Goal: Task Accomplishment & Management: Complete application form

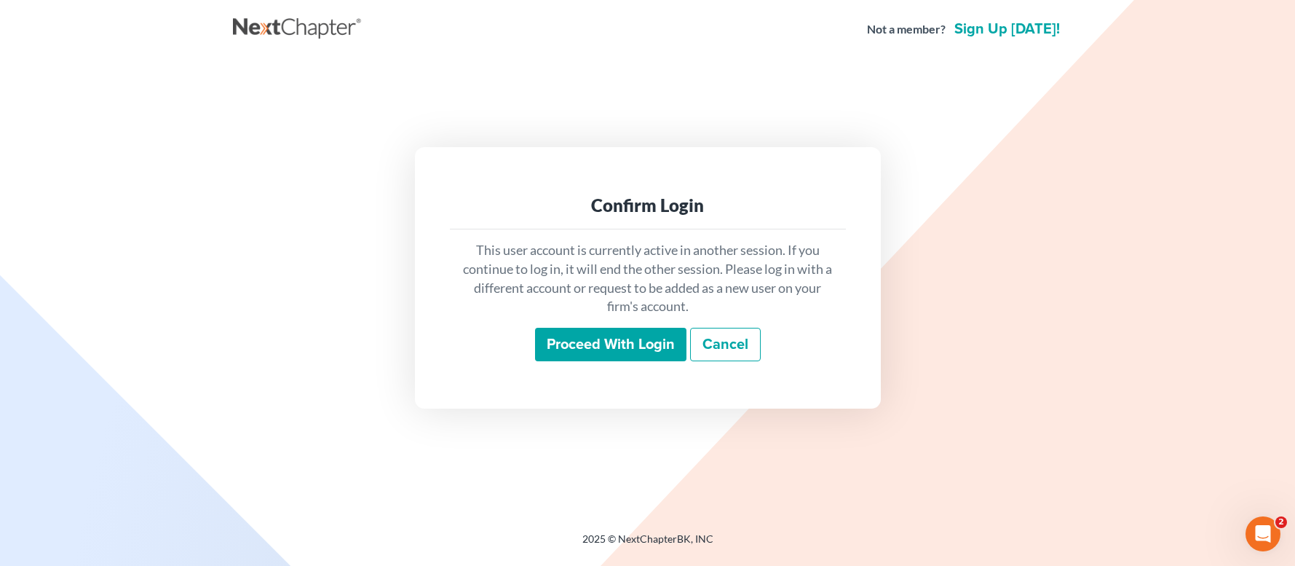
click at [572, 344] on input "Proceed with login" at bounding box center [610, 344] width 151 height 33
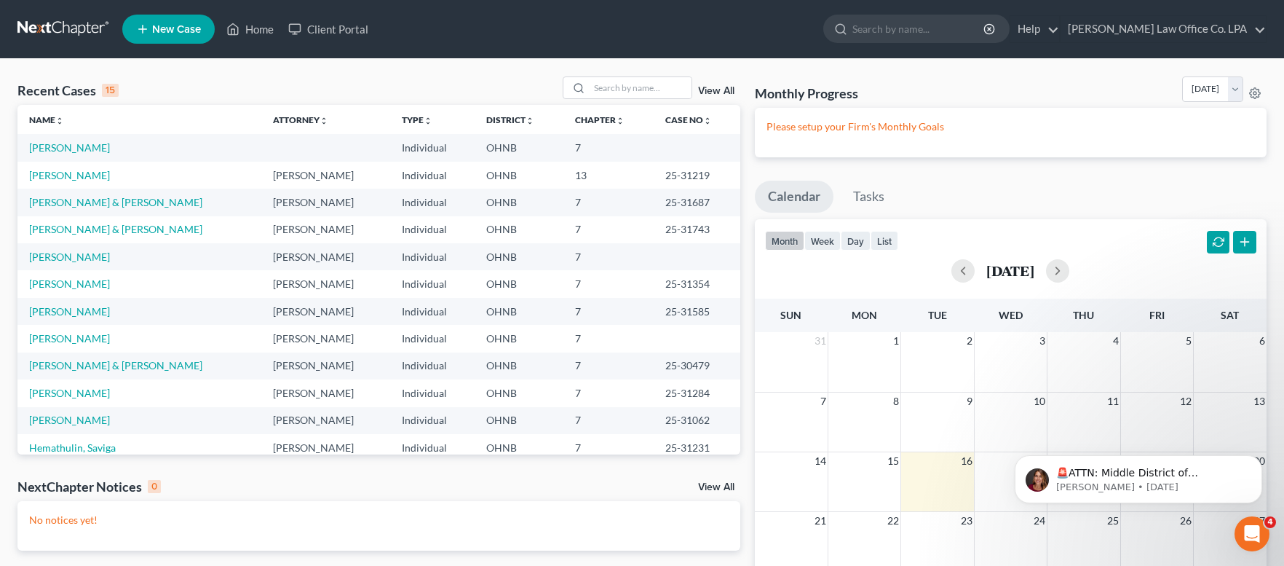
click at [174, 30] on span "New Case" at bounding box center [176, 29] width 49 height 11
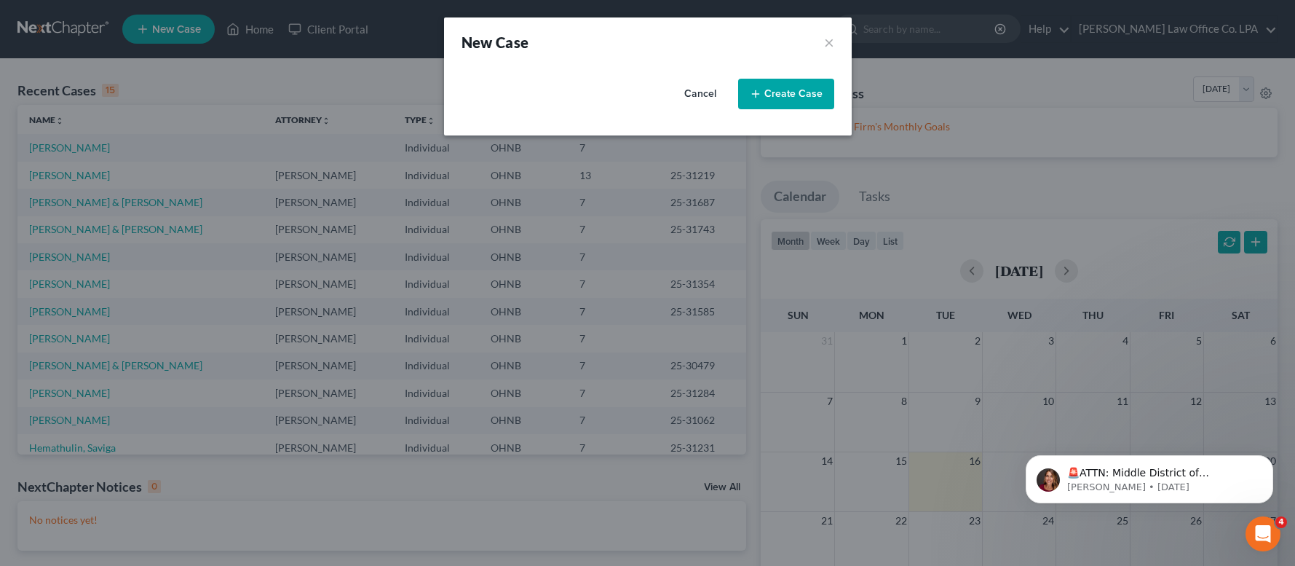
select select "61"
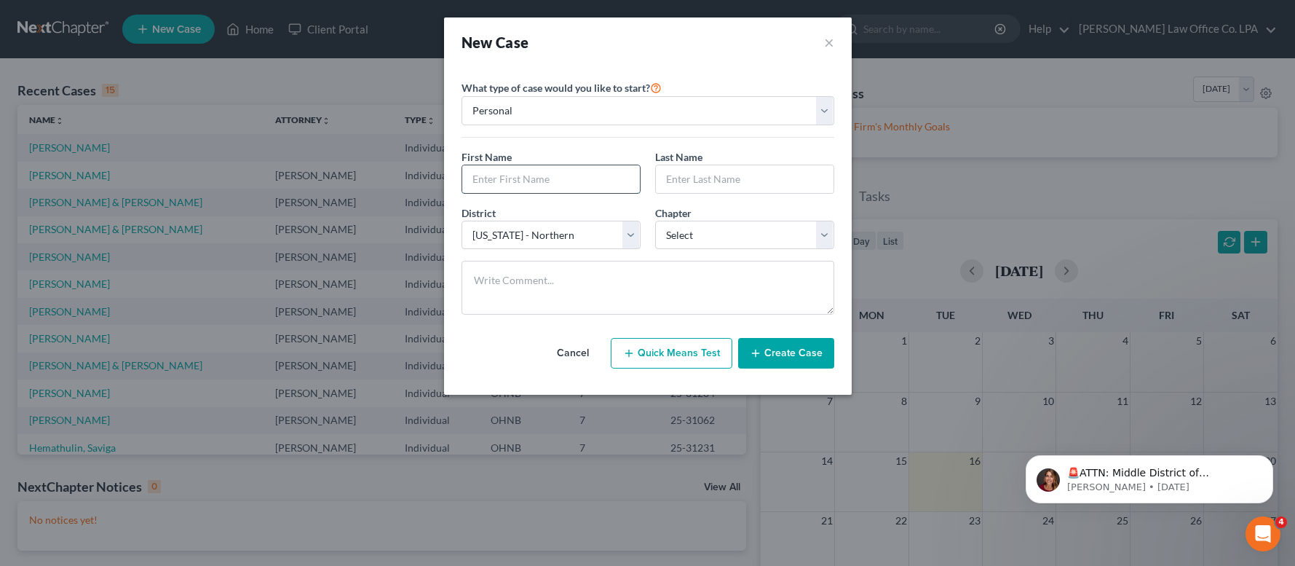
click at [521, 184] on input "text" at bounding box center [551, 179] width 178 height 28
type input "[PERSON_NAME]"
click at [655, 221] on select "Select 7 11 12 13" at bounding box center [744, 235] width 179 height 29
select select "0"
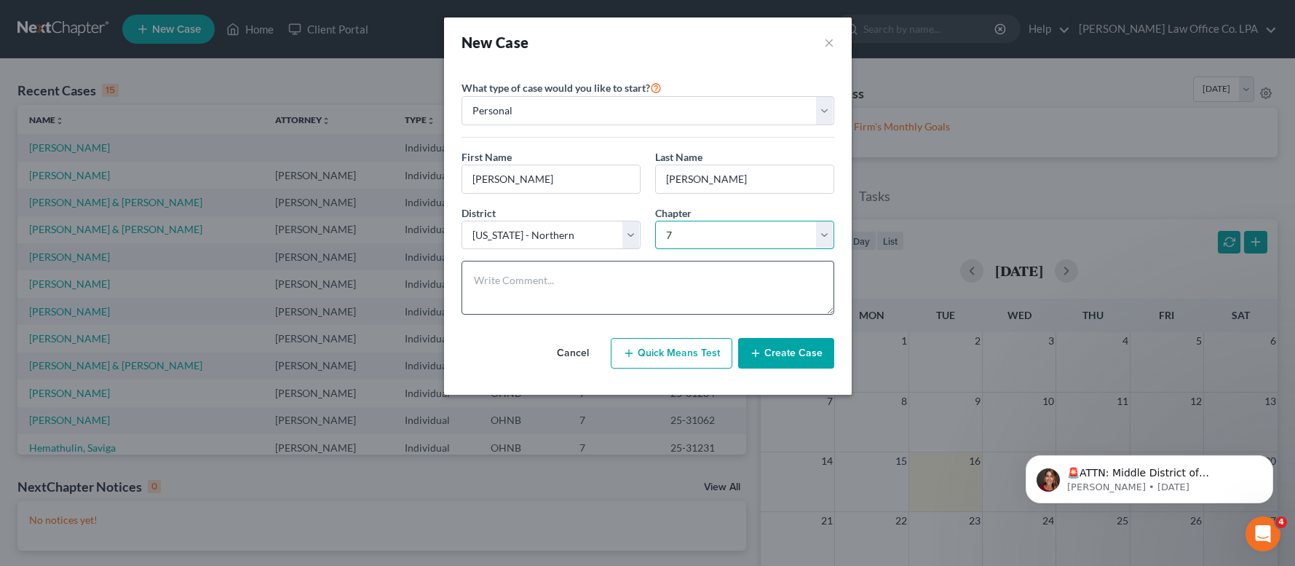
click option "7" at bounding box center [0, 0] width 0 height 0
click at [797, 359] on button "Create Case" at bounding box center [786, 353] width 96 height 31
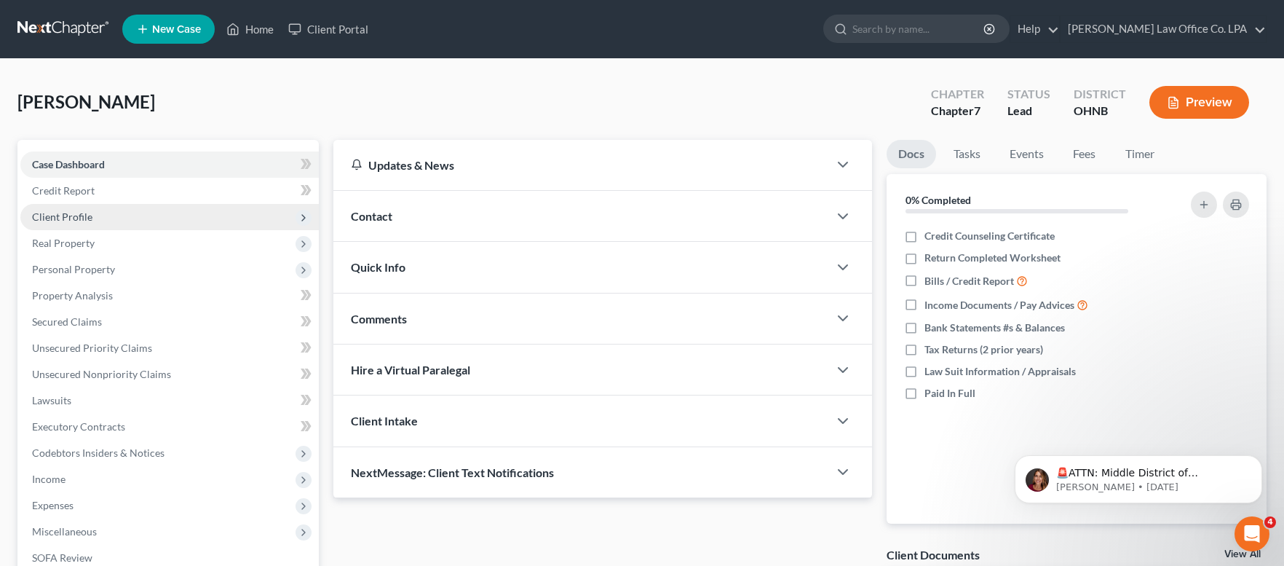
click at [78, 212] on span "Client Profile" at bounding box center [62, 216] width 60 height 12
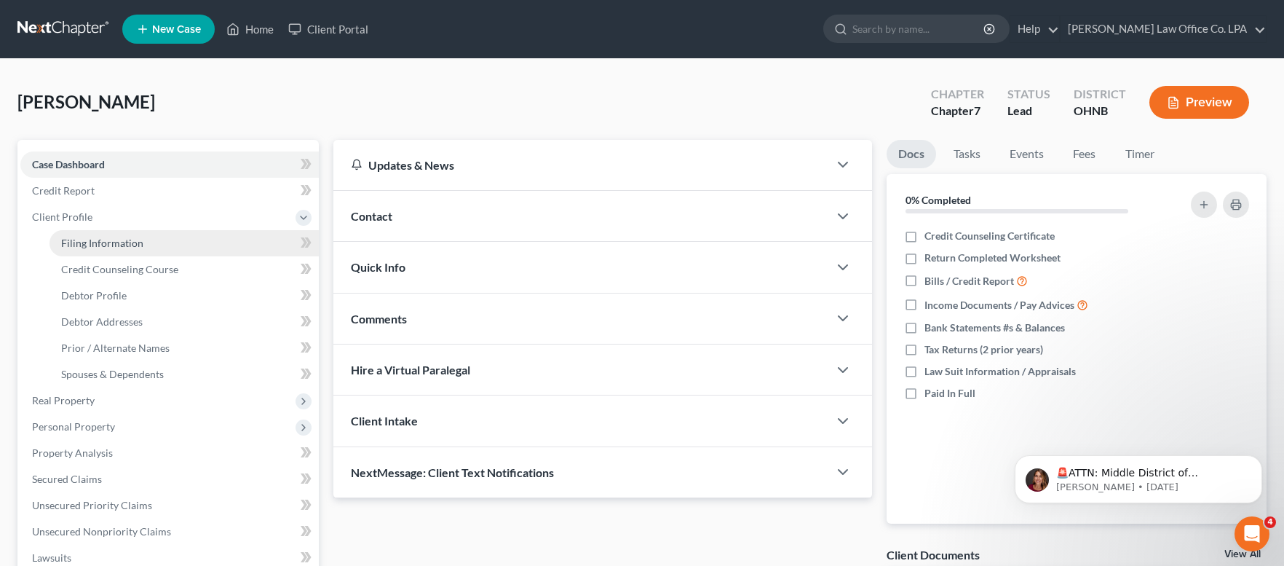
drag, startPoint x: 132, startPoint y: 238, endPoint x: 157, endPoint y: 234, distance: 25.7
click at [132, 238] on span "Filing Information" at bounding box center [102, 243] width 82 height 12
select select "1"
select select "0"
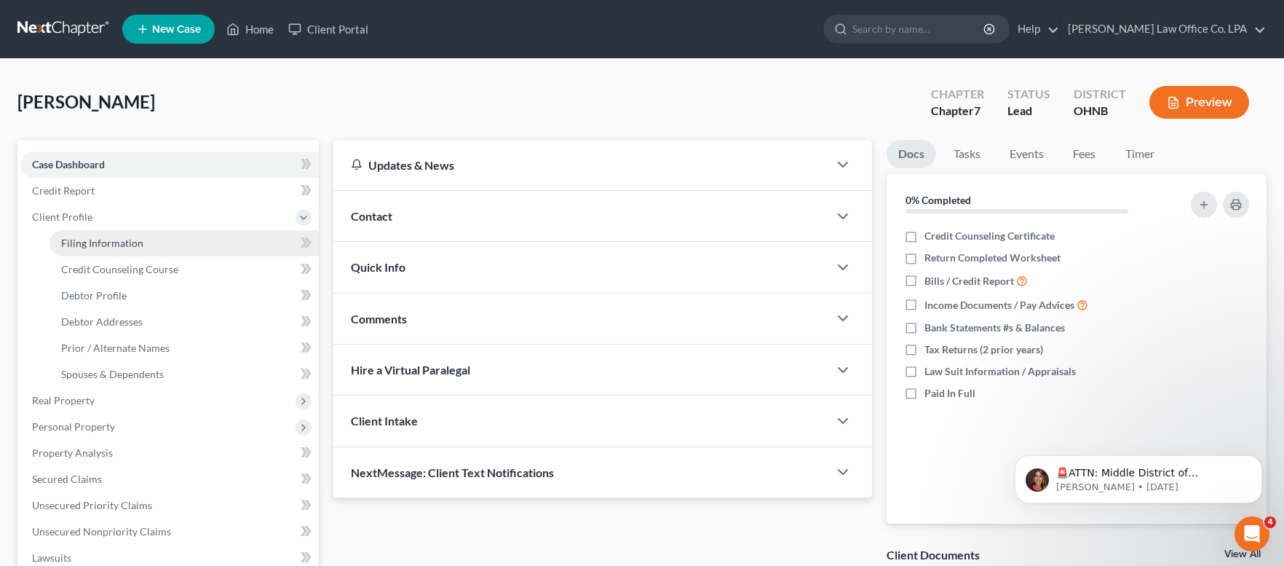
select select "61"
select select "36"
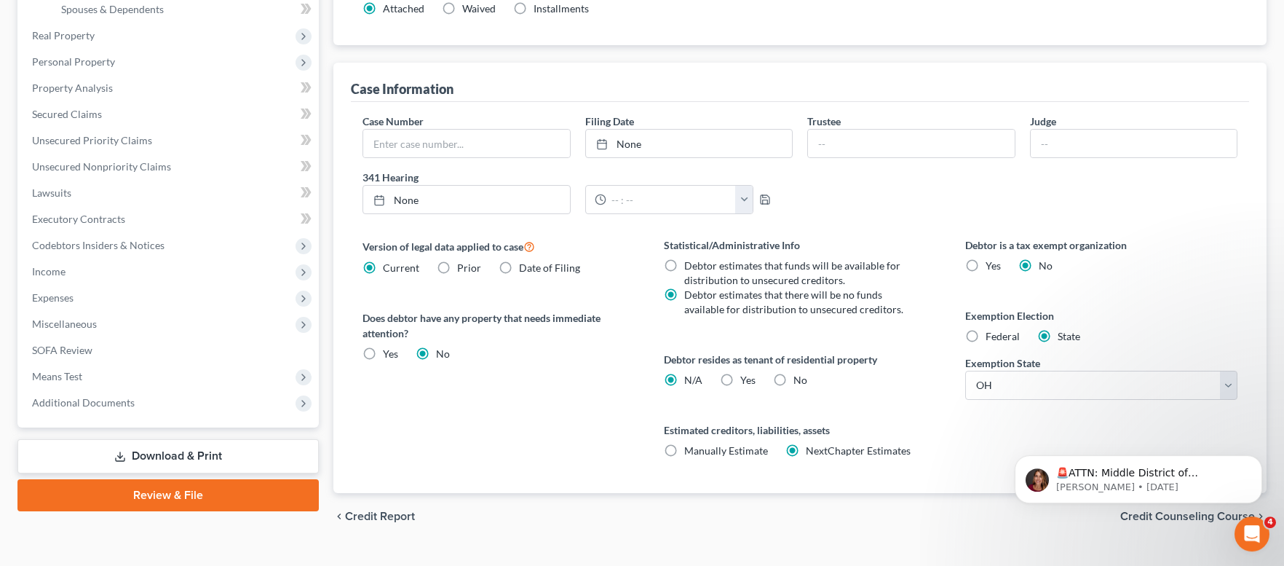
scroll to position [393, 0]
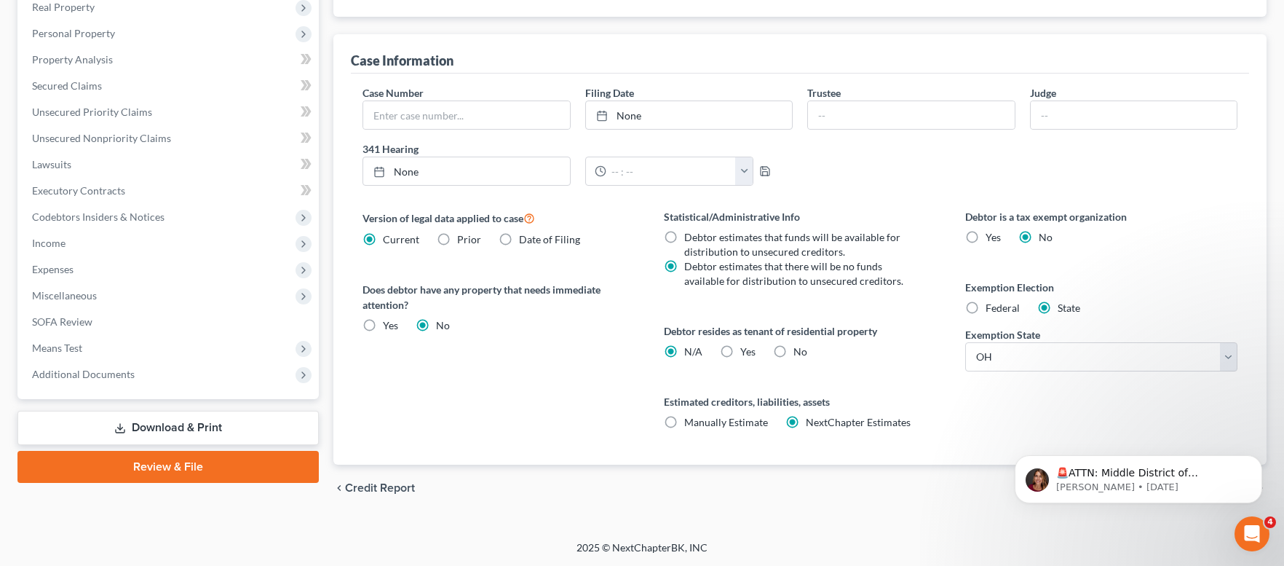
drag, startPoint x: 1292, startPoint y: 248, endPoint x: 270, endPoint y: 6, distance: 1050.2
click at [1258, 459] on icon "Dismiss notification" at bounding box center [1258, 459] width 8 height 8
click at [1176, 491] on span "Credit Counseling Course" at bounding box center [1187, 488] width 135 height 12
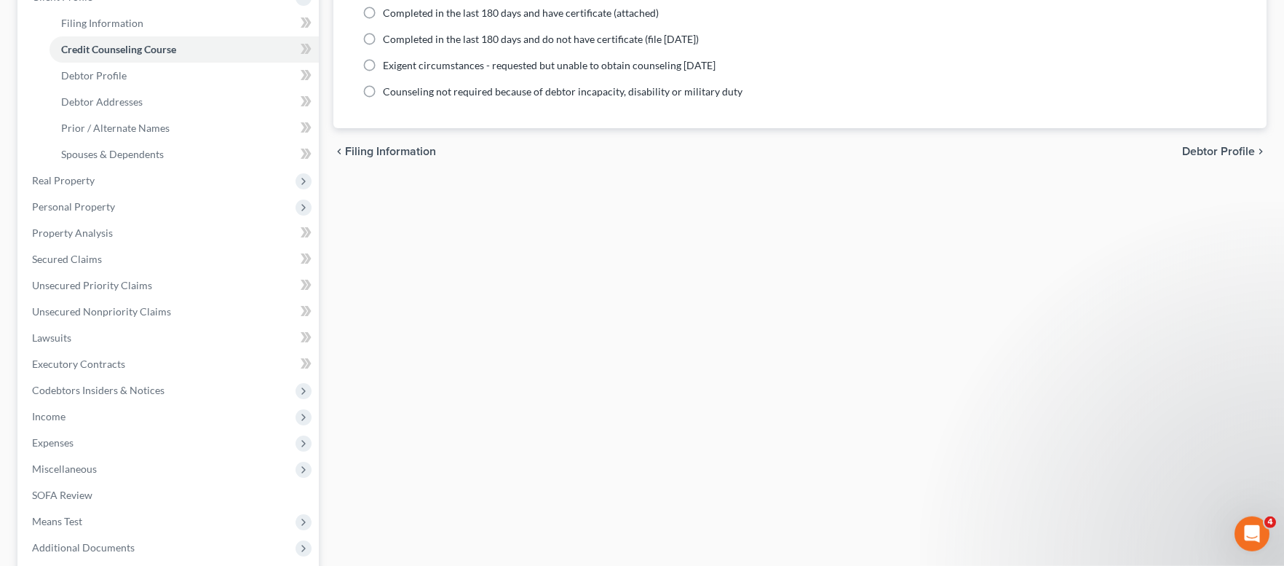
scroll to position [130, 0]
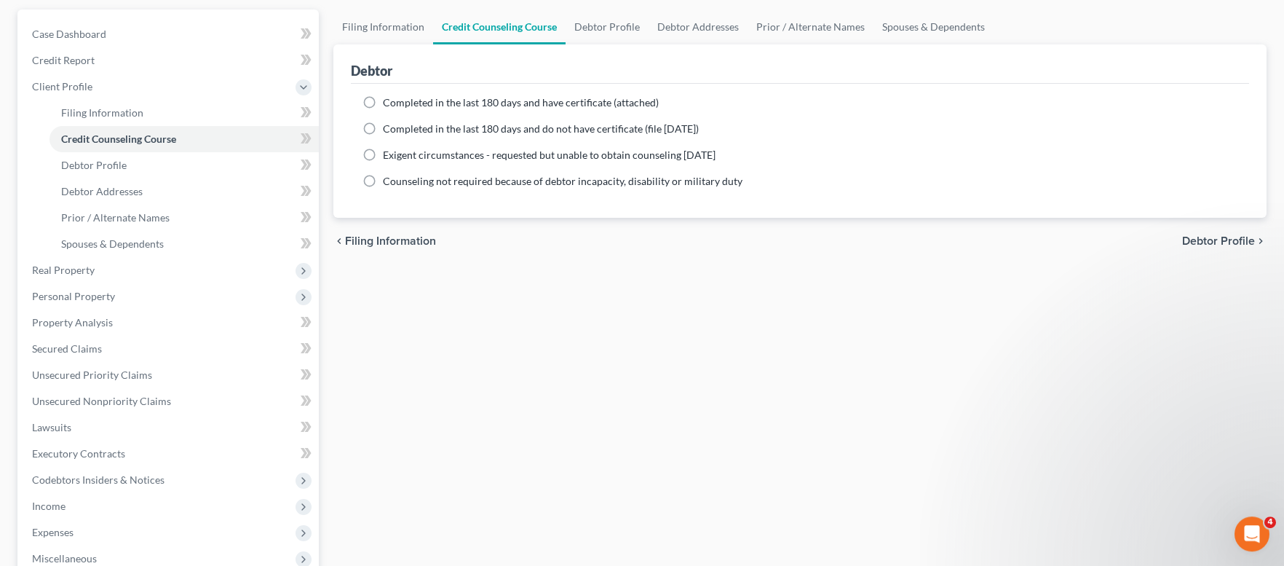
click at [383, 100] on label "Completed in the last 180 days and have certificate (attached)" at bounding box center [521, 102] width 276 height 15
click at [389, 100] on input "Completed in the last 180 days and have certificate (attached)" at bounding box center [393, 99] width 9 height 9
radio input "true"
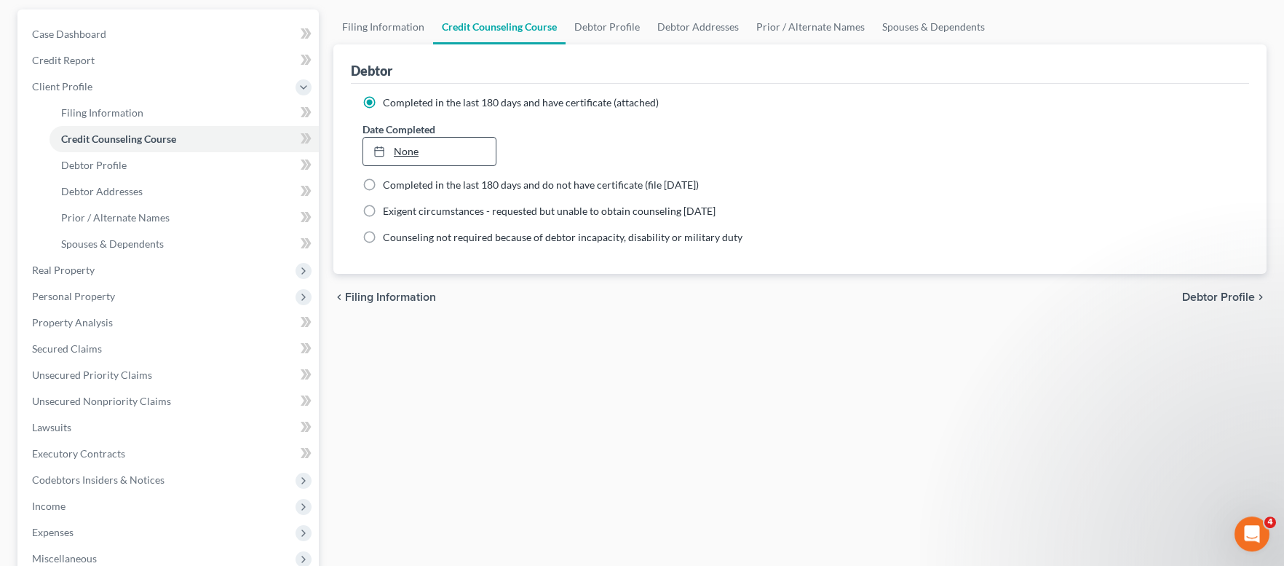
click at [414, 146] on link "None" at bounding box center [429, 152] width 132 height 28
type input "[DATE]"
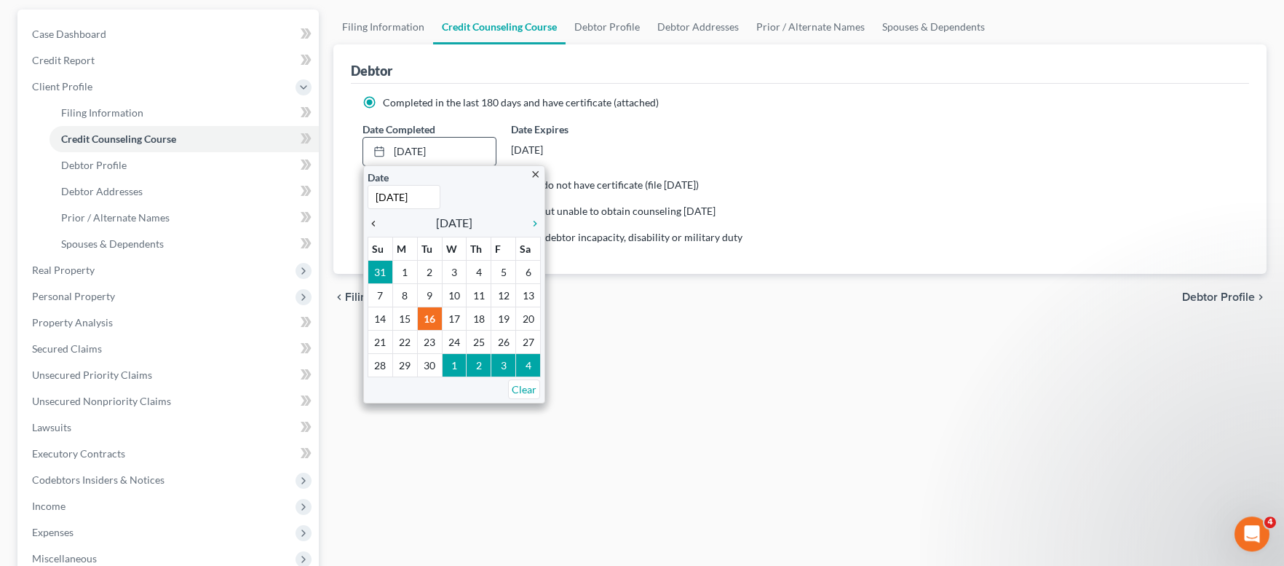
click at [375, 218] on icon "chevron_left" at bounding box center [377, 224] width 19 height 12
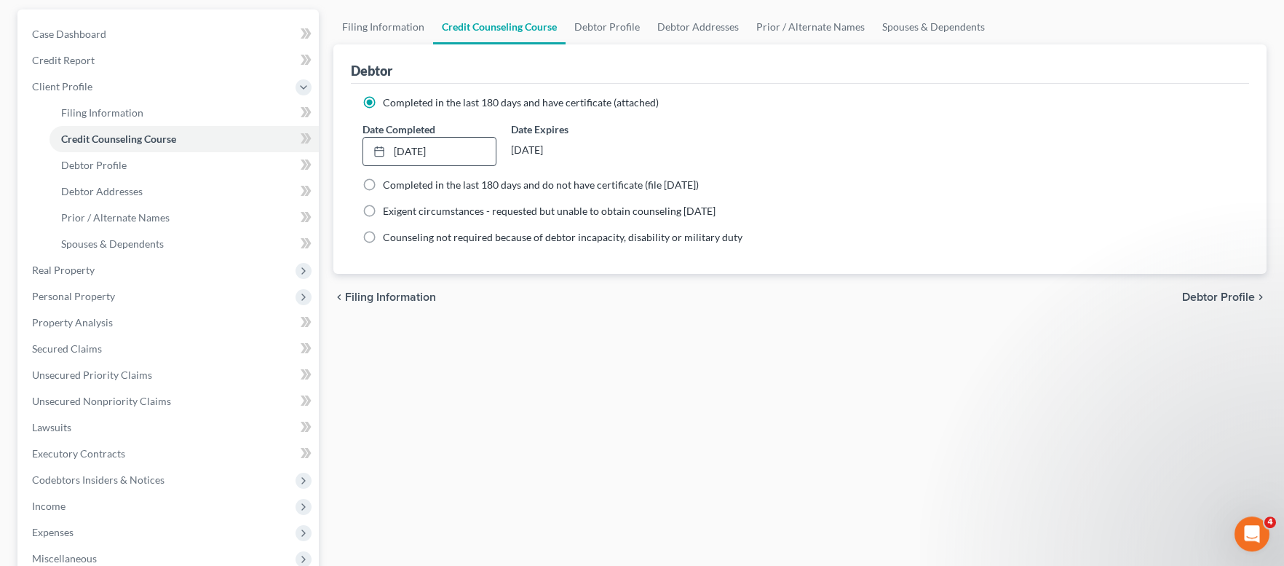
click at [1191, 291] on span "Debtor Profile" at bounding box center [1218, 297] width 73 height 12
select select "0"
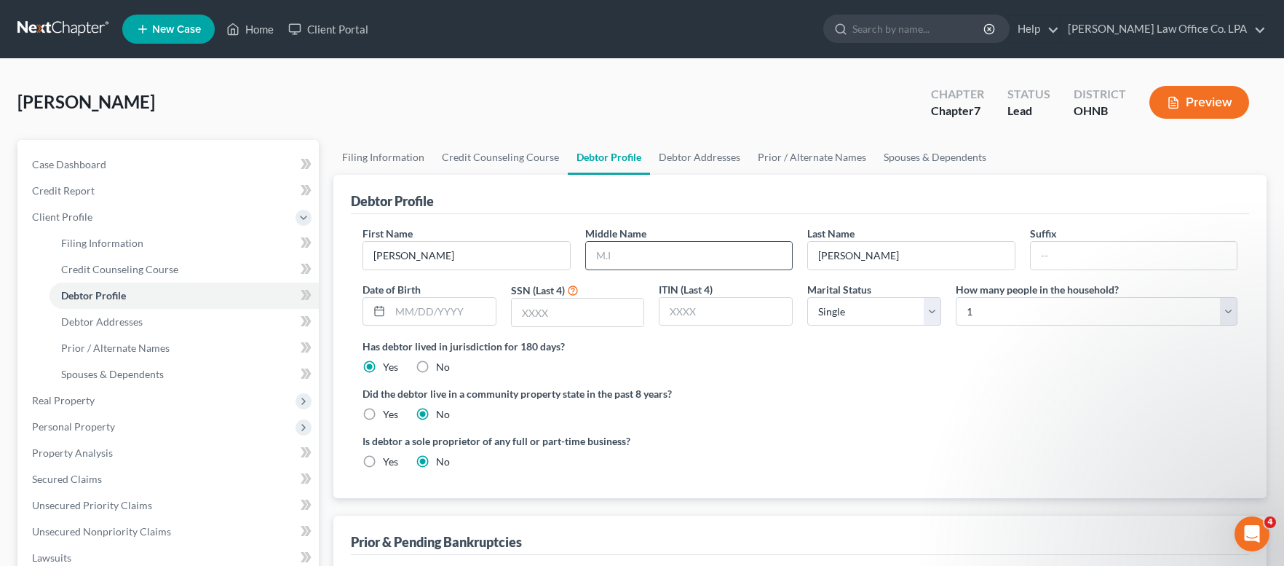
click at [650, 255] on input "text" at bounding box center [689, 256] width 207 height 28
type input "[PERSON_NAME]"
type input "[DATE]"
type input "2091"
select select "3"
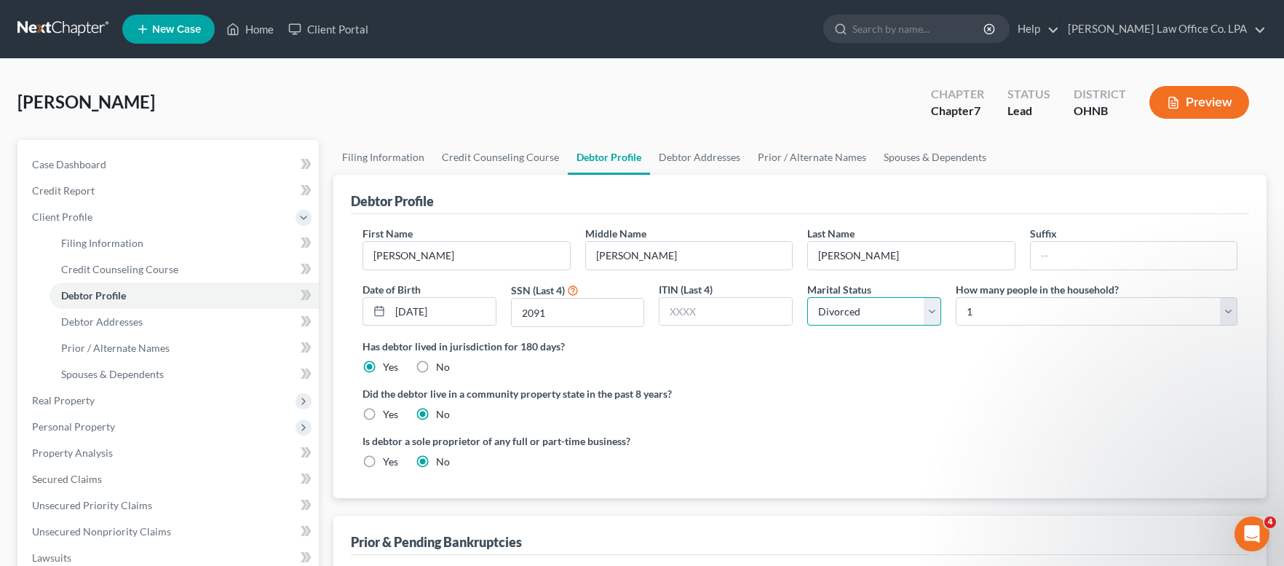
click option "Divorced" at bounding box center [0, 0] width 0 height 0
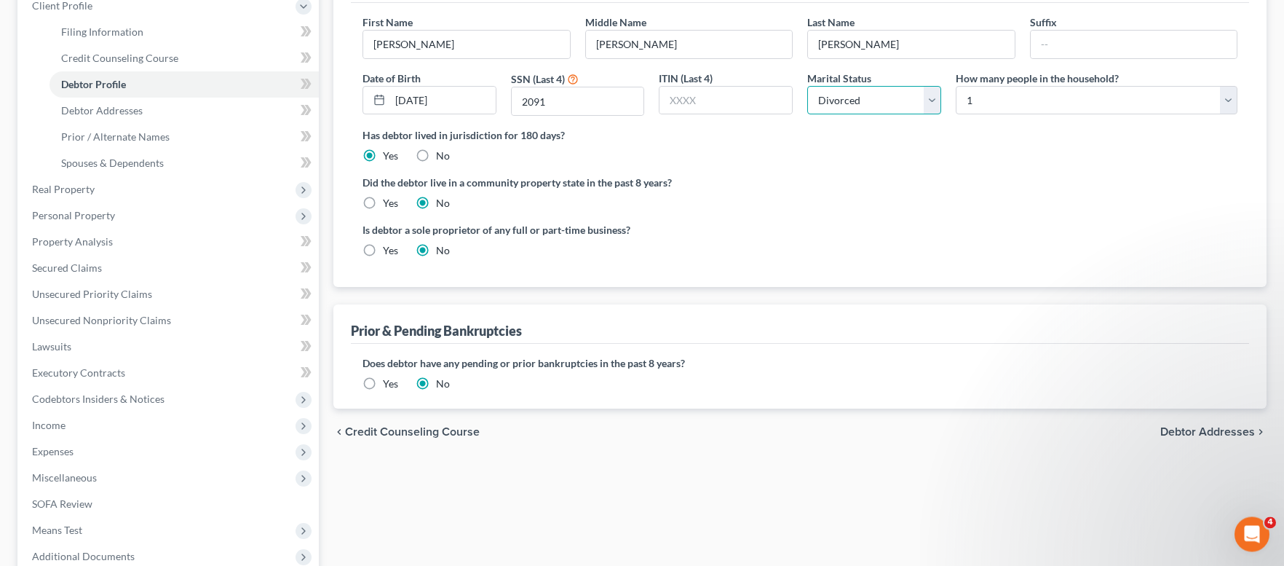
scroll to position [213, 0]
click at [1205, 431] on span "Debtor Addresses" at bounding box center [1207, 430] width 95 height 12
select select "0"
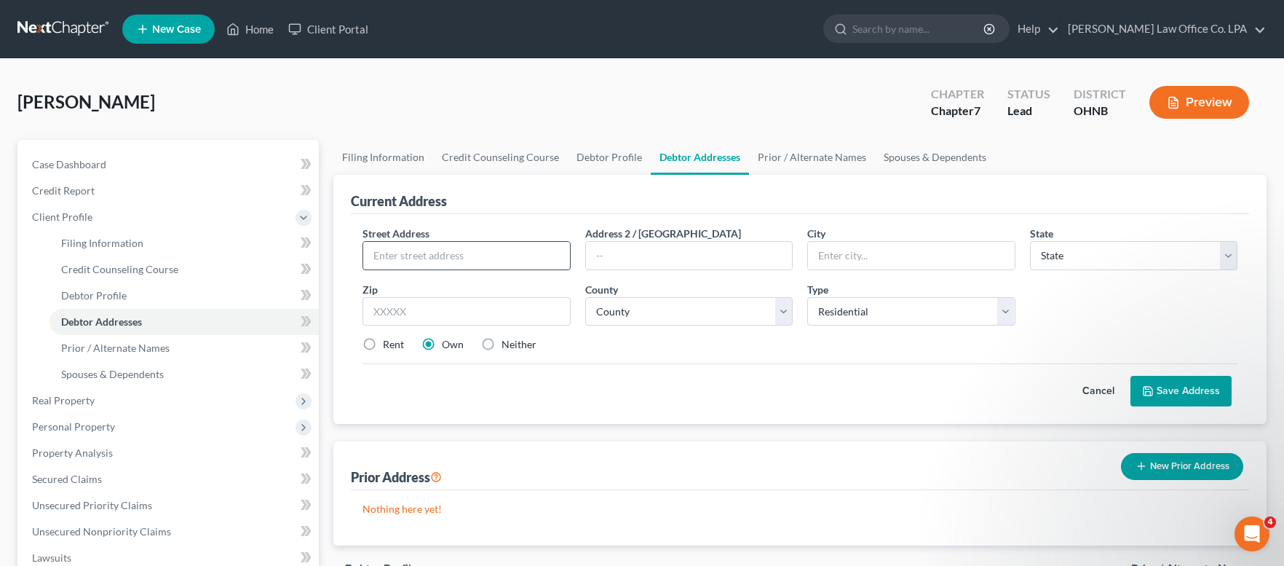
click at [386, 253] on input "text" at bounding box center [466, 256] width 207 height 28
type input "[STREET_ADDRESS][PERSON_NAME]"
type input "Archbold"
select select "36"
type input "43502"
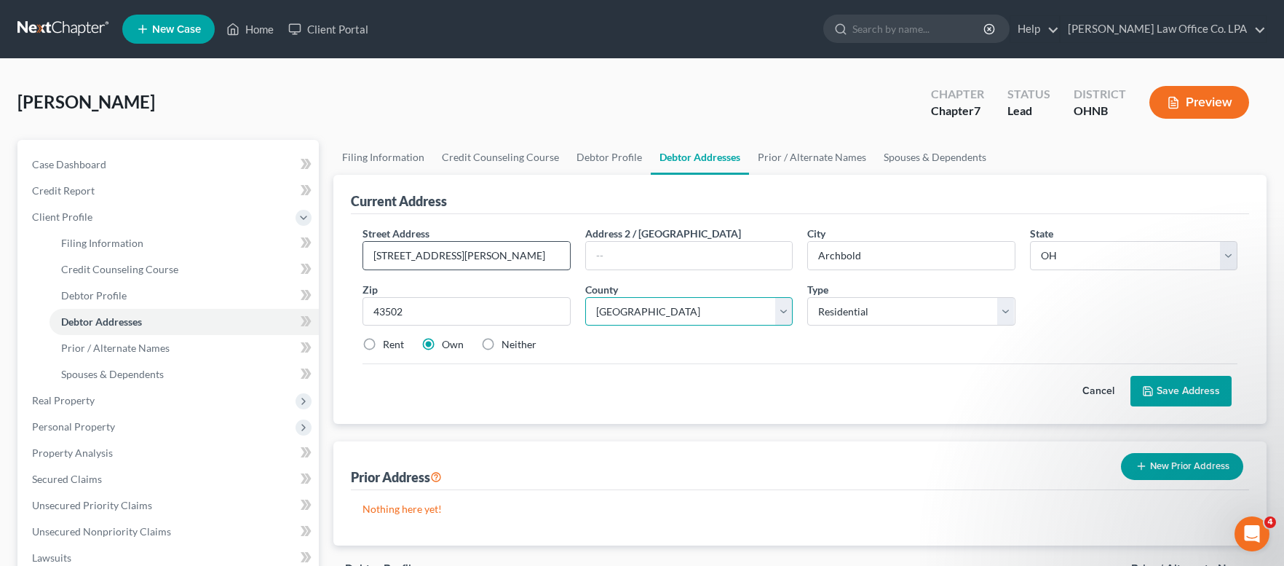
select select "25"
click at [383, 343] on label "Rent" at bounding box center [393, 344] width 21 height 15
click at [389, 343] on input "Rent" at bounding box center [393, 341] width 9 height 9
radio input "true"
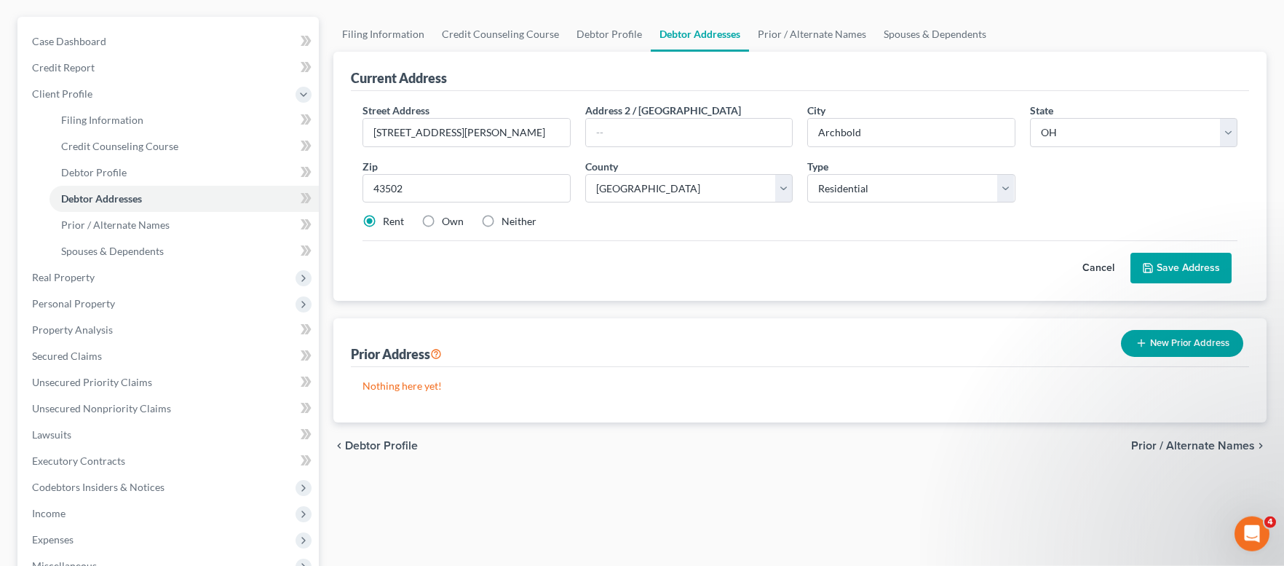
scroll to position [124, 0]
click at [1190, 270] on button "Save Address" at bounding box center [1181, 266] width 101 height 31
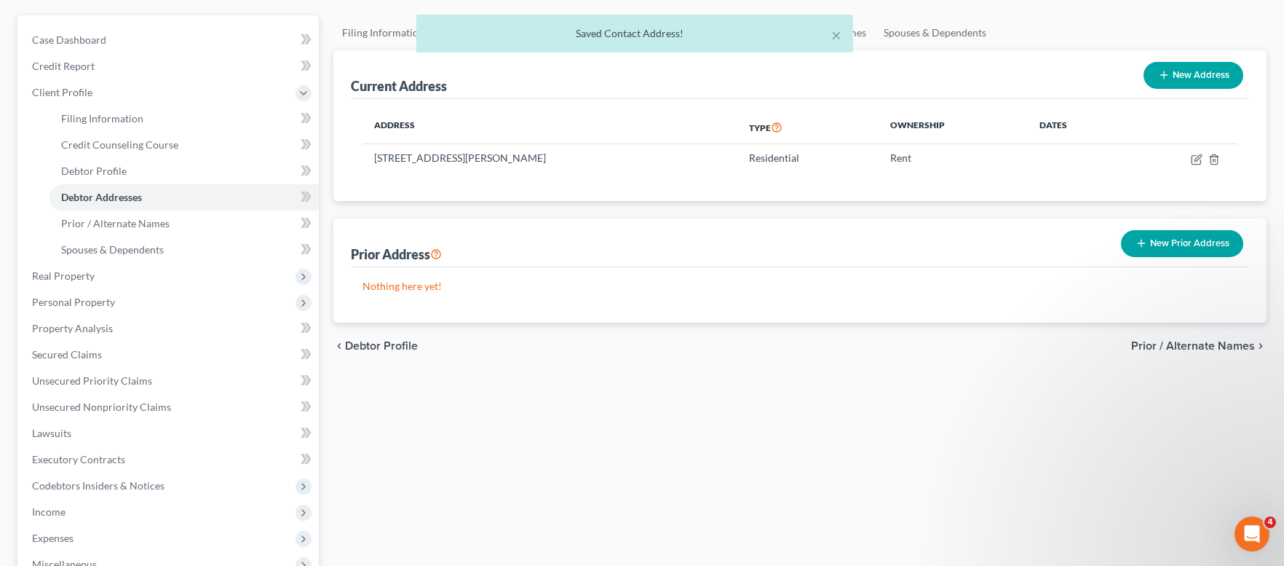
click at [1176, 349] on span "Prior / Alternate Names" at bounding box center [1193, 346] width 124 height 12
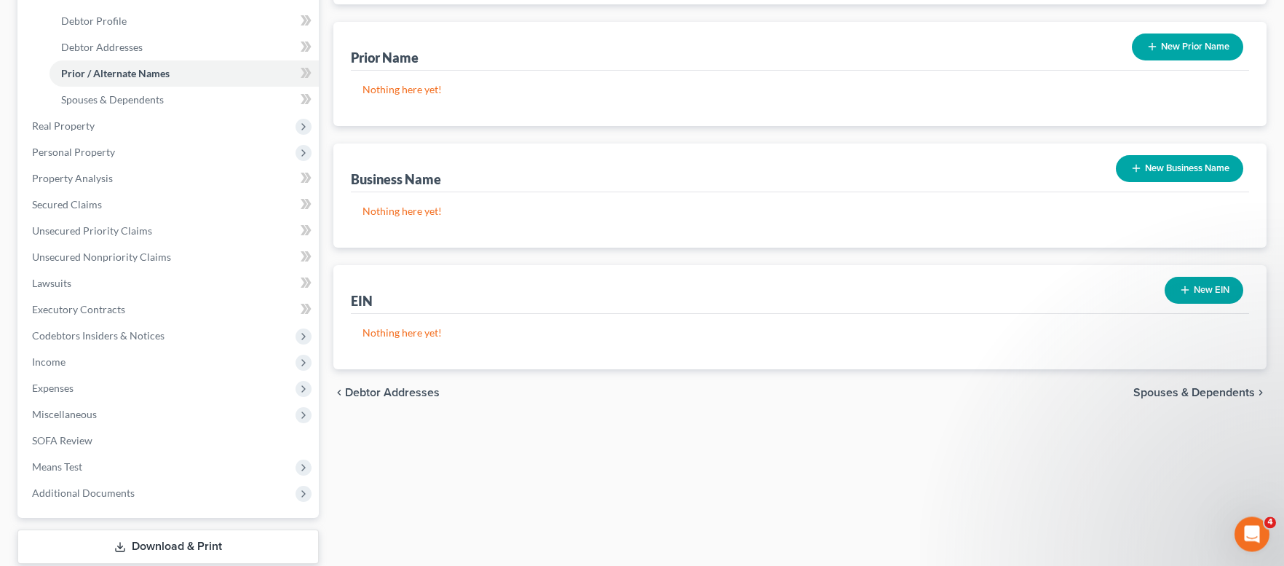
scroll to position [275, 0]
click at [1179, 387] on span "Spouses & Dependents" at bounding box center [1194, 392] width 122 height 12
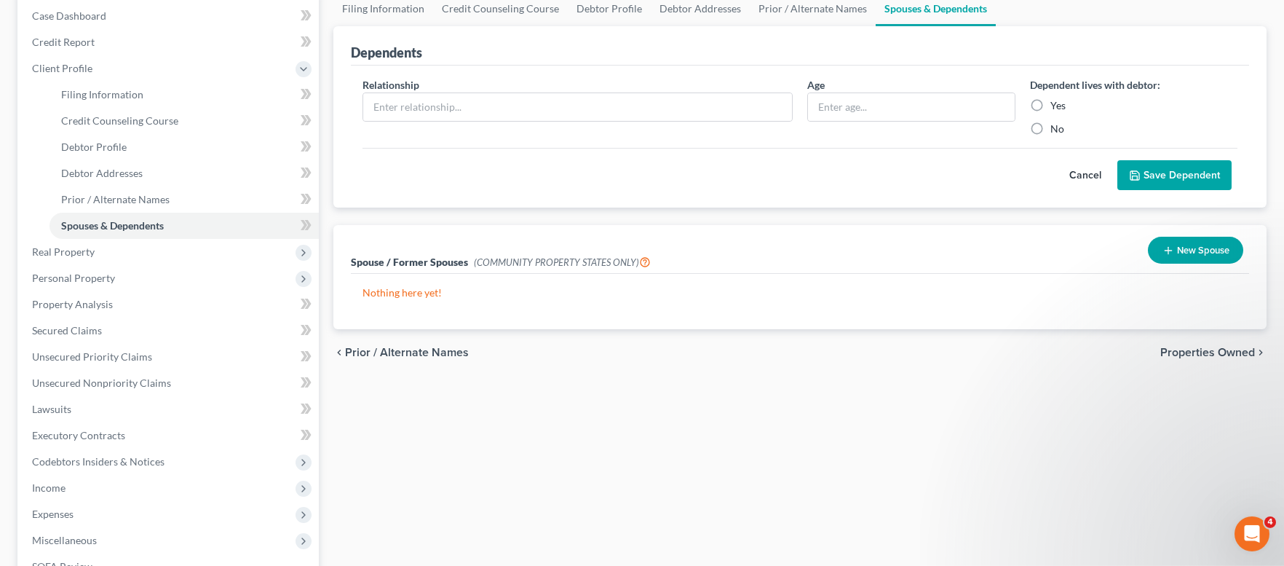
click at [1170, 356] on span "Properties Owned" at bounding box center [1207, 353] width 95 height 12
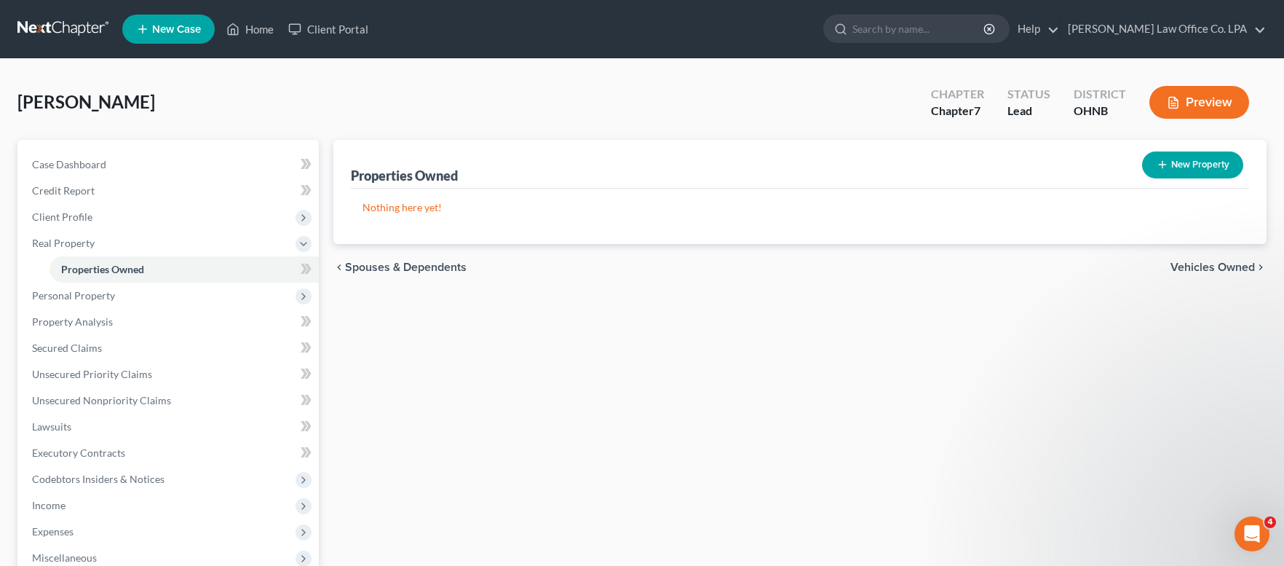
click at [1208, 269] on span "Vehicles Owned" at bounding box center [1213, 267] width 84 height 12
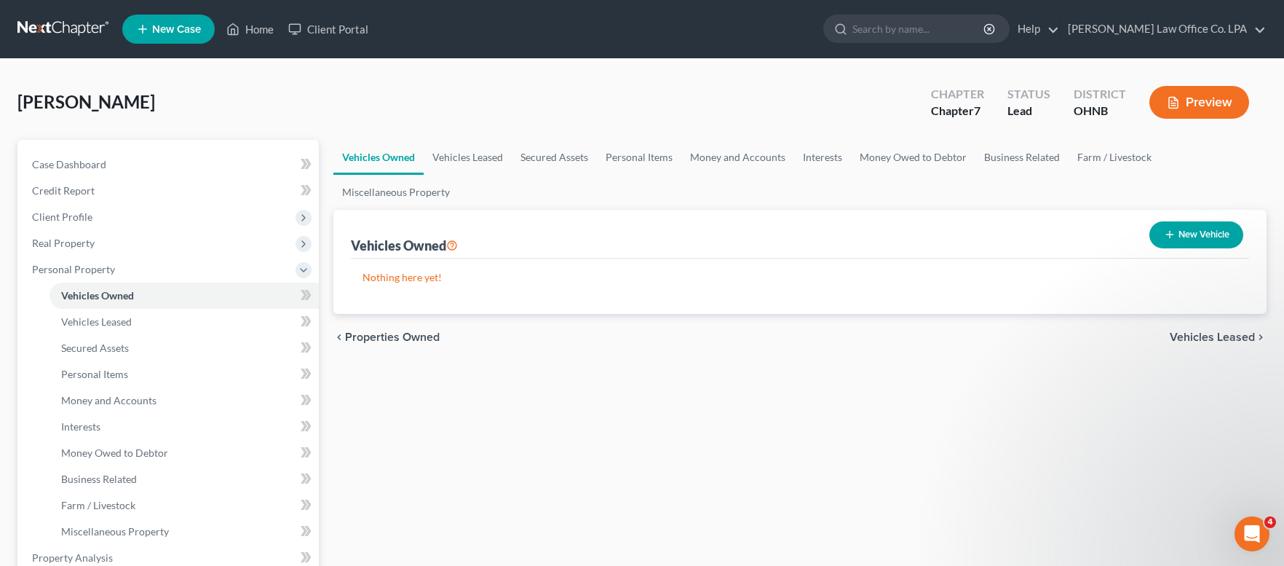
click at [1173, 230] on icon "button" at bounding box center [1170, 235] width 12 height 12
select select "0"
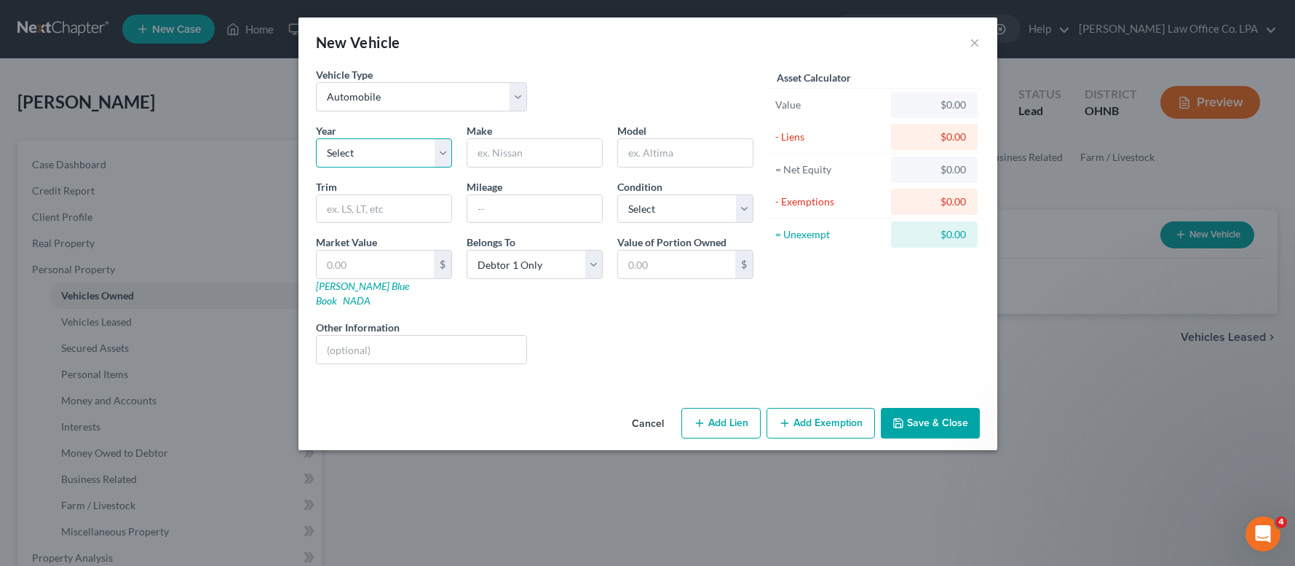
click at [316, 138] on select "Select 2026 2025 2024 2023 2022 2021 2020 2019 2018 2017 2016 2015 2014 2013 20…" at bounding box center [384, 152] width 136 height 29
select select "22"
click option "2004" at bounding box center [0, 0] width 0 height 0
click at [547, 150] on input "text" at bounding box center [534, 153] width 135 height 28
type input "Honda"
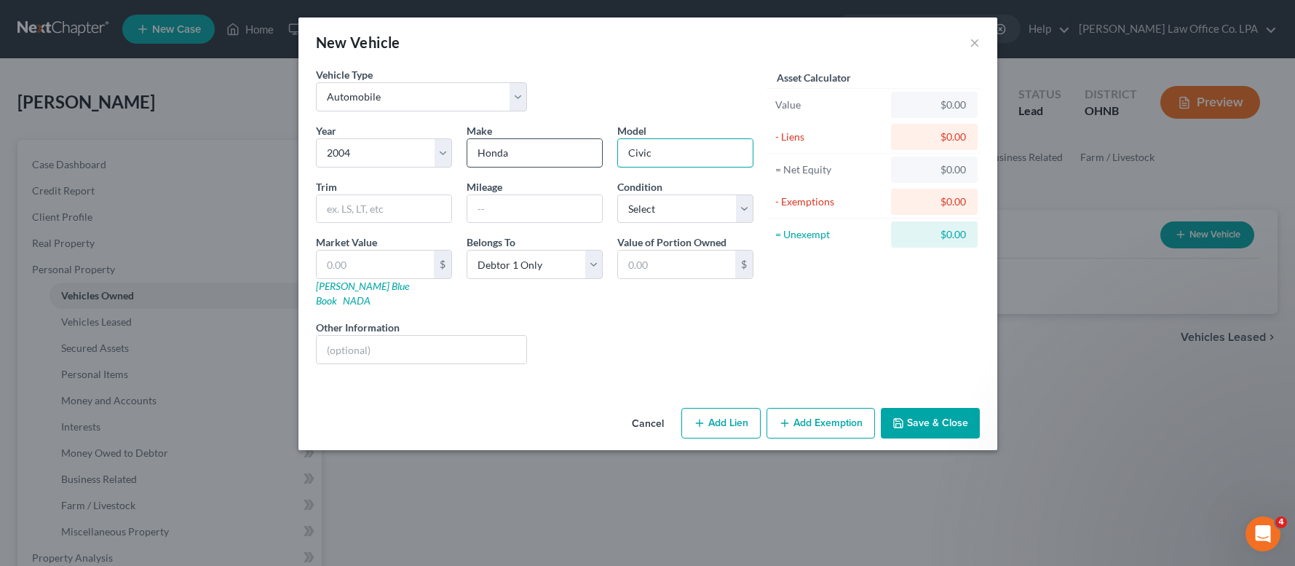
type input "Civic"
type input "184496"
select select "3"
type input "1"
type input "1.00"
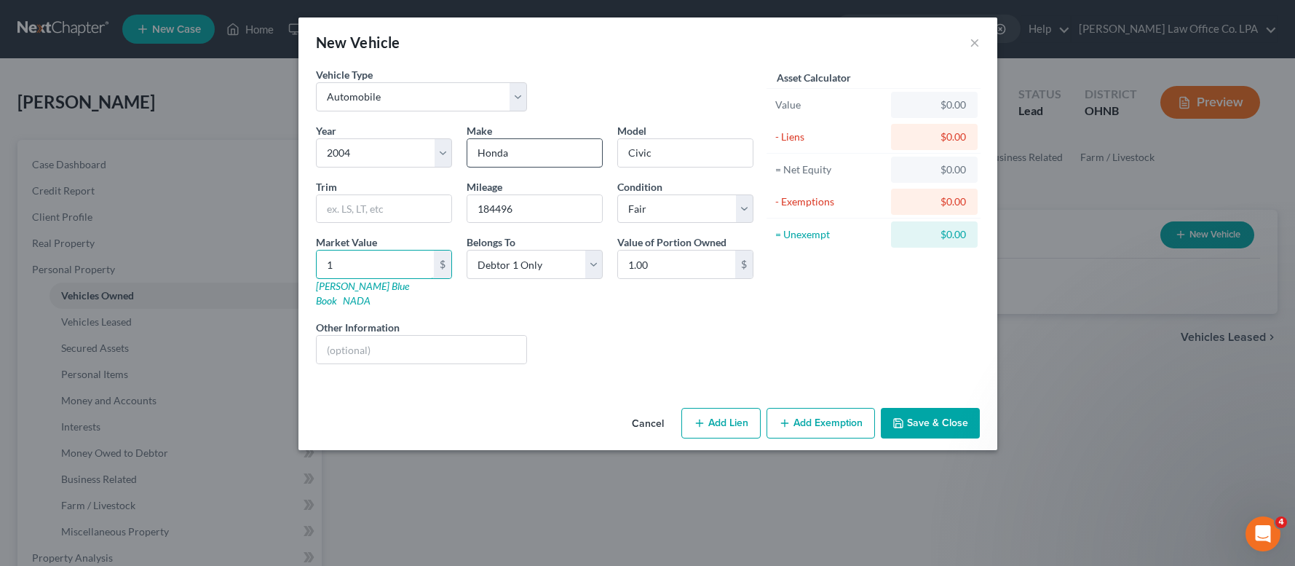
type input "10"
type input "10.00"
type input "100"
type input "100.00"
type input "1000"
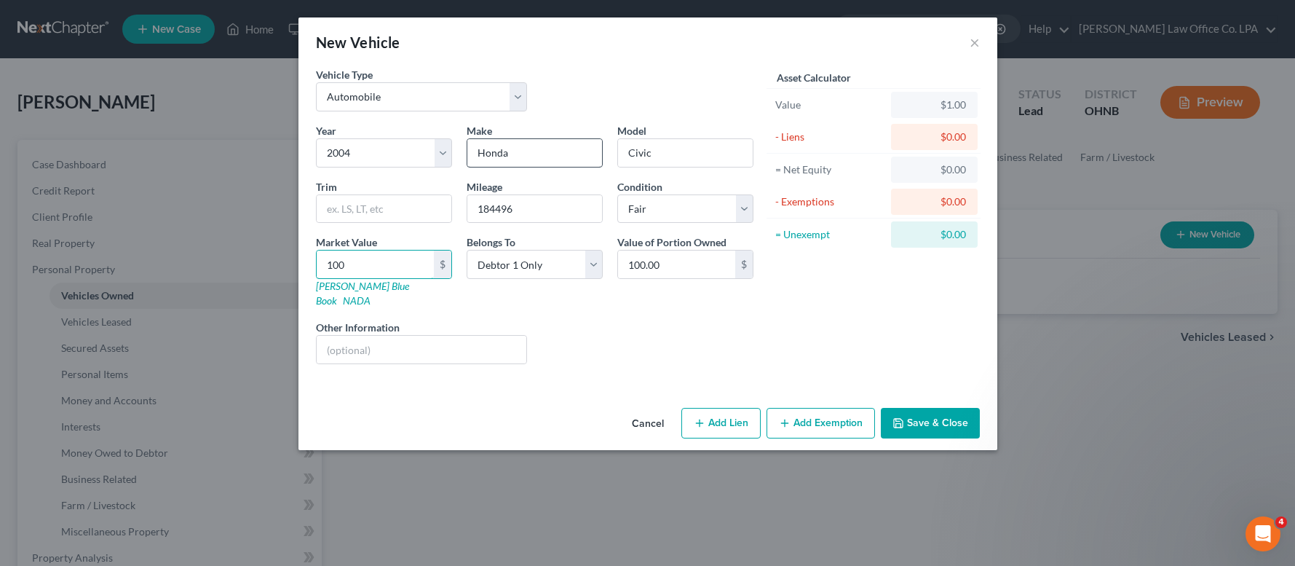
type input "1,000.00"
type input "1,000"
click at [915, 408] on button "Save & Close" at bounding box center [930, 423] width 99 height 31
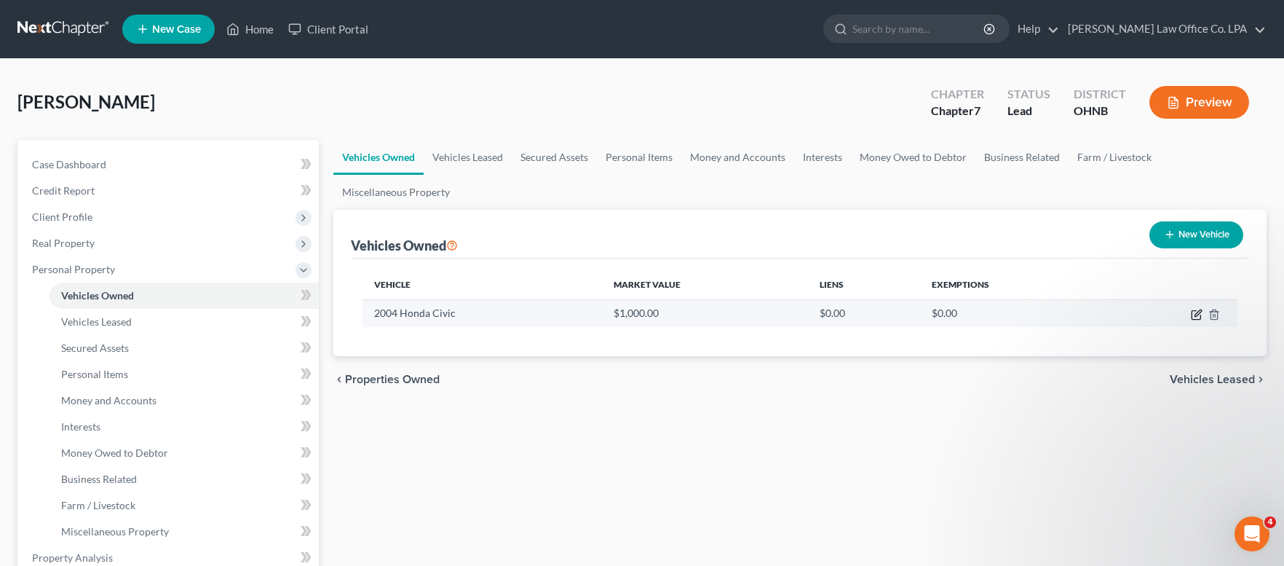
click at [1193, 312] on icon "button" at bounding box center [1197, 315] width 12 height 12
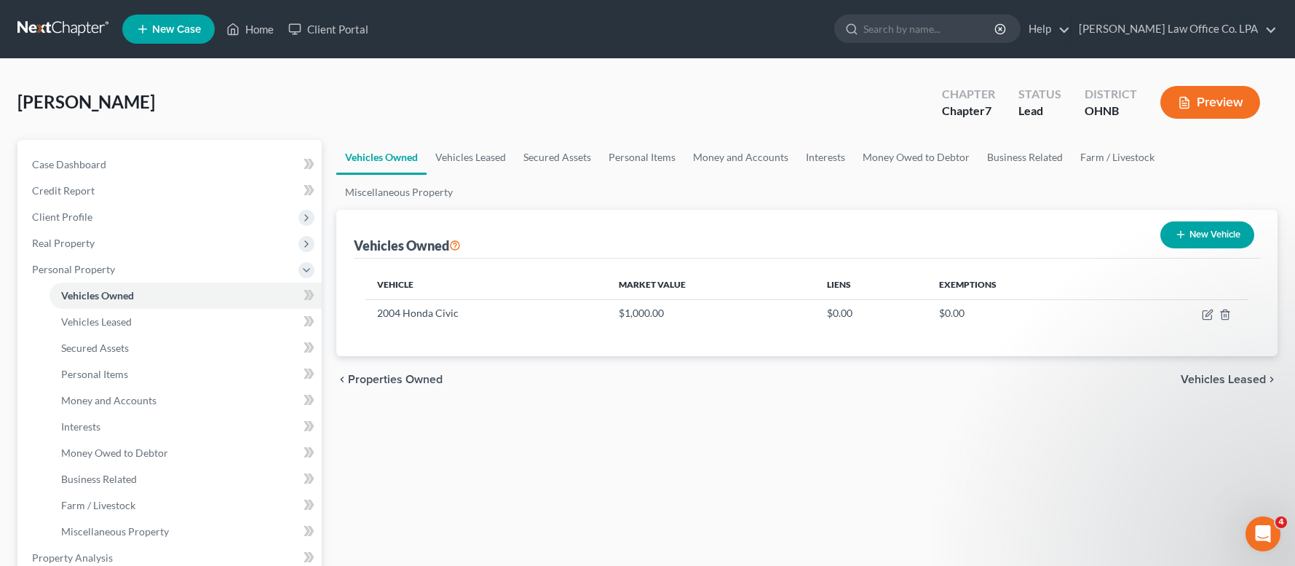
select select "0"
select select "22"
select select "3"
select select "0"
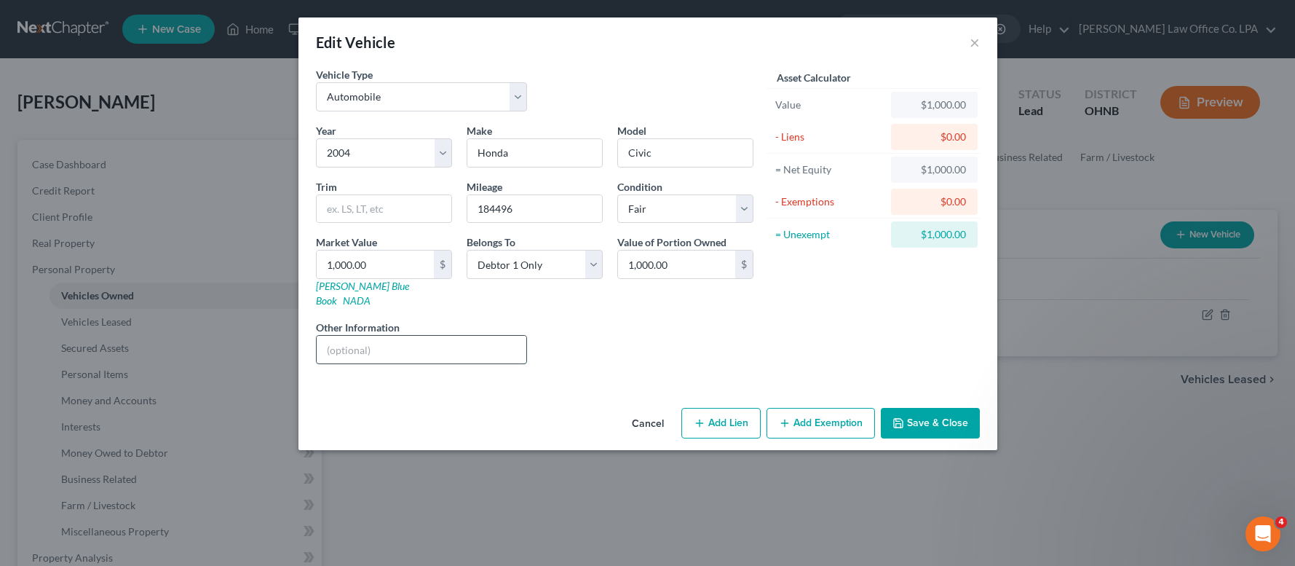
click at [382, 341] on input "text" at bounding box center [422, 350] width 210 height 28
type input "VIN #[US_VEHICLE_IDENTIFICATION_NUMBER]"
drag, startPoint x: 421, startPoint y: 338, endPoint x: 431, endPoint y: 339, distance: 9.5
click at [421, 338] on input "VIN #[US_VEHICLE_IDENTIFICATION_NUMBER]" at bounding box center [422, 350] width 210 height 28
type input "VIN #[US_VEHICLE_IDENTIFICATION_NUMBER]"
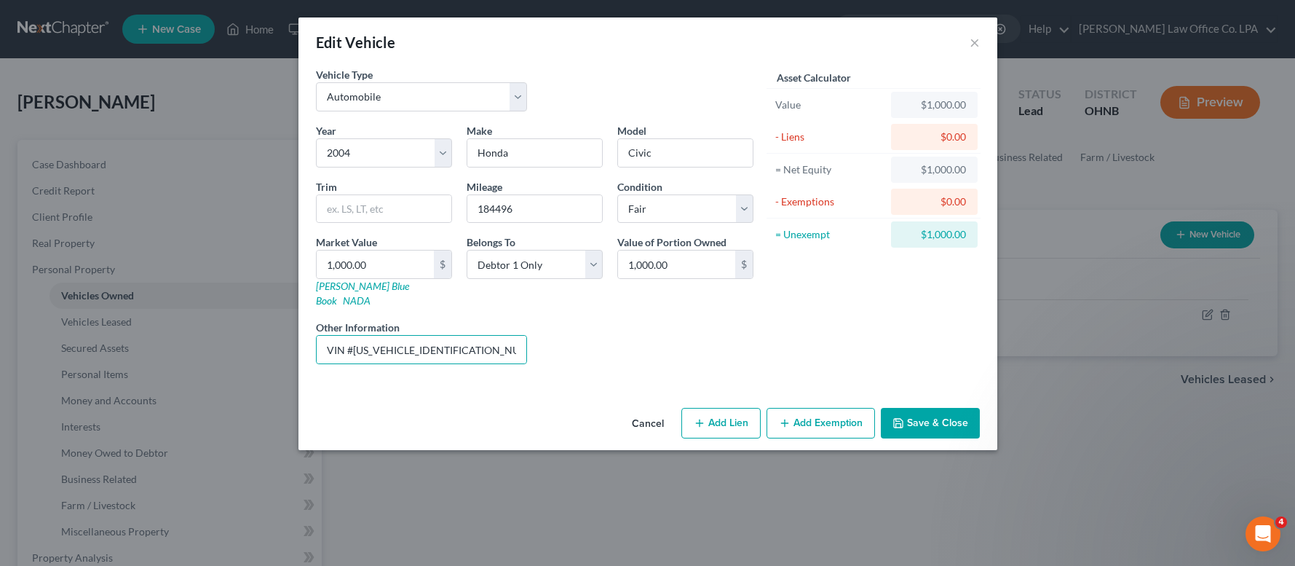
click at [910, 408] on button "Save & Close" at bounding box center [930, 423] width 99 height 31
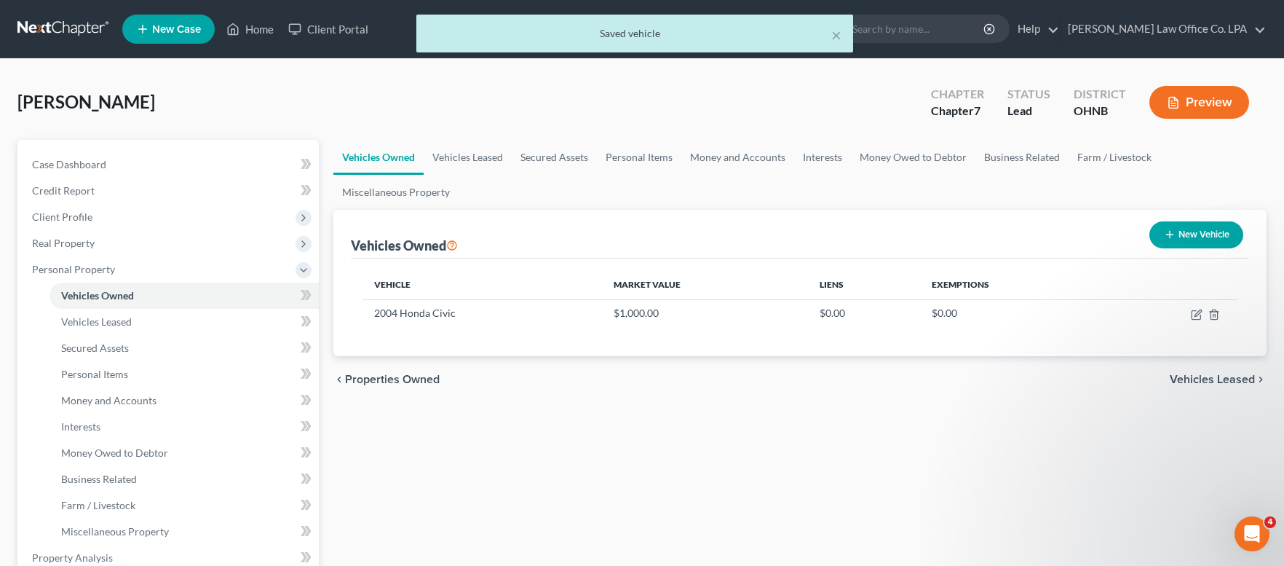
click at [1201, 376] on span "Vehicles Leased" at bounding box center [1212, 379] width 85 height 12
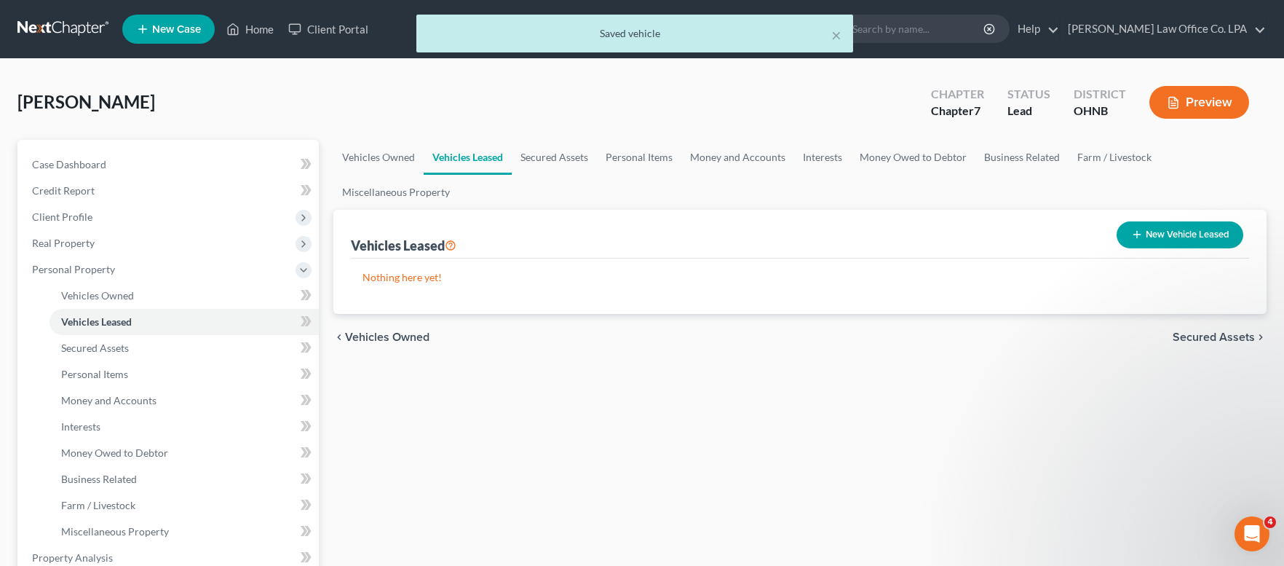
click at [1205, 336] on span "Secured Assets" at bounding box center [1214, 337] width 82 height 12
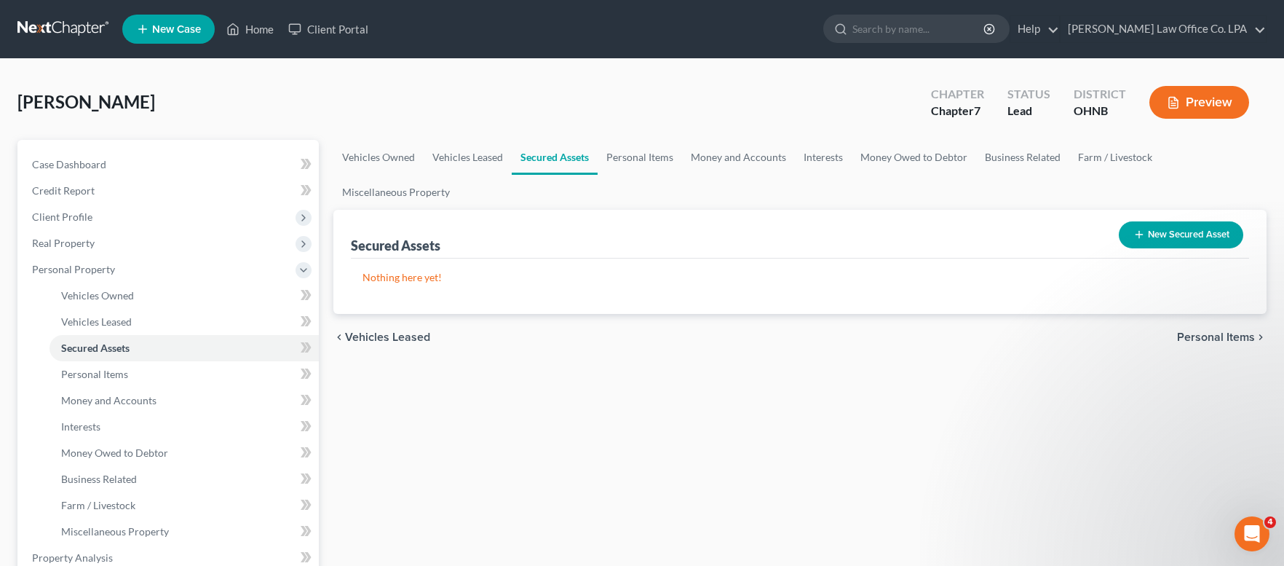
click at [1198, 332] on span "Personal Items" at bounding box center [1216, 337] width 78 height 12
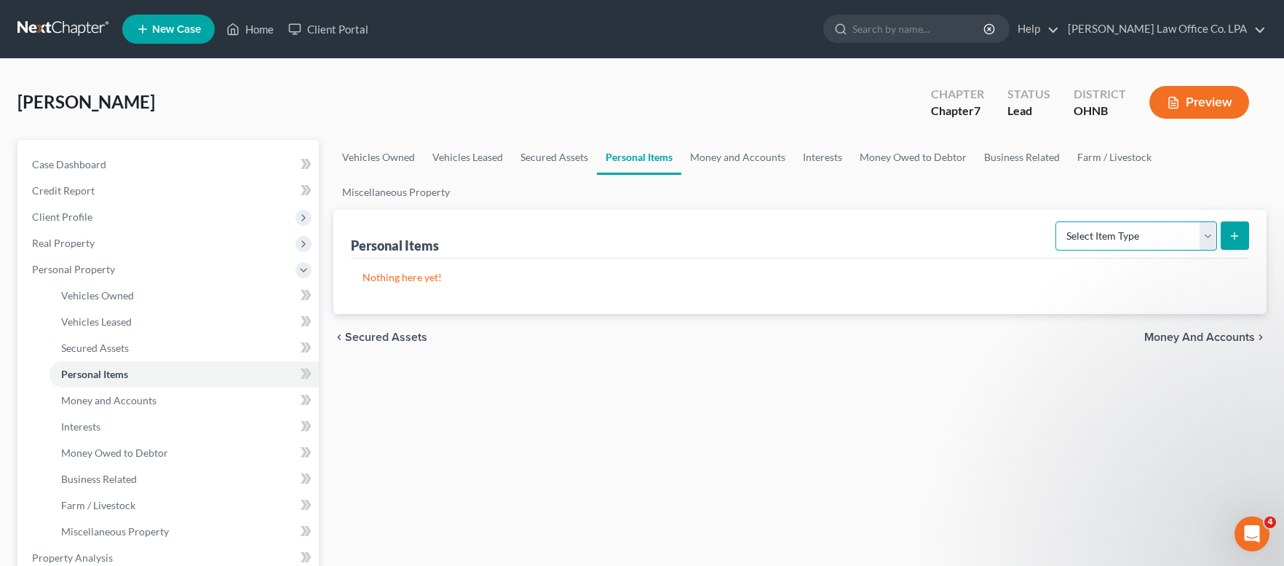
click at [1056, 221] on select "Select Item Type Clothing Collectibles Of Value Electronics Firearms Household …" at bounding box center [1137, 235] width 162 height 29
select select "clothing"
click option "Clothing" at bounding box center [0, 0] width 0 height 0
click at [1230, 237] on icon "submit" at bounding box center [1235, 236] width 12 height 12
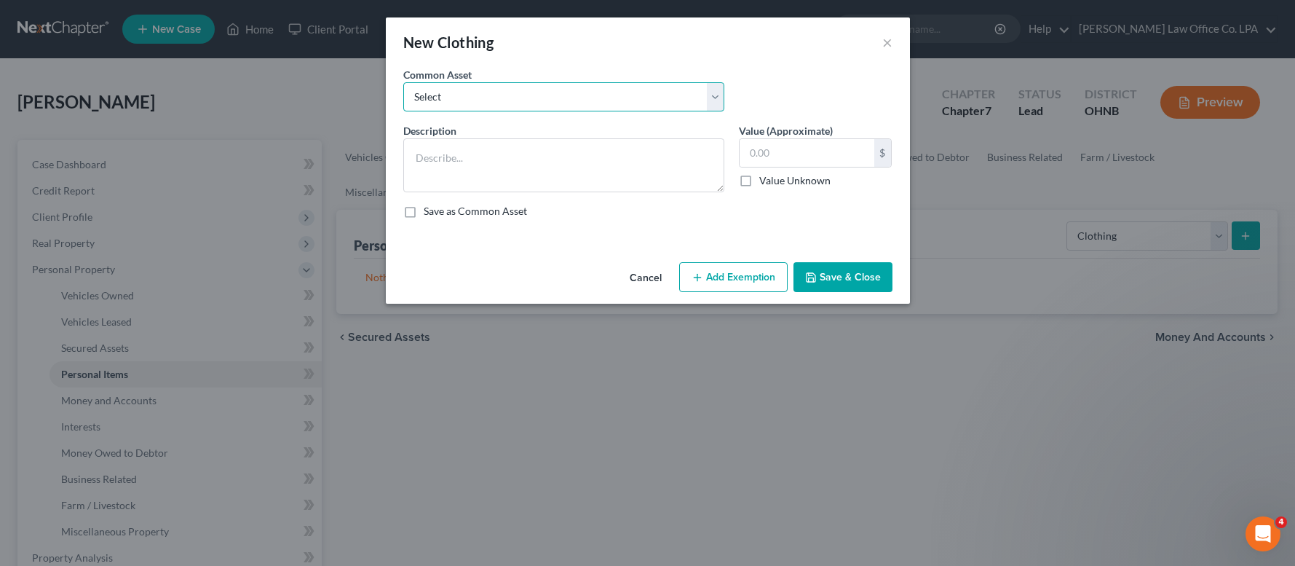
select select "0"
click option "Clothing and Shoes for all house hold members" at bounding box center [0, 0] width 0 height 0
type textarea "Clothing and Shoes for all house hold members"
type input "100.00"
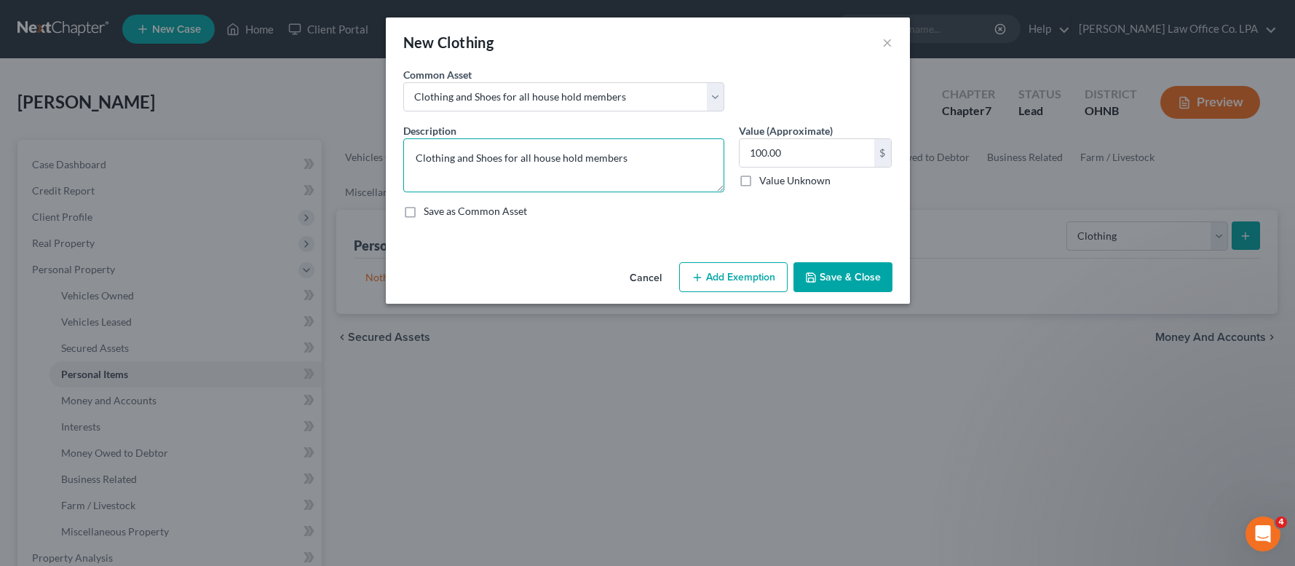
drag, startPoint x: 632, startPoint y: 156, endPoint x: 501, endPoint y: 158, distance: 131.0
click at [501, 158] on textarea "Clothing and Shoes for all house hold members" at bounding box center [563, 165] width 321 height 54
type textarea "Clothing and Shoes"
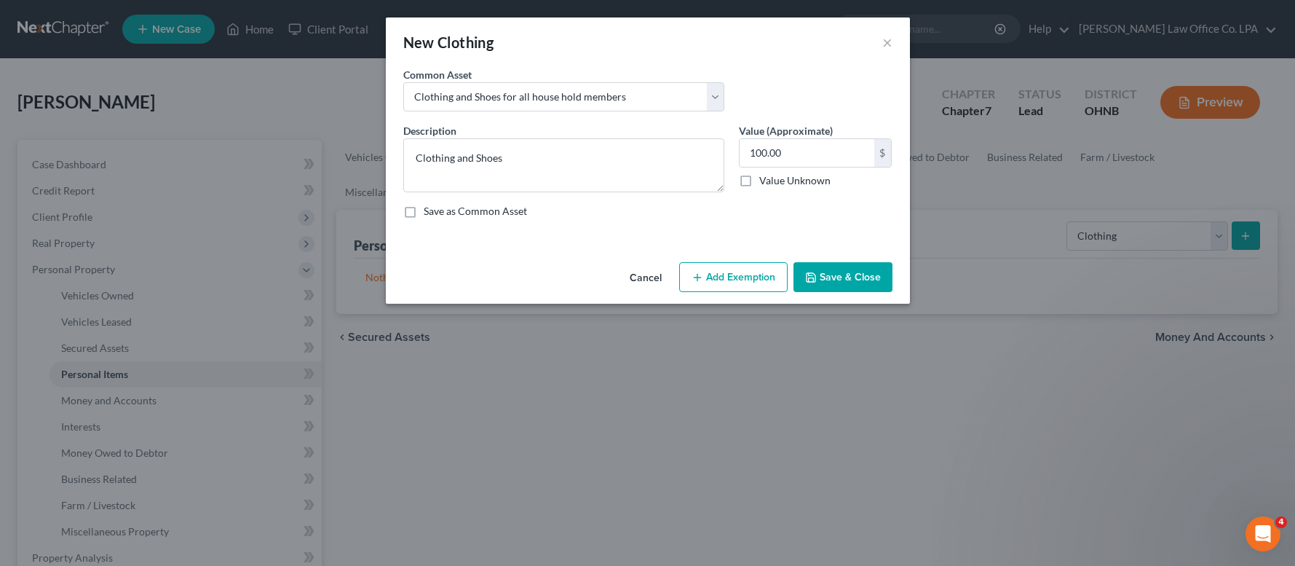
click at [815, 274] on icon "button" at bounding box center [811, 278] width 12 height 12
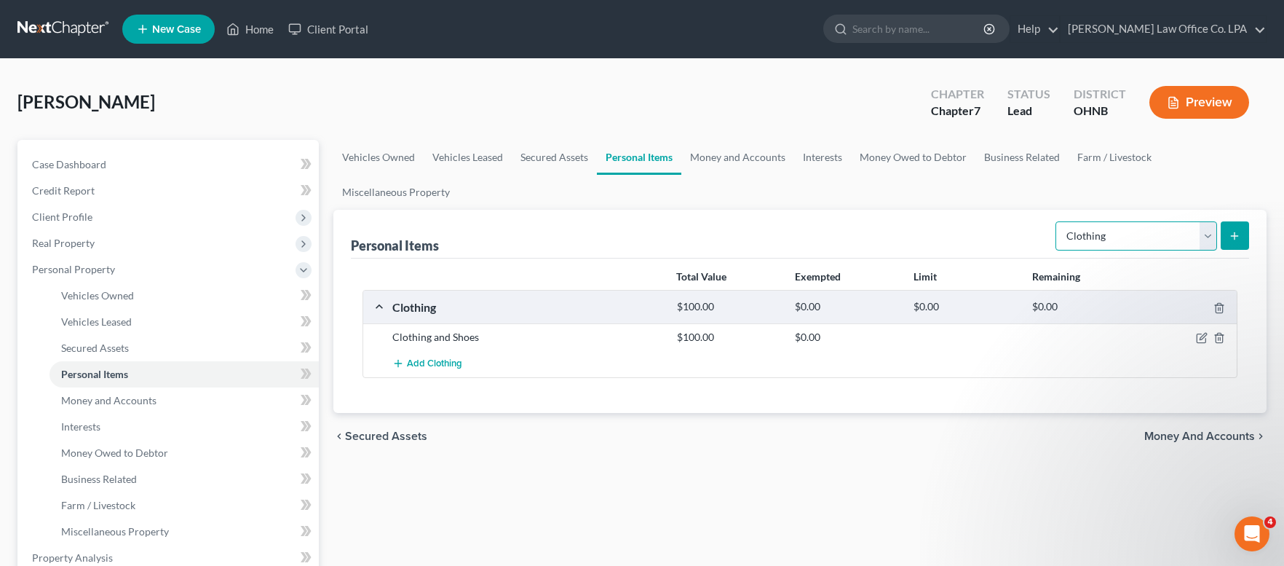
select select "electronics"
click option "Electronics" at bounding box center [0, 0] width 0 height 0
click at [1238, 227] on button "submit" at bounding box center [1235, 235] width 28 height 28
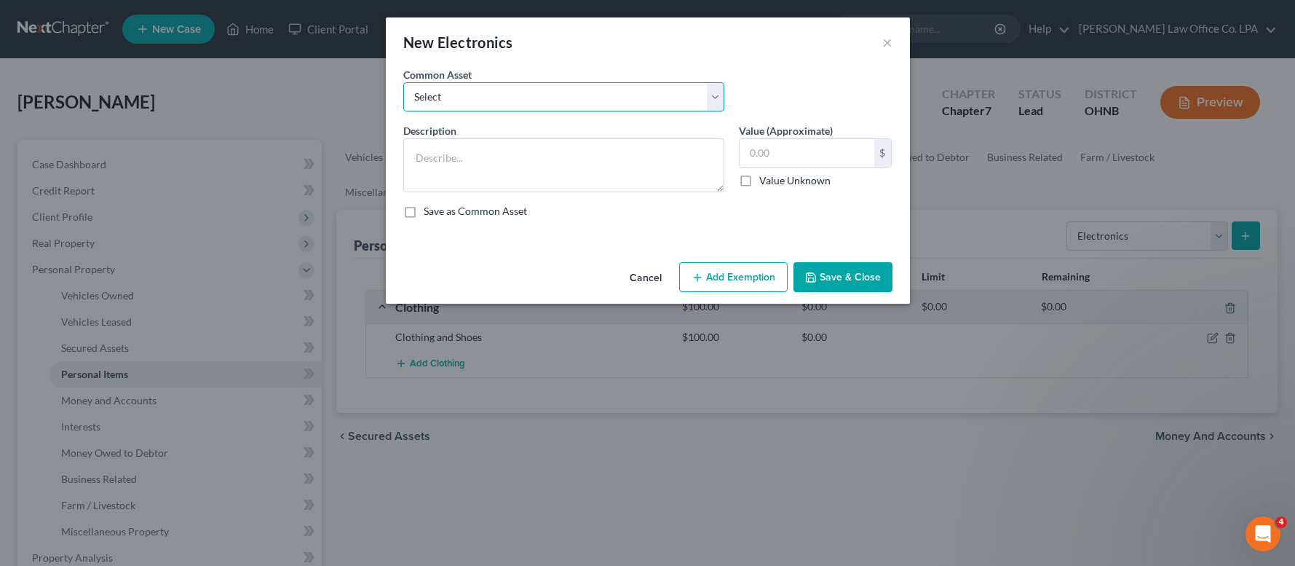
select select "0"
click option "Misc. @ residence" at bounding box center [0, 0] width 0 height 0
type textarea "Misc. @ residence"
drag, startPoint x: 790, startPoint y: 150, endPoint x: 677, endPoint y: 149, distance: 112.8
click at [740, 149] on input "500.00" at bounding box center [807, 153] width 135 height 28
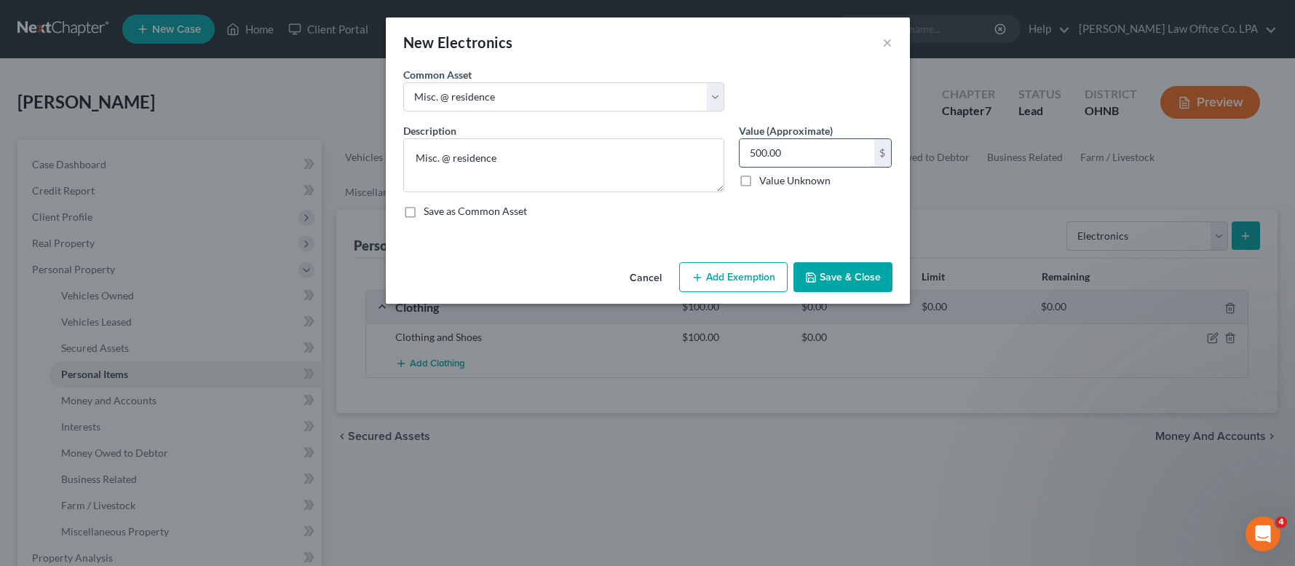
drag, startPoint x: 799, startPoint y: 151, endPoint x: 708, endPoint y: 145, distance: 91.9
click at [740, 145] on input "500.00" at bounding box center [807, 153] width 135 height 28
type input "200.00"
click at [817, 277] on icon "button" at bounding box center [811, 278] width 12 height 12
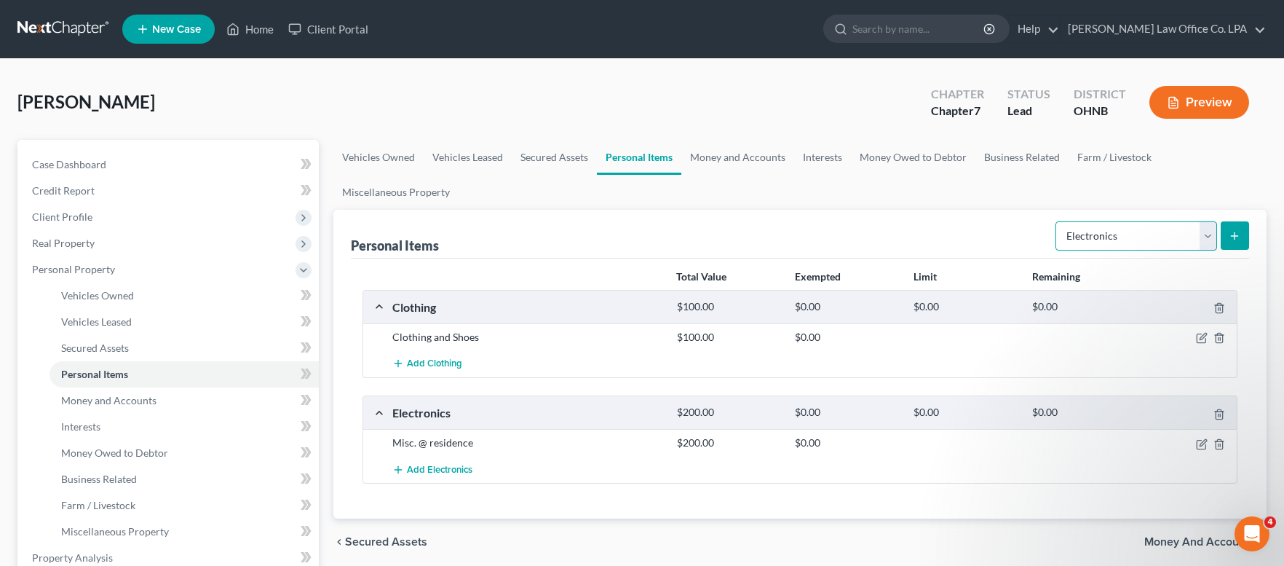
select select "pets"
click option "Pet(s)" at bounding box center [0, 0] width 0 height 0
click at [1243, 229] on button "submit" at bounding box center [1235, 235] width 28 height 28
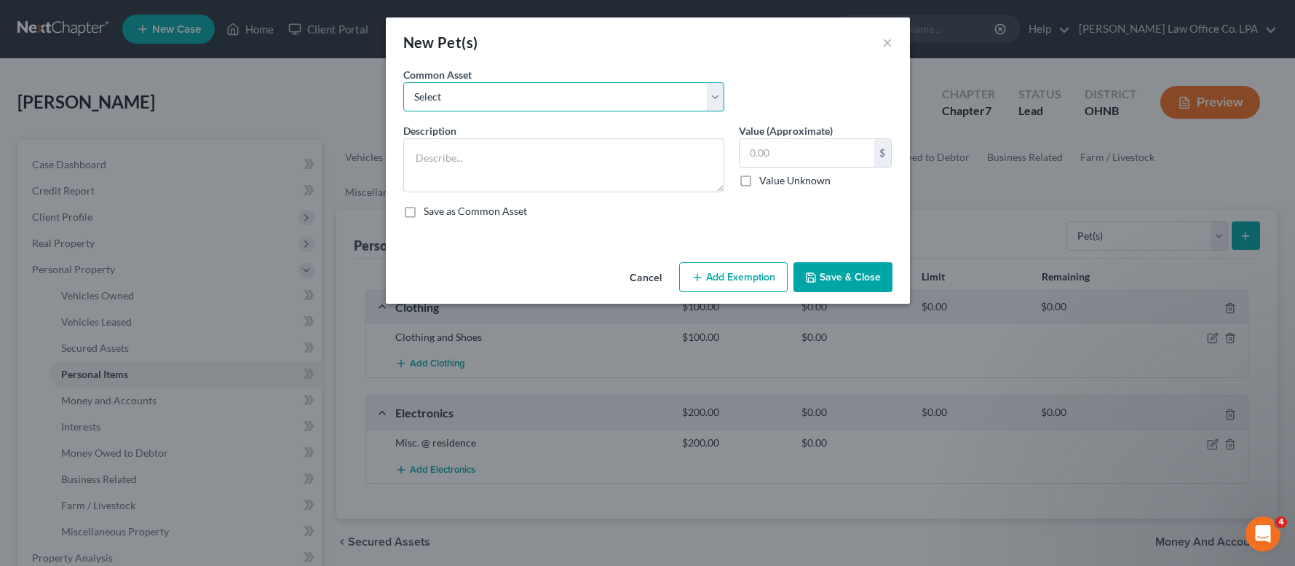
select select "0"
click option "Dog(s)" at bounding box center [0, 0] width 0 height 0
type textarea "Dog(s)"
type input "0.00"
checkbox input "true"
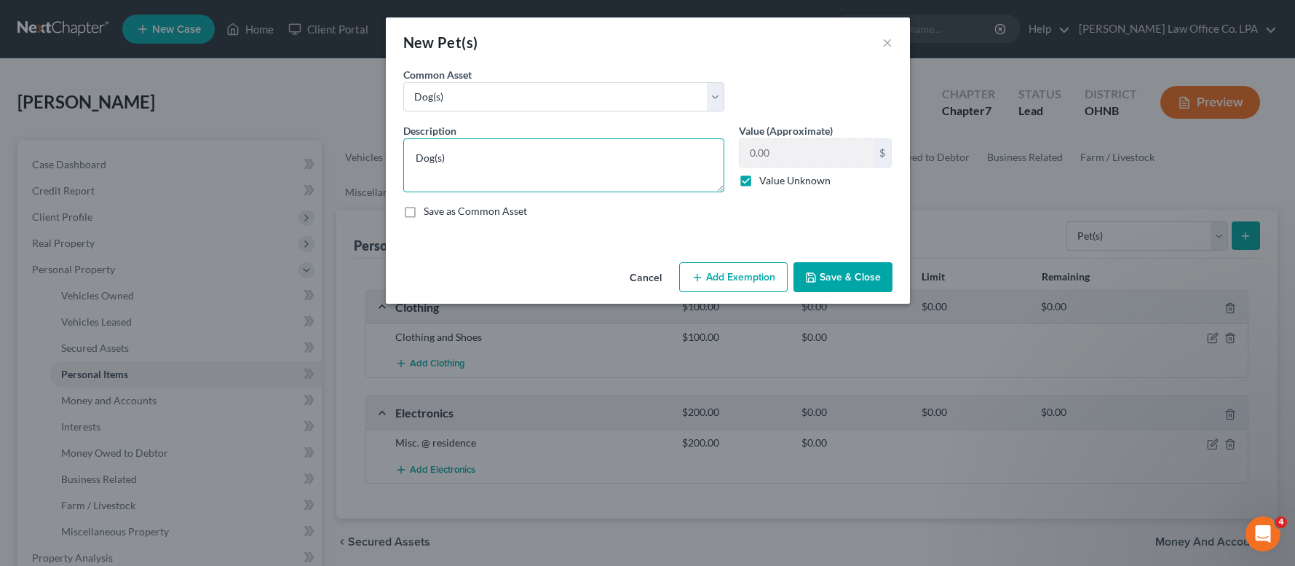
click at [415, 161] on textarea "Dog(s)" at bounding box center [563, 165] width 321 height 54
click at [472, 163] on textarea "2 DogS" at bounding box center [563, 165] width 321 height 54
type textarea "2 Dogs"
click at [759, 181] on label "Value Unknown" at bounding box center [794, 180] width 71 height 15
click at [765, 181] on input "Value Unknown" at bounding box center [769, 177] width 9 height 9
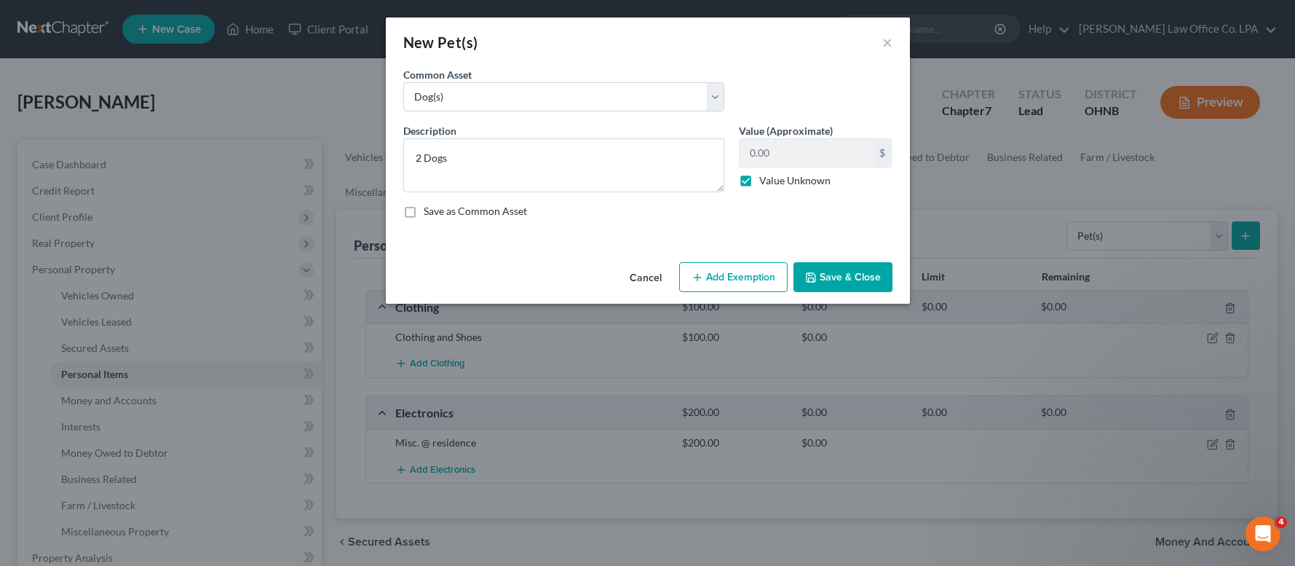
checkbox input "false"
click at [768, 160] on input "0.00" at bounding box center [807, 153] width 135 height 28
drag, startPoint x: 770, startPoint y: 154, endPoint x: 725, endPoint y: 149, distance: 45.4
click at [740, 149] on input "0.00" at bounding box center [807, 153] width 135 height 28
type input "1.00"
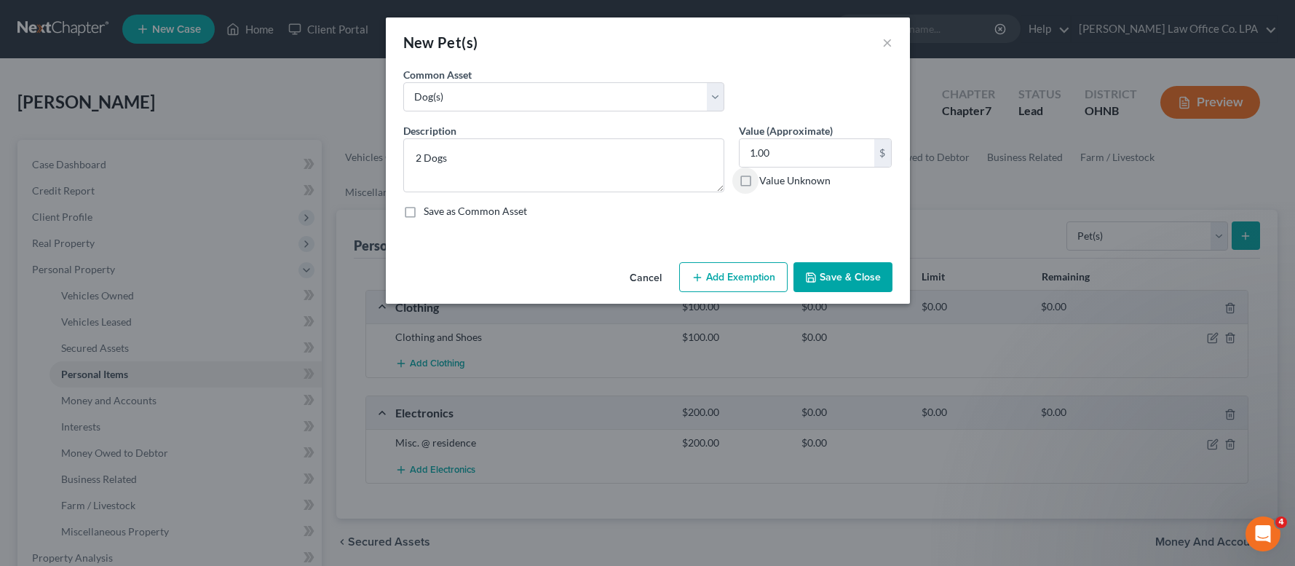
click at [829, 280] on button "Save & Close" at bounding box center [842, 277] width 99 height 31
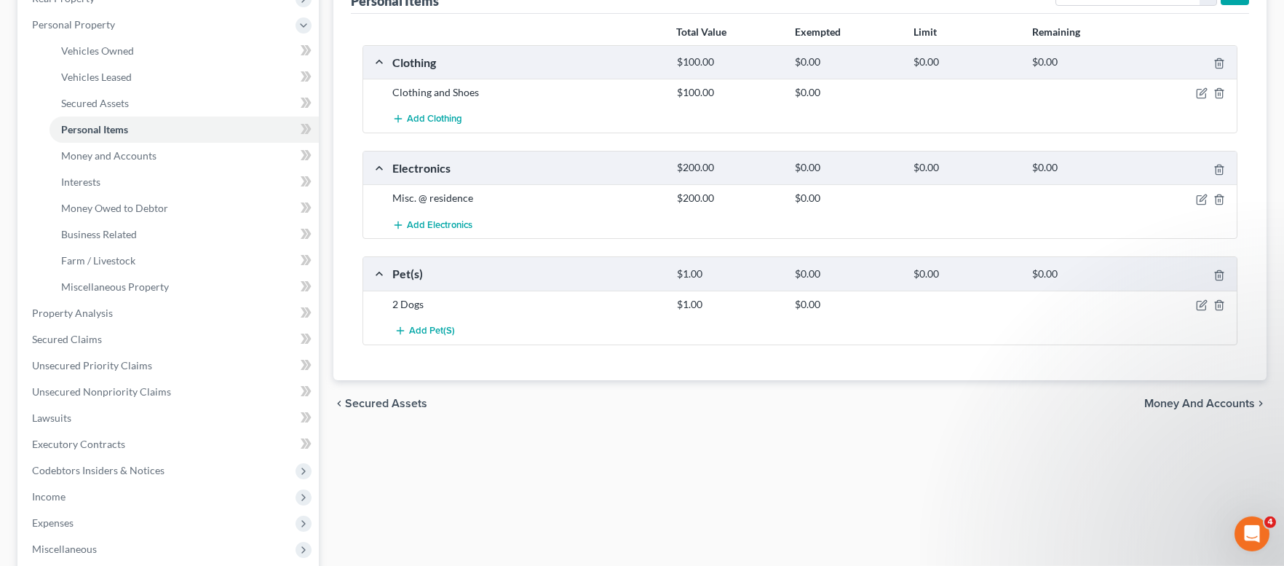
scroll to position [271, 0]
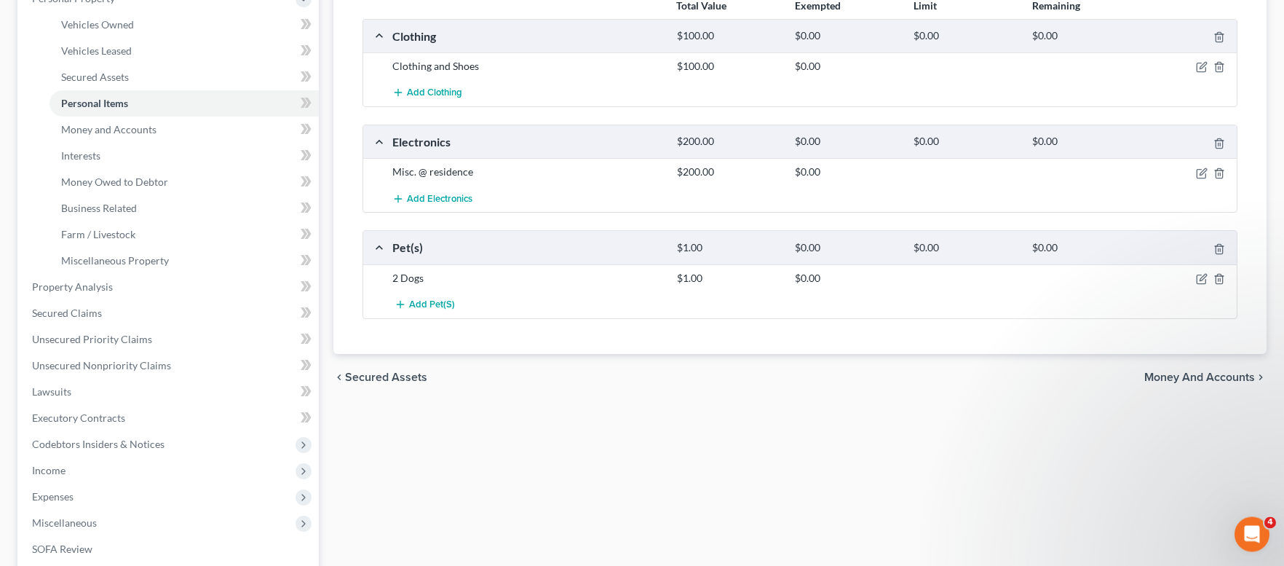
click at [1207, 378] on span "Money and Accounts" at bounding box center [1199, 377] width 111 height 12
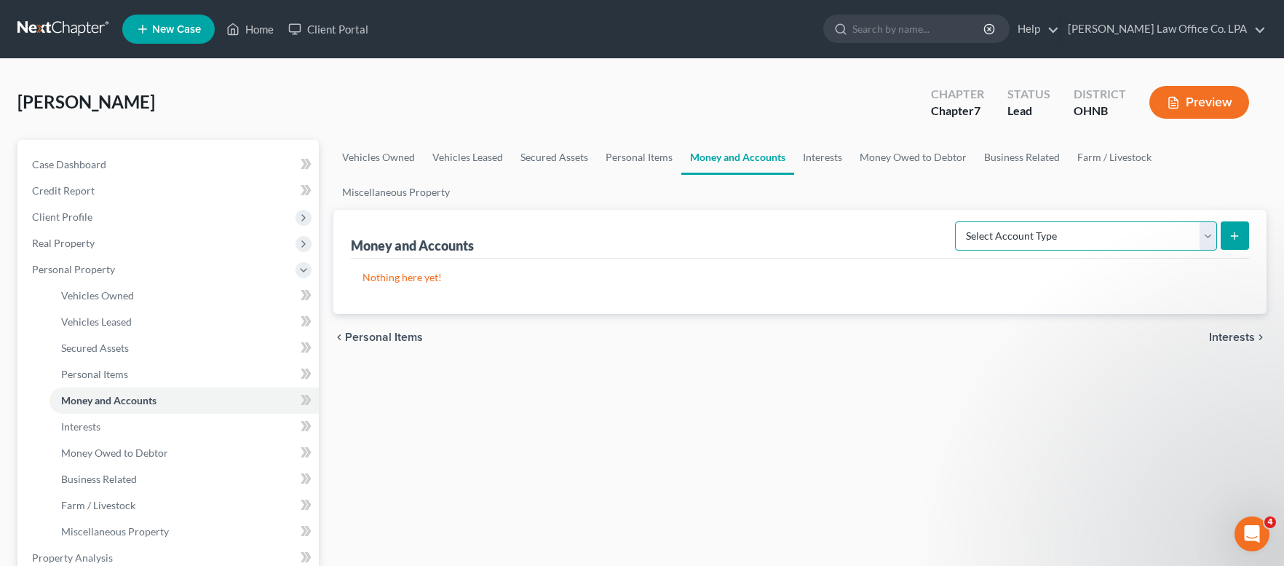
click at [955, 221] on select "Select Account Type Brokerage Cash on Hand Certificates of Deposit Checking Acc…" at bounding box center [1086, 235] width 262 height 29
select select "cash_on_hand"
click option "Cash on Hand" at bounding box center [0, 0] width 0 height 0
click at [1239, 234] on icon "submit" at bounding box center [1235, 236] width 12 height 12
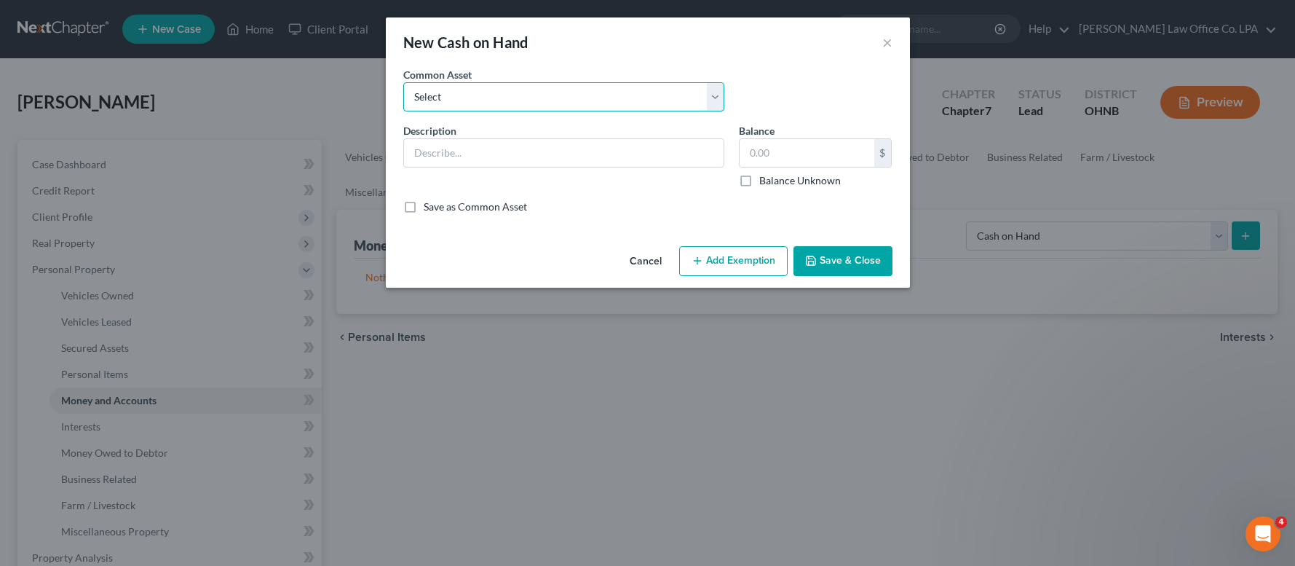
select select "0"
click option "Cash on Hand" at bounding box center [0, 0] width 0 height 0
type input "Cash on Hand"
type input "20.00"
click at [852, 259] on button "Save & Close" at bounding box center [842, 261] width 99 height 31
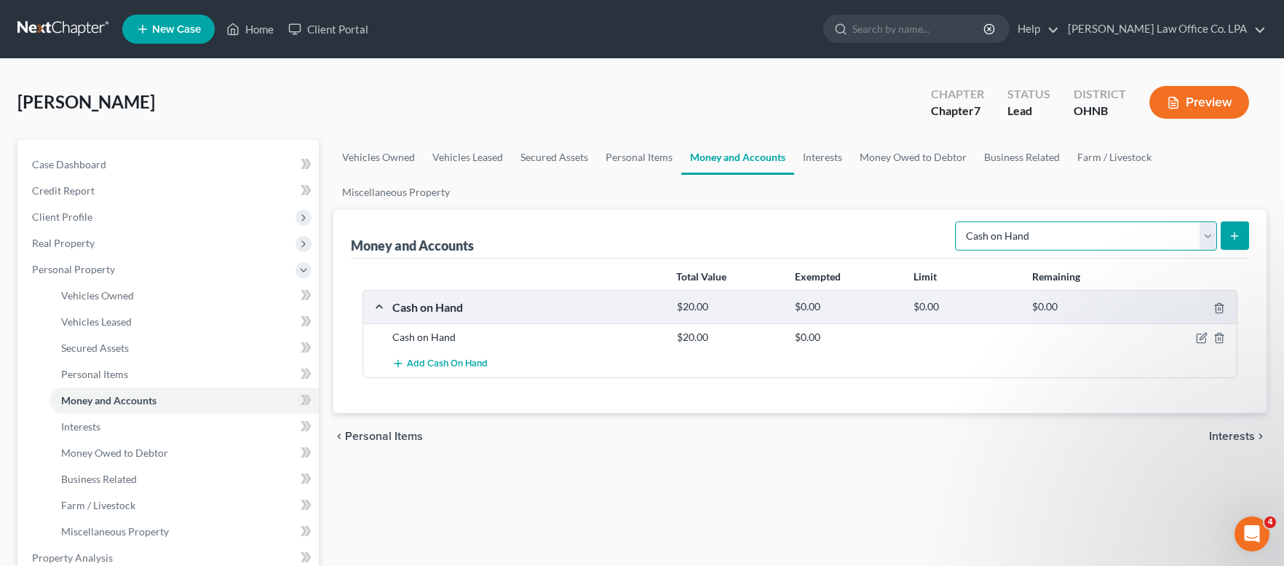
select select "checking"
click option "Checking Account" at bounding box center [0, 0] width 0 height 0
click at [1235, 237] on icon "submit" at bounding box center [1235, 236] width 12 height 12
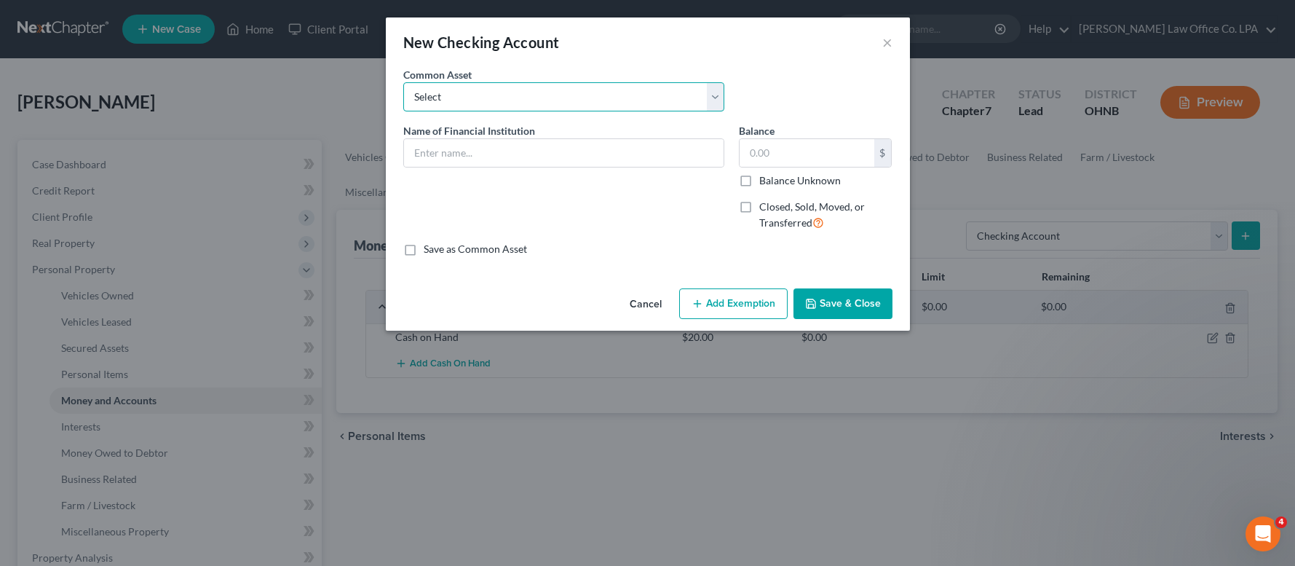
select select "18"
click option "####-Premier Bank, [STREET_ADDRESS]" at bounding box center [0, 0] width 0 height 0
type input "####-Premier Bank, [STREET_ADDRESS]"
type input "0"
click at [435, 152] on input "####-Premier Bank, [STREET_ADDRESS]" at bounding box center [564, 153] width 320 height 28
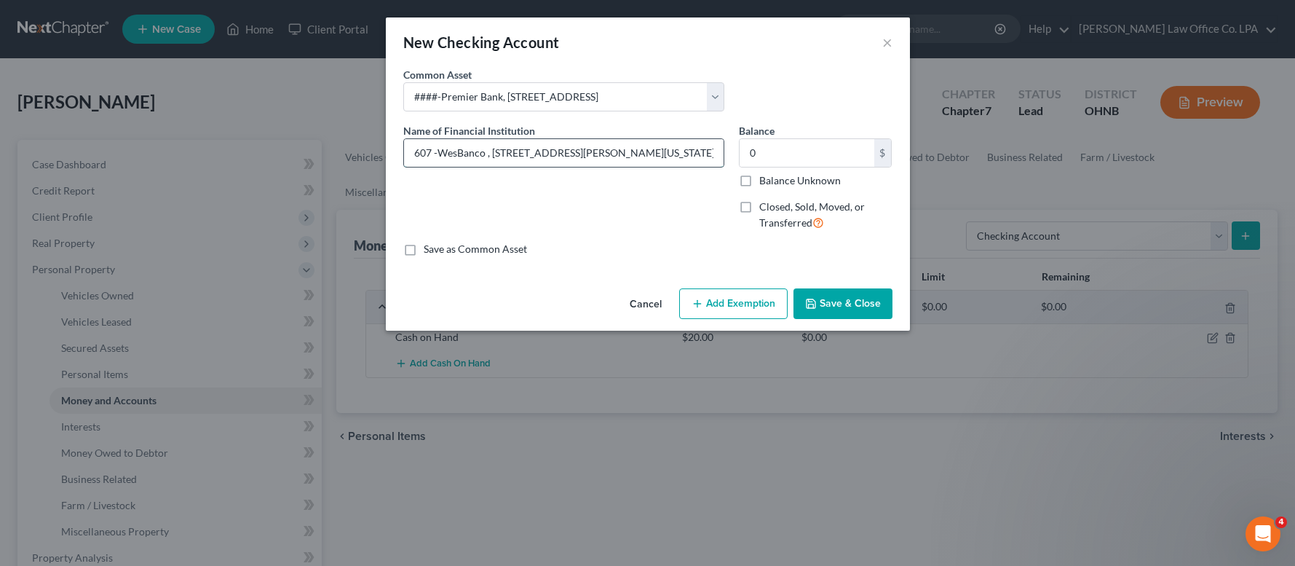
type input "607 -WesBanco , [STREET_ADDRESS][PERSON_NAME][US_STATE]"
type input "0.00"
click at [430, 154] on input "607 -WesBanco , [STREET_ADDRESS][PERSON_NAME][US_STATE]" at bounding box center [564, 153] width 320 height 28
type input "#6070 -WesBanco , [STREET_ADDRESS][PERSON_NAME][US_STATE]"
click at [871, 306] on button "Save & Close" at bounding box center [842, 303] width 99 height 31
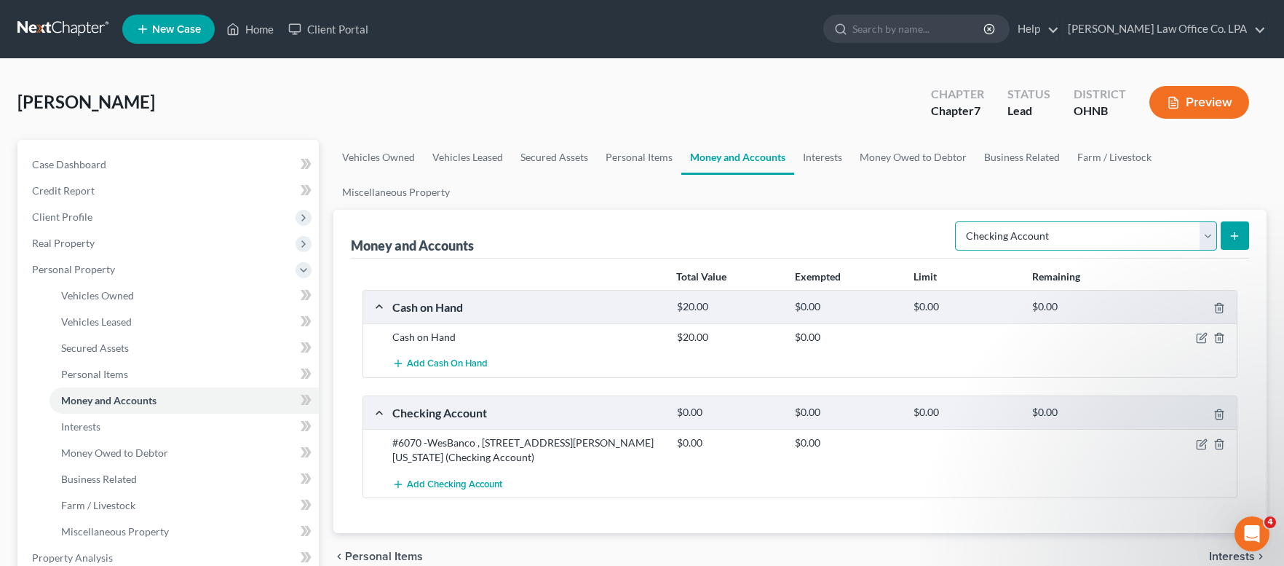
click option "Checking Account" at bounding box center [0, 0] width 0 height 0
click at [1240, 234] on icon "submit" at bounding box center [1235, 236] width 12 height 12
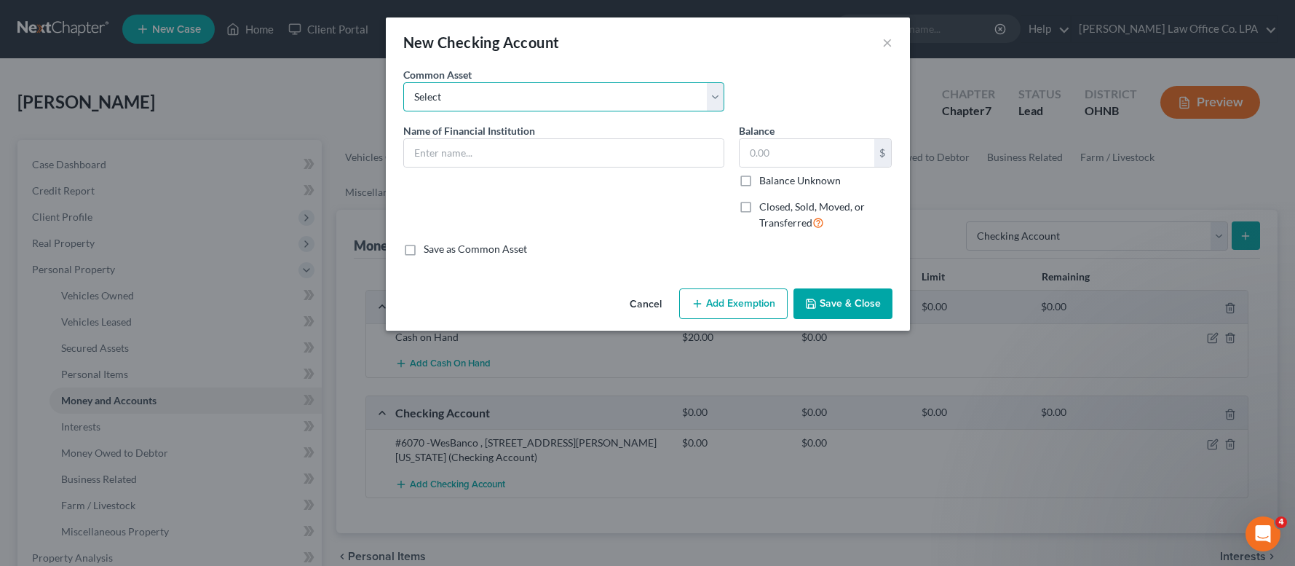
select select "1"
click option "####-Farmers & Merchants State Bank, [STREET_ADDRESS][PERSON_NAME]" at bounding box center [0, 0] width 0 height 0
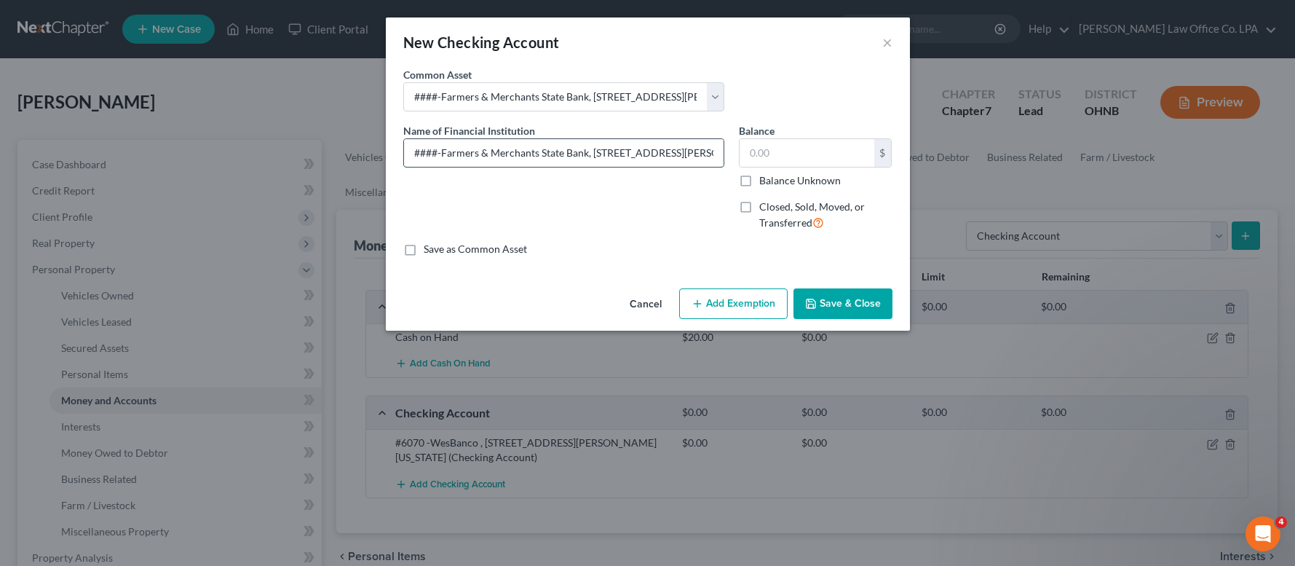
click at [437, 154] on input "####-Farmers & Merchants State Bank, [STREET_ADDRESS][PERSON_NAME]" at bounding box center [564, 153] width 320 height 28
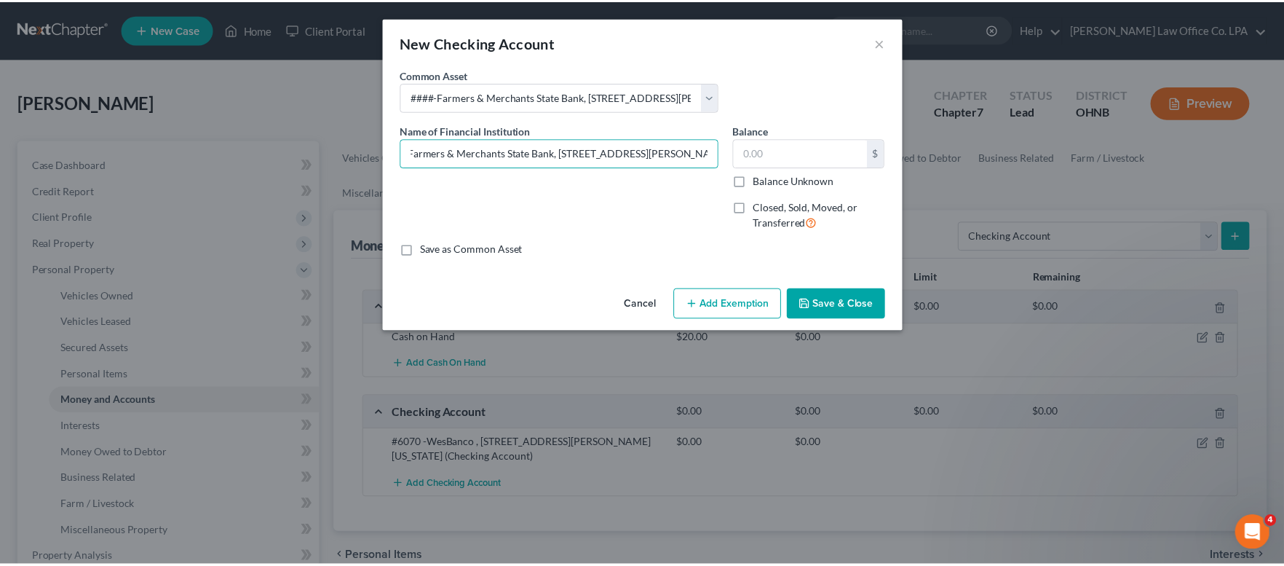
scroll to position [0, 58]
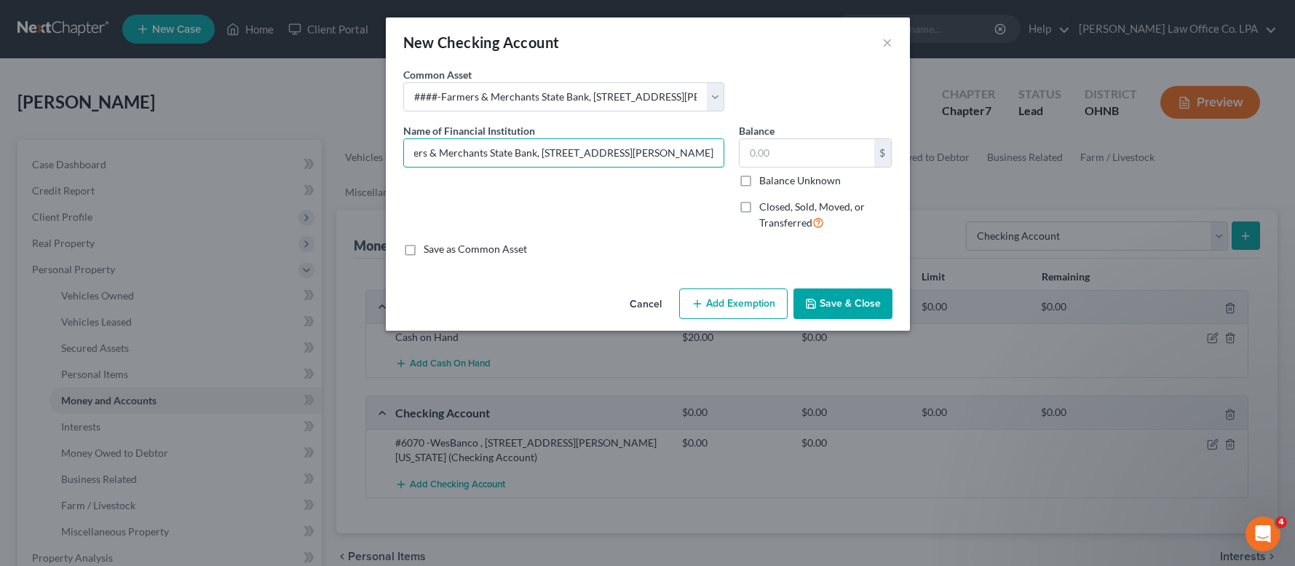
type input "#3266-Farmers & Merchants State Bank, [STREET_ADDRESS][PERSON_NAME][US_STATE]"
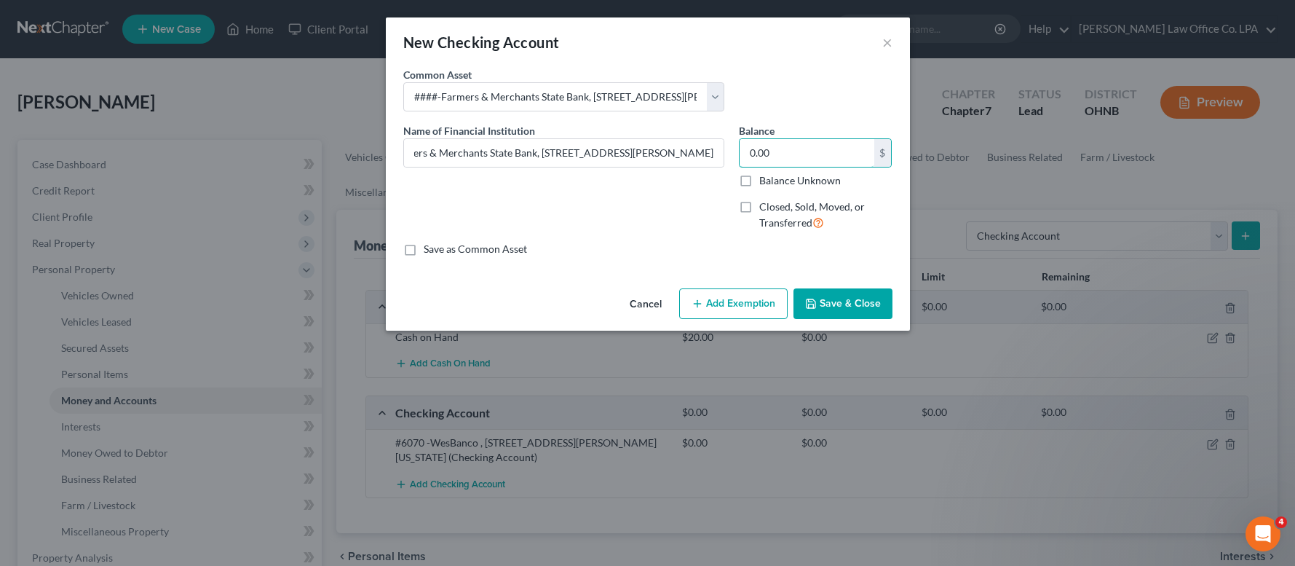
type input "0.00"
click at [858, 308] on button "Save & Close" at bounding box center [842, 303] width 99 height 31
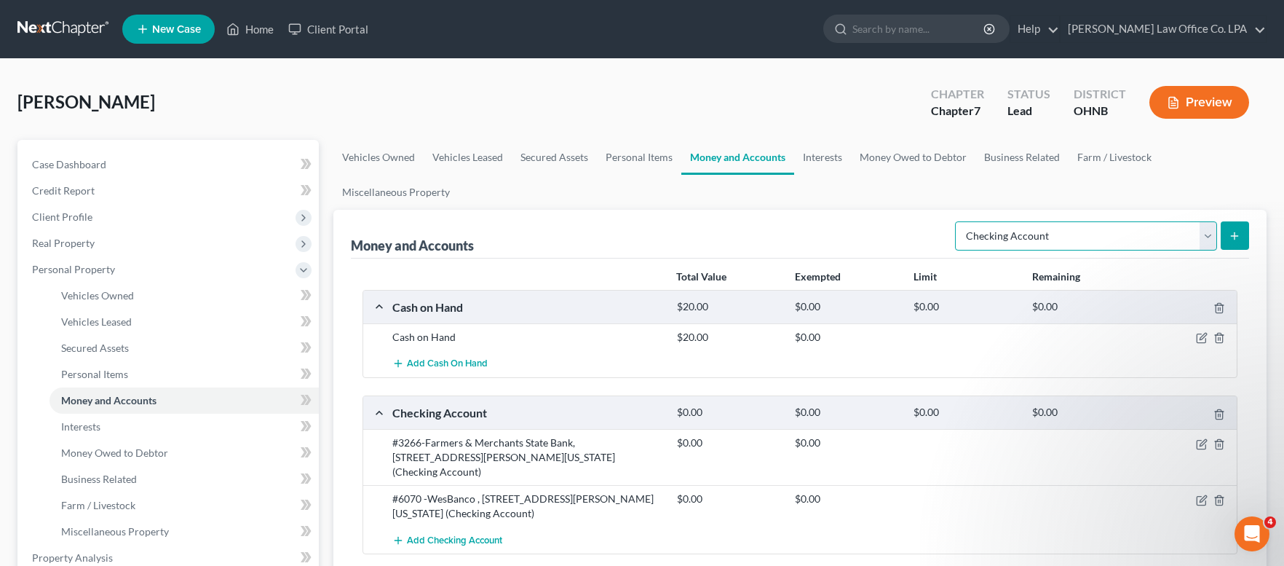
select select "savings"
click option "Savings Account" at bounding box center [0, 0] width 0 height 0
click at [1240, 225] on button "submit" at bounding box center [1235, 235] width 28 height 28
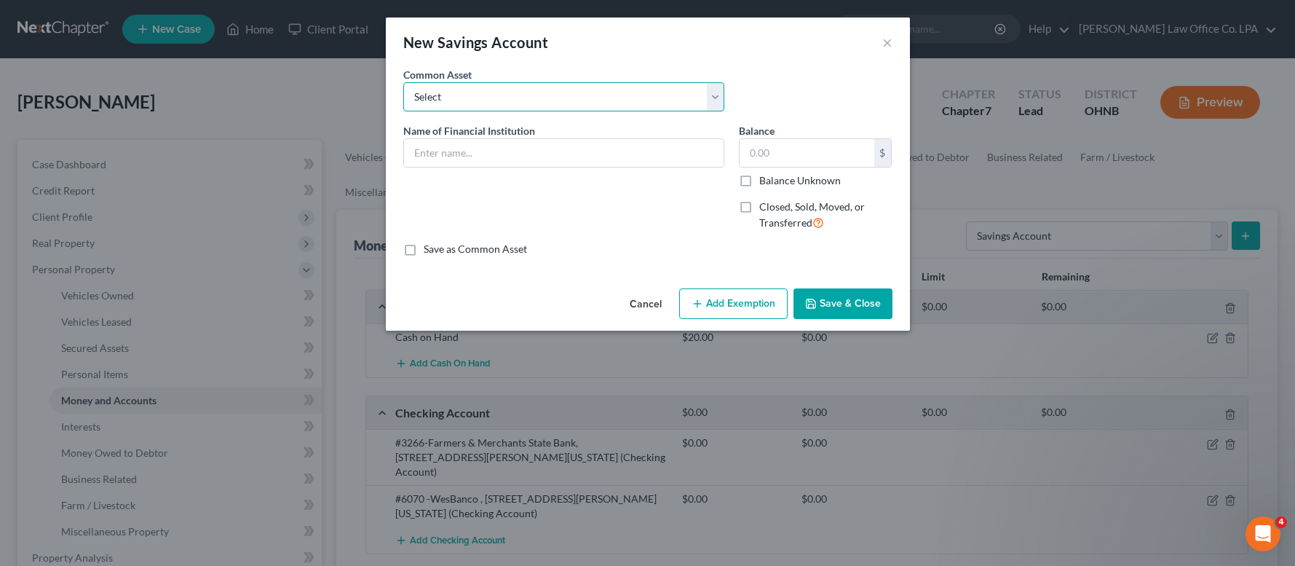
select select "0"
click option "####-Farmers & Merchants State Bank, [STREET_ADDRESS][PERSON_NAME]" at bounding box center [0, 0] width 0 height 0
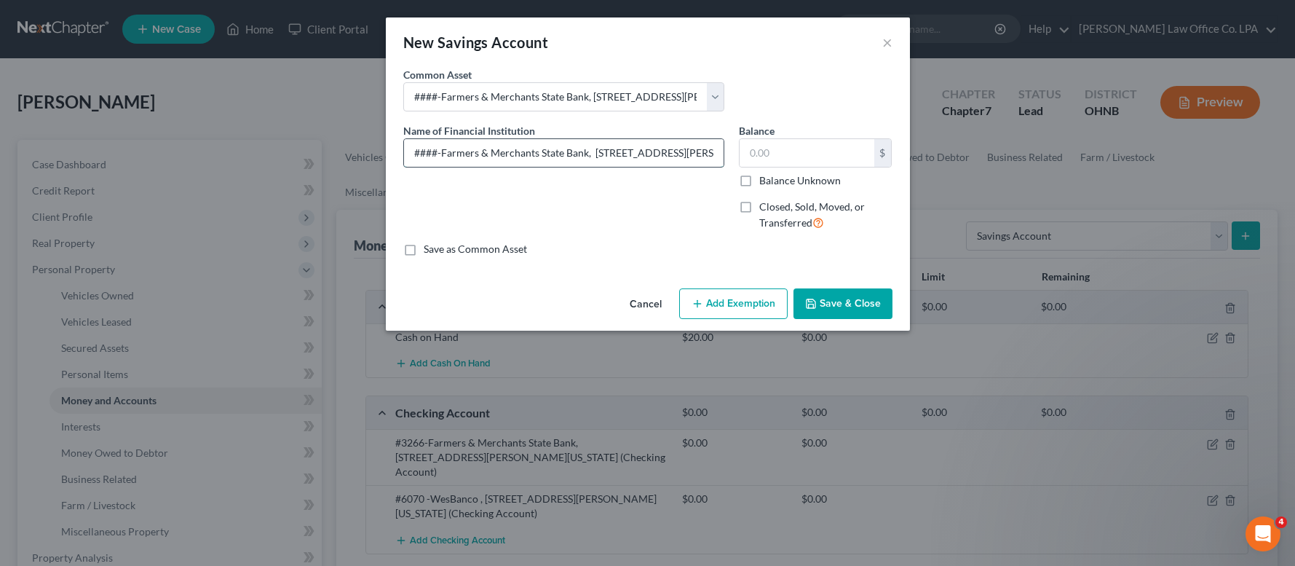
click at [437, 152] on input "####-Farmers & Merchants State Bank, [STREET_ADDRESS][PERSON_NAME]" at bounding box center [564, 153] width 320 height 28
type input "#8263-[GEOGRAPHIC_DATA], [STREET_ADDRESS][PERSON_NAME][US_STATE]"
type input "1.01"
click at [846, 301] on button "Save & Close" at bounding box center [842, 303] width 99 height 31
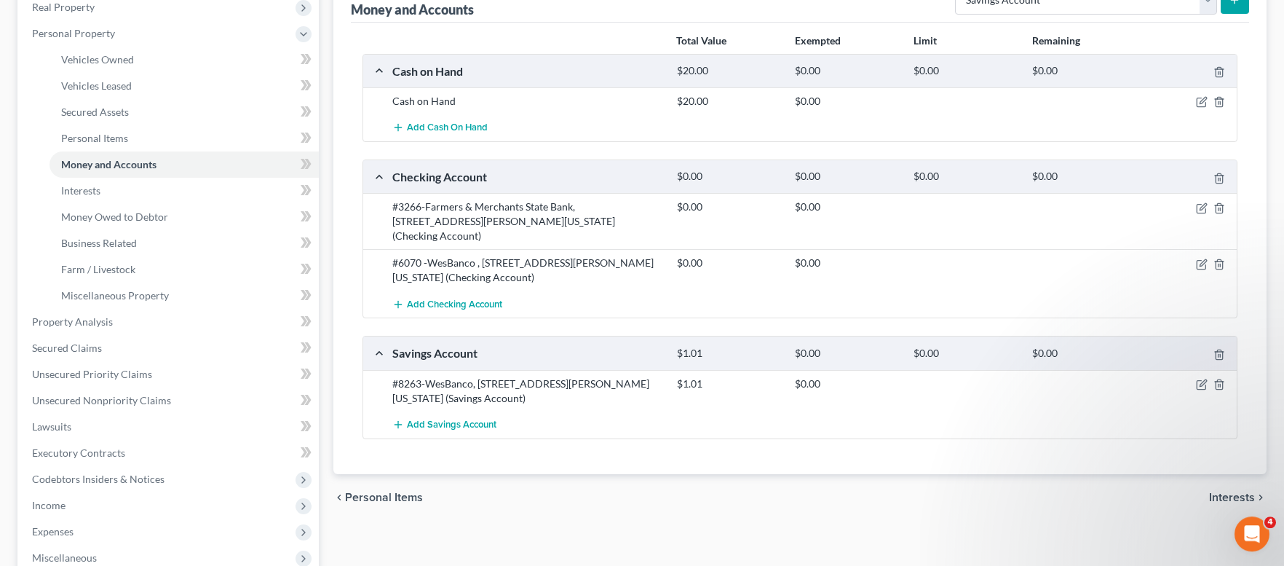
scroll to position [237, 0]
click at [1227, 490] on span "Interests" at bounding box center [1232, 496] width 46 height 12
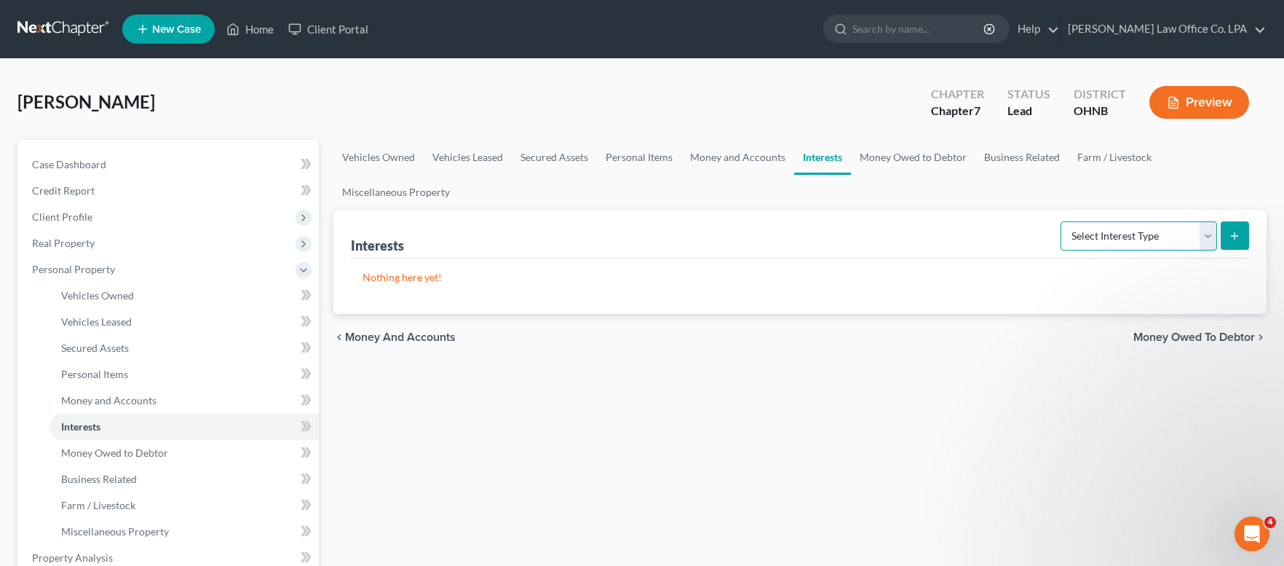
click at [1061, 221] on select "Select Interest Type 401K Annuity Bond Education IRA Government Bond Government…" at bounding box center [1139, 235] width 157 height 29
select select "term_life_insurance"
click option "Term Life Insurance" at bounding box center [0, 0] width 0 height 0
click at [1238, 226] on button "submit" at bounding box center [1235, 235] width 28 height 28
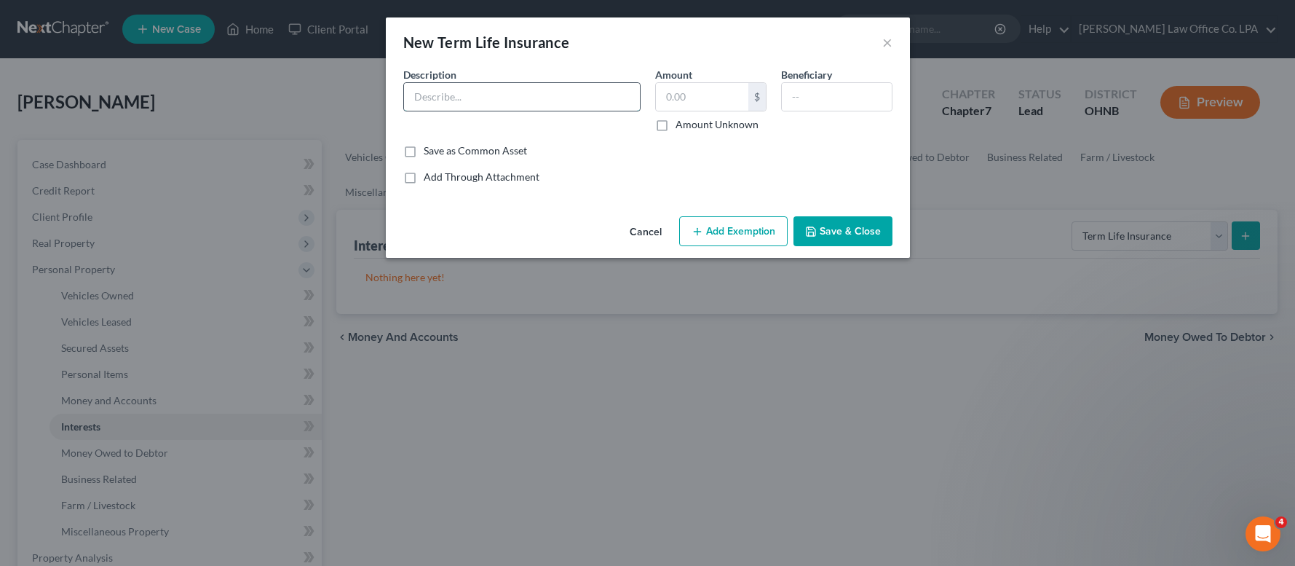
click at [480, 106] on input "text" at bounding box center [522, 97] width 236 height 28
type input "MetLife Insurance"
type input "112,000"
click at [801, 94] on input "text" at bounding box center [837, 97] width 110 height 28
click at [826, 229] on button "Save & Close" at bounding box center [842, 231] width 99 height 31
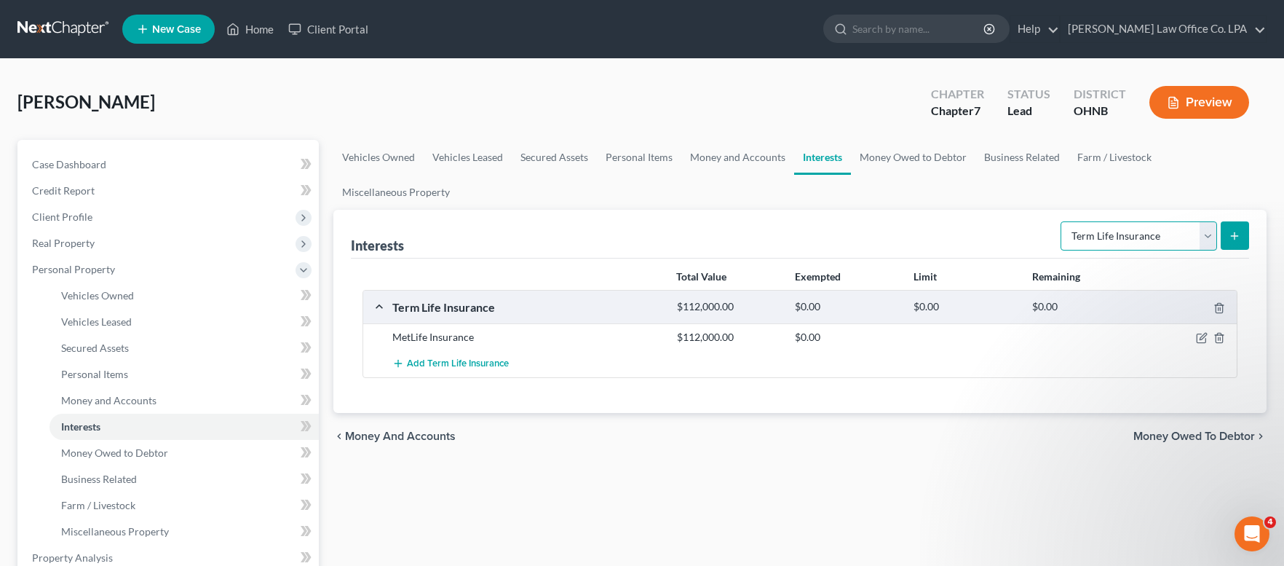
click at [1061, 221] on select "Select Interest Type 401K Annuity Bond Education IRA Government Bond Government…" at bounding box center [1139, 235] width 157 height 29
select select "annuity"
click option "Annuity" at bounding box center [0, 0] width 0 height 0
click at [1247, 236] on button "submit" at bounding box center [1235, 235] width 28 height 28
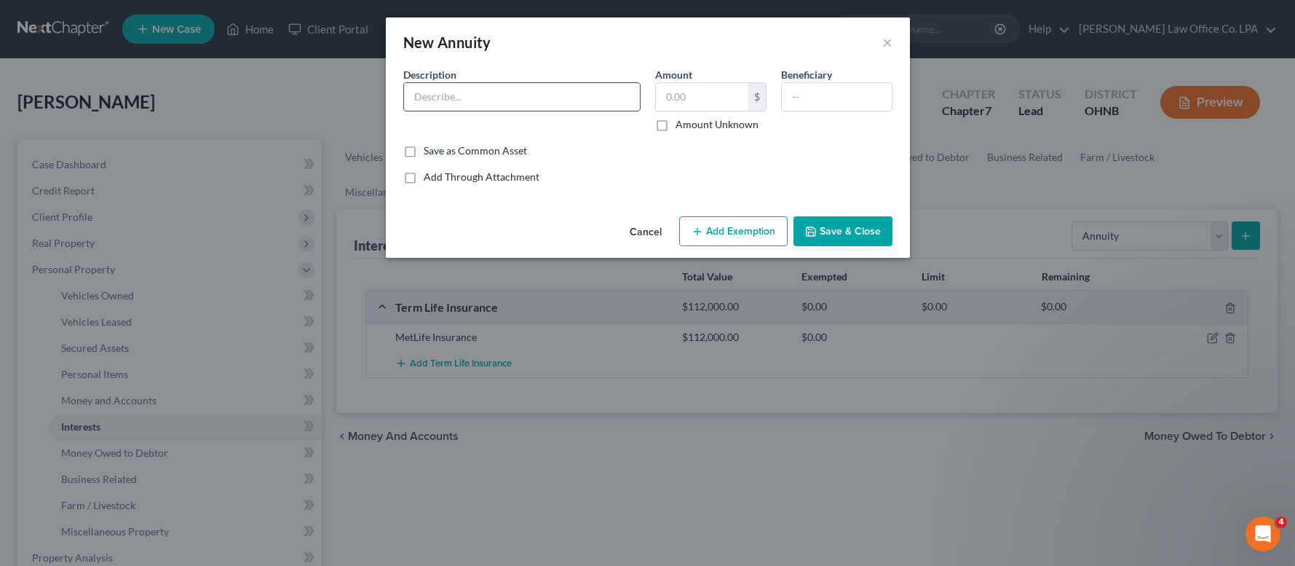
click at [456, 90] on input "text" at bounding box center [522, 97] width 236 height 28
type input "Annuity"
click at [735, 98] on input "text" at bounding box center [702, 97] width 92 height 28
type input "1,035.00"
click at [834, 102] on input "text" at bounding box center [837, 97] width 110 height 28
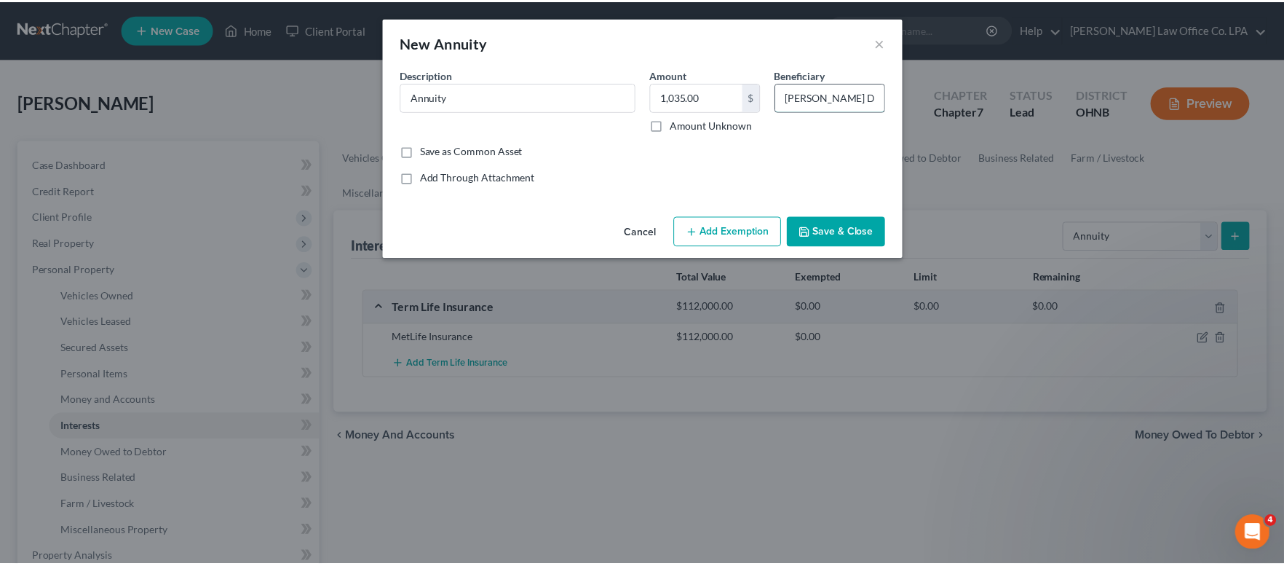
scroll to position [0, 3]
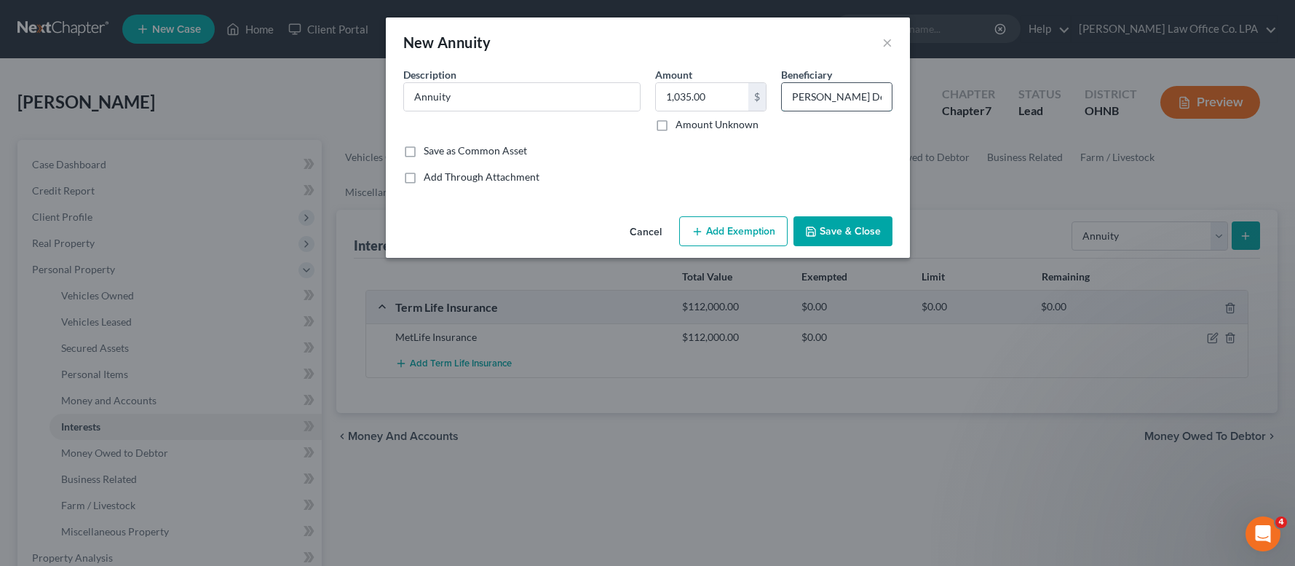
type input "[PERSON_NAME] De Los [PERSON_NAME]"
click at [855, 233] on button "Save & Close" at bounding box center [842, 231] width 99 height 31
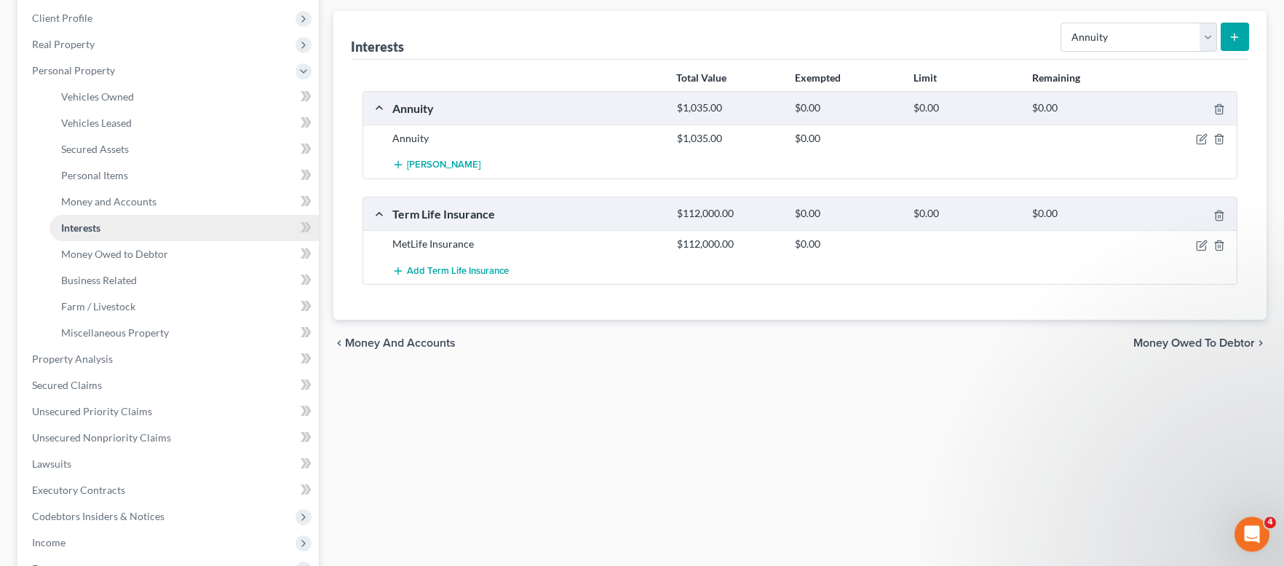
scroll to position [213, 0]
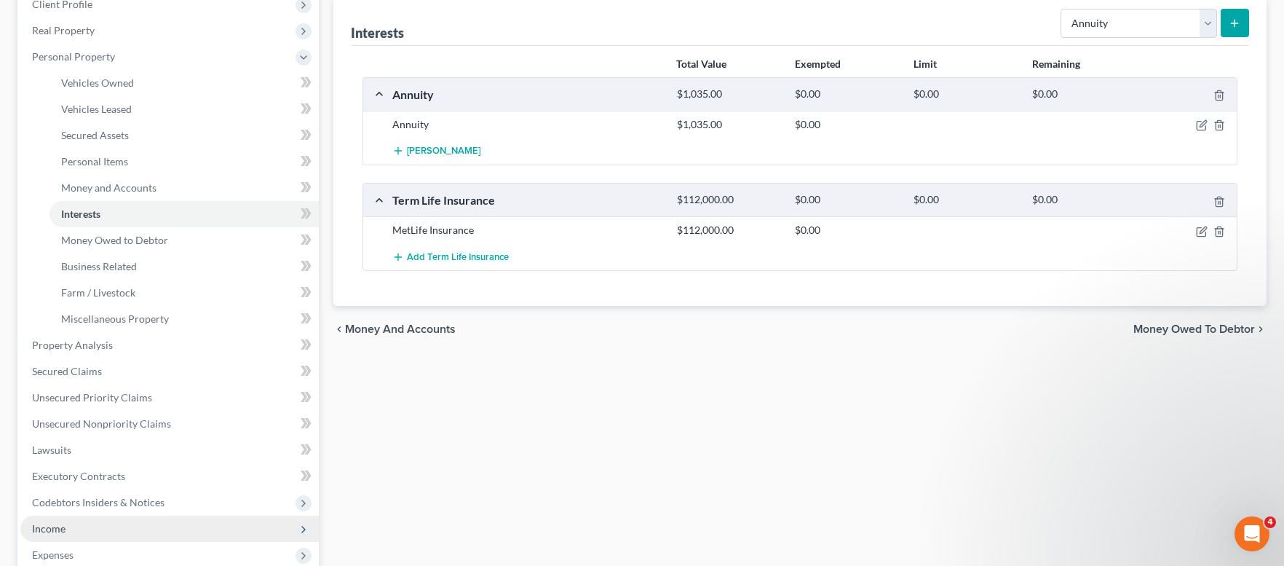
click at [65, 525] on span "Income" at bounding box center [48, 528] width 33 height 12
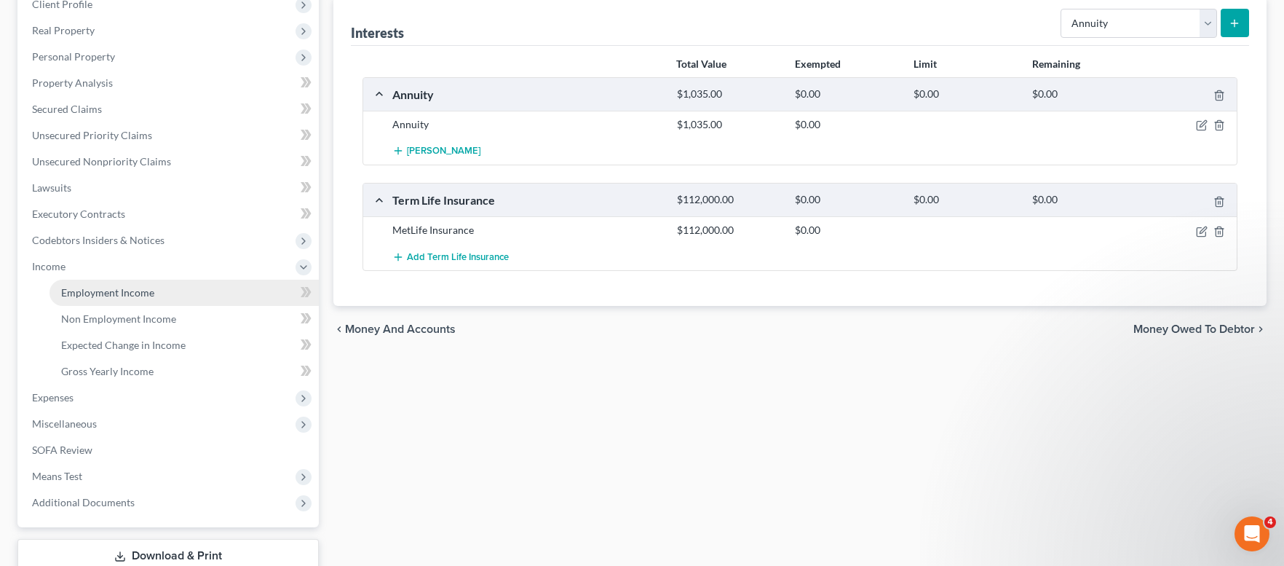
click at [81, 296] on span "Employment Income" at bounding box center [107, 292] width 93 height 12
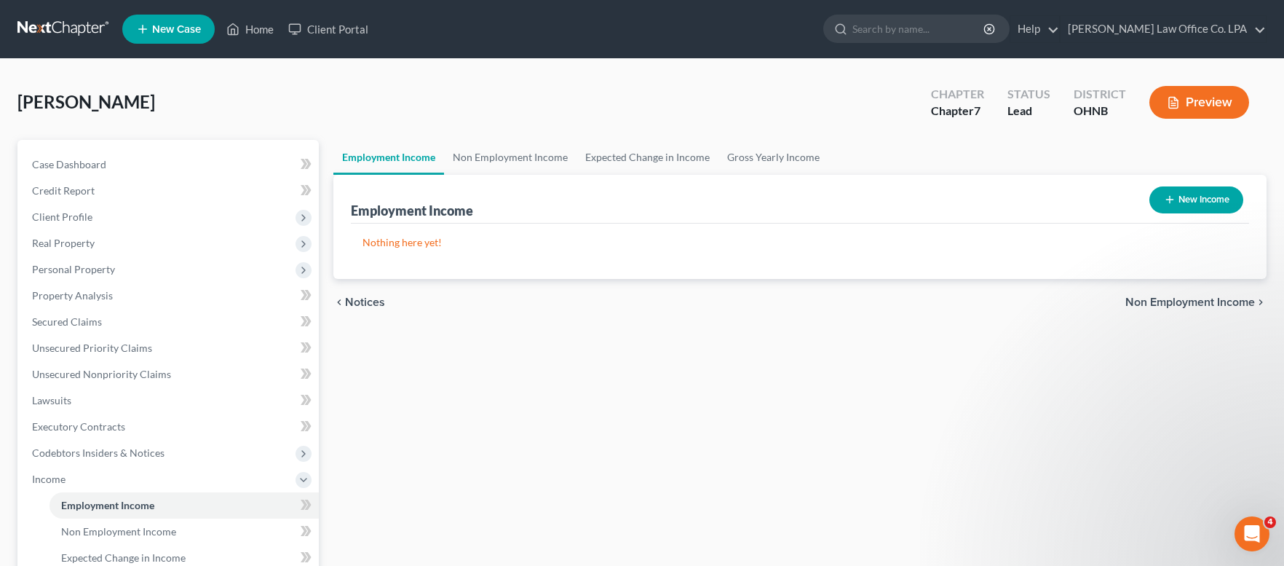
click at [1230, 191] on button "New Income" at bounding box center [1196, 199] width 94 height 27
select select "0"
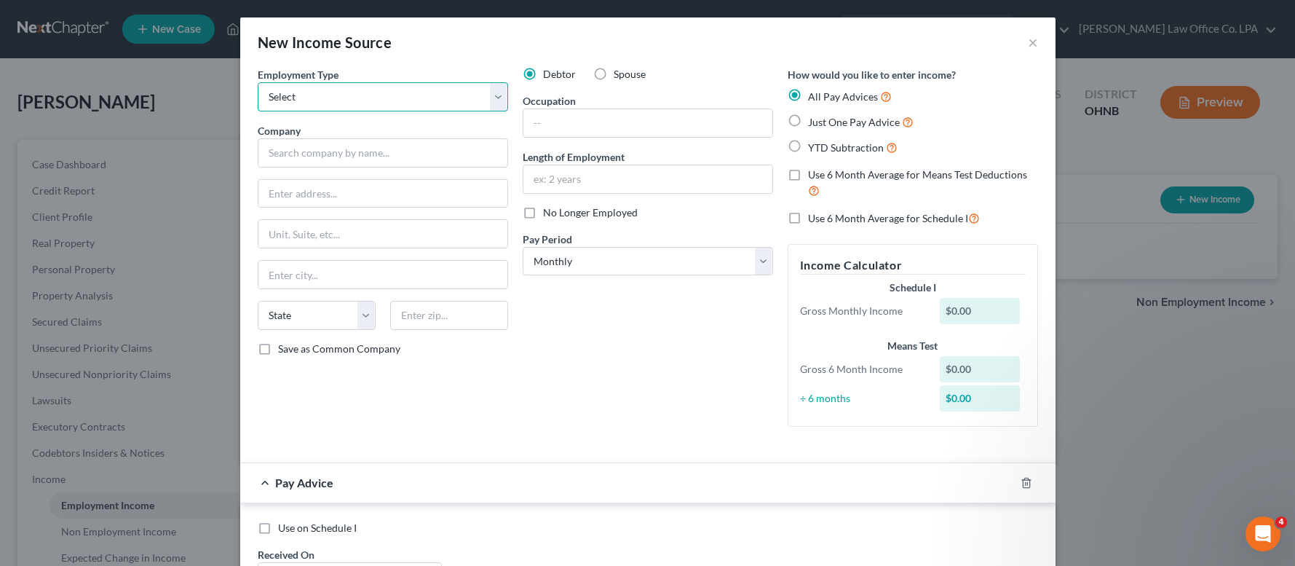
select select "0"
click option "Full or [DEMOGRAPHIC_DATA] Employment" at bounding box center [0, 0] width 0 height 0
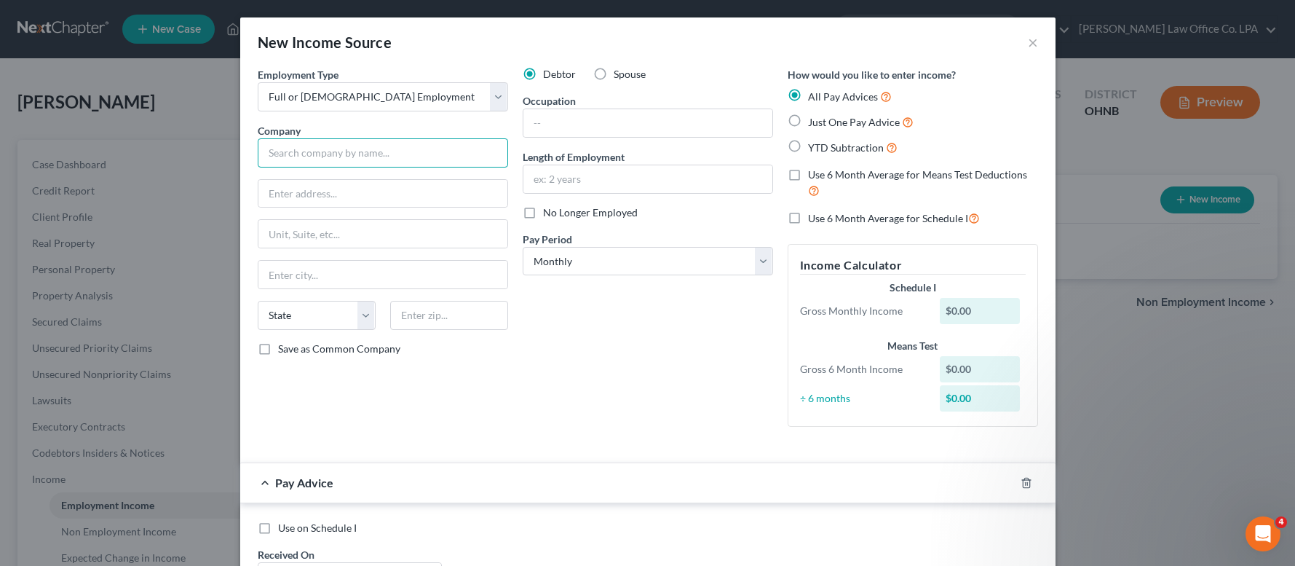
click at [302, 159] on input "text" at bounding box center [383, 152] width 250 height 29
type input "ConAgra"
click at [307, 194] on input "text" at bounding box center [382, 194] width 249 height 28
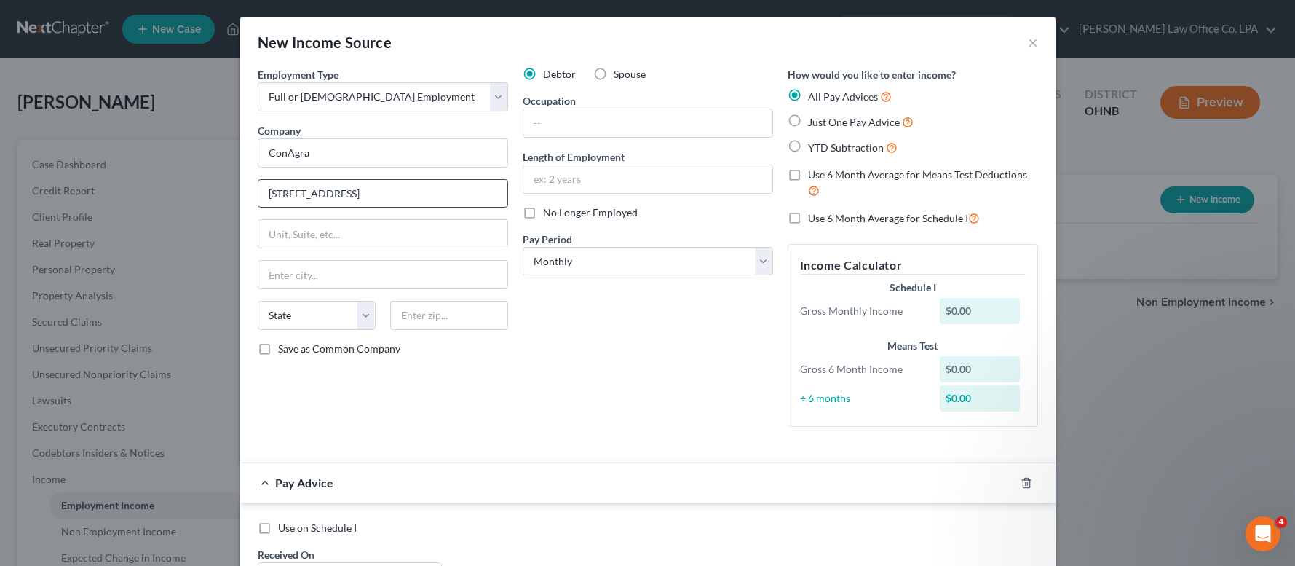
type input "[STREET_ADDRESS]"
click at [298, 270] on input "text" at bounding box center [382, 275] width 249 height 28
type input "Archbold"
select select "36"
type input "43502"
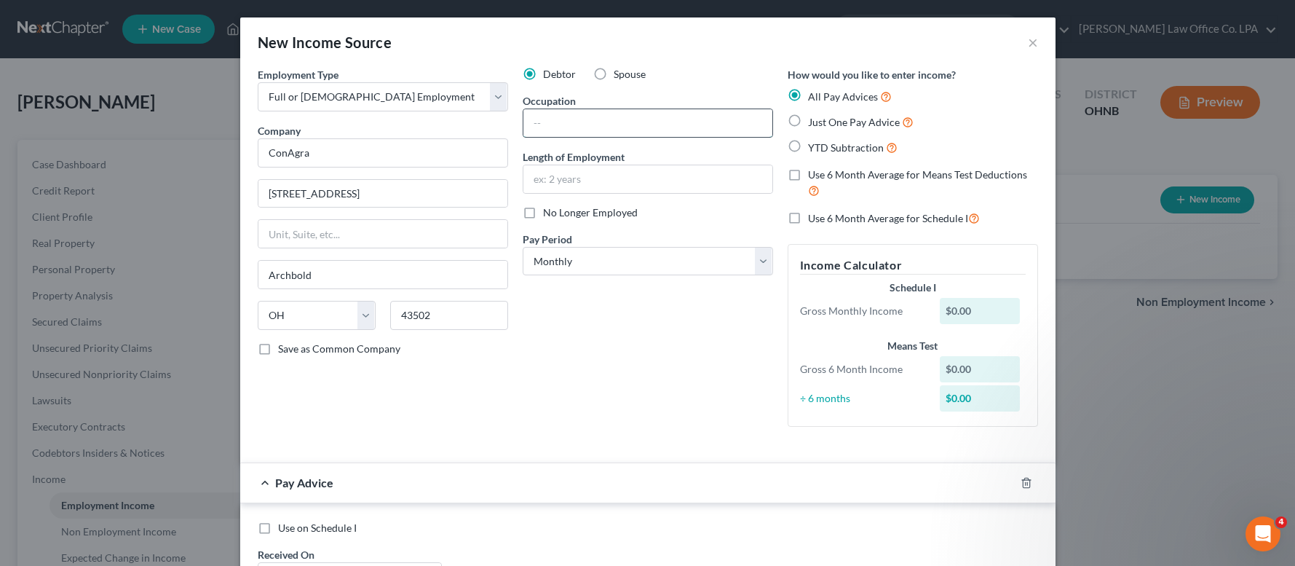
click at [553, 119] on input "text" at bounding box center [647, 123] width 249 height 28
type input "Laborer"
type input "6 years"
select select "3"
click option "Weekly" at bounding box center [0, 0] width 0 height 0
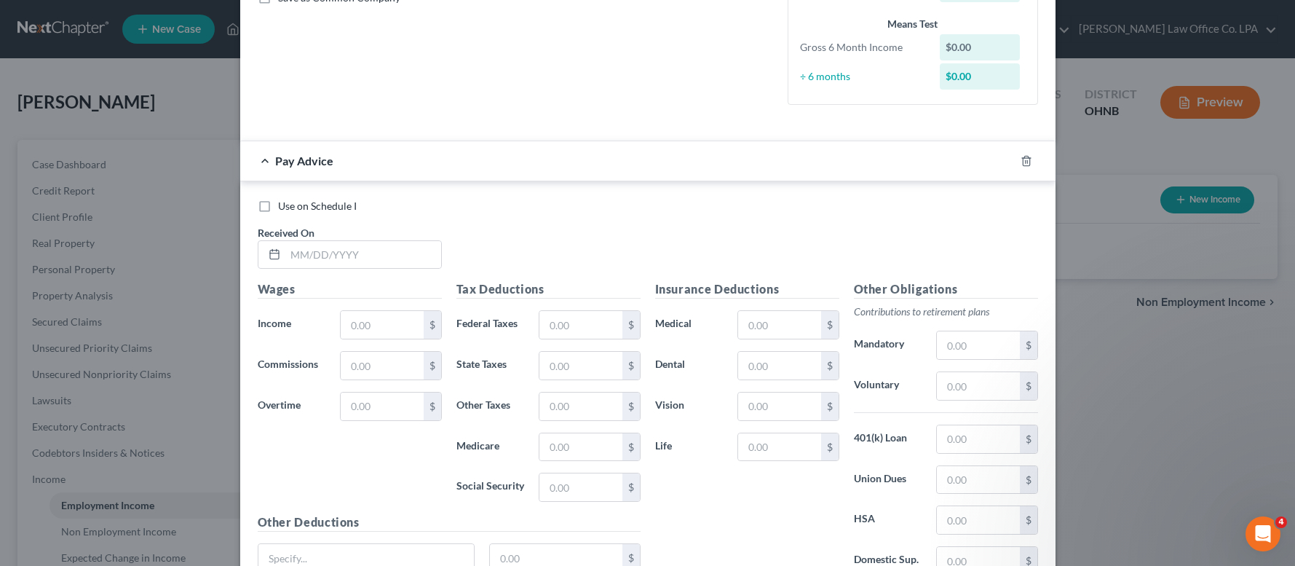
scroll to position [355, 0]
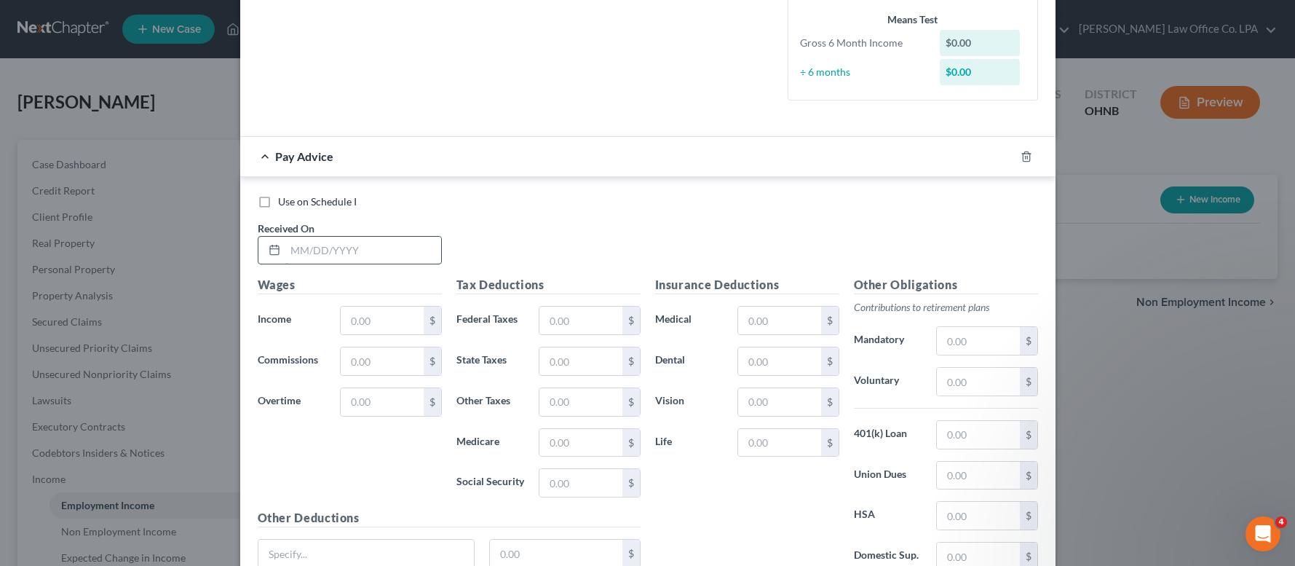
click at [373, 253] on input "text" at bounding box center [363, 251] width 156 height 28
type input "[DATE]"
type input "1,243.07"
type input "231.89"
type input "70.68"
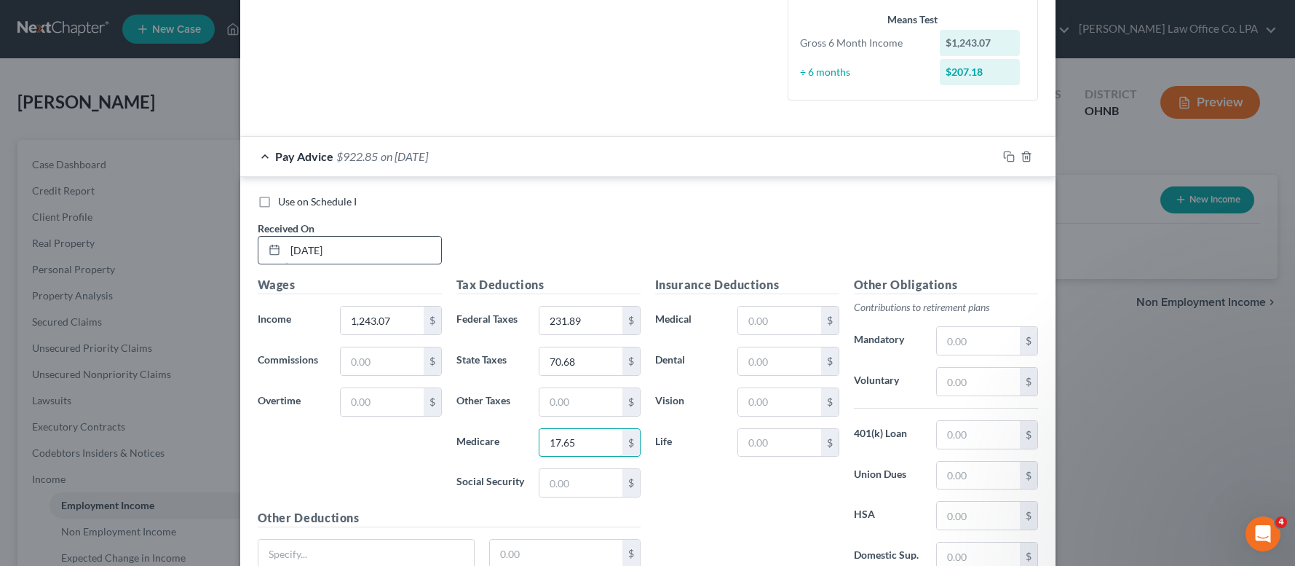
type input "17.65"
click at [553, 403] on input "text" at bounding box center [580, 402] width 82 height 28
click at [590, 483] on input "text" at bounding box center [580, 483] width 82 height 28
drag, startPoint x: 590, startPoint y: 403, endPoint x: 491, endPoint y: 396, distance: 99.3
click at [539, 396] on input "75.48" at bounding box center [580, 402] width 82 height 28
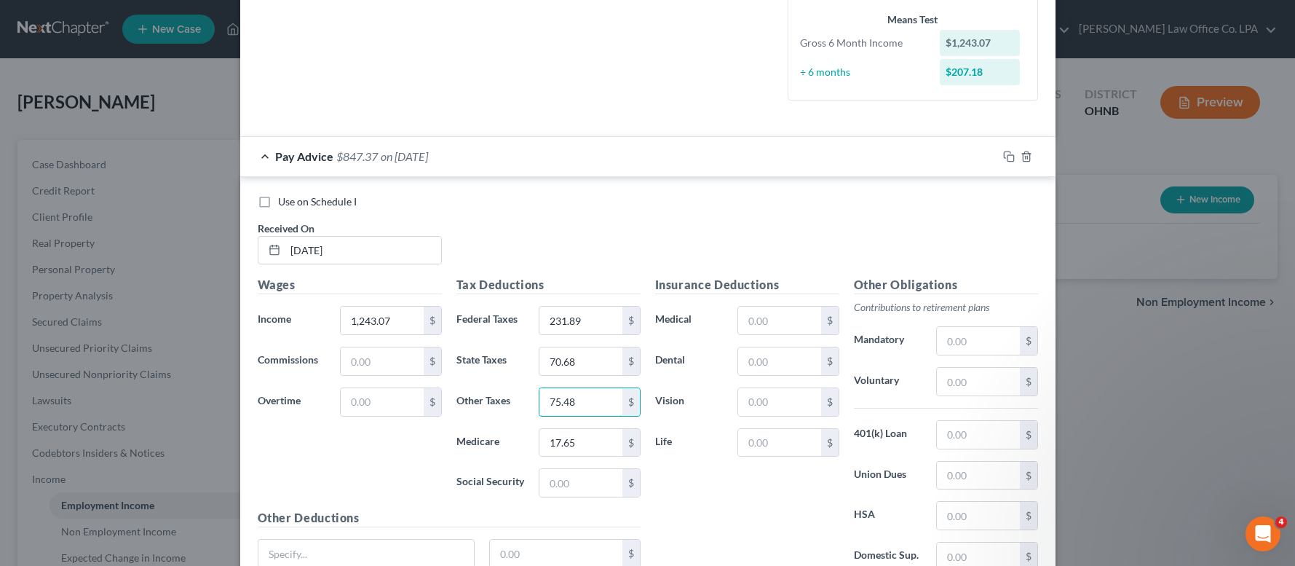
drag, startPoint x: 584, startPoint y: 403, endPoint x: 514, endPoint y: 405, distance: 69.9
click at [539, 403] on input "75.48" at bounding box center [580, 402] width 82 height 28
type input "21.91"
click at [579, 476] on input "text" at bounding box center [580, 483] width 82 height 28
type input "75.48"
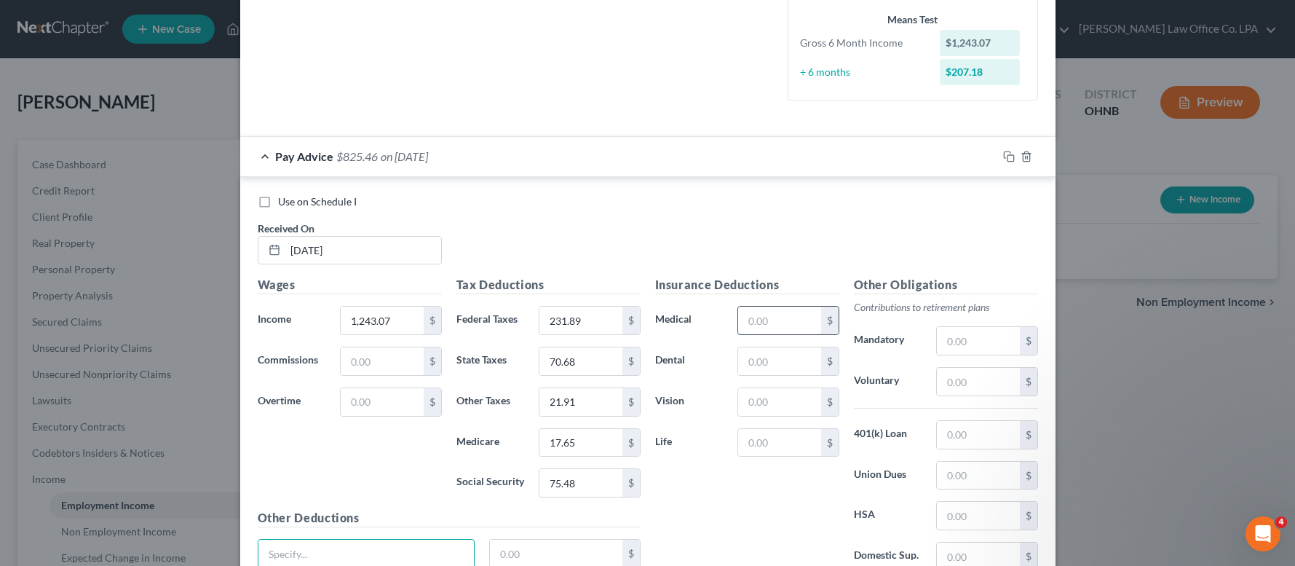
click at [783, 320] on input "text" at bounding box center [779, 320] width 82 height 28
type input "25.55"
type input "4.56"
type input "1.55"
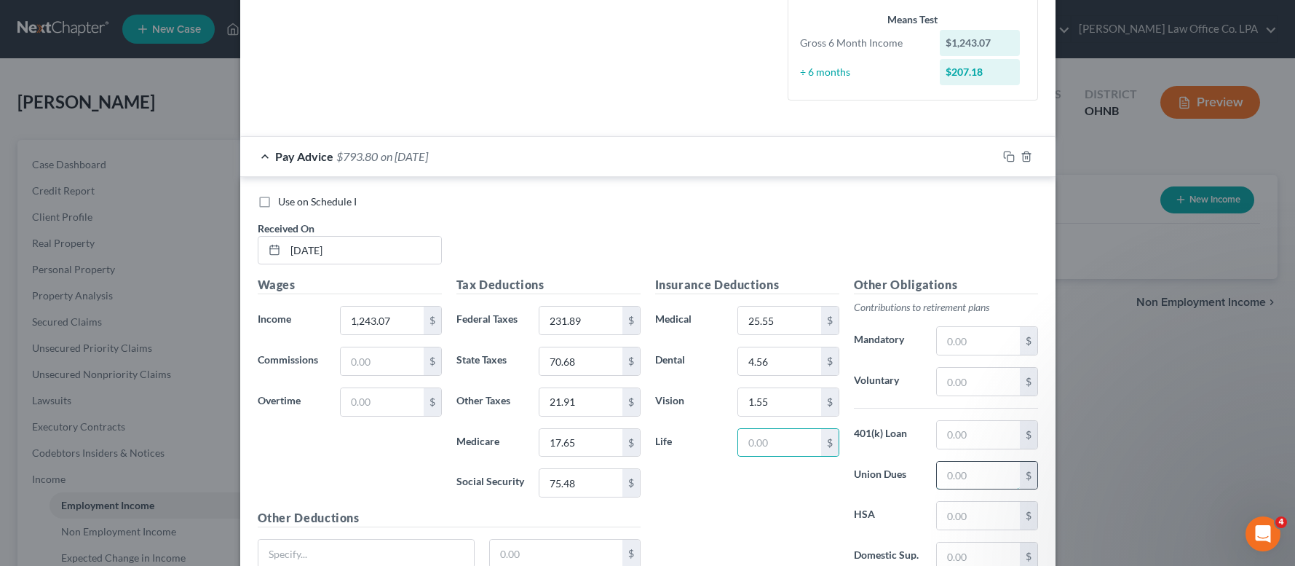
click at [994, 477] on input "text" at bounding box center [978, 476] width 82 height 28
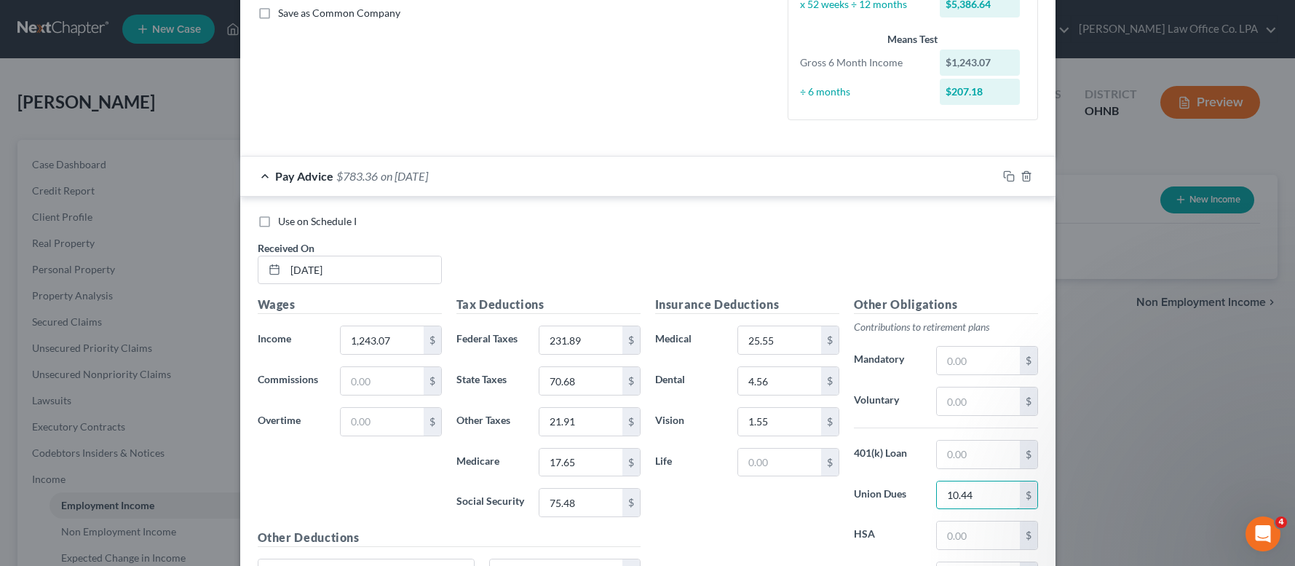
type input "10.44"
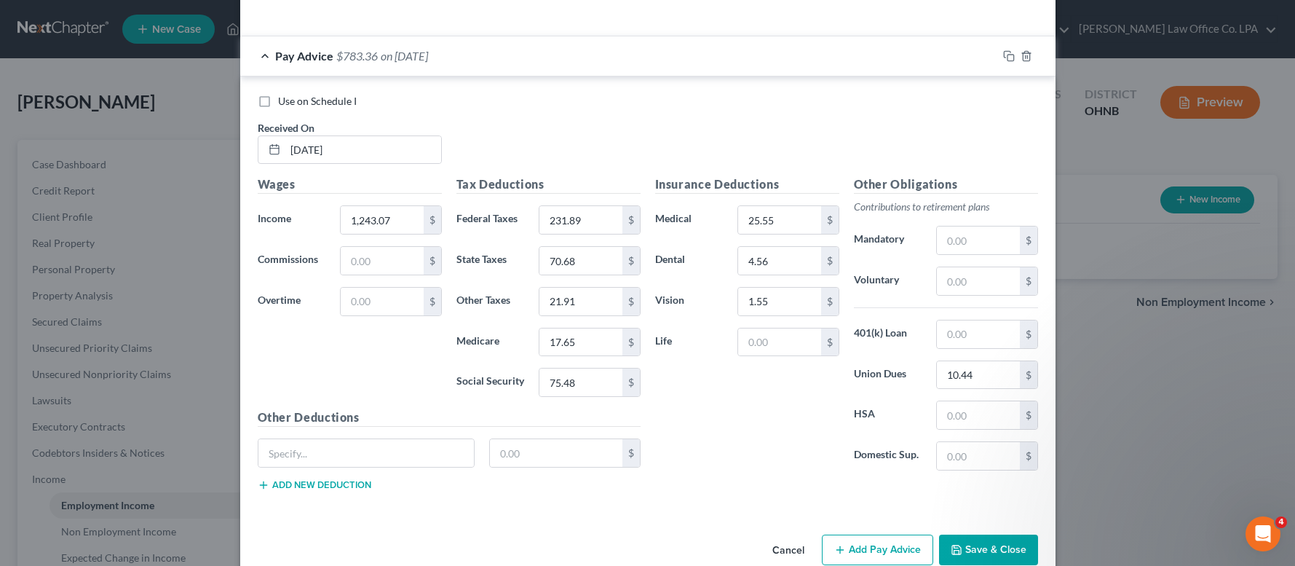
scroll to position [456, 0]
click at [322, 447] on input "text" at bounding box center [366, 452] width 216 height 28
type input "MetLife"
type input "11.57"
click at [308, 488] on button "Add new deduction" at bounding box center [315, 484] width 114 height 12
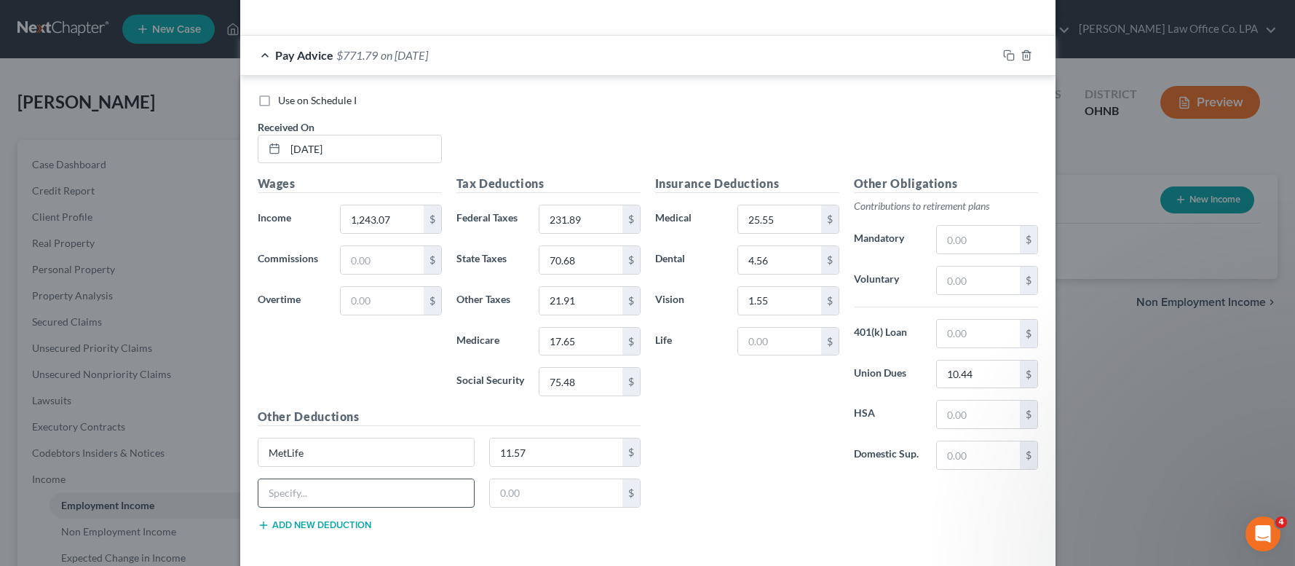
click at [293, 478] on div "Other Deductions MetLife 11.57 $ $ Add new deduction" at bounding box center [448, 475] width 397 height 135
click at [293, 481] on input "text" at bounding box center [366, 493] width 216 height 28
type input "Supplemental Life"
type input "23.65"
click at [282, 524] on button "Add new deduction" at bounding box center [315, 525] width 114 height 12
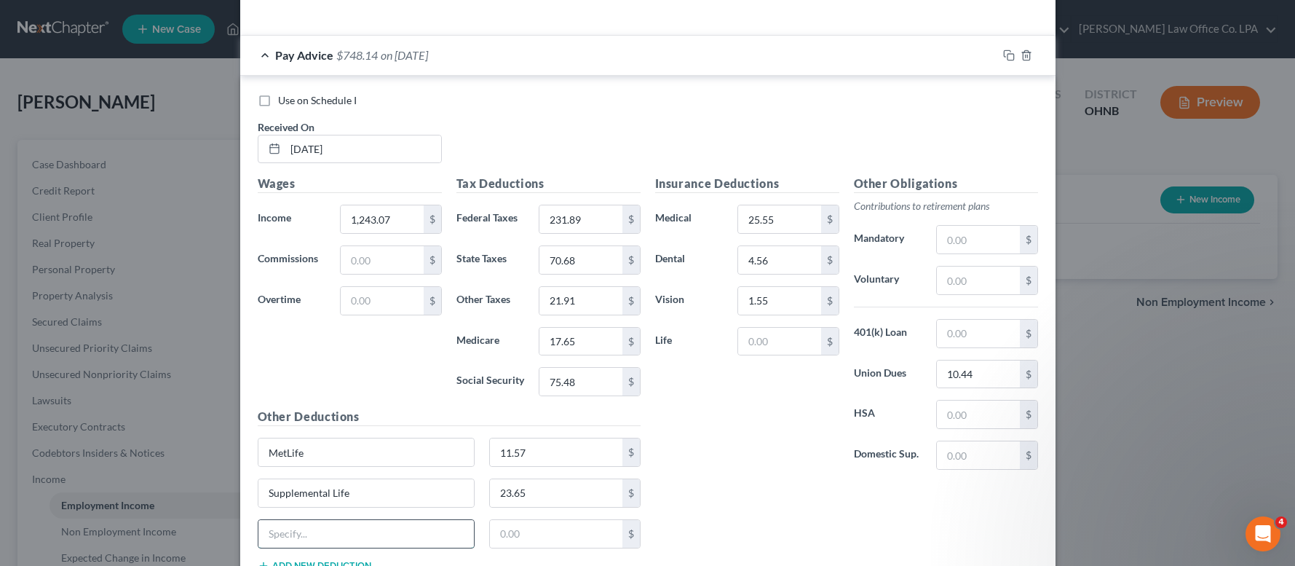
click at [282, 531] on input "text" at bounding box center [366, 534] width 216 height 28
type input "Allstate"
type input "1.83"
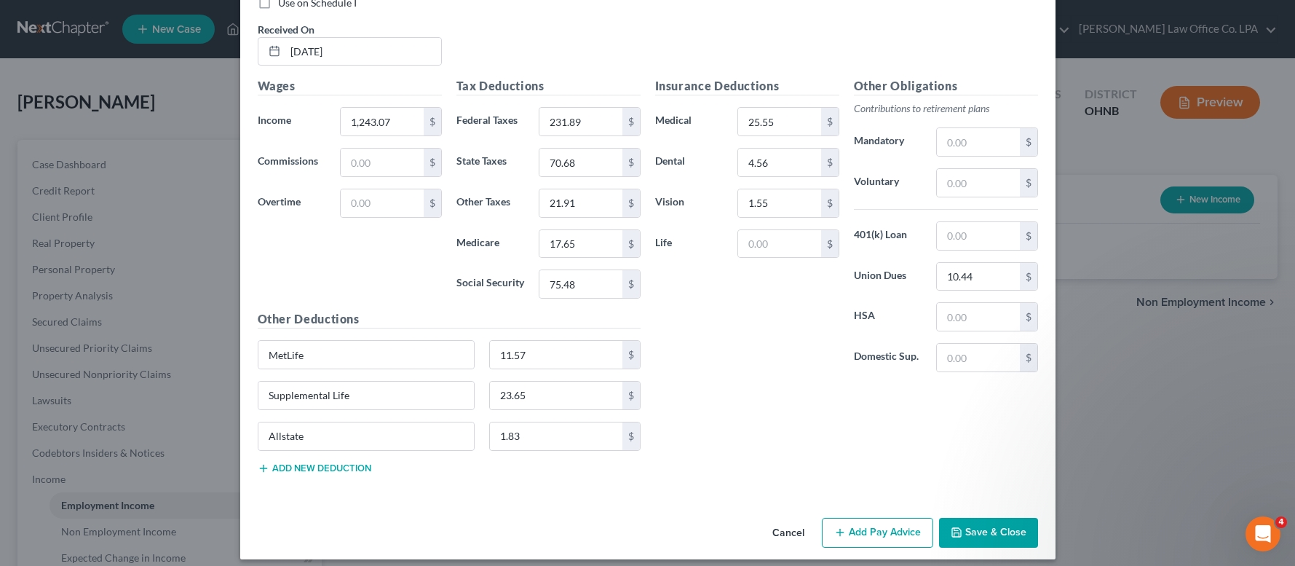
scroll to position [565, 0]
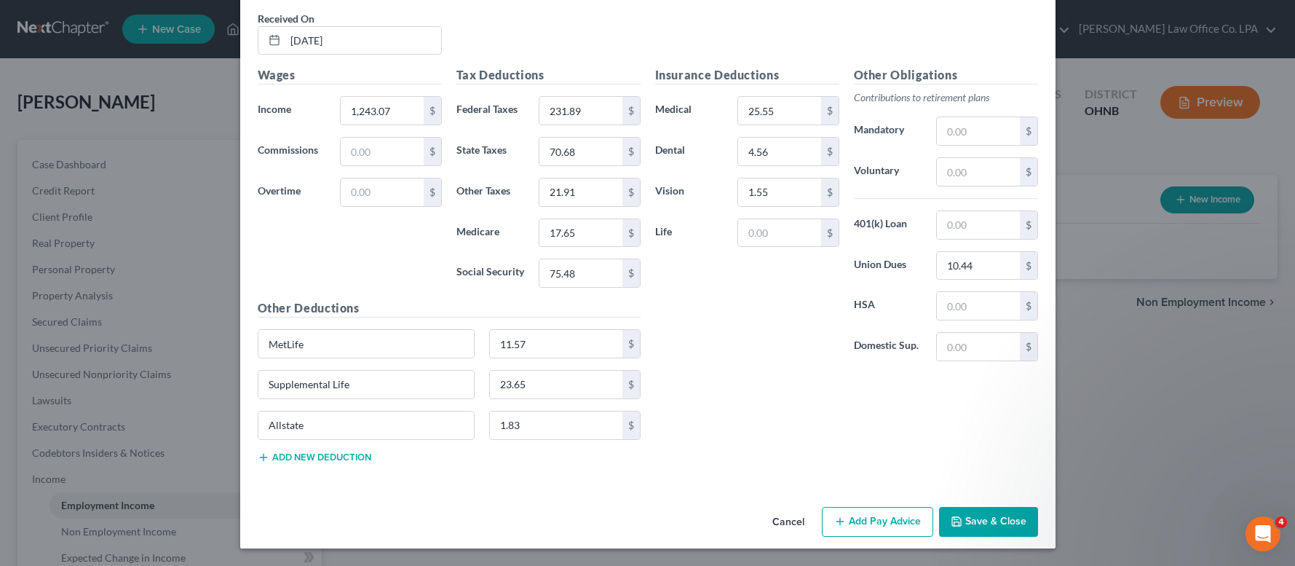
click at [860, 520] on button "Add Pay Advice" at bounding box center [877, 522] width 111 height 31
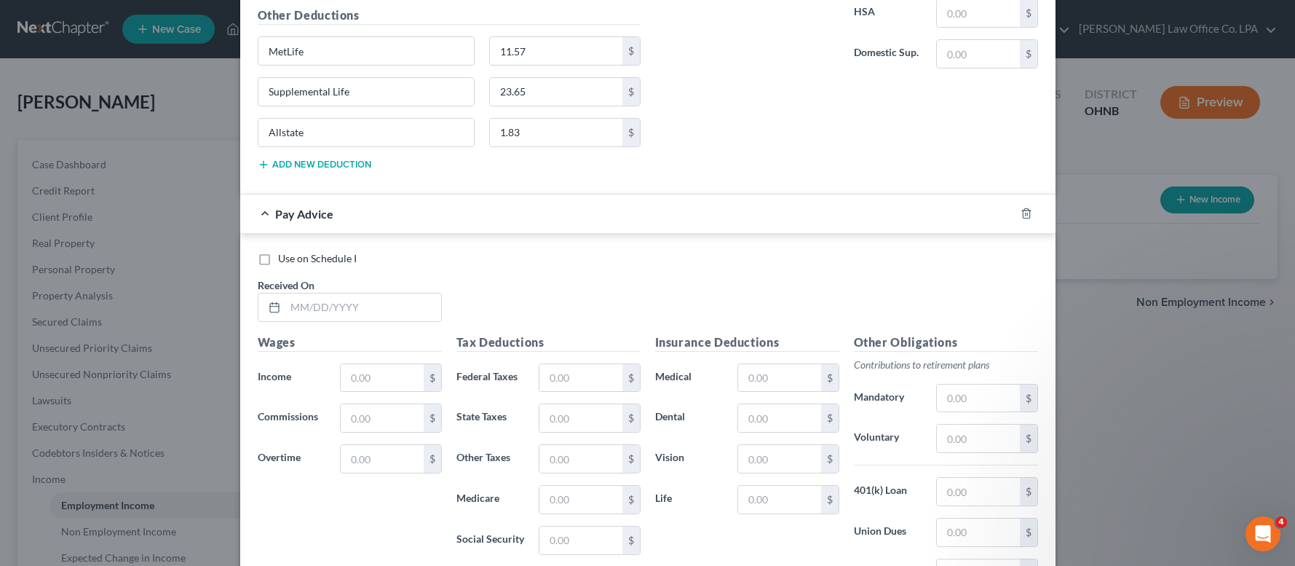
scroll to position [859, 0]
click at [375, 304] on input "text" at bounding box center [363, 306] width 156 height 28
type input "[DATE]"
type input "1,234.88"
type input "230.91"
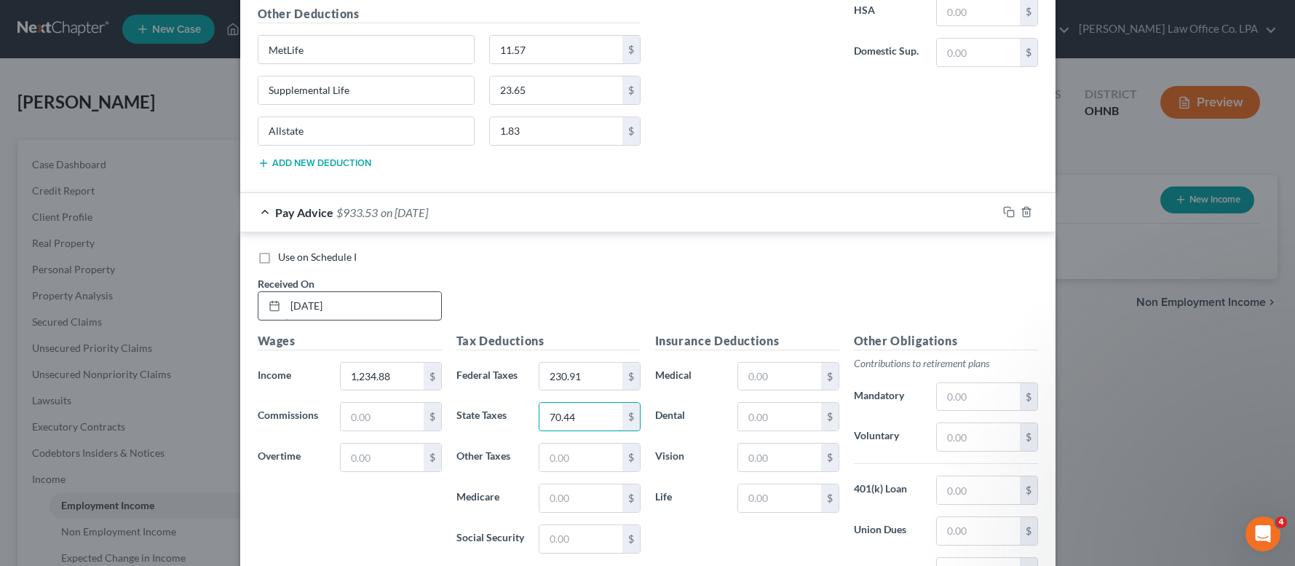
type input "70.44"
type input "21.77"
type input "17.54"
type input "74.98"
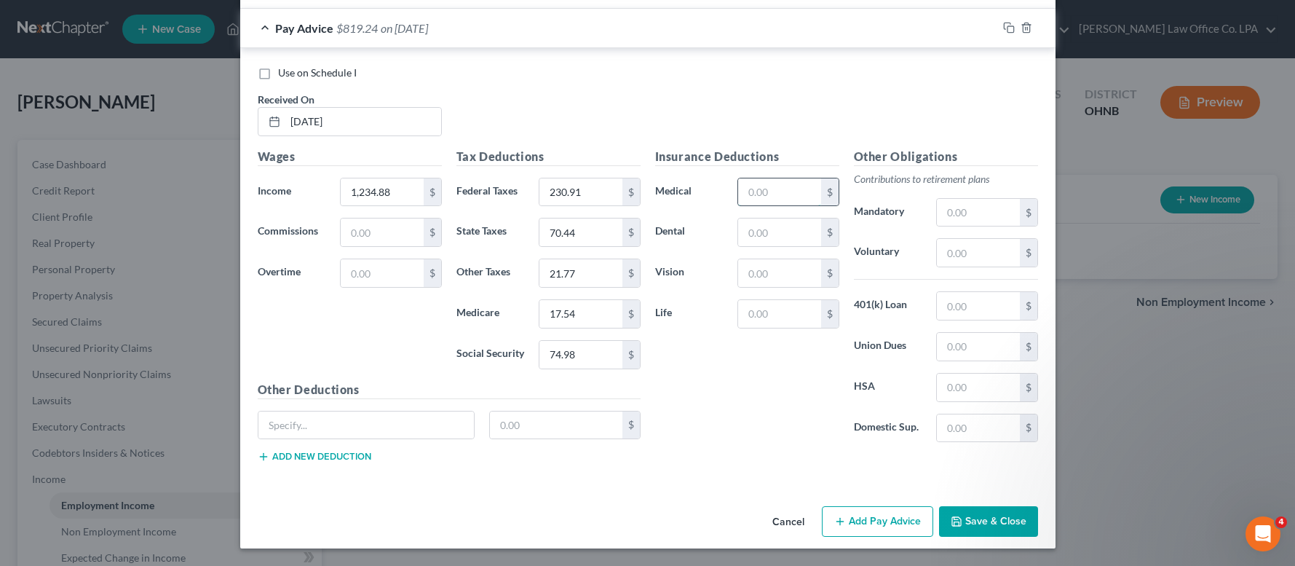
click at [783, 194] on input "text" at bounding box center [779, 192] width 82 height 28
type input "25.55"
type input "4.56"
type input "1.55"
click at [982, 338] on input "text" at bounding box center [978, 347] width 82 height 28
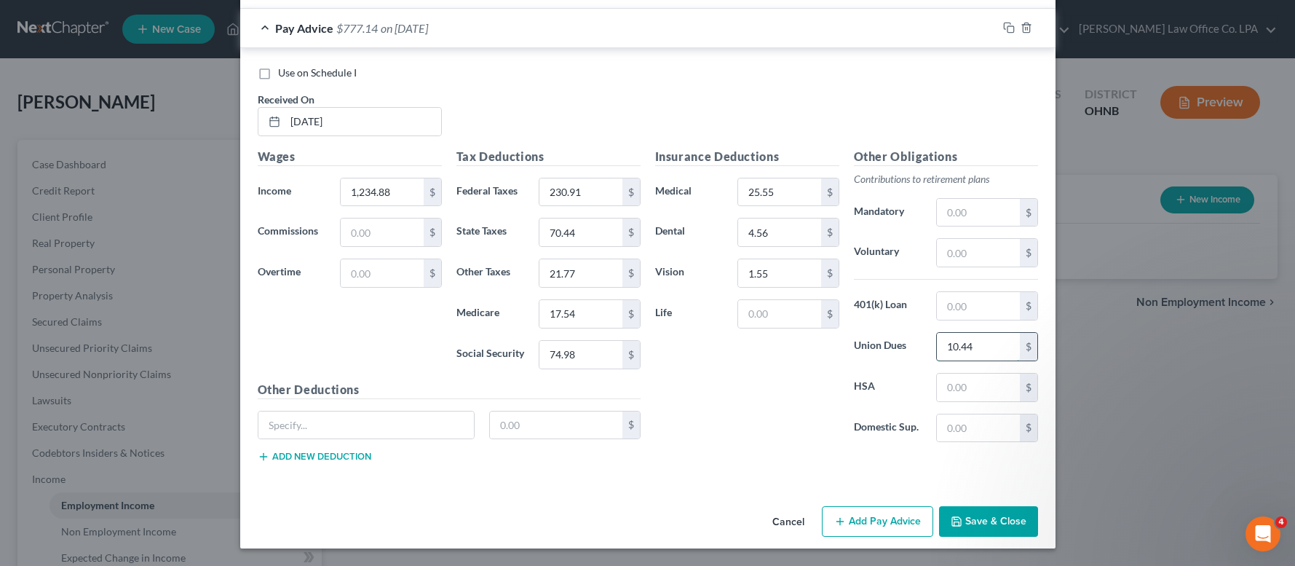
type input "10.44"
drag, startPoint x: 306, startPoint y: 423, endPoint x: 598, endPoint y: 346, distance: 302.6
click at [305, 424] on input "text" at bounding box center [366, 425] width 216 height 28
click at [328, 429] on input "text" at bounding box center [366, 425] width 216 height 28
type input "MetLife"
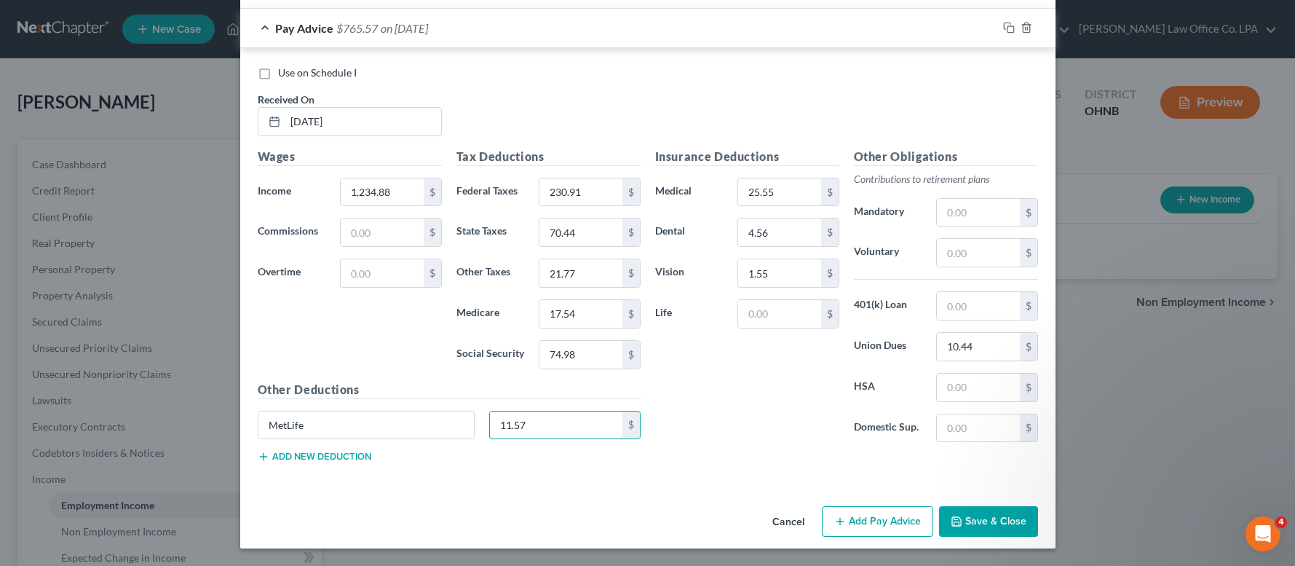
type input "11.57"
click at [282, 462] on button "Add new deduction" at bounding box center [315, 457] width 114 height 12
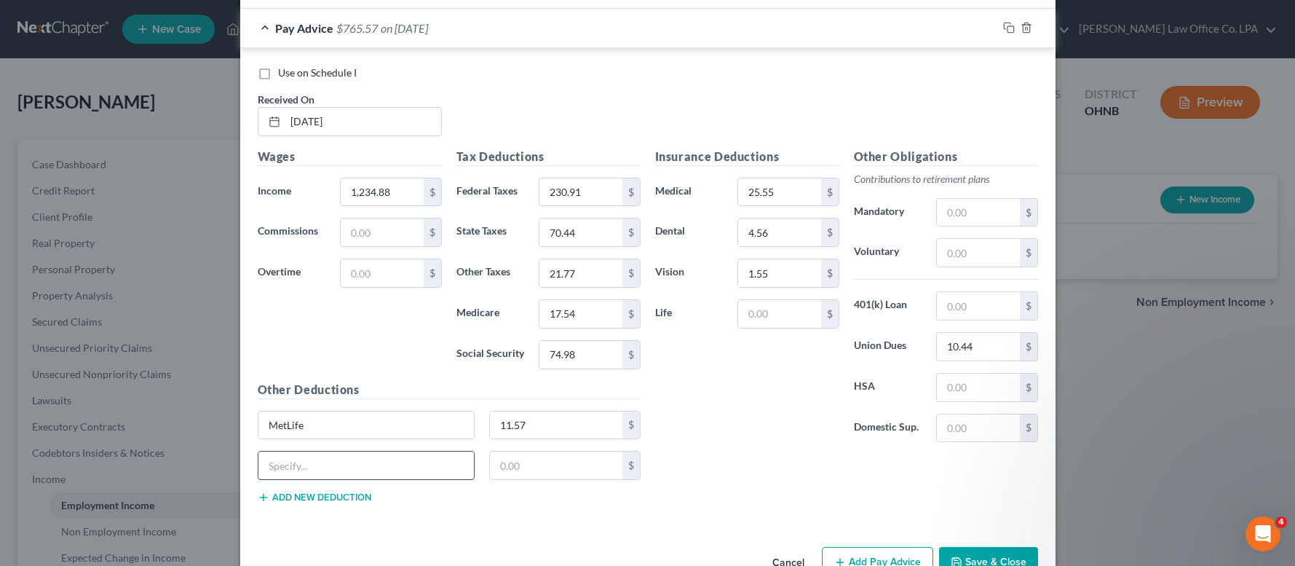
click at [282, 452] on input "text" at bounding box center [366, 465] width 216 height 28
type input "Supplemental Life"
type input "23.65"
click at [273, 503] on button "Add new deduction" at bounding box center [315, 497] width 114 height 12
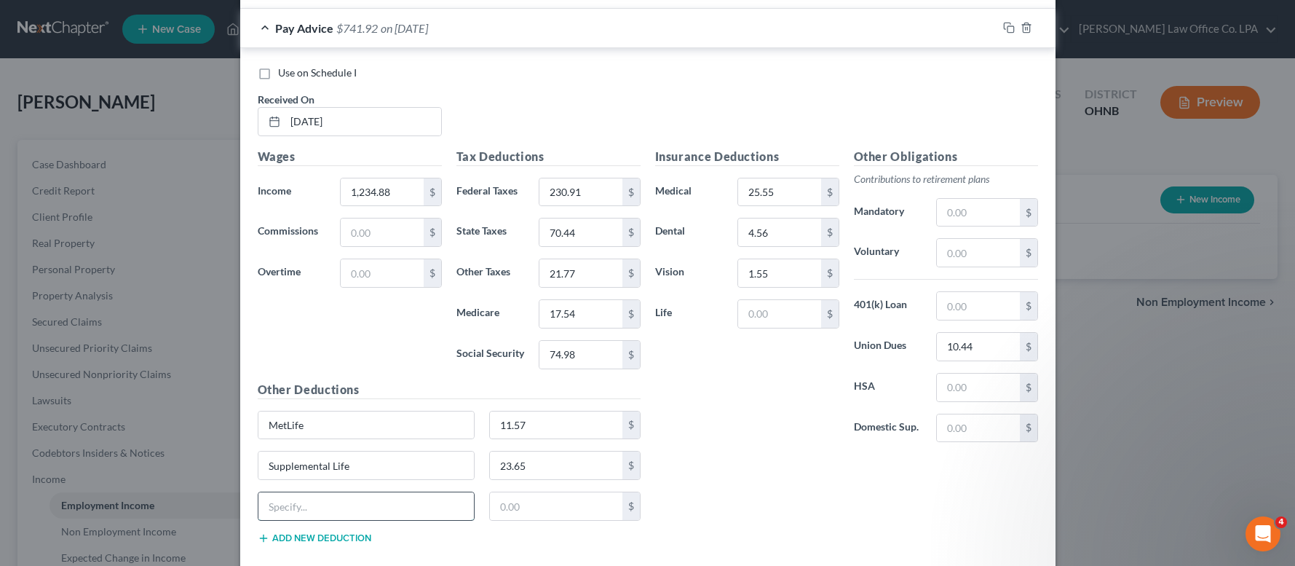
click at [274, 504] on input "text" at bounding box center [366, 506] width 216 height 28
type input "Allstate"
type input "1.83"
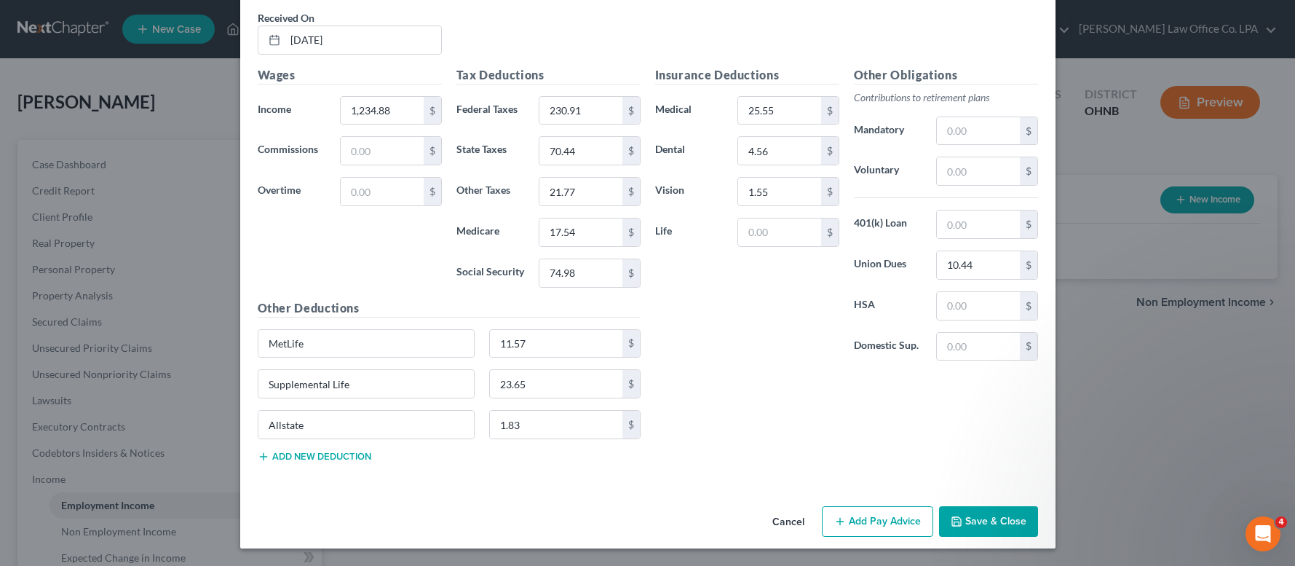
click at [880, 520] on button "Add Pay Advice" at bounding box center [877, 521] width 111 height 31
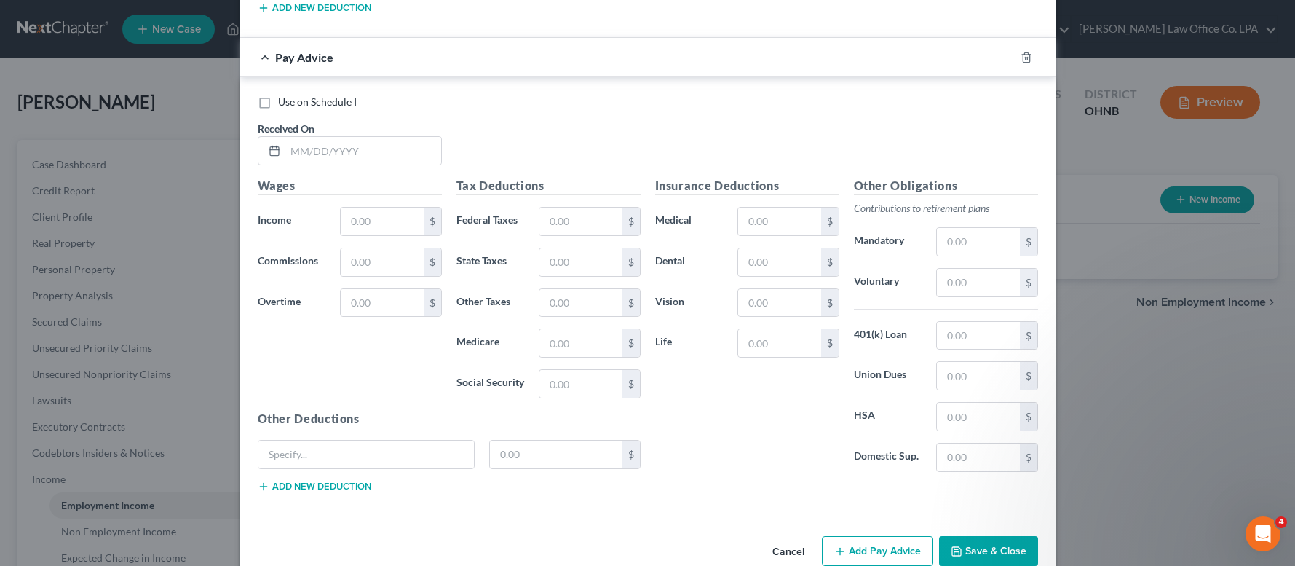
scroll to position [1603, 0]
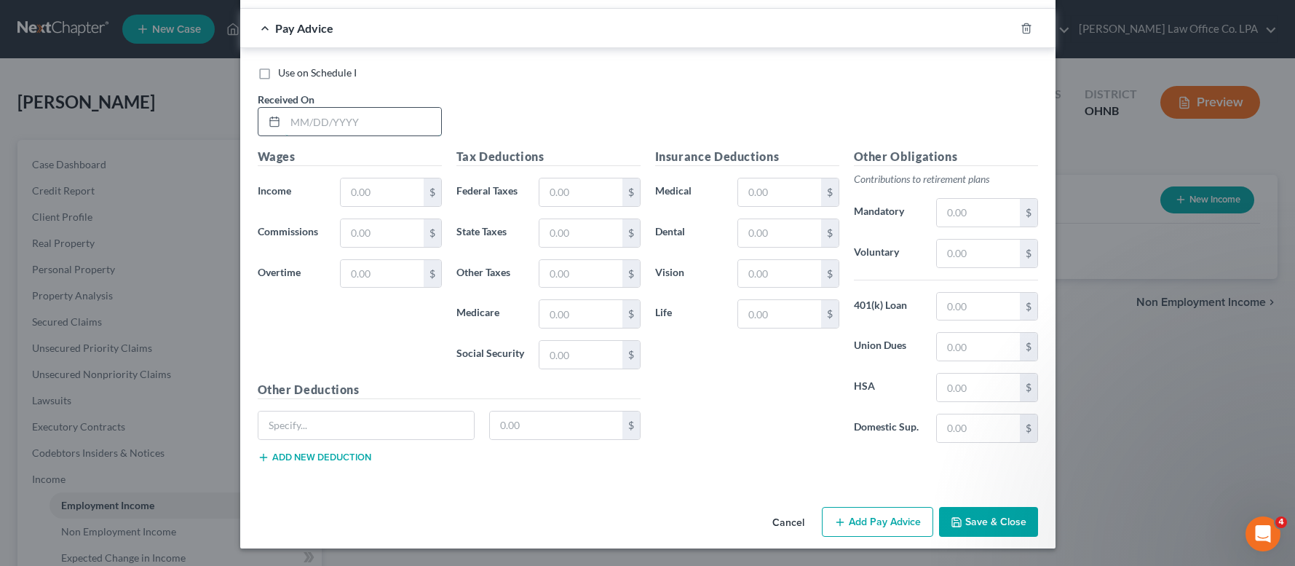
click at [301, 118] on input "text" at bounding box center [363, 122] width 156 height 28
type input "[DATE]"
type input "1,319.64"
type input "248.42"
type input "72.97"
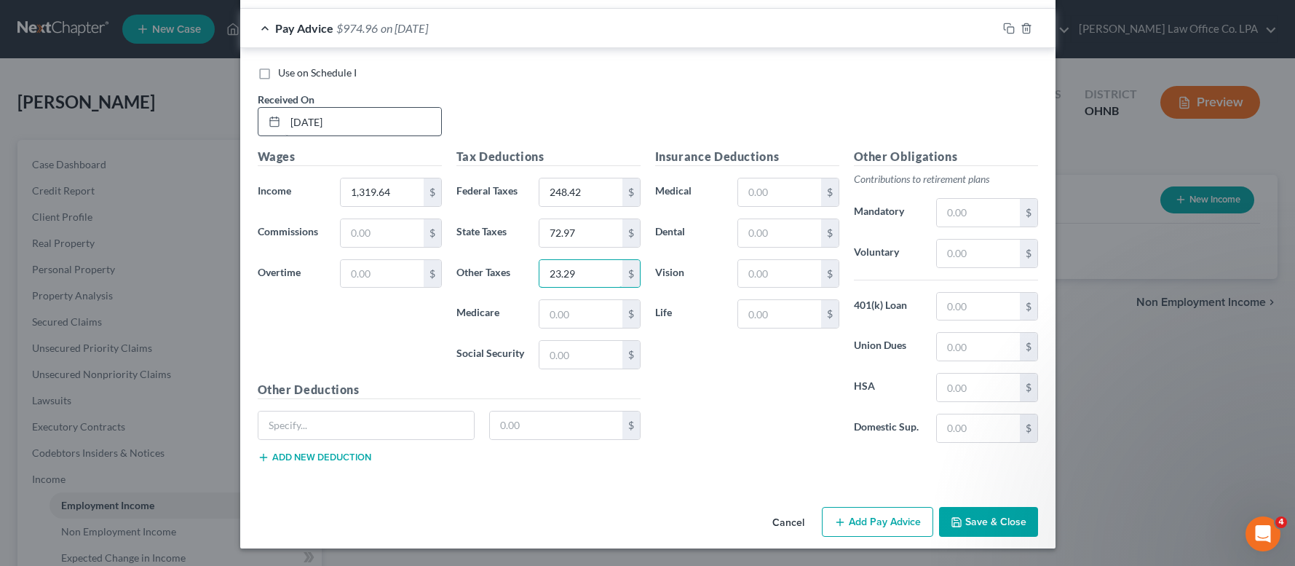
type input "23.29"
type input "18.76"
type input "80.23"
click at [753, 182] on input "text" at bounding box center [779, 192] width 82 height 28
type input "25.55"
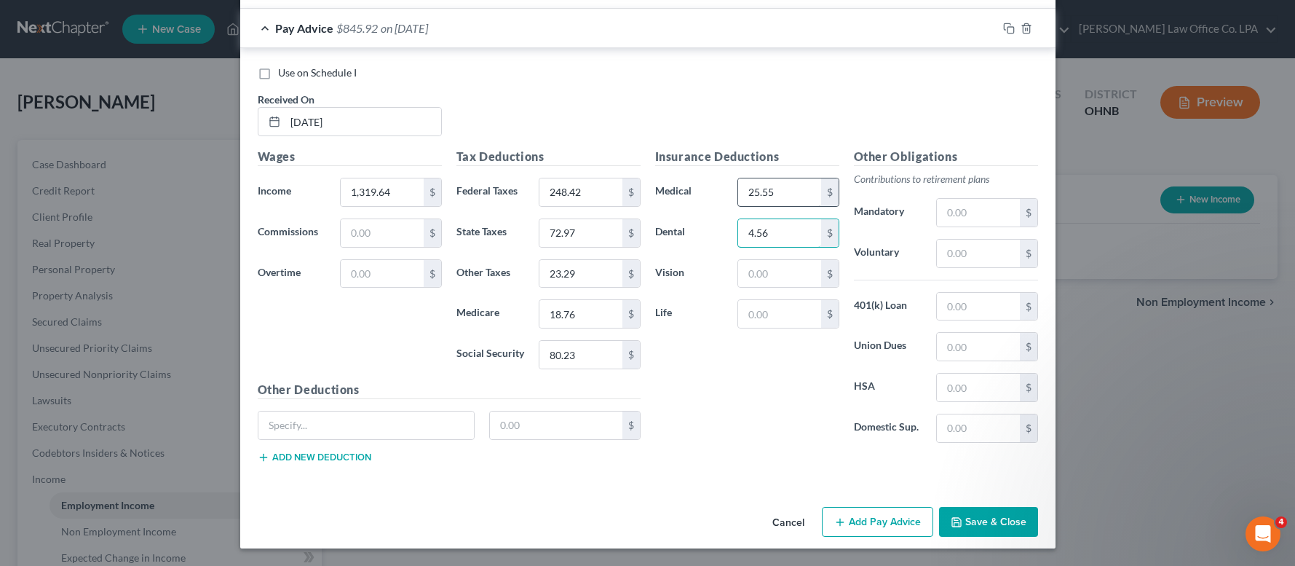
type input "4.56"
type input "1.55"
click at [981, 337] on input "text" at bounding box center [978, 347] width 82 height 28
type input "10.44"
click at [408, 423] on input "text" at bounding box center [366, 425] width 216 height 28
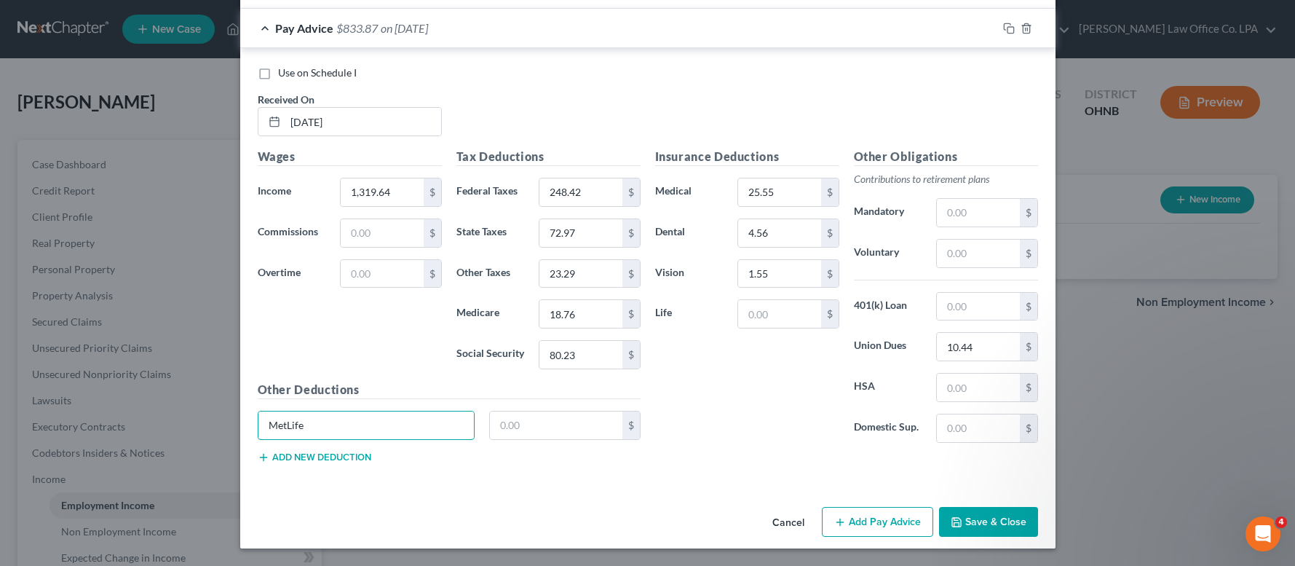
type input "MetLife"
click at [525, 434] on input "text" at bounding box center [556, 425] width 132 height 28
type input "11.57"
click at [350, 454] on button "Add new deduction" at bounding box center [315, 457] width 114 height 12
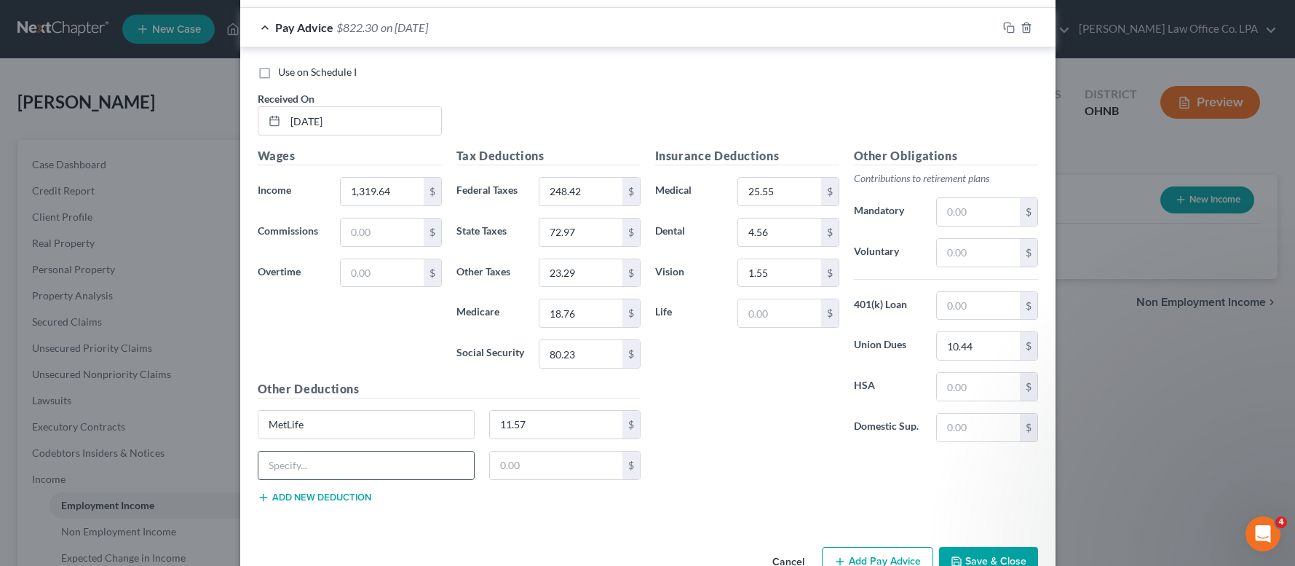
click at [306, 456] on input "text" at bounding box center [366, 465] width 216 height 28
type input "Supplemental Life"
type input "23.65"
click at [303, 501] on button "Add new deduction" at bounding box center [315, 497] width 114 height 12
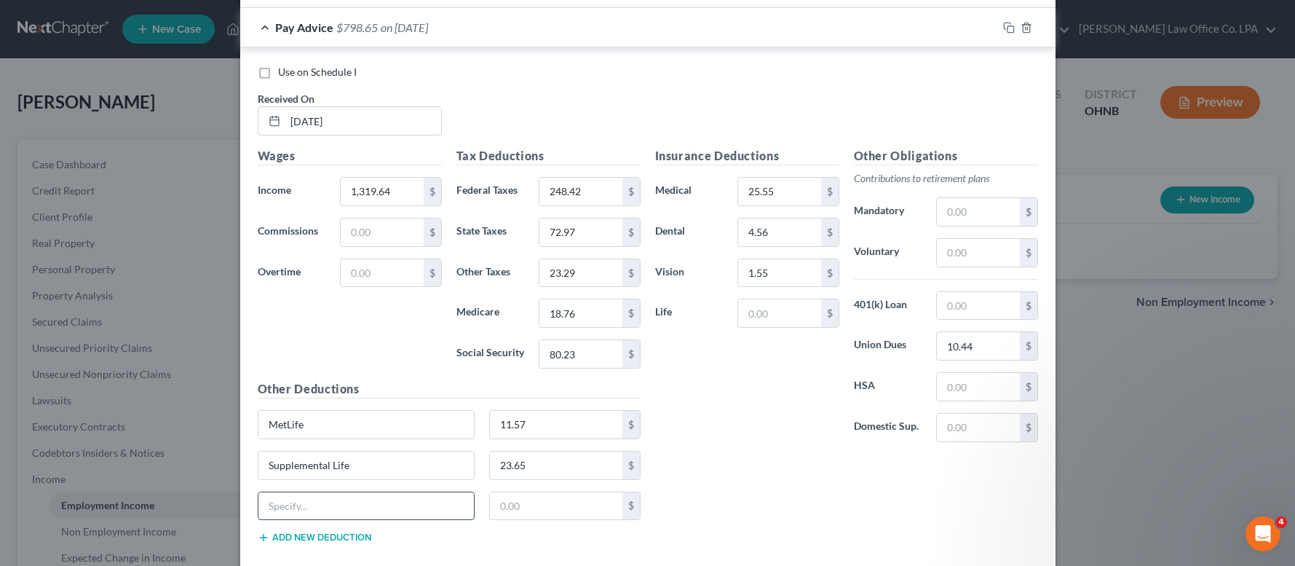
click at [295, 499] on input "text" at bounding box center [366, 506] width 216 height 28
type input "U"
type input "Allstate"
type input "1.83"
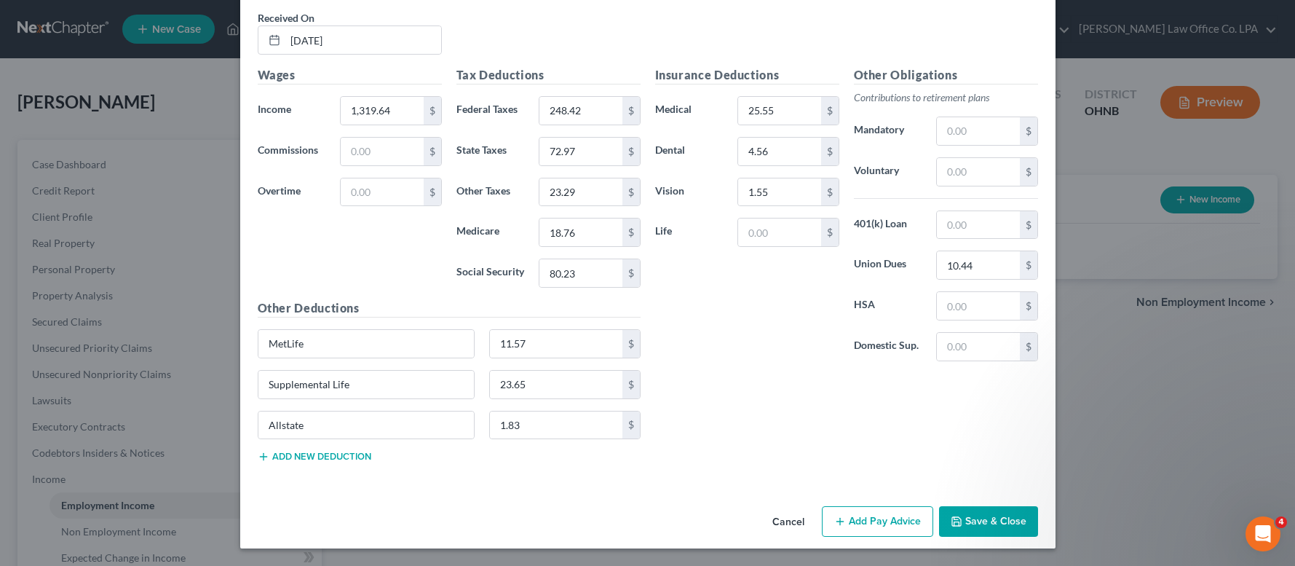
click at [898, 533] on button "Add Pay Advice" at bounding box center [877, 521] width 111 height 31
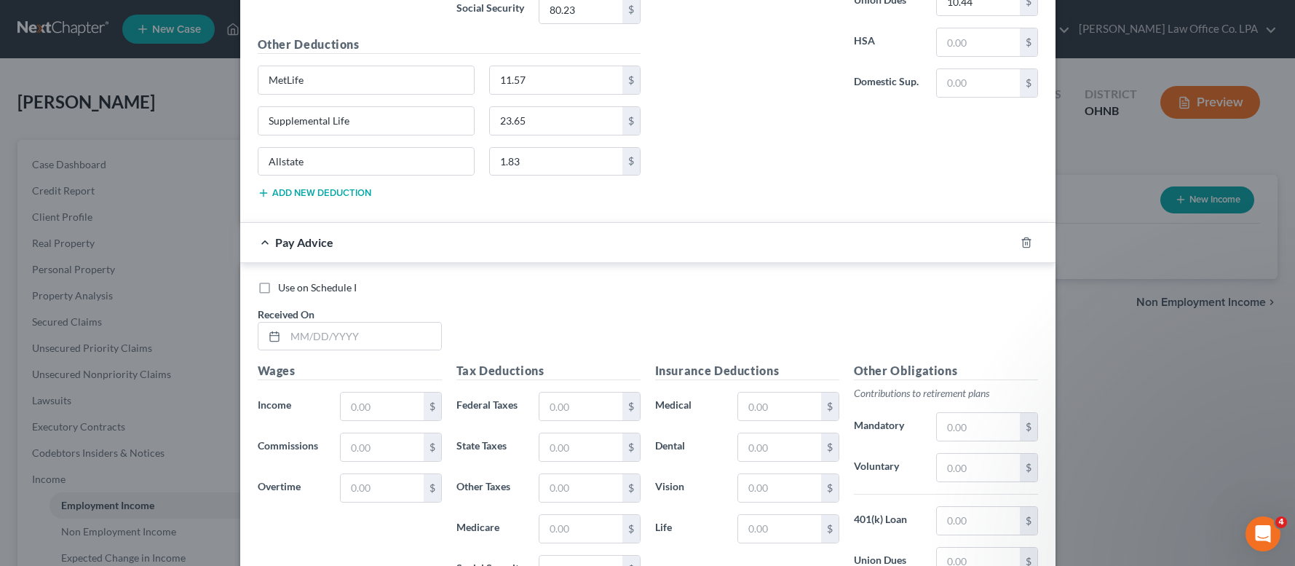
scroll to position [1954, 0]
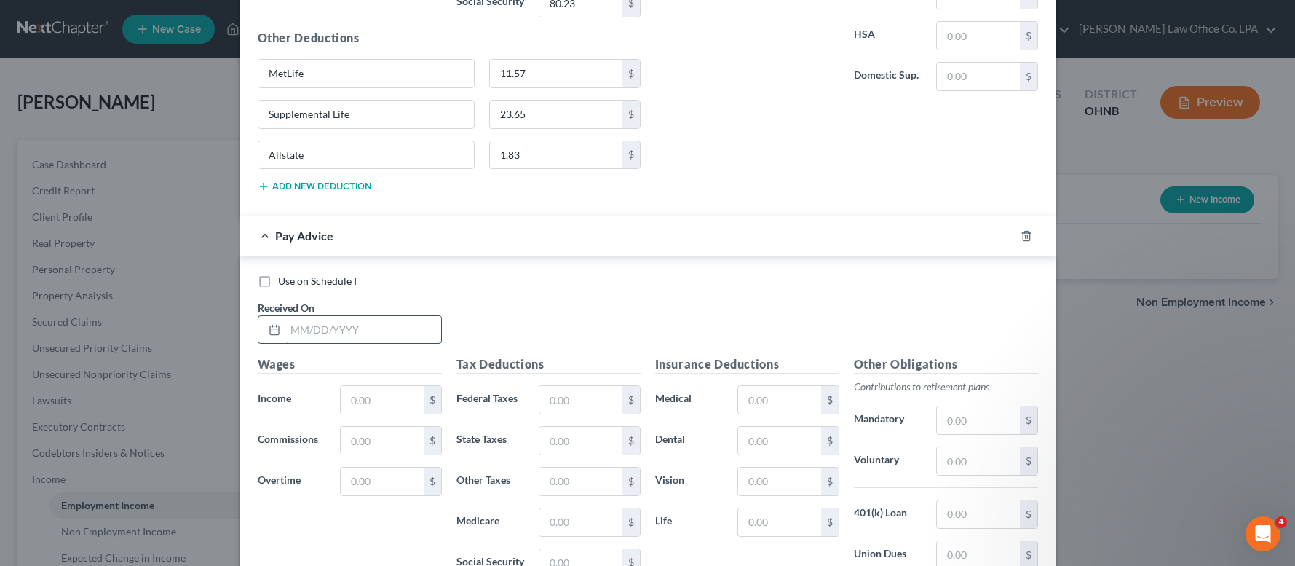
click at [384, 333] on input "text" at bounding box center [363, 330] width 156 height 28
type input "[DATE]"
type input "1,012.48"
type input "204.22"
type input "63.79"
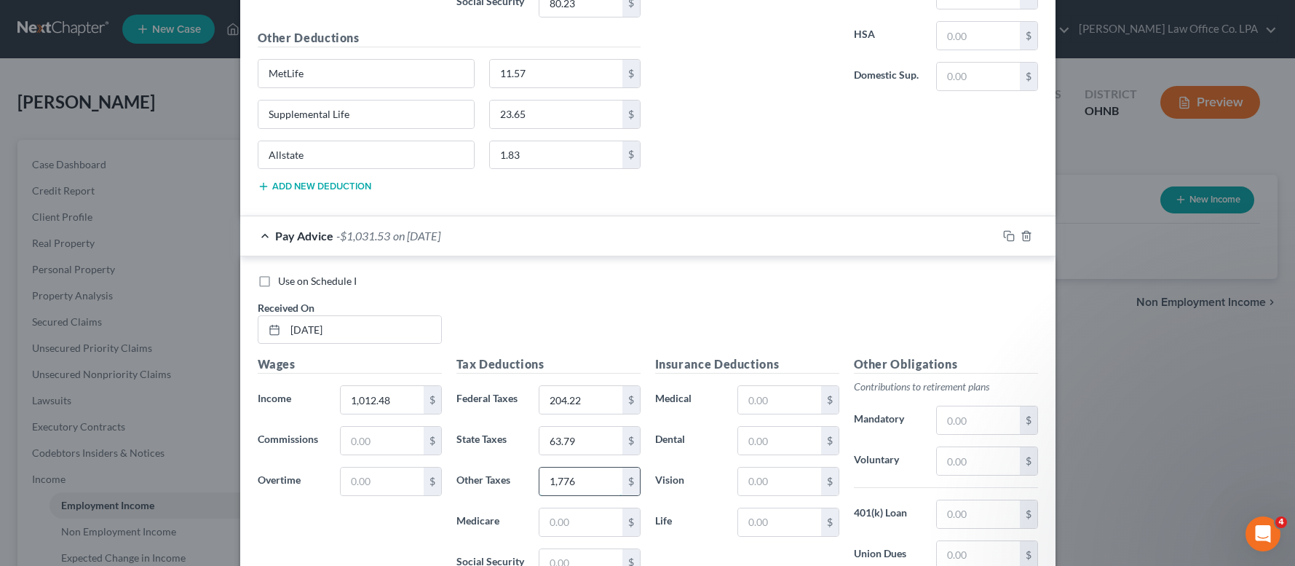
drag, startPoint x: 598, startPoint y: 480, endPoint x: 500, endPoint y: 486, distance: 97.7
click at [539, 486] on input "1,776" at bounding box center [580, 481] width 82 height 28
type input "17.76"
type input "14.31"
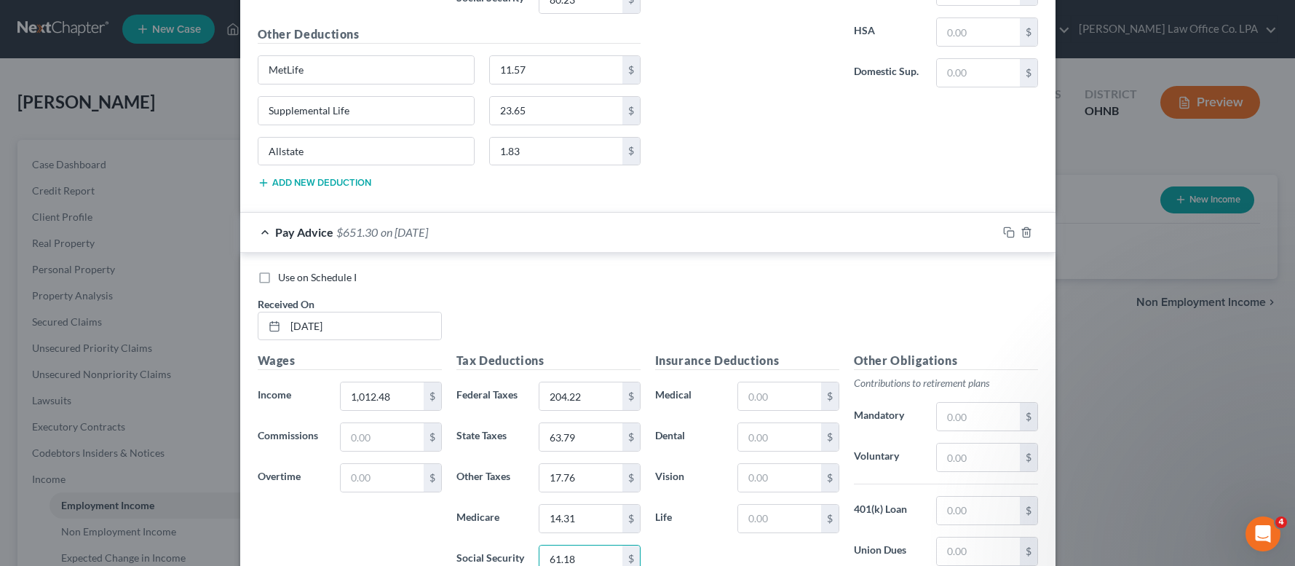
type input "61.18"
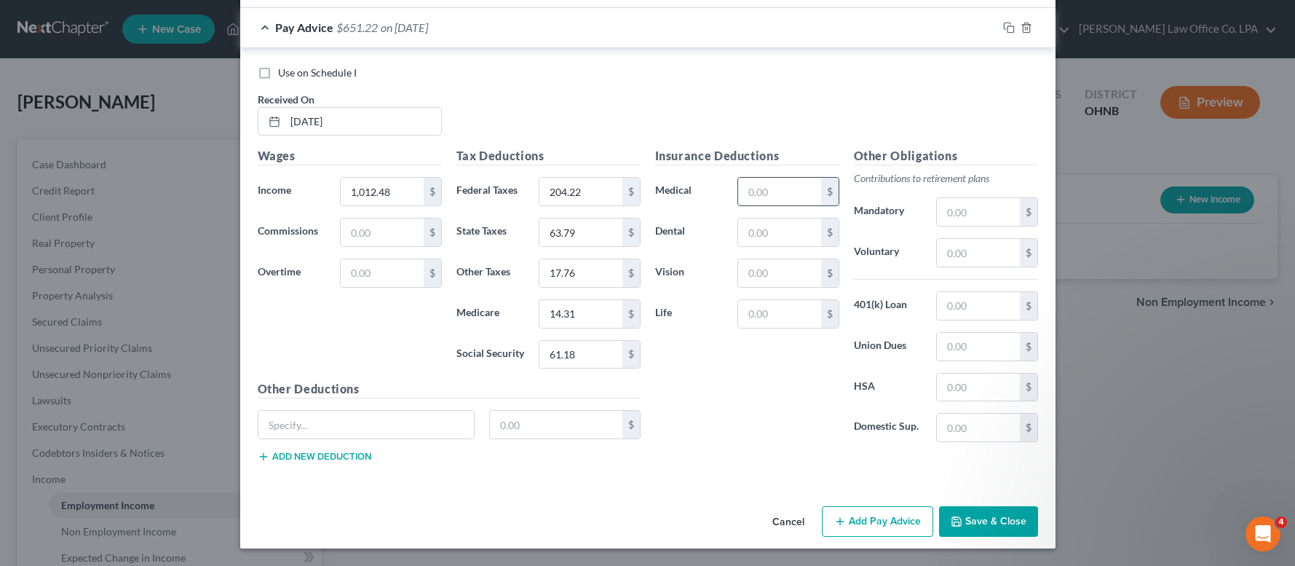
click at [769, 190] on input "text" at bounding box center [779, 192] width 82 height 28
type input "25.55"
type input "4.56"
type input "1.55"
click at [962, 349] on input "text" at bounding box center [978, 347] width 82 height 28
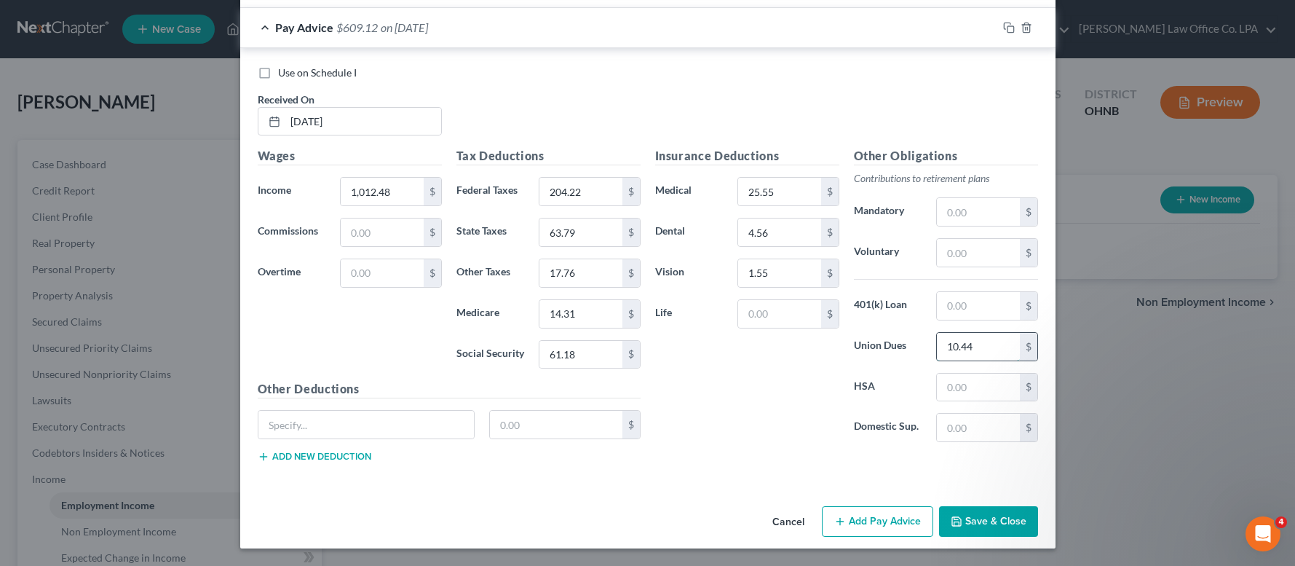
type input "10.44"
click at [413, 423] on input "text" at bounding box center [366, 425] width 216 height 28
type input "MetLife"
type input "11.57"
click at [324, 453] on button "Add new deduction" at bounding box center [315, 457] width 114 height 12
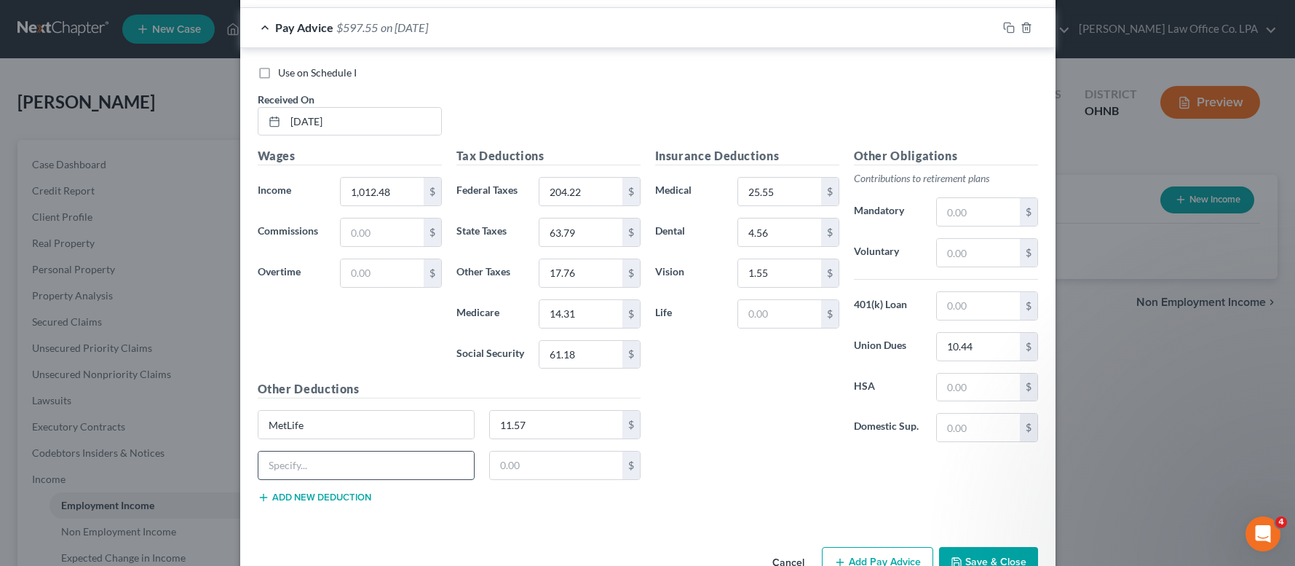
click at [293, 459] on input "text" at bounding box center [366, 465] width 216 height 28
type input "Supplemental Life"
type input "23.65"
click at [288, 499] on button "Add new deduction" at bounding box center [315, 497] width 114 height 12
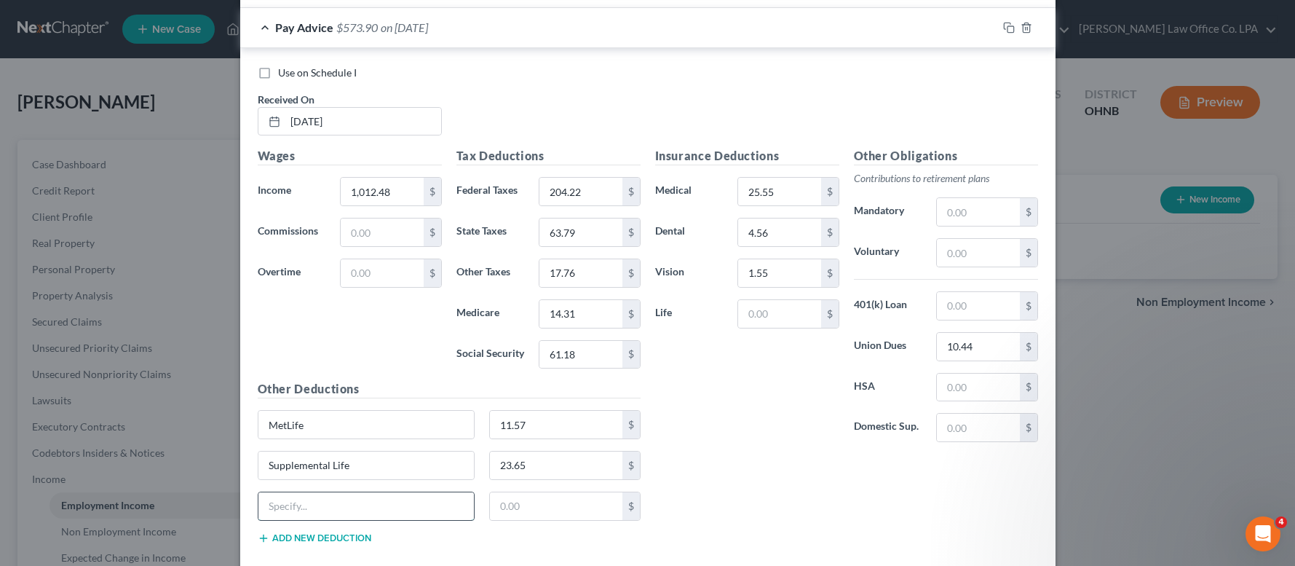
click at [285, 500] on input "text" at bounding box center [366, 506] width 216 height 28
type input "U"
type input "Allstate"
type input "1.83"
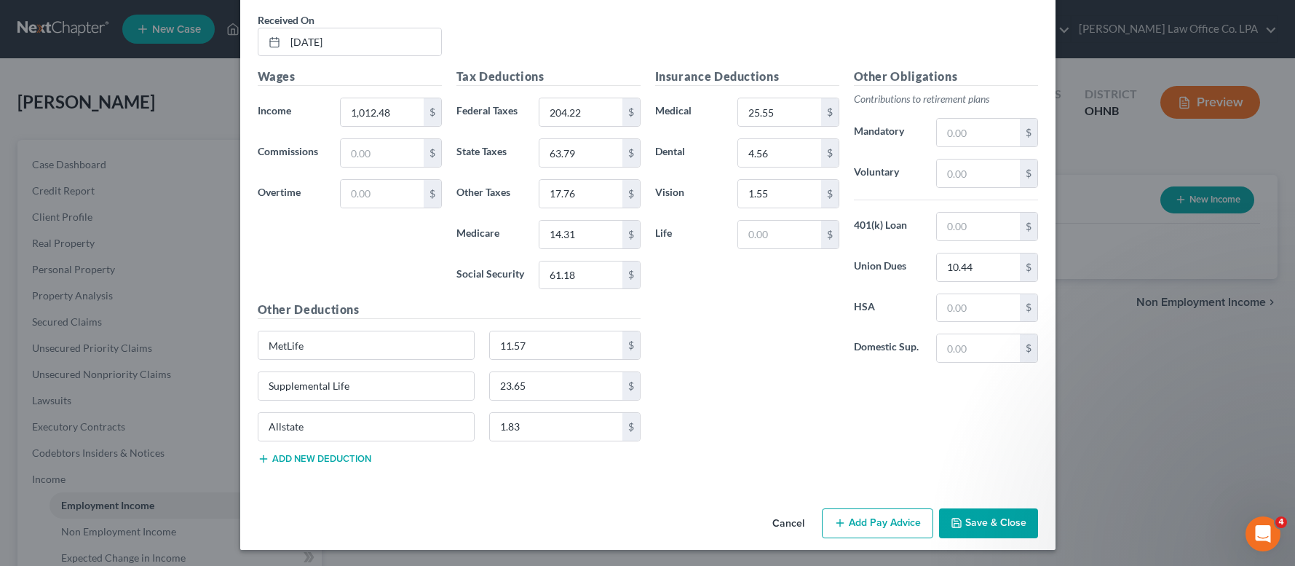
scroll to position [2244, 0]
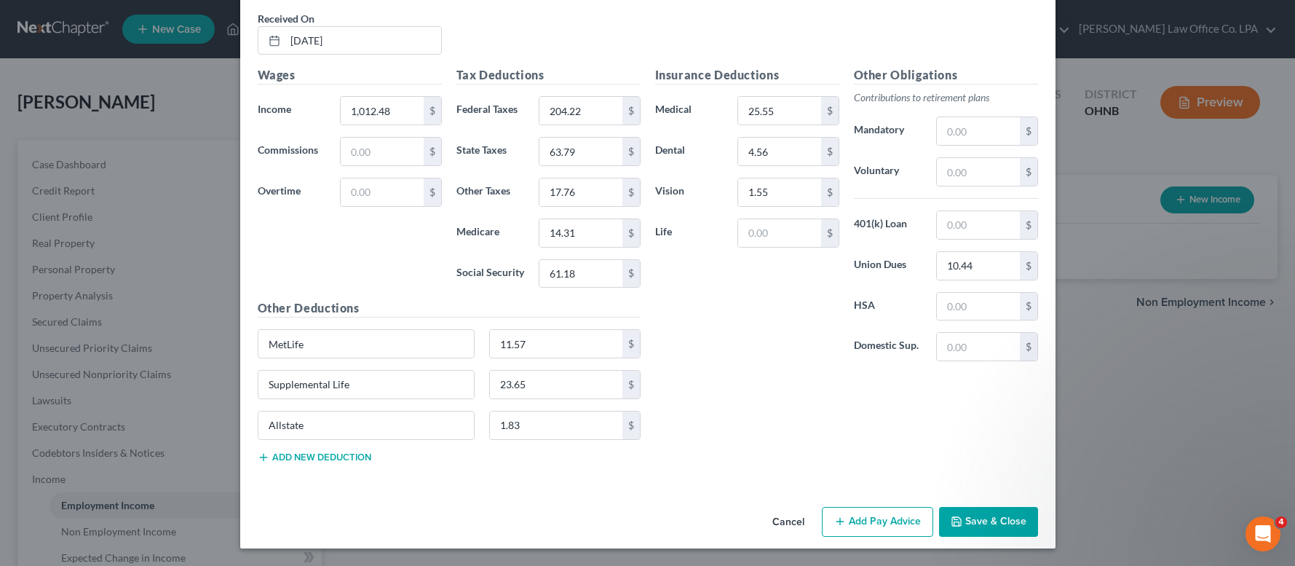
click at [910, 520] on button "Add Pay Advice" at bounding box center [877, 522] width 111 height 31
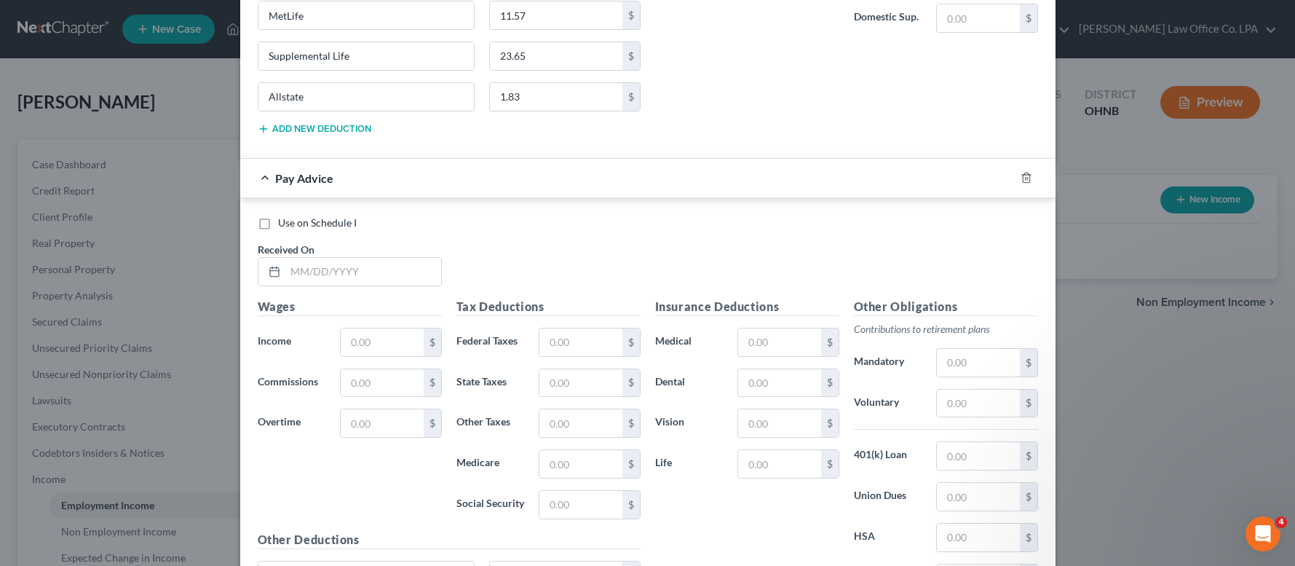
scroll to position [2605, 0]
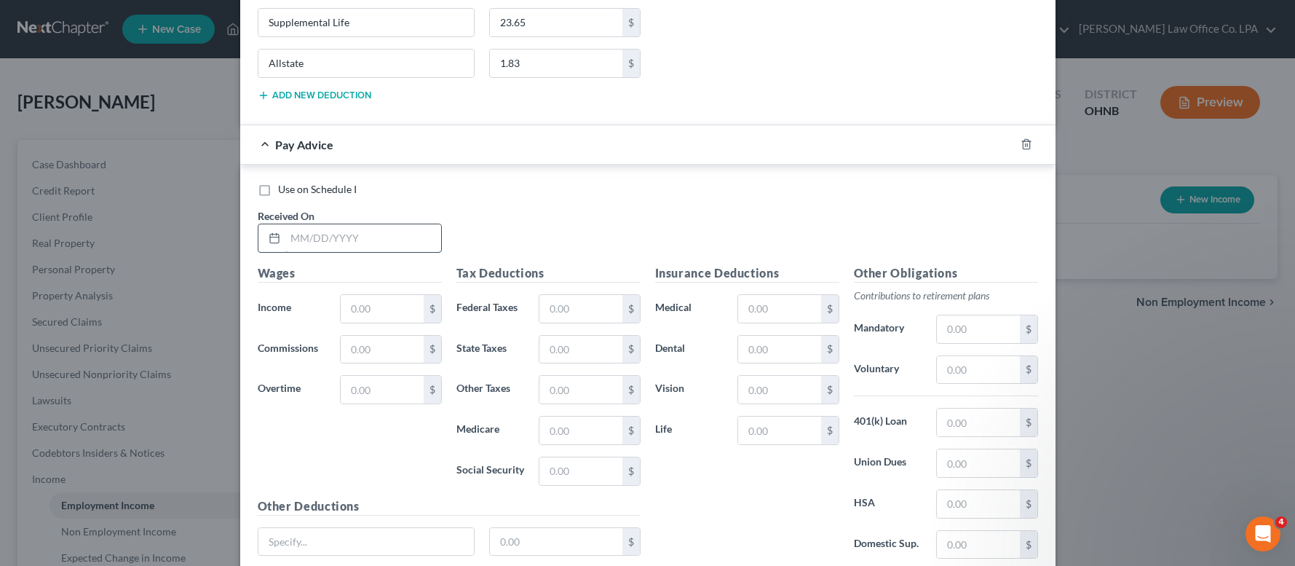
click at [337, 239] on input "text" at bounding box center [363, 238] width 156 height 28
type input "[DATE]"
type input "1,114.82"
type input "216.50"
type input "66.85"
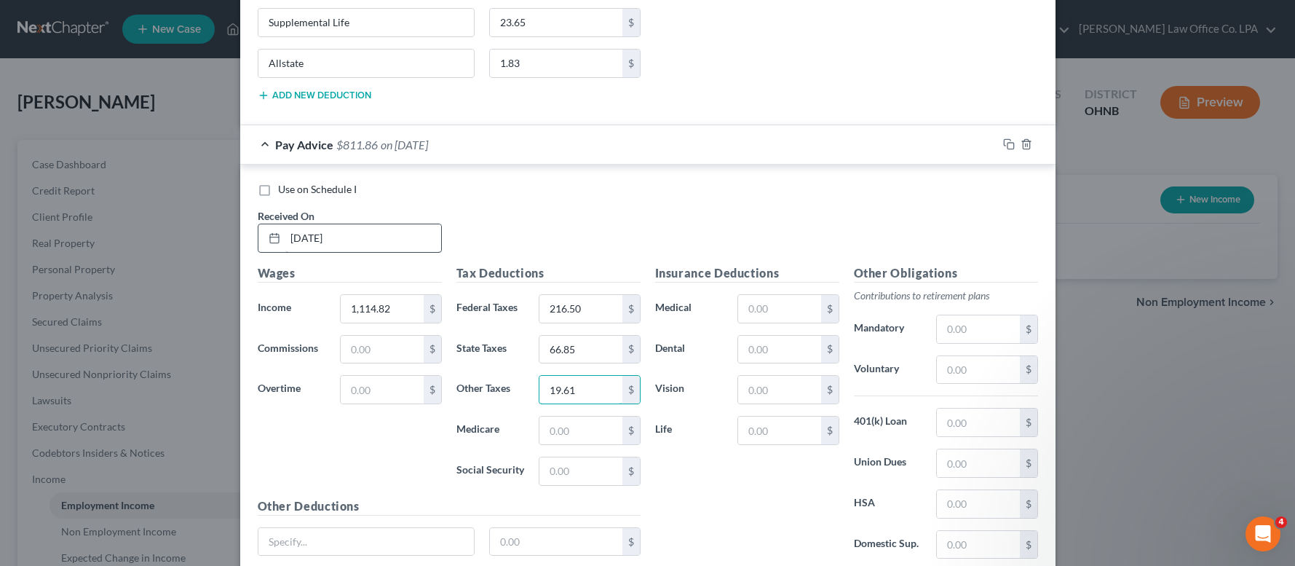
type input "19.61"
type input "15.79"
type input "67.54"
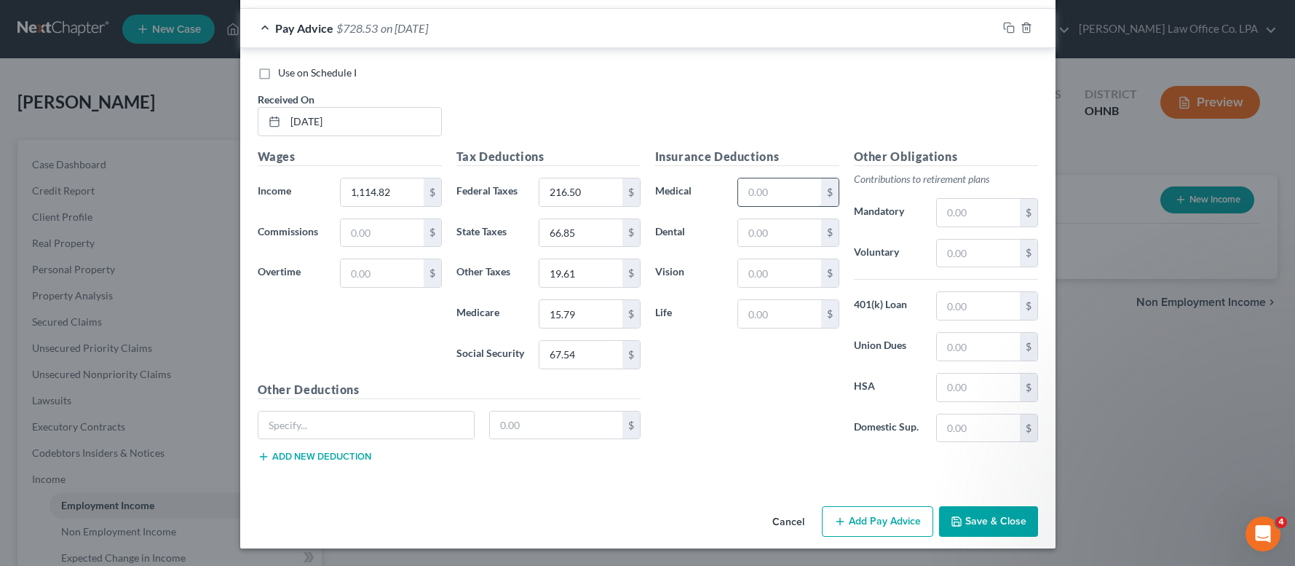
click at [765, 197] on input "text" at bounding box center [779, 192] width 82 height 28
type input "25.55"
type input "4.56"
type input "1.55"
click at [984, 338] on input "text" at bounding box center [978, 347] width 82 height 28
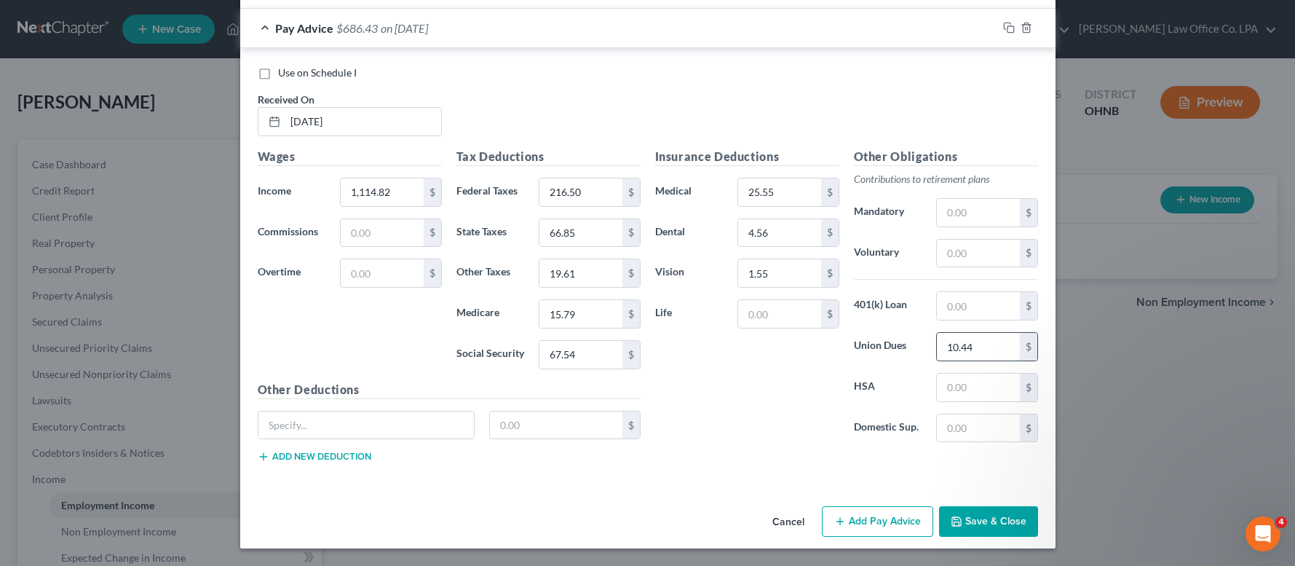
type input "10.44"
click at [411, 418] on input "text" at bounding box center [366, 425] width 216 height 28
type input "MetLife"
click at [550, 427] on input "text" at bounding box center [556, 425] width 132 height 28
type input "11.57"
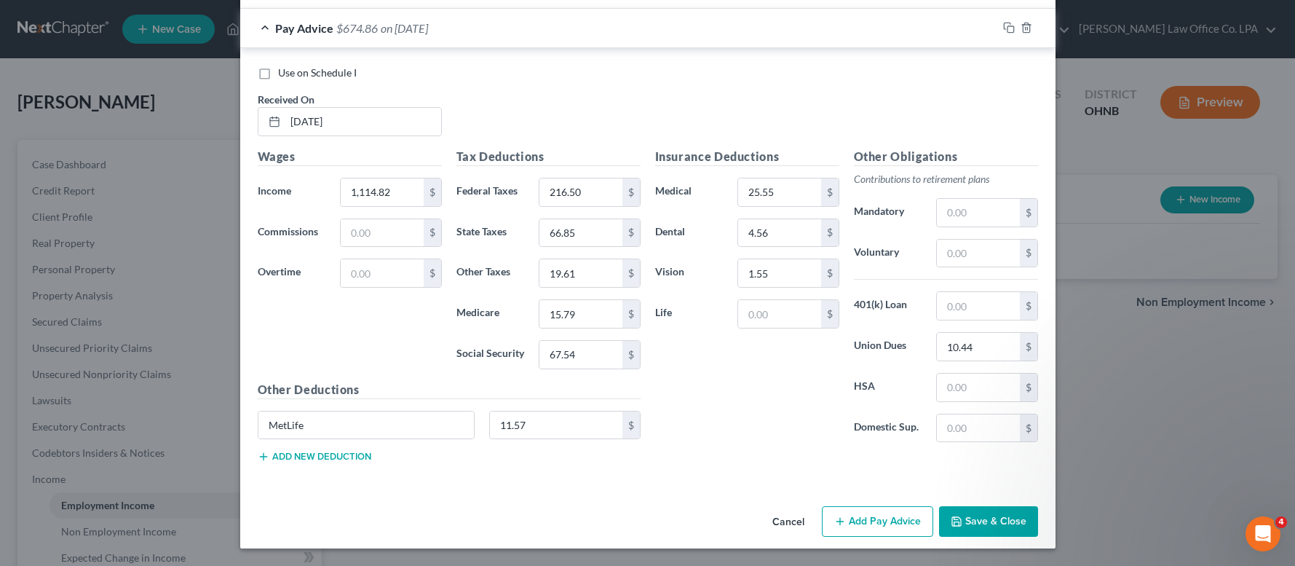
click at [336, 462] on button "Add new deduction" at bounding box center [315, 457] width 114 height 12
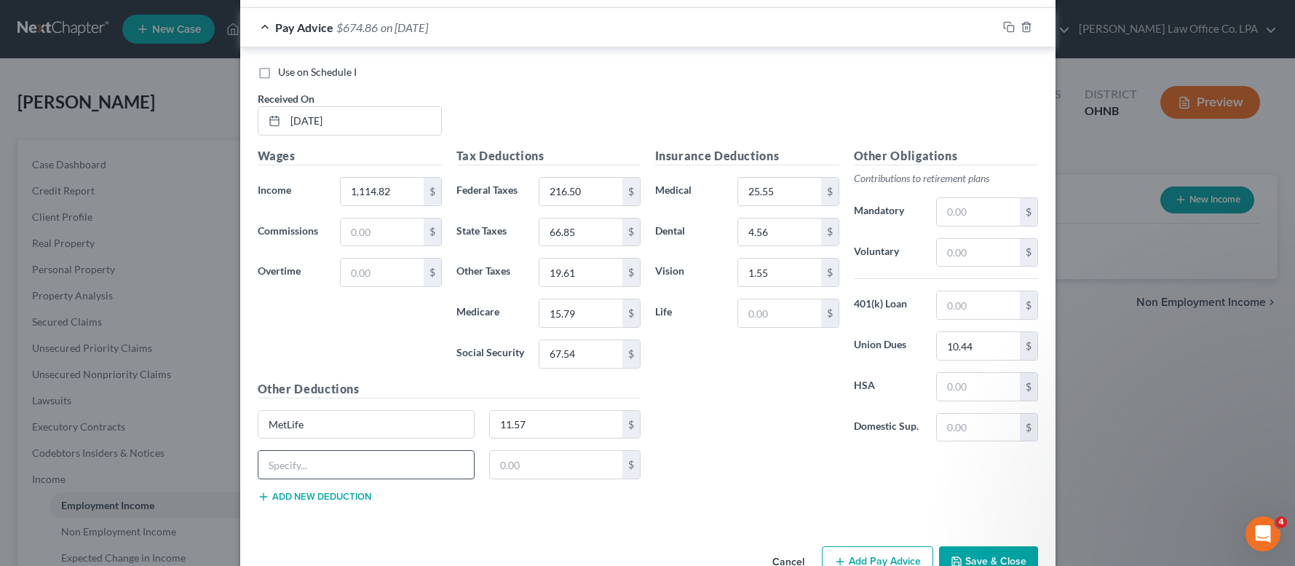
click at [293, 462] on input "text" at bounding box center [366, 465] width 216 height 28
type input "Supplemental Life"
type input "23.65"
click at [285, 498] on button "Add new deduction" at bounding box center [315, 497] width 114 height 12
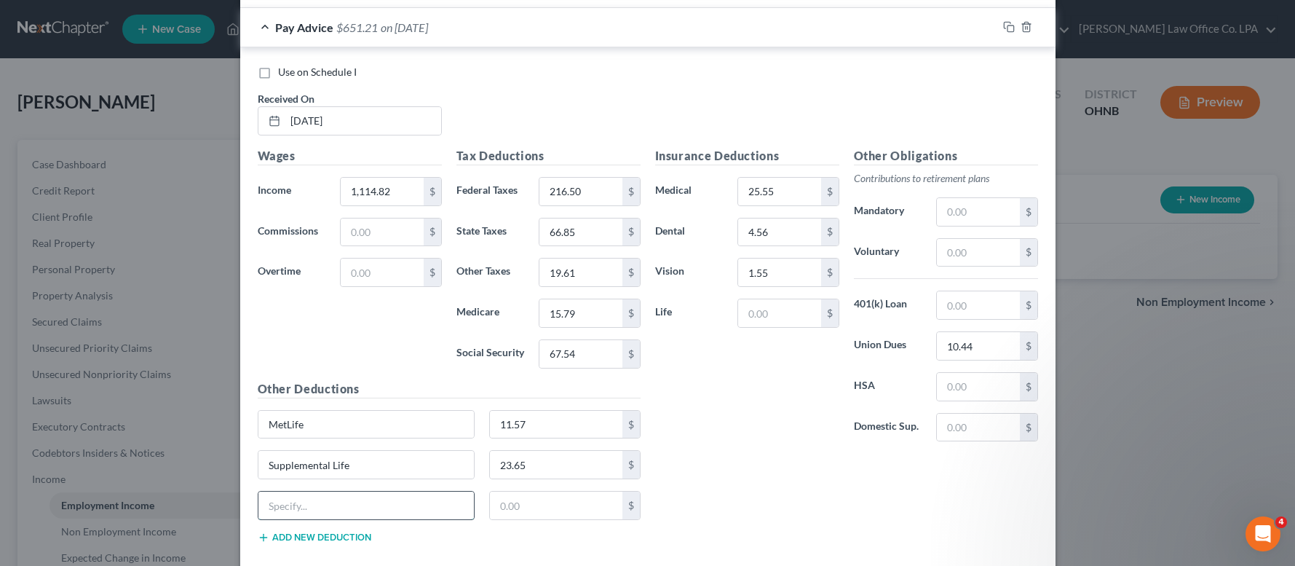
click at [282, 509] on input "text" at bounding box center [366, 505] width 216 height 28
type input "Allstate"
type input "1.83"
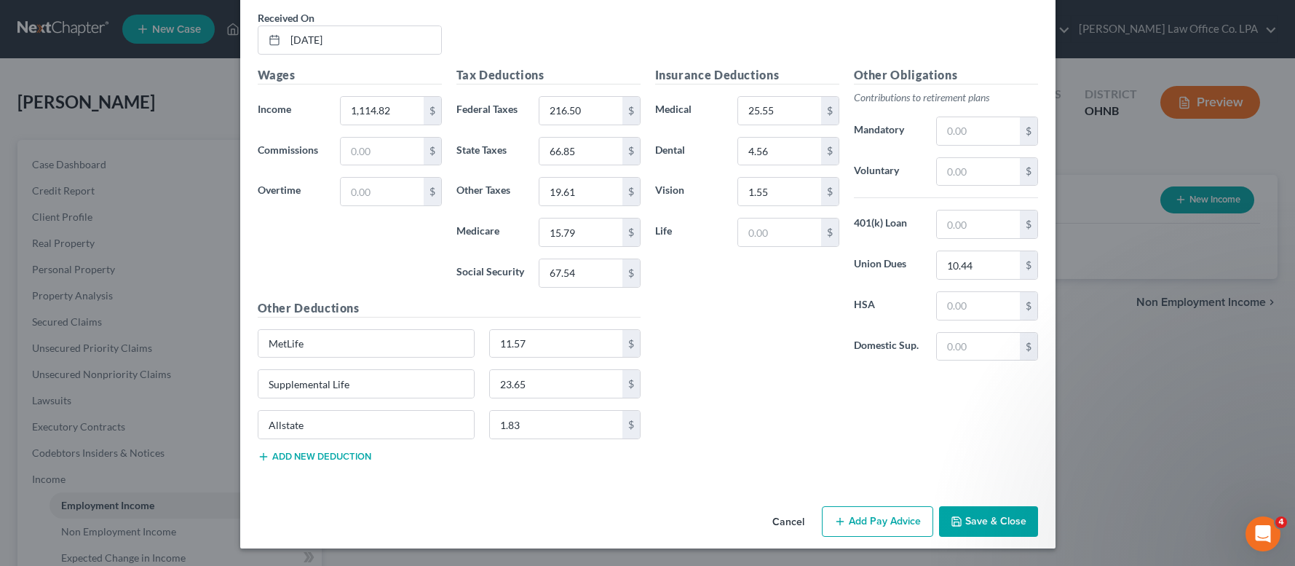
click at [891, 518] on button "Add Pay Advice" at bounding box center [877, 521] width 111 height 31
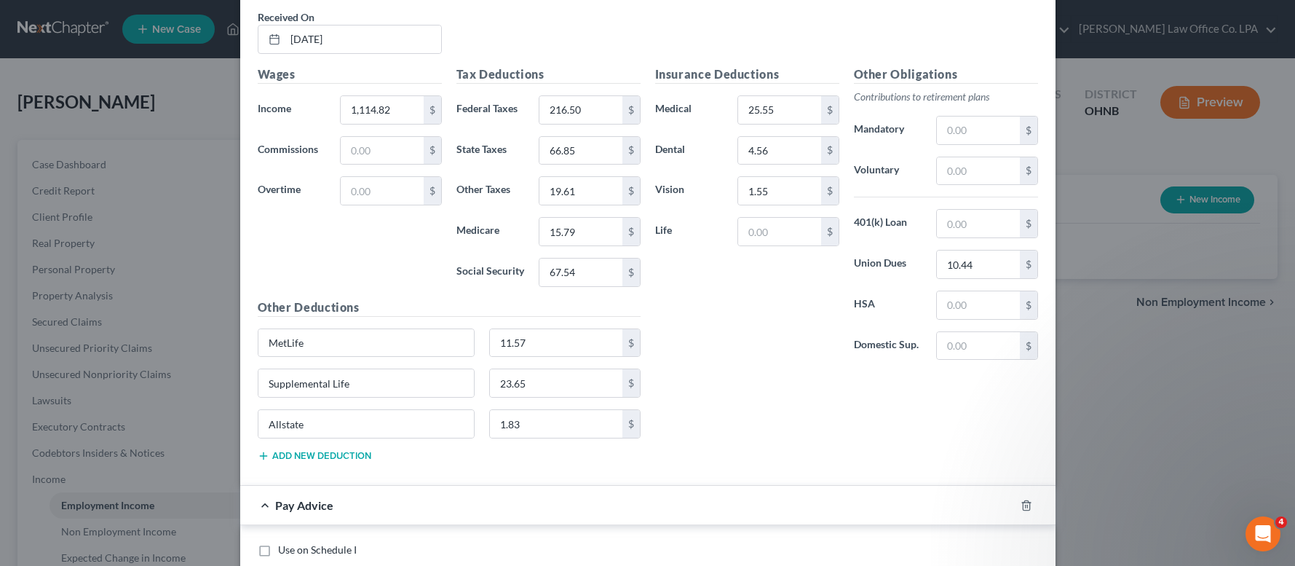
scroll to position [2927, 0]
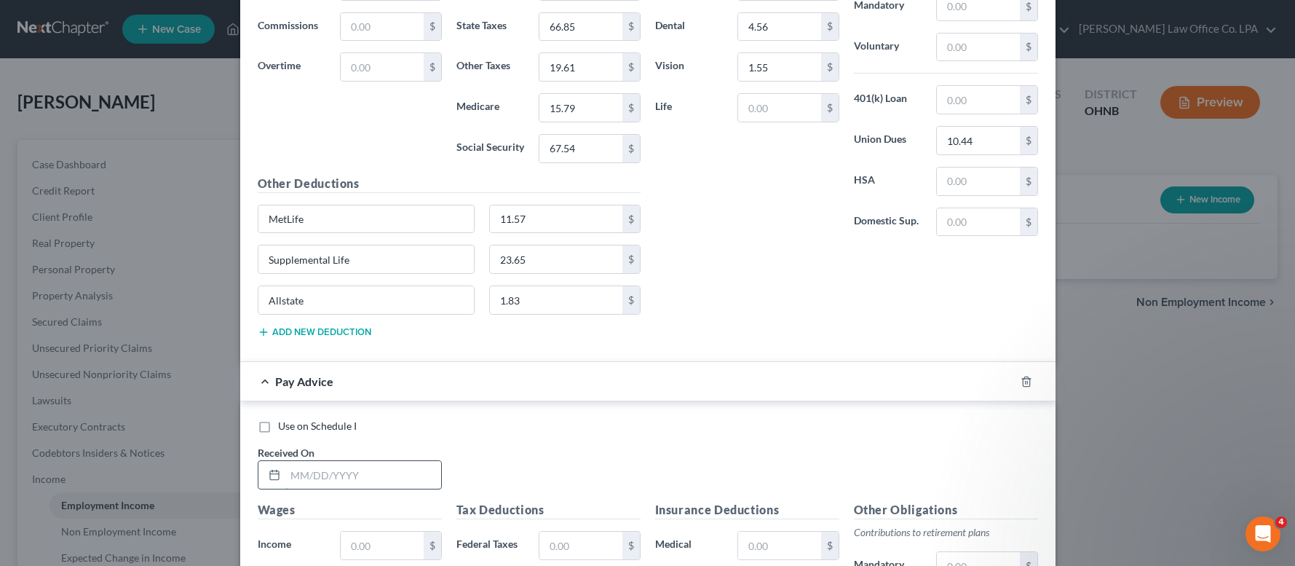
click at [360, 478] on input "text" at bounding box center [363, 475] width 156 height 28
type input "[DATE]"
type input "892.16"
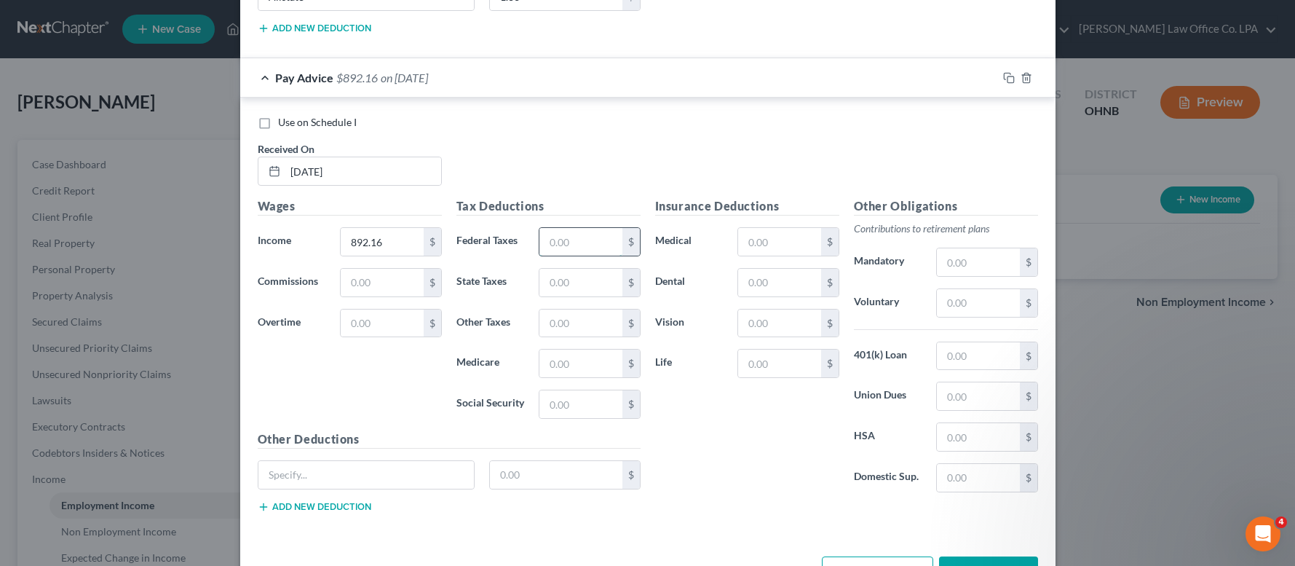
click at [597, 246] on input "text" at bounding box center [580, 242] width 82 height 28
type input "189.78"
type input "60.19"
type input "15.60"
type input "12.57"
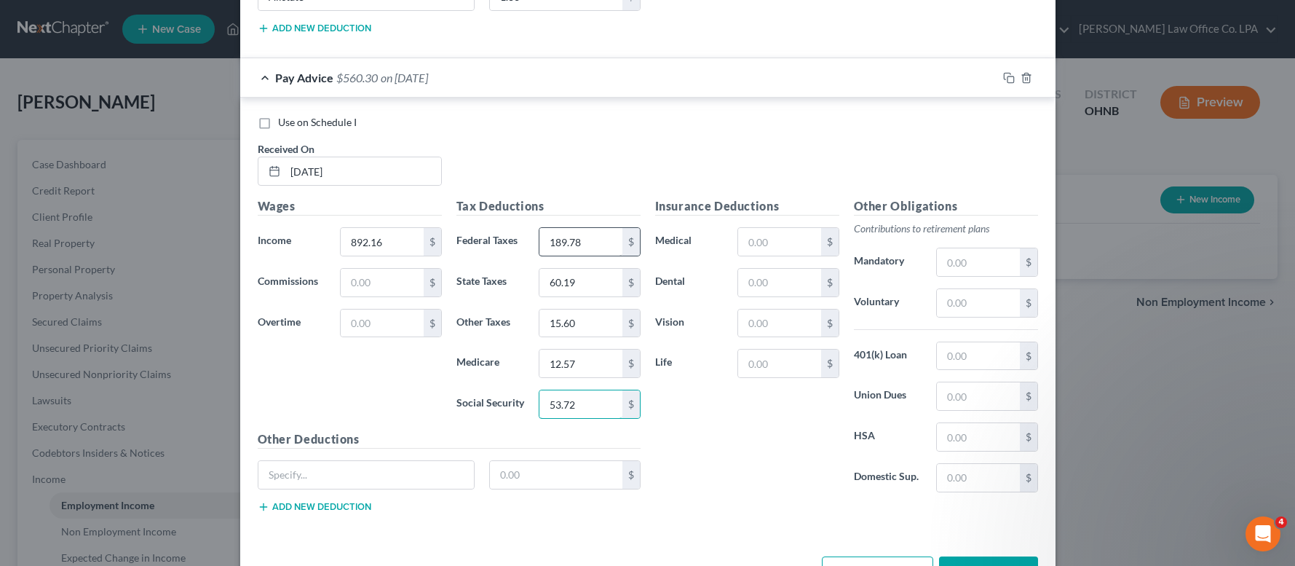
type input "53.72"
click at [774, 231] on input "text" at bounding box center [779, 242] width 82 height 28
type input "25.55"
click at [973, 405] on input "text" at bounding box center [978, 396] width 82 height 28
click at [349, 473] on input "text" at bounding box center [366, 475] width 216 height 28
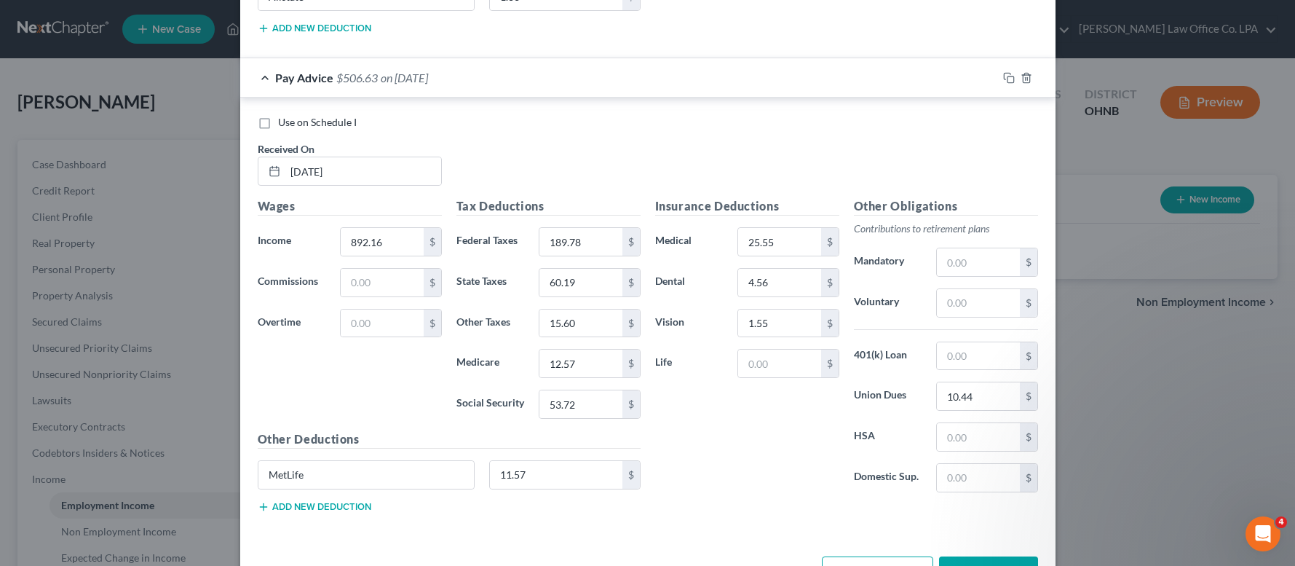
click at [312, 506] on button "Add new deduction" at bounding box center [315, 507] width 114 height 12
click at [290, 508] on input "text" at bounding box center [366, 516] width 216 height 28
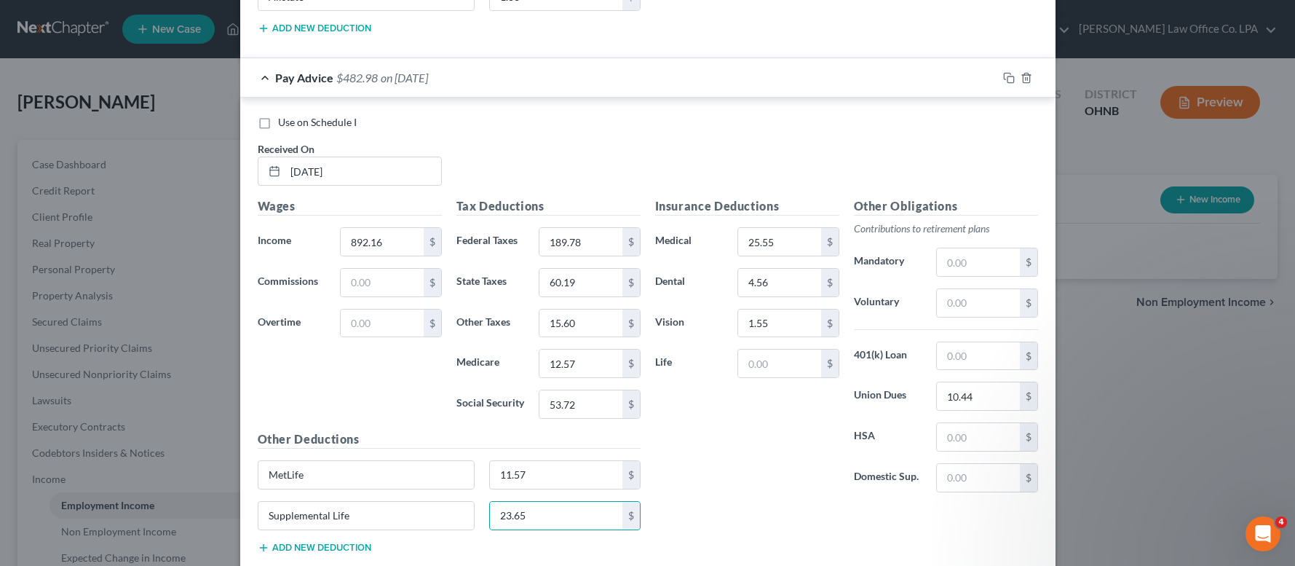
click at [269, 552] on button "Add new deduction" at bounding box center [315, 548] width 114 height 12
click at [267, 552] on input "text" at bounding box center [366, 556] width 216 height 28
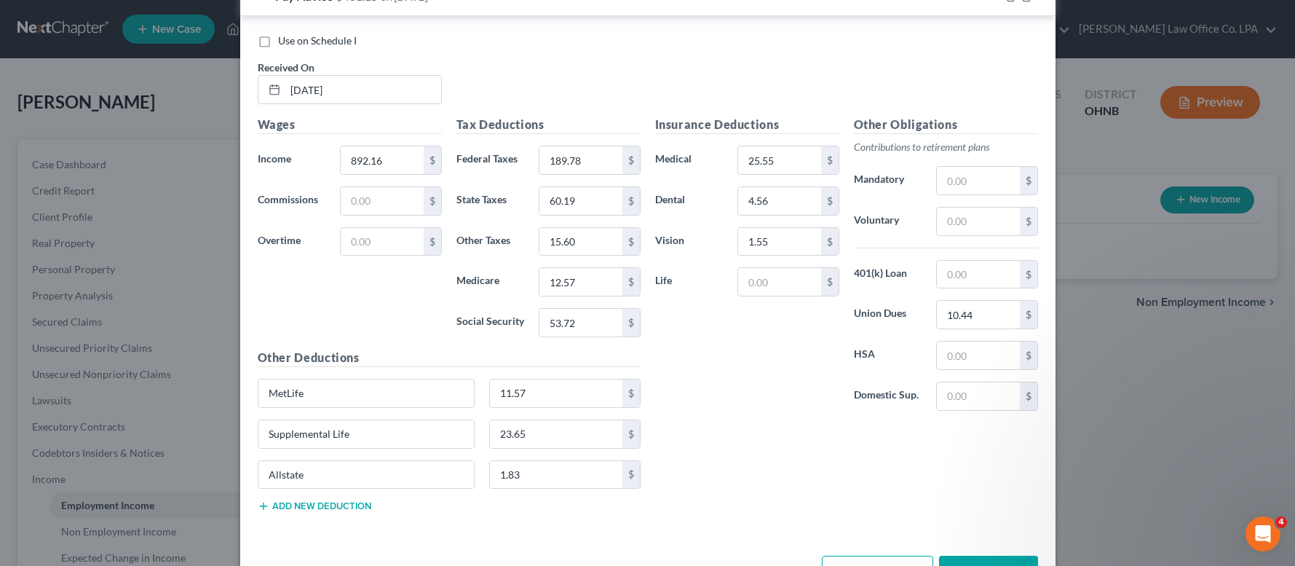
scroll to position [3362, 0]
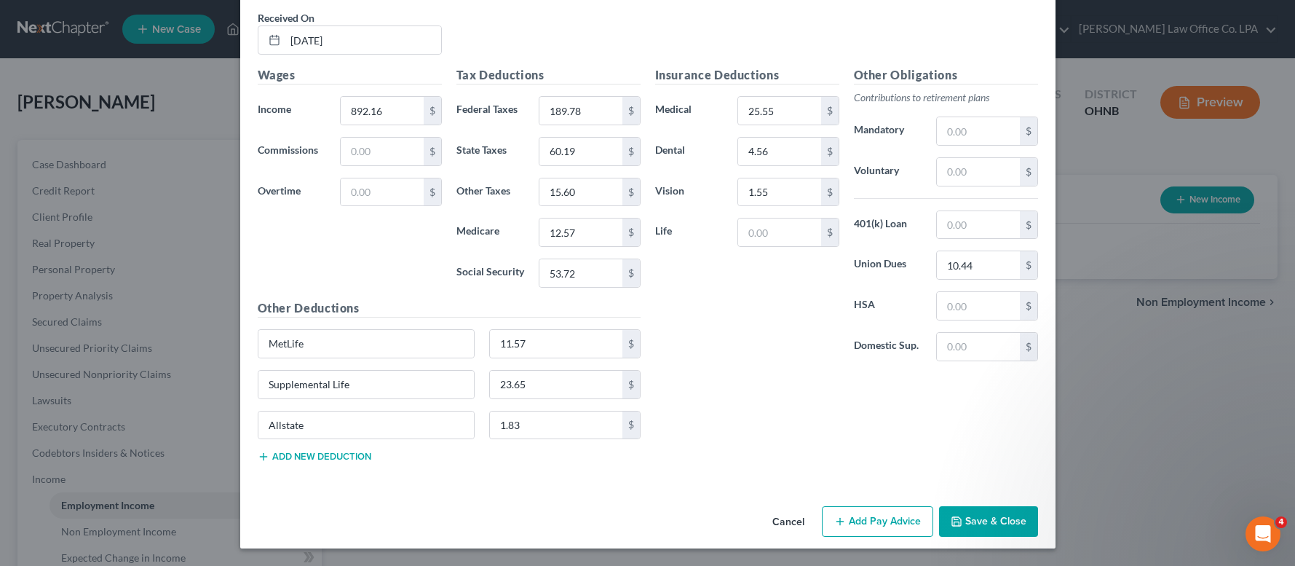
click at [870, 516] on button "Add Pay Advice" at bounding box center [877, 521] width 111 height 31
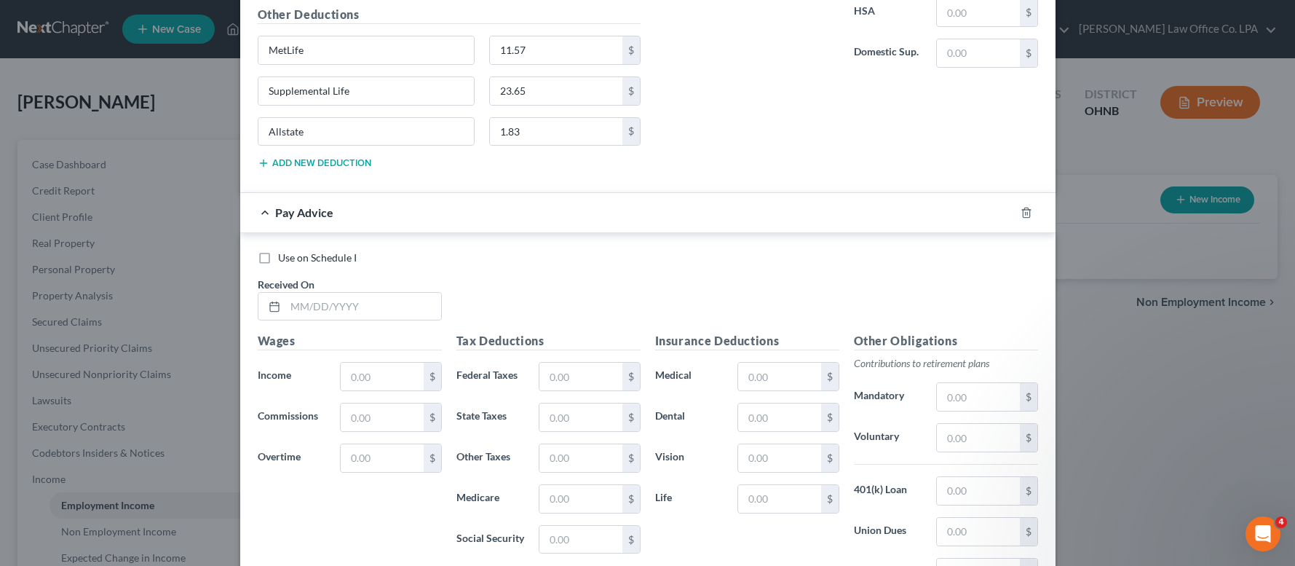
scroll to position [3723, 0]
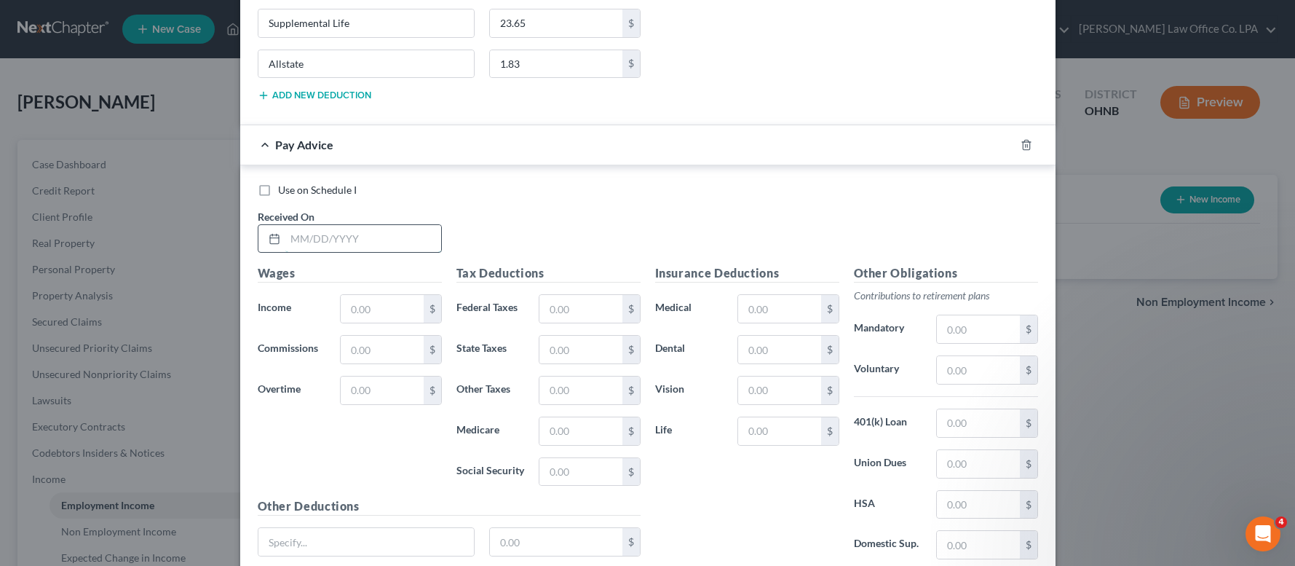
click at [366, 239] on input "text" at bounding box center [363, 239] width 156 height 28
click at [776, 317] on input "text" at bounding box center [779, 309] width 82 height 28
click at [982, 459] on input "text" at bounding box center [978, 464] width 82 height 28
click at [374, 543] on input "text" at bounding box center [366, 542] width 216 height 28
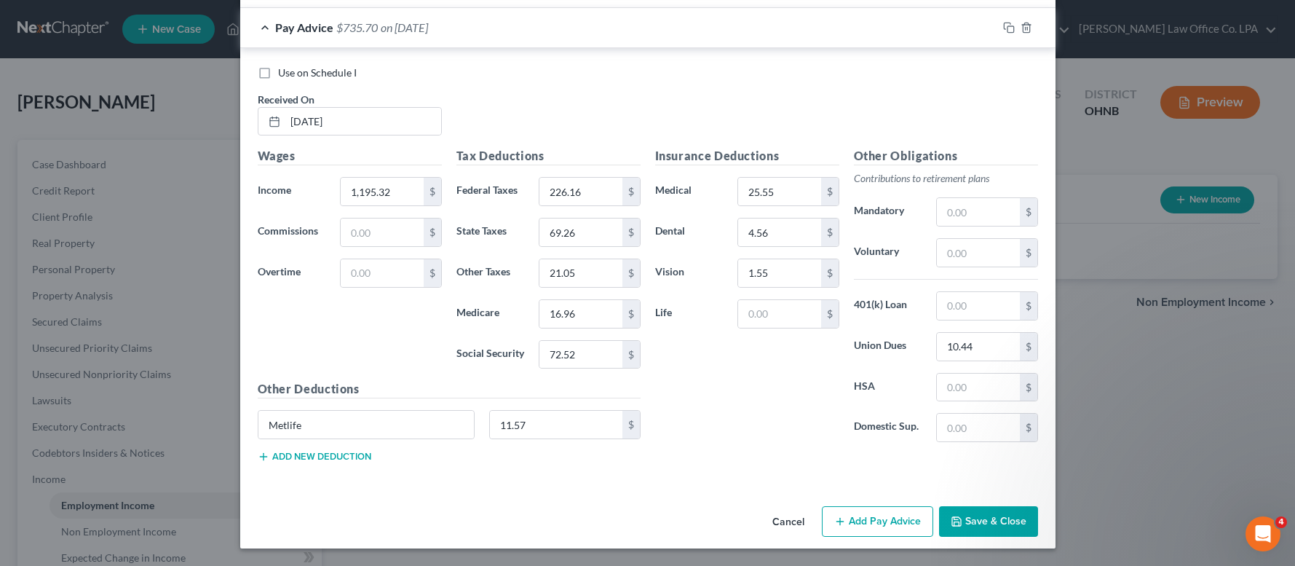
click at [306, 459] on button "Add new deduction" at bounding box center [315, 457] width 114 height 12
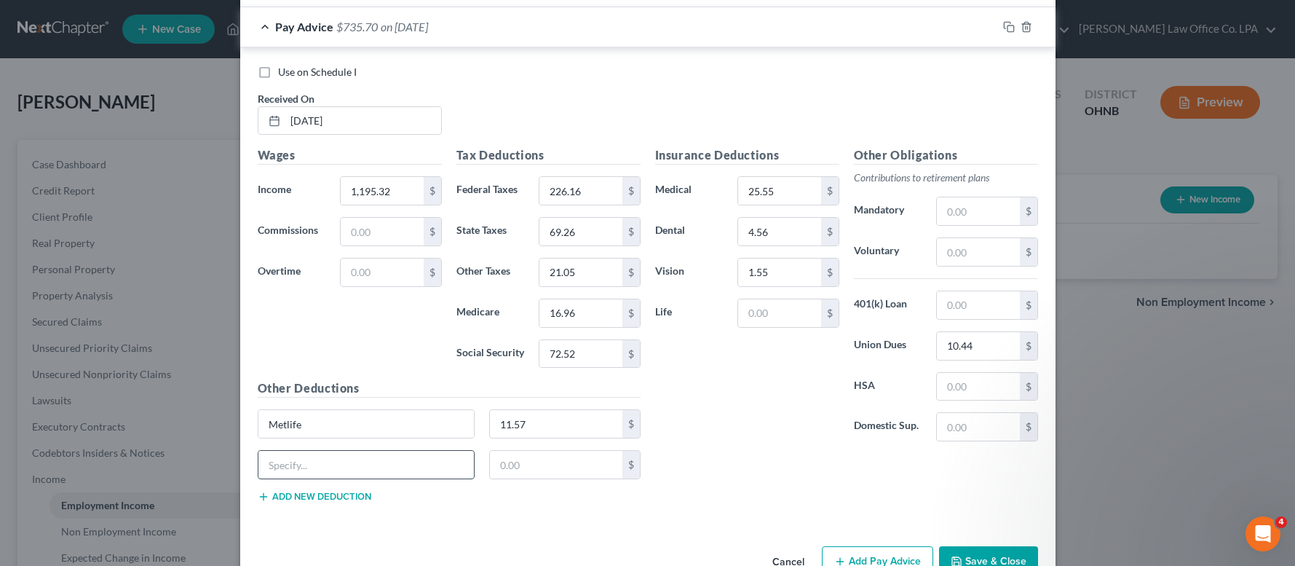
click at [296, 455] on input "text" at bounding box center [366, 465] width 216 height 28
click at [279, 499] on button "Add new deduction" at bounding box center [315, 497] width 114 height 12
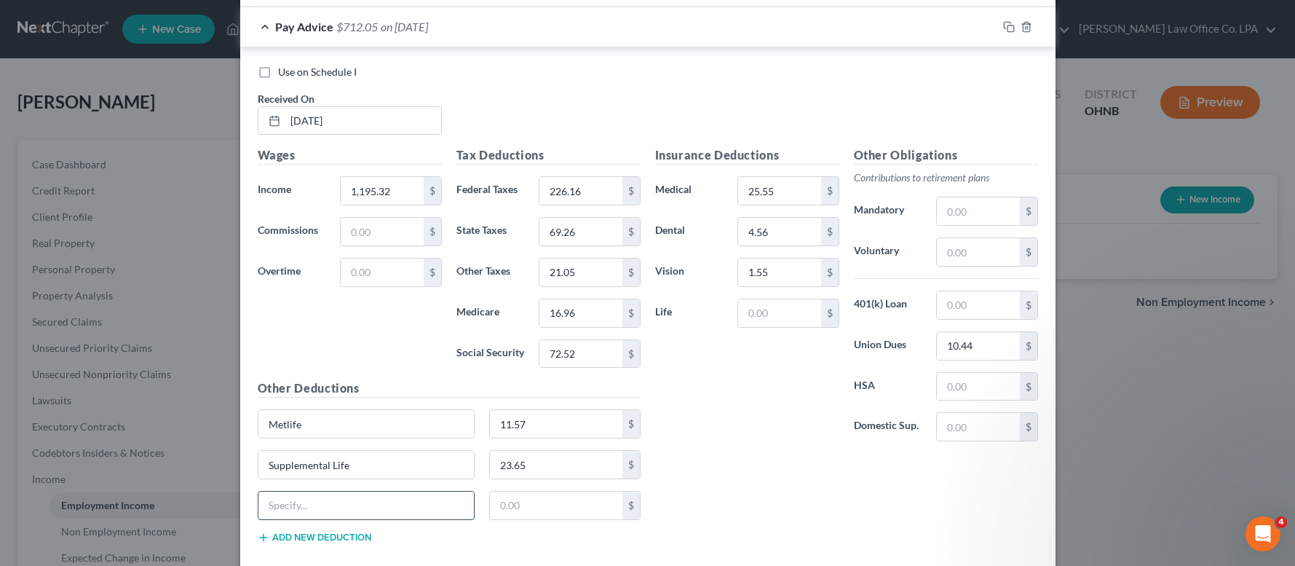
click at [282, 504] on input "text" at bounding box center [366, 505] width 216 height 28
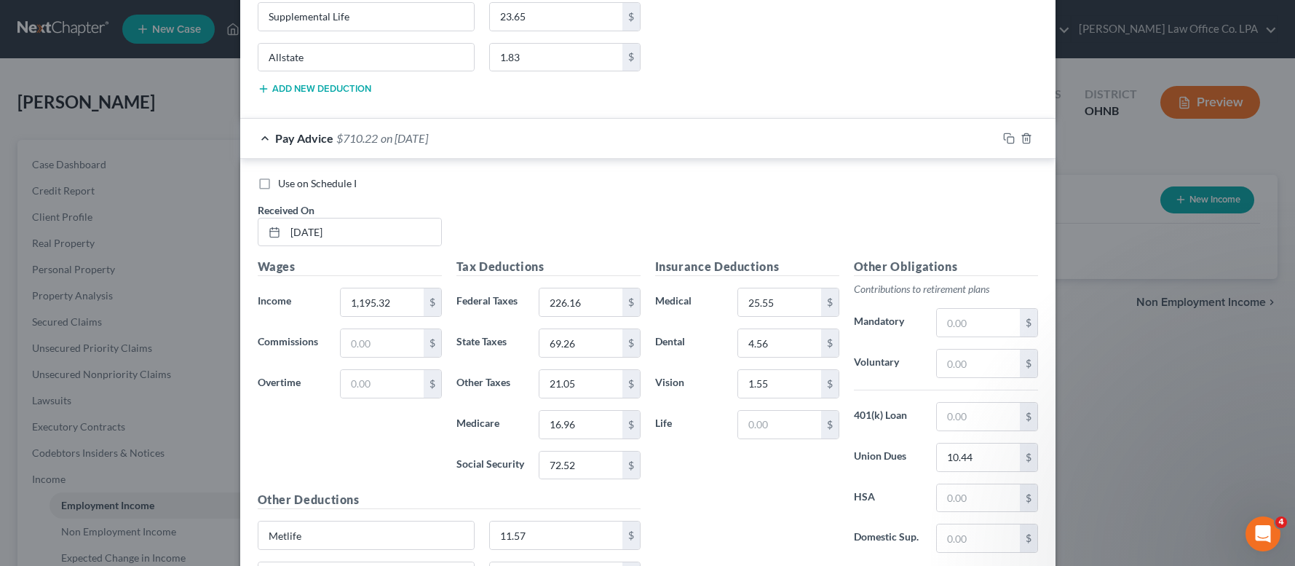
scroll to position [3922, 0]
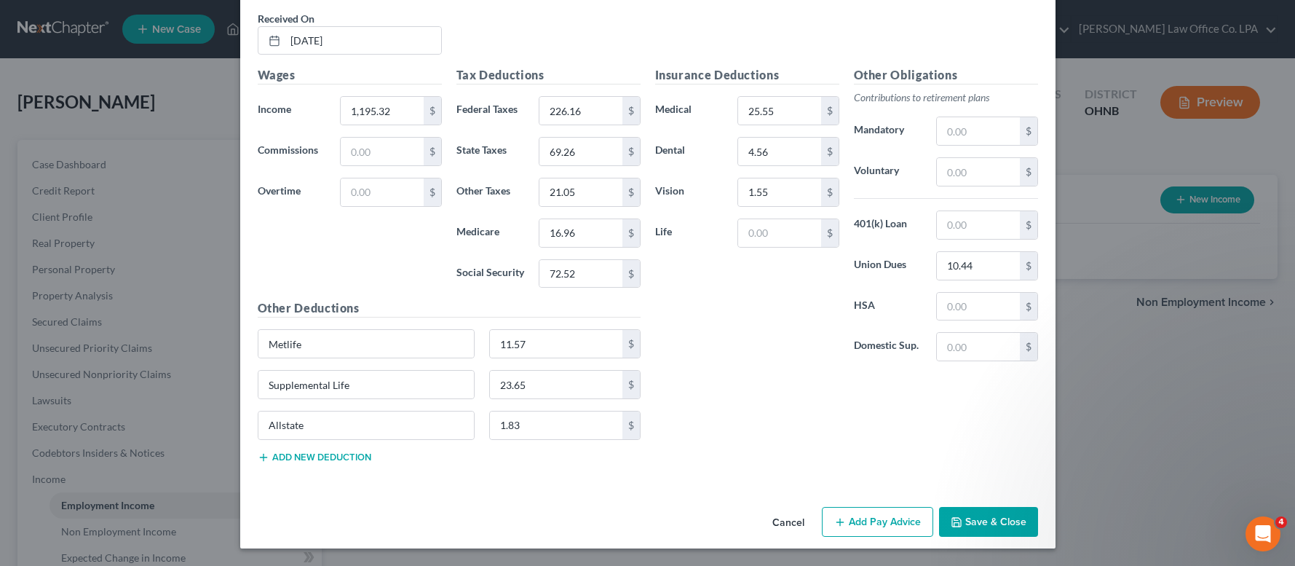
click at [876, 525] on button "Add Pay Advice" at bounding box center [877, 522] width 111 height 31
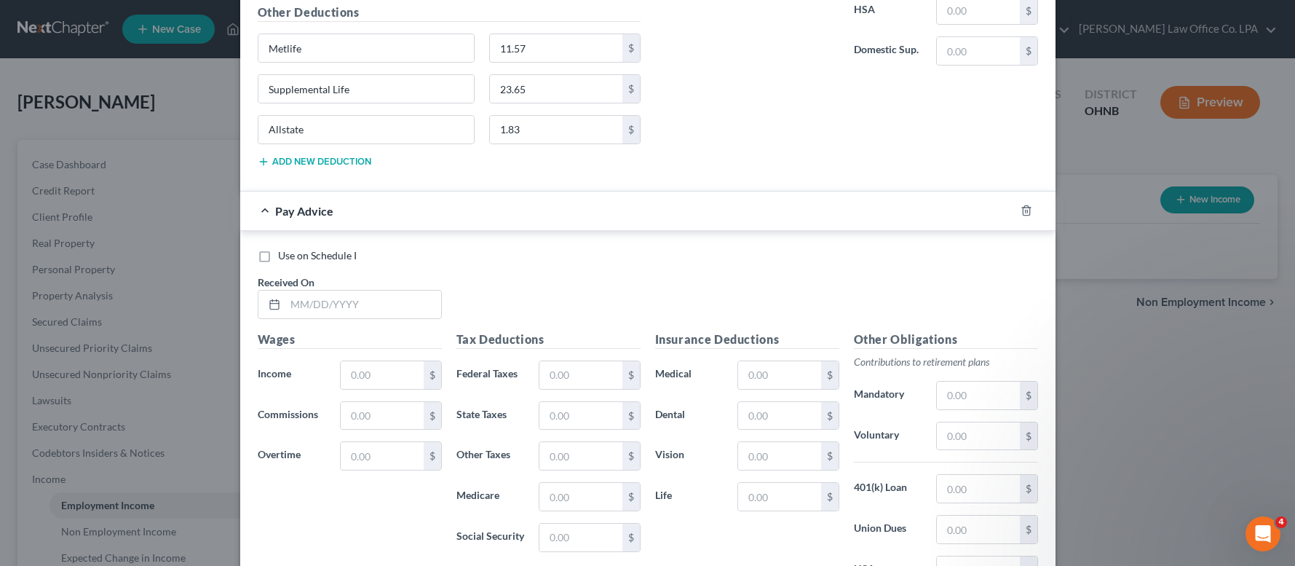
scroll to position [4223, 0]
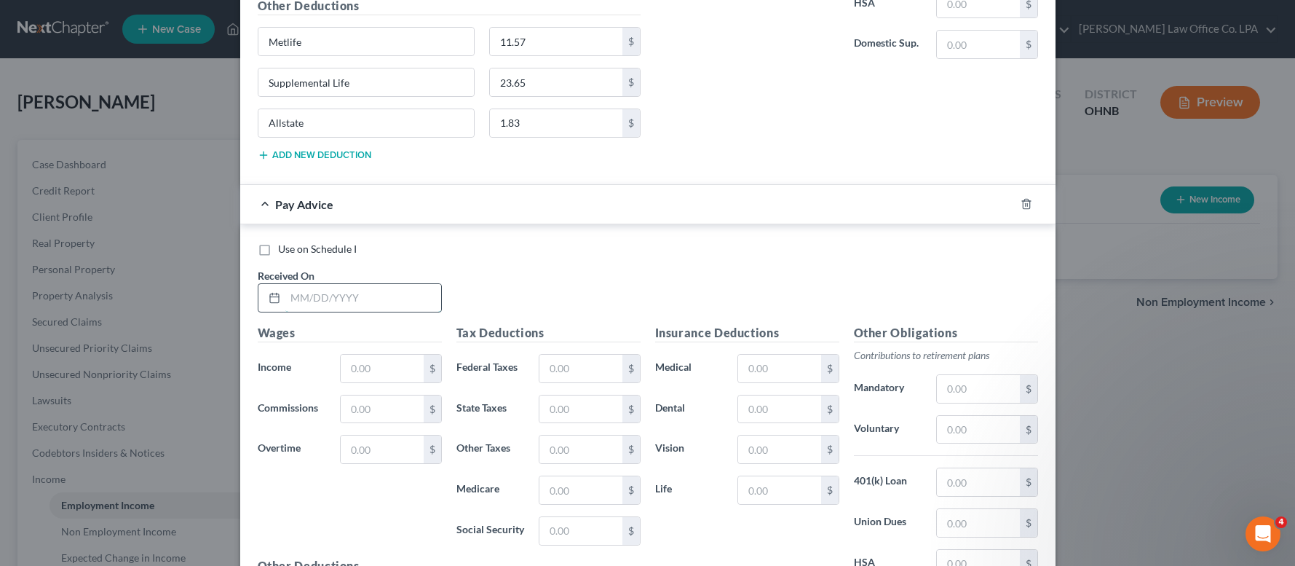
click at [361, 300] on input "text" at bounding box center [363, 298] width 156 height 28
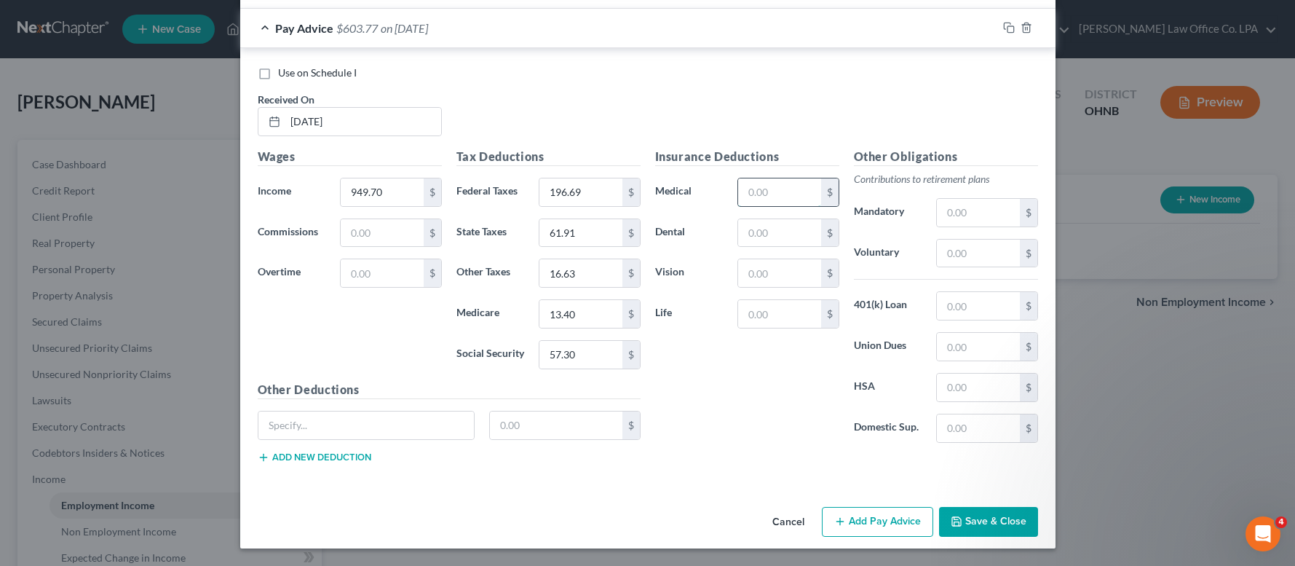
click at [783, 195] on input "text" at bounding box center [779, 192] width 82 height 28
click at [977, 336] on input "text" at bounding box center [978, 347] width 82 height 28
click at [416, 433] on input "text" at bounding box center [366, 425] width 216 height 28
drag, startPoint x: 357, startPoint y: 459, endPoint x: 347, endPoint y: 452, distance: 12.1
click at [357, 458] on button "Add new deduction" at bounding box center [315, 457] width 114 height 12
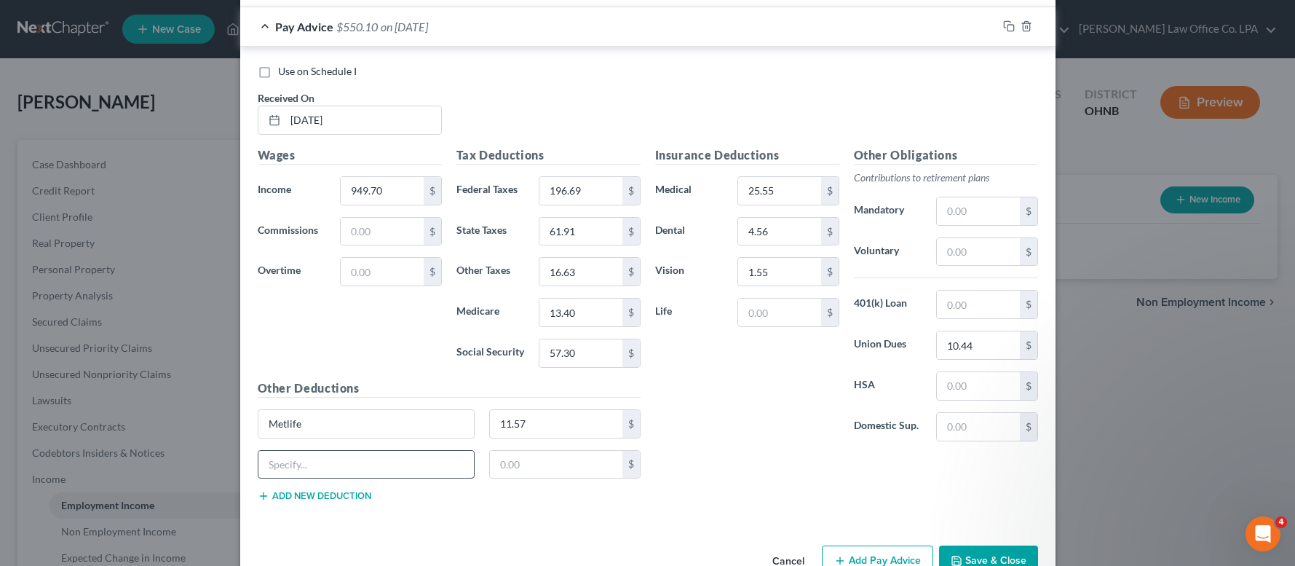
click at [330, 459] on input "text" at bounding box center [366, 465] width 216 height 28
click at [277, 497] on button "Add new deduction" at bounding box center [315, 496] width 114 height 12
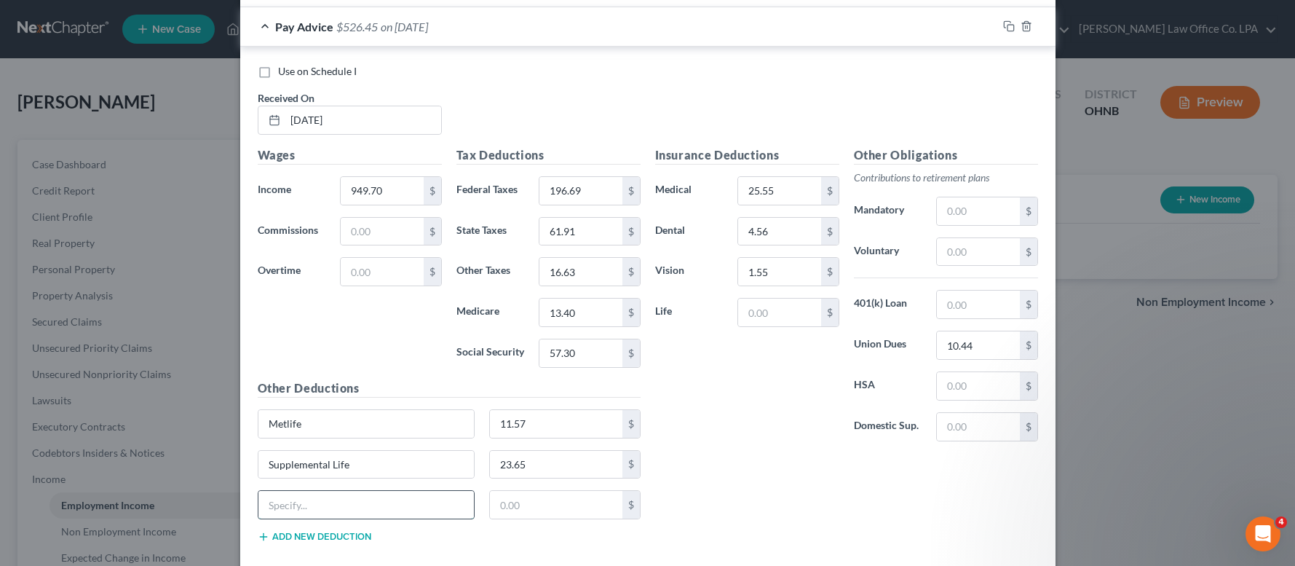
click at [281, 493] on input "text" at bounding box center [366, 505] width 216 height 28
click at [523, 506] on input "text" at bounding box center [556, 505] width 132 height 28
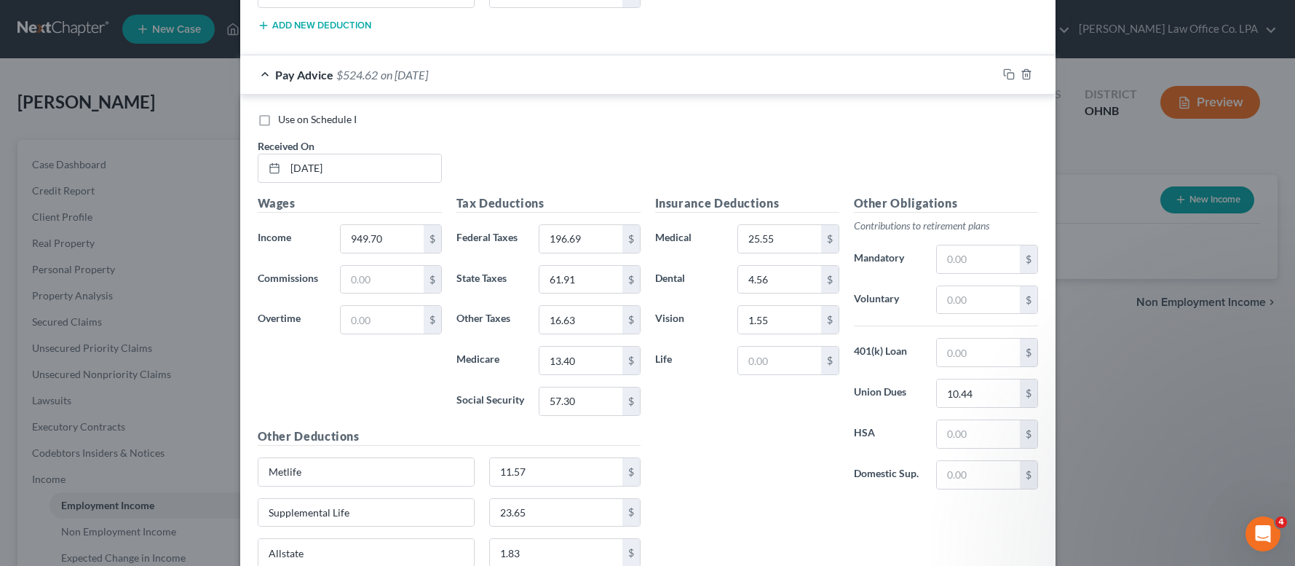
scroll to position [4481, 0]
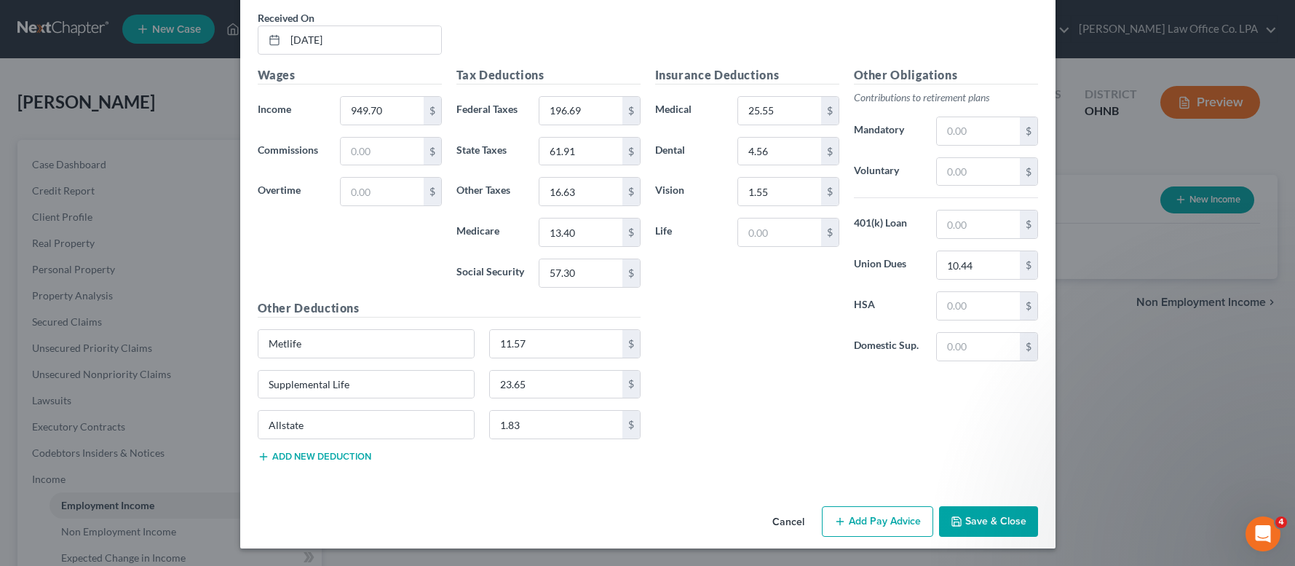
click at [890, 528] on button "Add Pay Advice" at bounding box center [877, 521] width 111 height 31
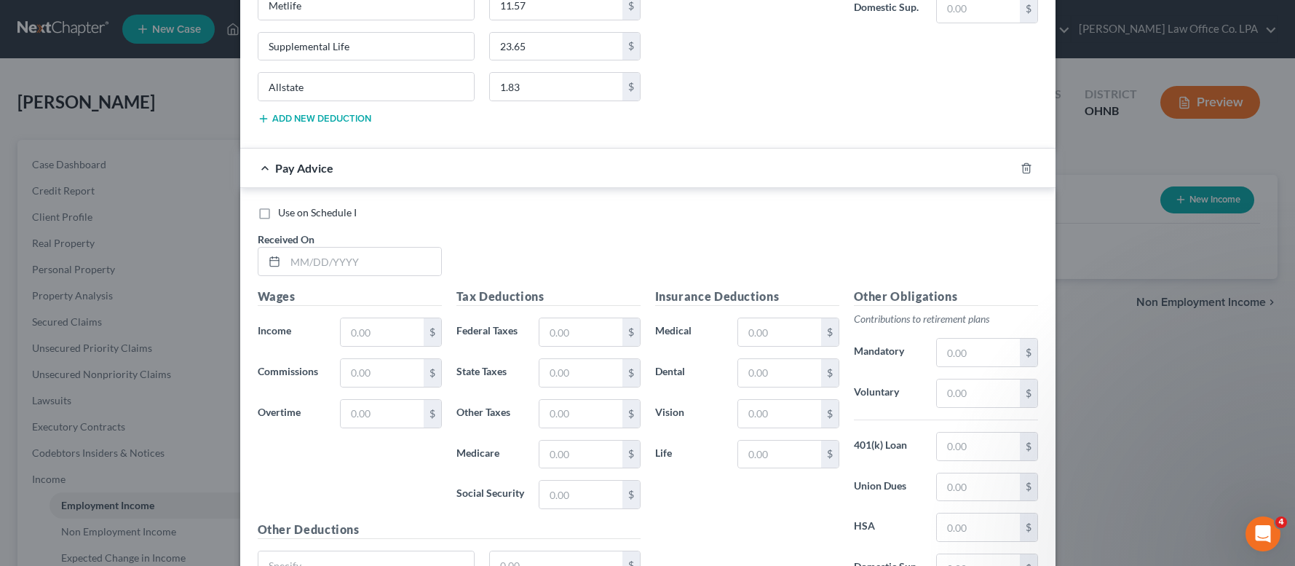
scroll to position [4826, 0]
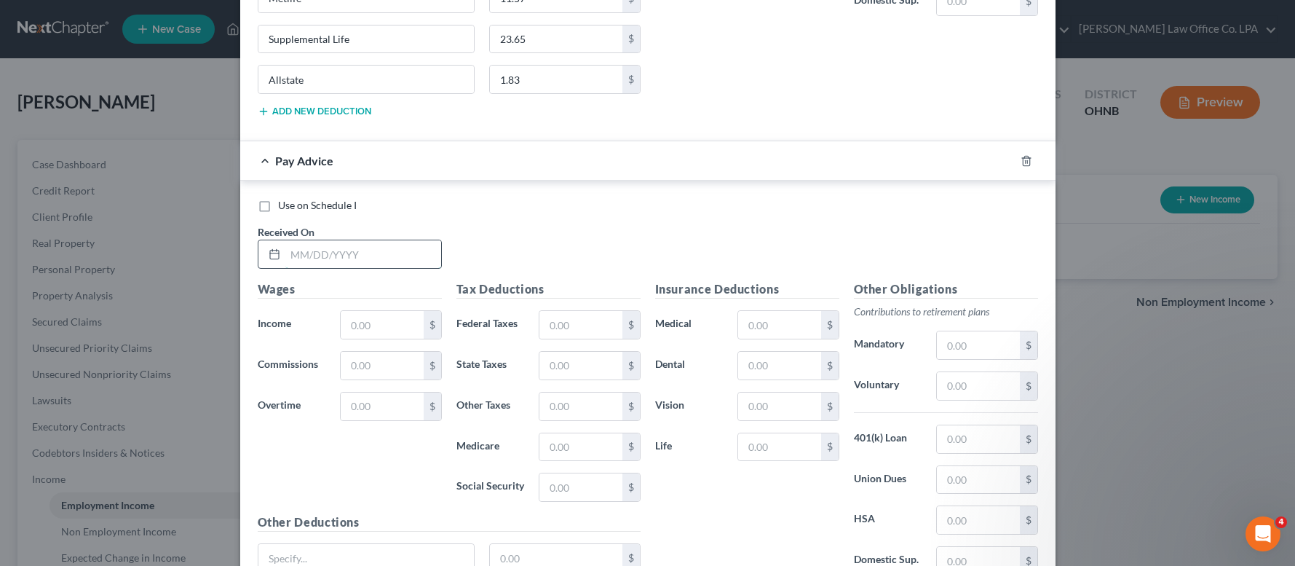
click at [368, 256] on input "text" at bounding box center [363, 254] width 156 height 28
click at [787, 322] on input "text" at bounding box center [779, 325] width 82 height 28
click at [974, 481] on input "text" at bounding box center [978, 480] width 82 height 28
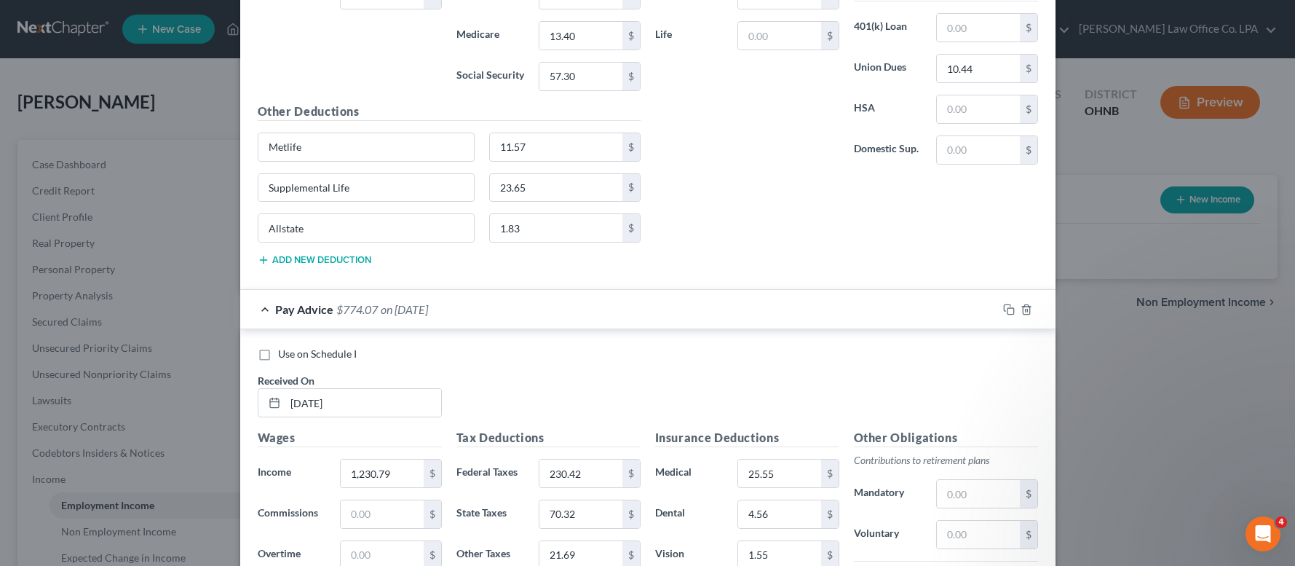
scroll to position [4960, 0]
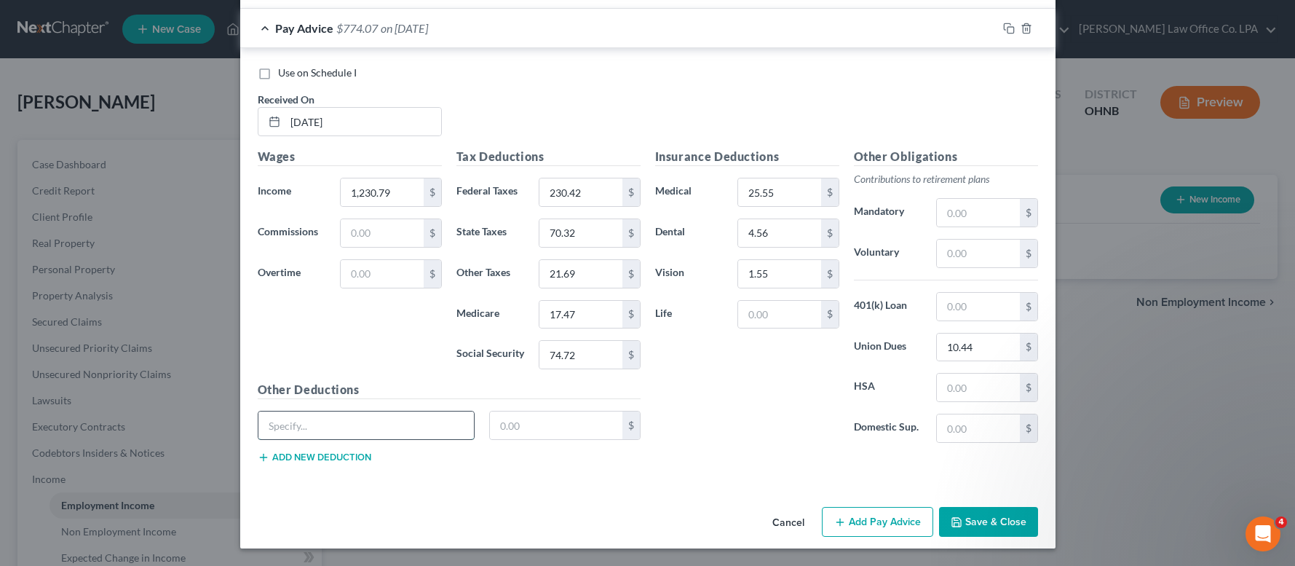
click at [296, 431] on input "text" at bounding box center [366, 425] width 216 height 28
click at [286, 456] on button "Add new deduction" at bounding box center [315, 457] width 114 height 12
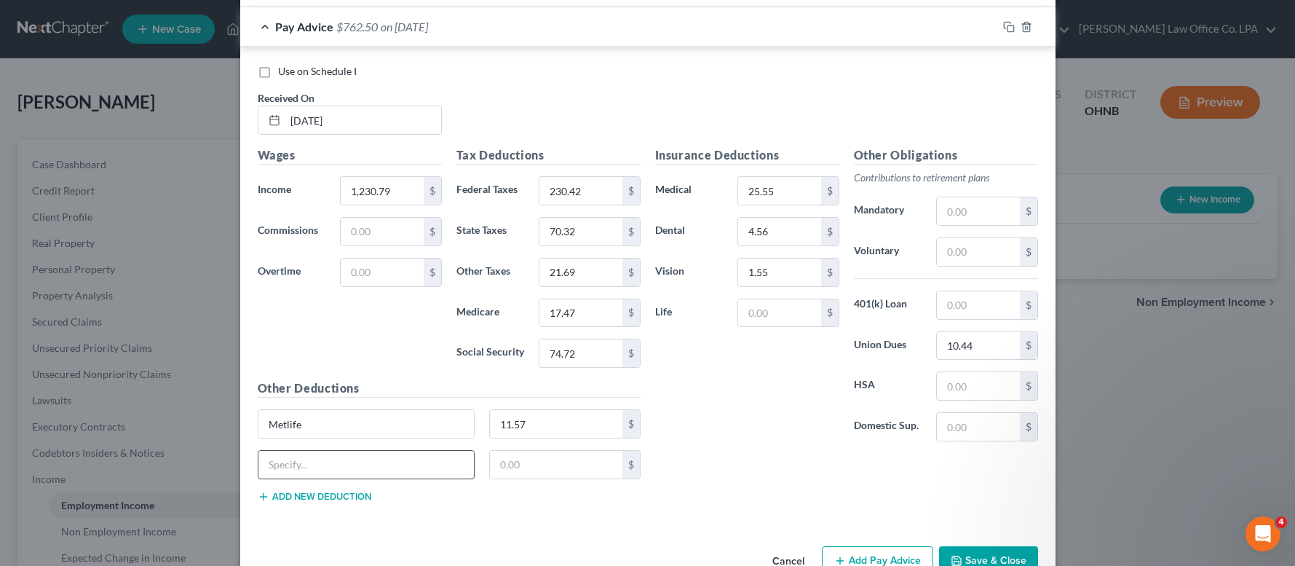
click at [278, 460] on input "text" at bounding box center [366, 465] width 216 height 28
click at [279, 501] on button "Add new deduction" at bounding box center [315, 497] width 114 height 12
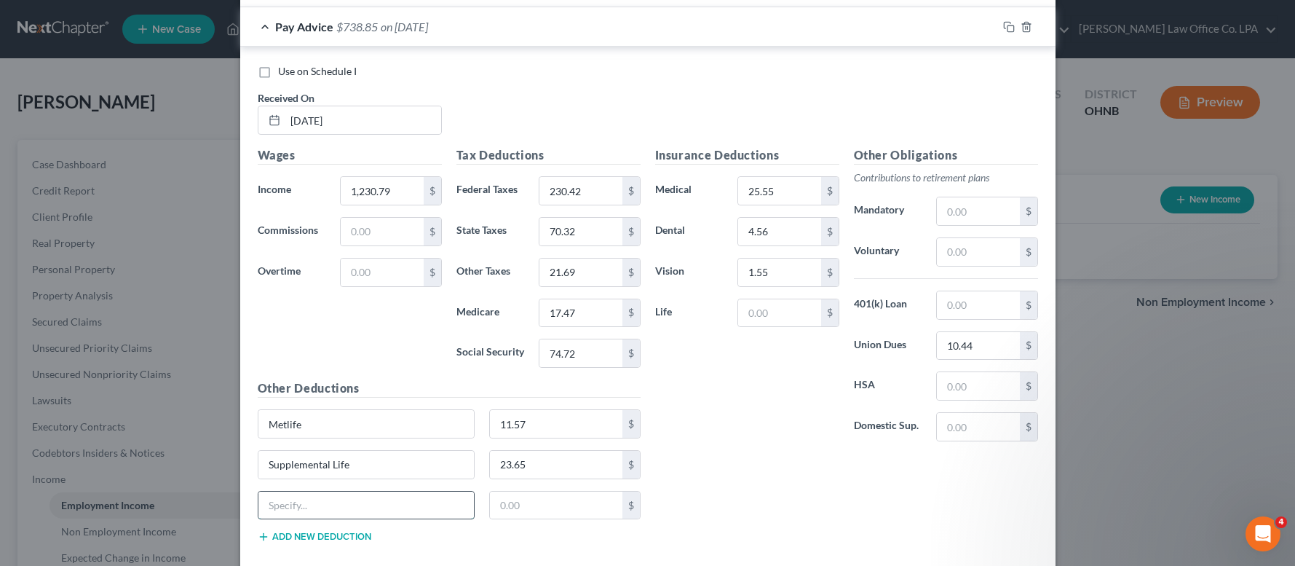
click at [277, 503] on input "text" at bounding box center [366, 505] width 216 height 28
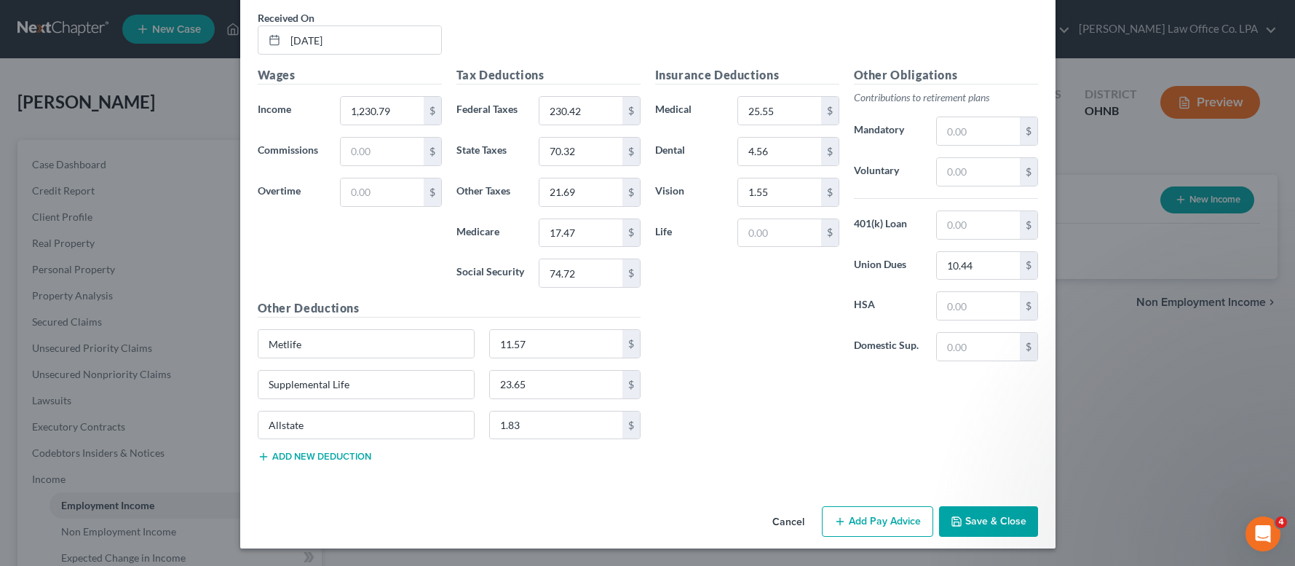
click at [872, 521] on button "Add Pay Advice" at bounding box center [877, 521] width 111 height 31
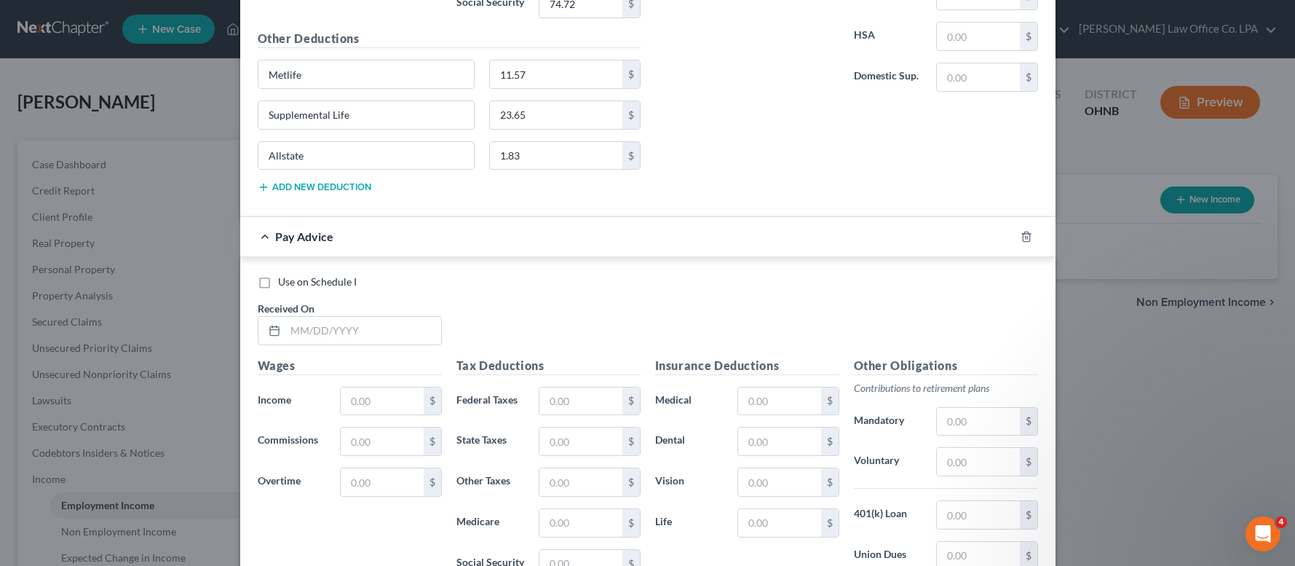
scroll to position [5348, 0]
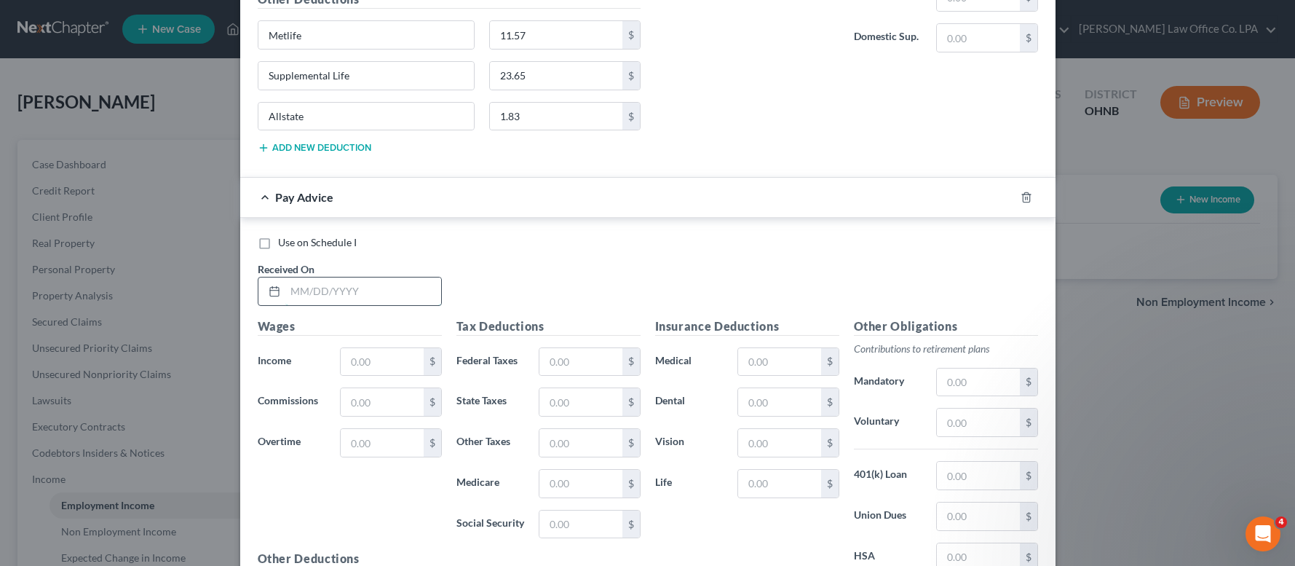
click at [317, 296] on input "text" at bounding box center [363, 291] width 156 height 28
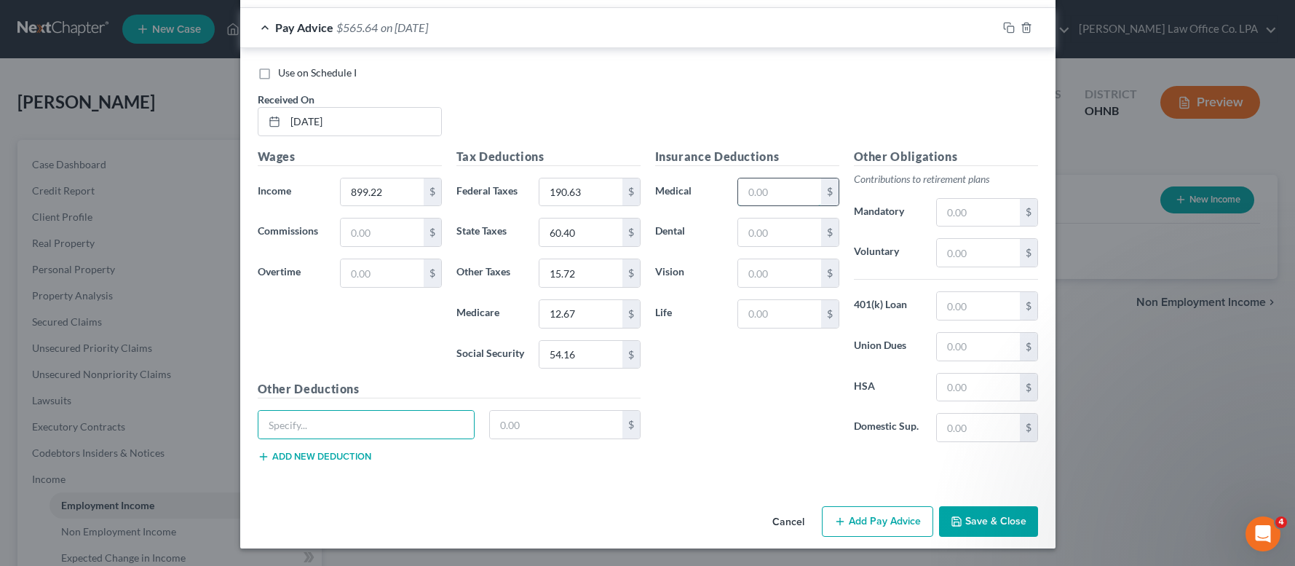
click at [759, 202] on input "text" at bounding box center [779, 192] width 82 height 28
click at [973, 343] on input "text" at bounding box center [978, 347] width 82 height 28
click at [376, 415] on input "text" at bounding box center [366, 425] width 216 height 28
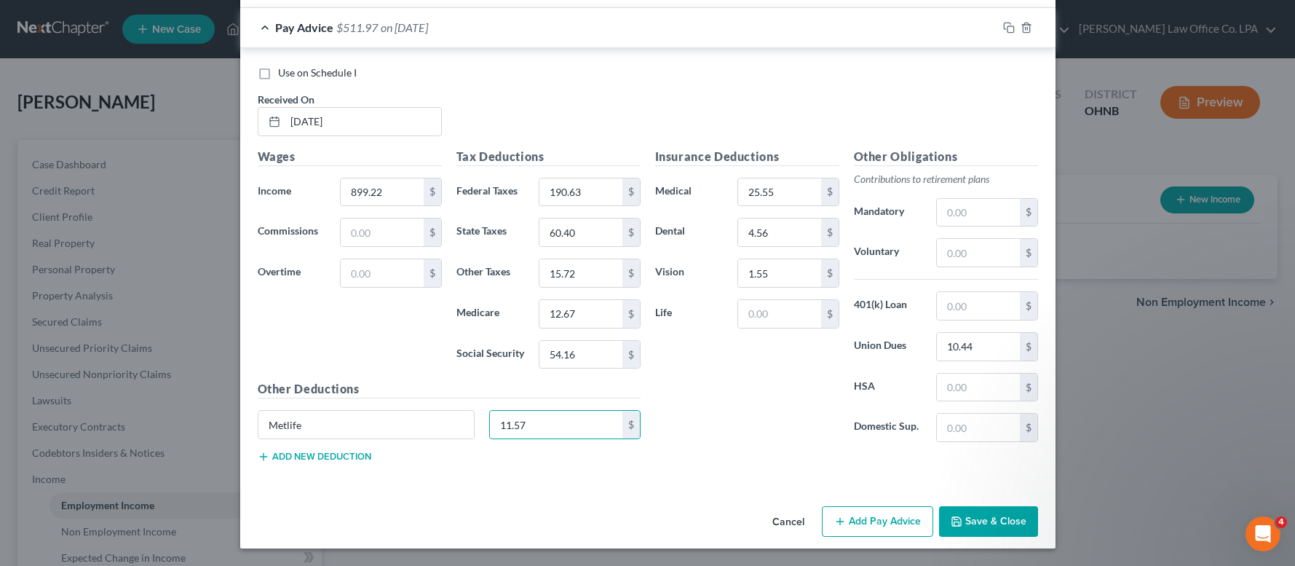
click at [341, 455] on button "Add new deduction" at bounding box center [315, 457] width 114 height 12
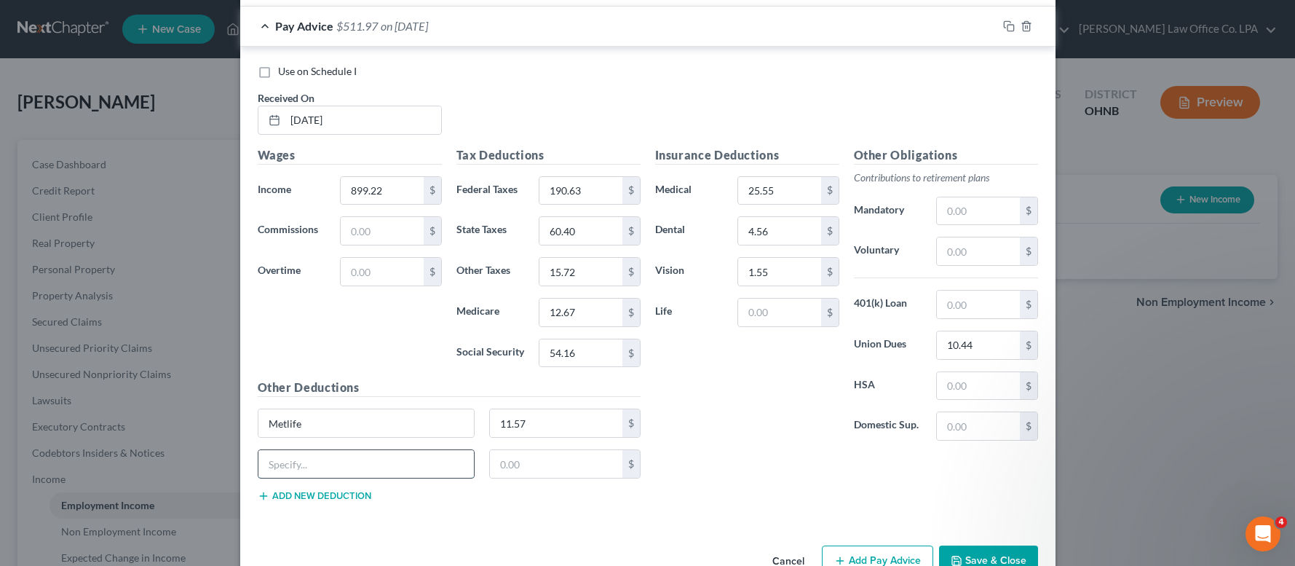
click at [313, 459] on input "text" at bounding box center [366, 464] width 216 height 28
click at [307, 494] on button "Add new deduction" at bounding box center [315, 496] width 114 height 12
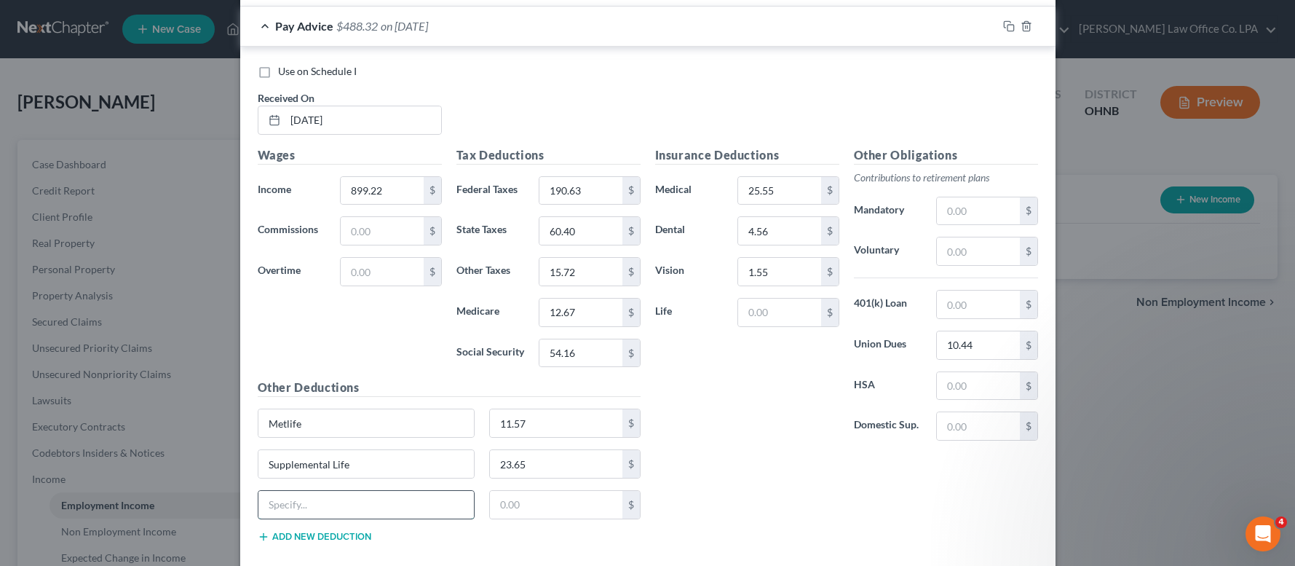
click at [300, 504] on input "text" at bounding box center [366, 505] width 216 height 28
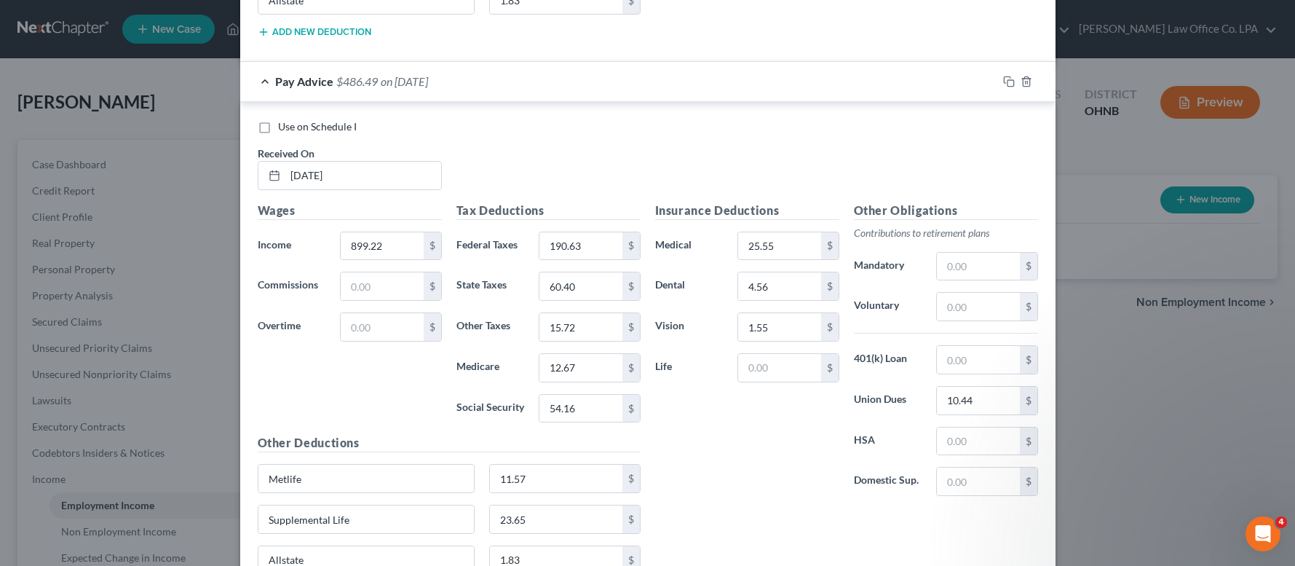
scroll to position [5600, 0]
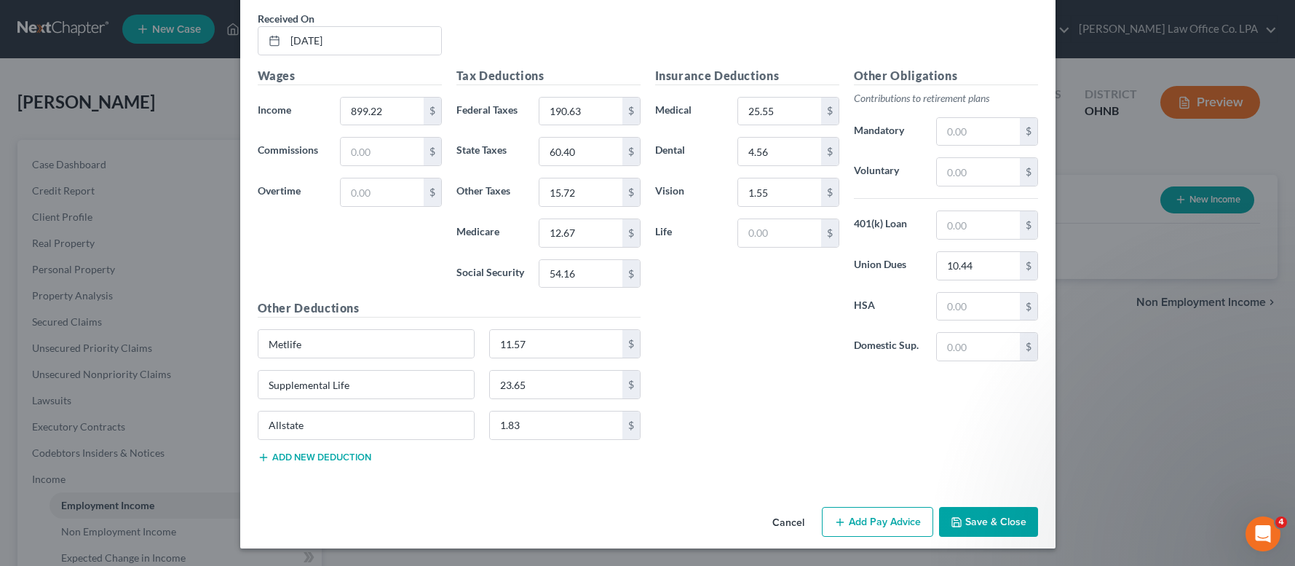
click at [858, 531] on button "Add Pay Advice" at bounding box center [877, 522] width 111 height 31
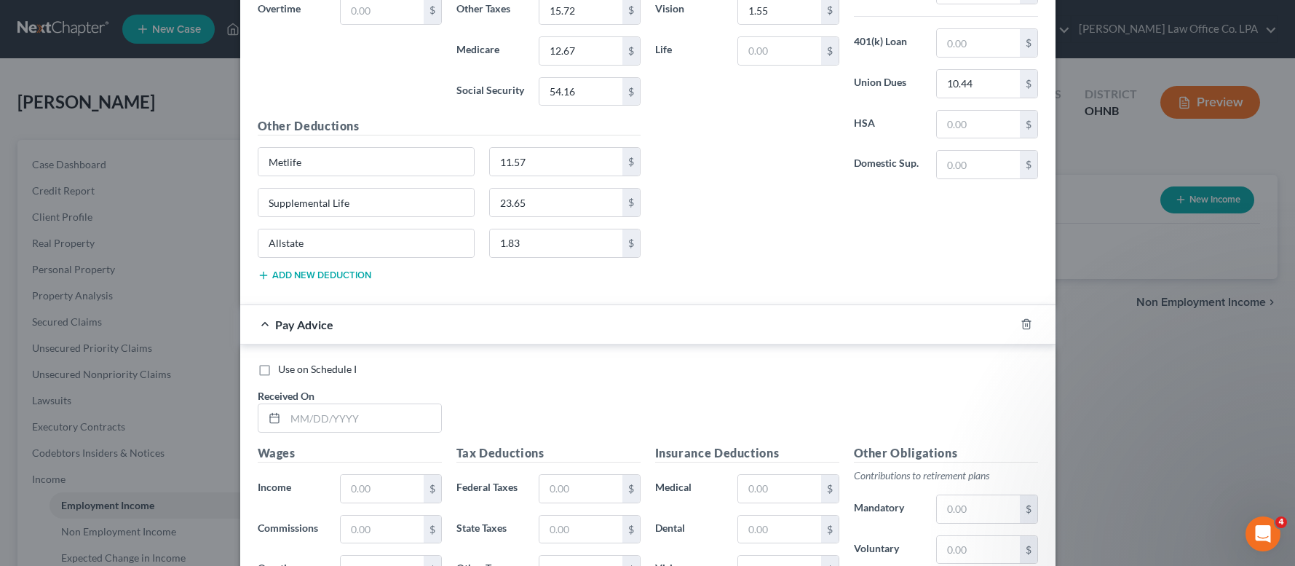
scroll to position [5875, 0]
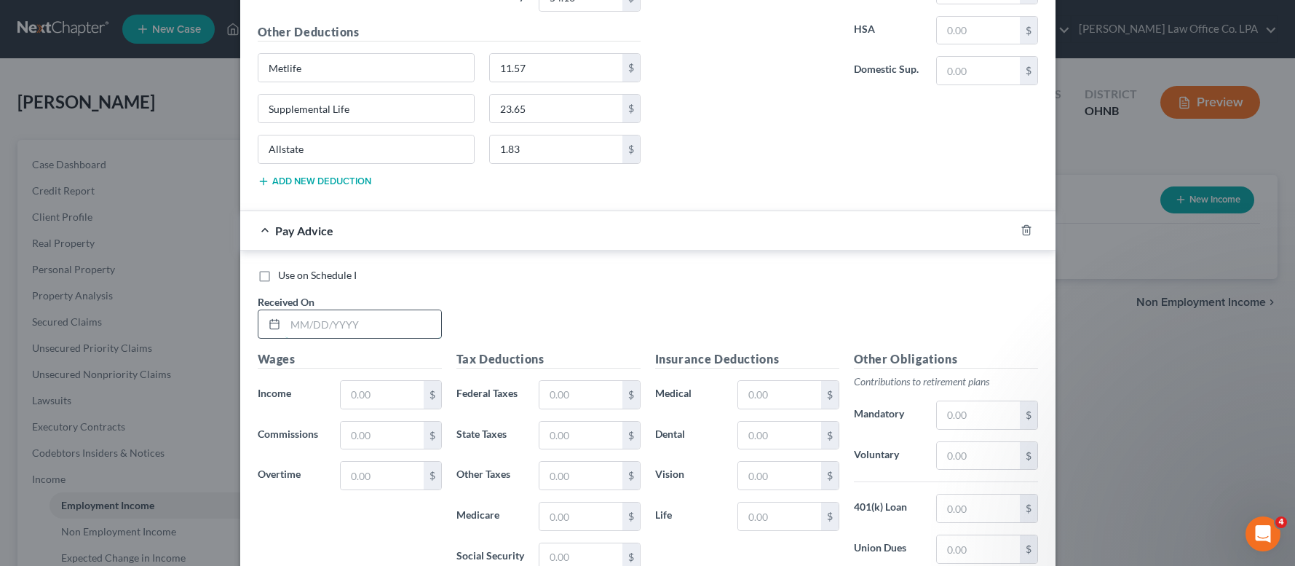
click at [330, 323] on input "text" at bounding box center [363, 324] width 156 height 28
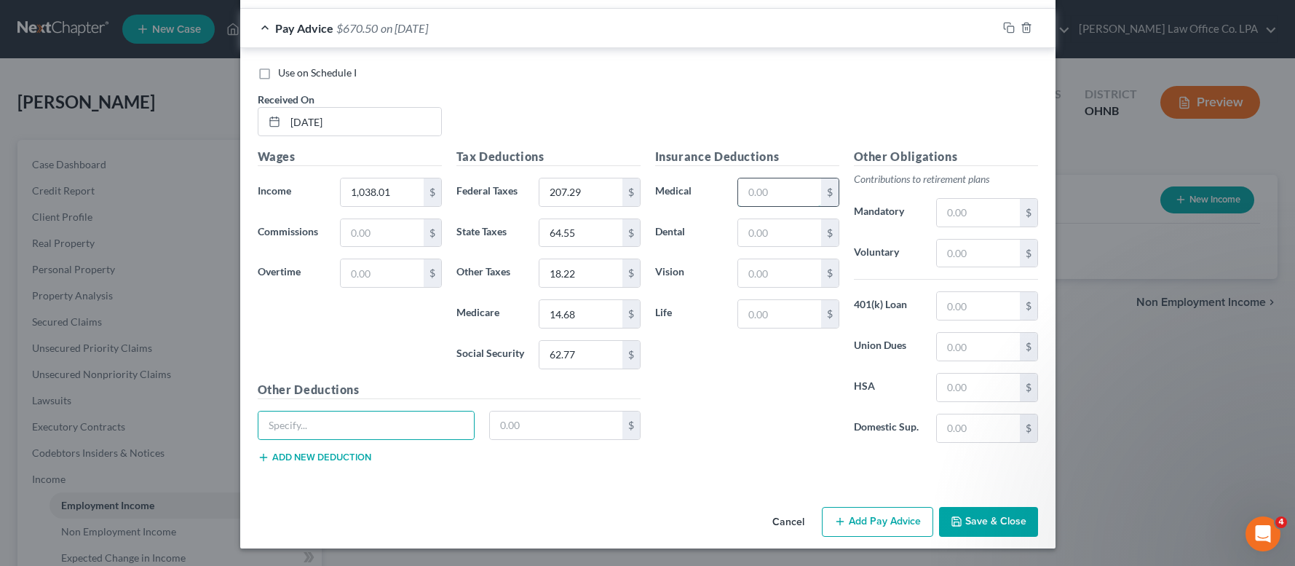
click at [775, 200] on input "text" at bounding box center [779, 192] width 82 height 28
click at [975, 343] on input "text" at bounding box center [978, 347] width 82 height 28
click at [322, 421] on input "text" at bounding box center [366, 425] width 216 height 28
click at [306, 456] on button "Add new deduction" at bounding box center [315, 457] width 114 height 12
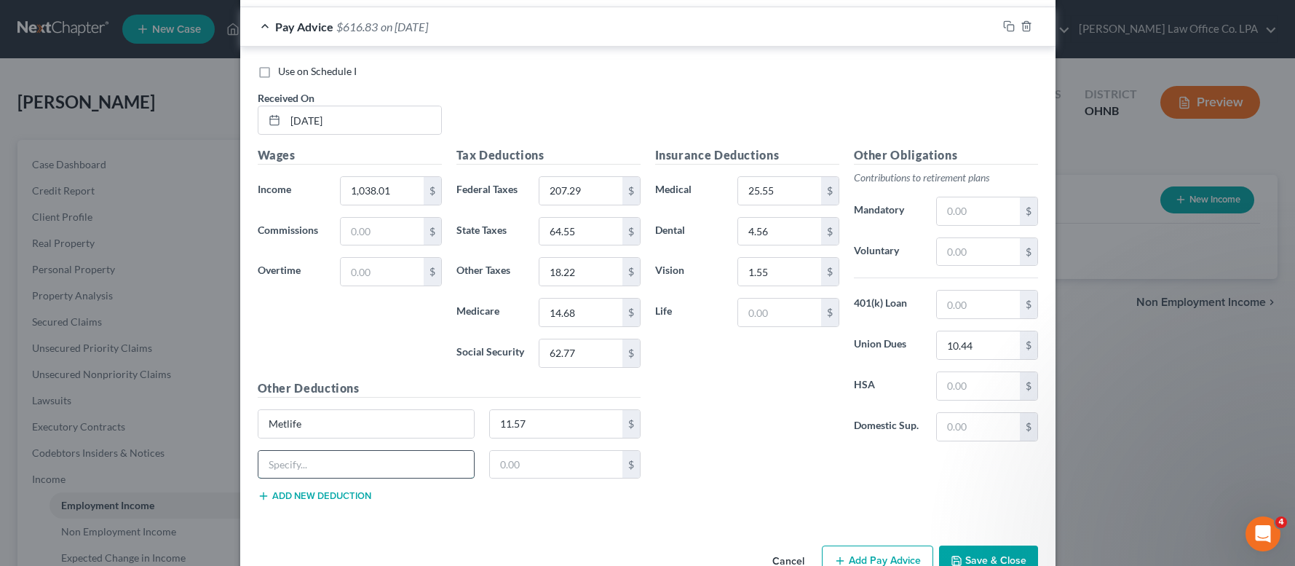
click at [301, 461] on input "text" at bounding box center [366, 465] width 216 height 28
click at [285, 502] on button "Add new deduction" at bounding box center [315, 496] width 114 height 12
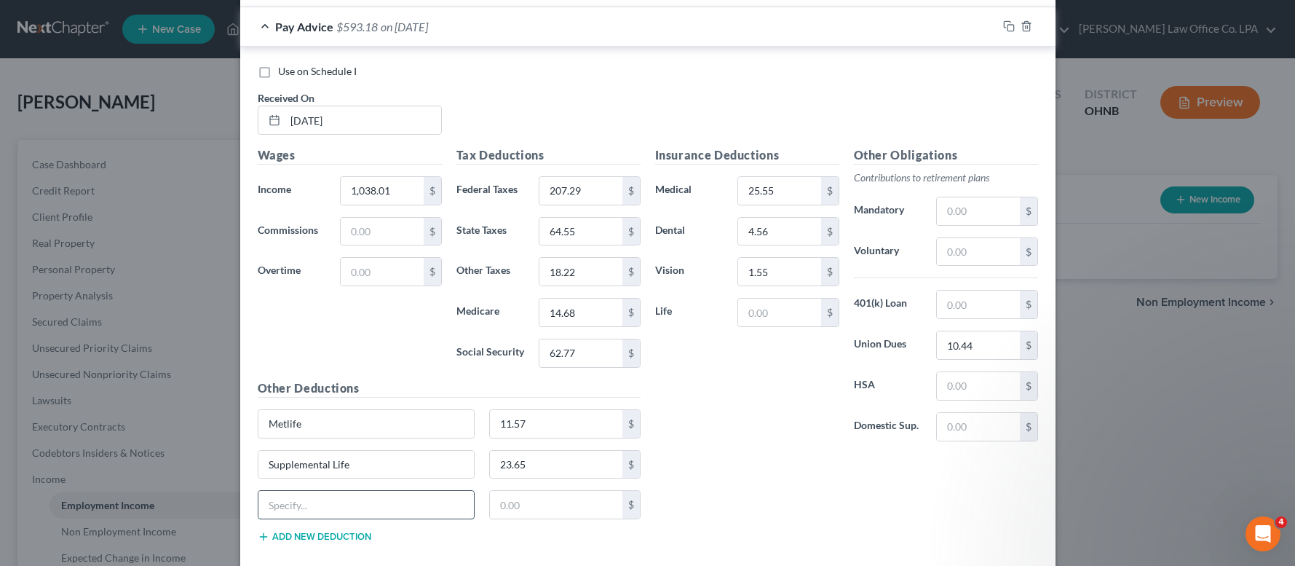
click at [285, 498] on input "text" at bounding box center [366, 505] width 216 height 28
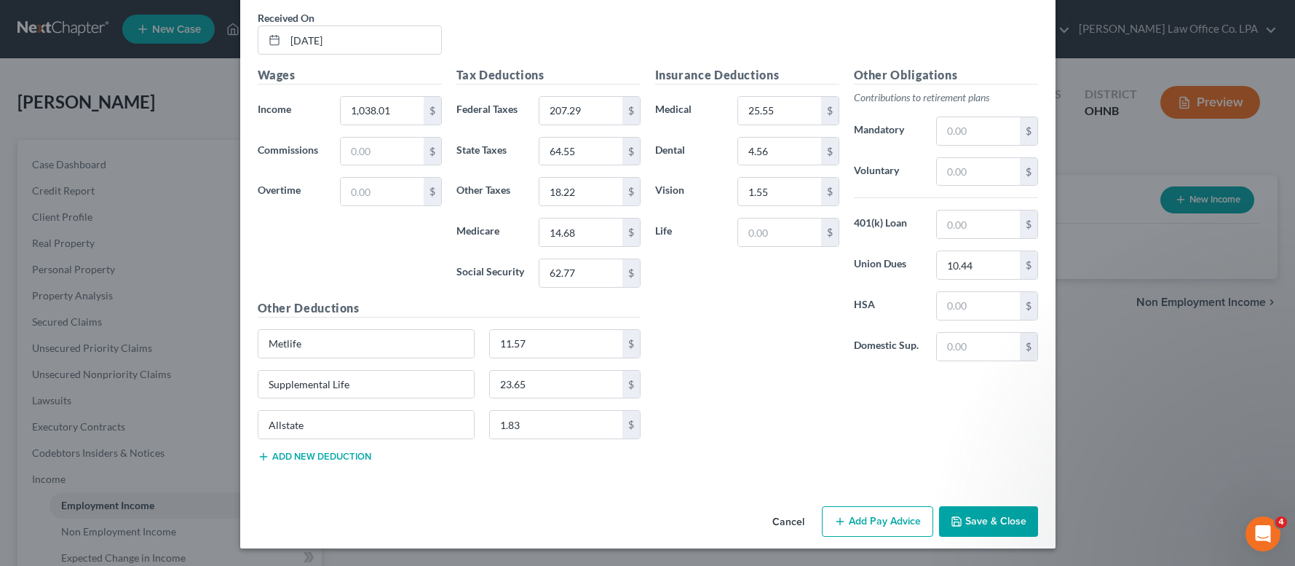
click at [882, 517] on button "Add Pay Advice" at bounding box center [877, 521] width 111 height 31
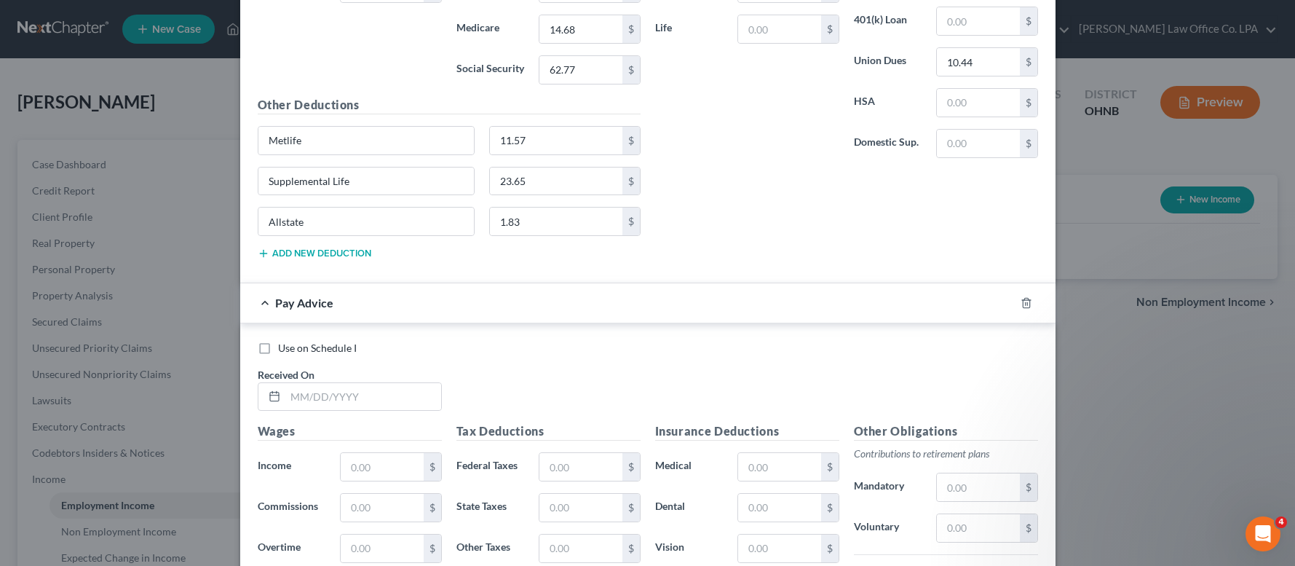
scroll to position [6417, 0]
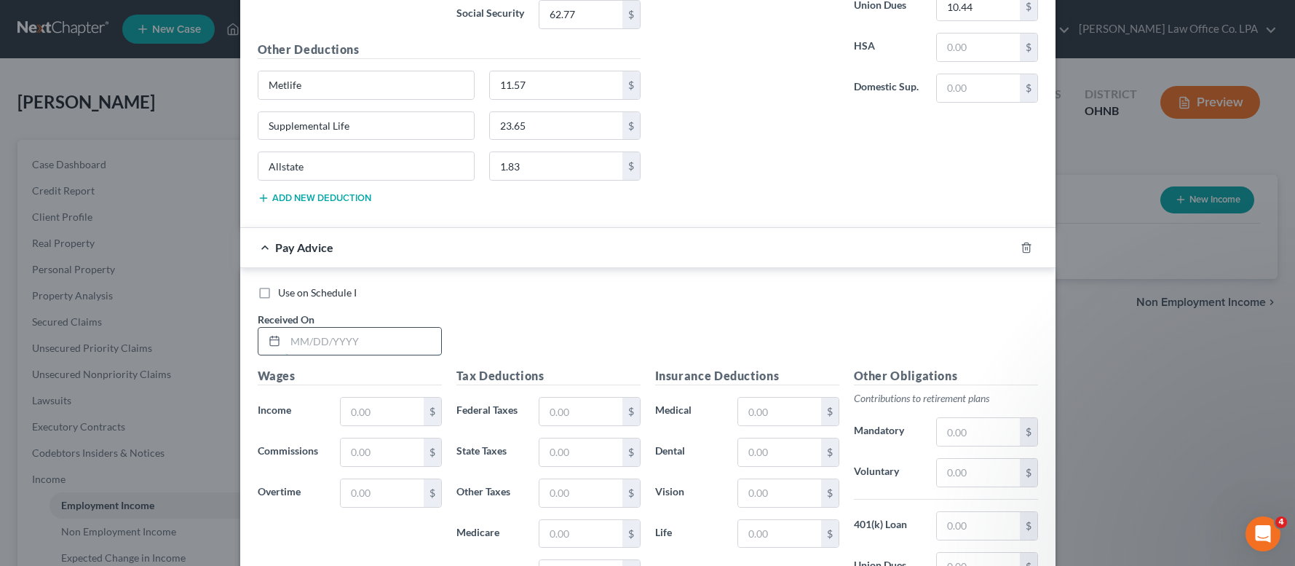
click at [366, 354] on input "text" at bounding box center [363, 342] width 156 height 28
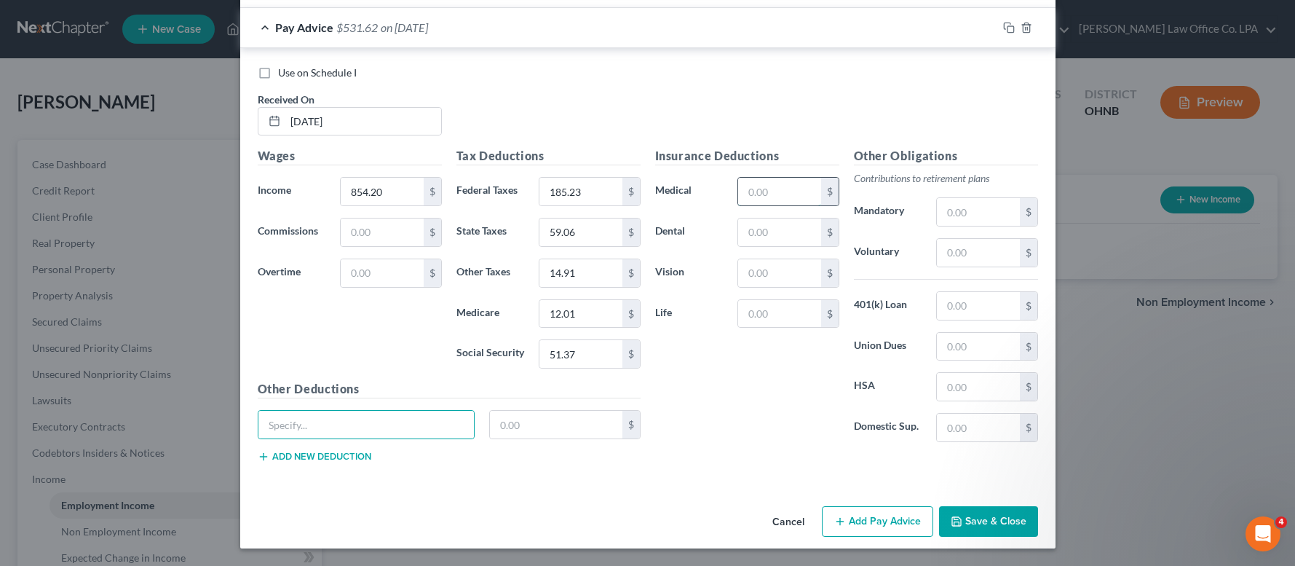
click at [764, 198] on input "text" at bounding box center [779, 192] width 82 height 28
click at [958, 344] on input "text" at bounding box center [978, 347] width 82 height 28
click at [392, 424] on input "text" at bounding box center [366, 425] width 216 height 28
click at [308, 454] on button "Add new deduction" at bounding box center [315, 457] width 114 height 12
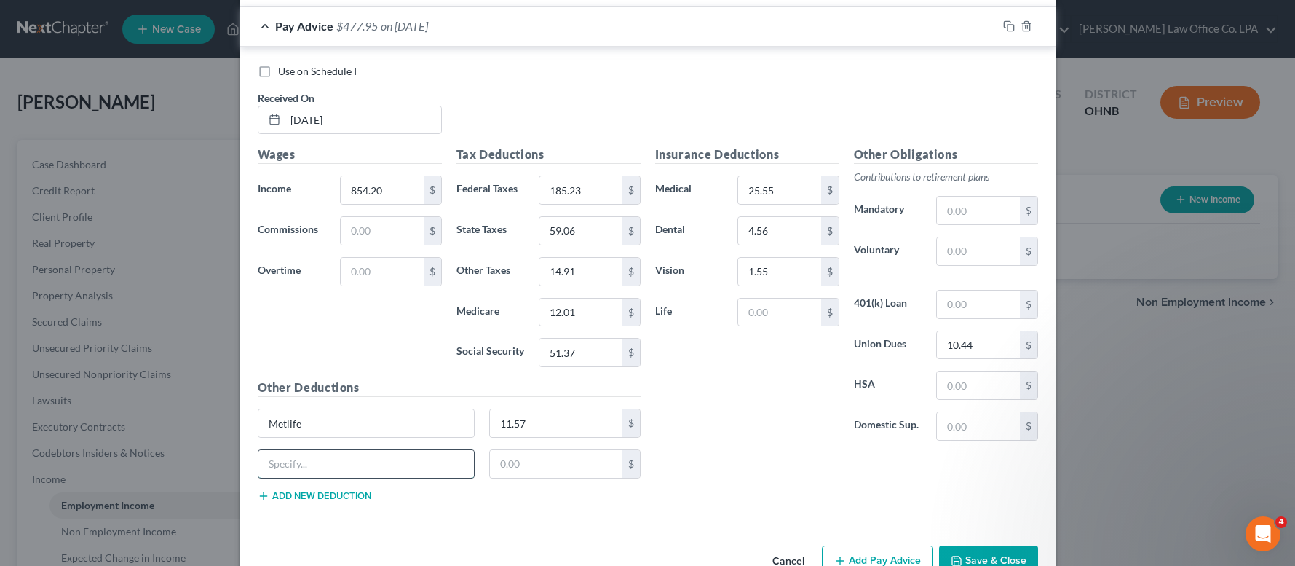
click at [296, 464] on input "text" at bounding box center [366, 464] width 216 height 28
click at [287, 499] on button "Add new deduction" at bounding box center [315, 496] width 114 height 12
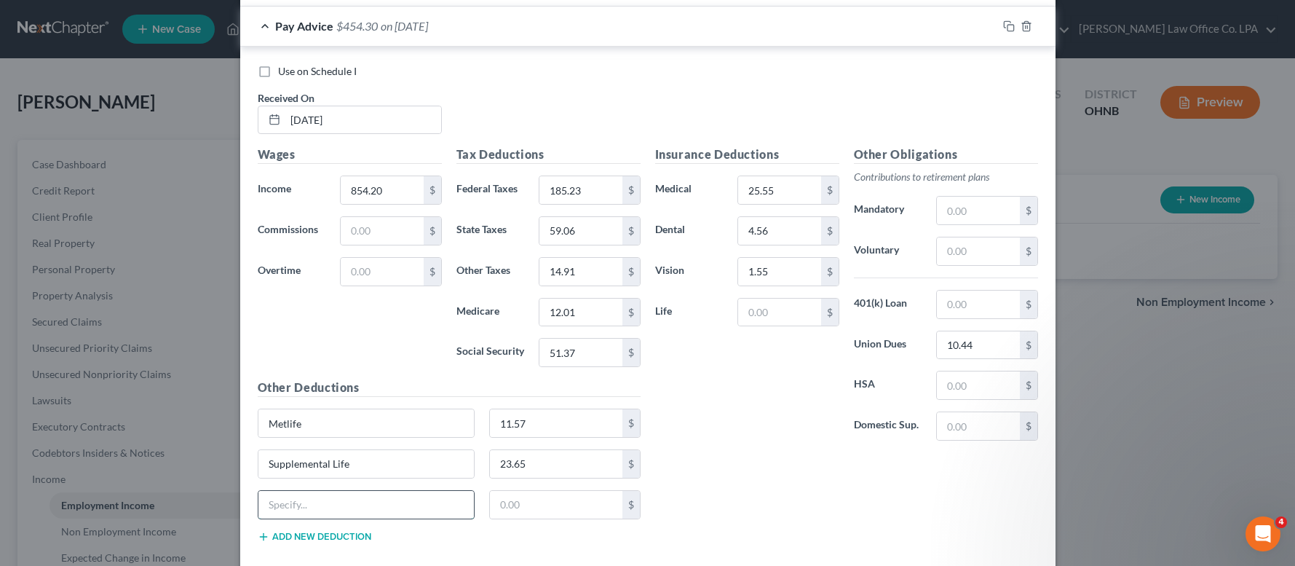
click at [281, 502] on input "text" at bounding box center [366, 505] width 216 height 28
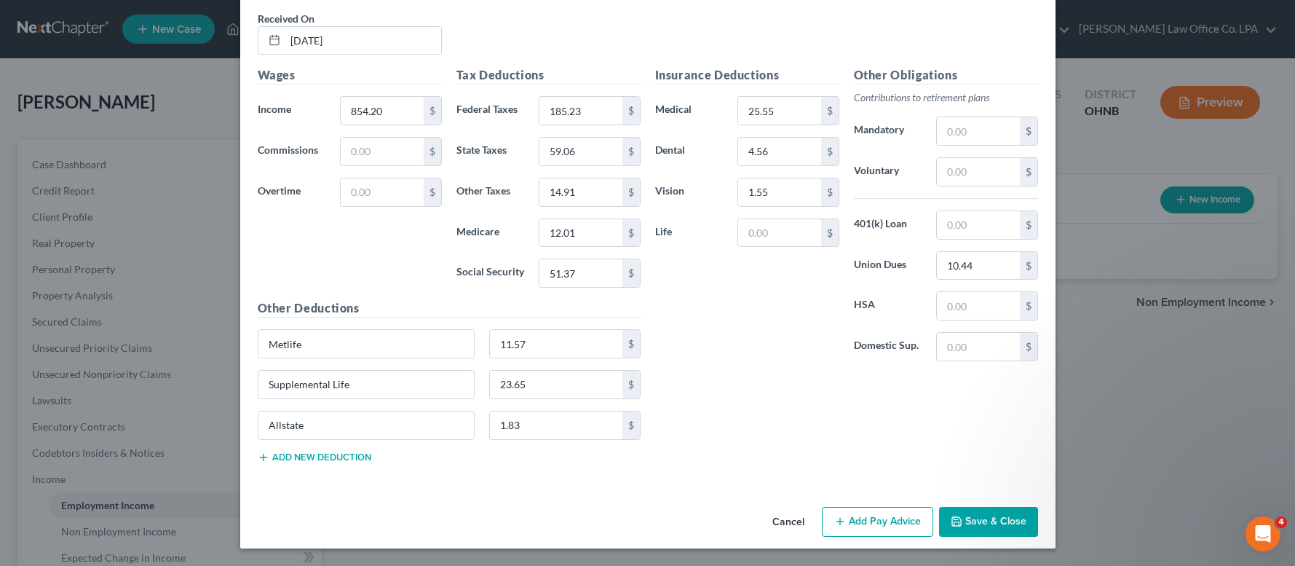
click at [863, 526] on button "Add Pay Advice" at bounding box center [877, 522] width 111 height 31
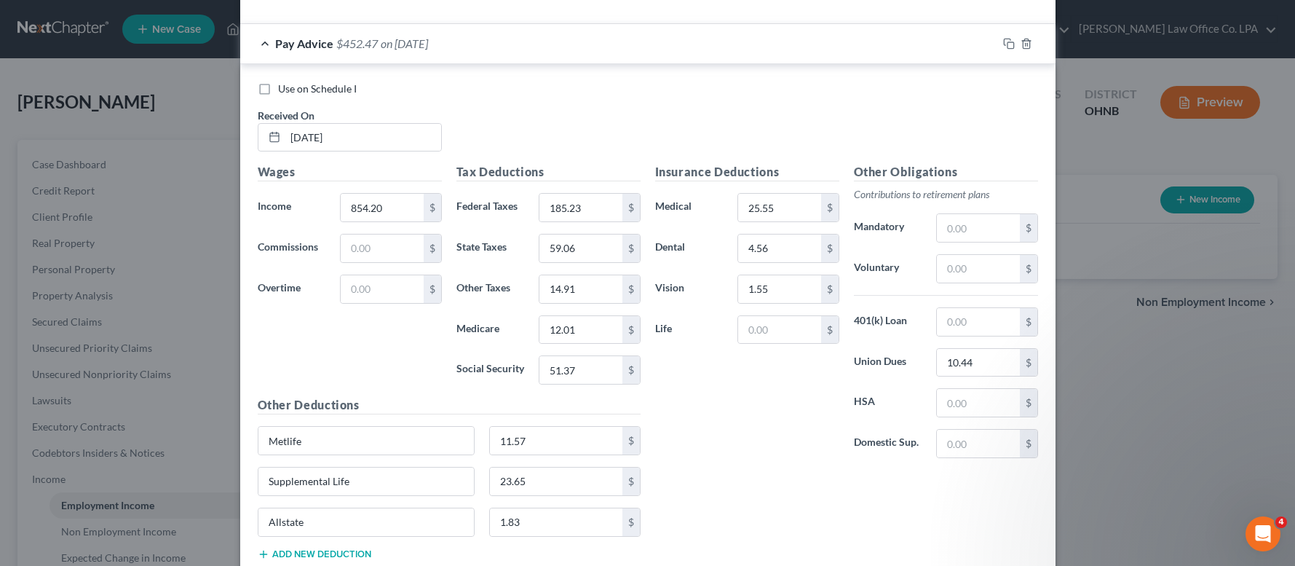
scroll to position [6949, 0]
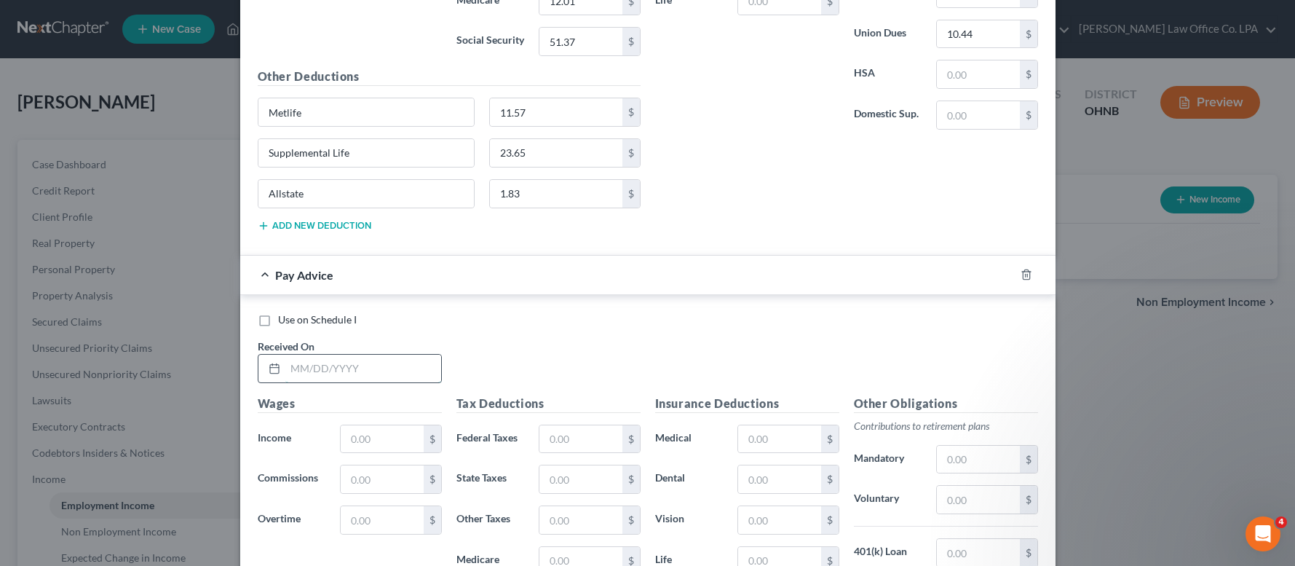
click at [330, 376] on input "text" at bounding box center [363, 369] width 156 height 28
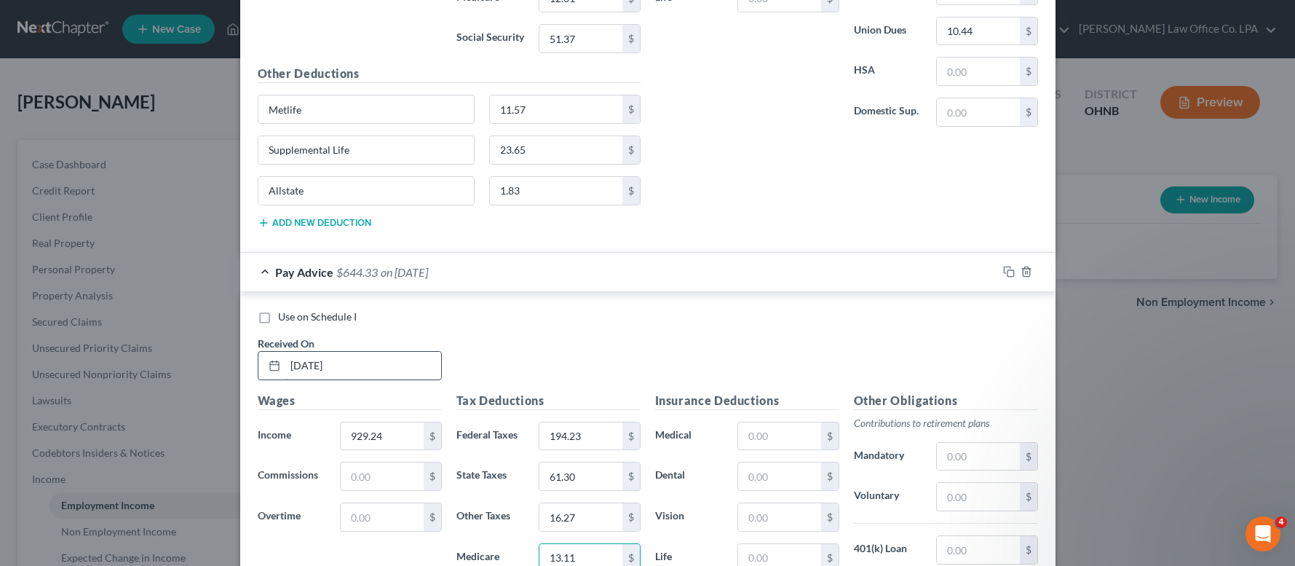
scroll to position [7197, 0]
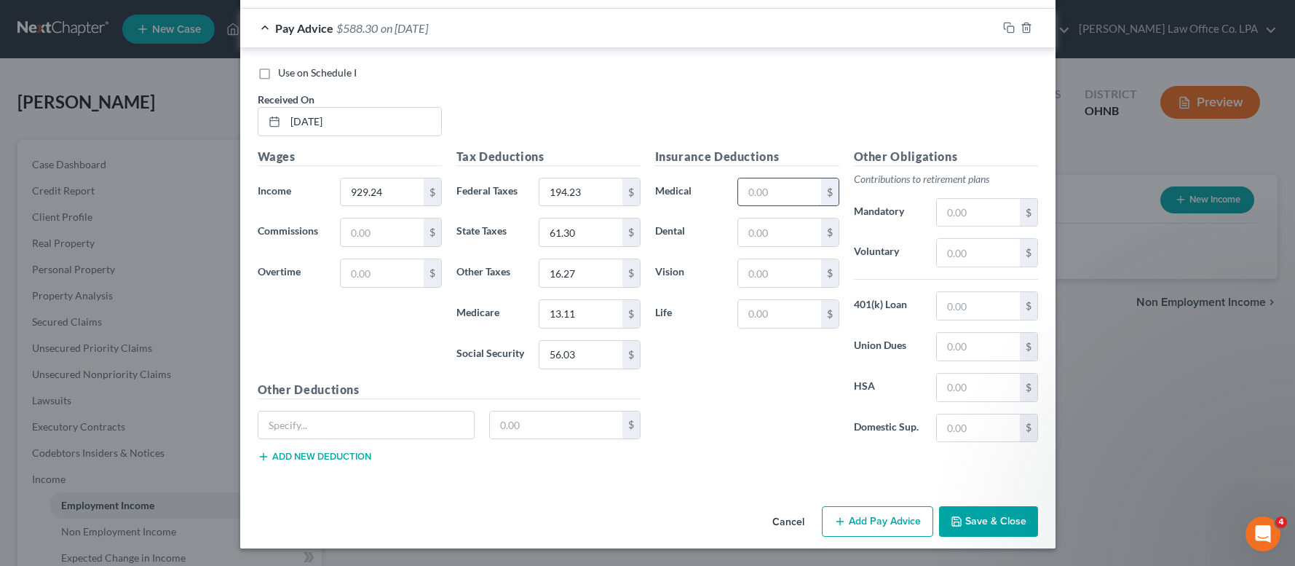
click at [749, 187] on input "text" at bounding box center [779, 192] width 82 height 28
click at [958, 337] on input "text" at bounding box center [978, 347] width 82 height 28
click at [421, 426] on input "text" at bounding box center [366, 425] width 216 height 28
click at [347, 459] on button "Add new deduction" at bounding box center [315, 457] width 114 height 12
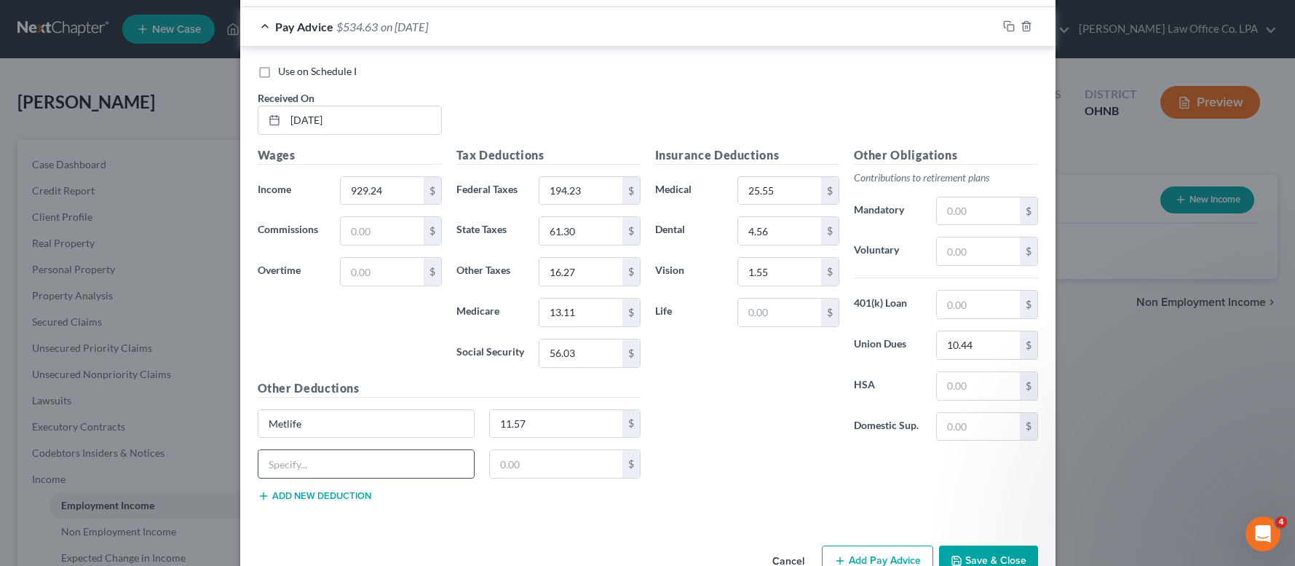
click at [294, 461] on input "text" at bounding box center [366, 464] width 216 height 28
click at [292, 499] on button "Add new deduction" at bounding box center [315, 496] width 114 height 12
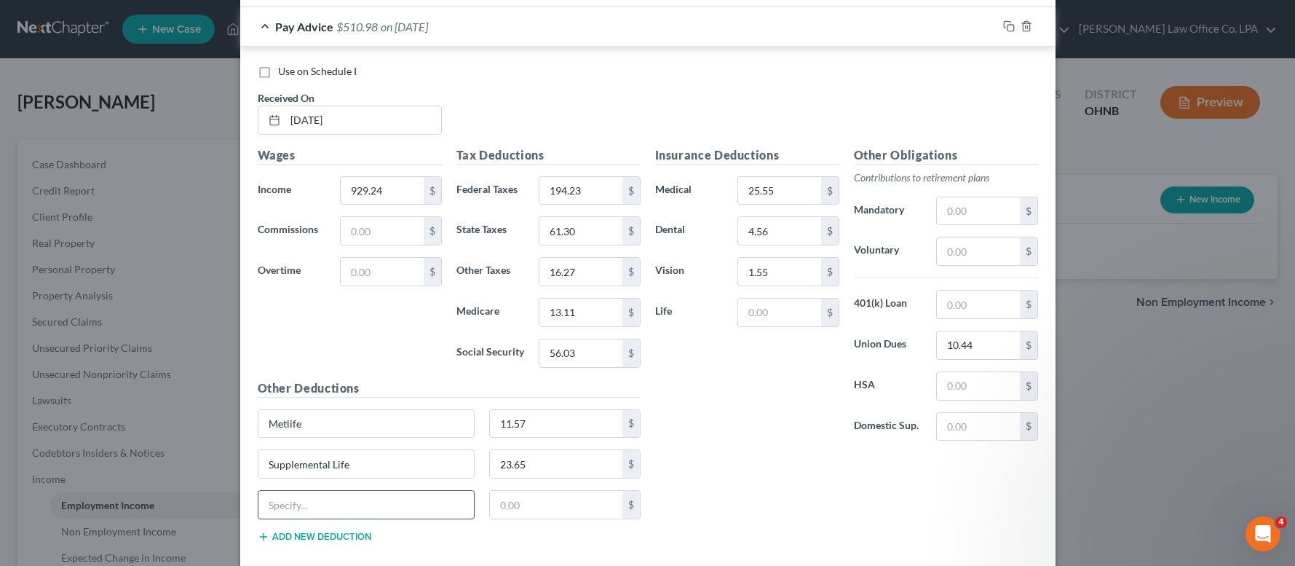
click at [299, 506] on input "text" at bounding box center [366, 505] width 216 height 28
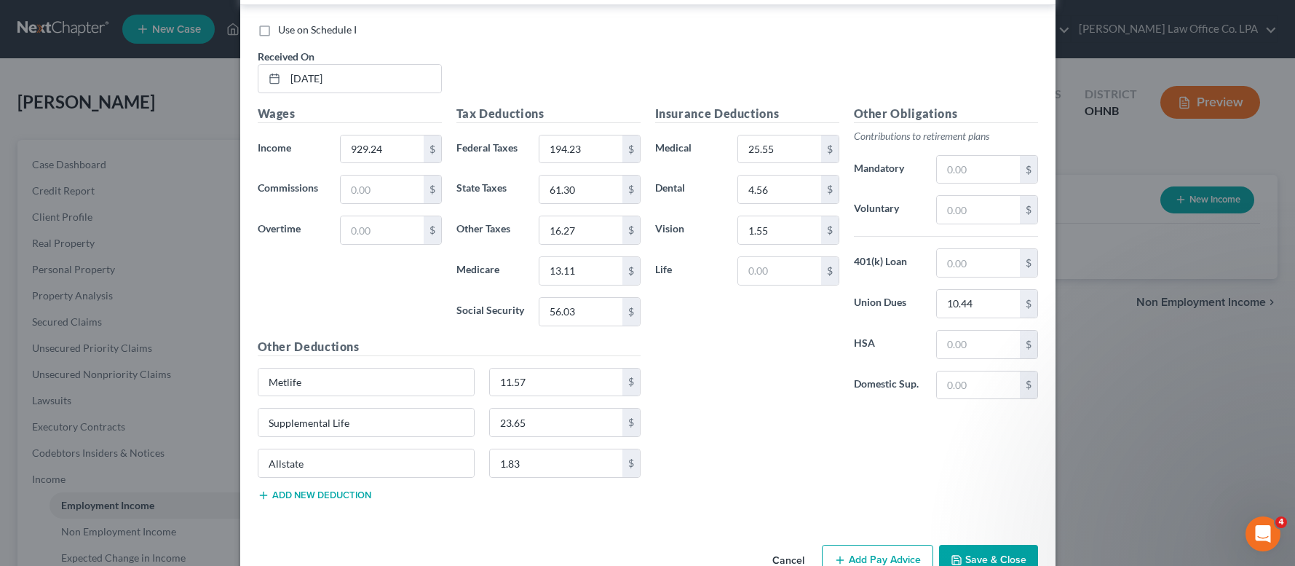
scroll to position [7279, 0]
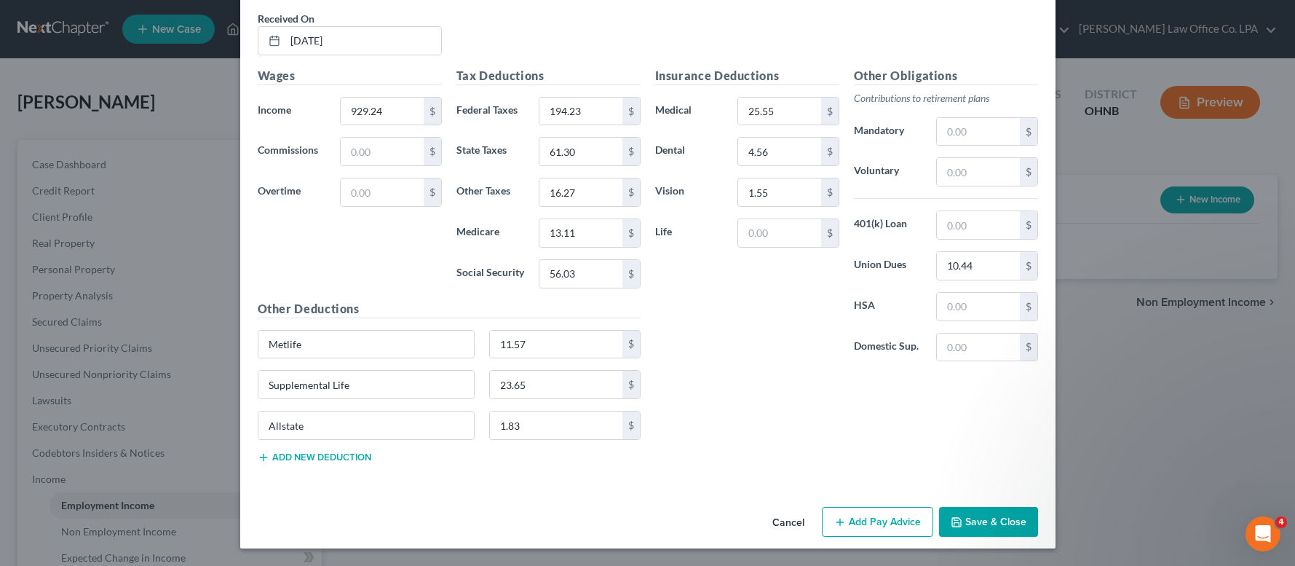
click at [849, 526] on button "Add Pay Advice" at bounding box center [877, 522] width 111 height 31
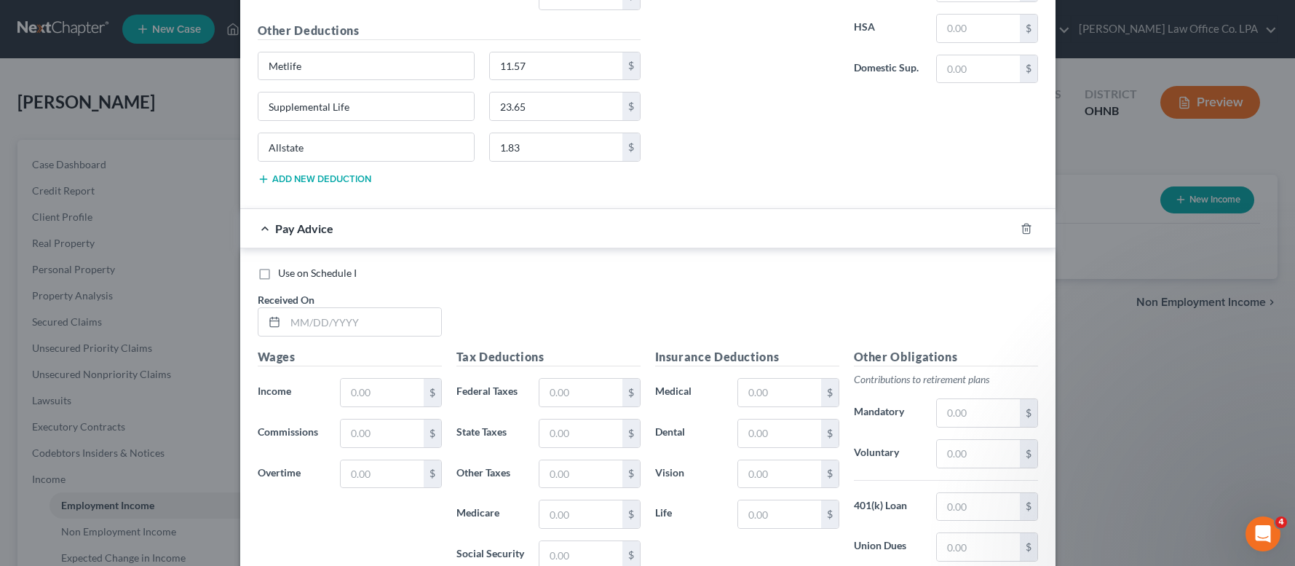
scroll to position [7586, 0]
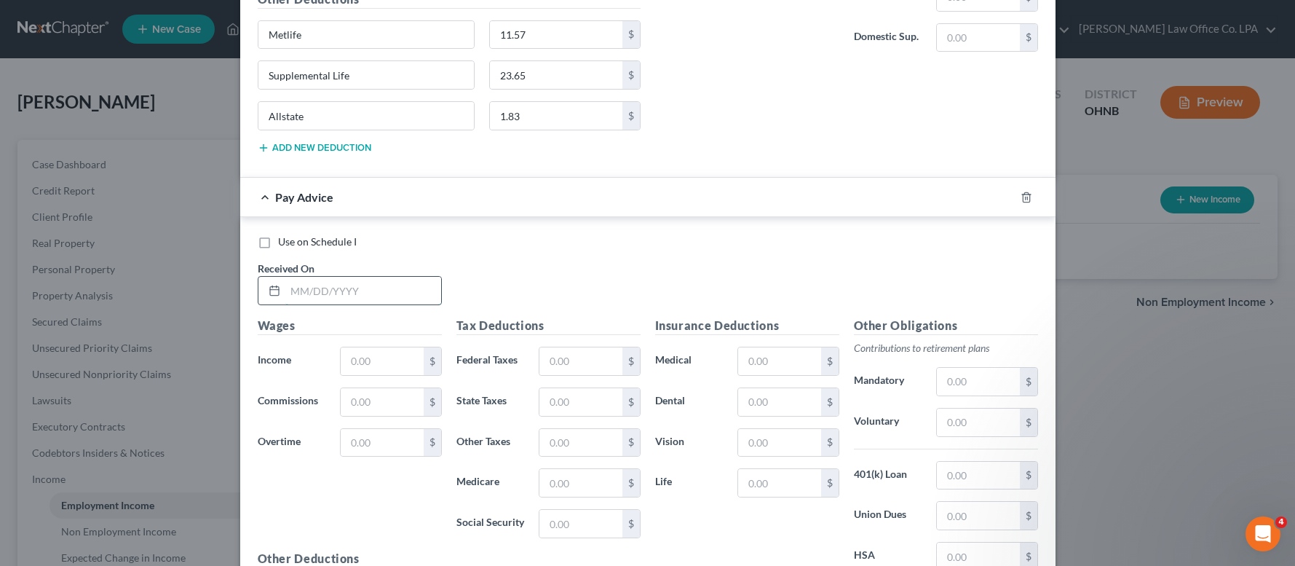
click at [368, 294] on input "text" at bounding box center [363, 291] width 156 height 28
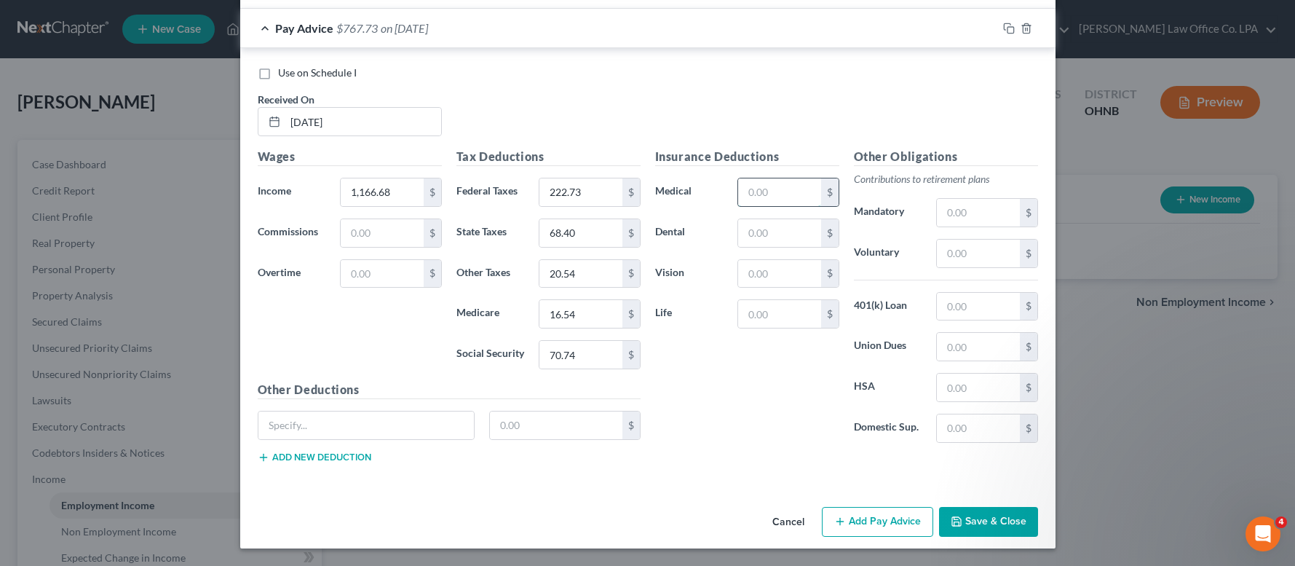
click at [768, 183] on input "text" at bounding box center [779, 192] width 82 height 28
click at [983, 345] on input "text" at bounding box center [978, 347] width 82 height 28
click at [285, 424] on input "text" at bounding box center [366, 425] width 216 height 28
click at [290, 456] on button "Add new deduction" at bounding box center [315, 457] width 114 height 12
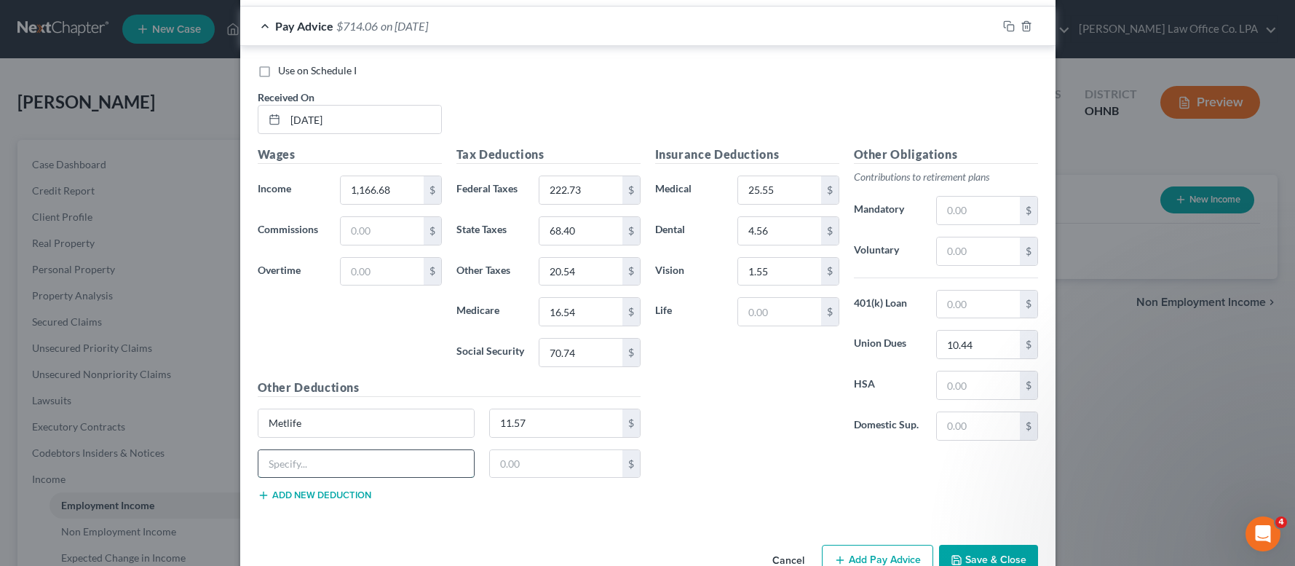
click at [286, 454] on input "text" at bounding box center [366, 464] width 216 height 28
click at [299, 496] on button "Add new deduction" at bounding box center [315, 495] width 114 height 12
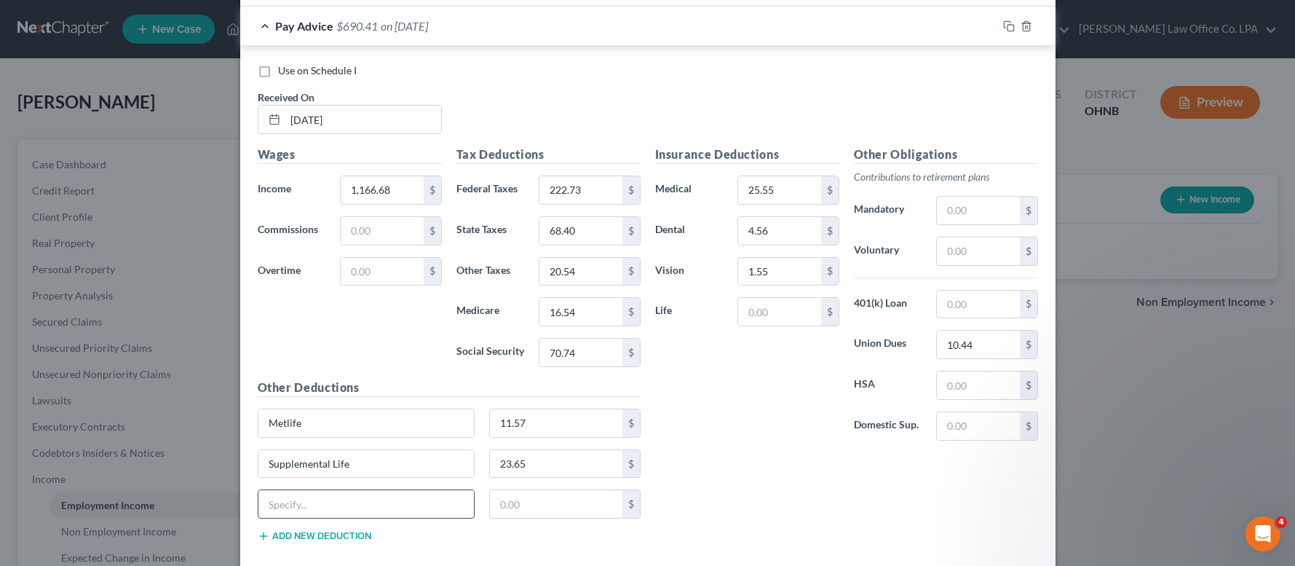
click at [293, 498] on input "text" at bounding box center [366, 504] width 216 height 28
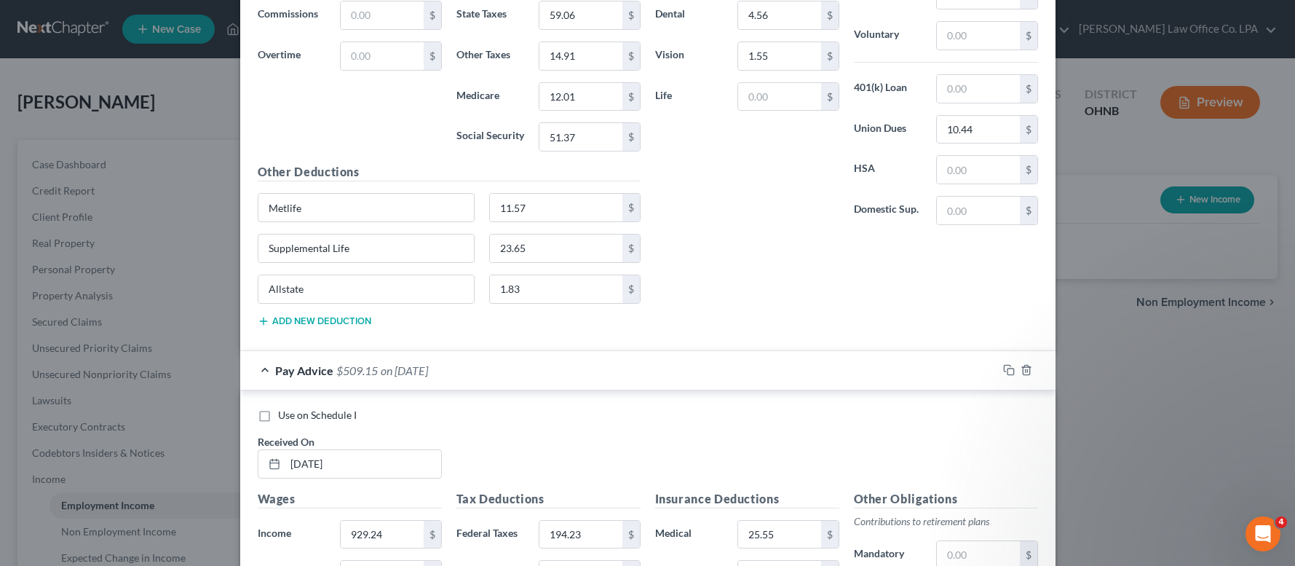
scroll to position [7838, 0]
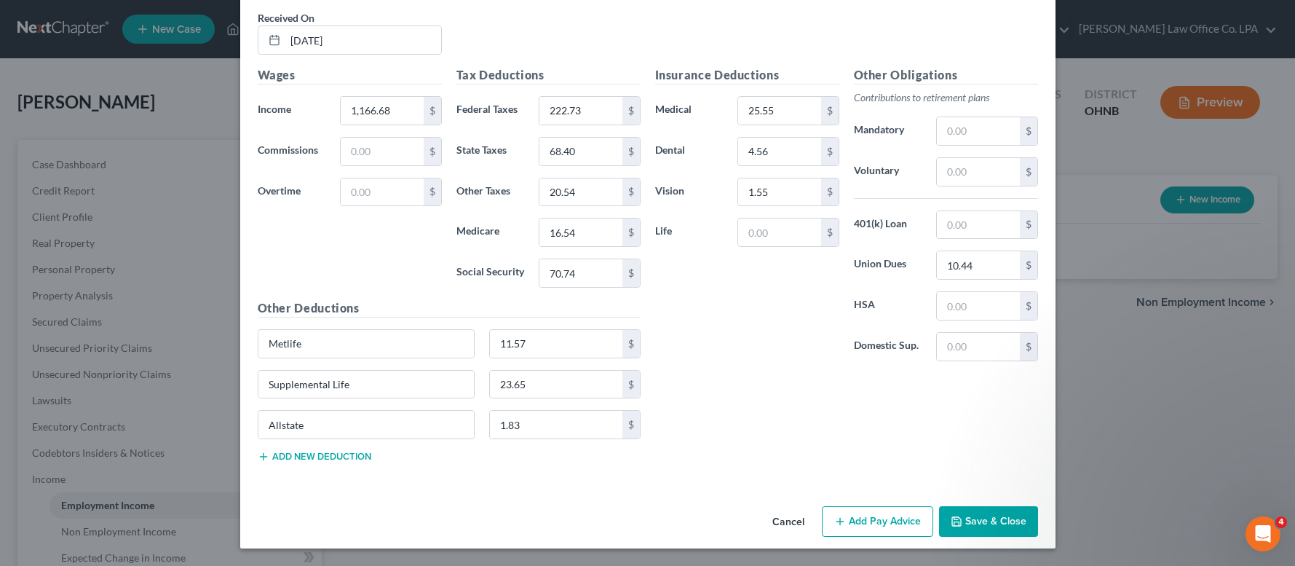
click at [838, 514] on button "Add Pay Advice" at bounding box center [877, 521] width 111 height 31
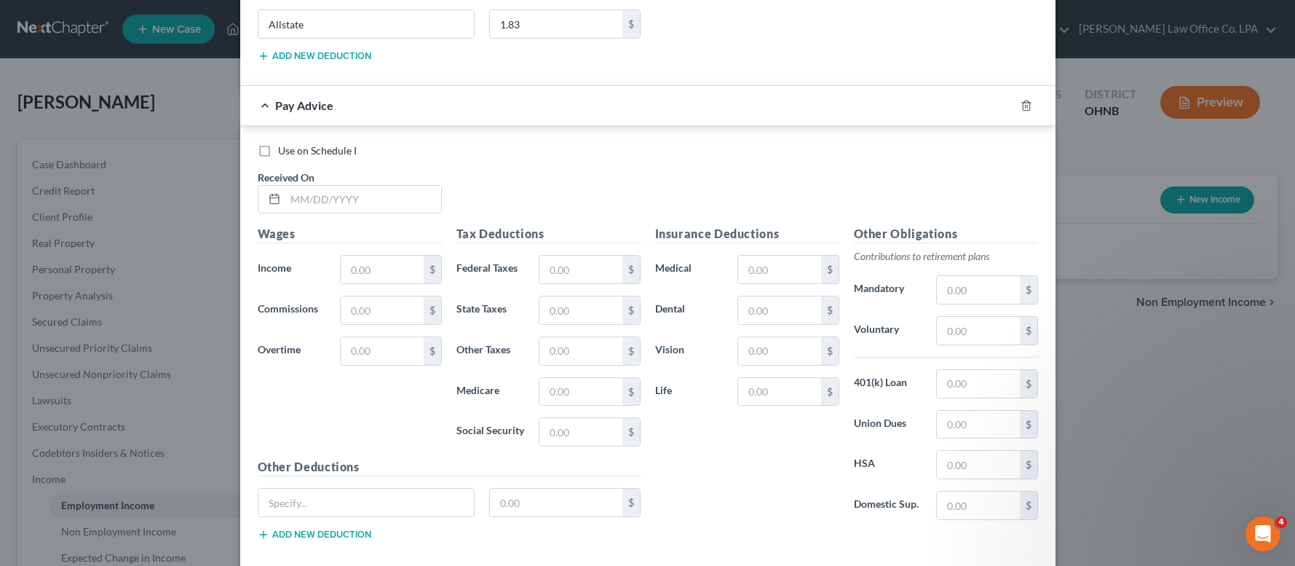
scroll to position [8248, 0]
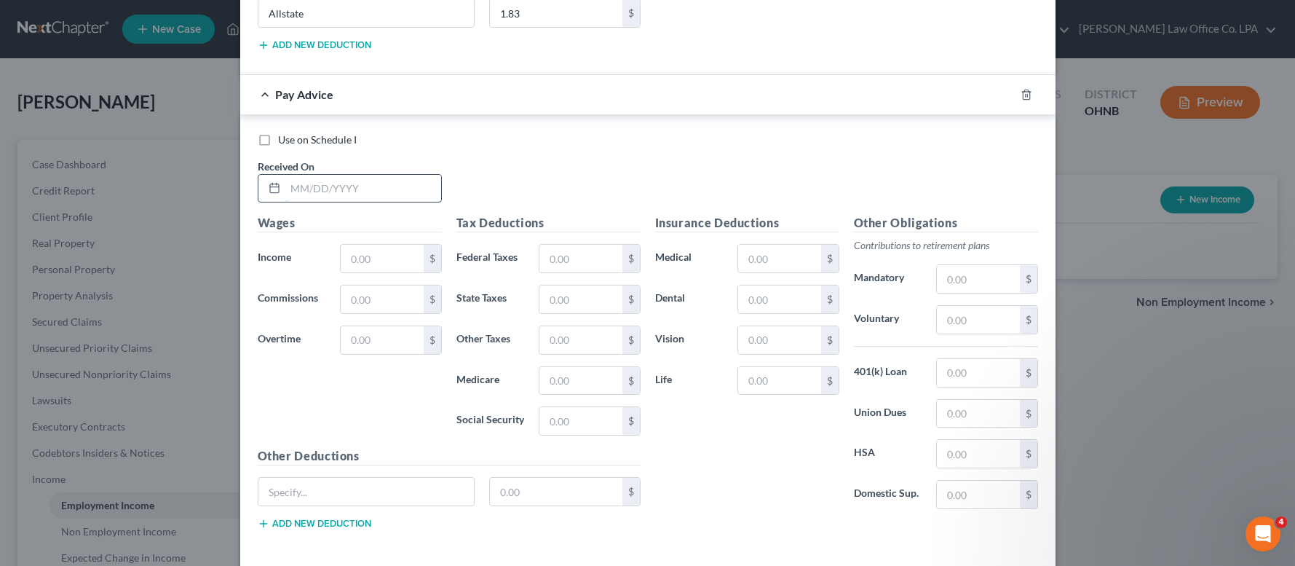
click at [328, 194] on input "text" at bounding box center [363, 189] width 156 height 28
click at [760, 259] on input "text" at bounding box center [779, 259] width 82 height 28
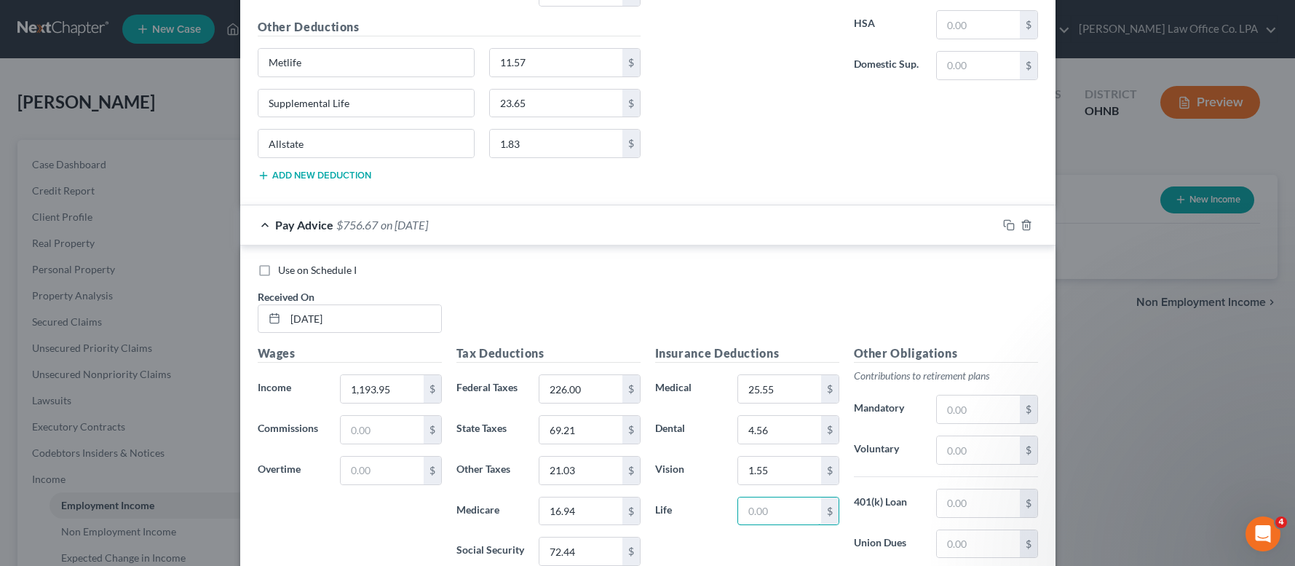
scroll to position [8112, 0]
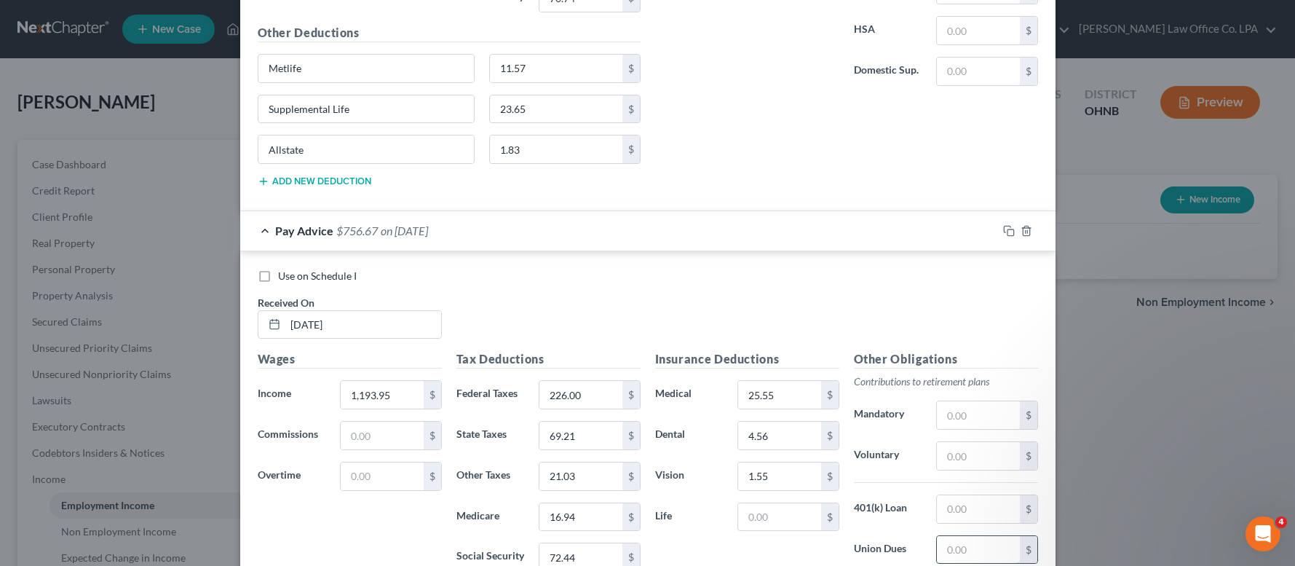
click at [973, 549] on input "text" at bounding box center [978, 550] width 82 height 28
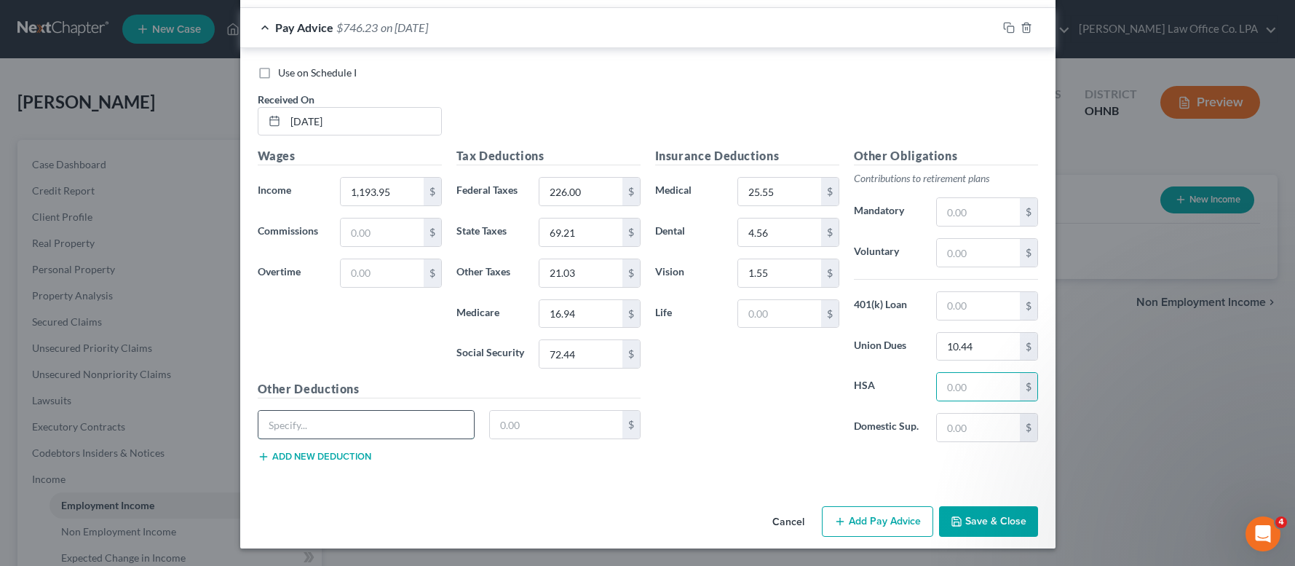
click at [369, 430] on input "text" at bounding box center [366, 425] width 216 height 28
click at [332, 454] on button "Add new deduction" at bounding box center [315, 457] width 114 height 12
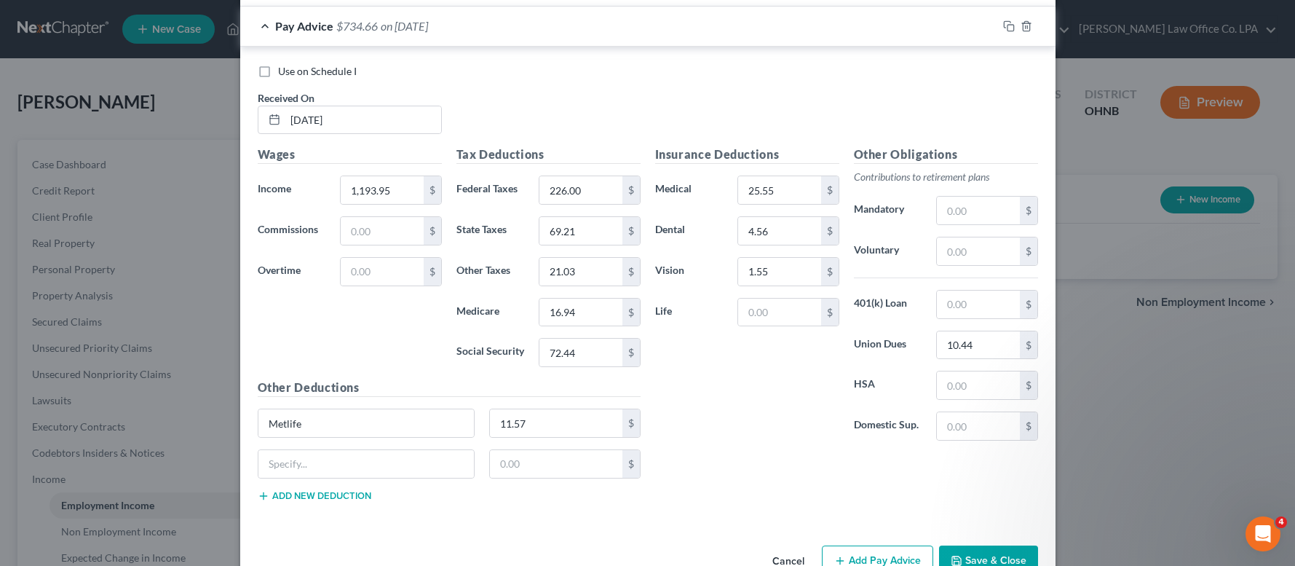
click at [302, 449] on div "Metlife 11.57 $" at bounding box center [448, 428] width 397 height 41
click at [301, 462] on input "text" at bounding box center [366, 464] width 216 height 28
click at [303, 497] on button "Add new deduction" at bounding box center [315, 496] width 114 height 12
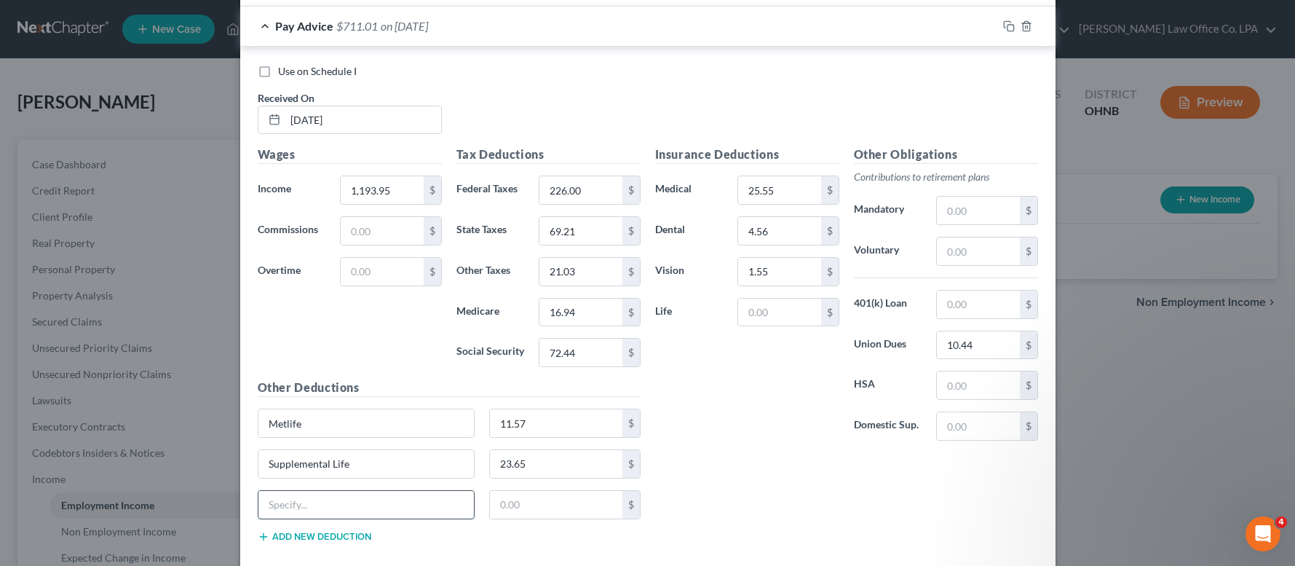
click at [298, 497] on input "text" at bounding box center [366, 505] width 216 height 28
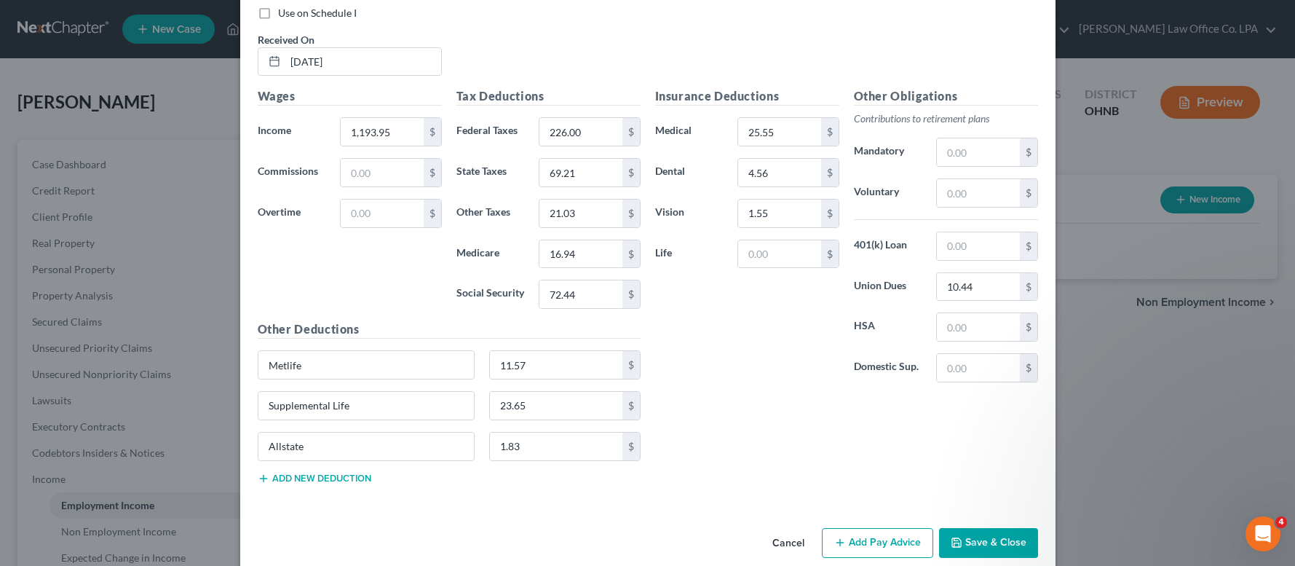
scroll to position [8398, 0]
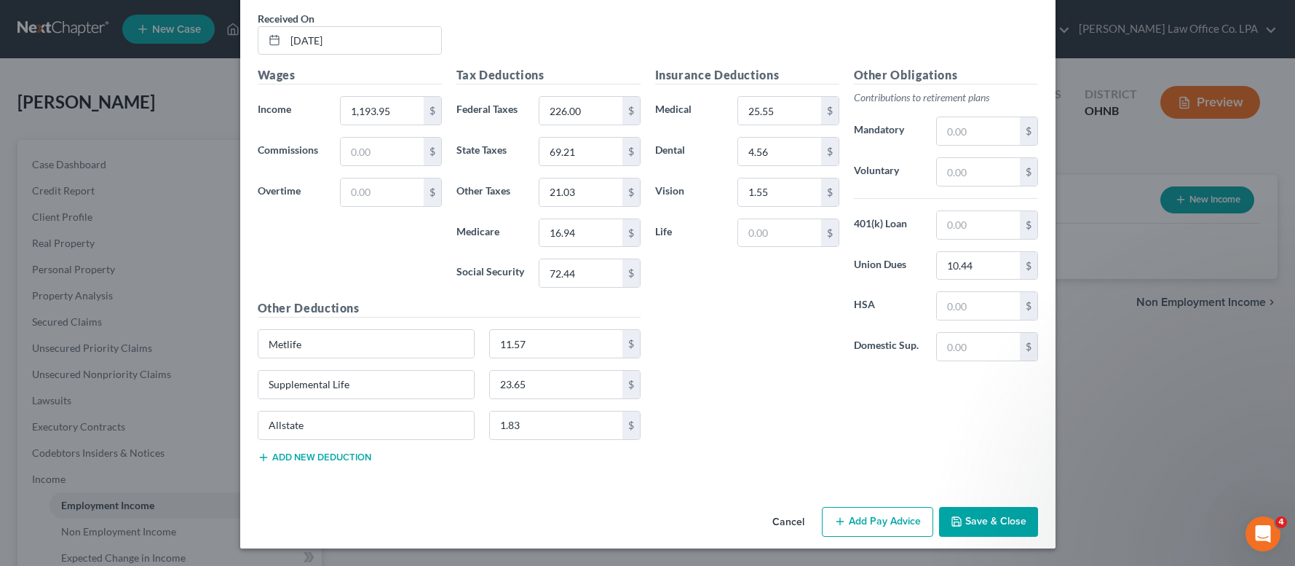
click at [885, 526] on button "Add Pay Advice" at bounding box center [877, 522] width 111 height 31
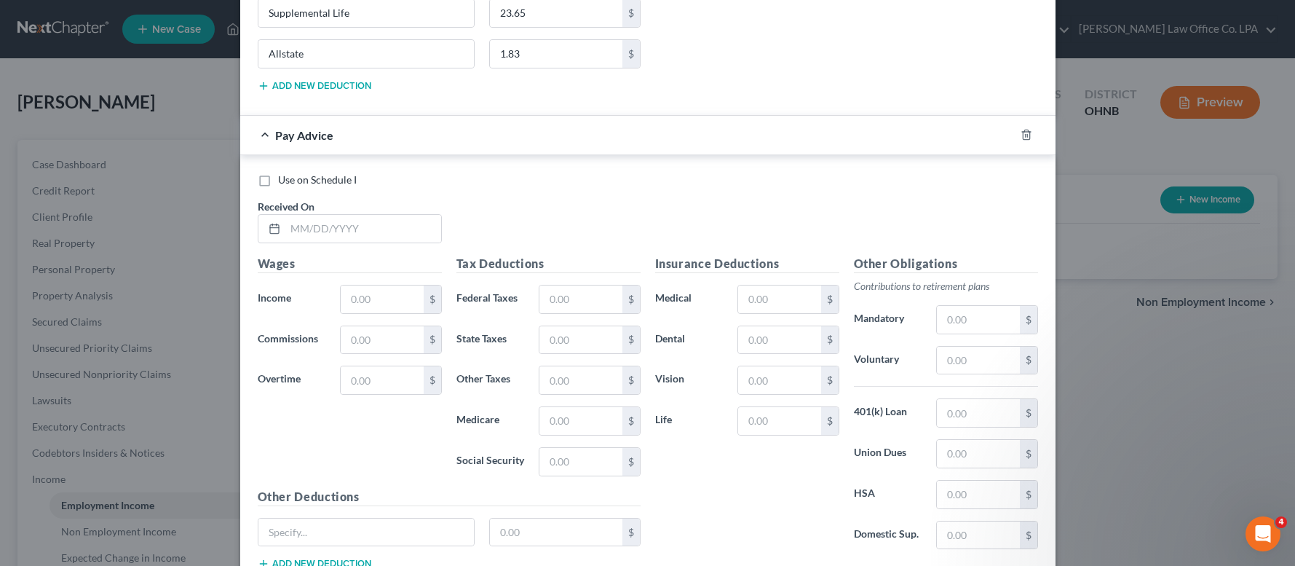
scroll to position [8827, 0]
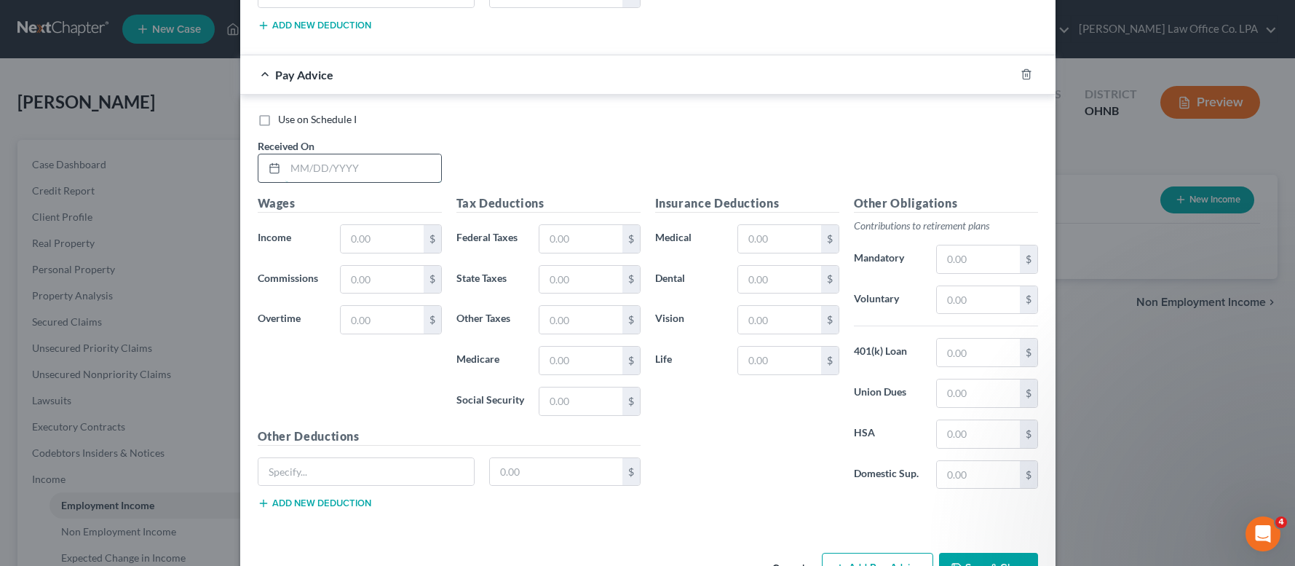
click at [352, 162] on input "text" at bounding box center [363, 168] width 156 height 28
click at [761, 234] on input "text" at bounding box center [779, 239] width 82 height 28
click at [788, 296] on div "Insurance Deductions Medical 25.55 $ Dental 4.57 $ Vision $ Life $" at bounding box center [747, 347] width 199 height 306
click at [783, 282] on input "4.57" at bounding box center [779, 280] width 82 height 28
click at [969, 398] on input "text" at bounding box center [978, 393] width 82 height 28
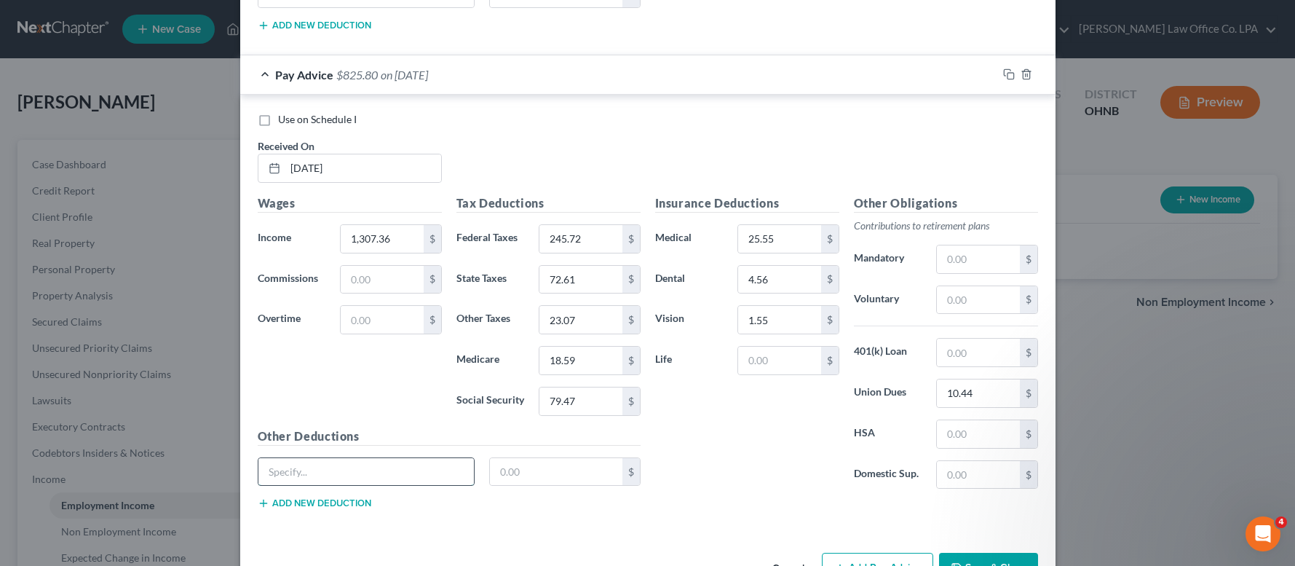
click at [380, 479] on input "text" at bounding box center [366, 472] width 216 height 28
click at [330, 506] on button "Add new deduction" at bounding box center [315, 503] width 114 height 12
click at [301, 504] on input "text" at bounding box center [366, 512] width 216 height 28
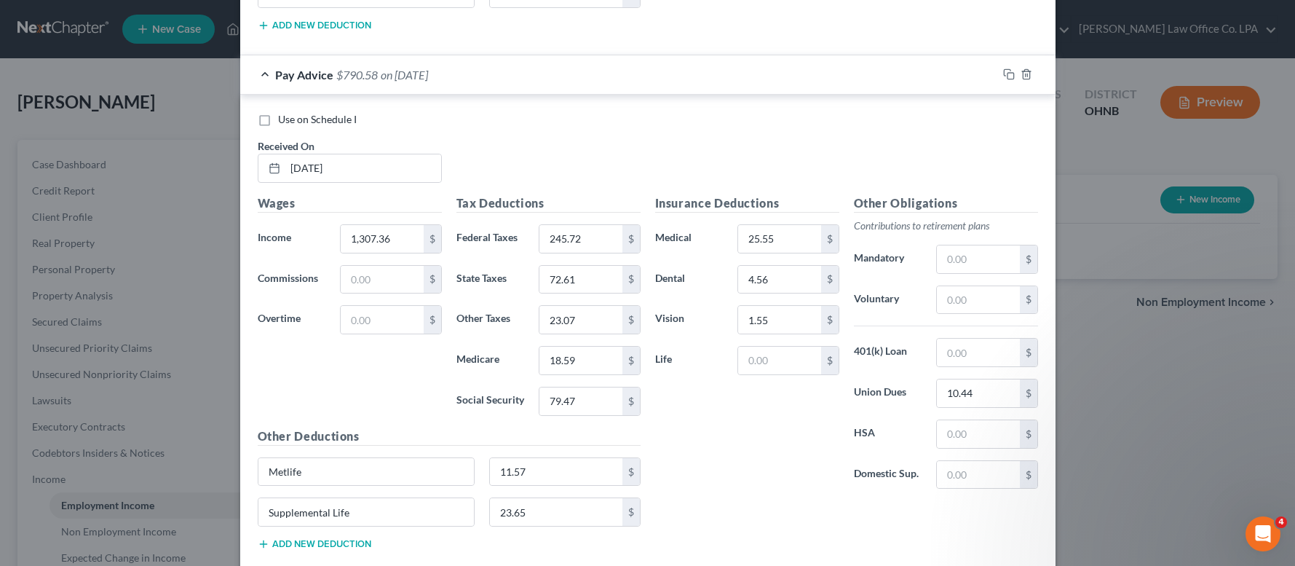
drag, startPoint x: 294, startPoint y: 545, endPoint x: 296, endPoint y: 534, distance: 11.0
click at [295, 545] on button "Add new deduction" at bounding box center [315, 544] width 114 height 12
click at [296, 550] on input "text" at bounding box center [366, 553] width 216 height 28
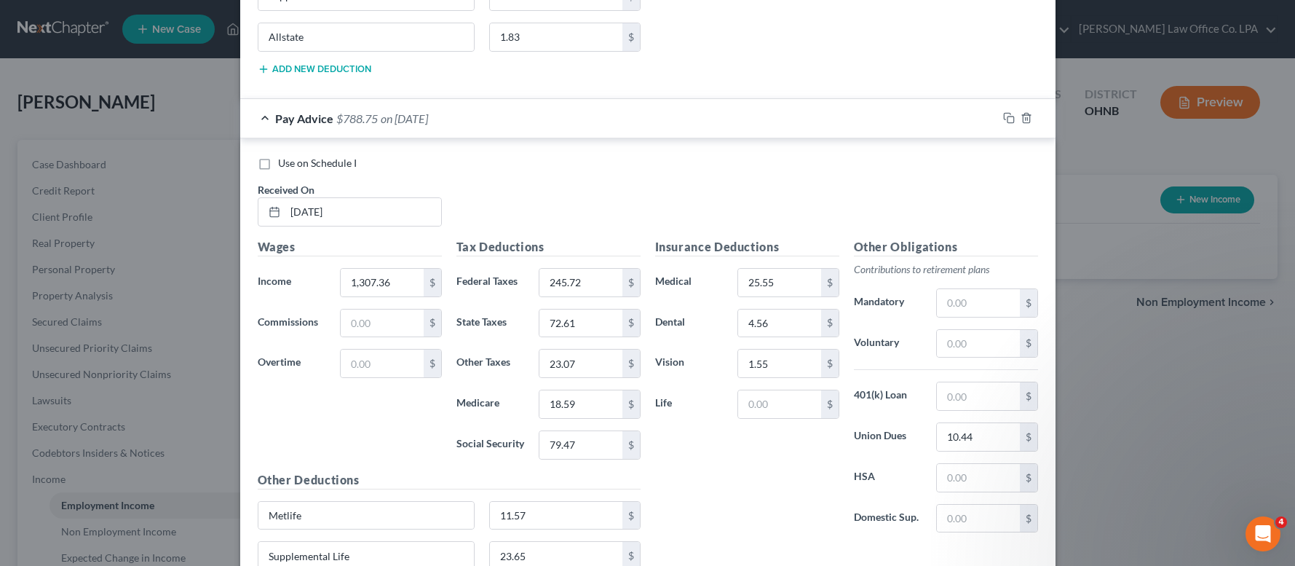
scroll to position [8957, 0]
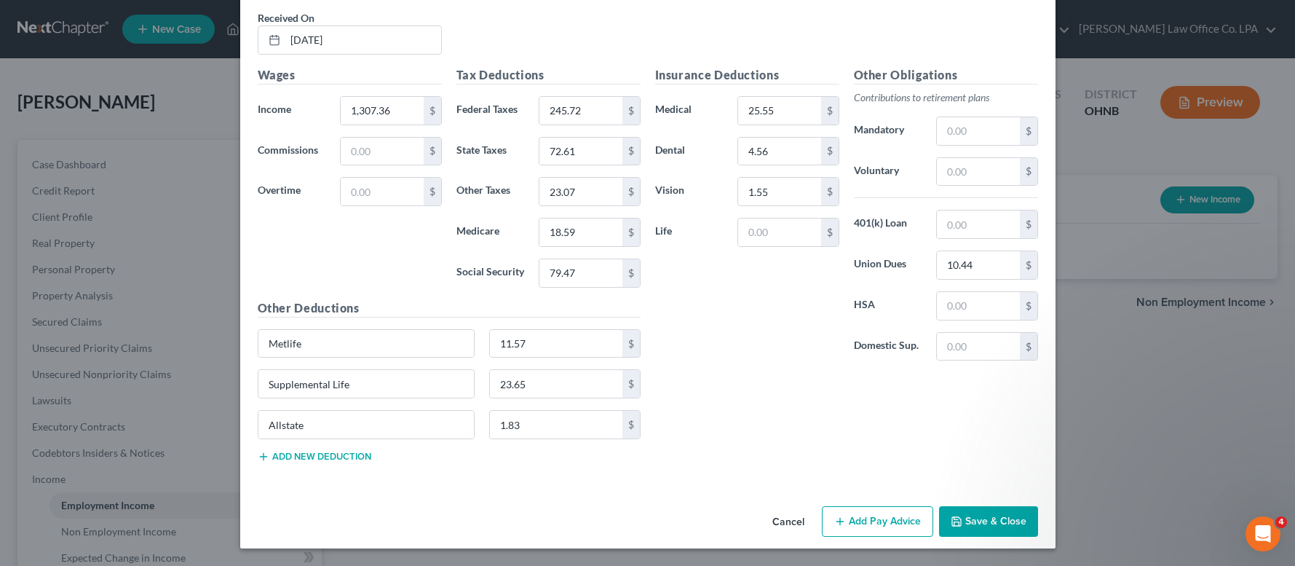
click at [890, 518] on button "Add Pay Advice" at bounding box center [877, 521] width 111 height 31
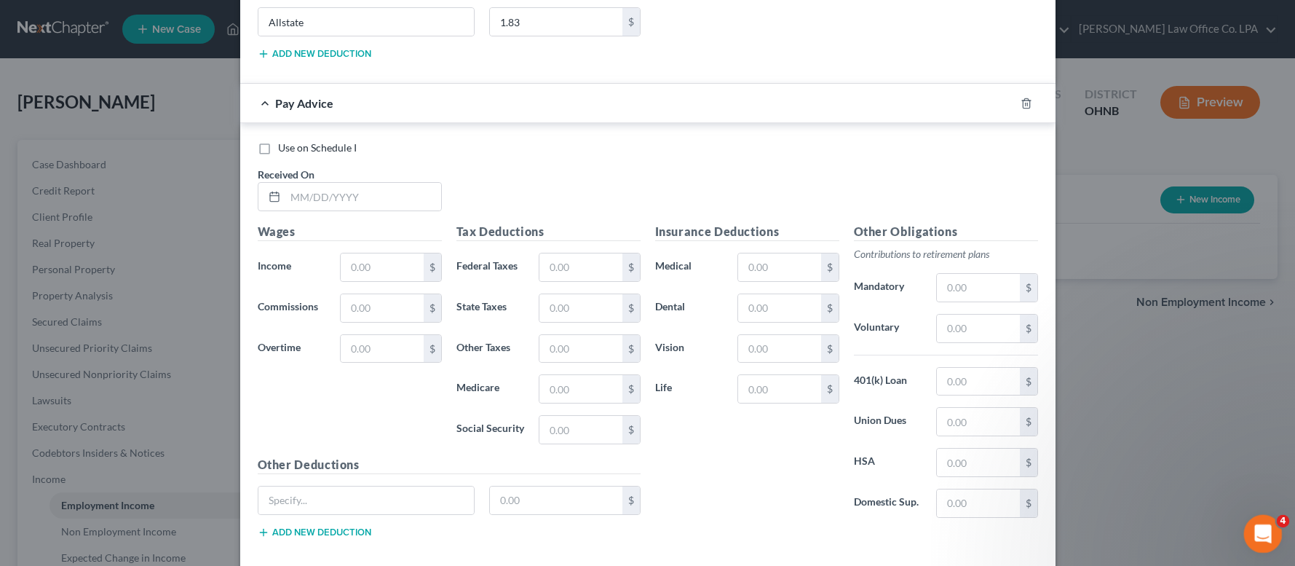
scroll to position [9371, 0]
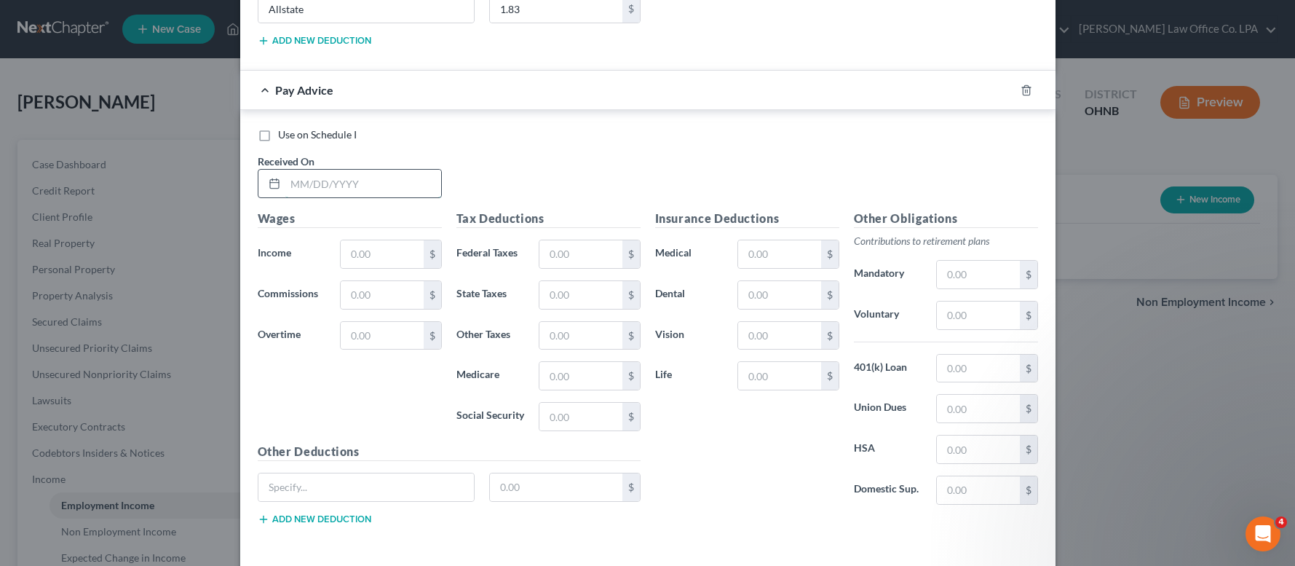
click at [365, 186] on input "text" at bounding box center [363, 184] width 156 height 28
click at [755, 257] on input "text" at bounding box center [779, 254] width 82 height 28
click at [794, 294] on input "4.55" at bounding box center [779, 295] width 82 height 28
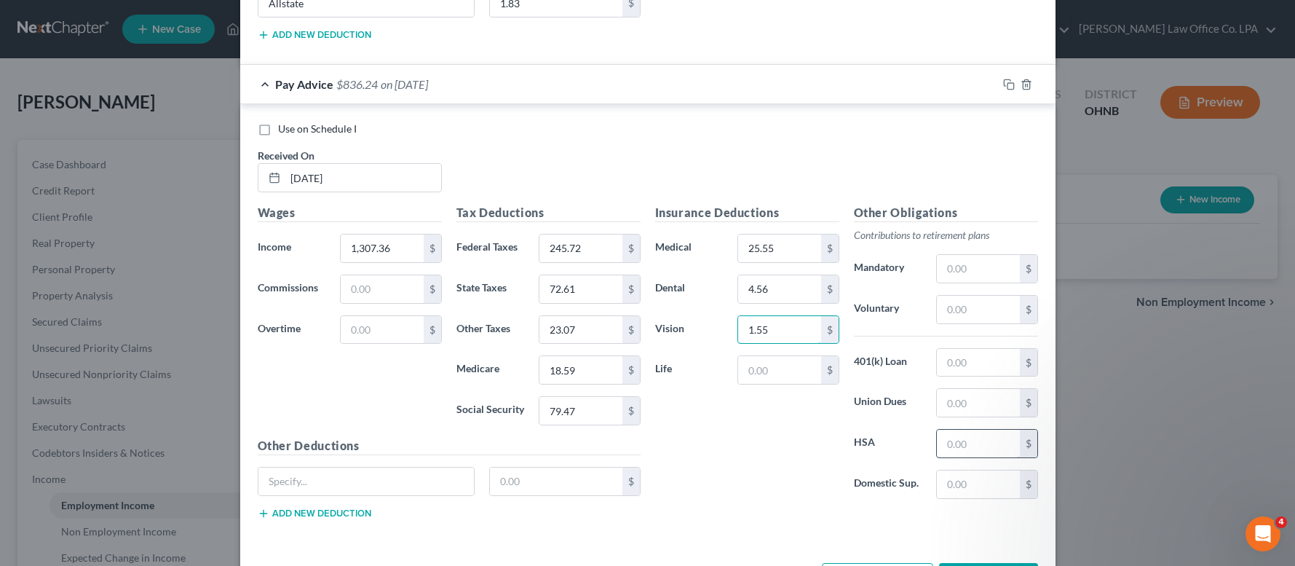
scroll to position [9383, 0]
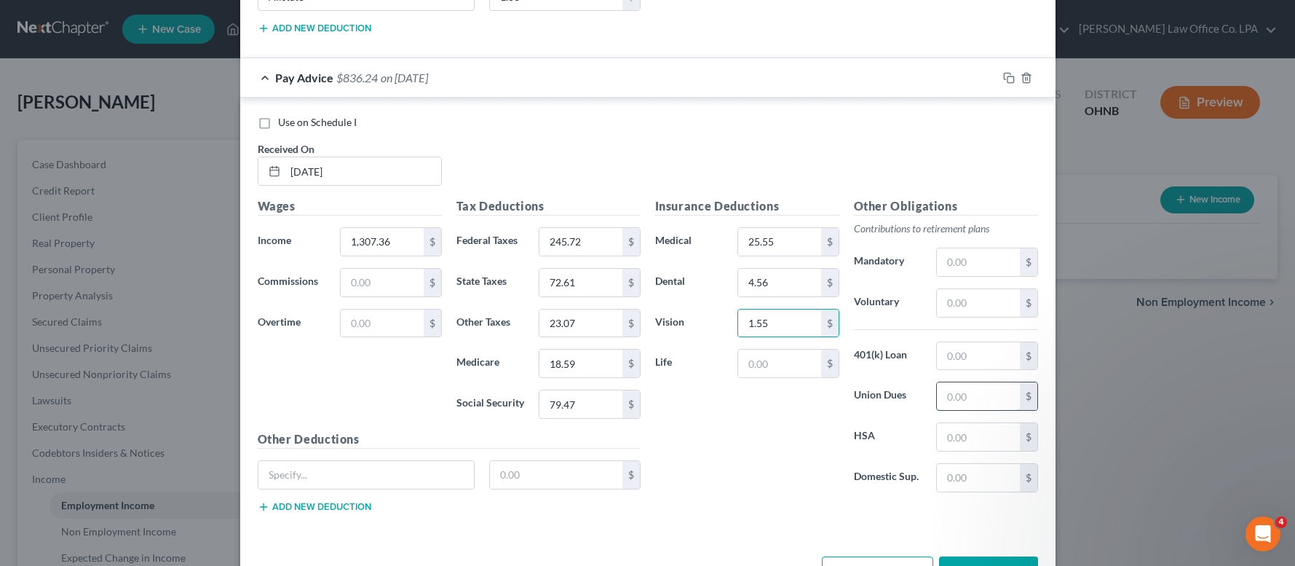
click at [968, 400] on input "text" at bounding box center [978, 396] width 82 height 28
click at [308, 477] on input "text" at bounding box center [366, 475] width 216 height 28
click at [314, 482] on input "Metlifef" at bounding box center [366, 475] width 216 height 28
click at [290, 512] on button "Add new deduction" at bounding box center [315, 507] width 114 height 12
click at [287, 520] on input "text" at bounding box center [366, 516] width 216 height 28
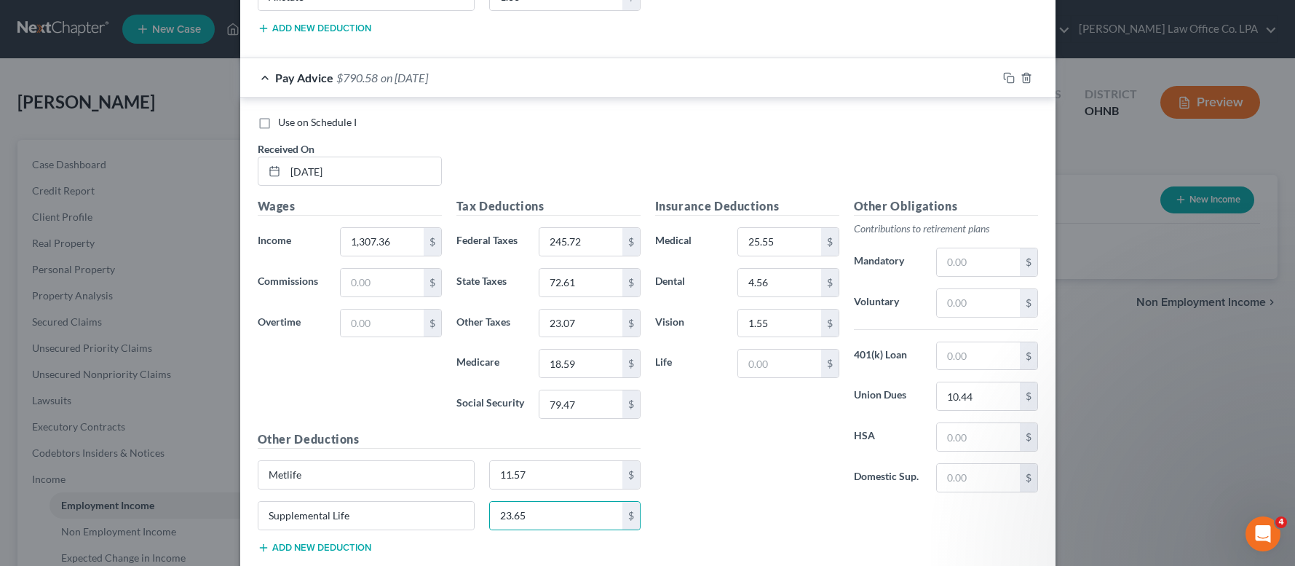
click at [293, 547] on button "Add new deduction" at bounding box center [315, 548] width 114 height 12
click at [309, 555] on input "text" at bounding box center [366, 556] width 216 height 28
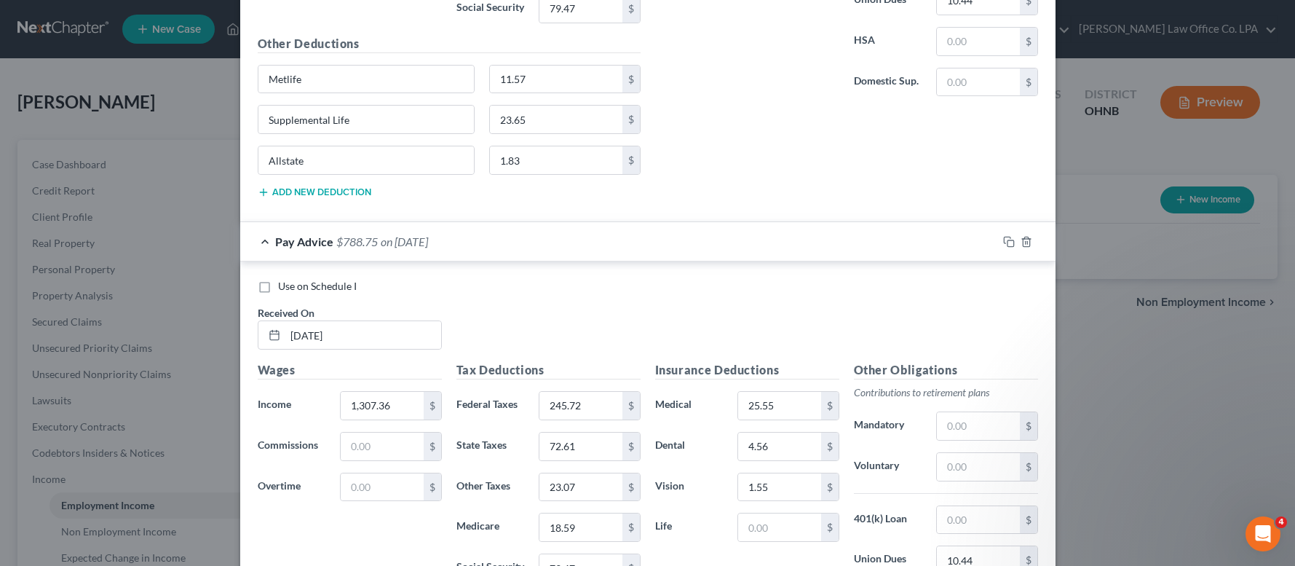
scroll to position [9516, 0]
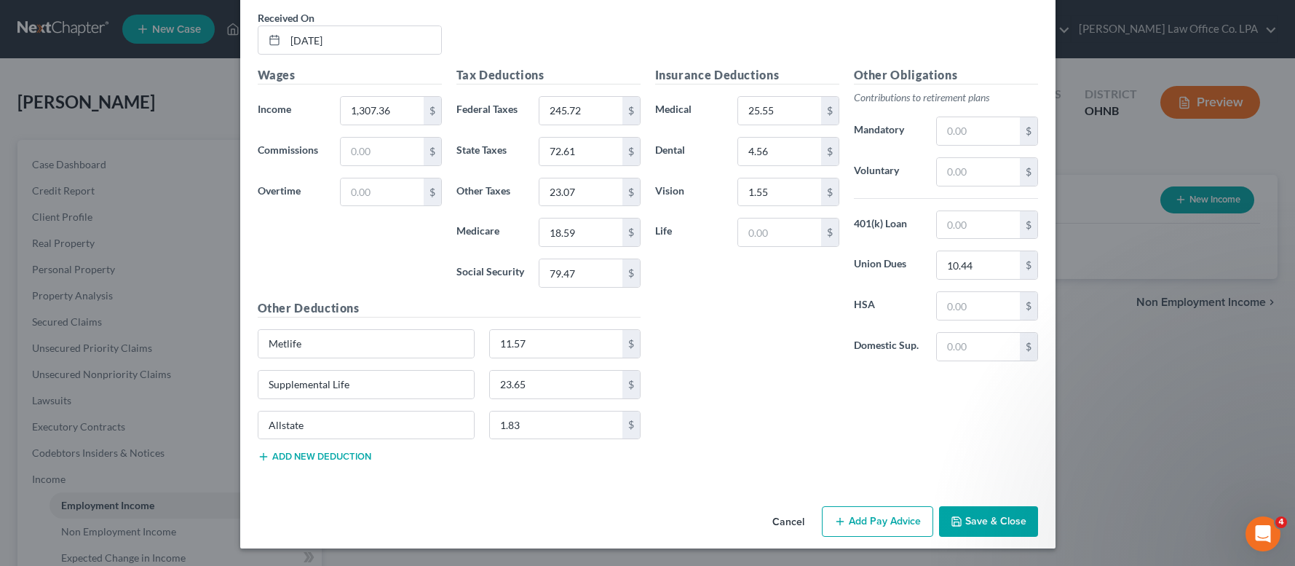
click at [894, 525] on button "Add Pay Advice" at bounding box center [877, 521] width 111 height 31
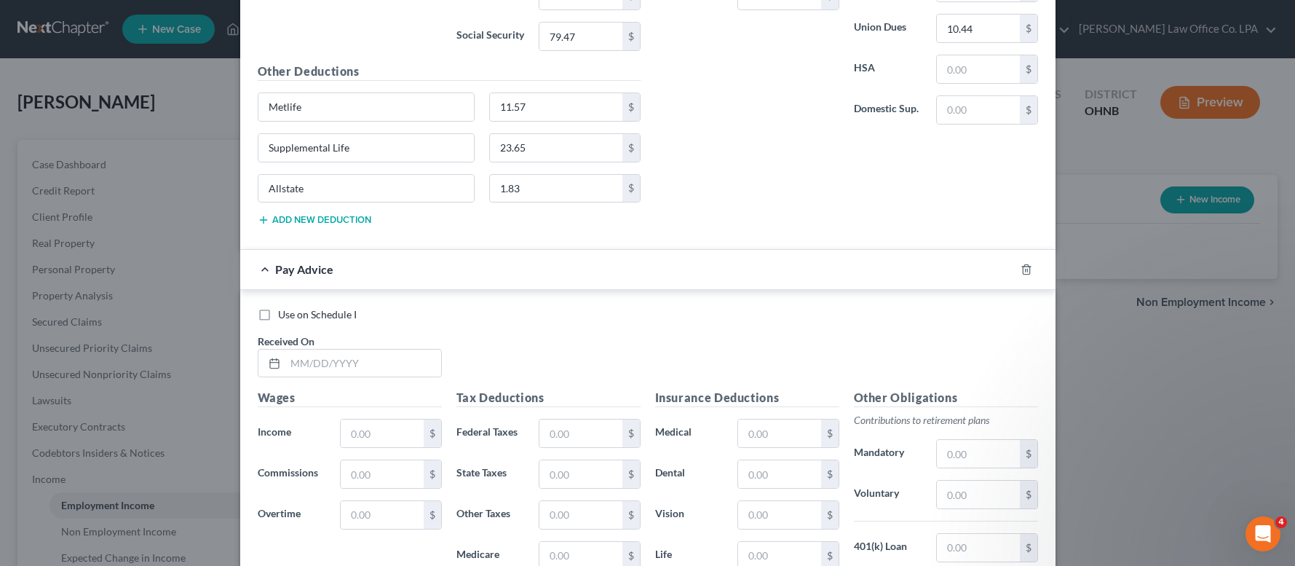
scroll to position [9792, 0]
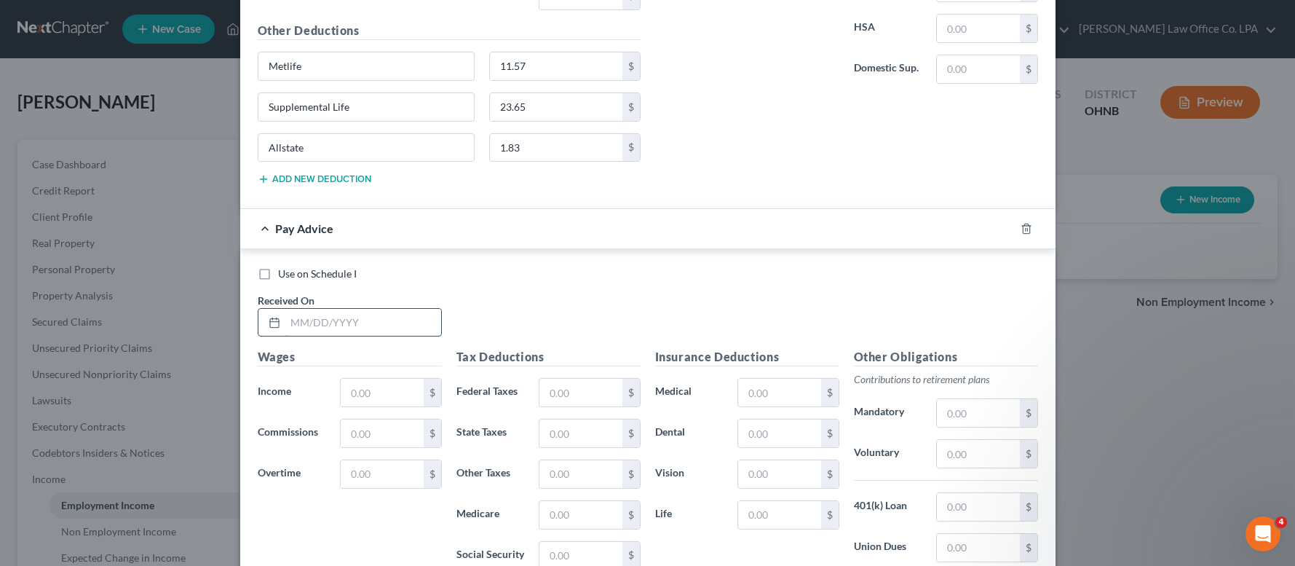
click at [387, 328] on input "text" at bounding box center [363, 323] width 156 height 28
click at [407, 389] on input "1,363.97" at bounding box center [382, 393] width 82 height 28
click at [594, 393] on input "text" at bounding box center [580, 393] width 82 height 28
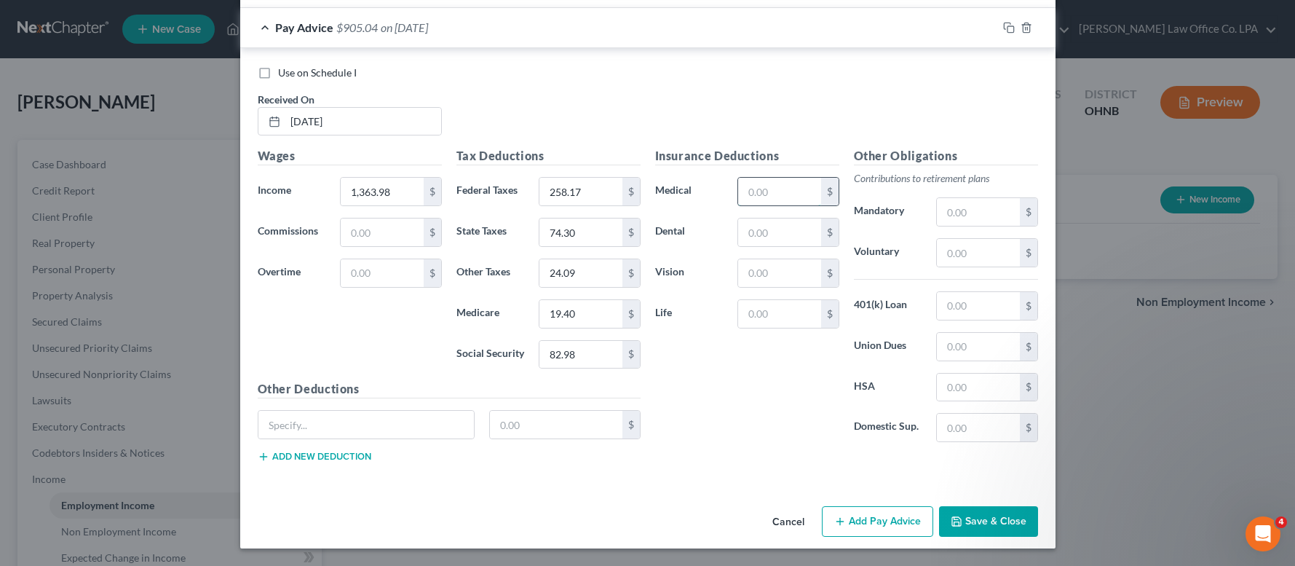
click at [766, 185] on input "text" at bounding box center [779, 192] width 82 height 28
click at [993, 336] on input "text" at bounding box center [978, 347] width 82 height 28
click at [397, 412] on input "text" at bounding box center [366, 425] width 216 height 28
click at [496, 425] on input "1.57" at bounding box center [556, 425] width 132 height 28
click at [351, 457] on button "Add new deduction" at bounding box center [315, 457] width 114 height 12
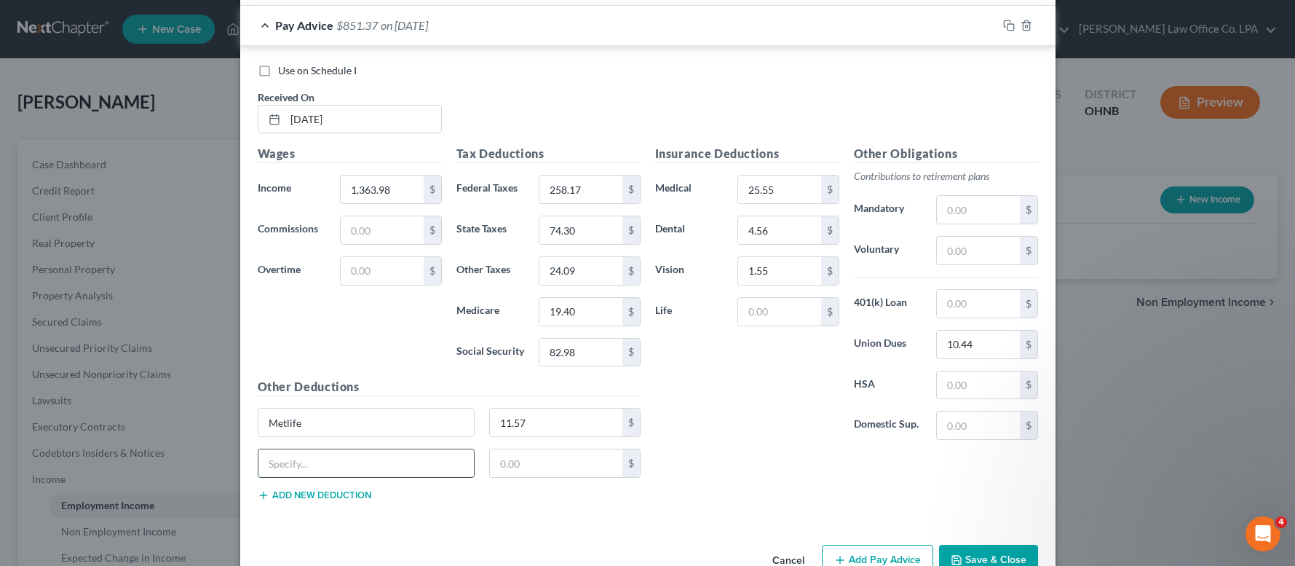
click at [313, 462] on input "text" at bounding box center [366, 463] width 216 height 28
click at [306, 499] on button "Add new deduction" at bounding box center [315, 495] width 114 height 12
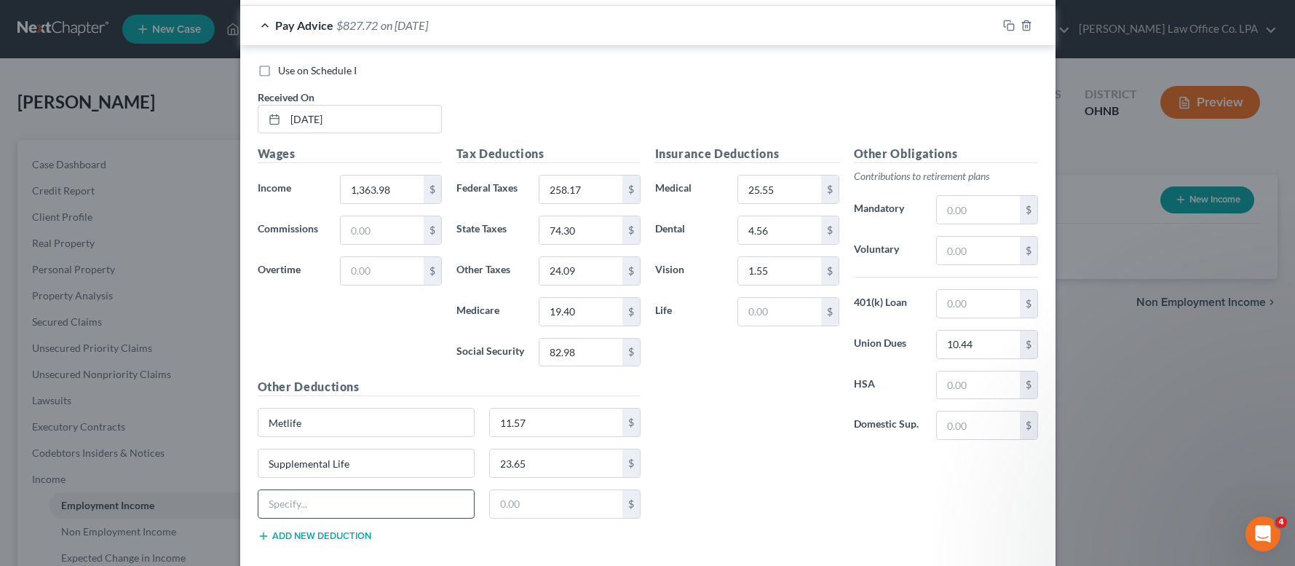
click at [295, 504] on input "text" at bounding box center [366, 504] width 216 height 28
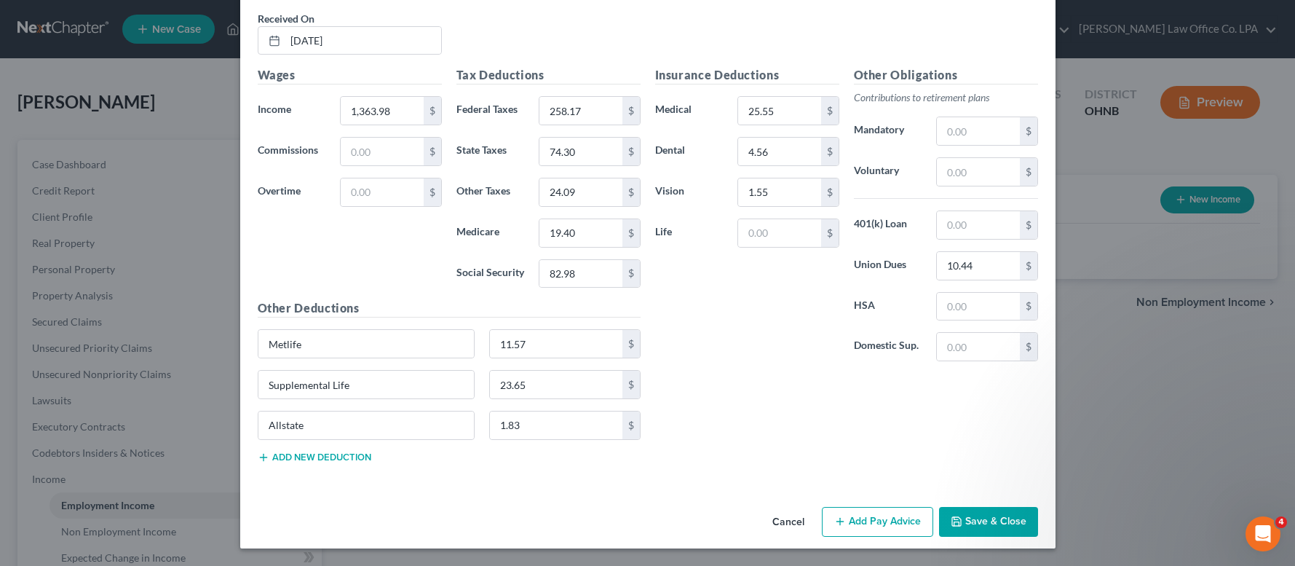
click at [911, 531] on button "Add Pay Advice" at bounding box center [877, 522] width 111 height 31
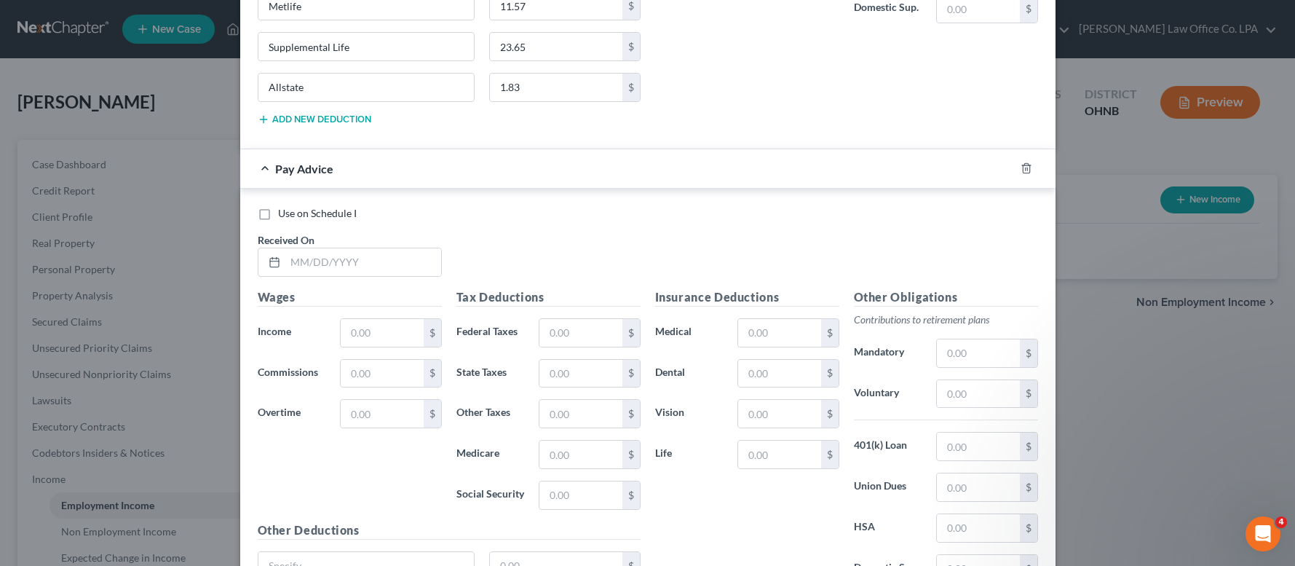
scroll to position [10454, 0]
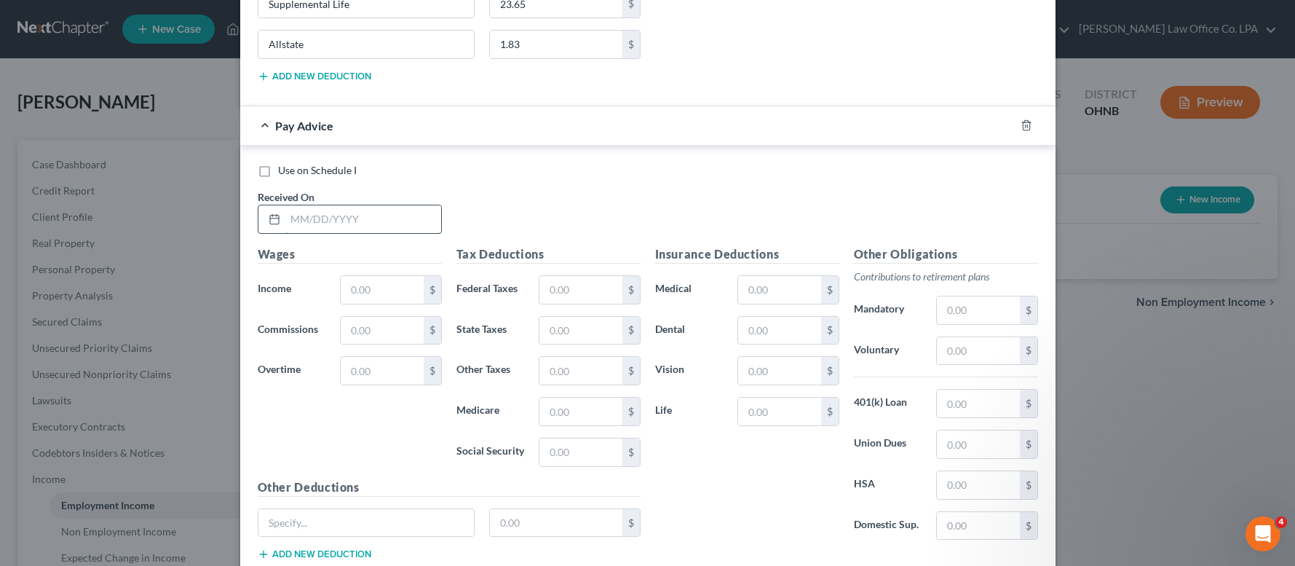
click at [382, 224] on input "text" at bounding box center [363, 219] width 156 height 28
drag, startPoint x: 547, startPoint y: 333, endPoint x: 597, endPoint y: 356, distance: 55.1
click at [547, 333] on input "7.56" at bounding box center [580, 331] width 82 height 28
click at [778, 282] on input "text" at bounding box center [779, 290] width 82 height 28
click at [949, 452] on input "text" at bounding box center [978, 444] width 82 height 28
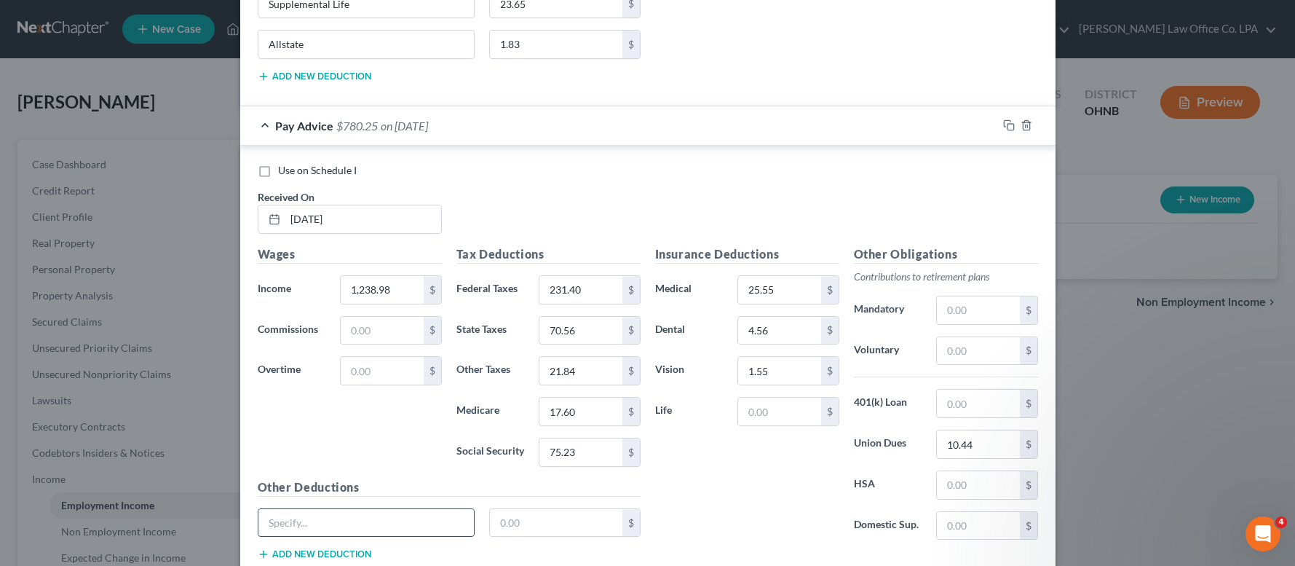
click at [355, 530] on input "text" at bounding box center [366, 523] width 216 height 28
click at [337, 558] on button "Add new deduction" at bounding box center [315, 554] width 114 height 12
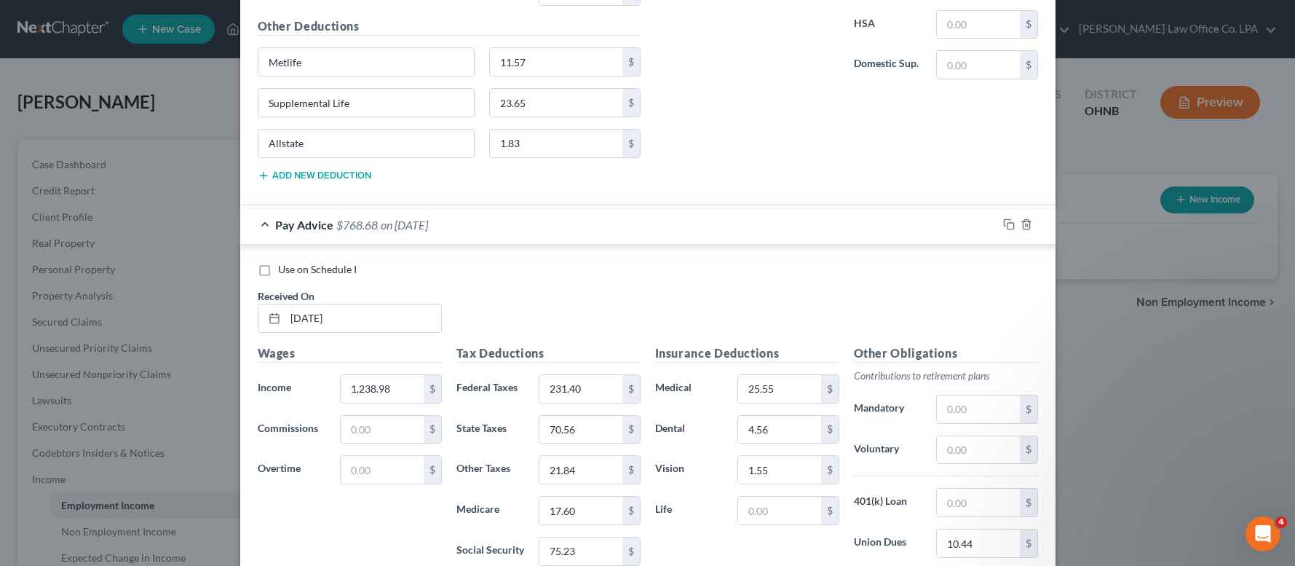
scroll to position [10595, 0]
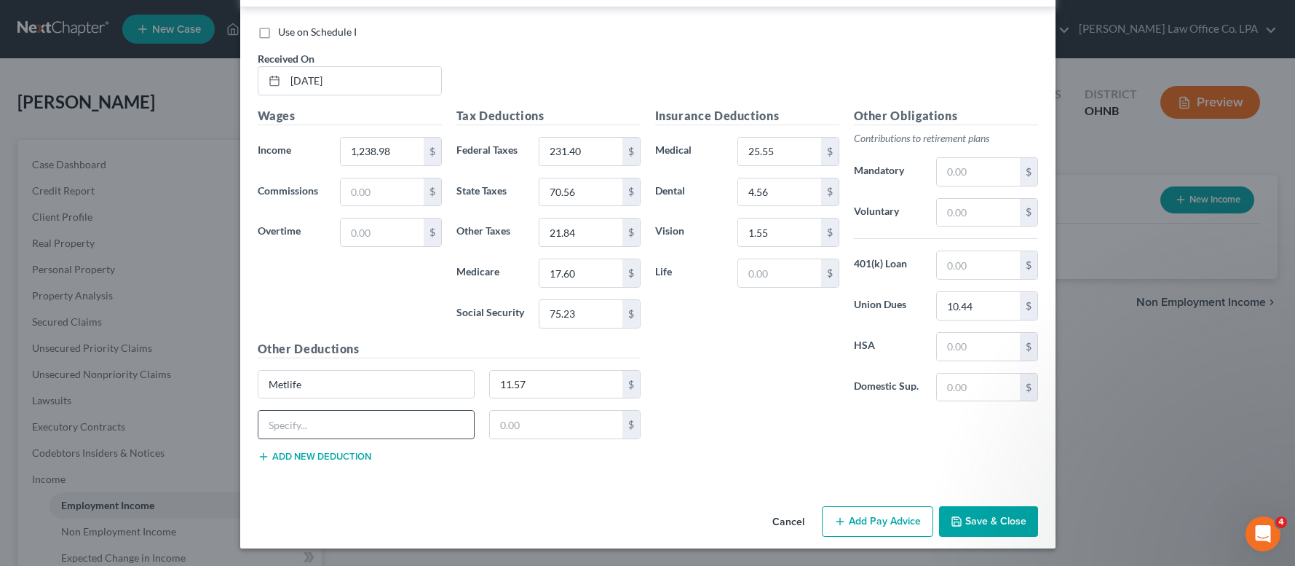
click at [331, 428] on input "text" at bounding box center [366, 425] width 216 height 28
click at [320, 459] on button "Add new deduction" at bounding box center [315, 457] width 114 height 12
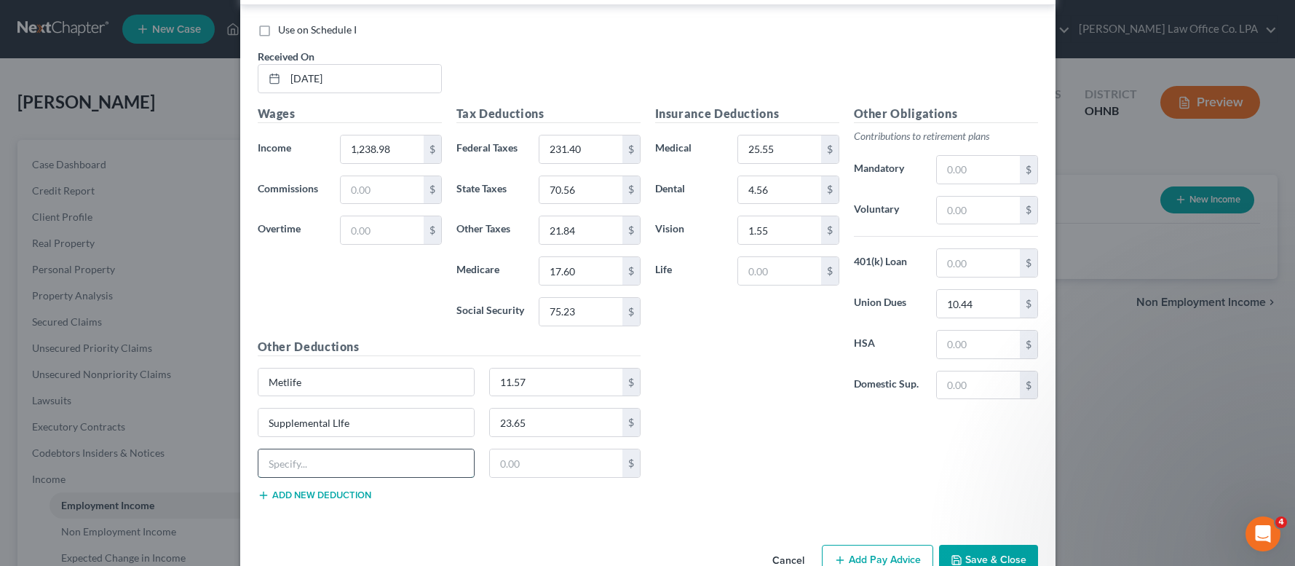
click at [296, 470] on input "text" at bounding box center [366, 463] width 216 height 28
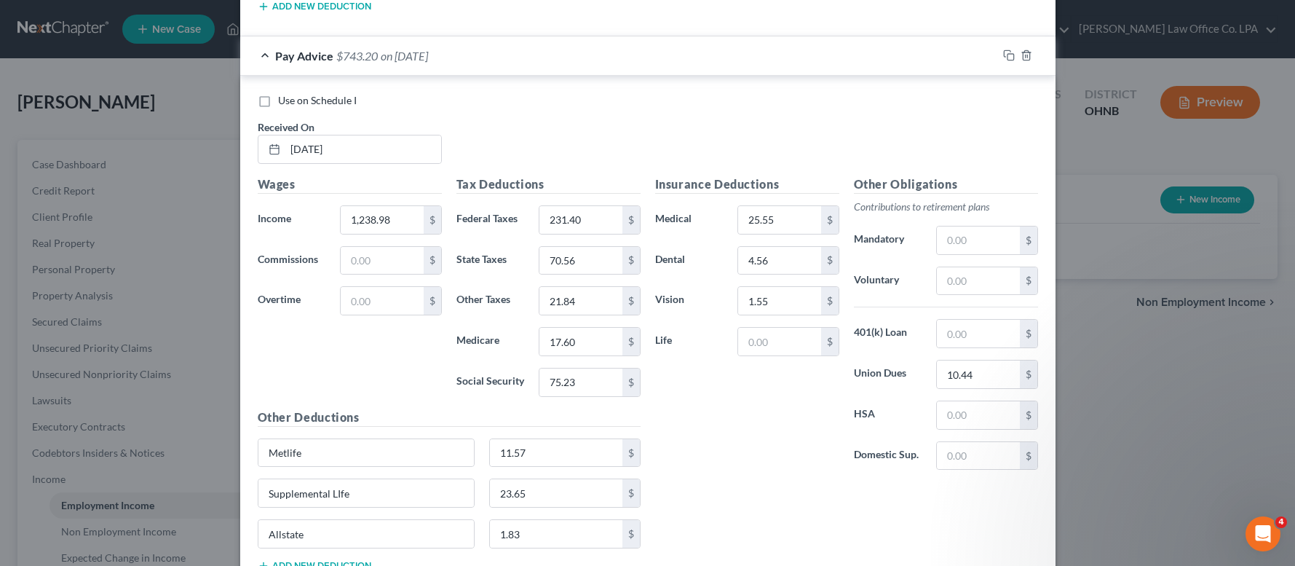
scroll to position [10635, 0]
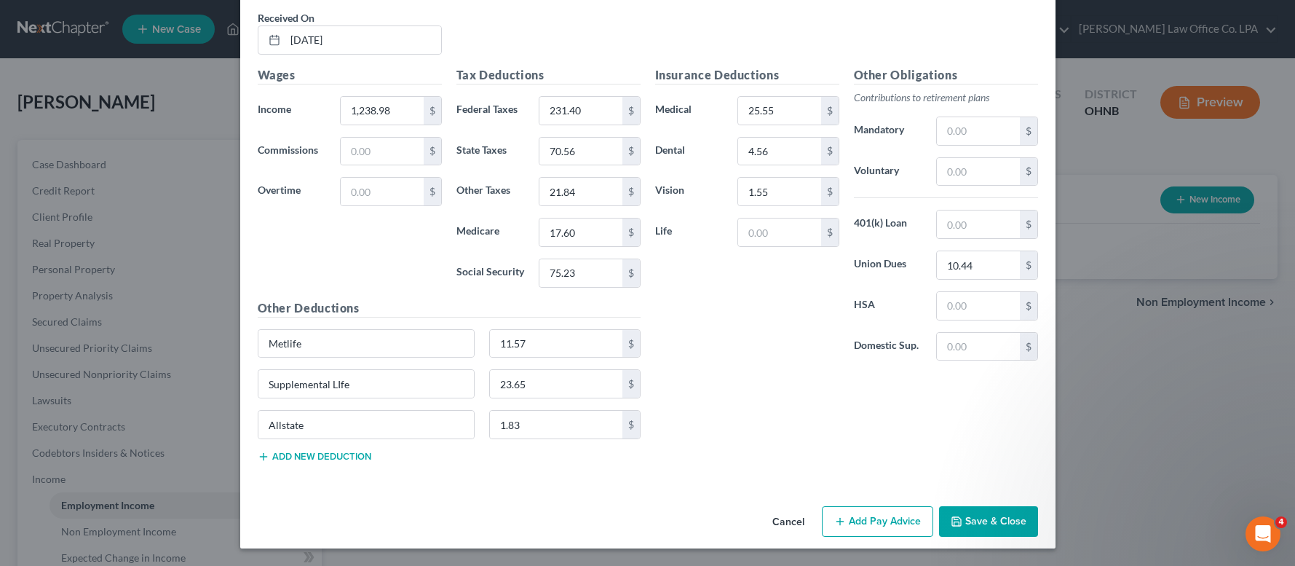
click at [854, 528] on button "Add Pay Advice" at bounding box center [877, 521] width 111 height 31
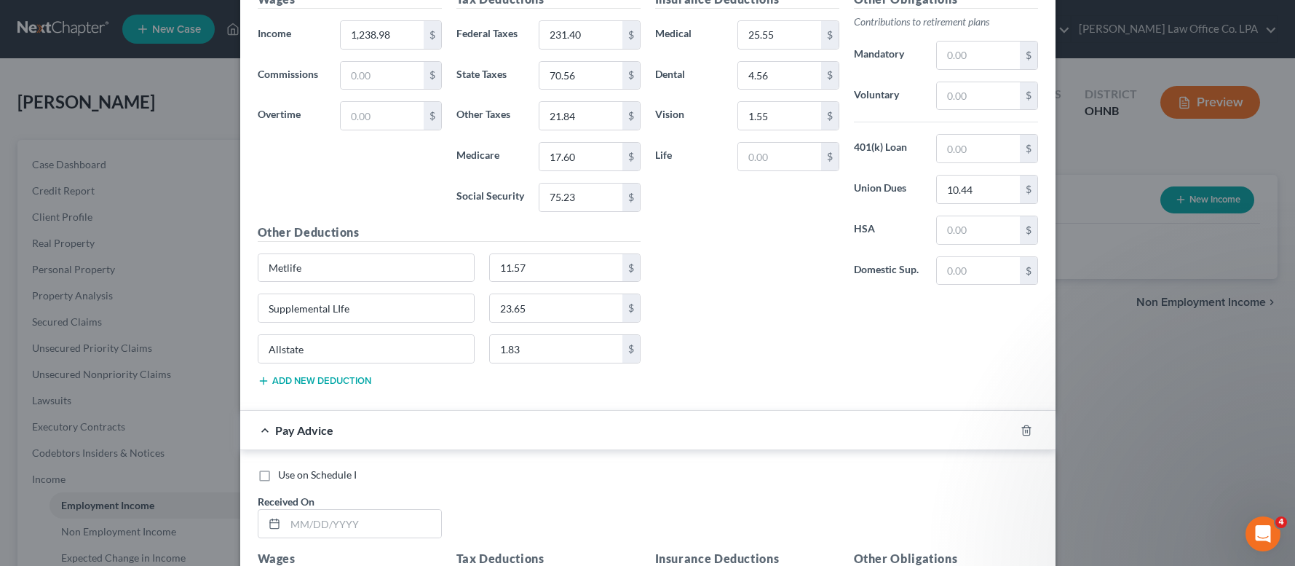
scroll to position [10844, 0]
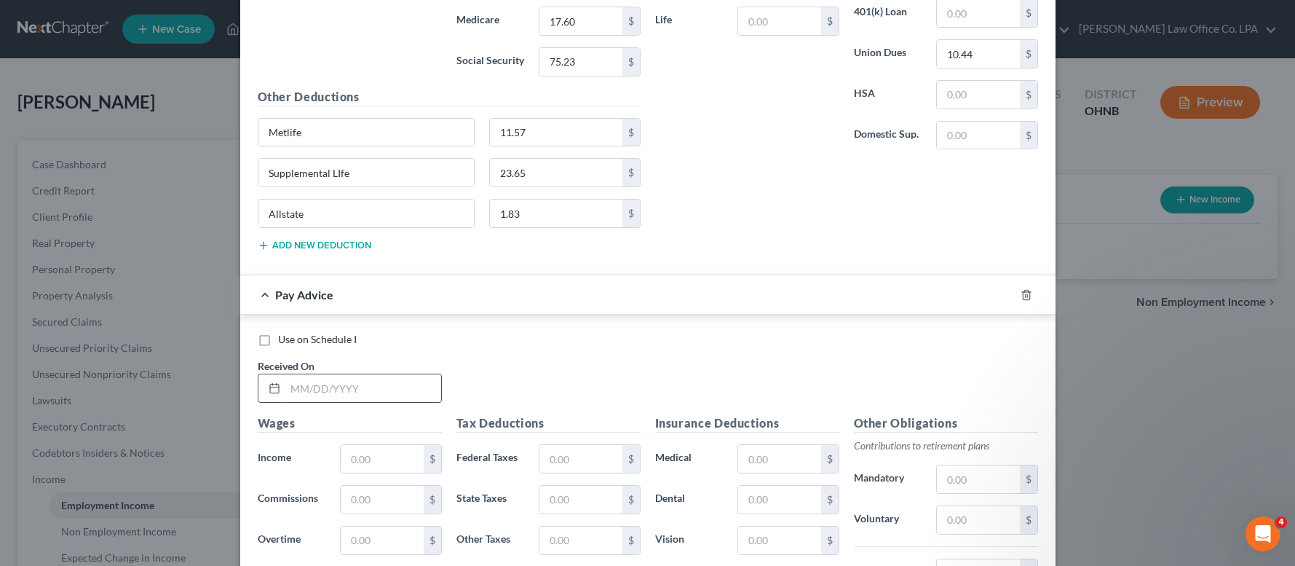
click at [361, 397] on input "text" at bounding box center [363, 388] width 156 height 28
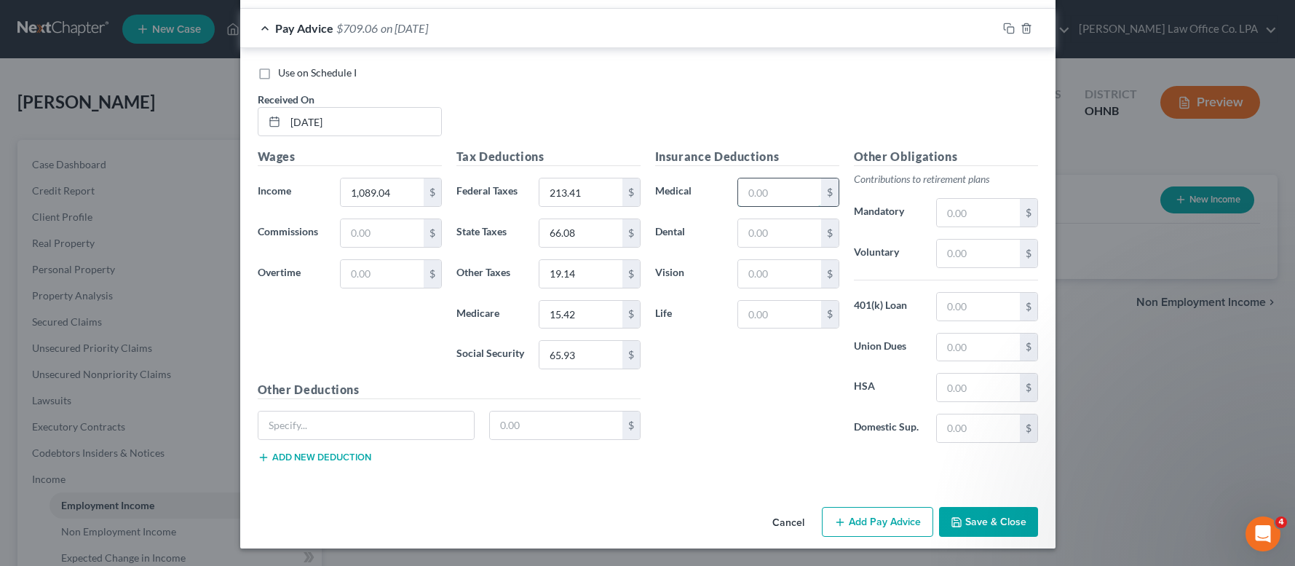
click at [797, 200] on input "text" at bounding box center [779, 192] width 82 height 28
click at [998, 344] on input "text" at bounding box center [978, 347] width 82 height 28
click at [454, 422] on input "text" at bounding box center [366, 425] width 216 height 28
click at [304, 463] on button "Add new deduction" at bounding box center [315, 457] width 114 height 12
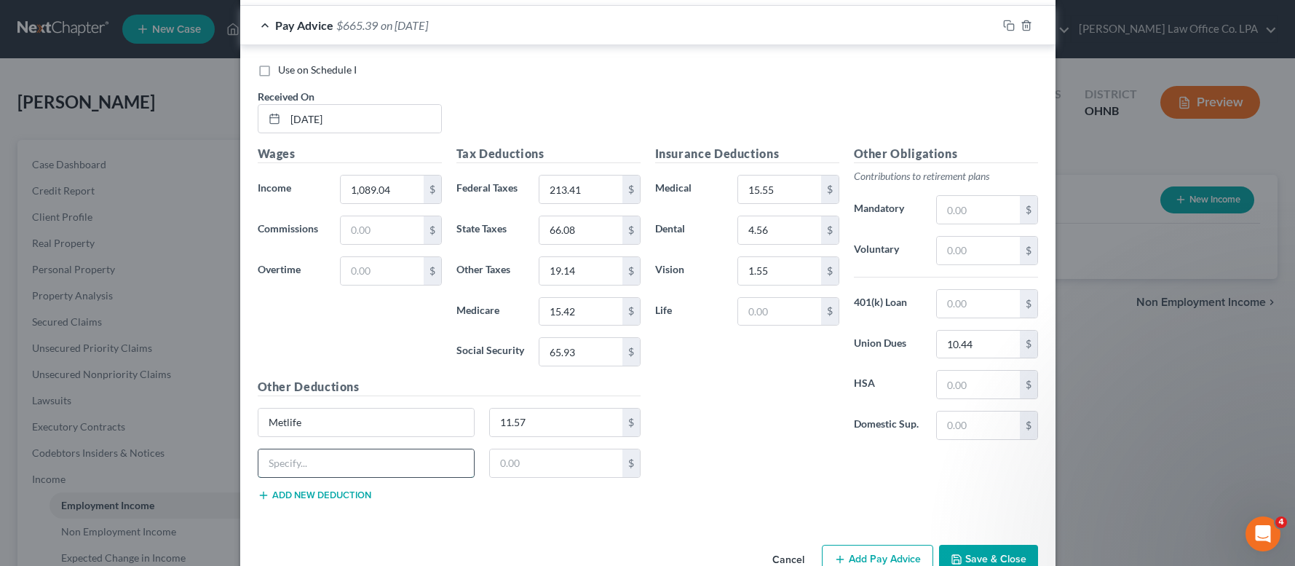
click at [298, 460] on input "text" at bounding box center [366, 463] width 216 height 28
click at [302, 499] on button "Add new deduction" at bounding box center [315, 495] width 114 height 12
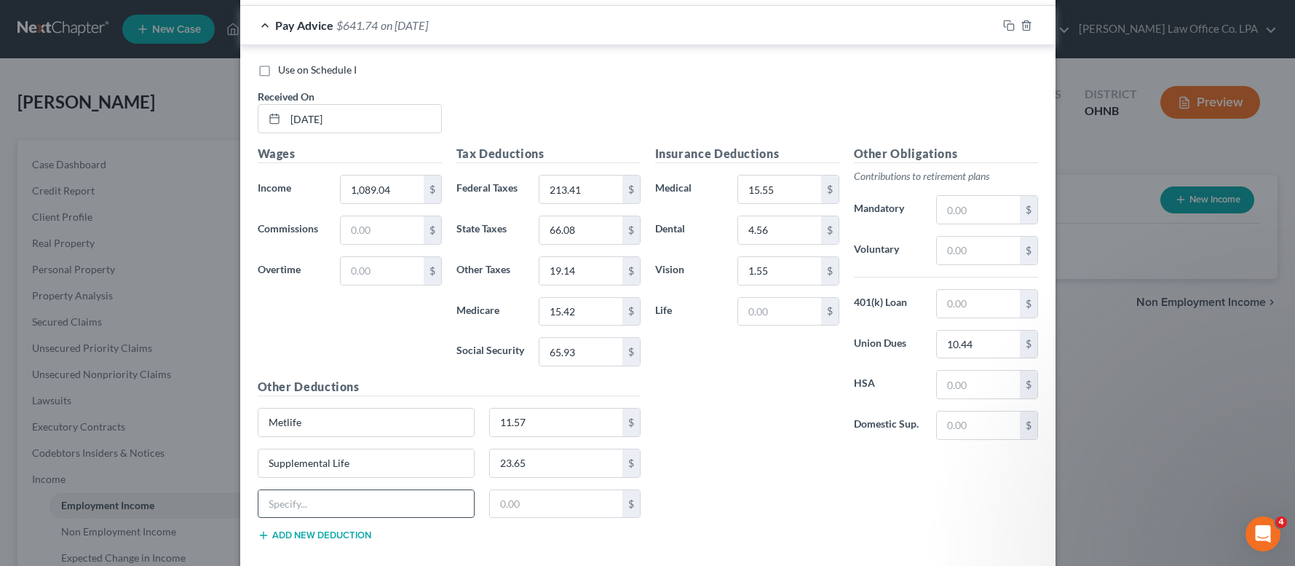
click at [295, 498] on input "text" at bounding box center [366, 504] width 216 height 28
click at [749, 196] on input "15.55" at bounding box center [779, 189] width 82 height 28
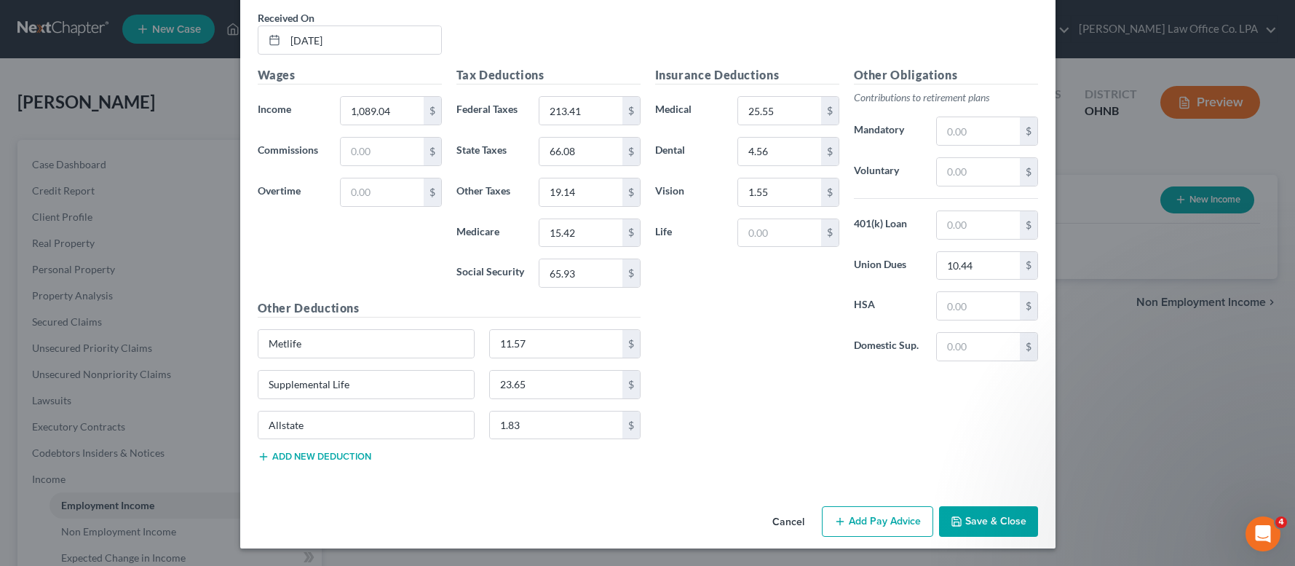
click at [902, 525] on button "Add Pay Advice" at bounding box center [877, 521] width 111 height 31
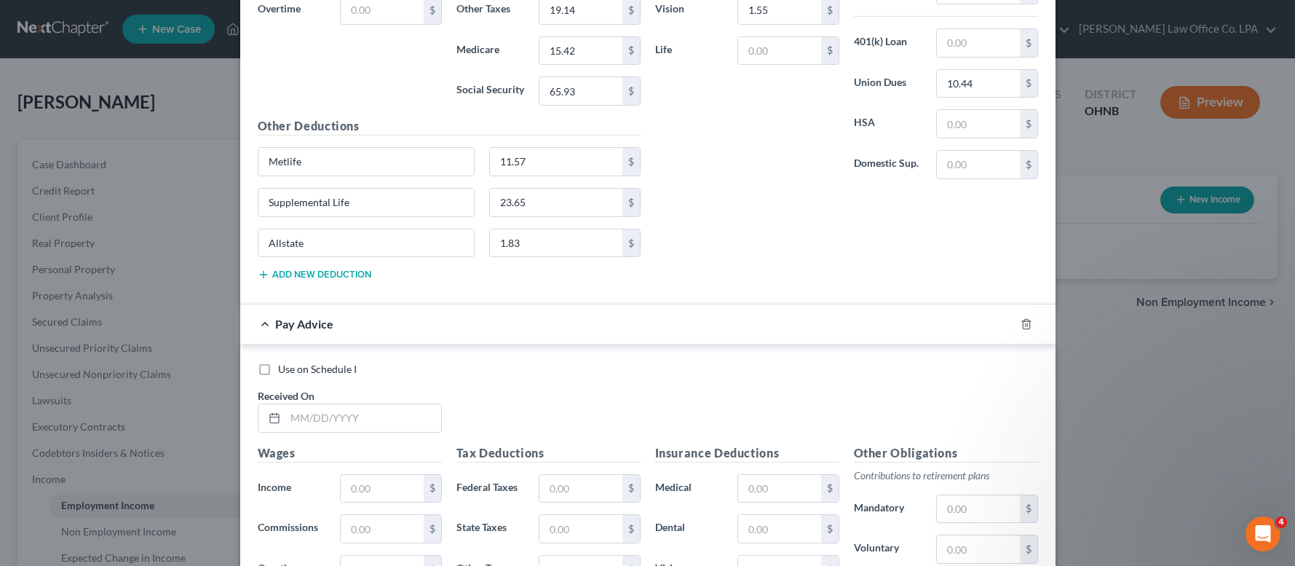
scroll to position [11390, 0]
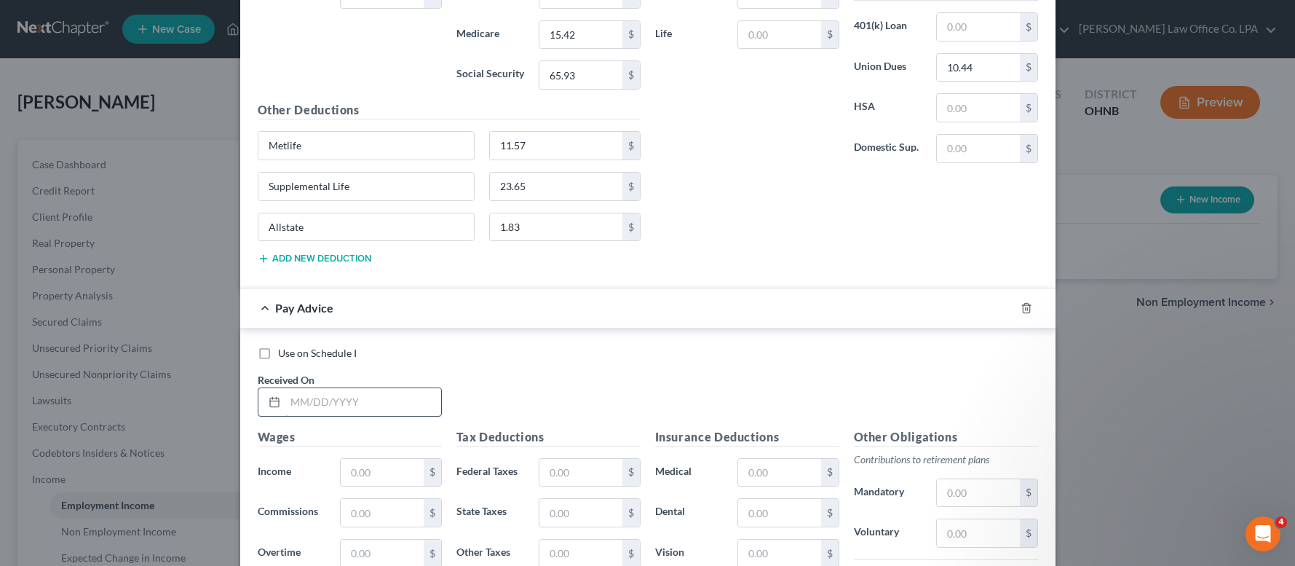
click at [371, 403] on input "text" at bounding box center [363, 402] width 156 height 28
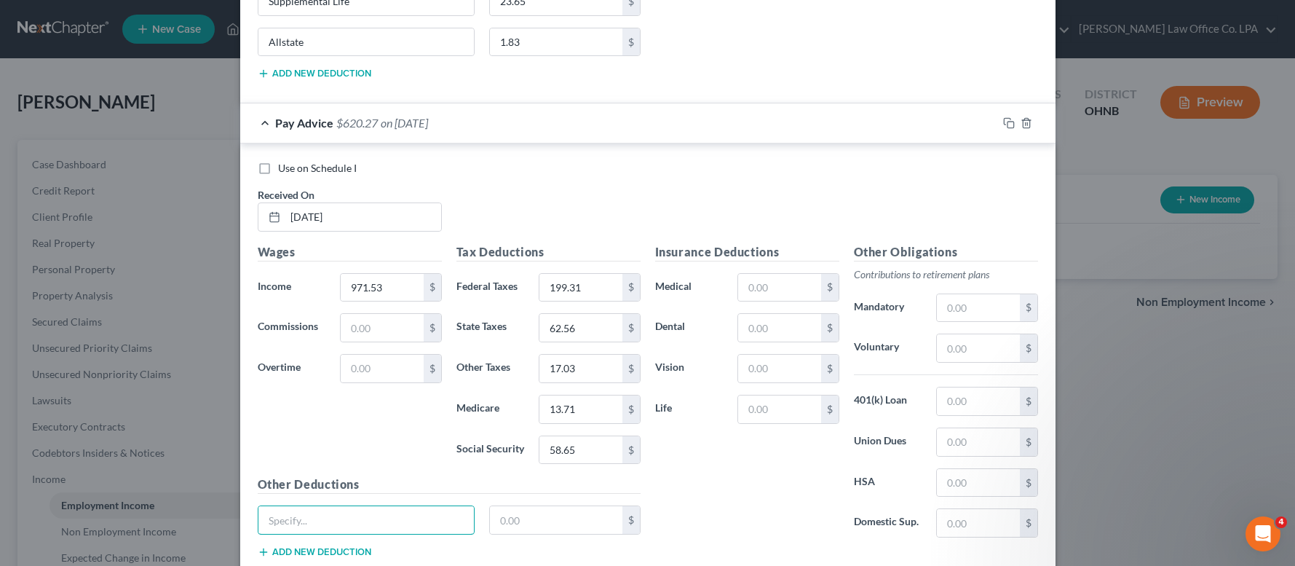
scroll to position [11524, 0]
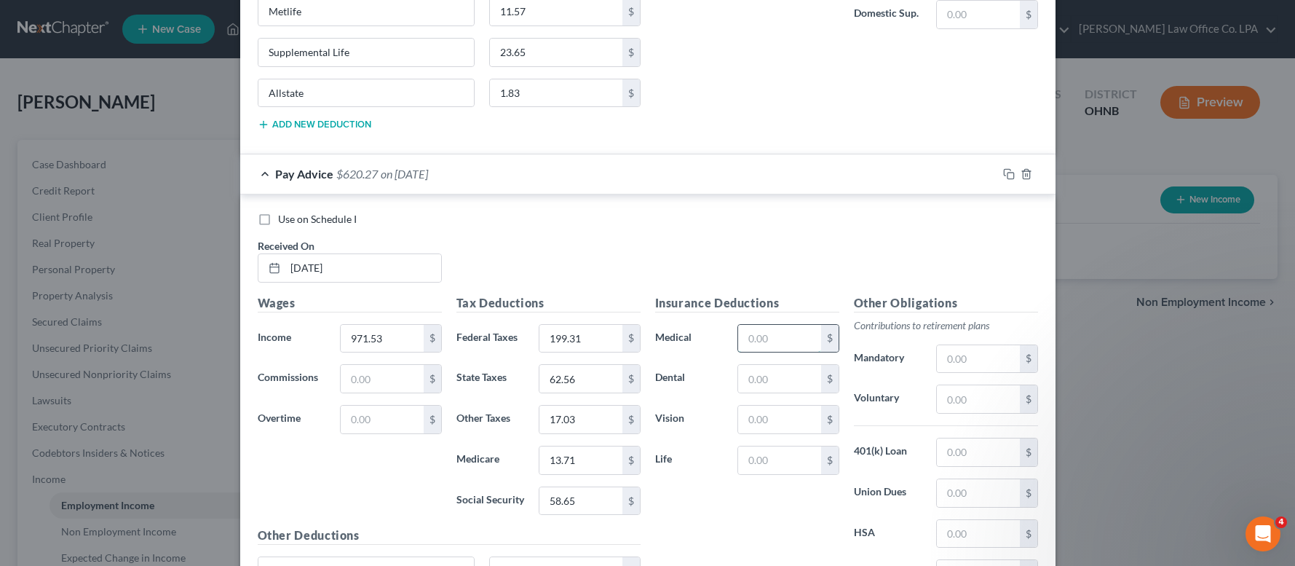
click at [767, 347] on input "text" at bounding box center [779, 339] width 82 height 28
click at [979, 496] on input "text" at bounding box center [978, 493] width 82 height 28
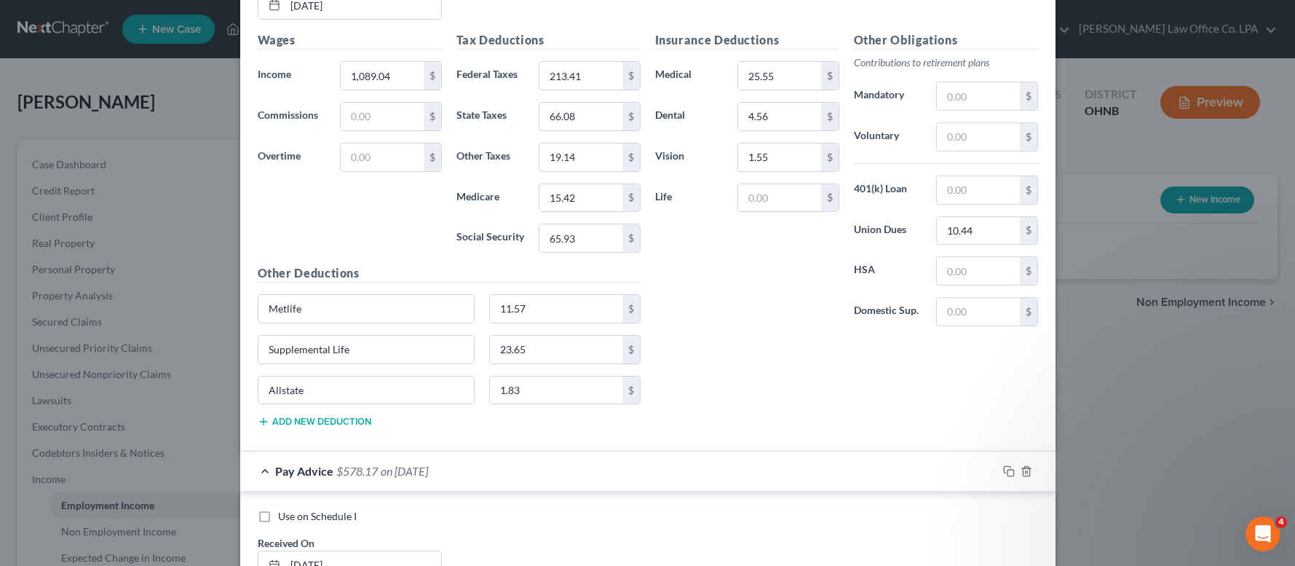
scroll to position [11673, 0]
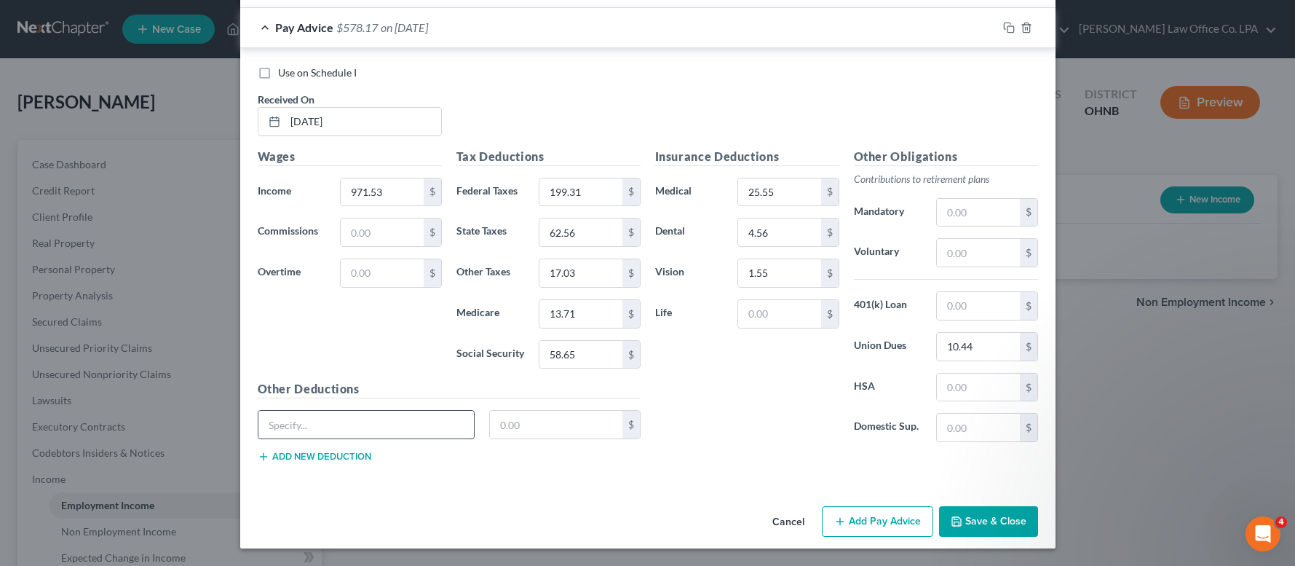
click at [299, 424] on input "text" at bounding box center [366, 425] width 216 height 28
click at [284, 462] on button "Add new deduction" at bounding box center [315, 457] width 114 height 12
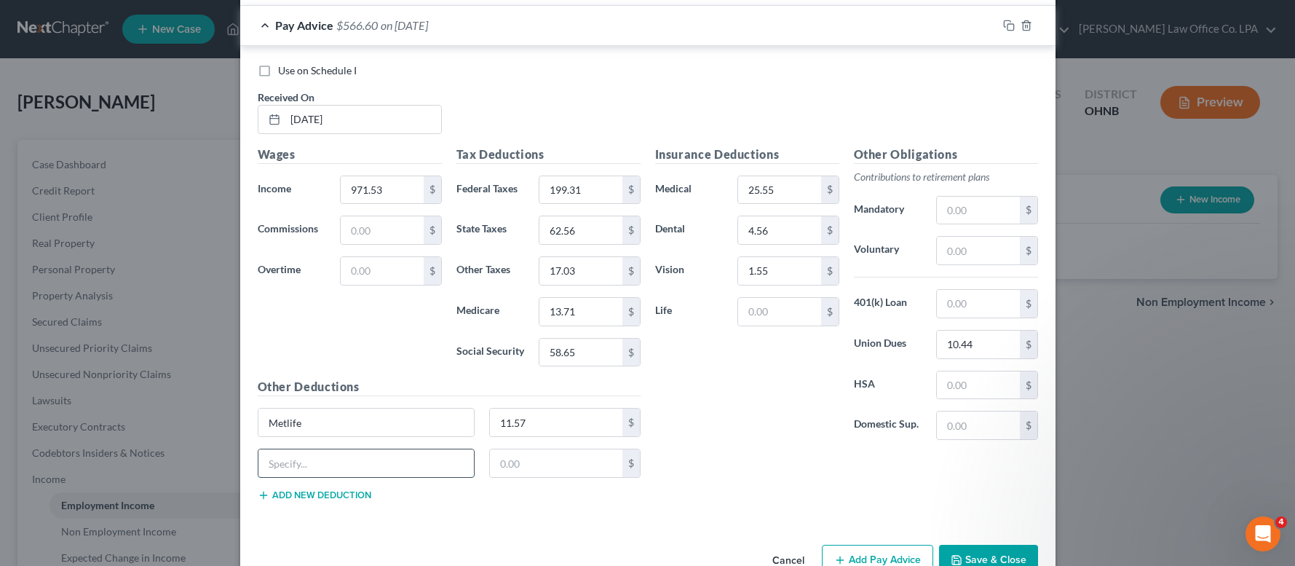
drag, startPoint x: 284, startPoint y: 458, endPoint x: 285, endPoint y: 468, distance: 10.2
click at [285, 457] on input "text" at bounding box center [366, 463] width 216 height 28
click at [304, 499] on button "Add new deduction" at bounding box center [315, 495] width 114 height 12
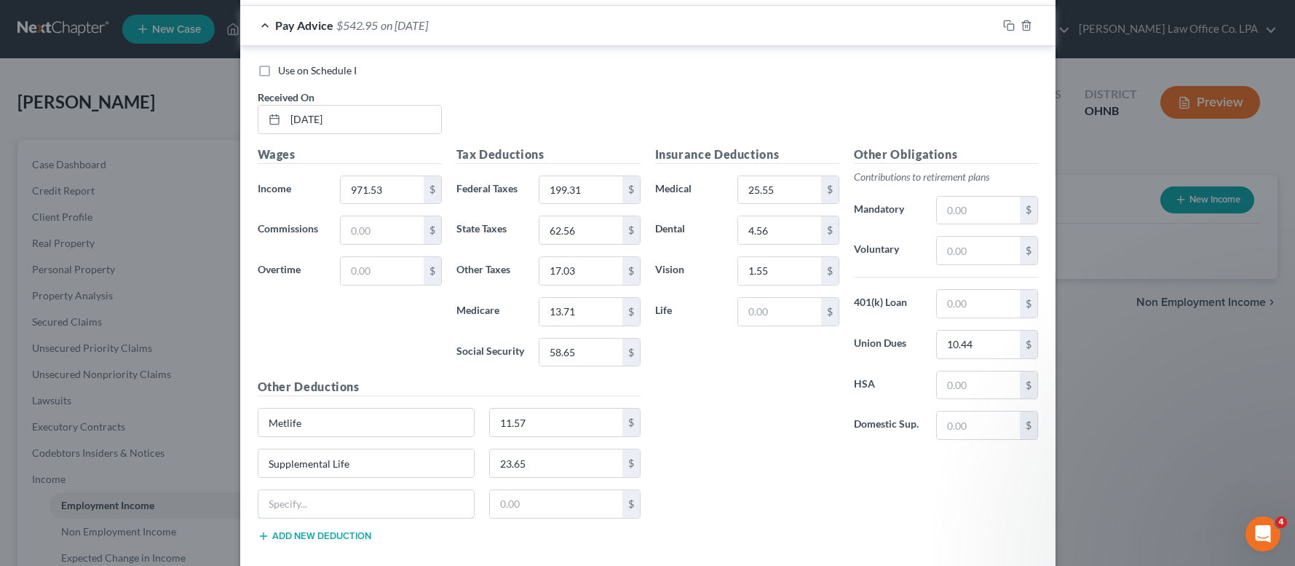
drag, startPoint x: 304, startPoint y: 512, endPoint x: 301, endPoint y: 524, distance: 12.9
click at [305, 512] on input "text" at bounding box center [366, 504] width 216 height 28
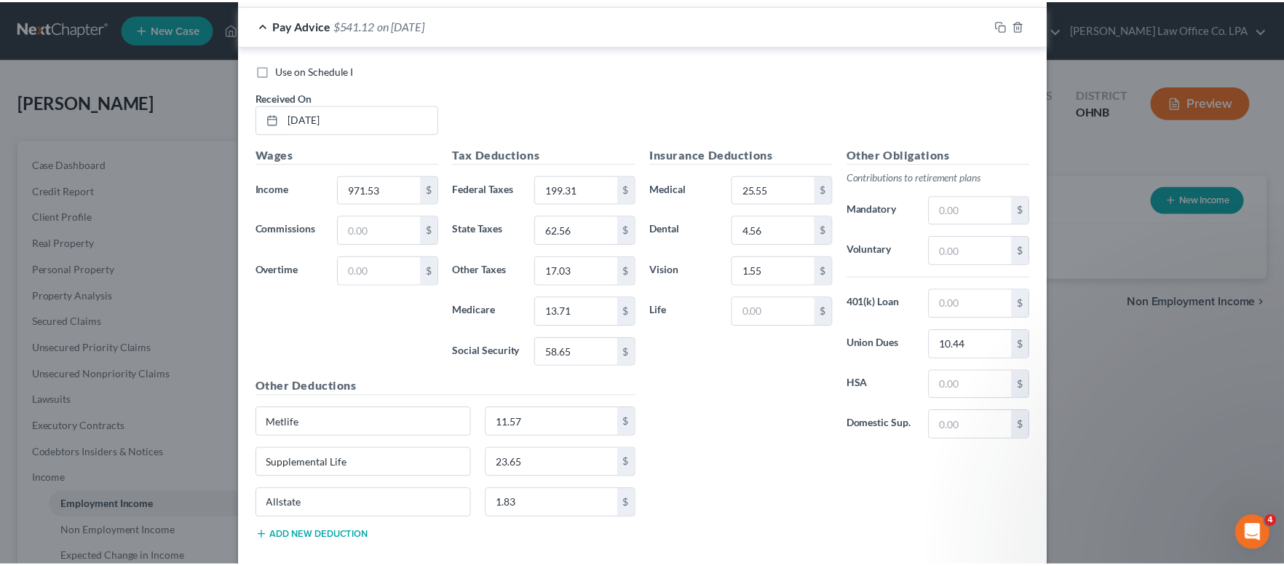
scroll to position [11754, 0]
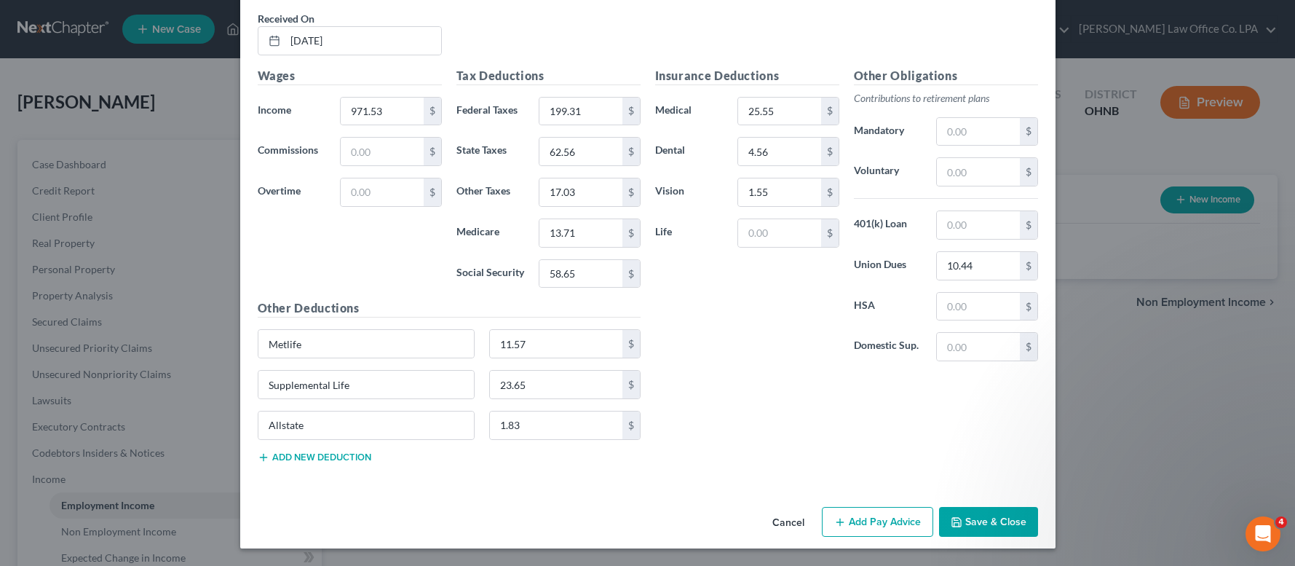
click at [992, 523] on button "Save & Close" at bounding box center [988, 522] width 99 height 31
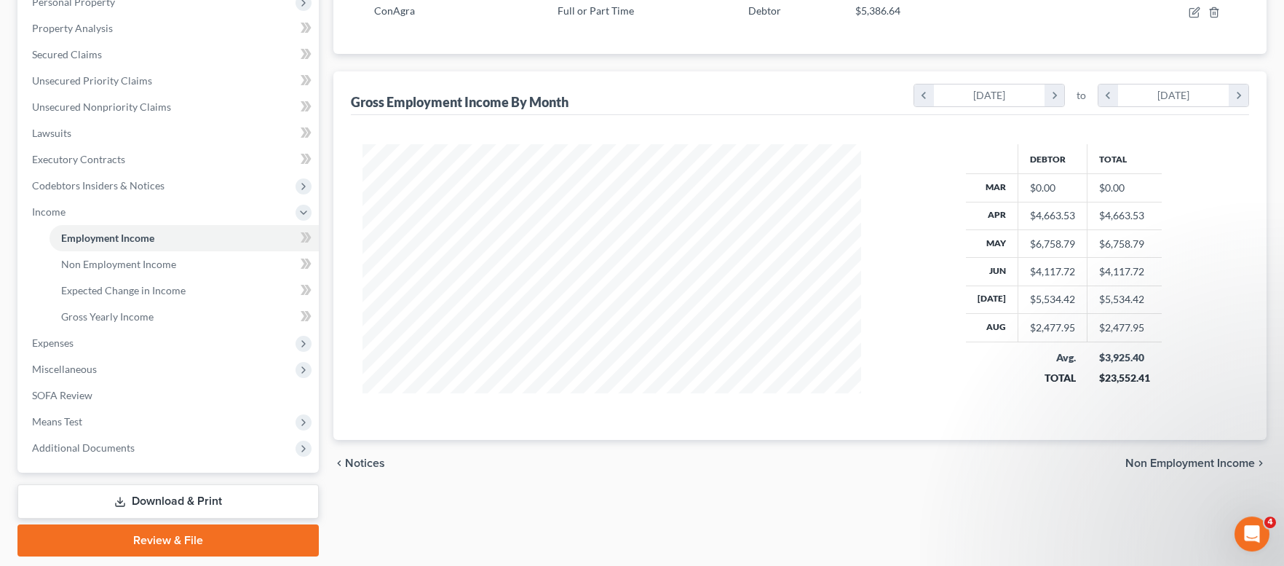
scroll to position [292, 0]
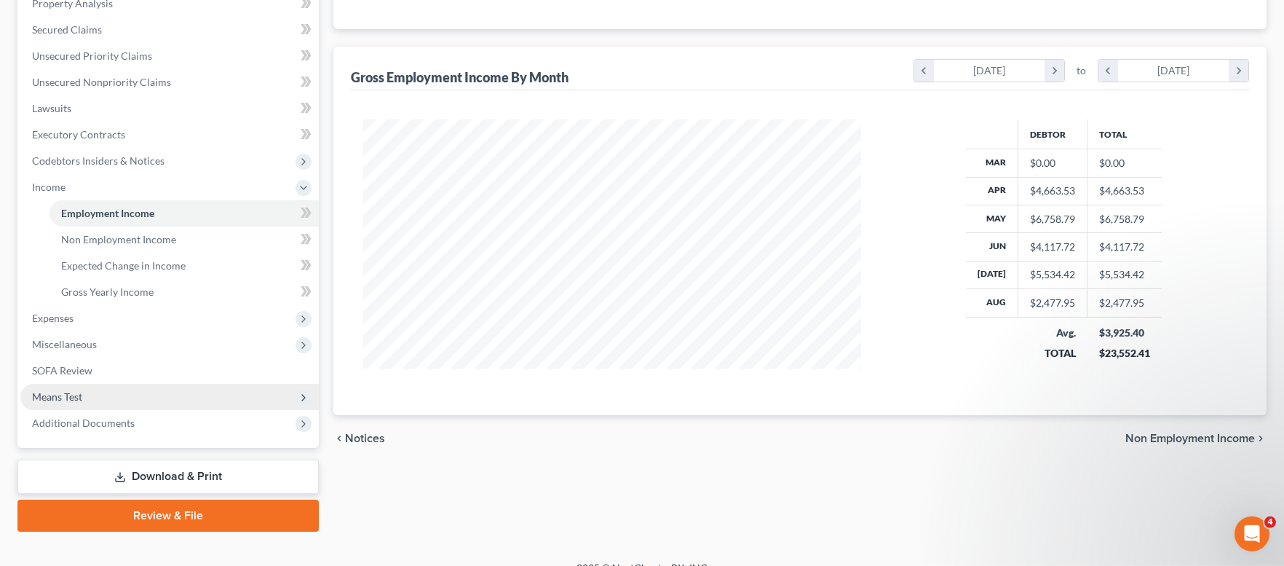
click at [159, 403] on span "Means Test" at bounding box center [169, 397] width 298 height 26
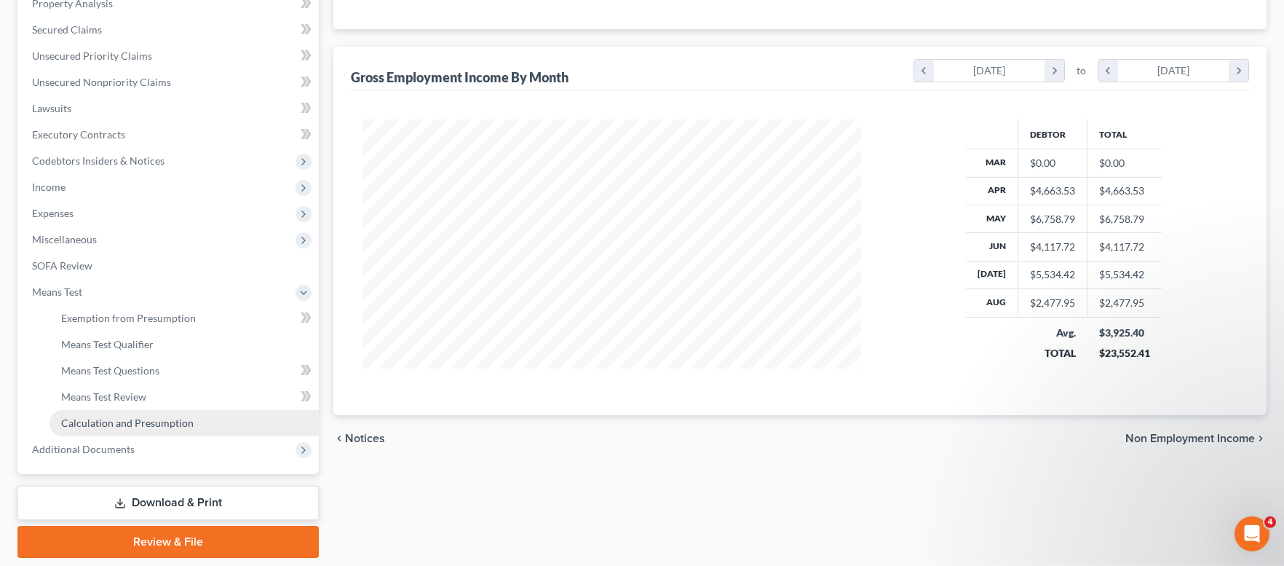
click at [151, 416] on span "Calculation and Presumption" at bounding box center [127, 422] width 132 height 12
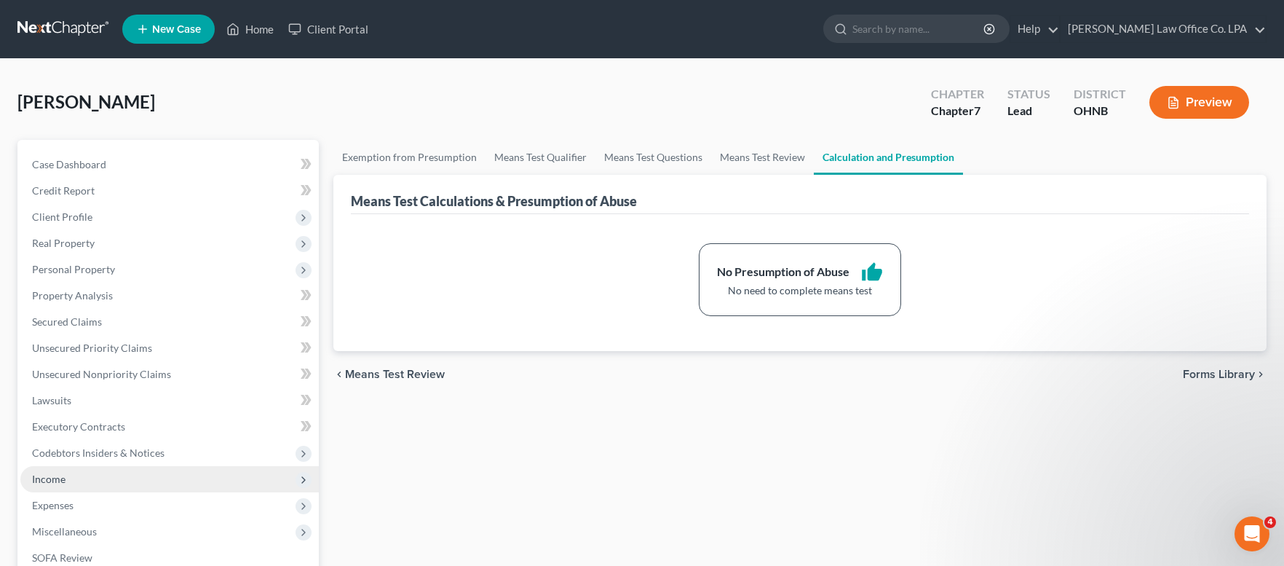
click at [93, 469] on span "Income" at bounding box center [169, 479] width 298 height 26
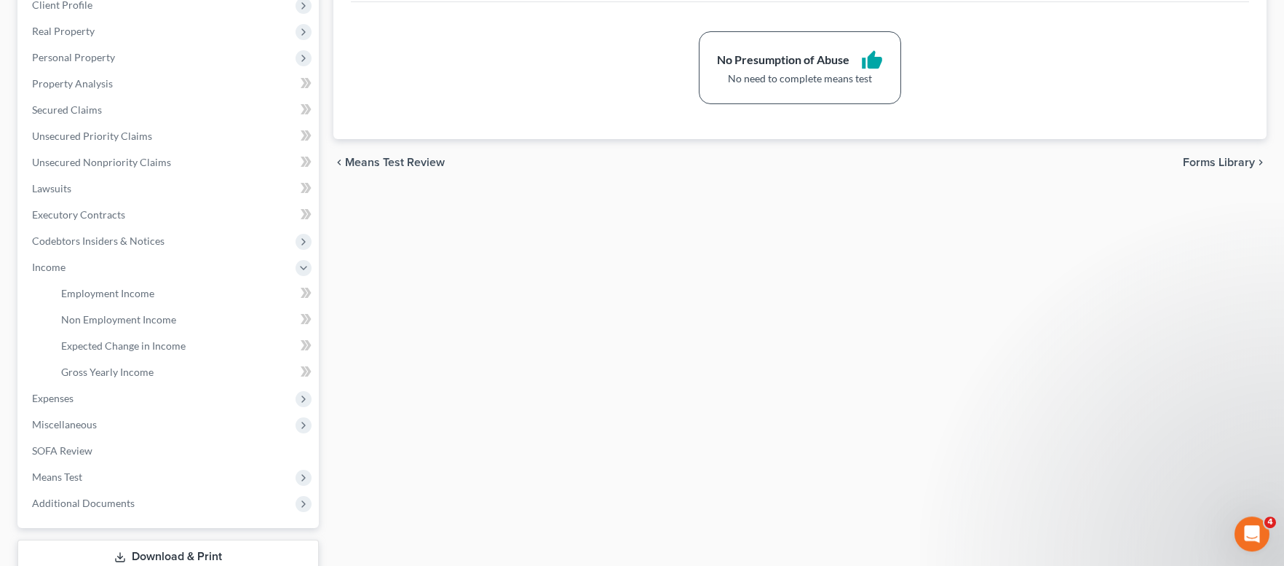
scroll to position [225, 0]
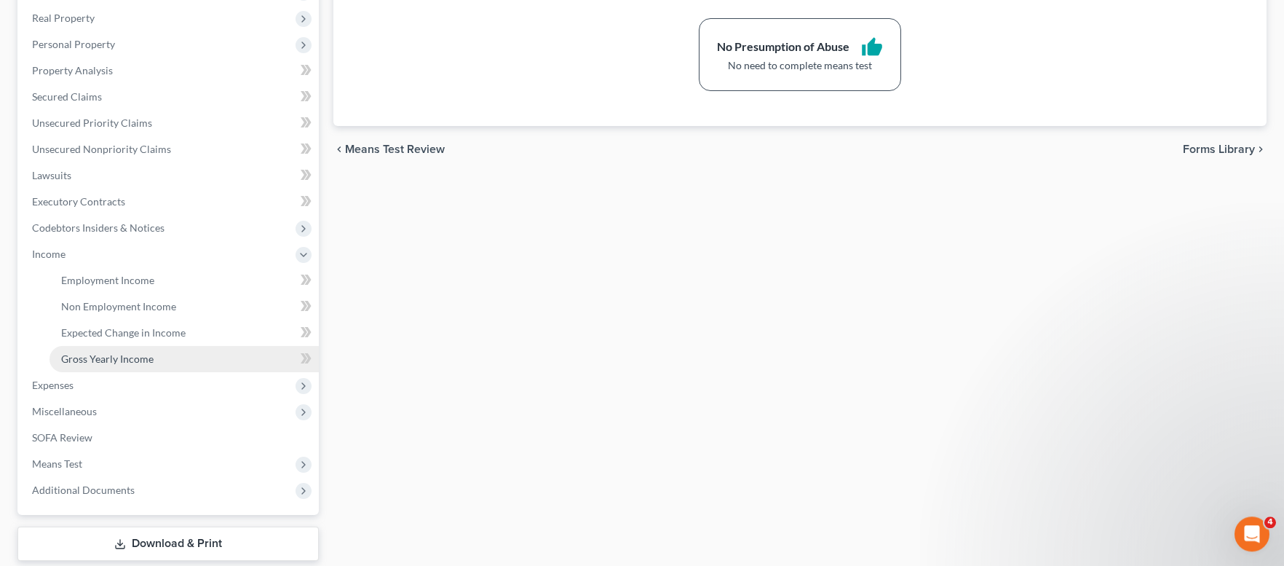
click at [116, 355] on span "Gross Yearly Income" at bounding box center [107, 358] width 92 height 12
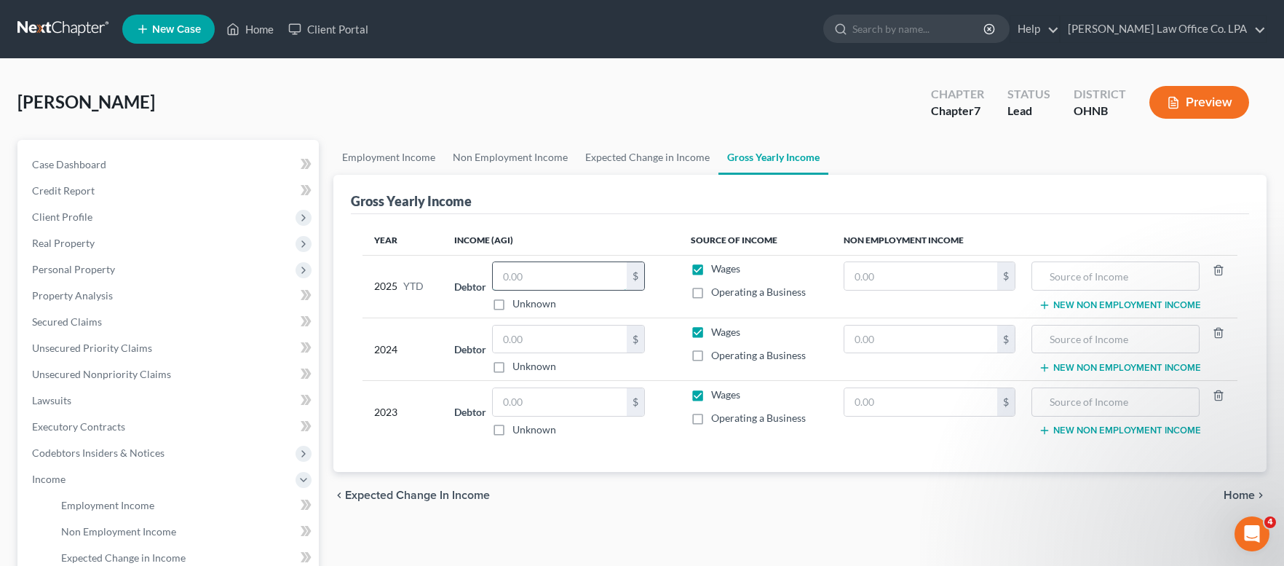
click at [529, 269] on input "text" at bounding box center [560, 276] width 134 height 28
click at [553, 332] on input "text" at bounding box center [560, 339] width 134 height 28
click at [861, 345] on input "text" at bounding box center [920, 339] width 152 height 28
click at [526, 403] on input "text" at bounding box center [560, 402] width 134 height 28
click at [573, 405] on input "74,015.00" at bounding box center [560, 402] width 134 height 28
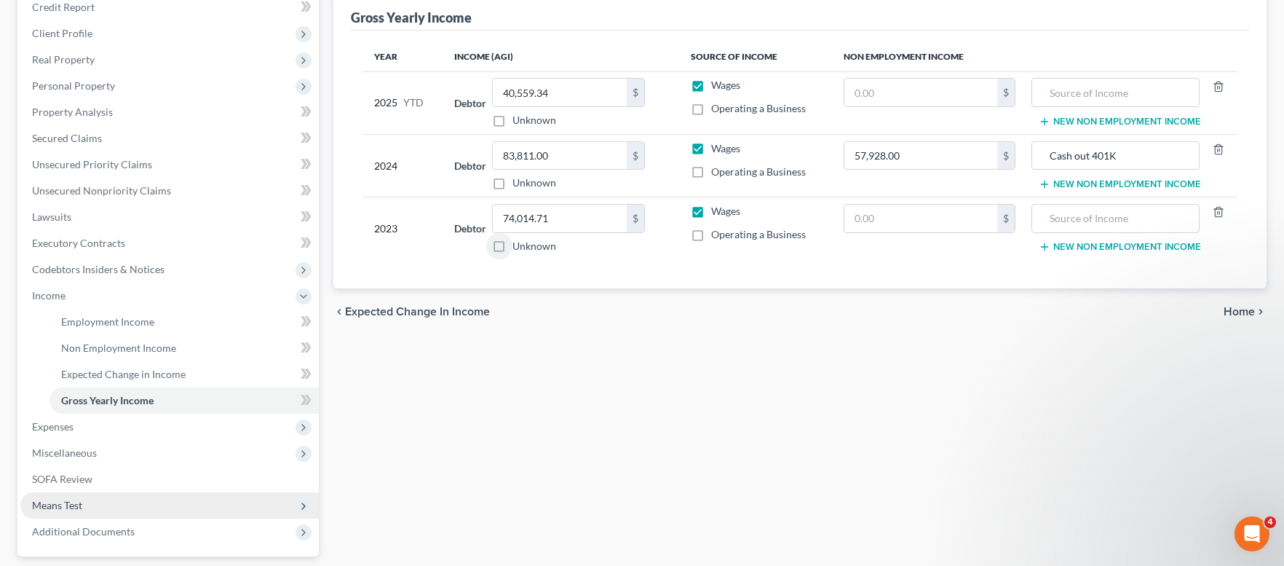
scroll to position [218, 0]
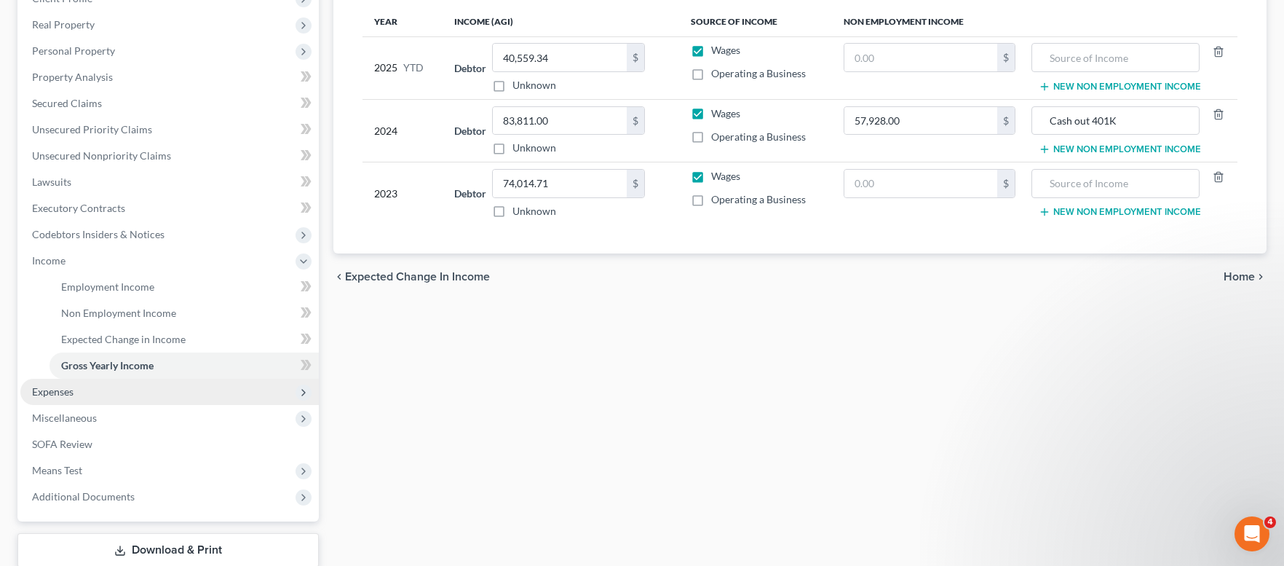
click at [66, 397] on span "Expenses" at bounding box center [169, 392] width 298 height 26
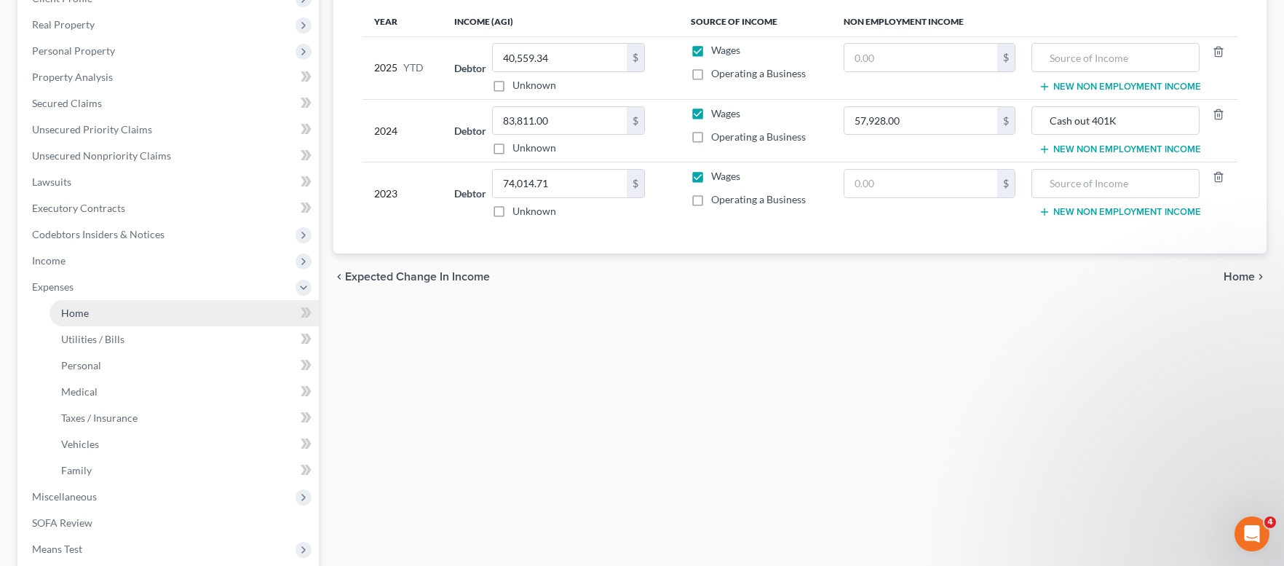
click at [96, 314] on link "Home" at bounding box center [184, 313] width 269 height 26
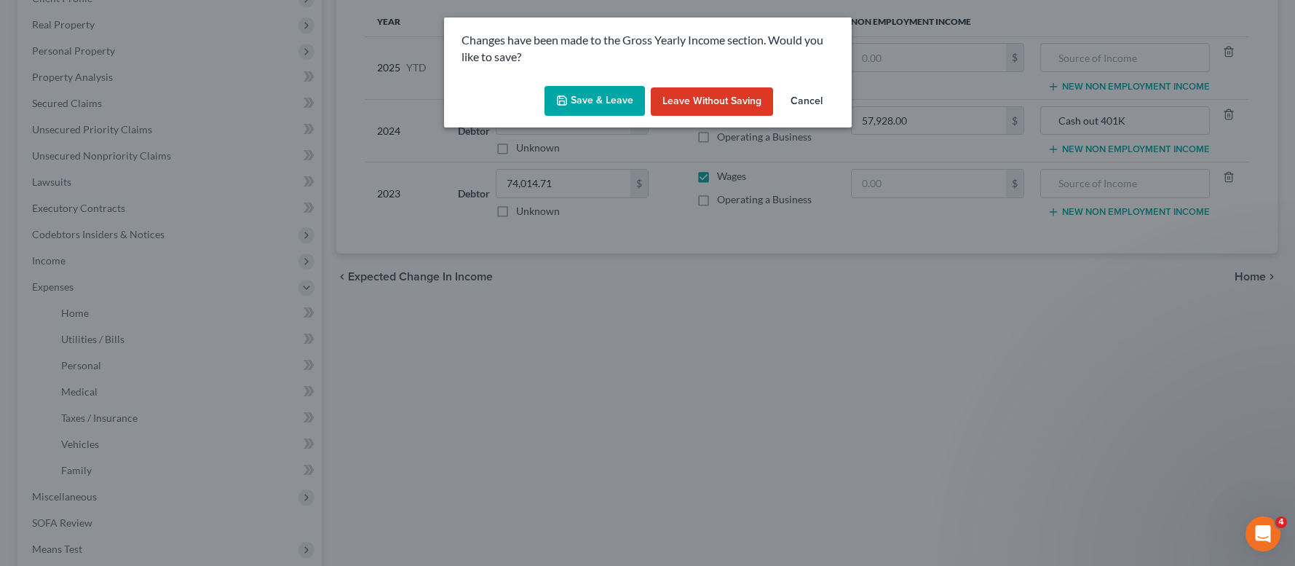
click at [585, 103] on button "Save & Leave" at bounding box center [595, 101] width 100 height 31
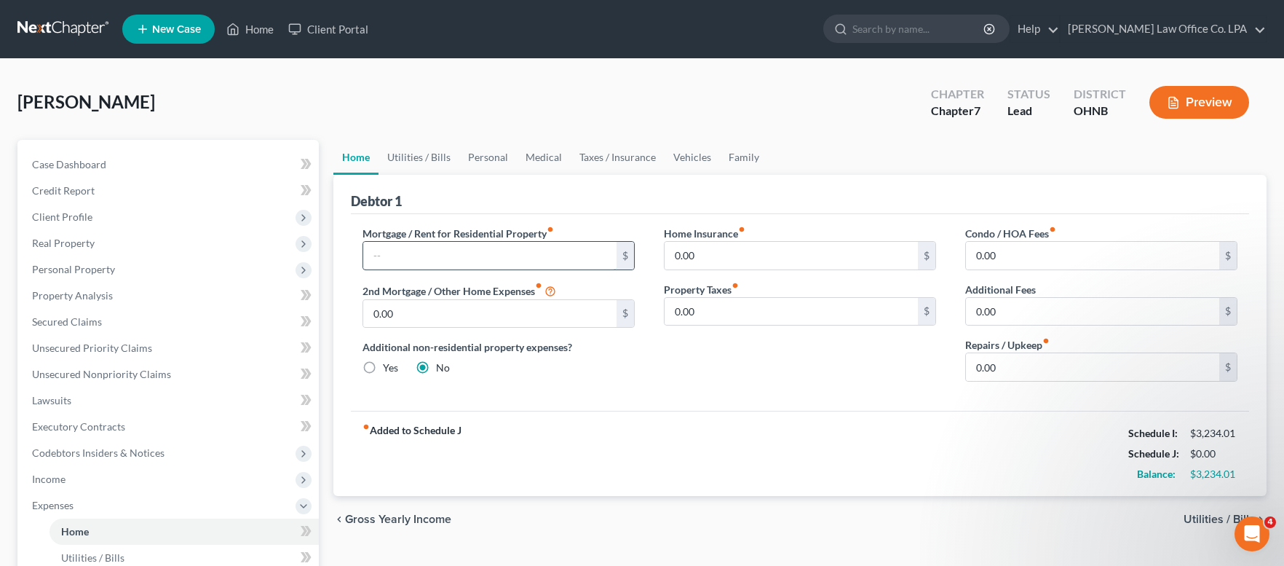
click at [558, 254] on input "text" at bounding box center [489, 256] width 253 height 28
click at [732, 259] on input "0.00" at bounding box center [791, 256] width 253 height 28
click at [1201, 518] on span "Utilities / Bills" at bounding box center [1219, 519] width 71 height 12
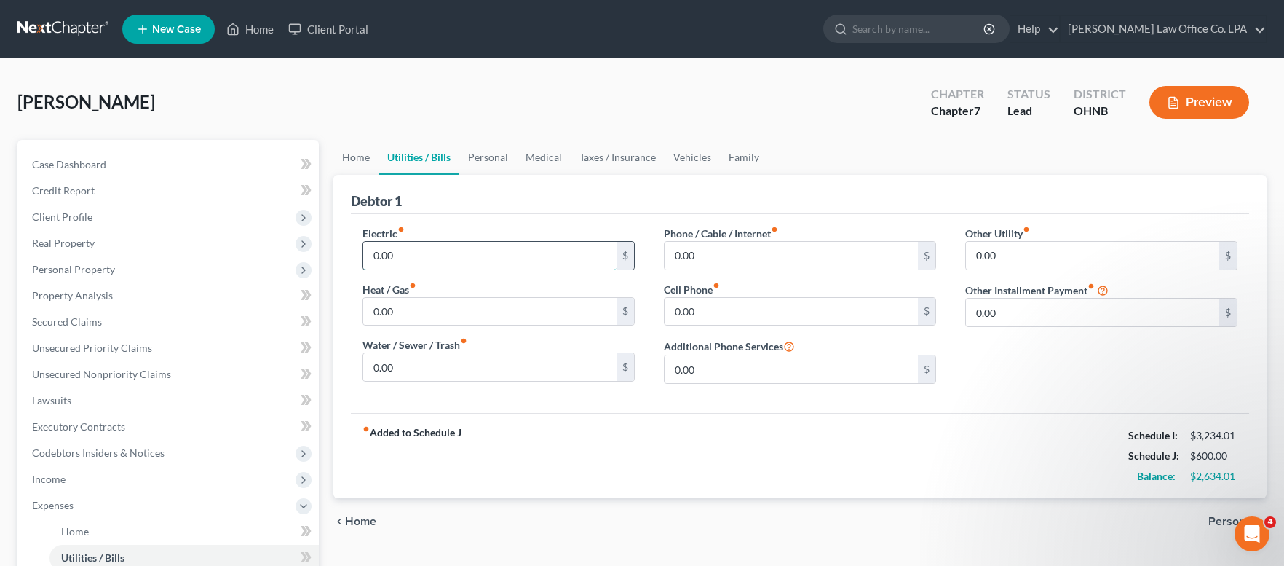
click at [462, 258] on input "0.00" at bounding box center [489, 256] width 253 height 28
click at [414, 360] on input "0.00" at bounding box center [489, 367] width 253 height 28
drag, startPoint x: 419, startPoint y: 259, endPoint x: 342, endPoint y: 250, distance: 77.7
click at [363, 250] on input "147.00" at bounding box center [489, 256] width 253 height 28
click at [729, 246] on input "0.00" at bounding box center [791, 256] width 253 height 28
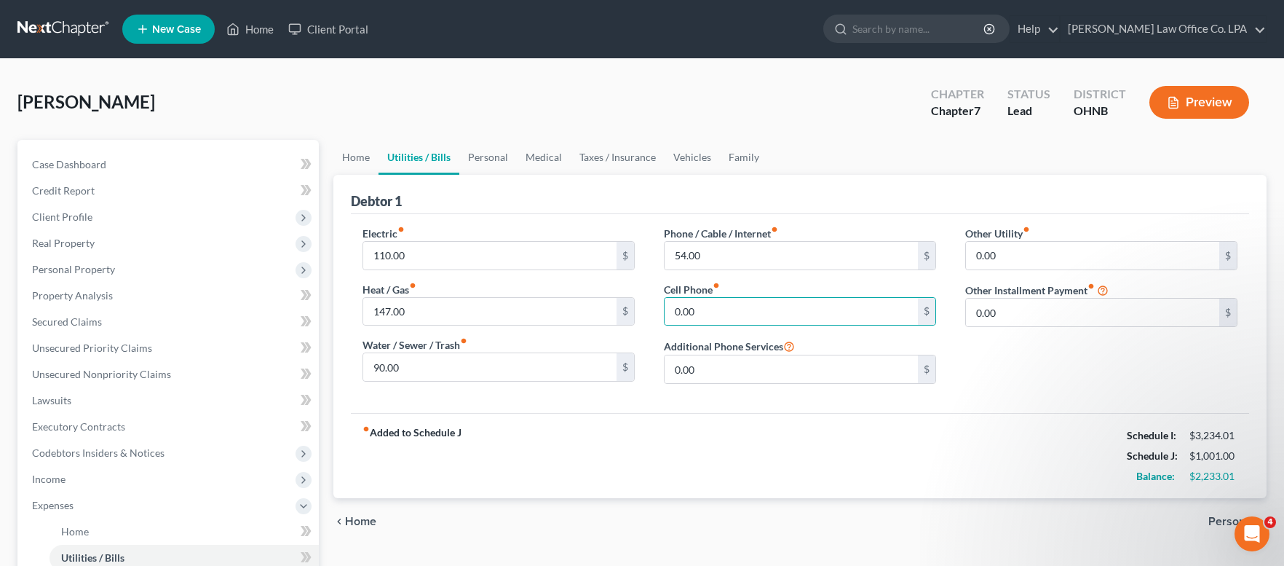
click at [351, 526] on span "Home" at bounding box center [360, 521] width 31 height 12
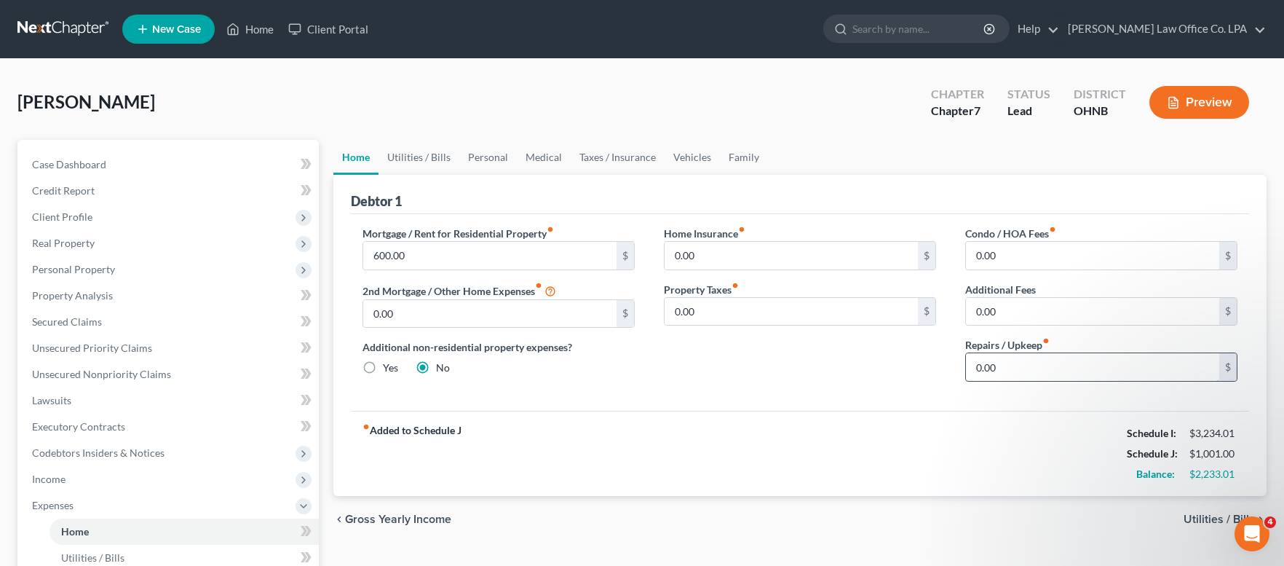
drag, startPoint x: 1013, startPoint y: 372, endPoint x: 964, endPoint y: 372, distance: 49.5
click at [966, 372] on input "0.00" at bounding box center [1092, 367] width 253 height 28
drag, startPoint x: 1026, startPoint y: 368, endPoint x: 935, endPoint y: 365, distance: 91.1
click at [966, 365] on input "810.00" at bounding box center [1092, 367] width 253 height 28
click at [1204, 513] on span "Utilities / Bills" at bounding box center [1219, 519] width 71 height 12
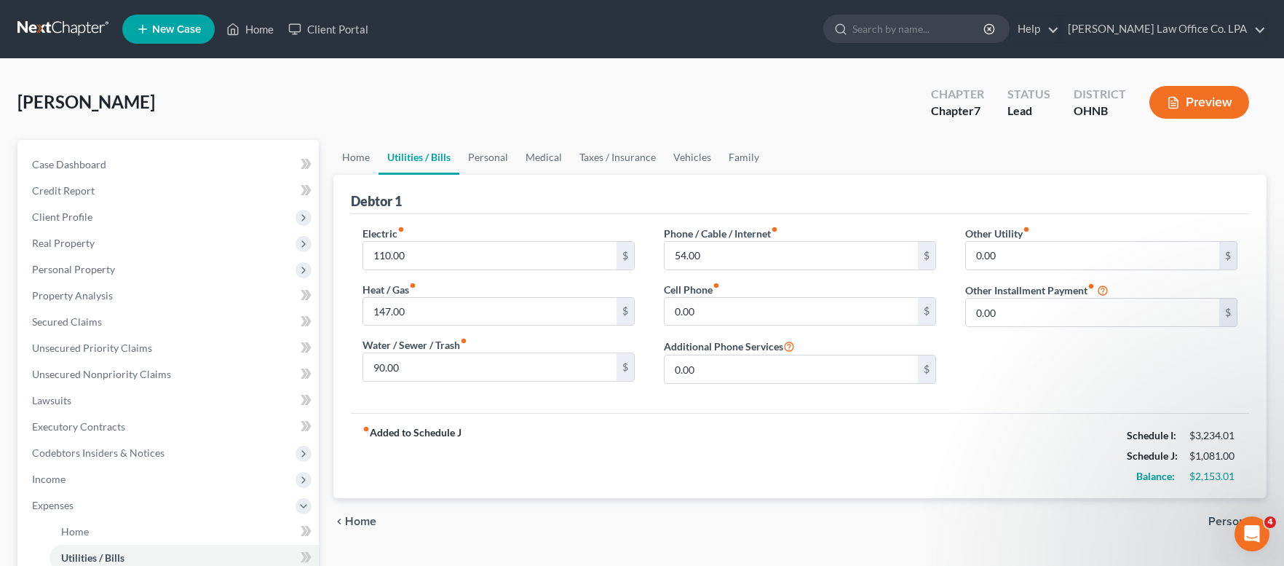
click at [1216, 518] on span "Personal" at bounding box center [1231, 521] width 47 height 12
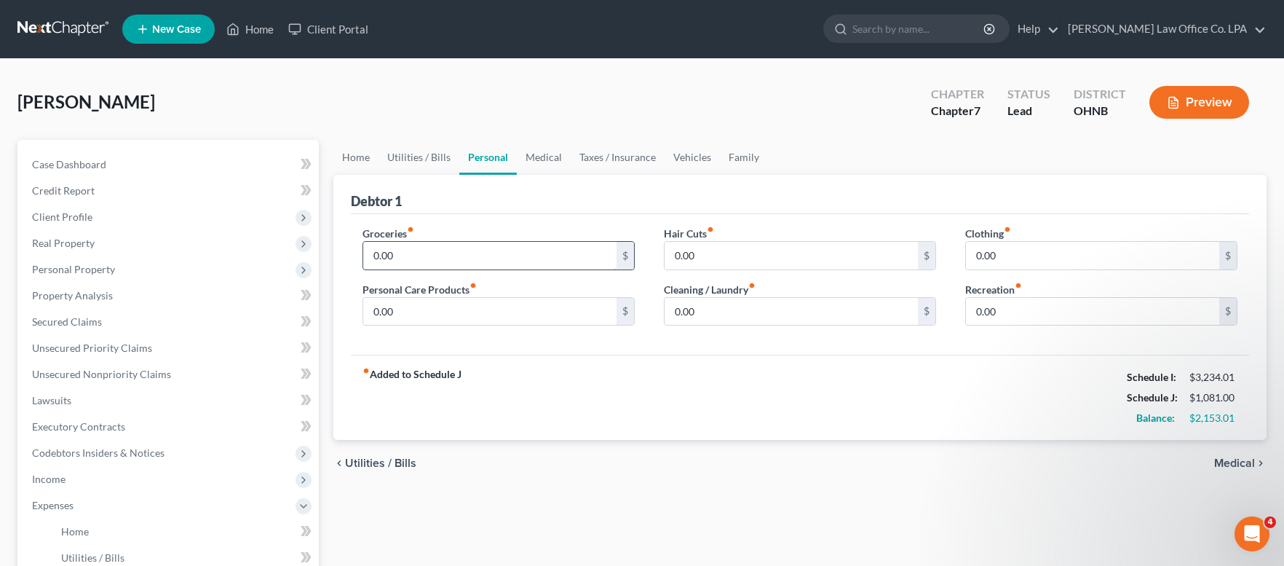
click at [429, 254] on input "0.00" at bounding box center [489, 256] width 253 height 28
click at [1224, 464] on span "Medical" at bounding box center [1234, 463] width 41 height 12
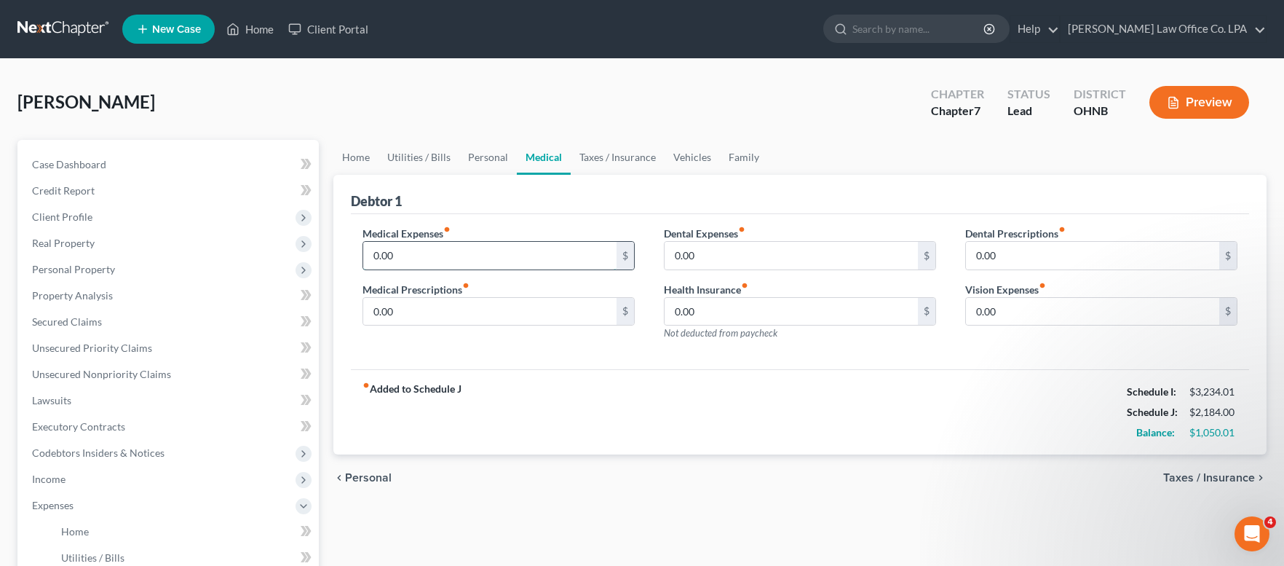
click at [448, 249] on input "0.00" at bounding box center [489, 256] width 253 height 28
click at [1187, 479] on span "Taxes / Insurance" at bounding box center [1209, 478] width 92 height 12
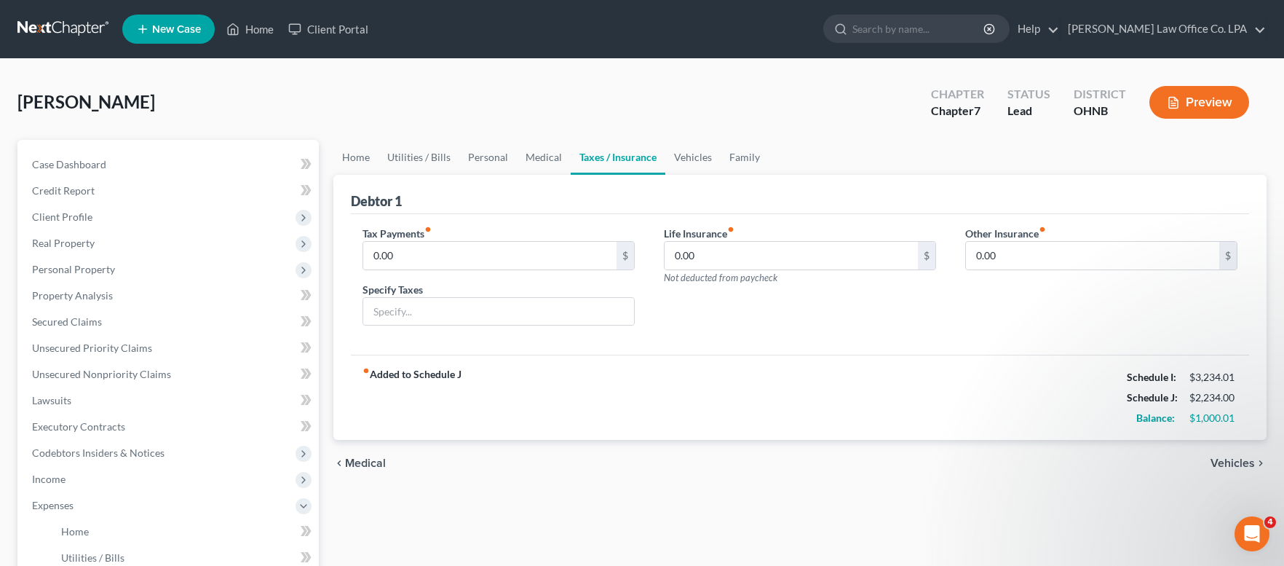
click at [1221, 459] on span "Vehicles" at bounding box center [1233, 463] width 44 height 12
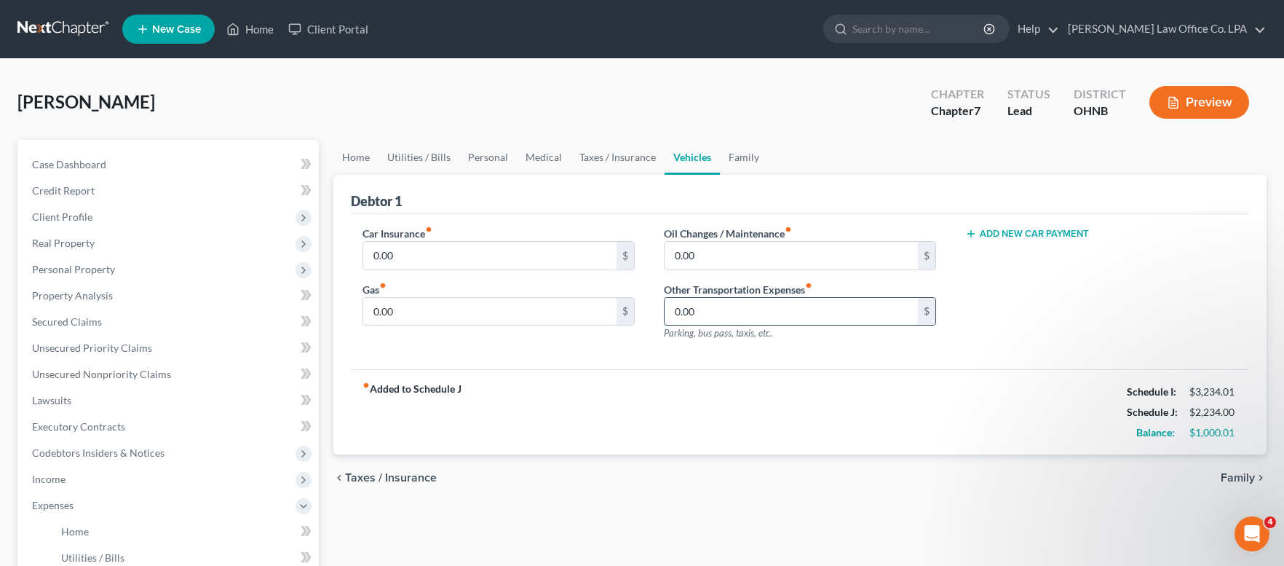
click at [710, 310] on input "0.00" at bounding box center [791, 312] width 253 height 28
click at [364, 309] on input "0.00" at bounding box center [489, 312] width 253 height 28
drag, startPoint x: 405, startPoint y: 309, endPoint x: 333, endPoint y: 309, distance: 72.1
click at [363, 309] on input "53.00" at bounding box center [489, 312] width 253 height 28
drag, startPoint x: 365, startPoint y: 307, endPoint x: 480, endPoint y: 318, distance: 115.5
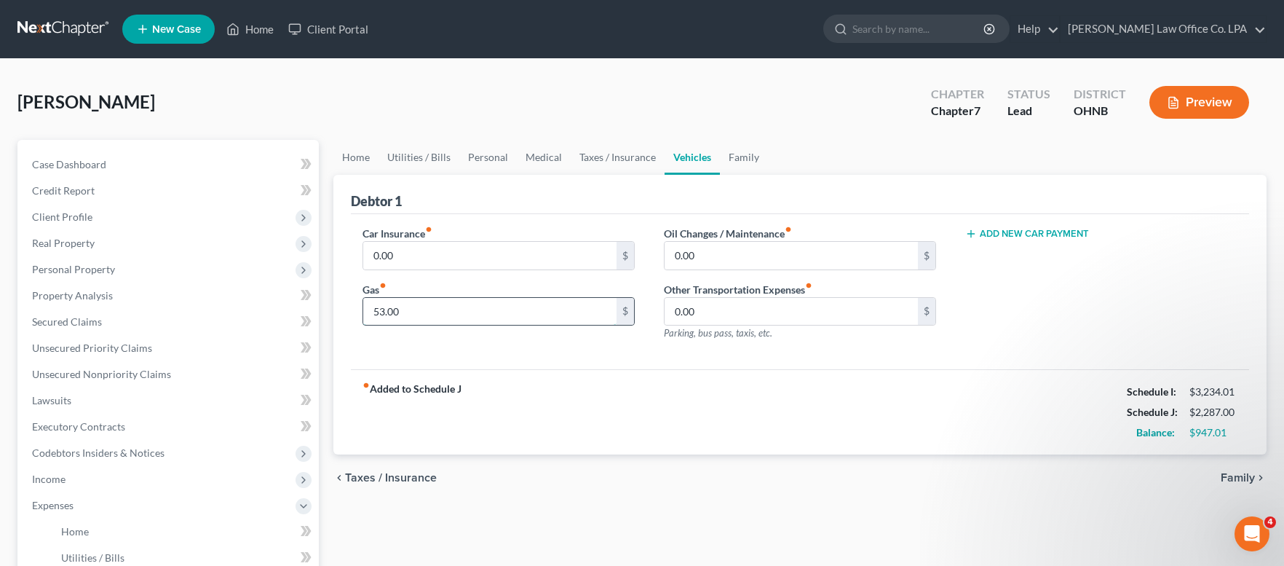
click at [480, 318] on input "53.00" at bounding box center [489, 312] width 253 height 28
click at [427, 475] on span "Taxes / Insurance" at bounding box center [391, 478] width 92 height 12
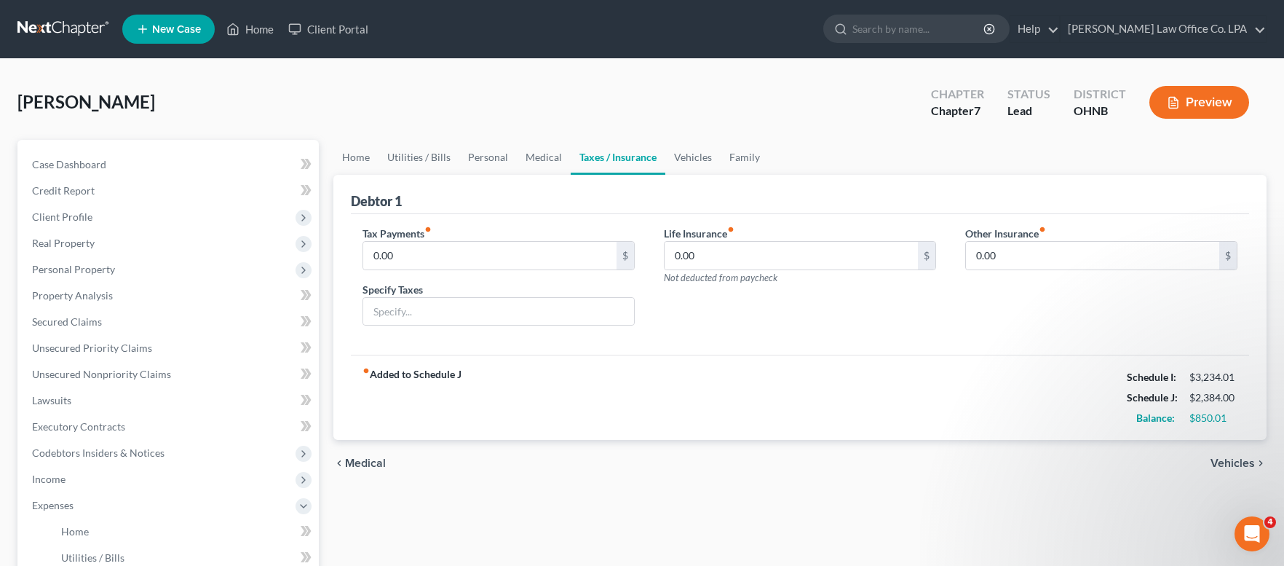
click at [373, 464] on span "Medical" at bounding box center [365, 463] width 41 height 12
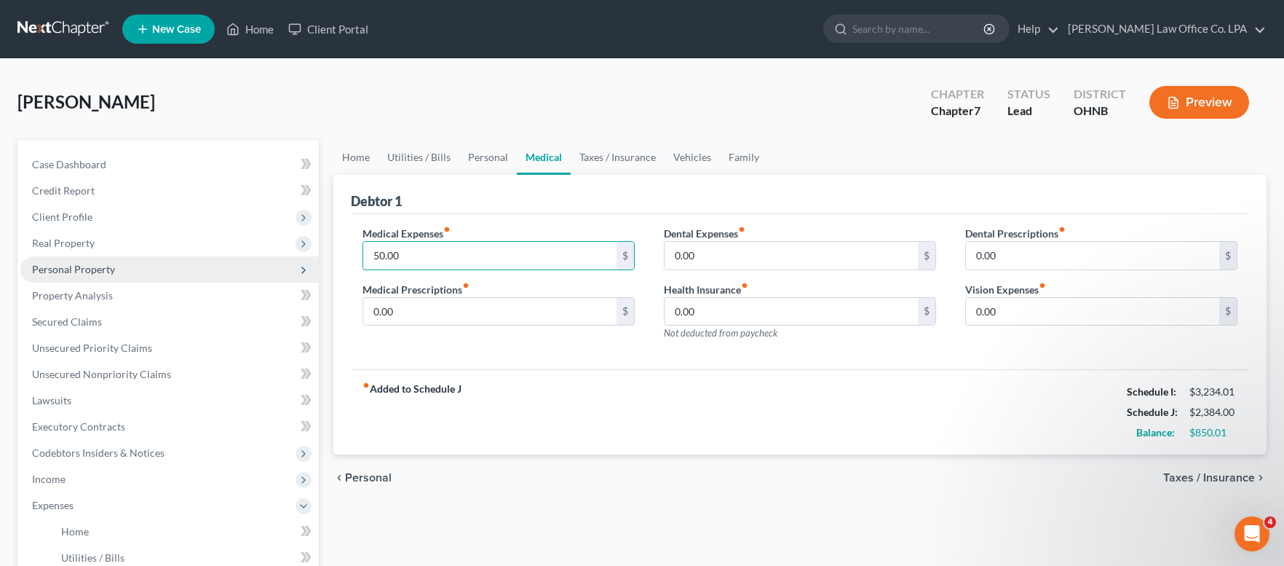
drag, startPoint x: 413, startPoint y: 252, endPoint x: 312, endPoint y: 257, distance: 101.3
click at [363, 253] on input "50.00" at bounding box center [489, 256] width 253 height 28
click at [374, 482] on span "Personal" at bounding box center [368, 478] width 47 height 12
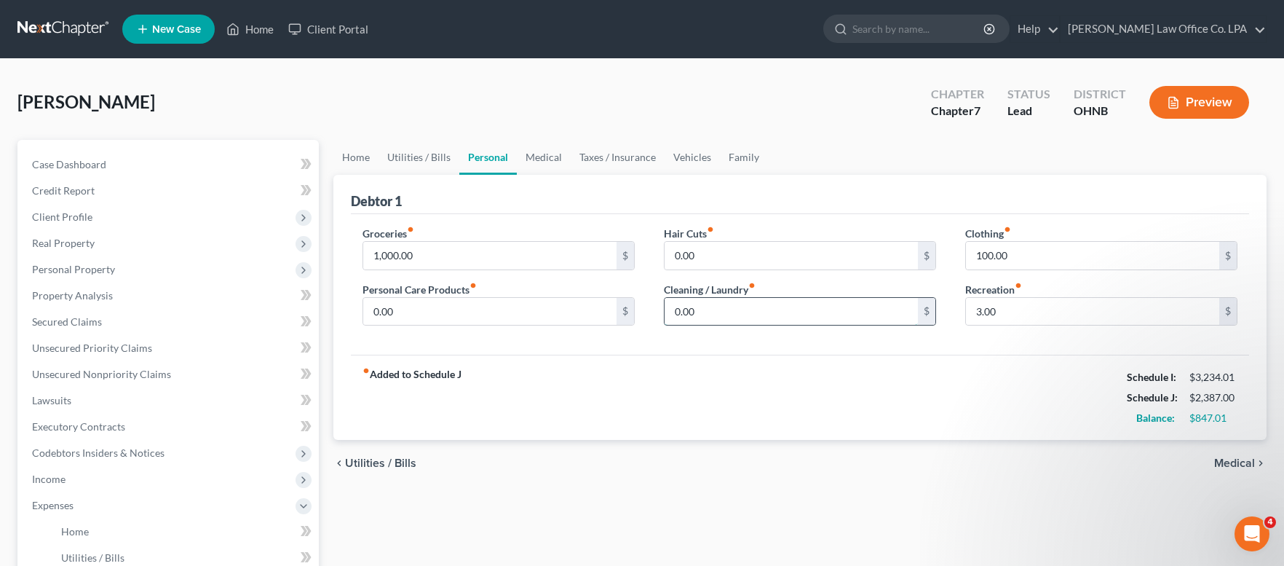
click at [701, 309] on input "0.00" at bounding box center [791, 312] width 253 height 28
click at [1254, 458] on span "Medical" at bounding box center [1234, 463] width 41 height 12
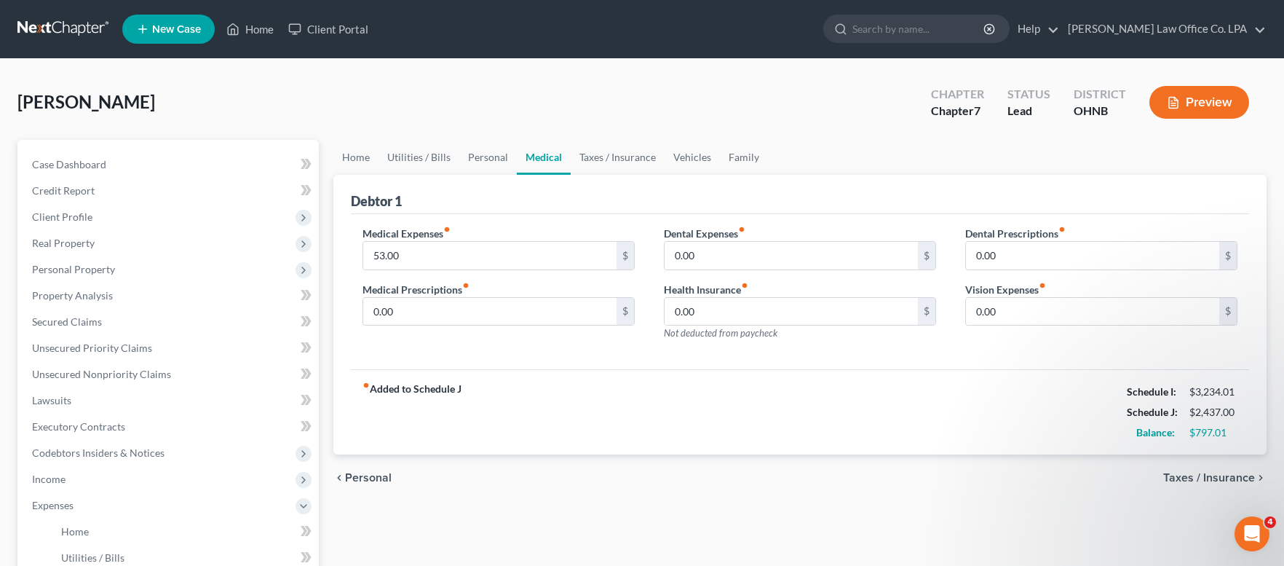
click at [1254, 458] on div "chevron_left Personal Taxes / Insurance chevron_right" at bounding box center [799, 477] width 933 height 47
click at [1228, 475] on span "Taxes / Insurance" at bounding box center [1209, 478] width 92 height 12
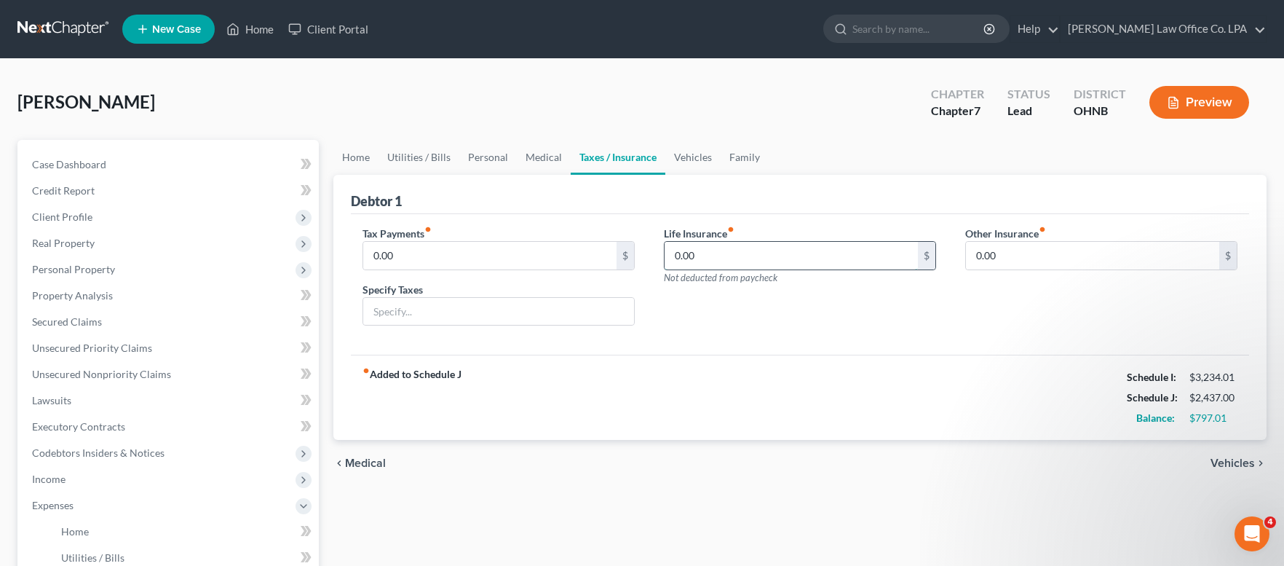
click at [708, 256] on input "0.00" at bounding box center [791, 256] width 253 height 28
drag, startPoint x: 719, startPoint y: 260, endPoint x: 583, endPoint y: 245, distance: 137.0
click at [665, 245] on input "18.41" at bounding box center [791, 256] width 253 height 28
click at [711, 243] on input "18.41" at bounding box center [791, 256] width 253 height 28
drag, startPoint x: 711, startPoint y: 248, endPoint x: 658, endPoint y: 256, distance: 53.9
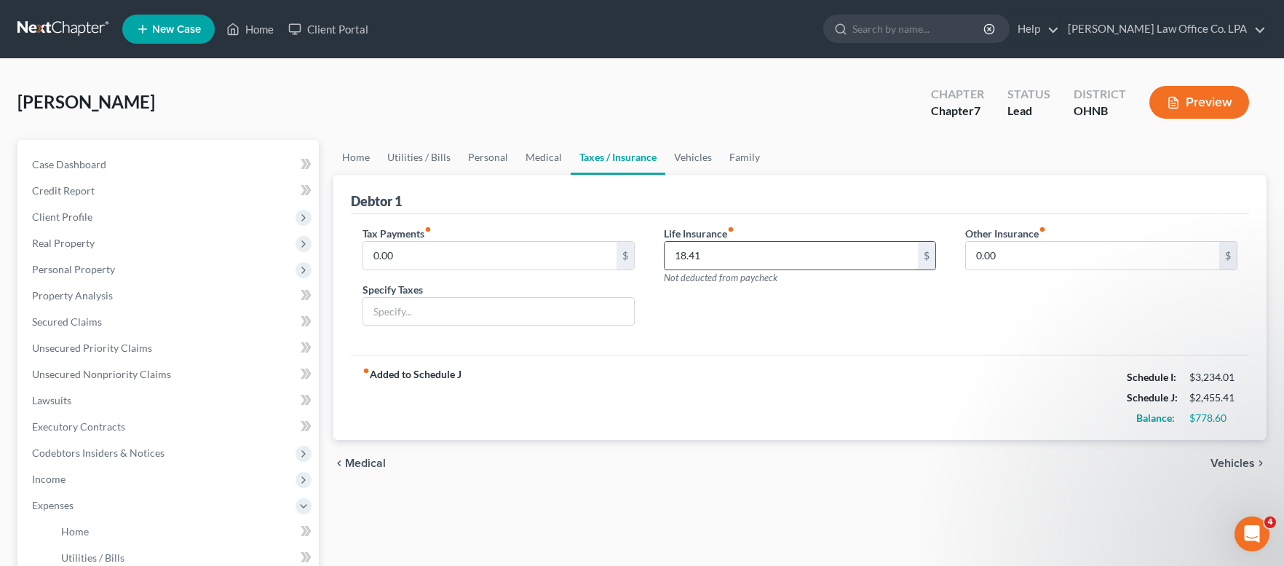
click at [665, 256] on input "18.41" at bounding box center [791, 256] width 253 height 28
click at [378, 464] on span "Medical" at bounding box center [365, 463] width 41 height 12
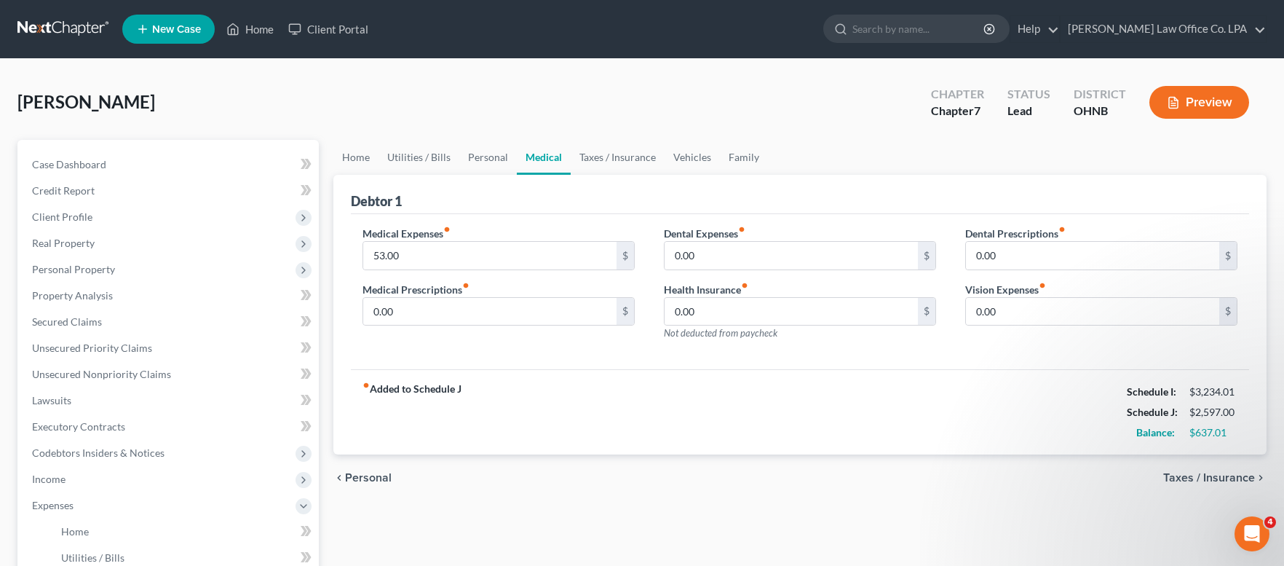
click at [378, 464] on div "chevron_left Personal Taxes / Insurance chevron_right" at bounding box center [799, 477] width 933 height 47
click at [375, 472] on span "Personal" at bounding box center [368, 478] width 47 height 12
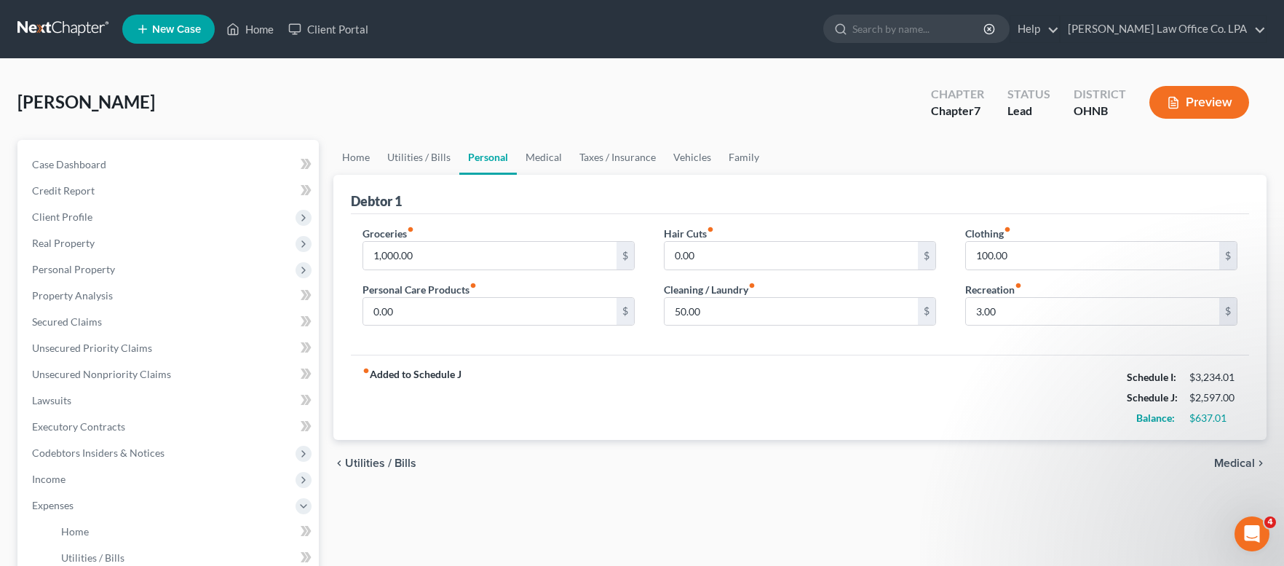
click at [373, 462] on span "Utilities / Bills" at bounding box center [380, 463] width 71 height 12
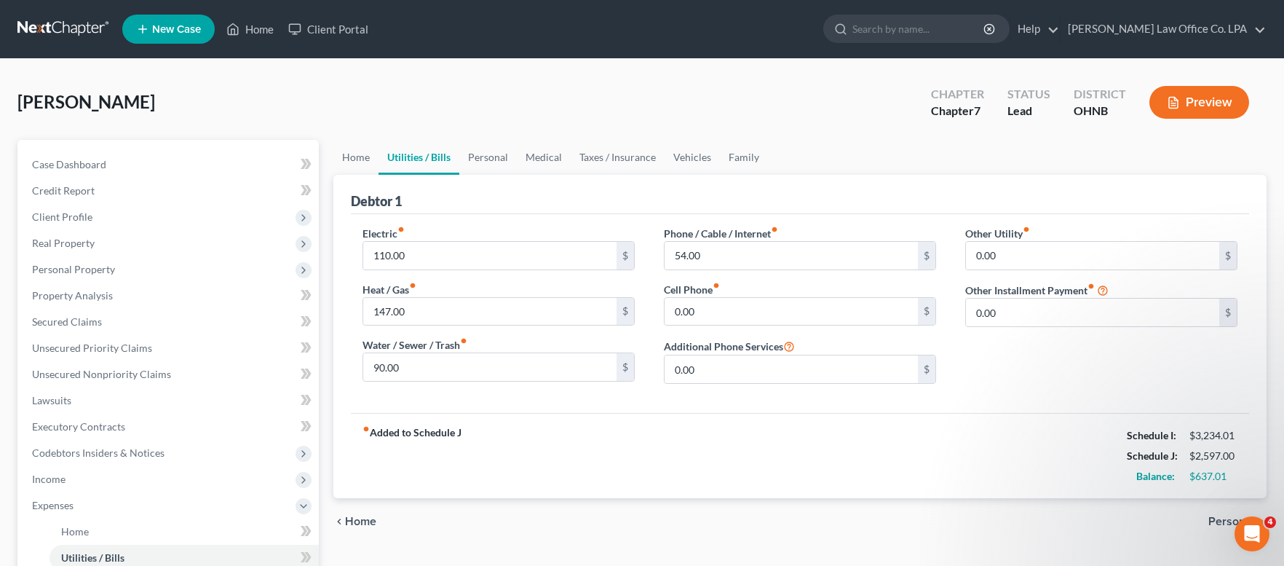
click at [355, 518] on span "Home" at bounding box center [360, 521] width 31 height 12
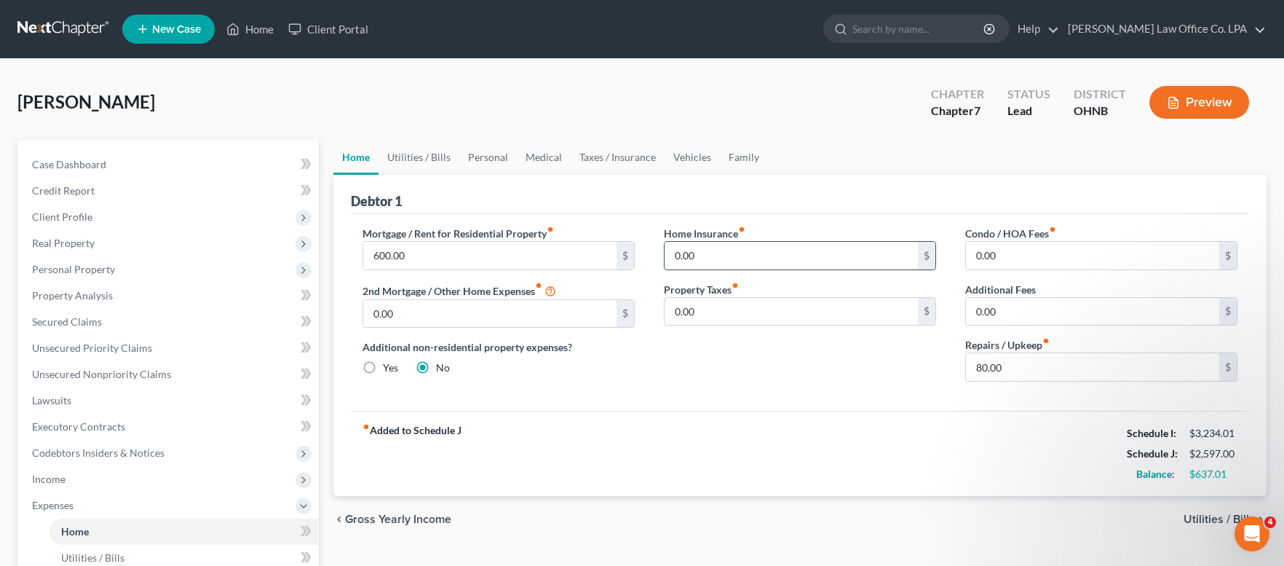
drag, startPoint x: 731, startPoint y: 261, endPoint x: 636, endPoint y: 260, distance: 95.4
click at [665, 260] on input "0.00" at bounding box center [791, 256] width 253 height 28
drag, startPoint x: 711, startPoint y: 257, endPoint x: 665, endPoint y: 256, distance: 45.9
click at [665, 256] on input "0.00" at bounding box center [791, 256] width 253 height 28
click at [1198, 520] on span "Utilities / Bills" at bounding box center [1219, 519] width 71 height 12
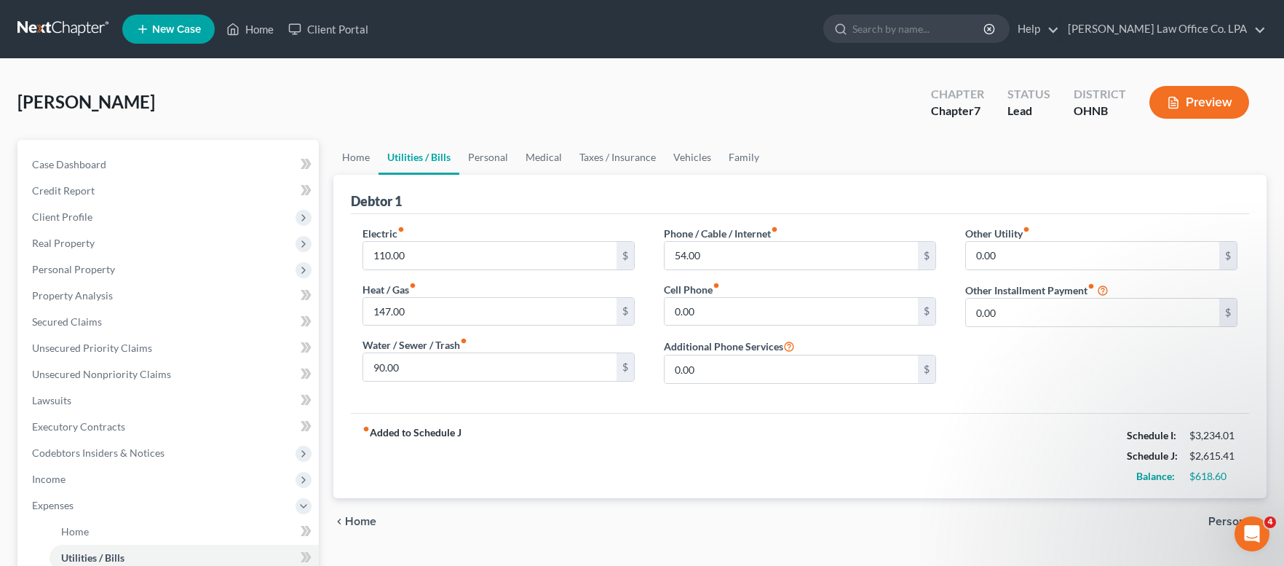
click at [1216, 518] on span "Personal" at bounding box center [1231, 521] width 47 height 12
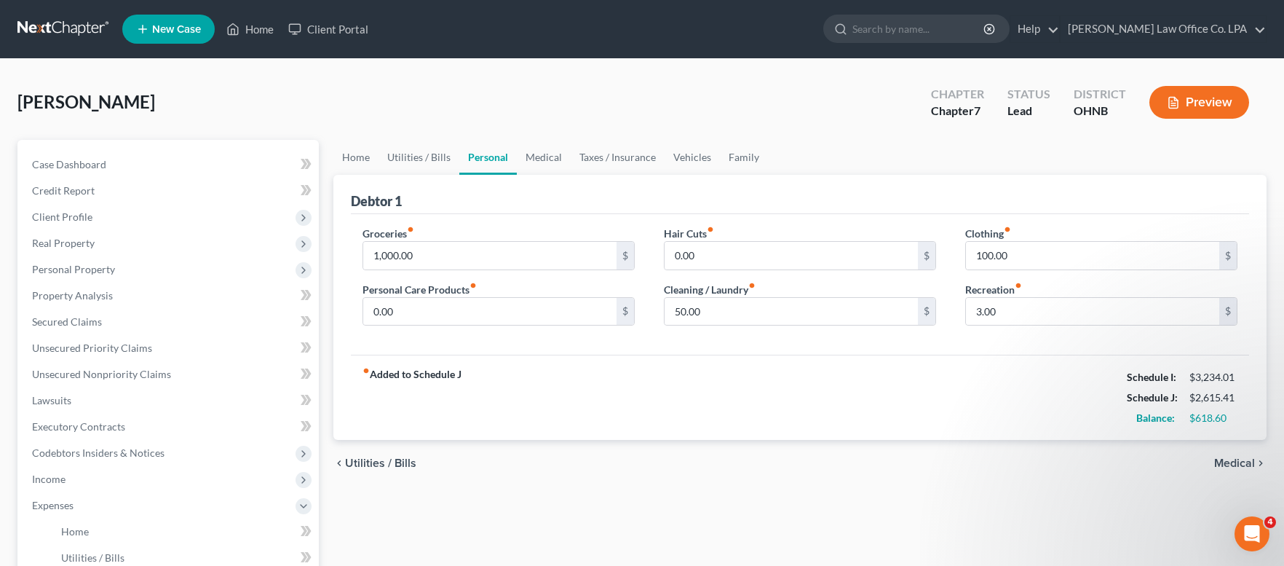
click at [1216, 518] on div "Home Utilities / Bills Personal Medical Taxes / Insurance Vehicles Family Debto…" at bounding box center [800, 521] width 948 height 762
click at [1225, 460] on span "Medical" at bounding box center [1234, 463] width 41 height 12
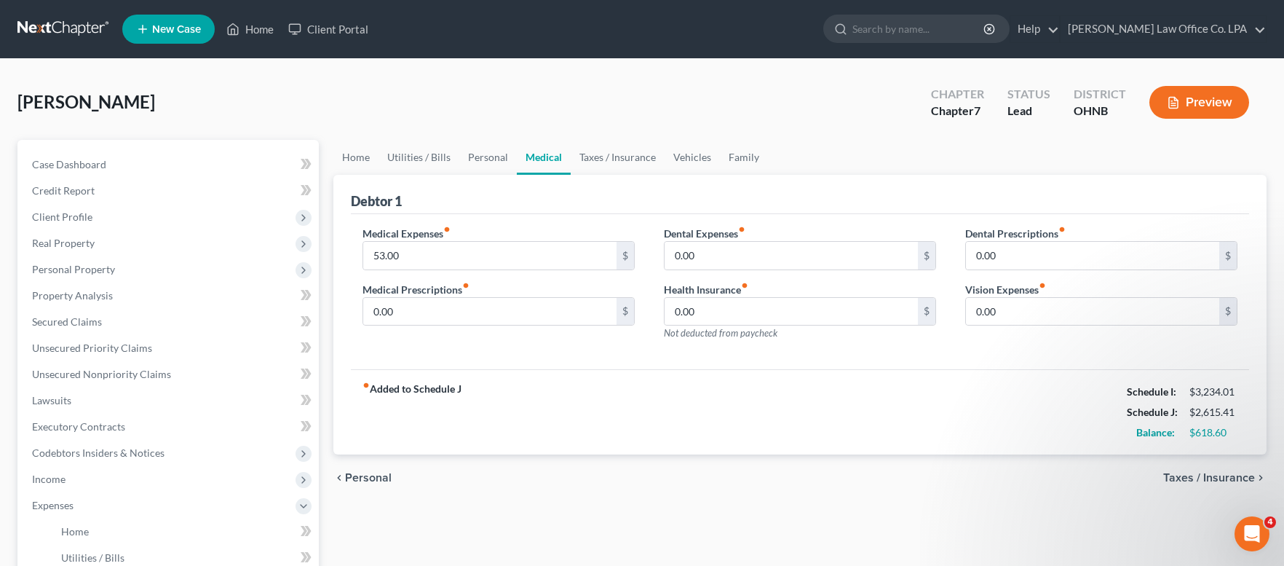
click at [1225, 460] on div "chevron_left Personal Taxes / Insurance chevron_right" at bounding box center [799, 477] width 933 height 47
click at [1226, 472] on span "Taxes / Insurance" at bounding box center [1209, 478] width 92 height 12
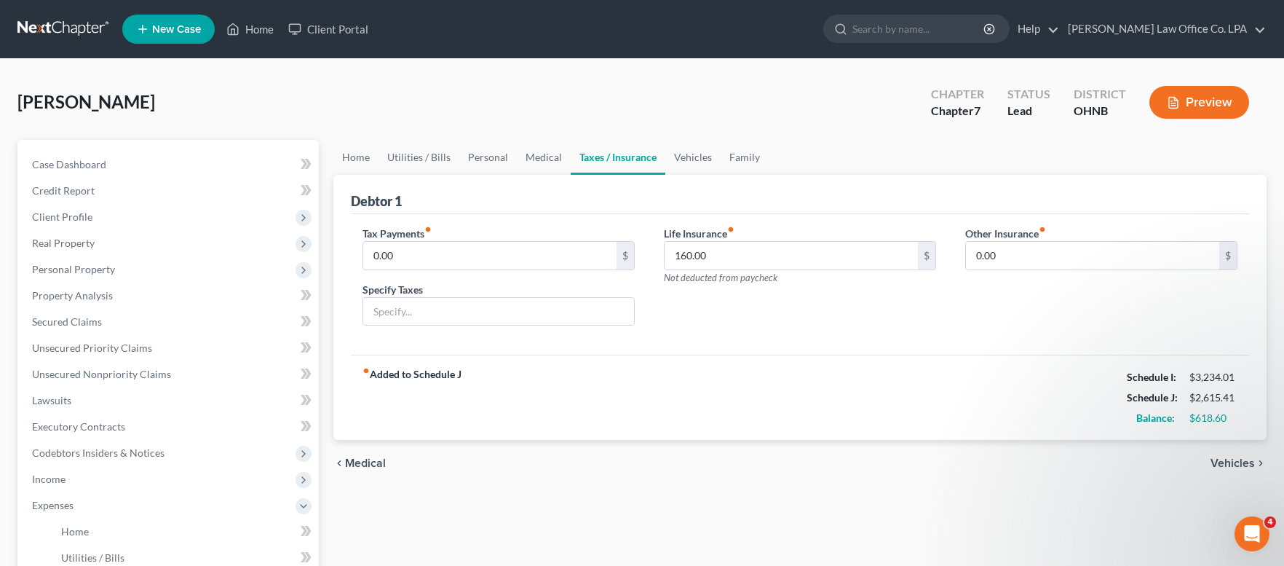
click at [1227, 464] on span "Vehicles" at bounding box center [1233, 463] width 44 height 12
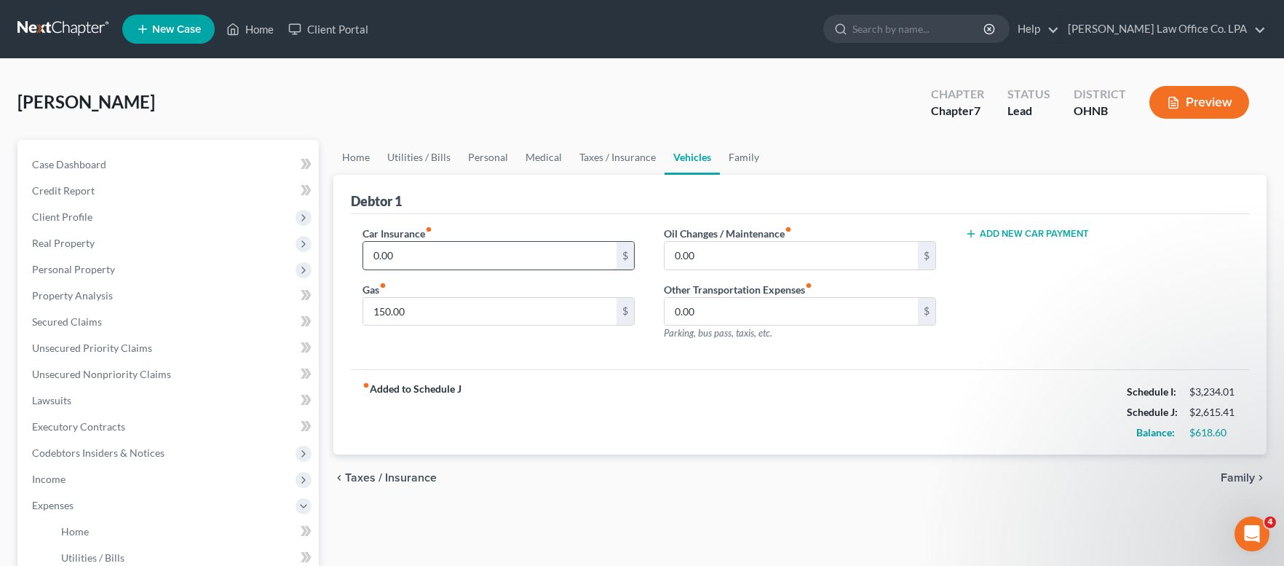
drag, startPoint x: 446, startPoint y: 259, endPoint x: 418, endPoint y: 250, distance: 29.2
click at [418, 250] on input "0.00" at bounding box center [489, 256] width 253 height 28
click at [1254, 475] on span "Family" at bounding box center [1238, 478] width 34 height 12
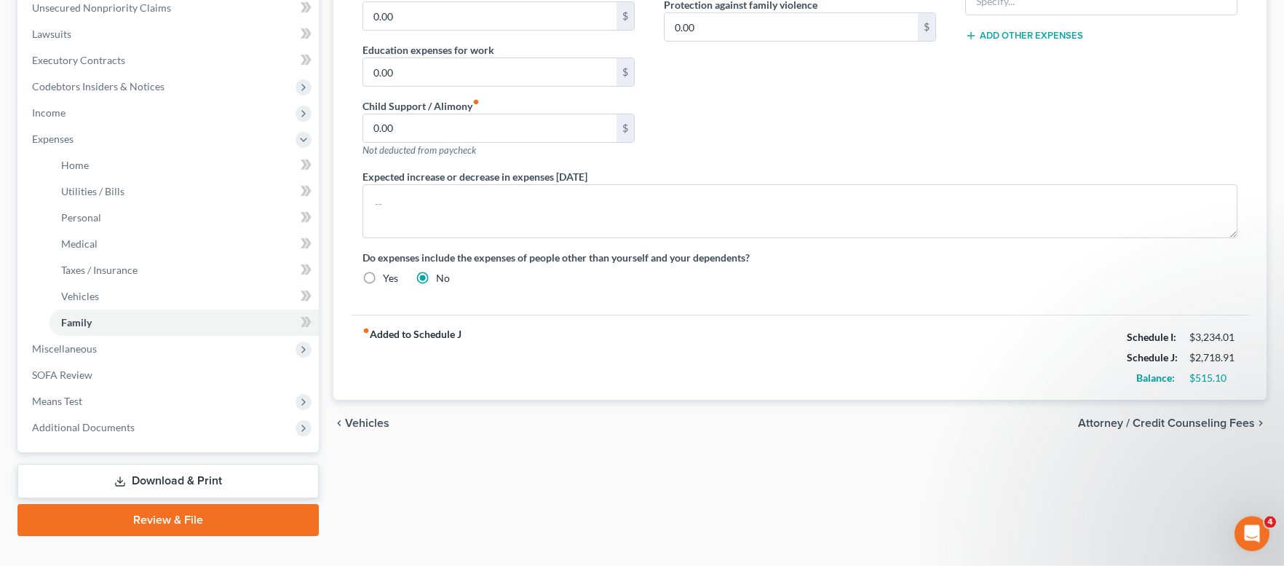
scroll to position [385, 0]
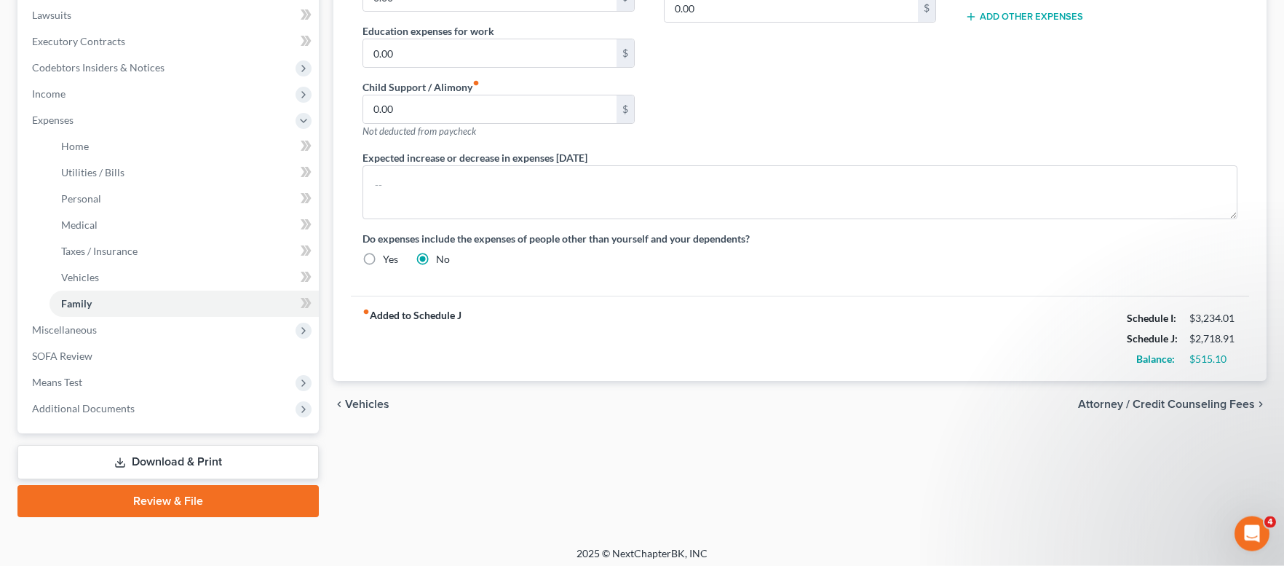
click at [1116, 406] on span "Attorney / Credit Counseling Fees" at bounding box center [1166, 404] width 177 height 12
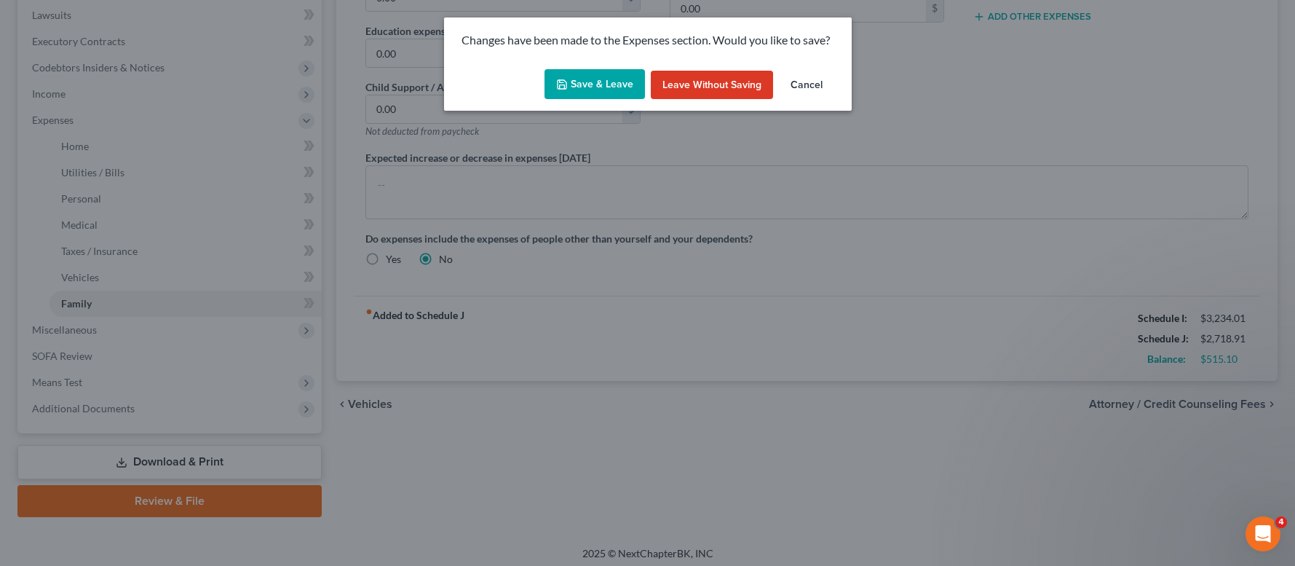
click at [587, 80] on button "Save & Leave" at bounding box center [595, 84] width 100 height 31
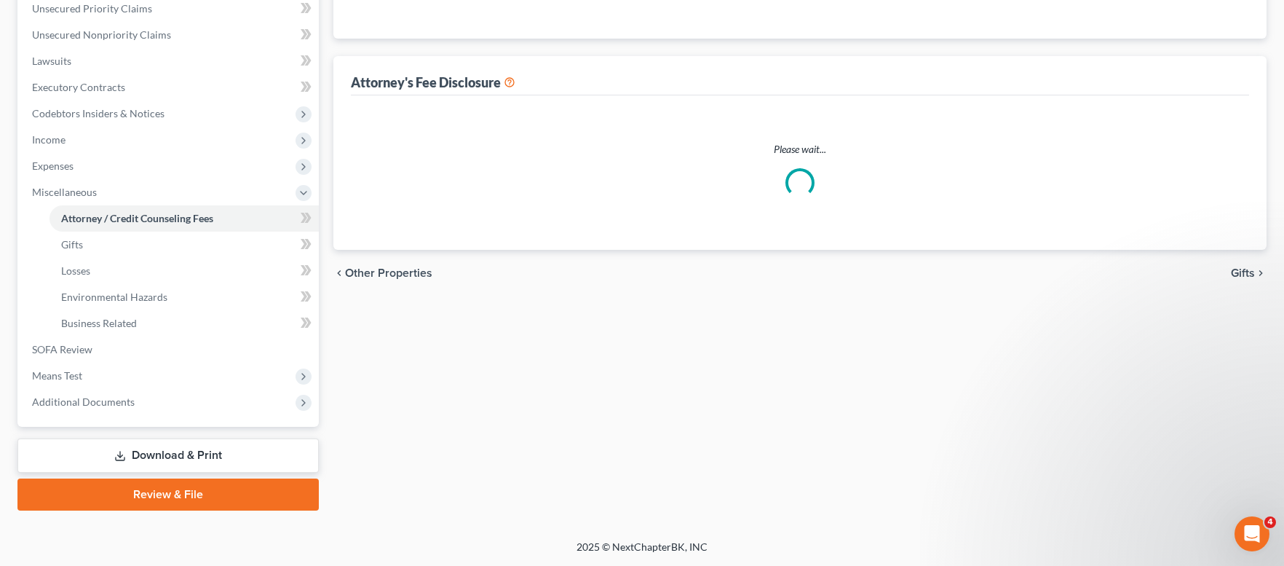
scroll to position [338, 0]
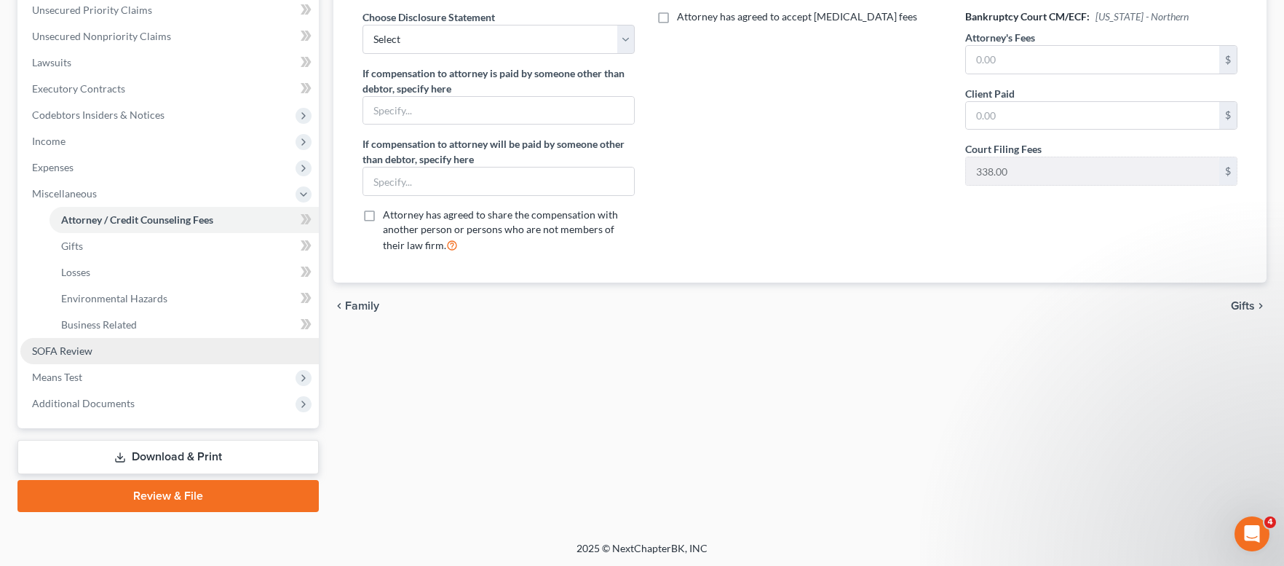
click at [61, 352] on span "SOFA Review" at bounding box center [62, 350] width 60 height 12
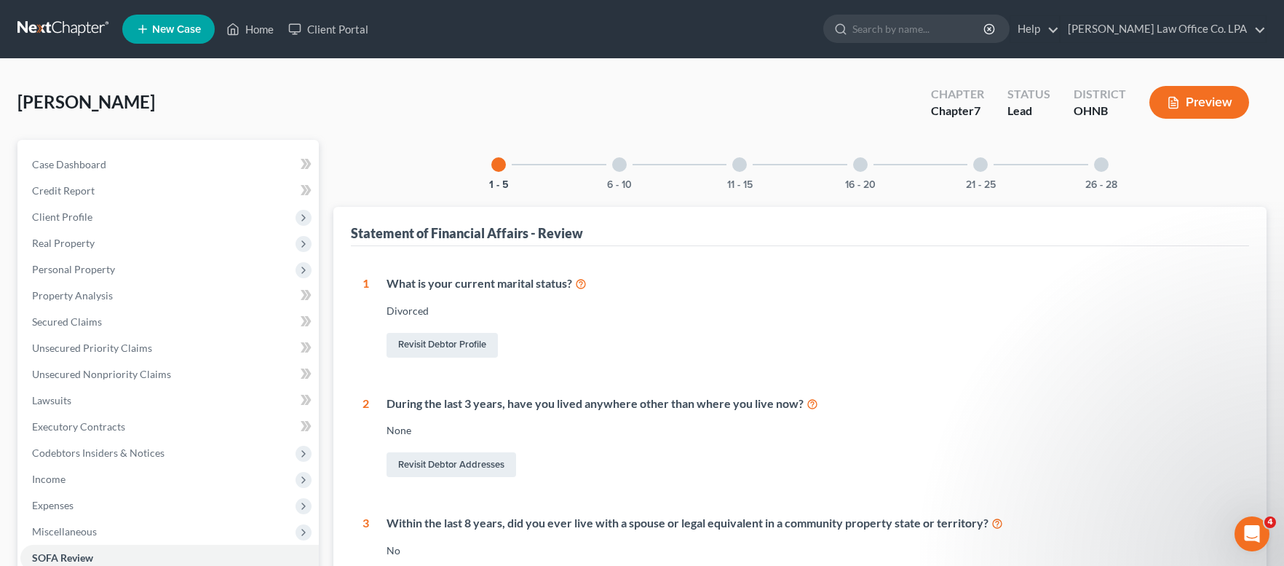
click at [625, 159] on div at bounding box center [619, 164] width 15 height 15
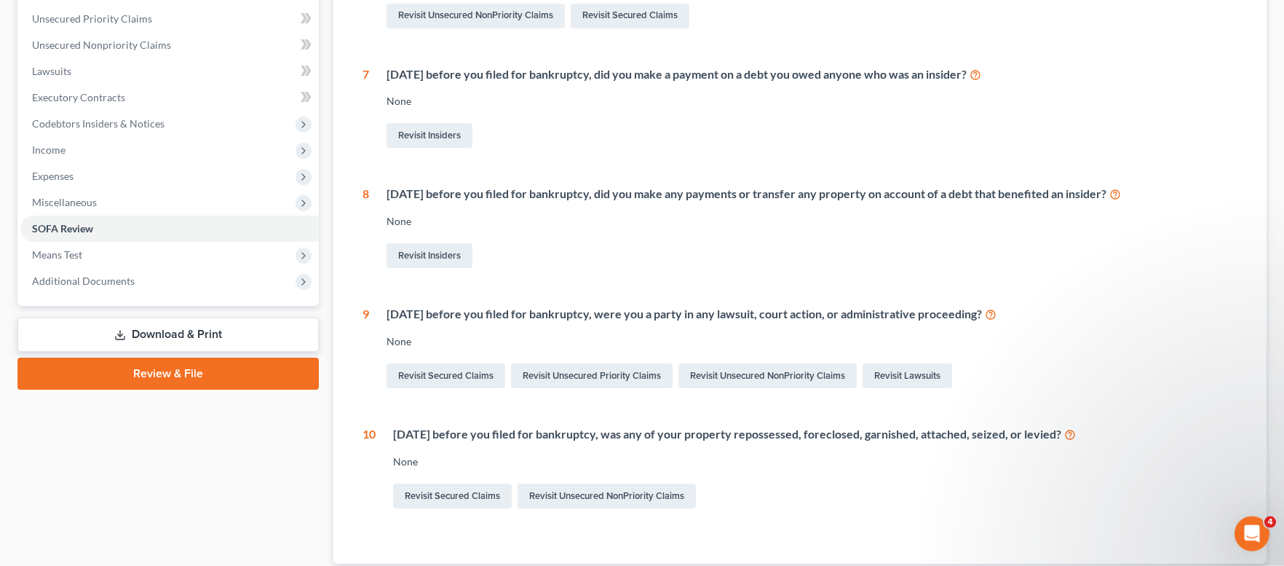
scroll to position [256, 0]
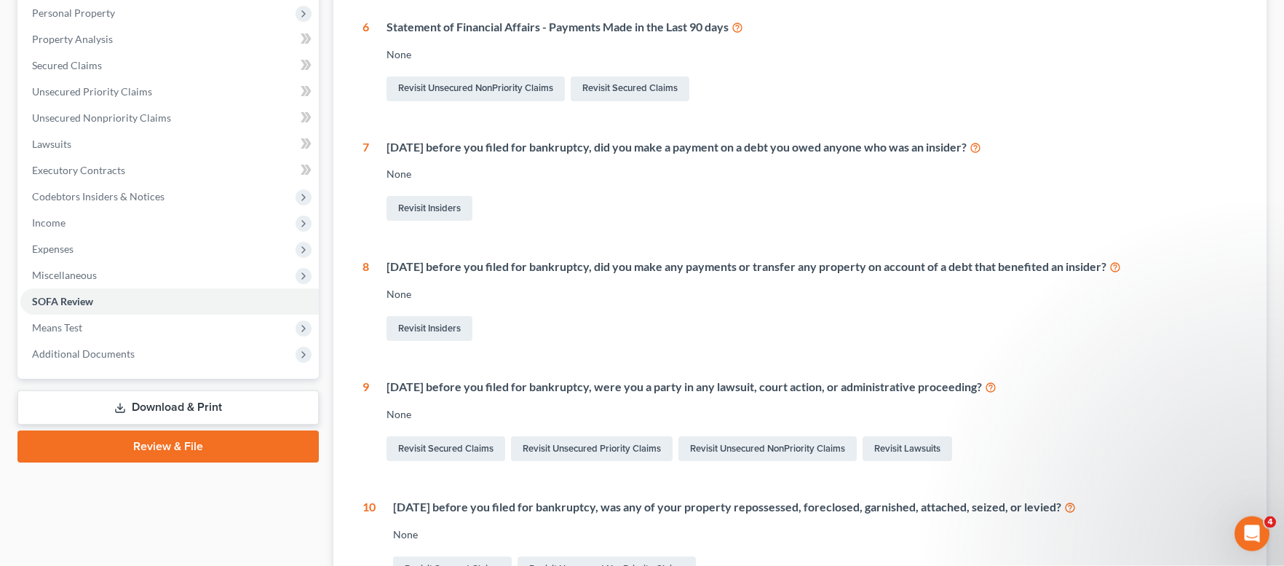
drag, startPoint x: 1267, startPoint y: 213, endPoint x: 1279, endPoint y: 202, distance: 16.5
click at [1278, 194] on div "[PERSON_NAME] Upgraded Chapter Chapter 7 Status Lead District OHNB Preview Peti…" at bounding box center [642, 257] width 1284 height 909
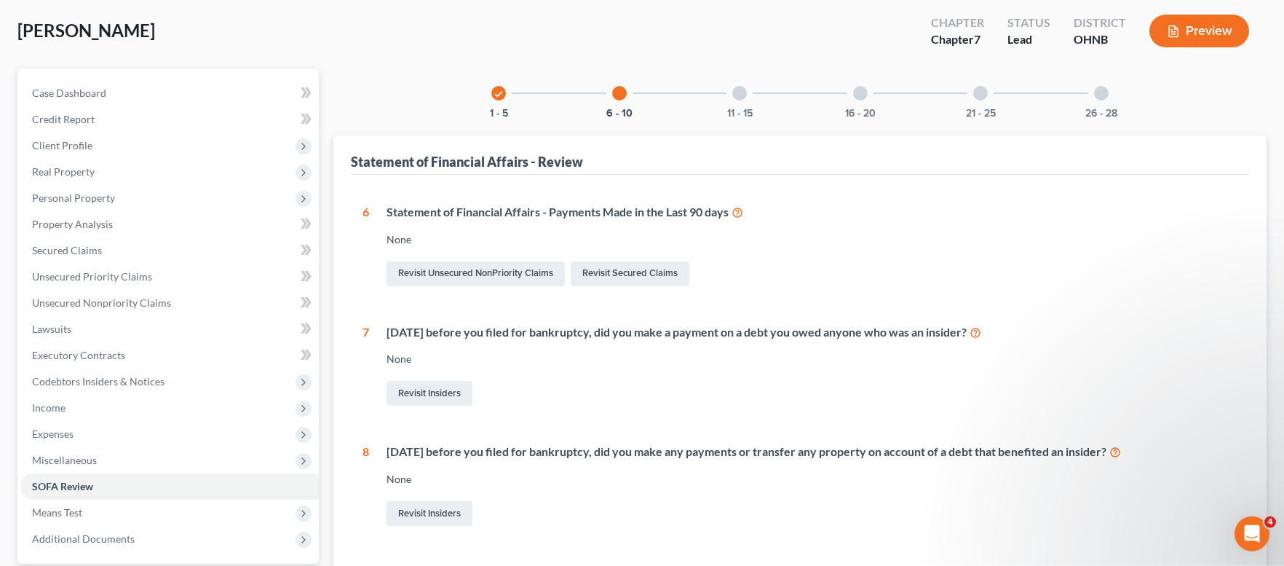
scroll to position [47, 0]
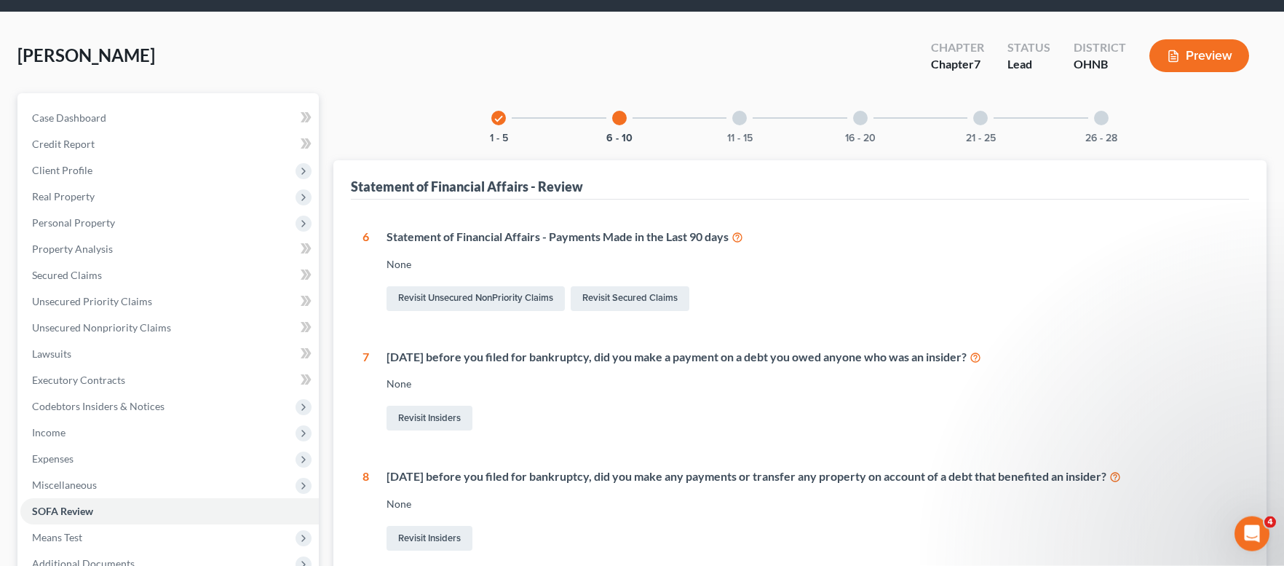
click at [740, 114] on div at bounding box center [739, 118] width 15 height 15
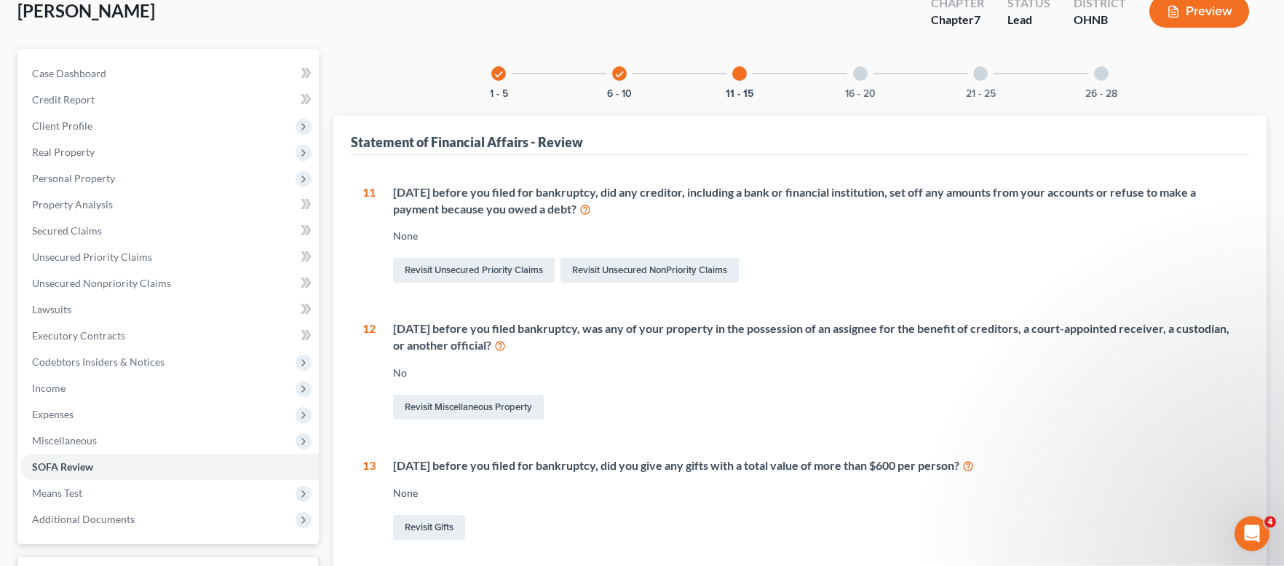
scroll to position [88, 0]
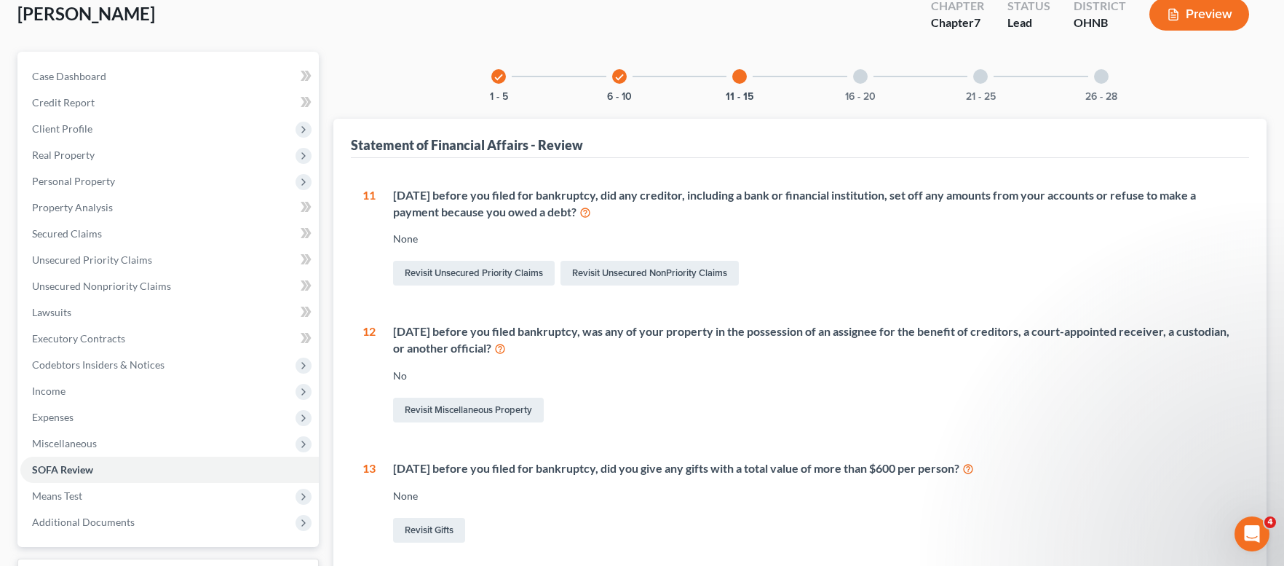
click at [858, 72] on div at bounding box center [860, 76] width 15 height 15
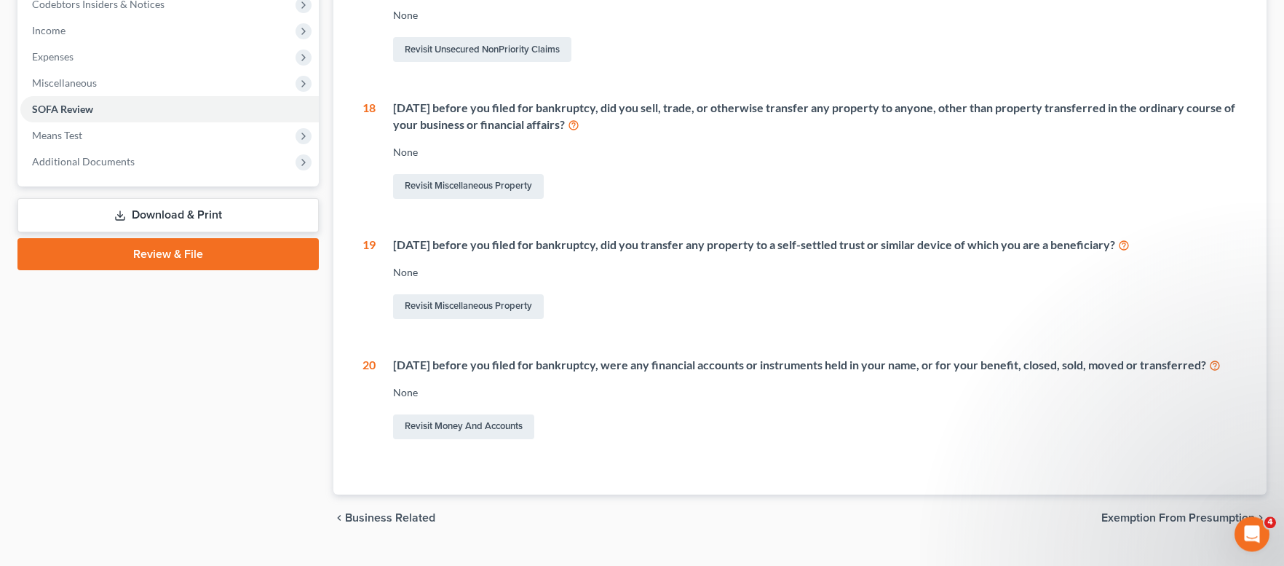
scroll to position [494, 0]
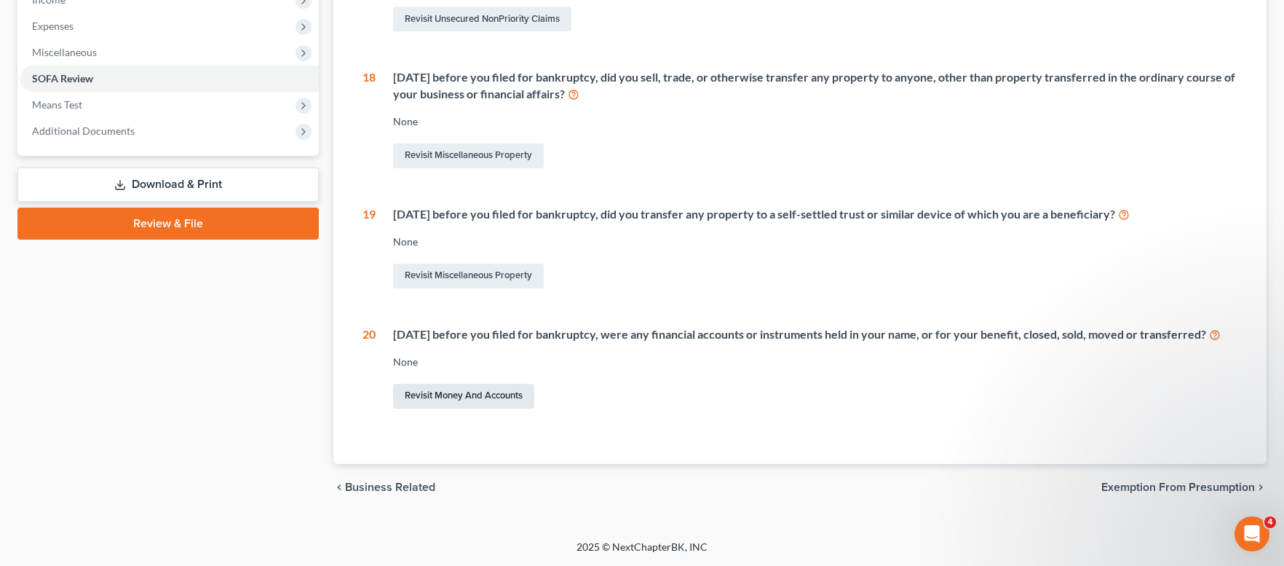
click at [482, 397] on link "Revisit Money and Accounts" at bounding box center [463, 396] width 141 height 25
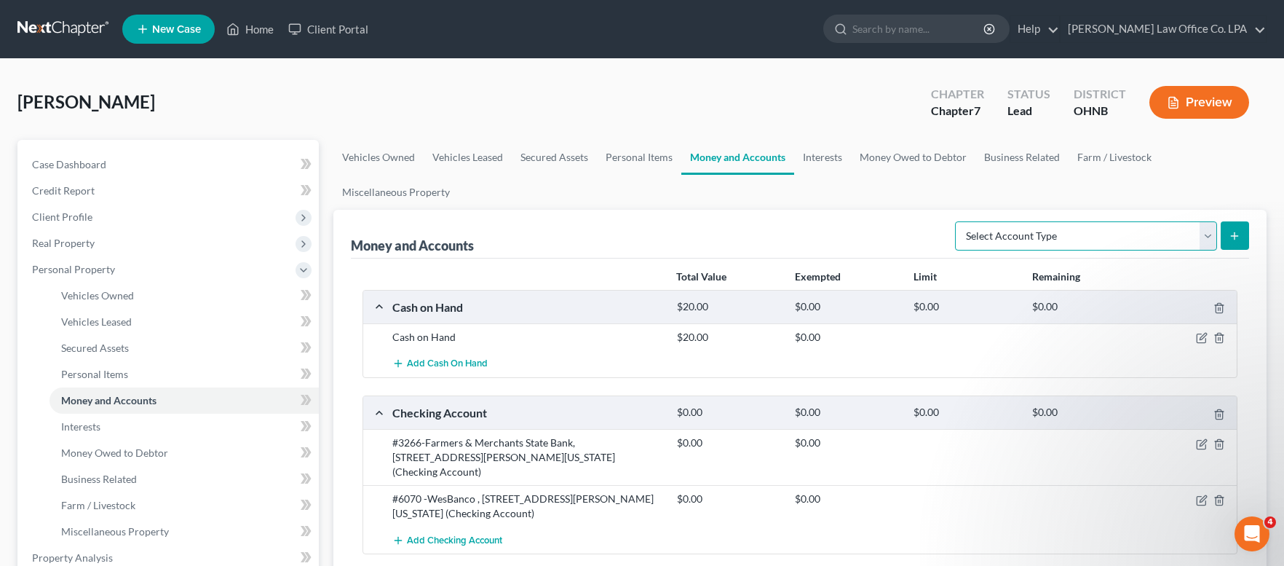
click at [955, 221] on select "Select Account Type Brokerage Cash on Hand Certificates of Deposit Checking Acc…" at bounding box center [1086, 235] width 262 height 29
click at [816, 154] on link "Interests" at bounding box center [822, 157] width 57 height 35
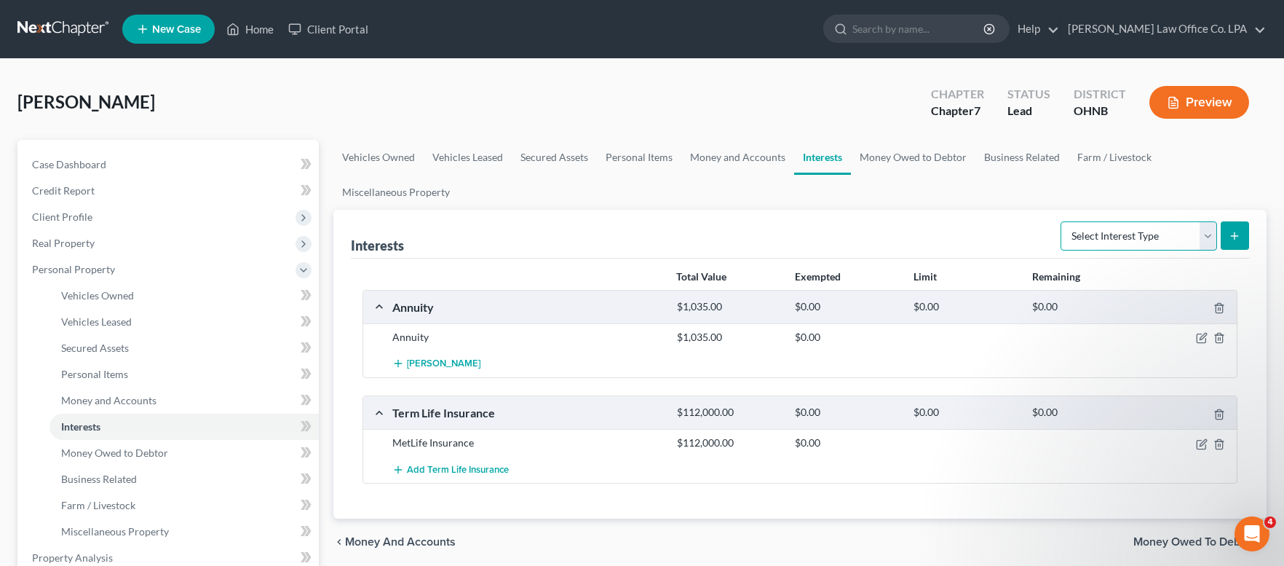
click at [1061, 221] on select "Select Interest Type 401K Annuity Bond Education IRA Government Bond Government…" at bounding box center [1139, 235] width 157 height 29
click option "401K" at bounding box center [0, 0] width 0 height 0
click at [1232, 237] on icon "submit" at bounding box center [1235, 236] width 12 height 12
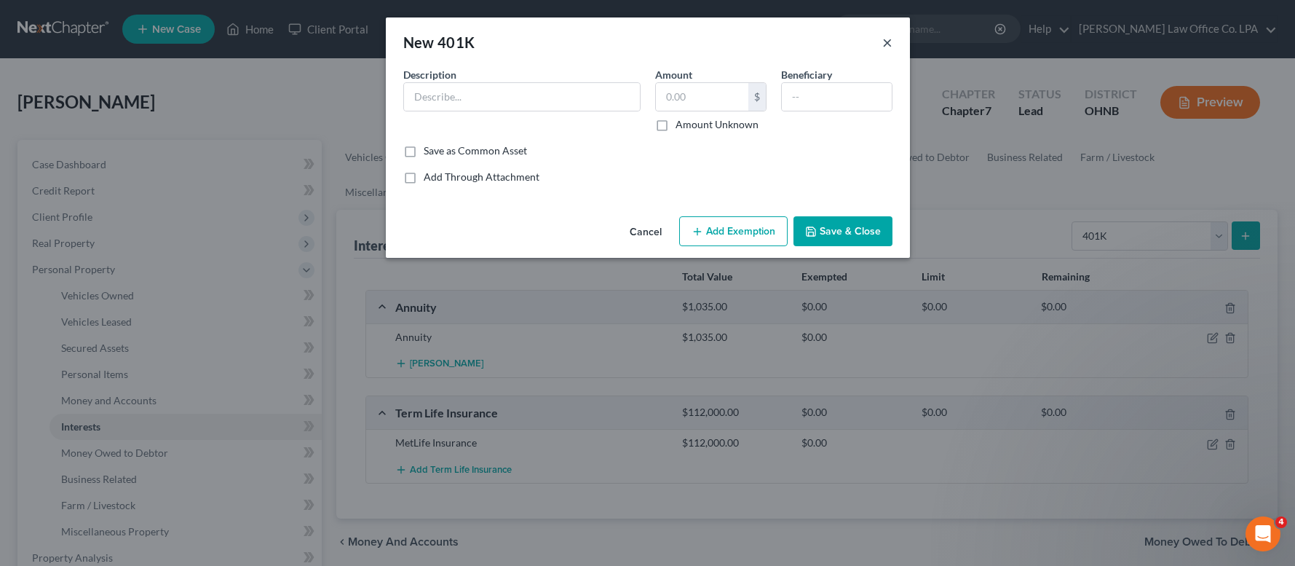
click at [890, 45] on button "×" at bounding box center [887, 41] width 10 height 17
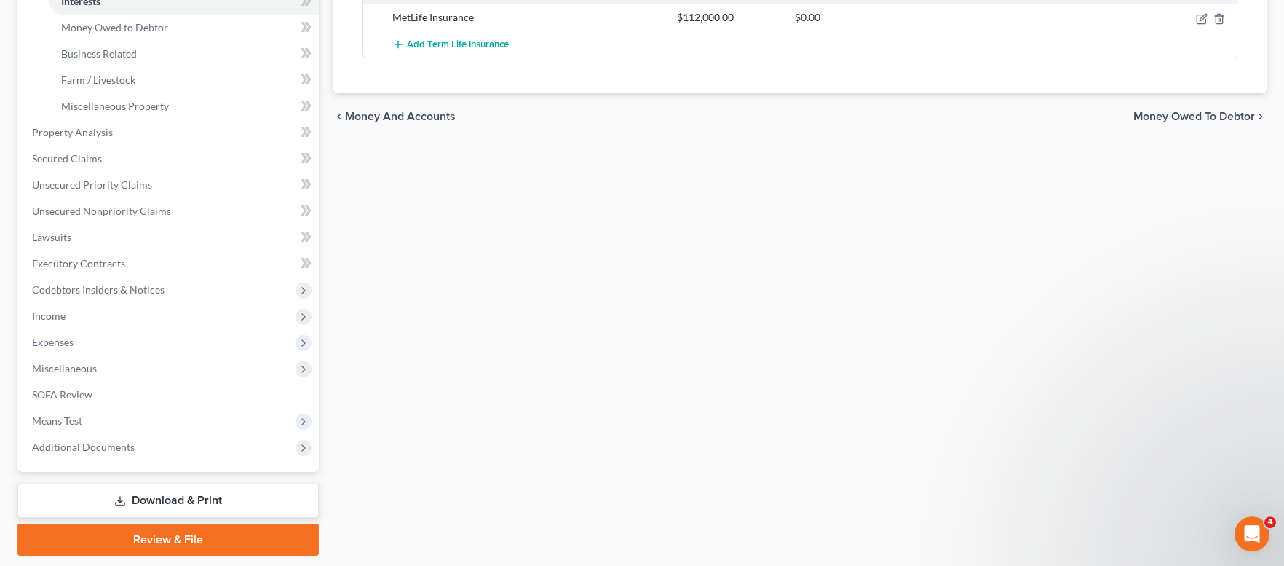
scroll to position [427, 0]
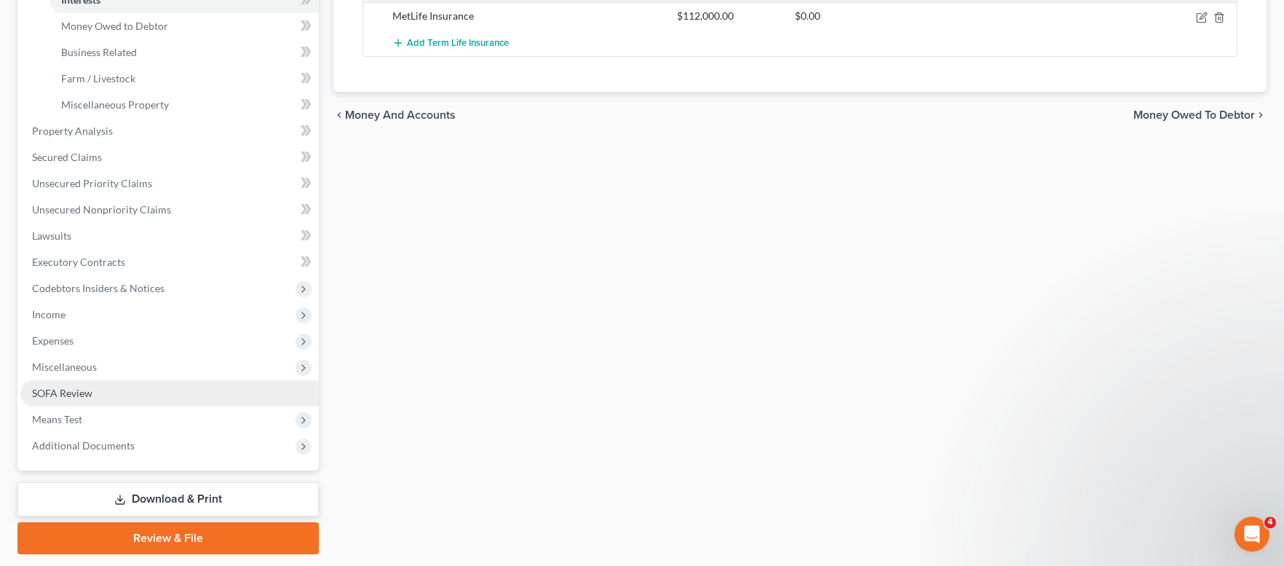
click at [95, 392] on link "SOFA Review" at bounding box center [169, 393] width 298 height 26
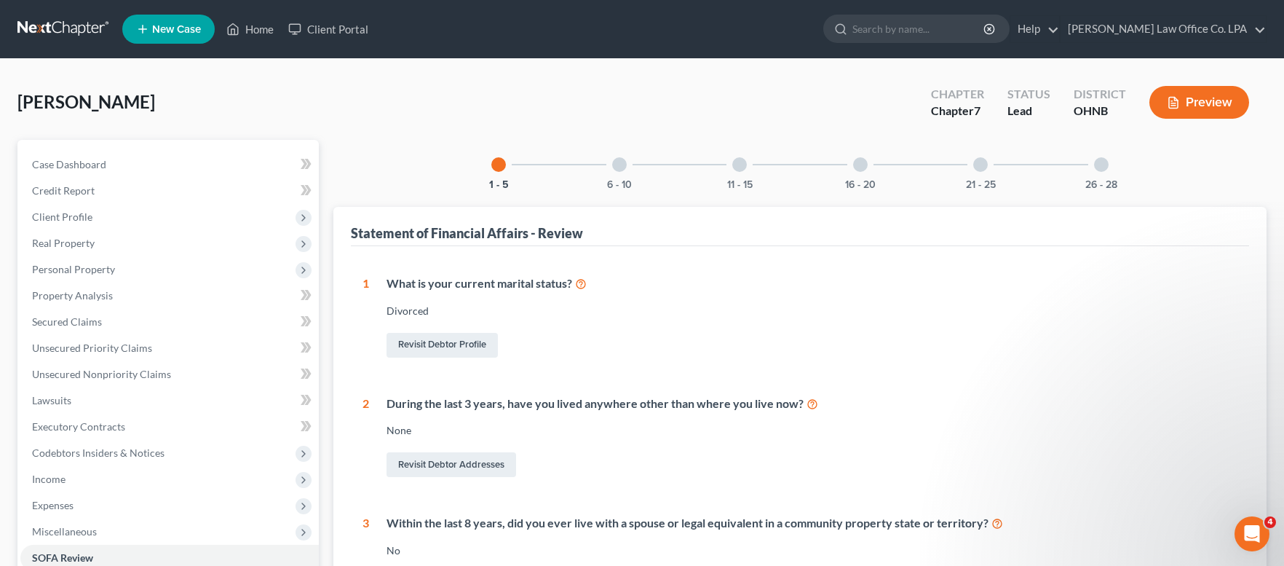
click at [975, 169] on div "21 - 25" at bounding box center [981, 165] width 50 height 50
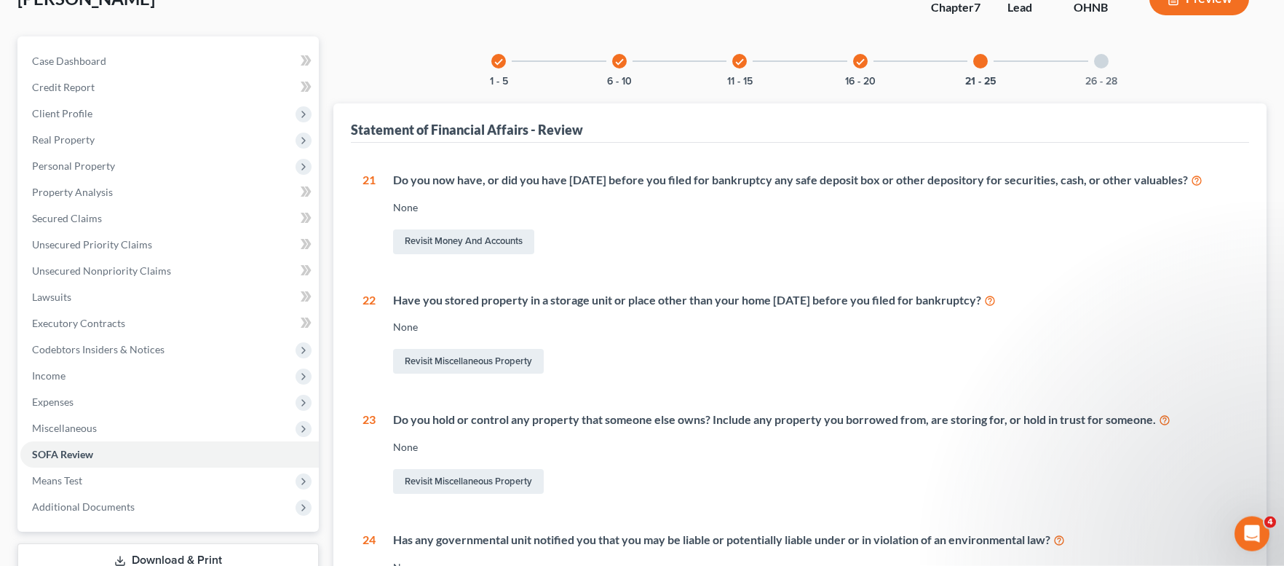
scroll to position [10, 0]
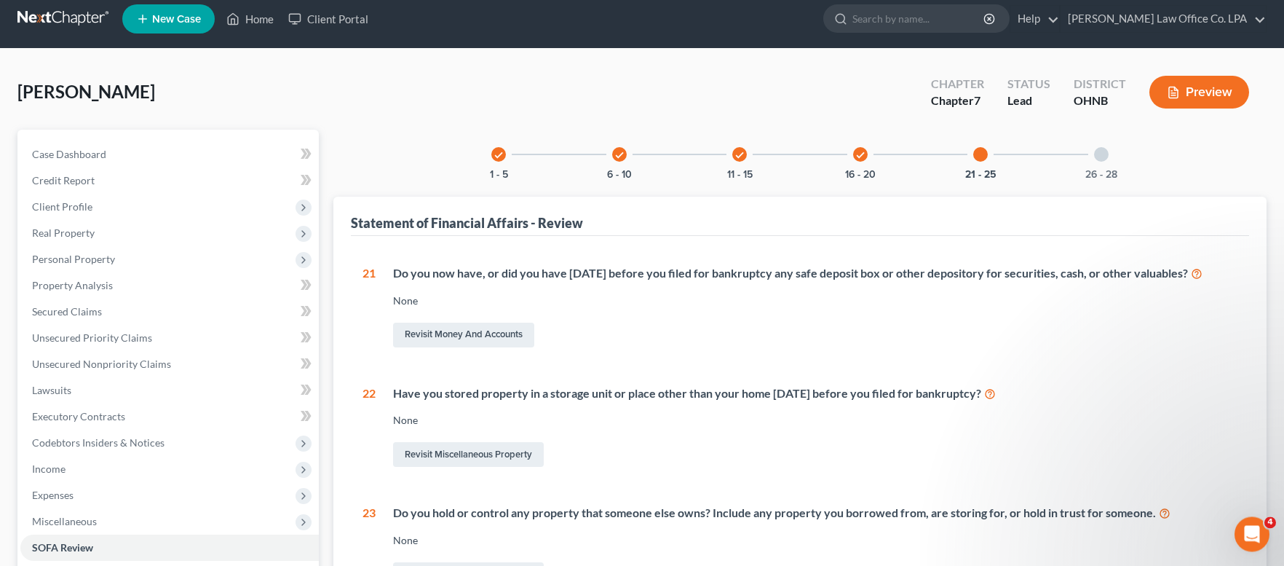
click at [858, 154] on icon "check" at bounding box center [860, 155] width 10 height 10
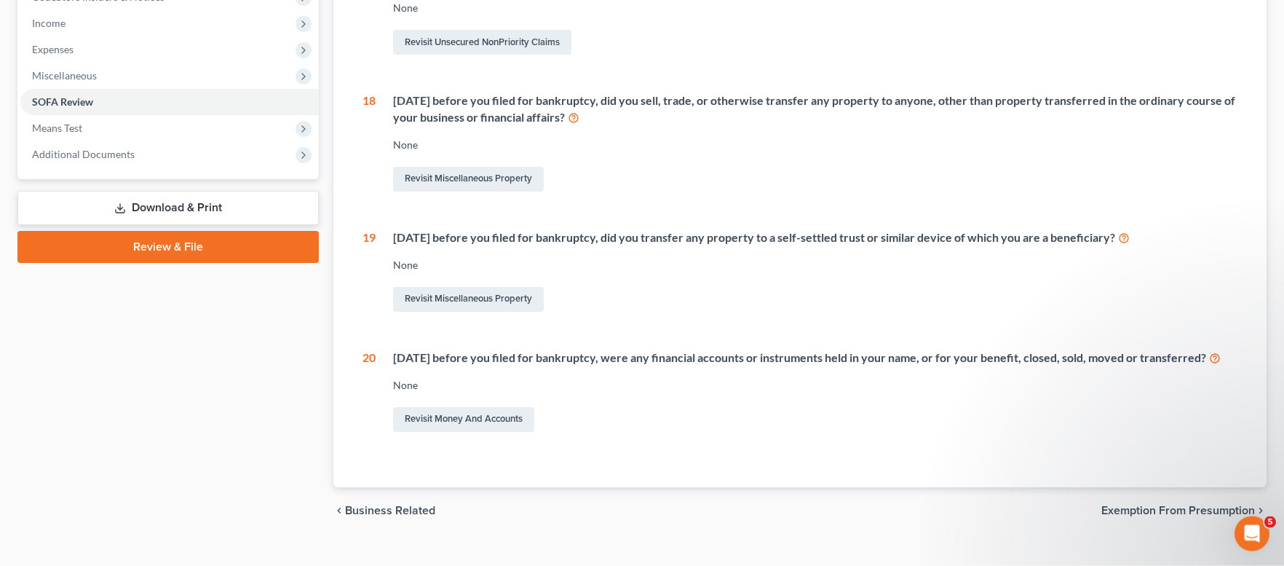
scroll to position [457, 0]
click at [483, 430] on link "Revisit Money and Accounts" at bounding box center [463, 417] width 141 height 25
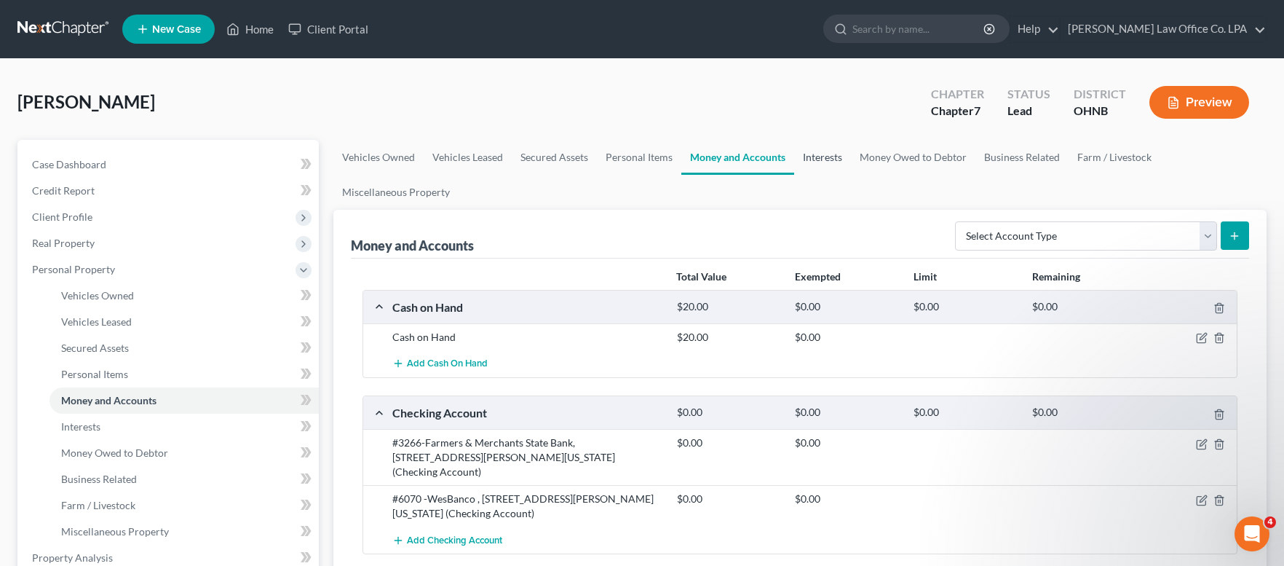
click at [822, 159] on link "Interests" at bounding box center [822, 157] width 57 height 35
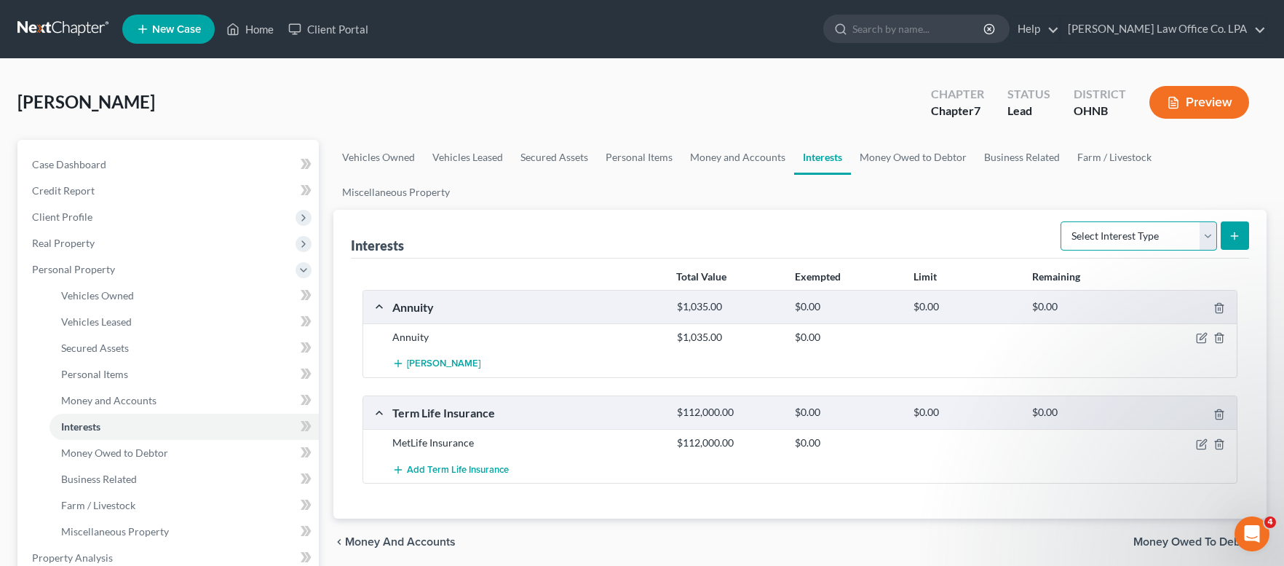
click at [1061, 221] on select "Select Interest Type 401K Annuity Bond Education IRA Government Bond Government…" at bounding box center [1139, 235] width 157 height 29
click option "401K" at bounding box center [0, 0] width 0 height 0
click at [1248, 234] on button "submit" at bounding box center [1235, 235] width 28 height 28
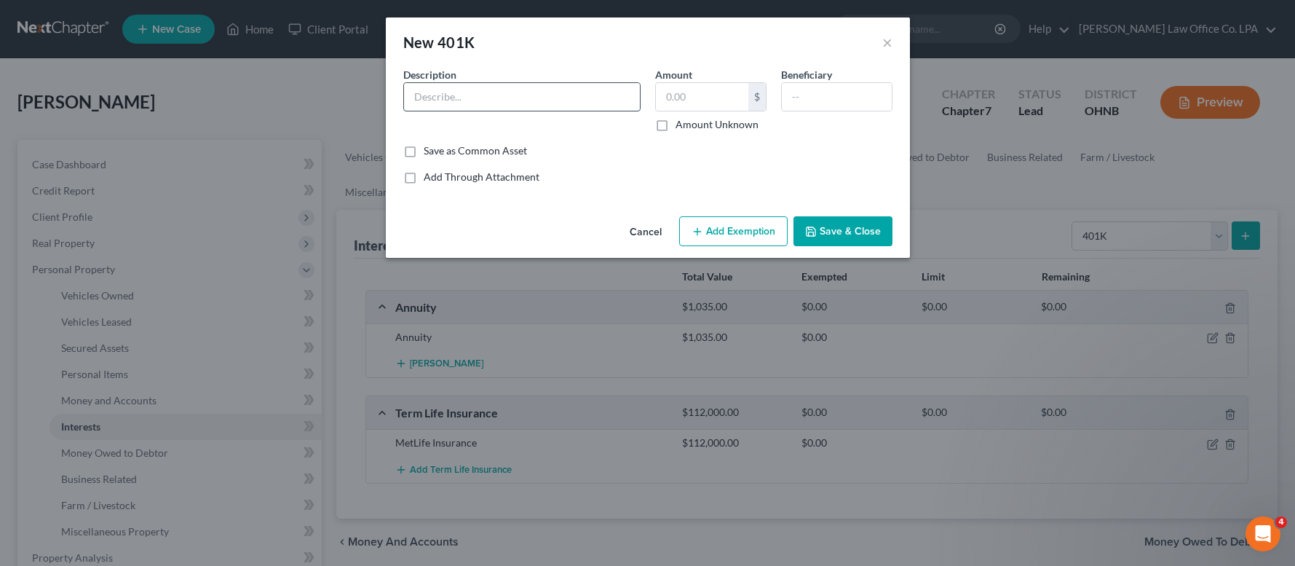
click at [510, 104] on input "text" at bounding box center [522, 97] width 236 height 28
click at [459, 99] on input "401K" at bounding box center [522, 97] width 236 height 28
click at [858, 231] on button "Save & Close" at bounding box center [842, 231] width 99 height 31
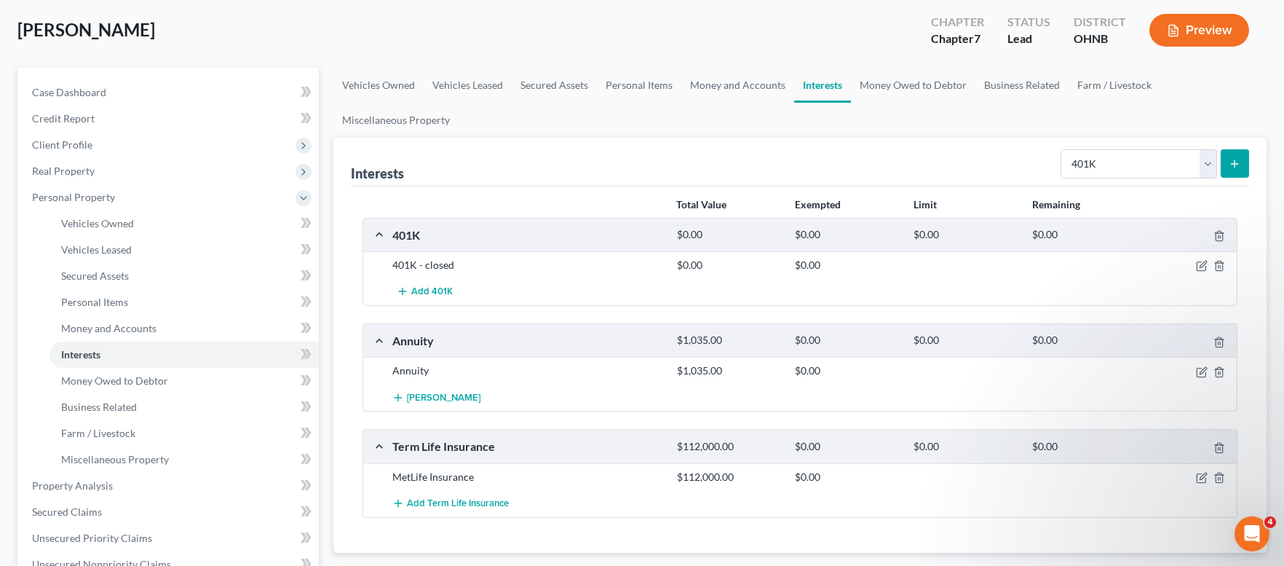
scroll to position [40, 0]
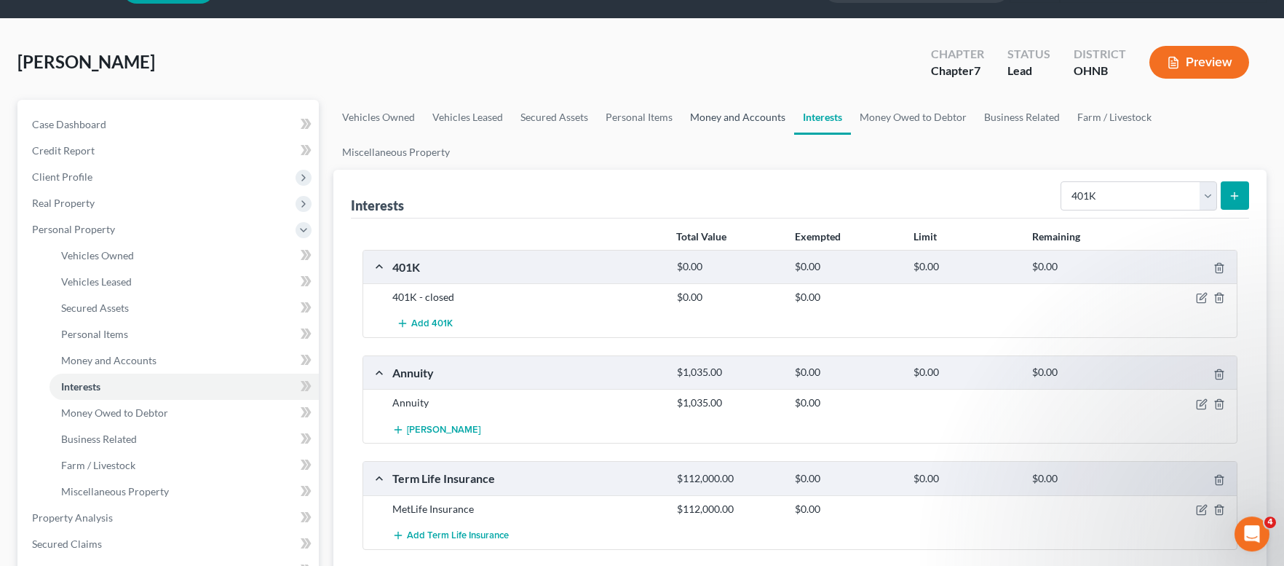
click at [759, 115] on link "Money and Accounts" at bounding box center [737, 117] width 113 height 35
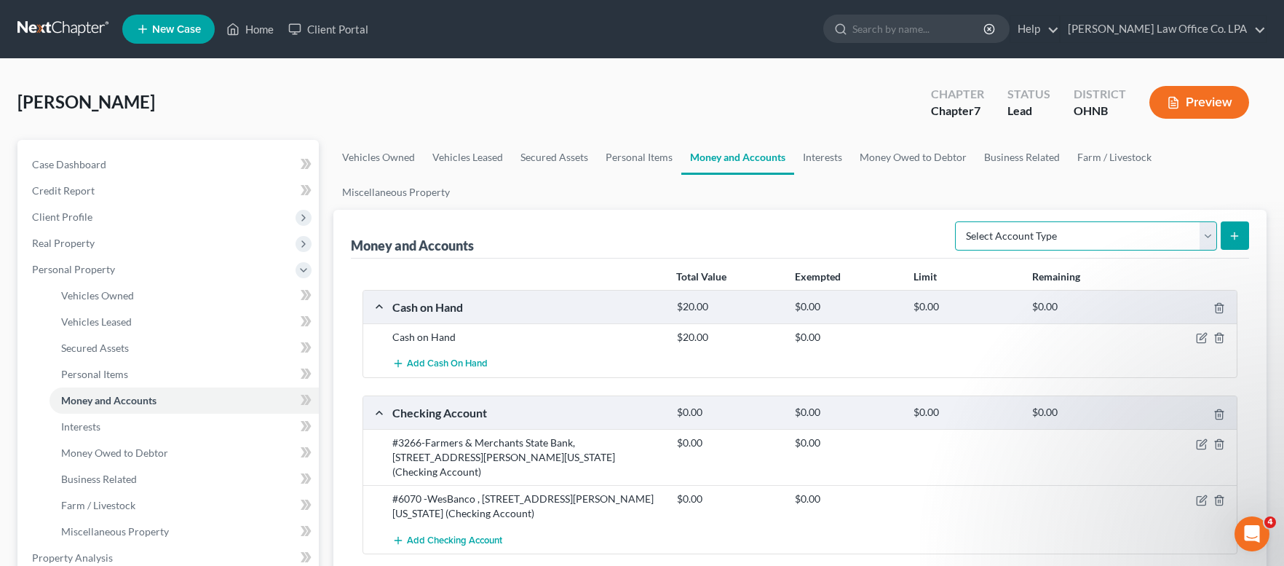
click at [955, 221] on select "Select Account Type Brokerage Cash on Hand Certificates of Deposit Checking Acc…" at bounding box center [1086, 235] width 262 height 29
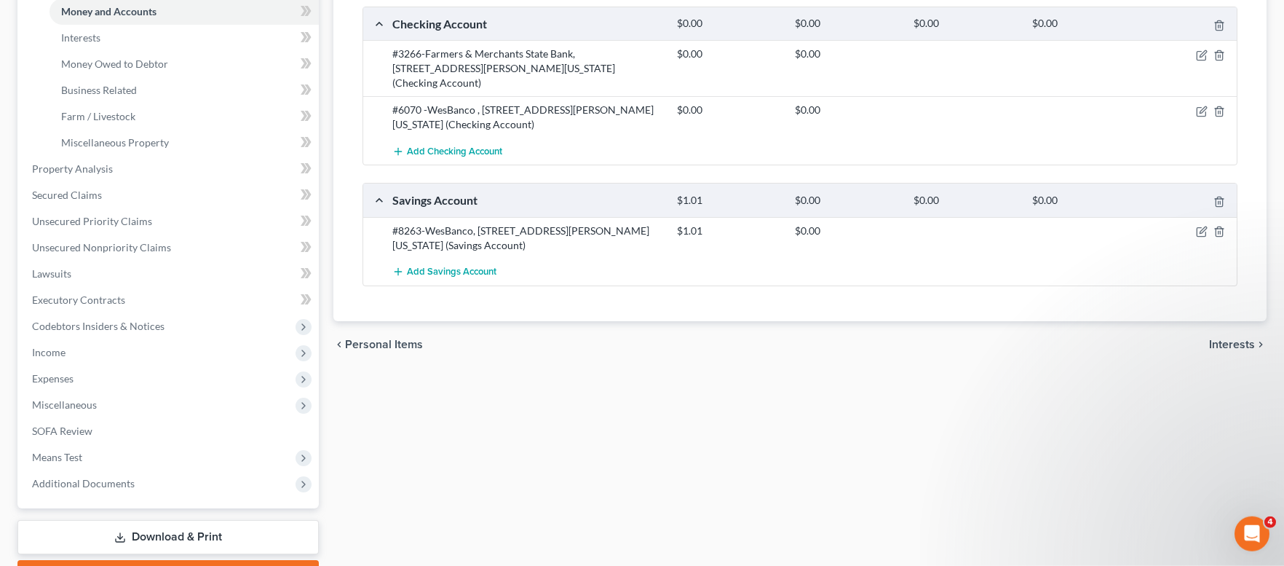
scroll to position [392, 0]
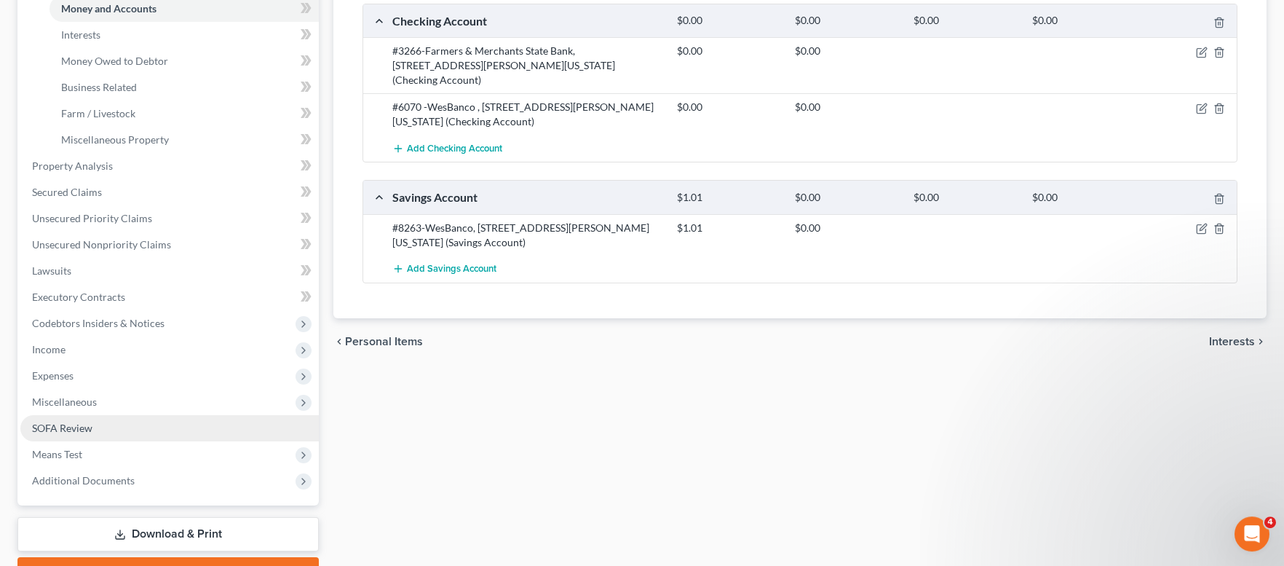
click at [71, 432] on span "SOFA Review" at bounding box center [62, 427] width 60 height 12
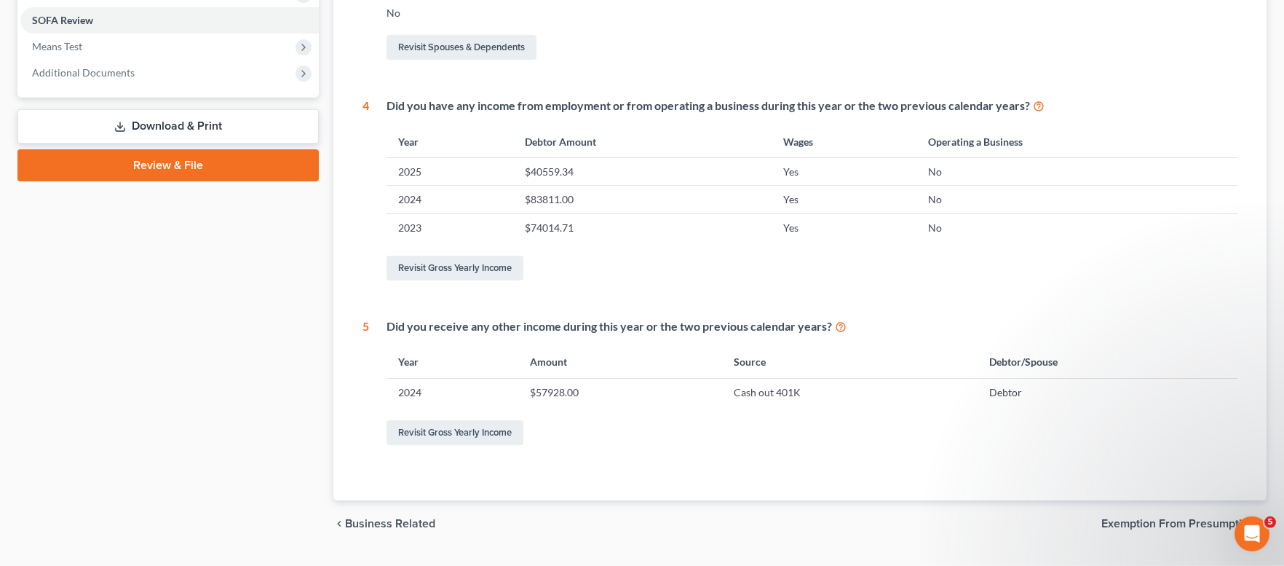
scroll to position [573, 0]
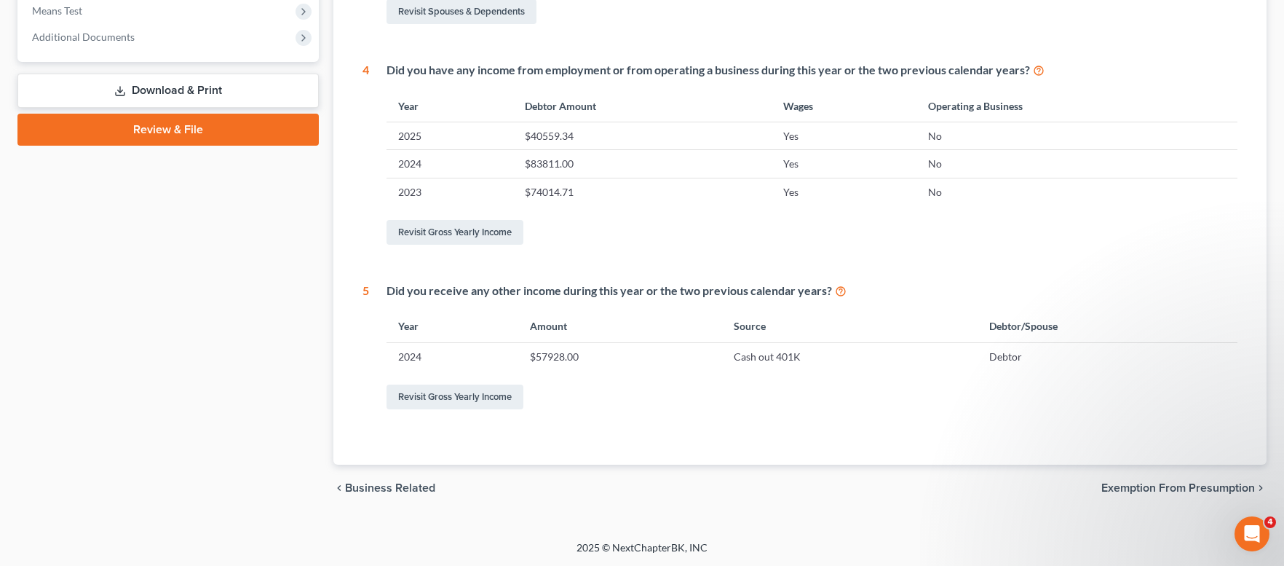
click at [1160, 487] on span "Exemption from Presumption" at bounding box center [1178, 488] width 154 height 12
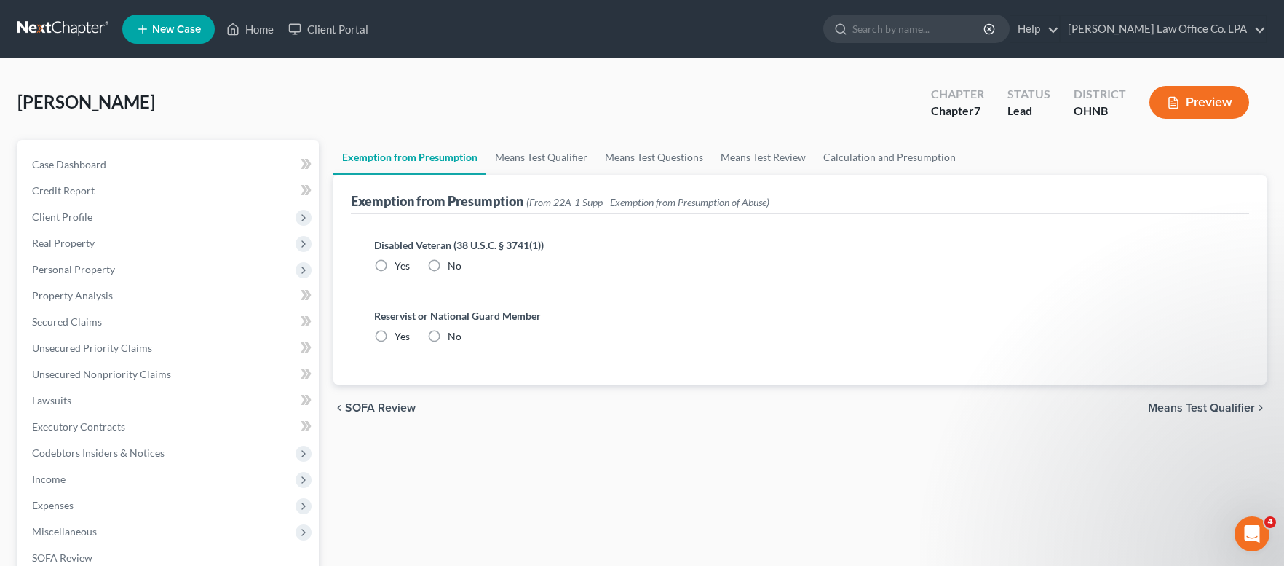
click at [448, 263] on label "No" at bounding box center [455, 265] width 14 height 15
click at [454, 263] on input "No" at bounding box center [458, 262] width 9 height 9
click at [448, 333] on label "No" at bounding box center [455, 336] width 14 height 15
click at [454, 333] on input "No" at bounding box center [458, 333] width 9 height 9
click at [1187, 409] on span "Means Test Qualifier" at bounding box center [1201, 408] width 107 height 12
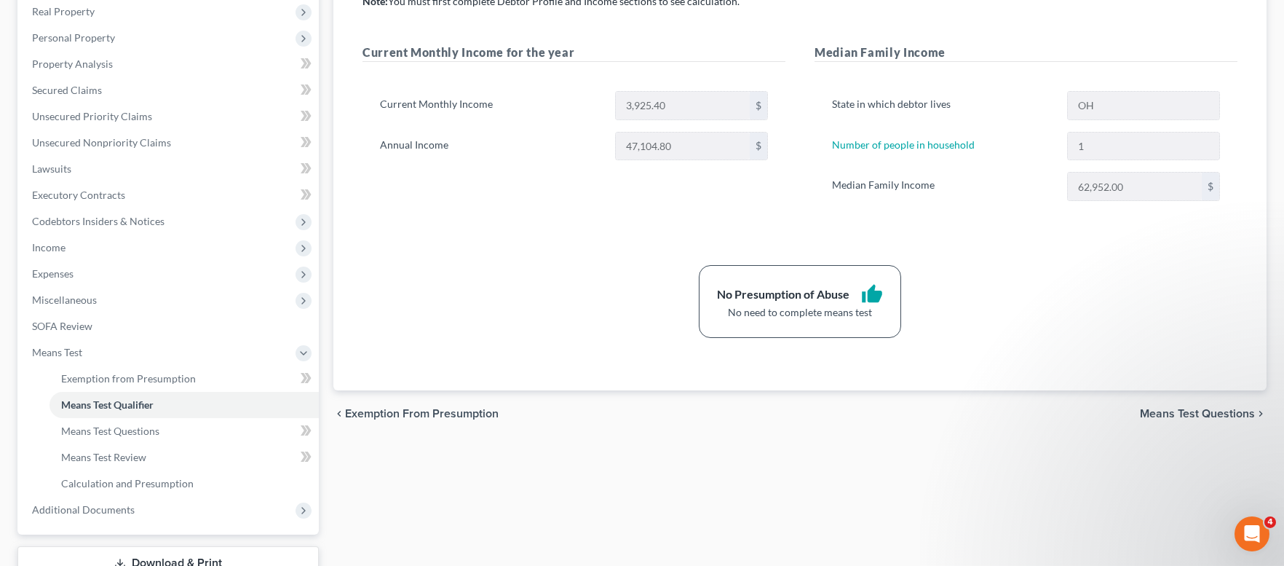
scroll to position [233, 0]
click at [1204, 413] on span "Means Test Questions" at bounding box center [1197, 412] width 115 height 12
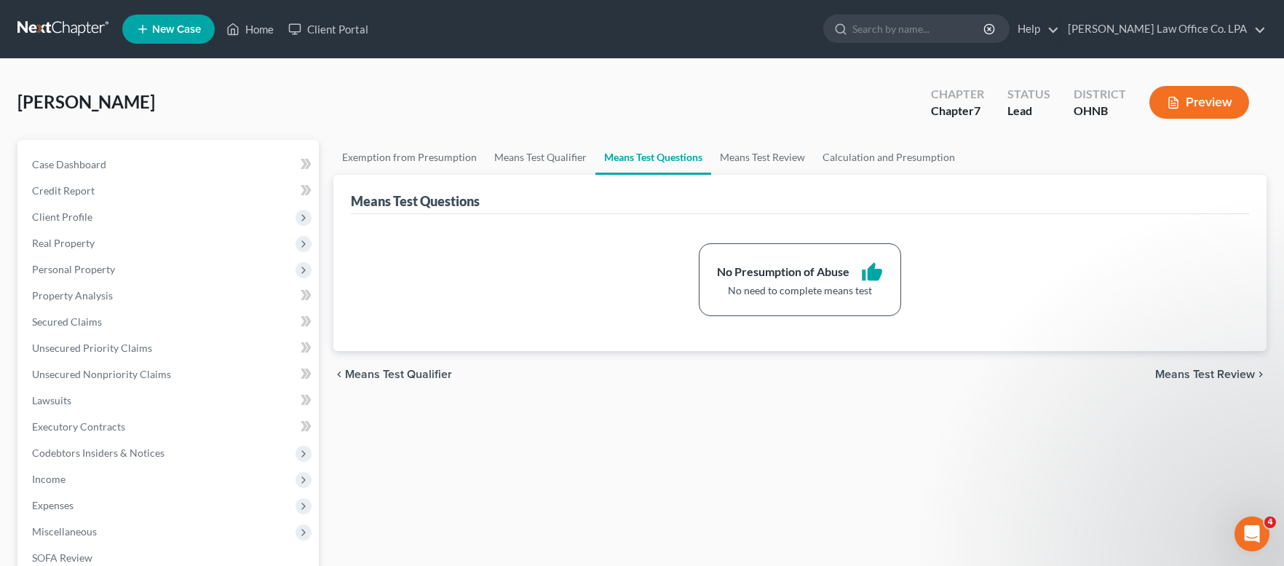
click at [1207, 372] on span "Means Test Review" at bounding box center [1205, 374] width 100 height 12
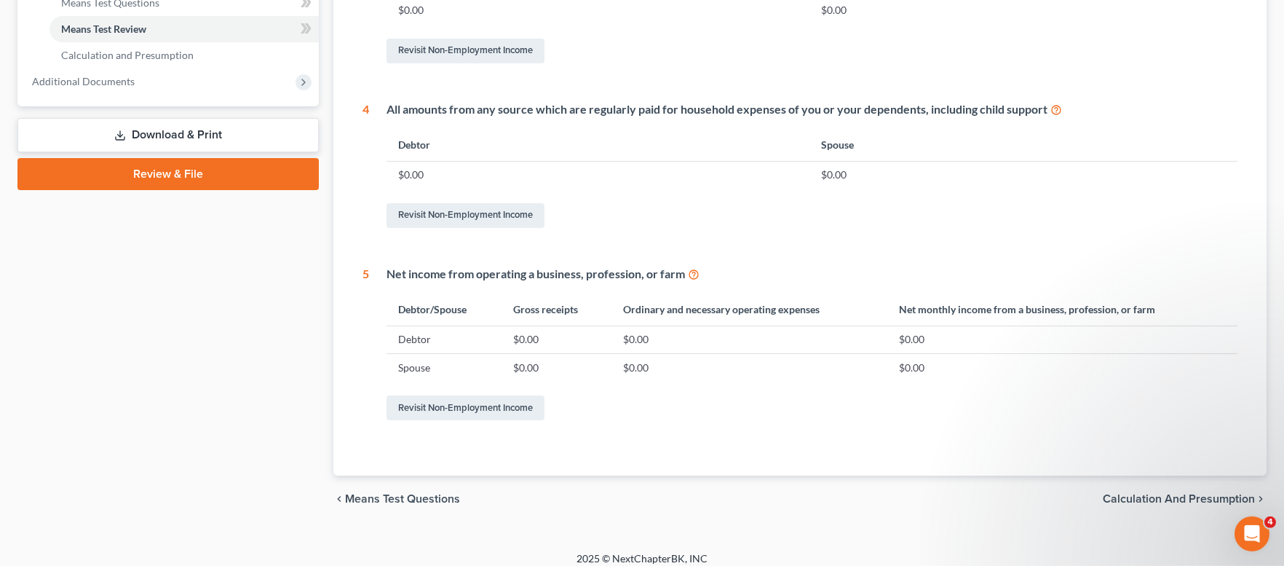
scroll to position [670, 0]
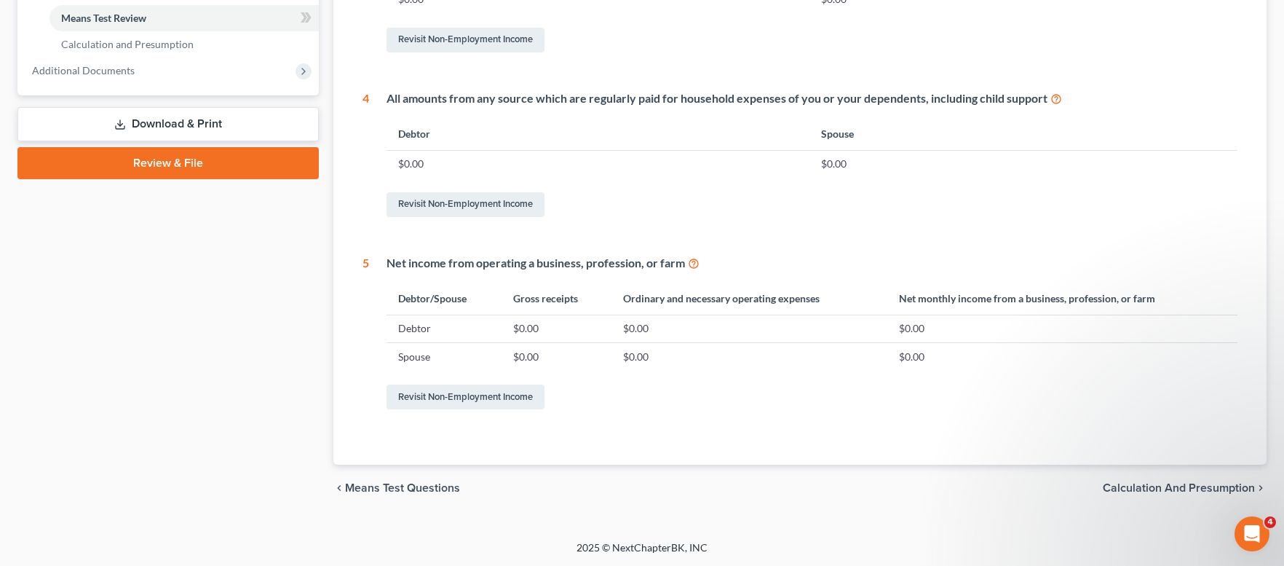
click at [1133, 483] on span "Calculation and Presumption" at bounding box center [1179, 488] width 152 height 12
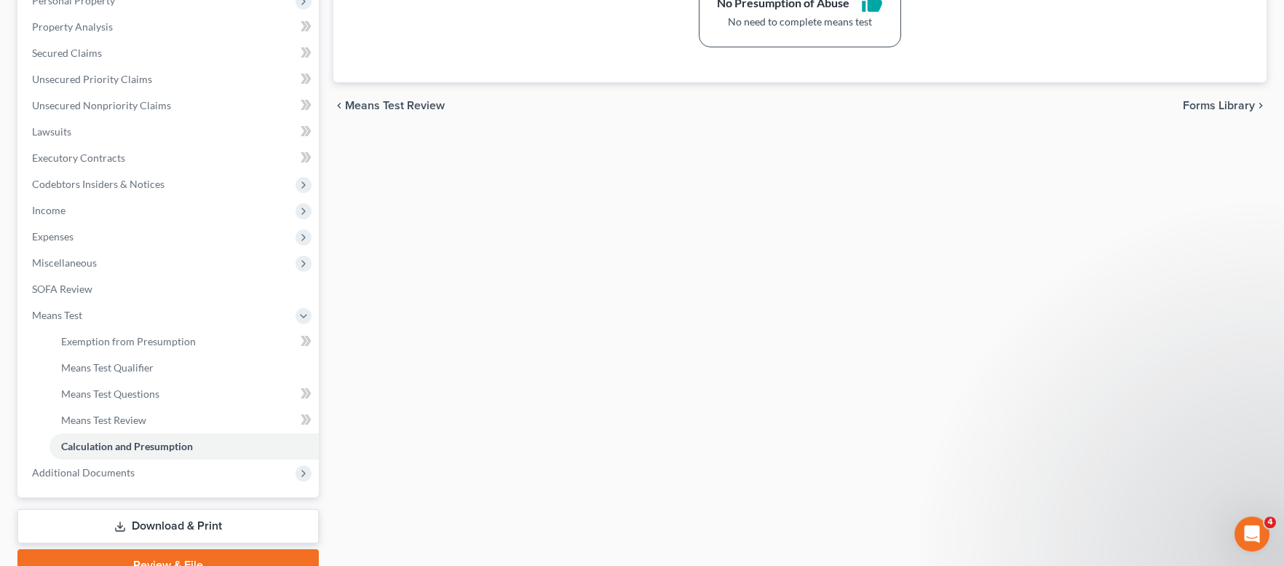
scroll to position [284, 0]
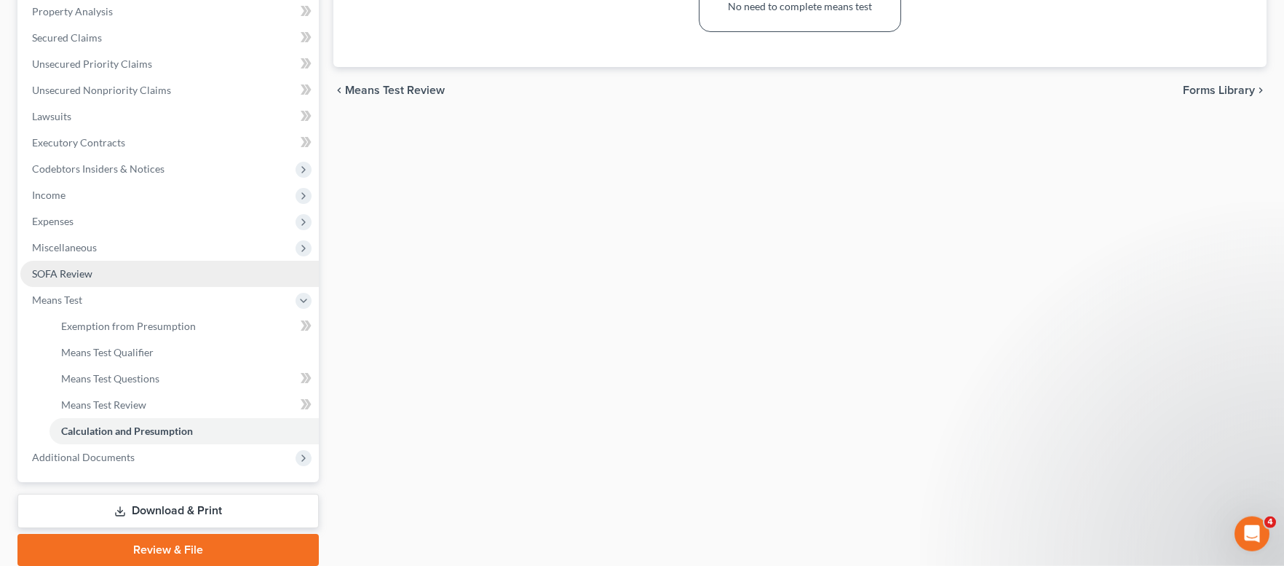
click at [69, 269] on span "SOFA Review" at bounding box center [62, 273] width 60 height 12
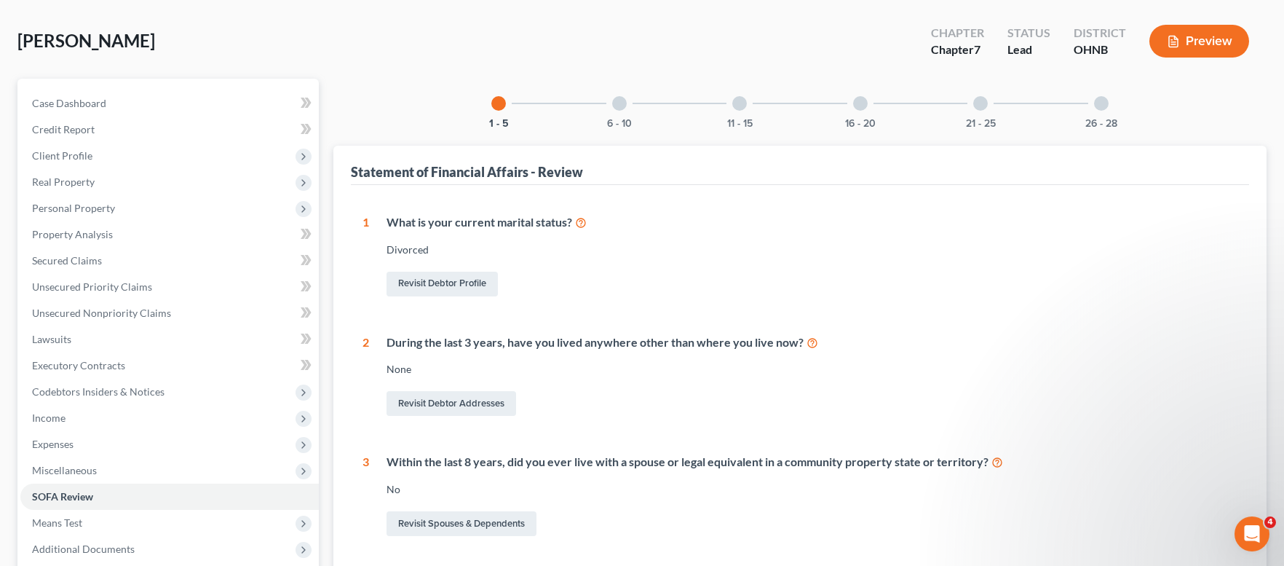
scroll to position [58, 0]
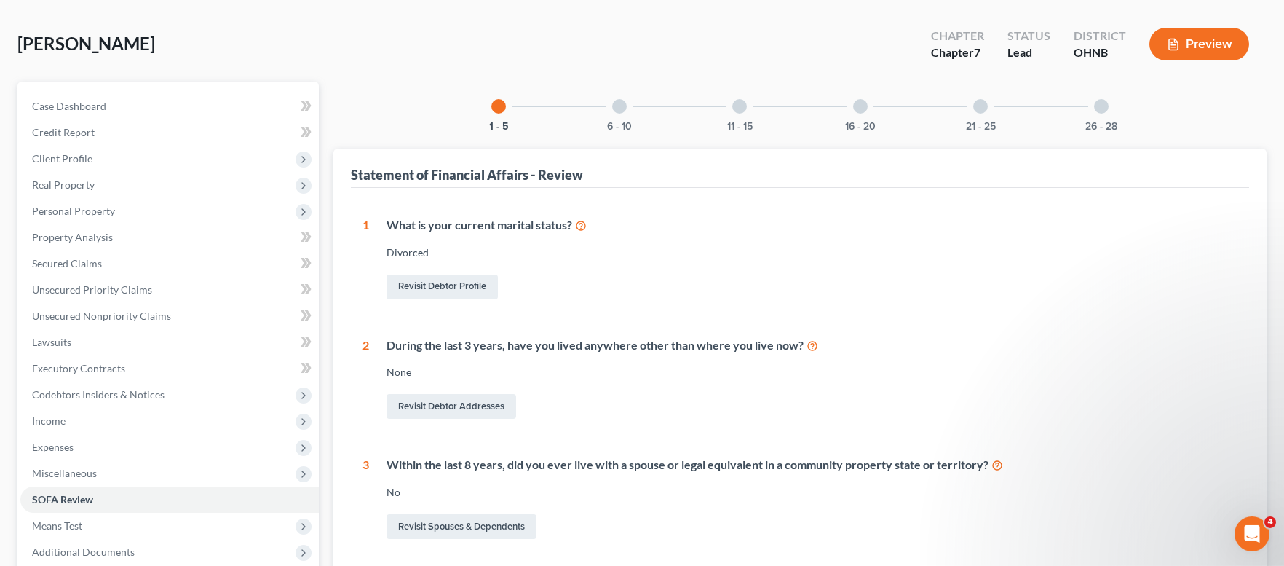
click at [623, 111] on div at bounding box center [619, 106] width 15 height 15
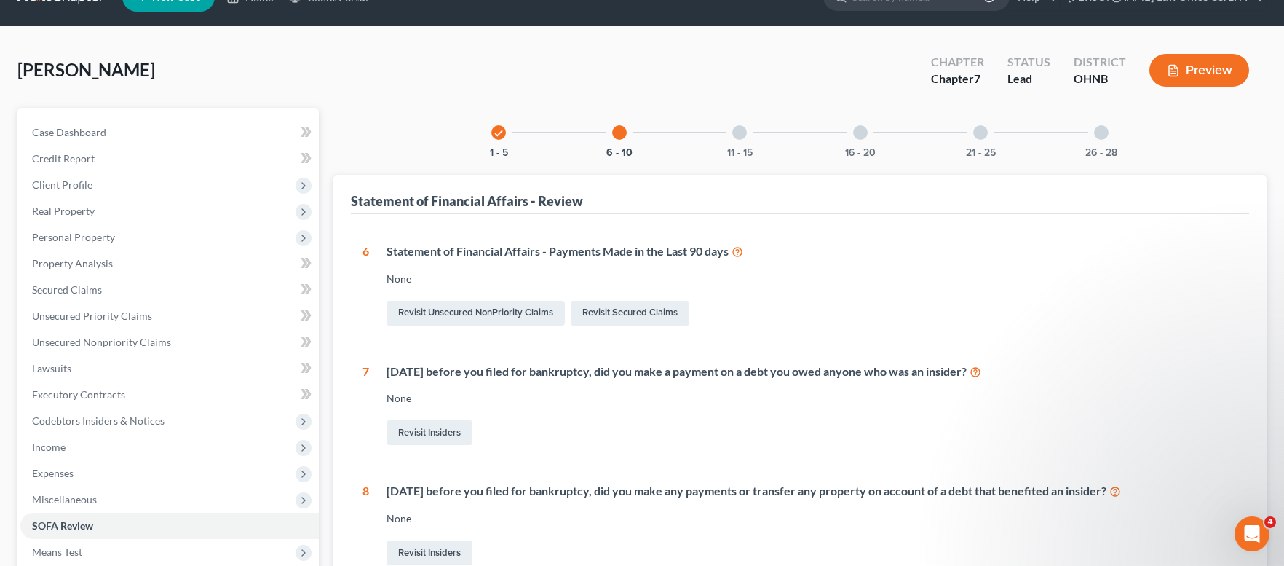
scroll to position [0, 0]
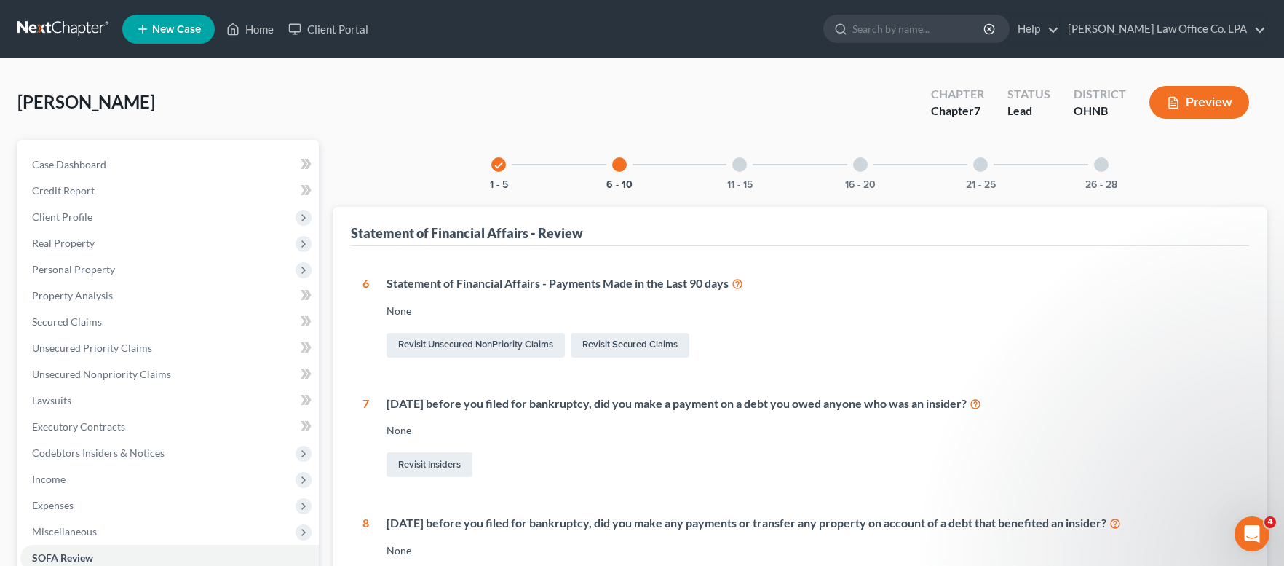
click at [743, 172] on div "11 - 15" at bounding box center [740, 165] width 50 height 50
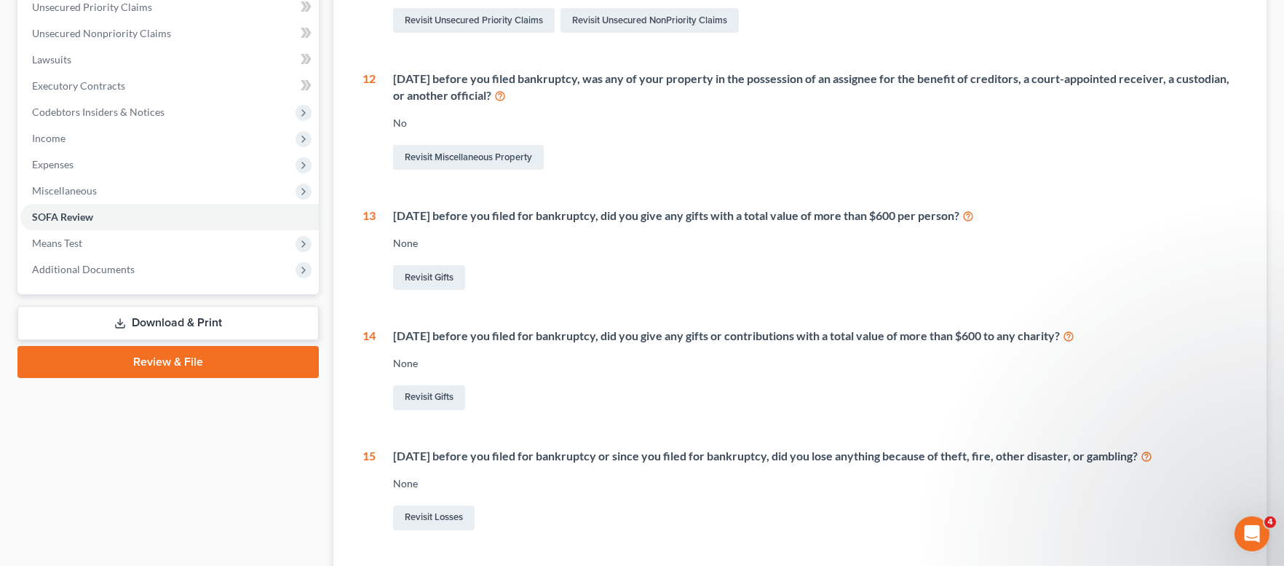
scroll to position [356, 0]
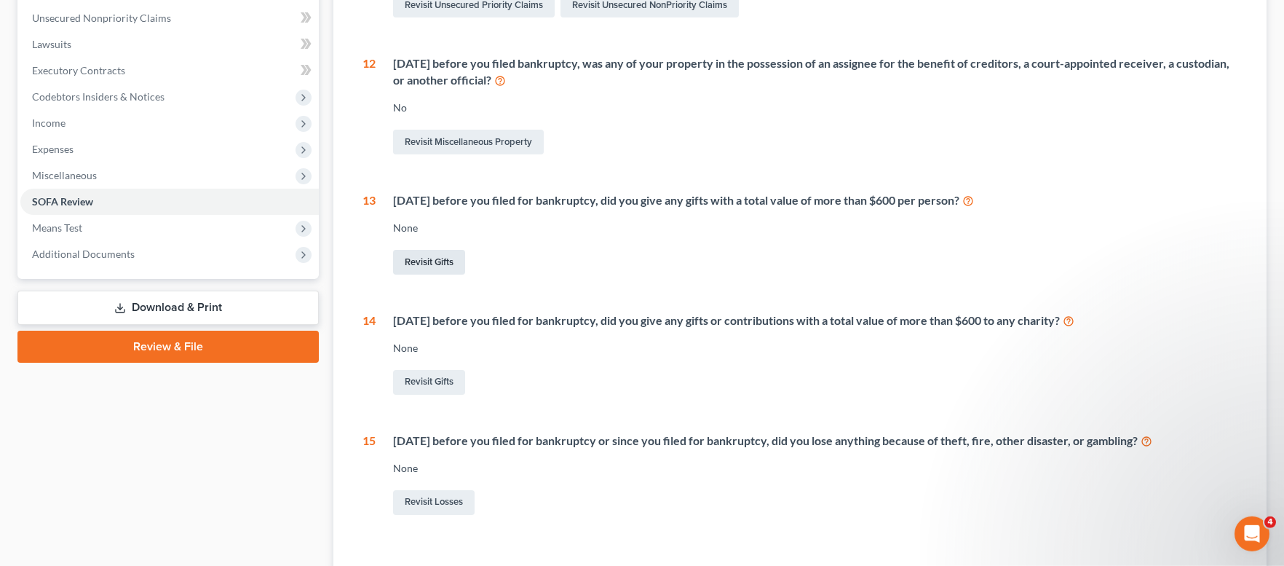
click at [447, 266] on link "Revisit Gifts" at bounding box center [429, 262] width 72 height 25
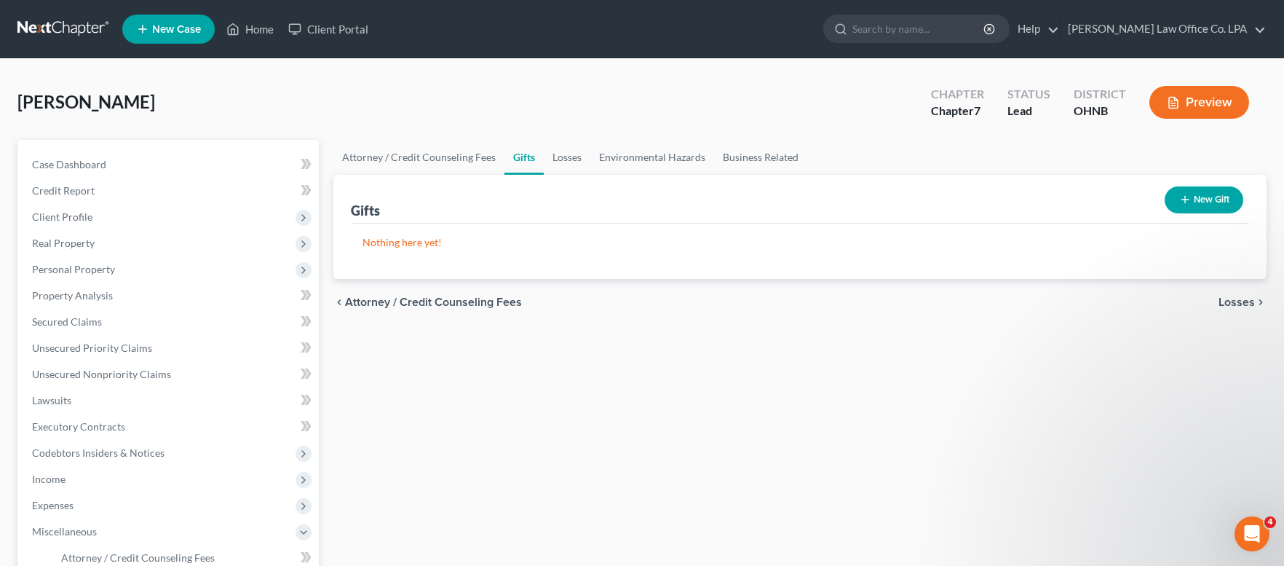
click at [1198, 197] on button "New Gift" at bounding box center [1204, 199] width 79 height 27
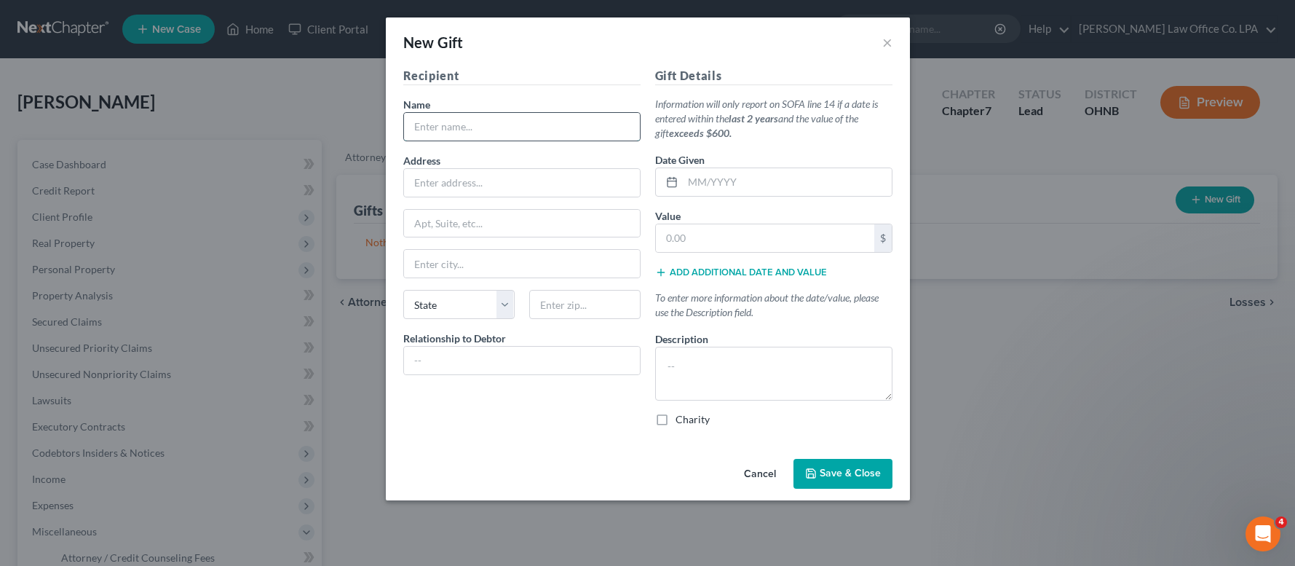
click at [440, 127] on input "text" at bounding box center [522, 127] width 236 height 28
click at [679, 360] on textarea at bounding box center [773, 374] width 237 height 54
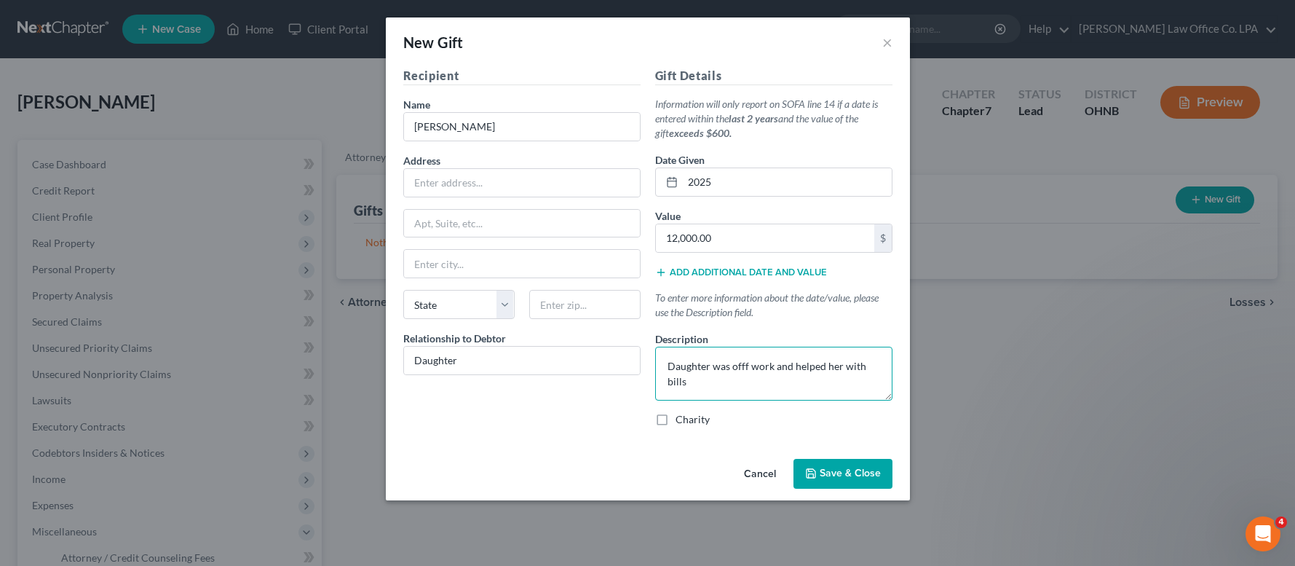
click at [746, 364] on textarea "Daughter was offf work and helped her with bills" at bounding box center [773, 374] width 237 height 54
click at [858, 477] on span "Save & Close" at bounding box center [850, 473] width 61 height 12
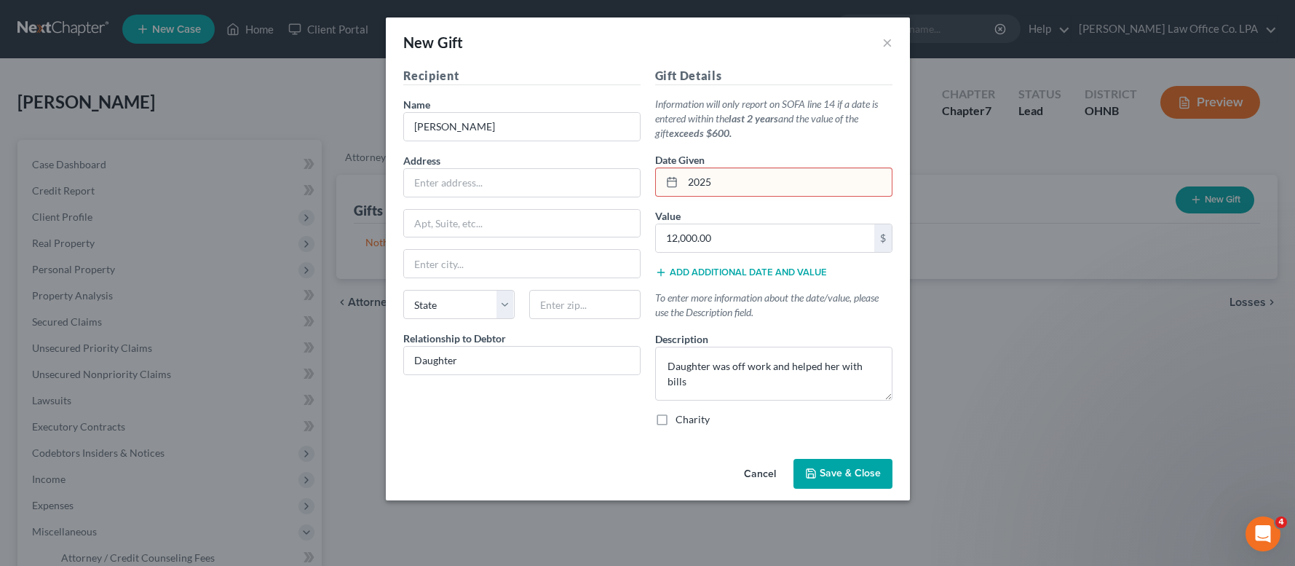
click at [686, 183] on input "2025" at bounding box center [787, 182] width 209 height 28
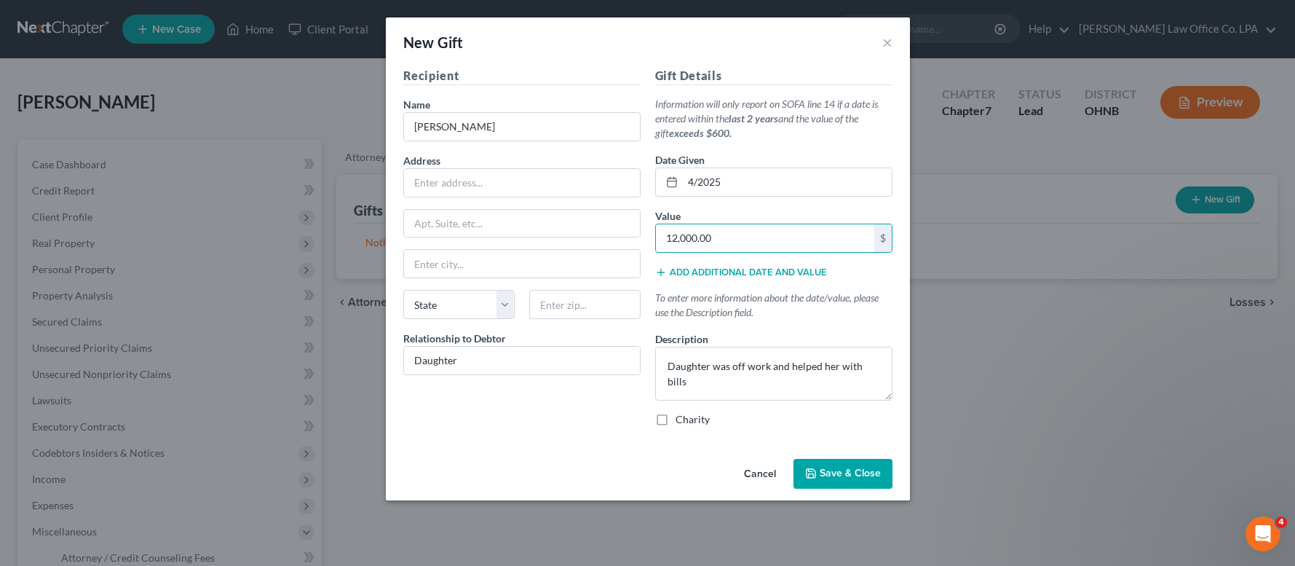
click at [836, 470] on span "Save & Close" at bounding box center [850, 473] width 61 height 12
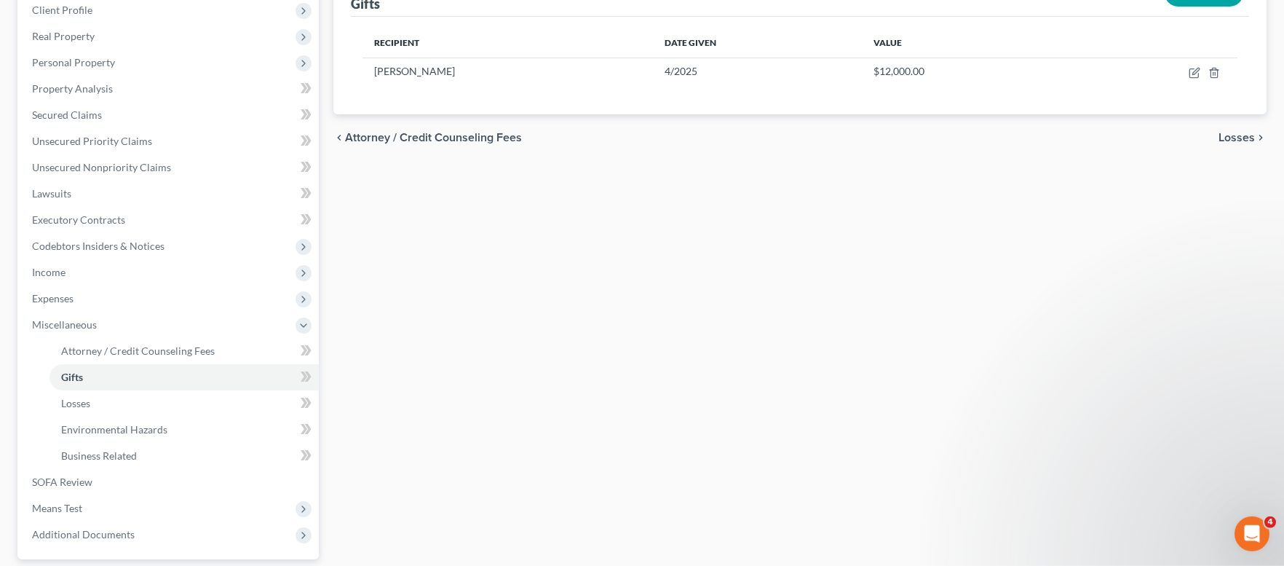
scroll to position [290, 0]
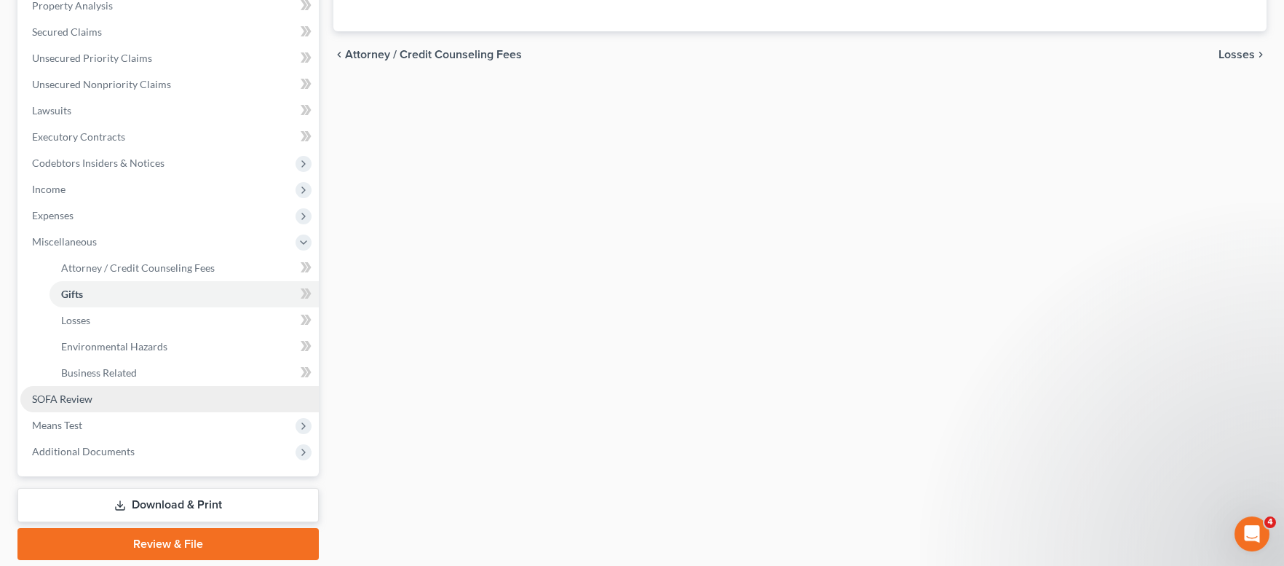
click at [68, 396] on span "SOFA Review" at bounding box center [62, 398] width 60 height 12
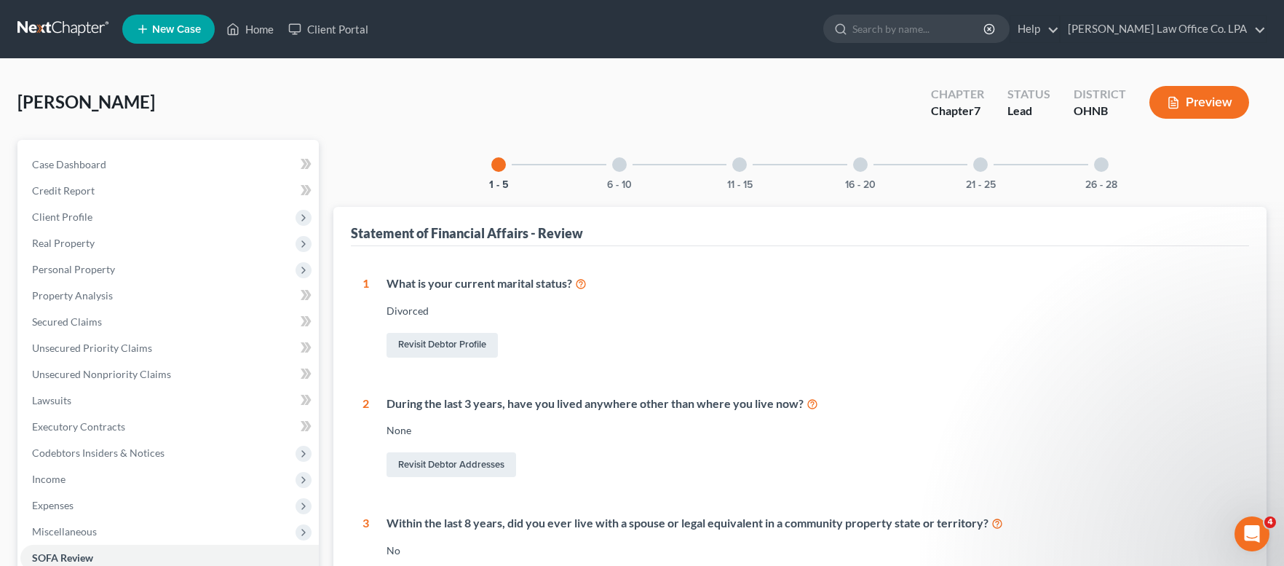
click at [615, 163] on div at bounding box center [619, 164] width 15 height 15
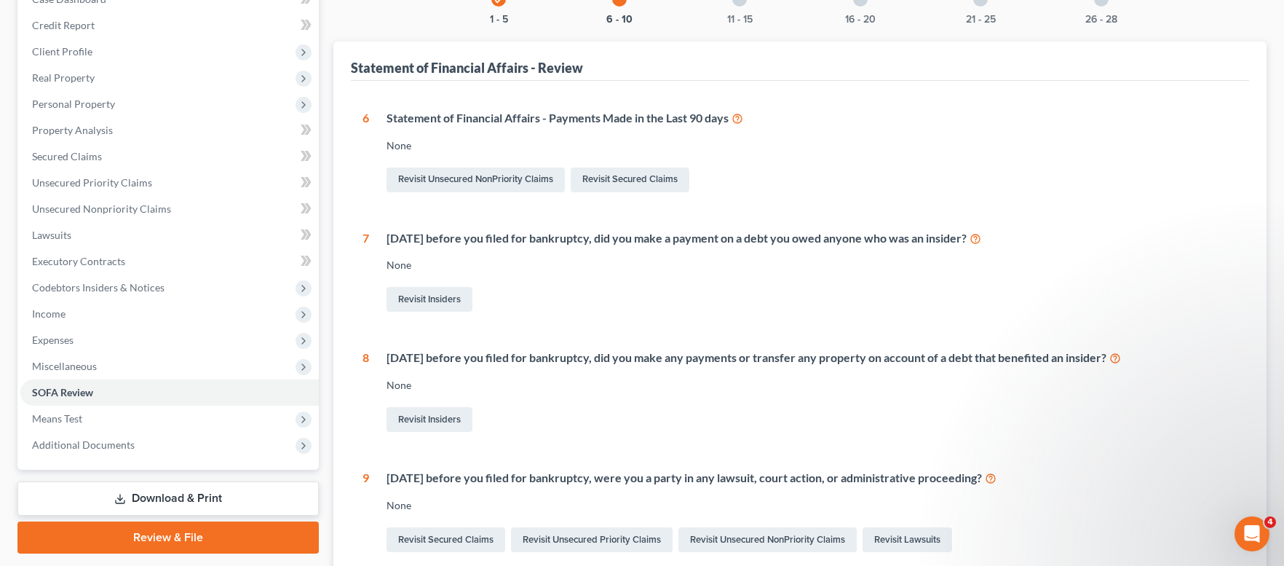
scroll to position [172, 0]
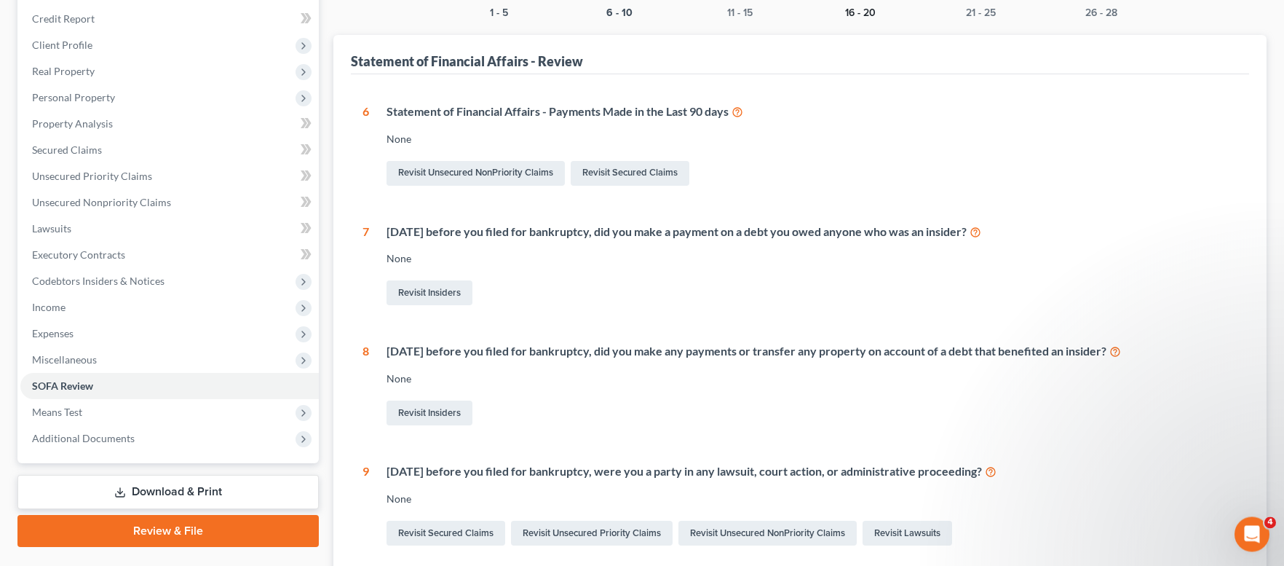
drag, startPoint x: 850, startPoint y: 9, endPoint x: 887, endPoint y: 25, distance: 40.7
click at [851, 9] on button "16 - 20" at bounding box center [860, 13] width 31 height 10
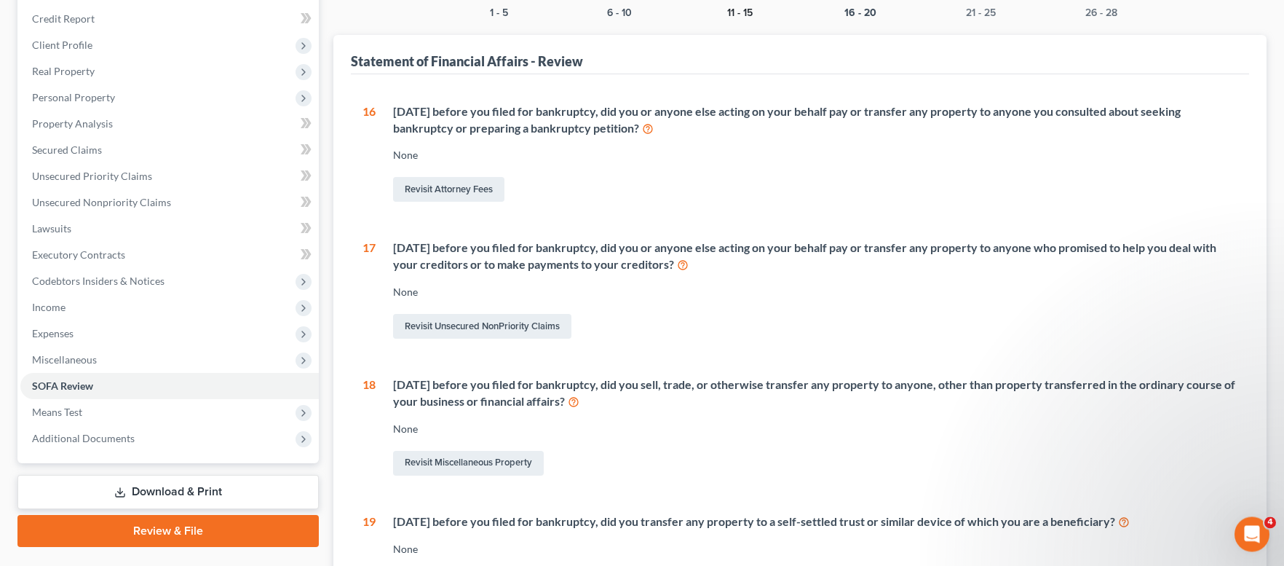
click at [744, 9] on button "11 - 15" at bounding box center [739, 13] width 25 height 10
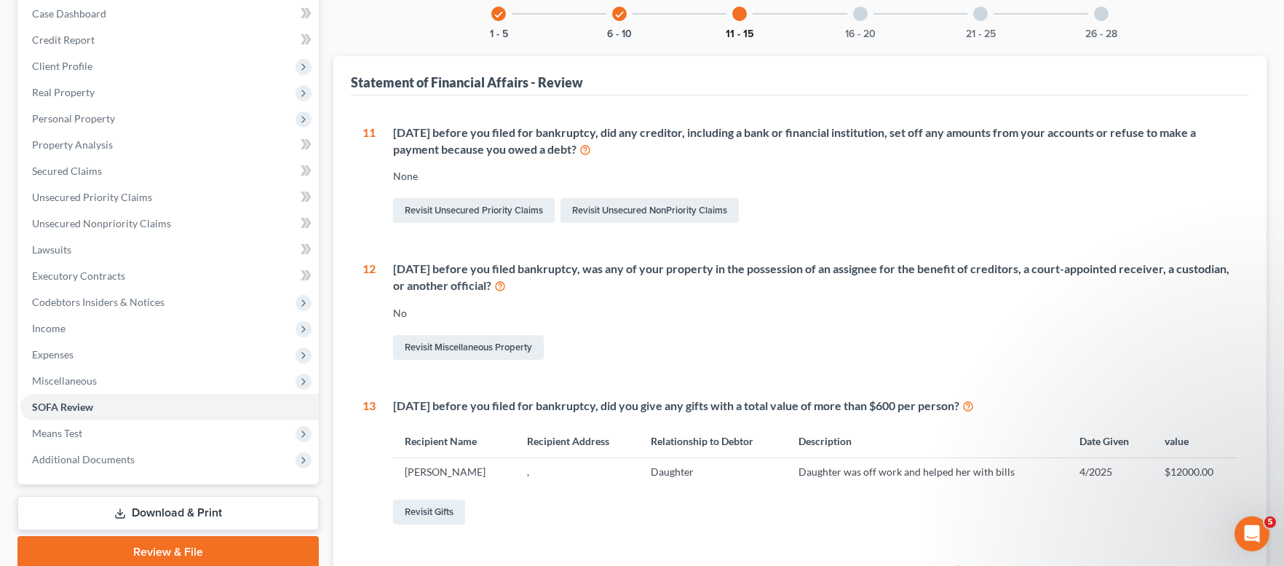
scroll to position [98, 0]
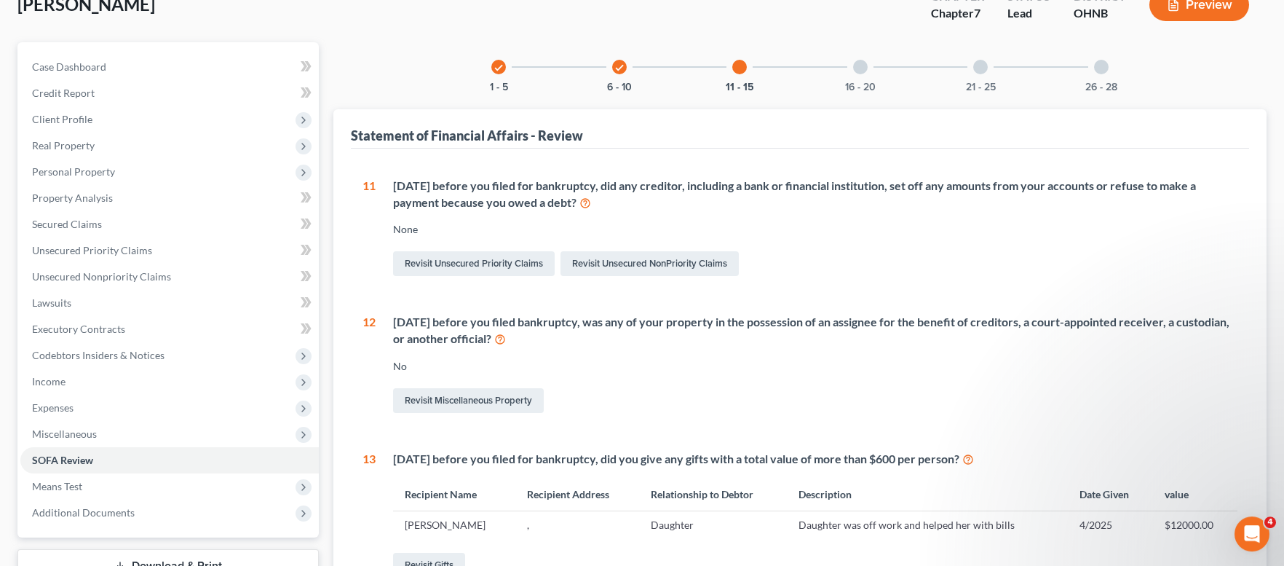
click at [868, 60] on div "16 - 20" at bounding box center [861, 67] width 50 height 50
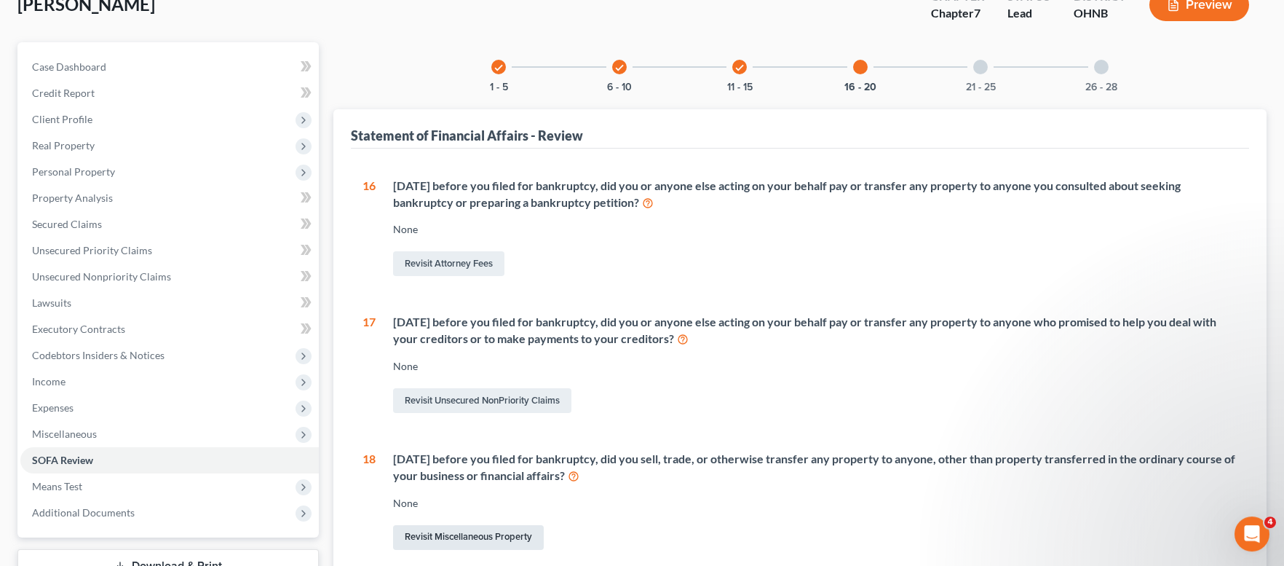
click at [429, 534] on link "Revisit Miscellaneous Property" at bounding box center [468, 537] width 151 height 25
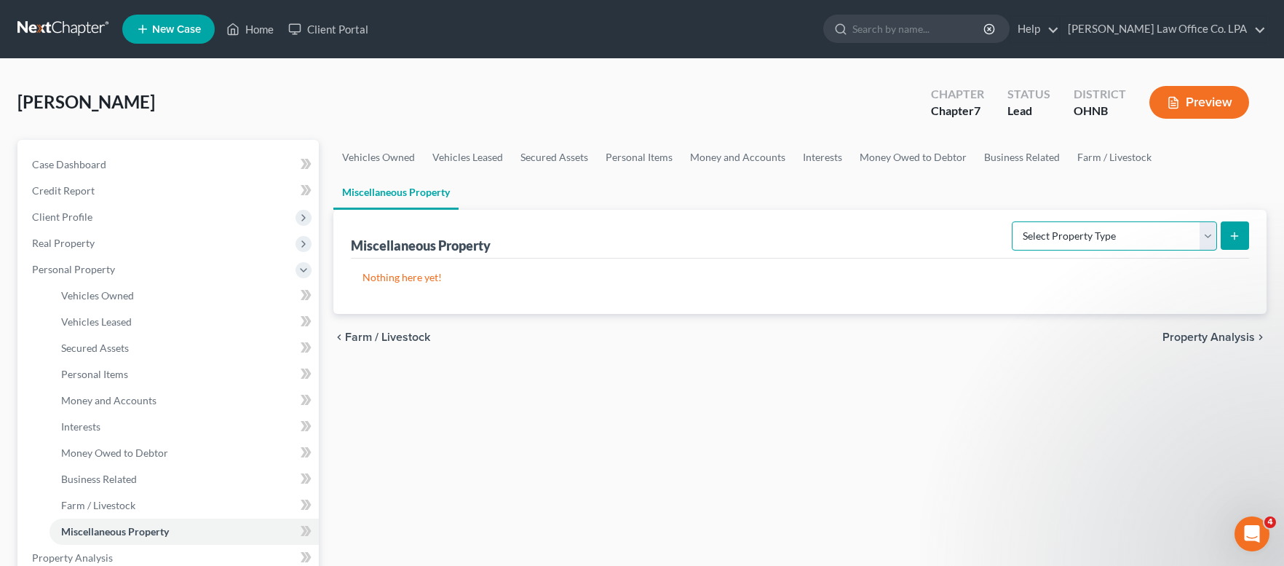
click at [1012, 221] on select "Select Property Type Assigned for Creditor Benefit [DATE] Holding for Another N…" at bounding box center [1114, 235] width 205 height 29
click option "Transferred" at bounding box center [0, 0] width 0 height 0
click at [1243, 241] on button "submit" at bounding box center [1235, 235] width 28 height 28
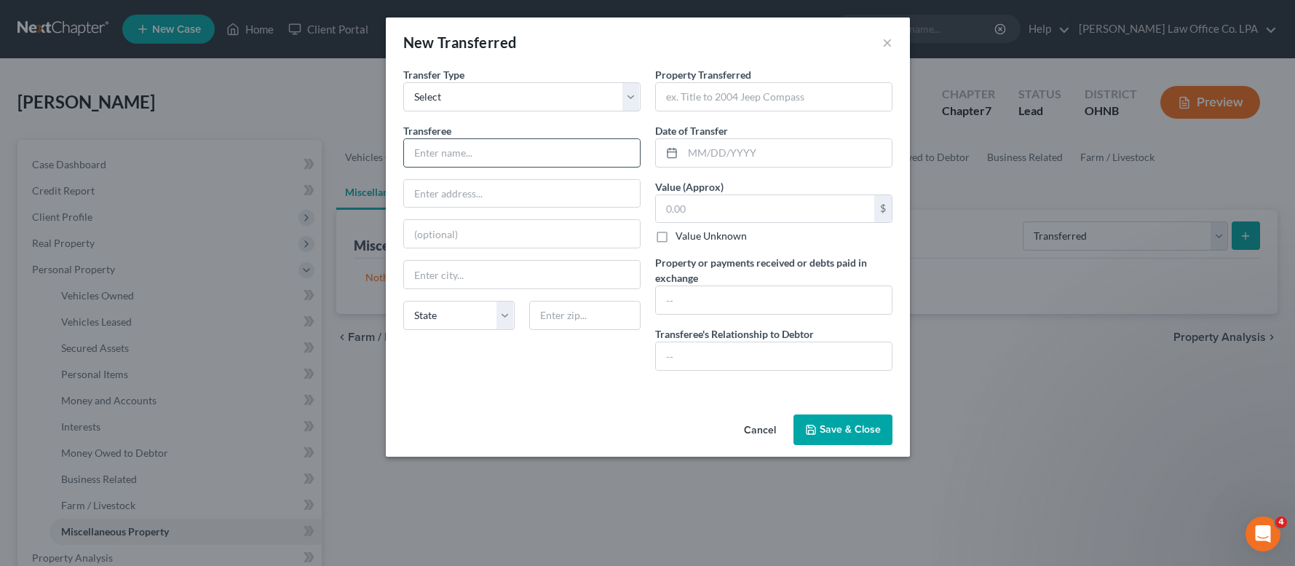
click at [456, 147] on input "text" at bounding box center [522, 153] width 236 height 28
drag, startPoint x: 654, startPoint y: 290, endPoint x: 662, endPoint y: 291, distance: 8.1
click at [655, 290] on div "Property Transferred * 2012 Chevy Traverse Date of Transfer * 2/2025 Value (App…" at bounding box center [774, 224] width 252 height 315
click at [666, 294] on input "text" at bounding box center [774, 300] width 236 height 28
click at [764, 100] on input "2012 Chevy Traverse" at bounding box center [774, 97] width 236 height 28
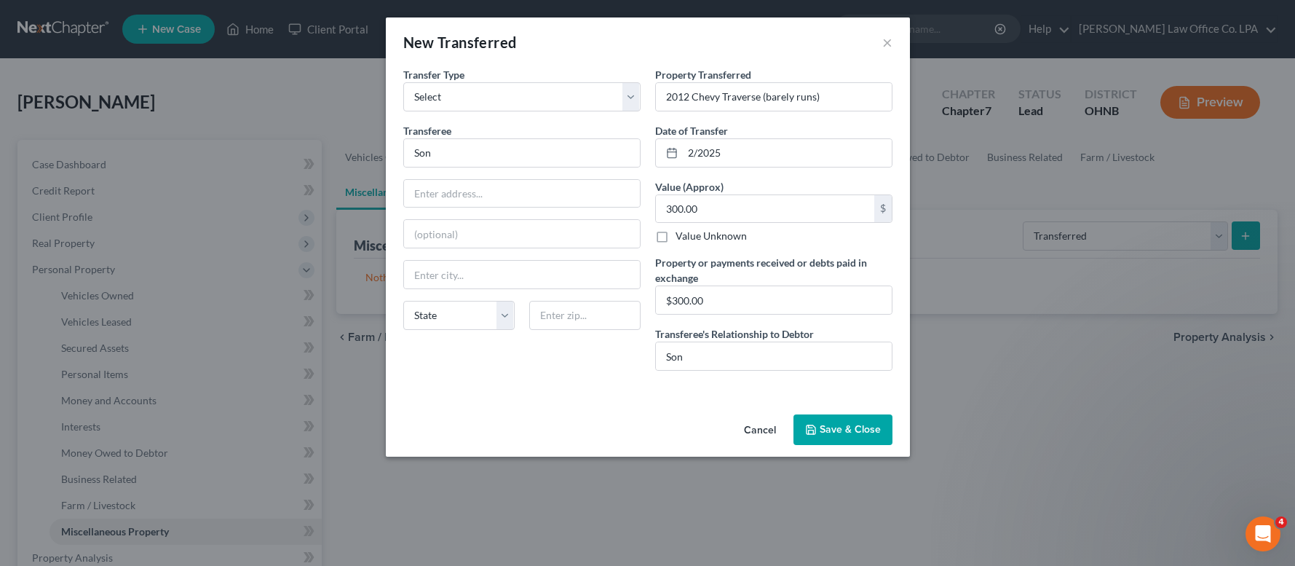
click at [868, 427] on button "Save & Close" at bounding box center [842, 429] width 99 height 31
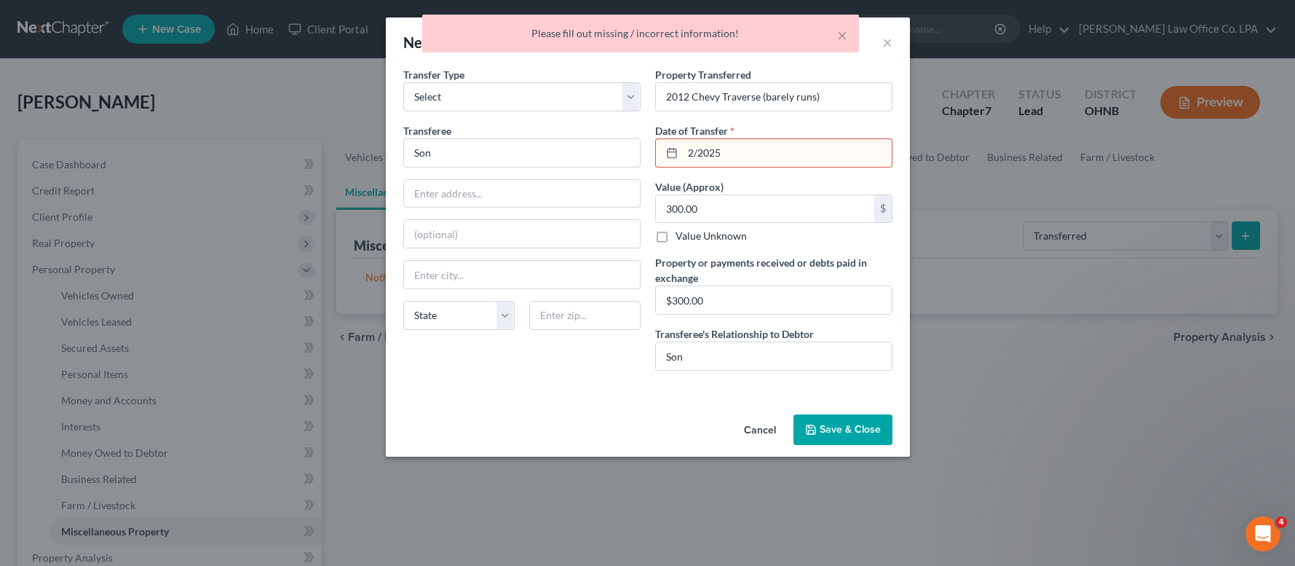
click at [692, 157] on input "2/2025" at bounding box center [787, 153] width 209 height 28
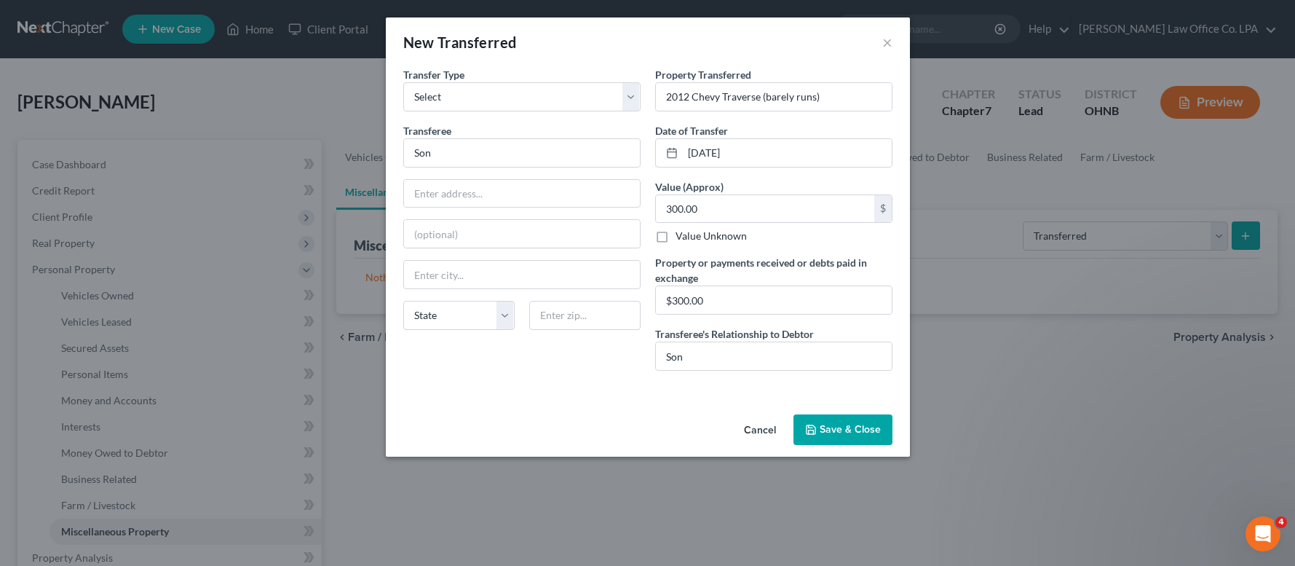
click at [835, 431] on button "Save & Close" at bounding box center [842, 429] width 99 height 31
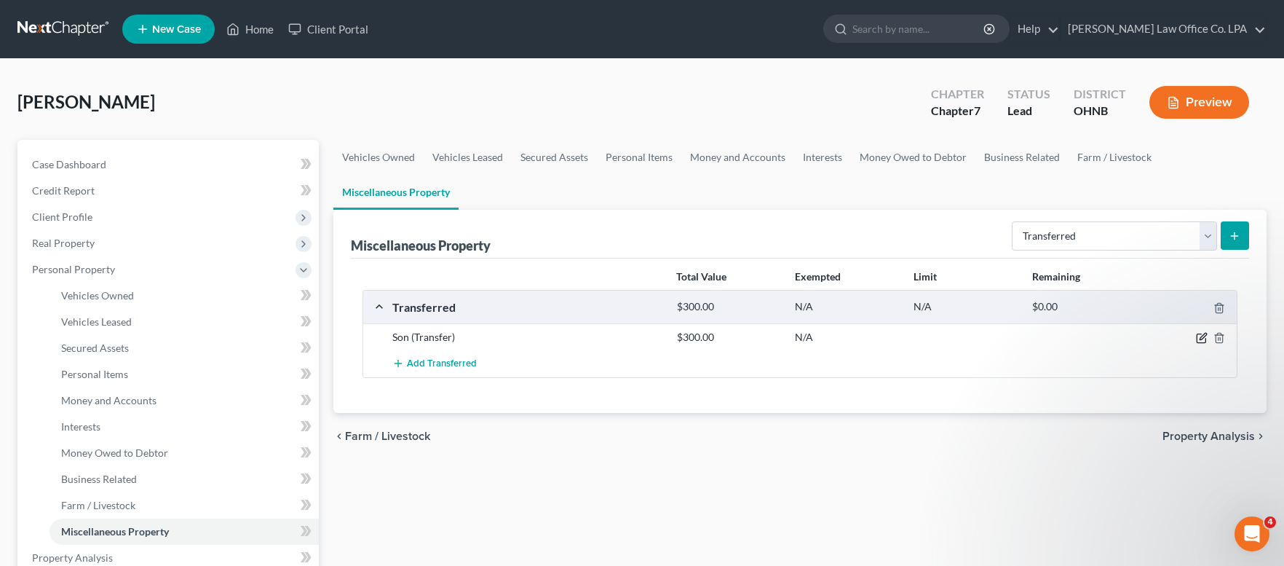
drag, startPoint x: 1199, startPoint y: 336, endPoint x: 1064, endPoint y: 321, distance: 135.5
click at [1200, 336] on icon "button" at bounding box center [1202, 338] width 12 height 12
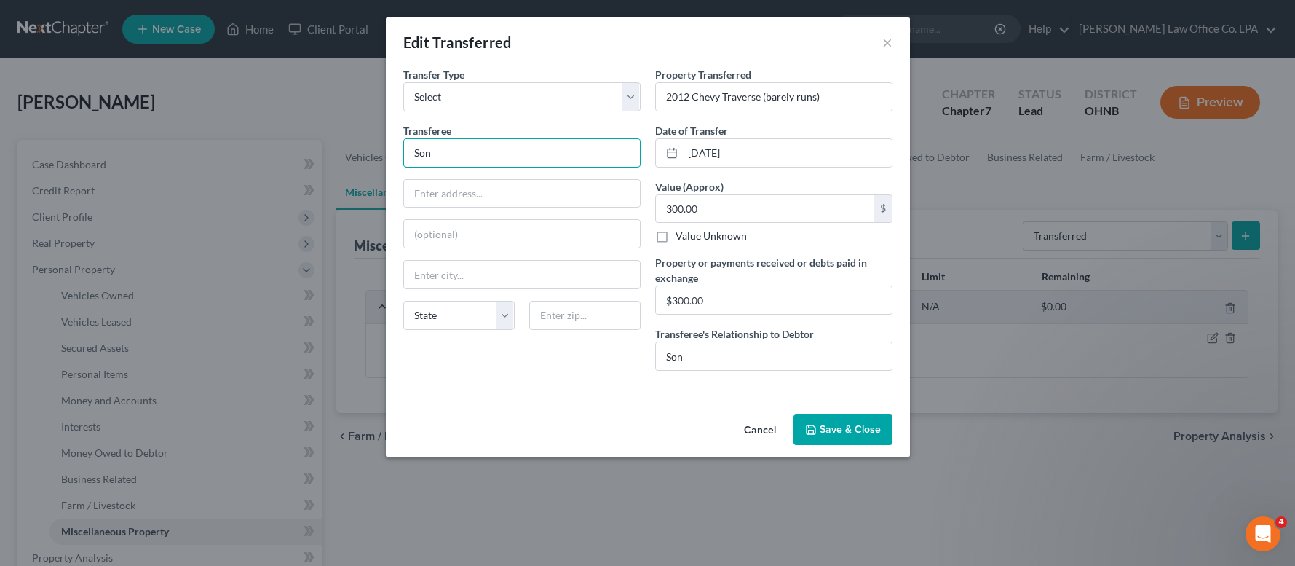
drag, startPoint x: 437, startPoint y: 151, endPoint x: 379, endPoint y: 146, distance: 59.1
click at [404, 146] on input "Son" at bounding box center [522, 153] width 236 height 28
click at [847, 432] on button "Save & Close" at bounding box center [842, 429] width 99 height 31
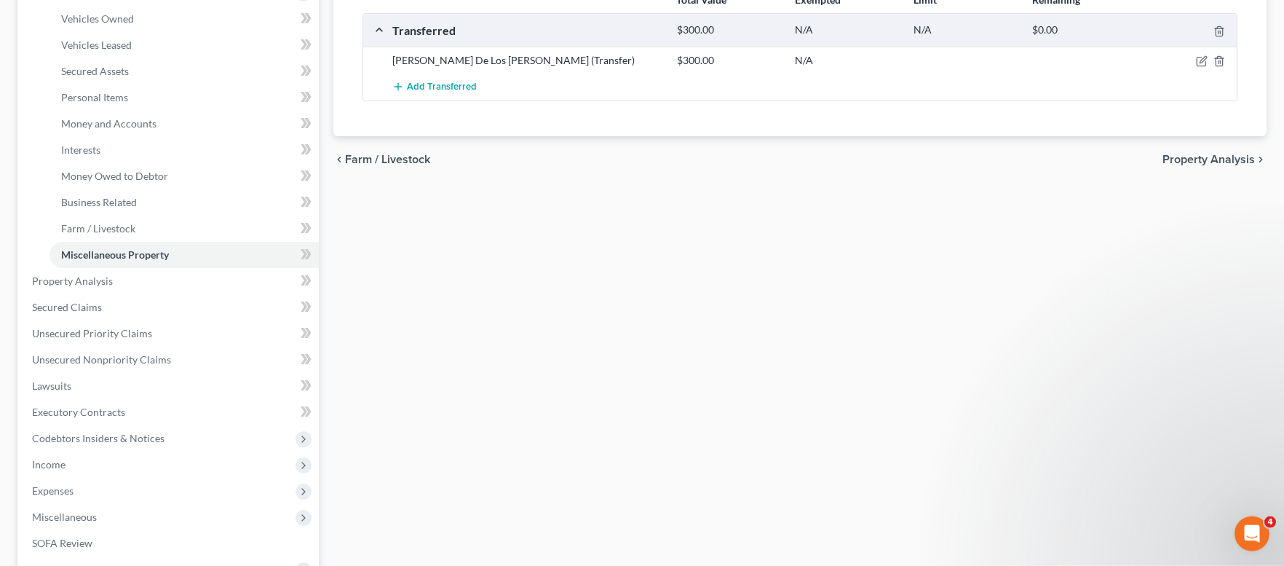
scroll to position [280, 0]
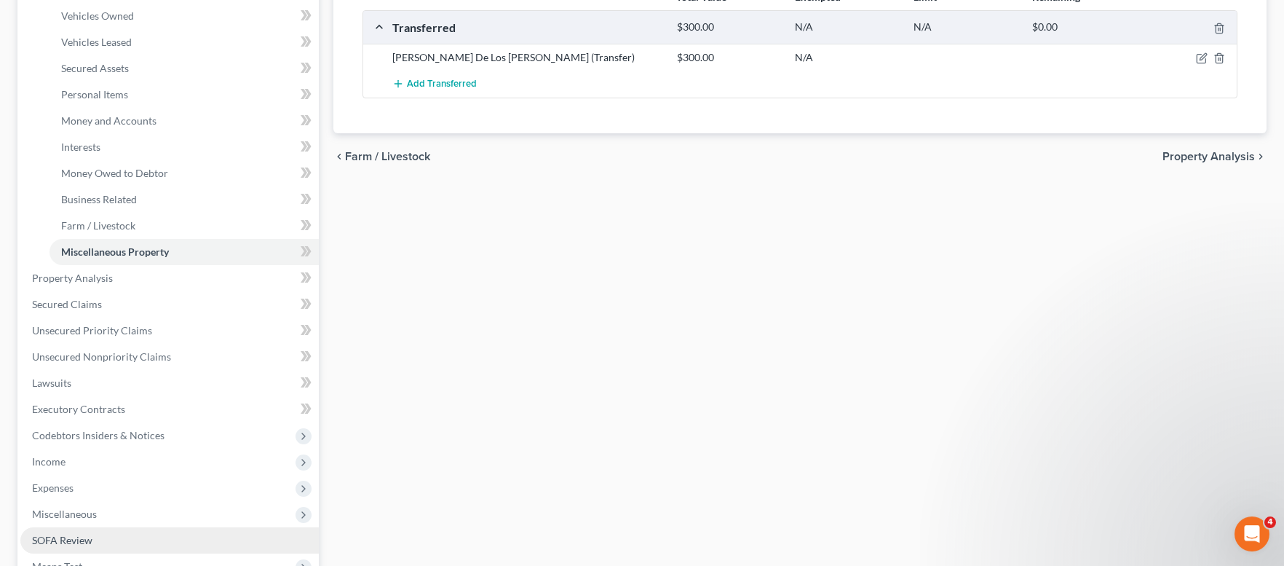
click at [84, 534] on span "SOFA Review" at bounding box center [62, 540] width 60 height 12
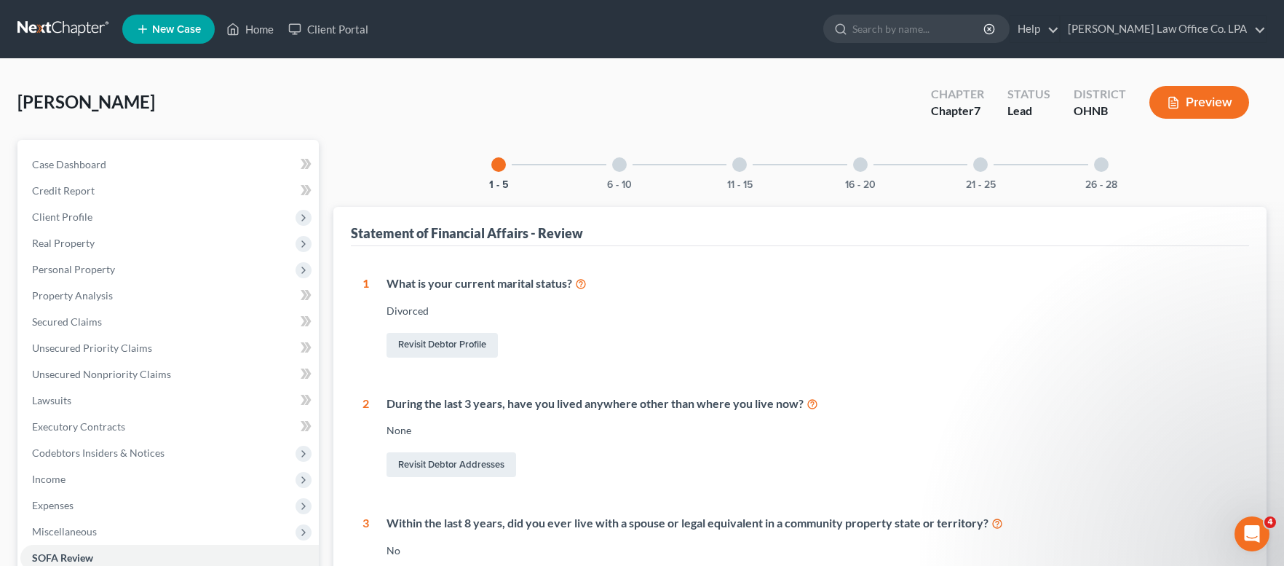
click at [866, 160] on div at bounding box center [860, 164] width 15 height 15
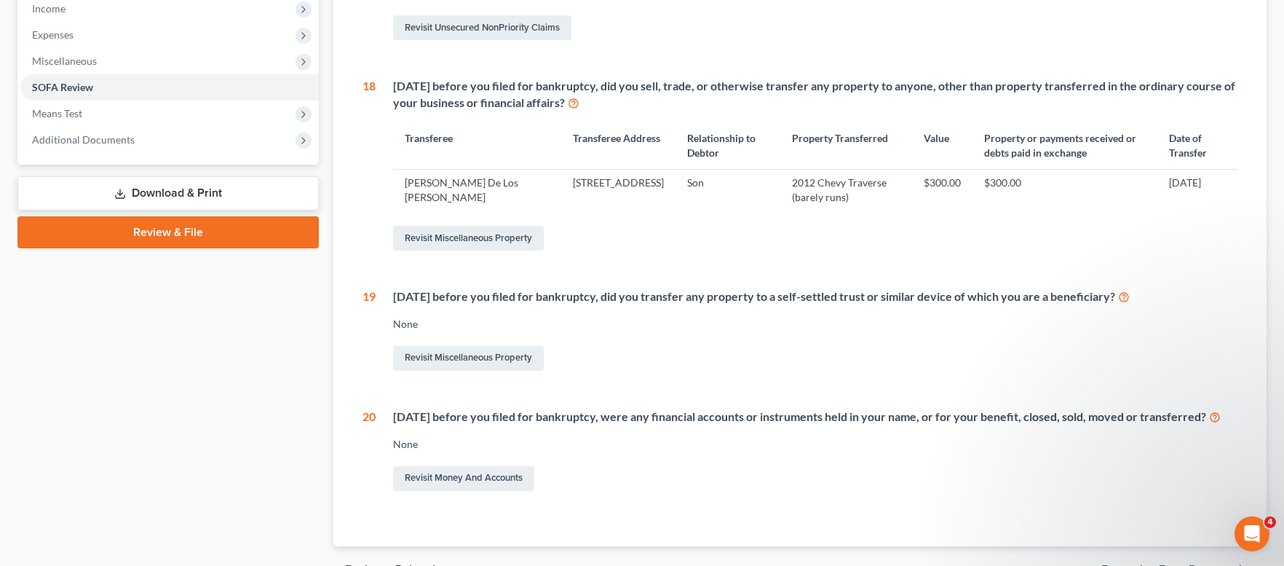
scroll to position [527, 0]
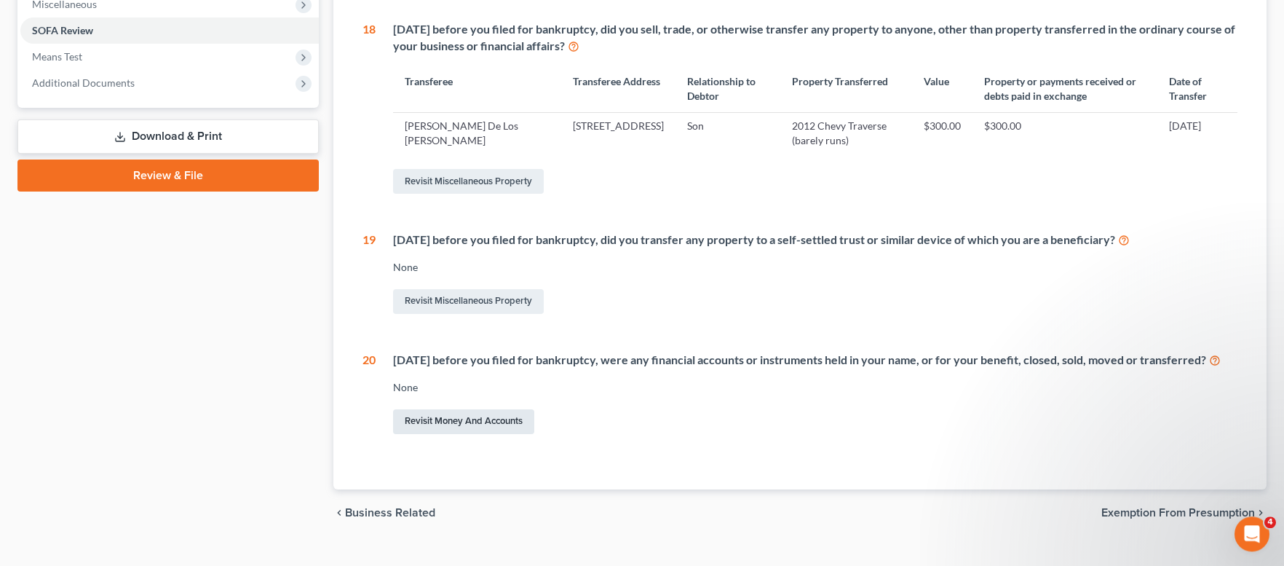
click at [488, 434] on link "Revisit Money and Accounts" at bounding box center [463, 421] width 141 height 25
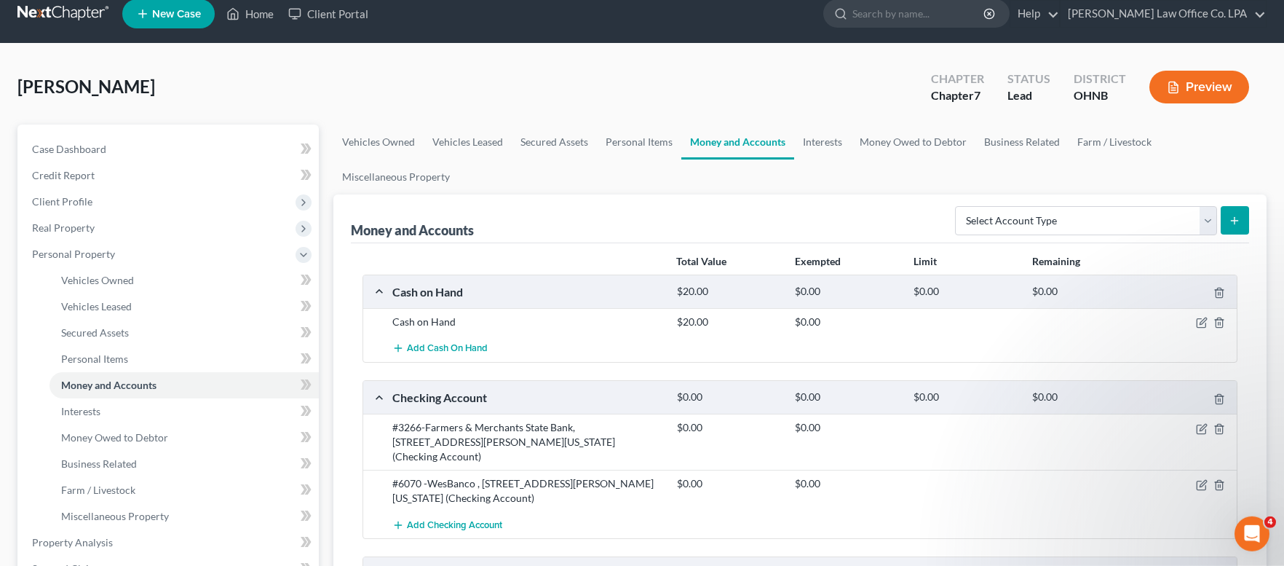
scroll to position [14, 0]
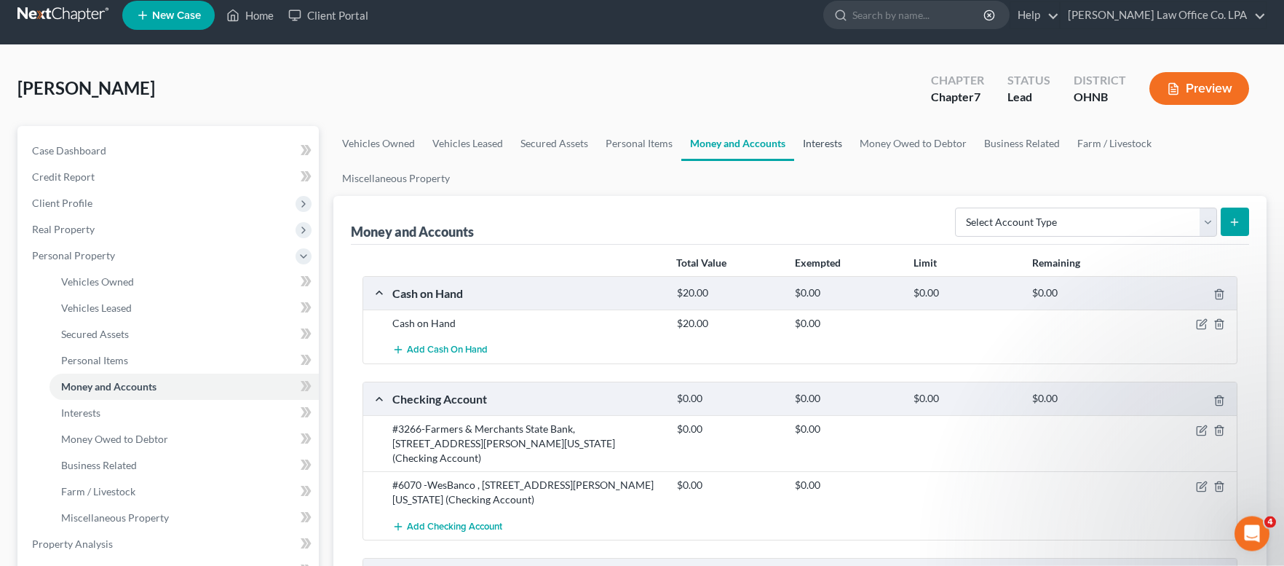
click at [820, 141] on link "Interests" at bounding box center [822, 143] width 57 height 35
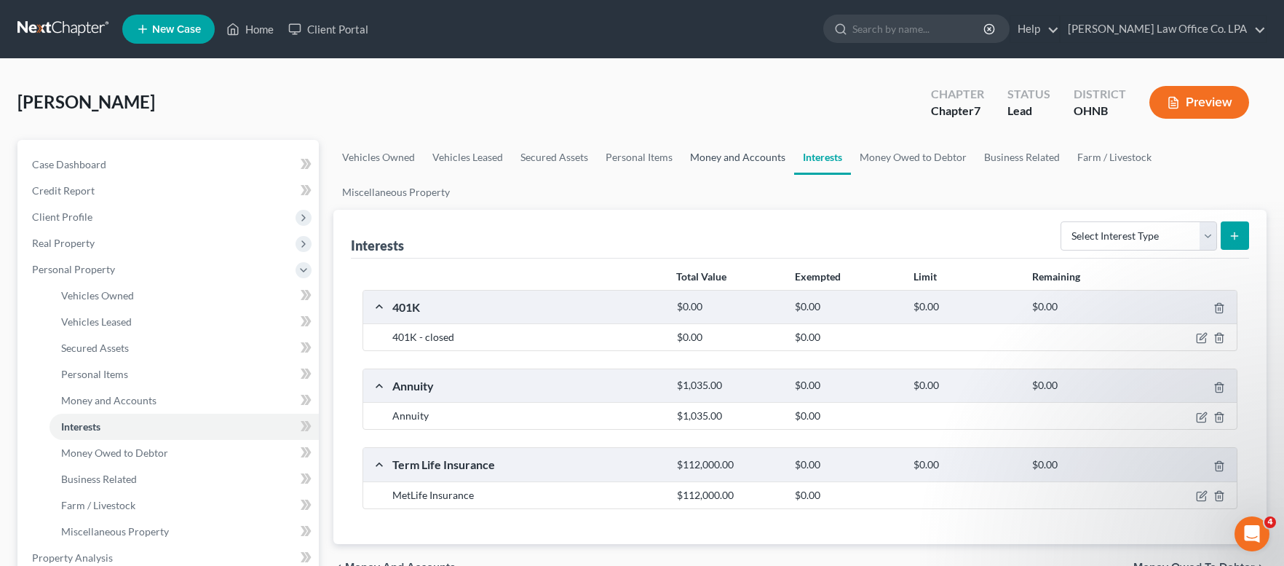
click at [737, 155] on link "Money and Accounts" at bounding box center [737, 157] width 113 height 35
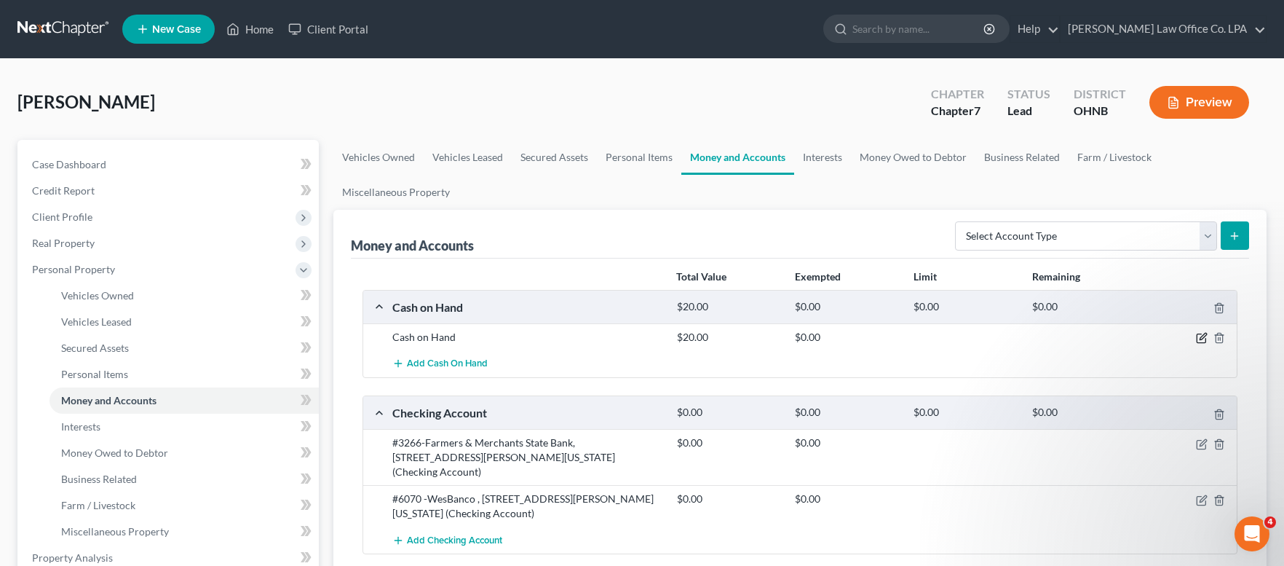
drag, startPoint x: 1197, startPoint y: 333, endPoint x: 1162, endPoint y: 333, distance: 35.7
click at [1197, 333] on icon "button" at bounding box center [1202, 338] width 12 height 12
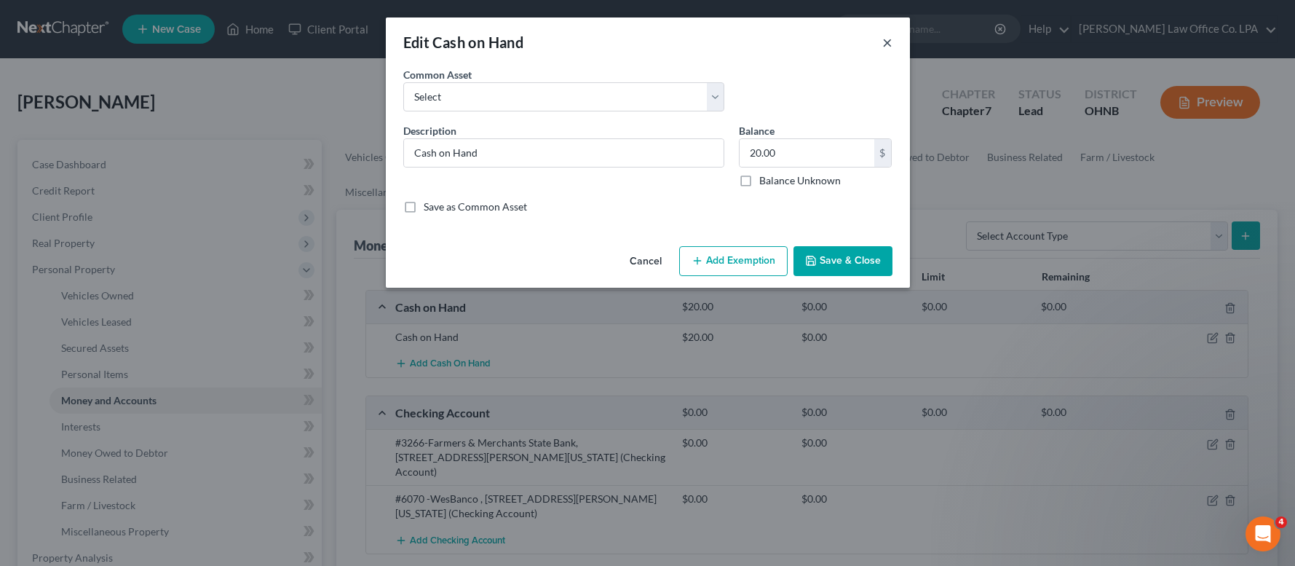
click at [891, 37] on button "×" at bounding box center [887, 41] width 10 height 17
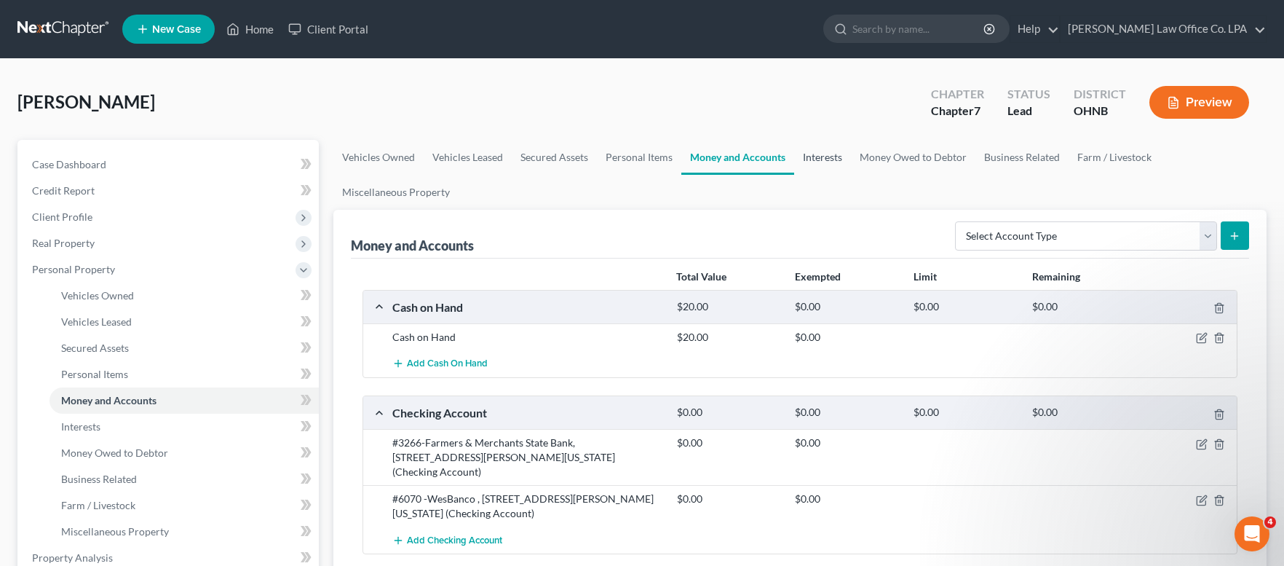
drag, startPoint x: 799, startPoint y: 154, endPoint x: 847, endPoint y: 154, distance: 48.0
click at [800, 154] on link "Interests" at bounding box center [822, 157] width 57 height 35
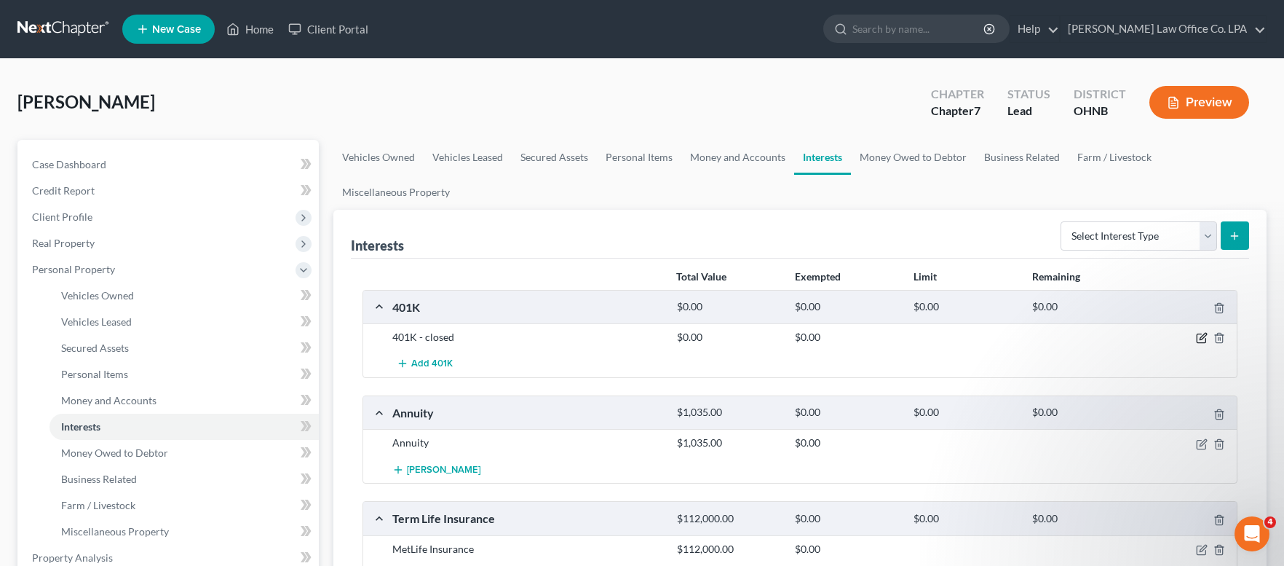
click at [1205, 336] on icon "button" at bounding box center [1202, 338] width 12 height 12
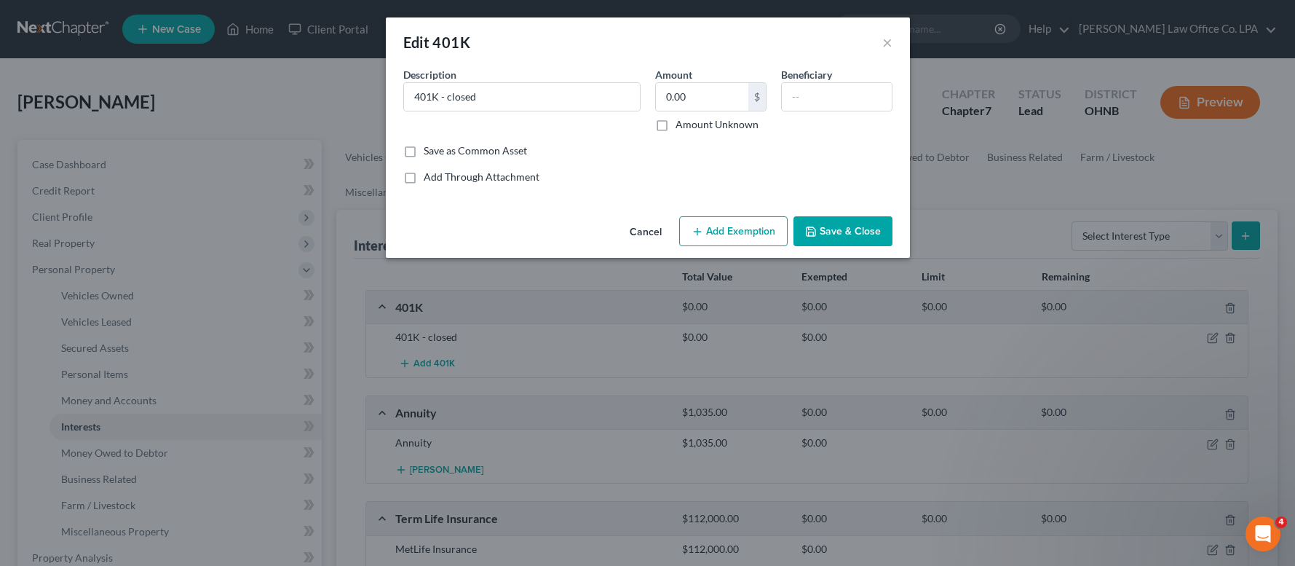
click at [696, 230] on icon "button" at bounding box center [698, 232] width 12 height 12
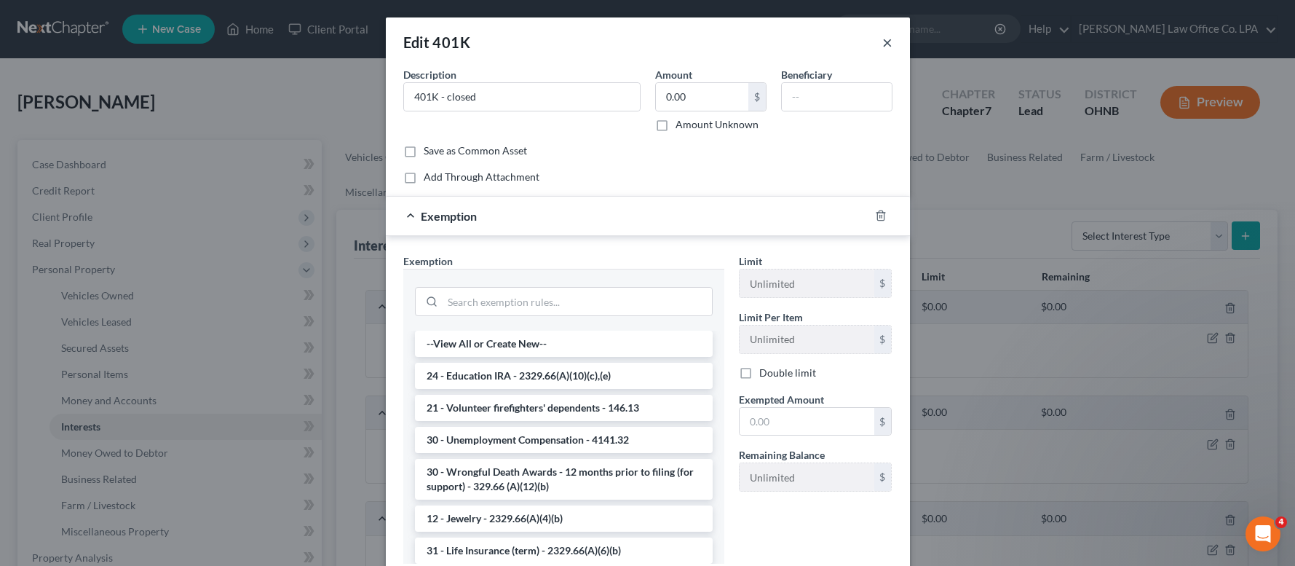
click at [882, 44] on button "×" at bounding box center [887, 41] width 10 height 17
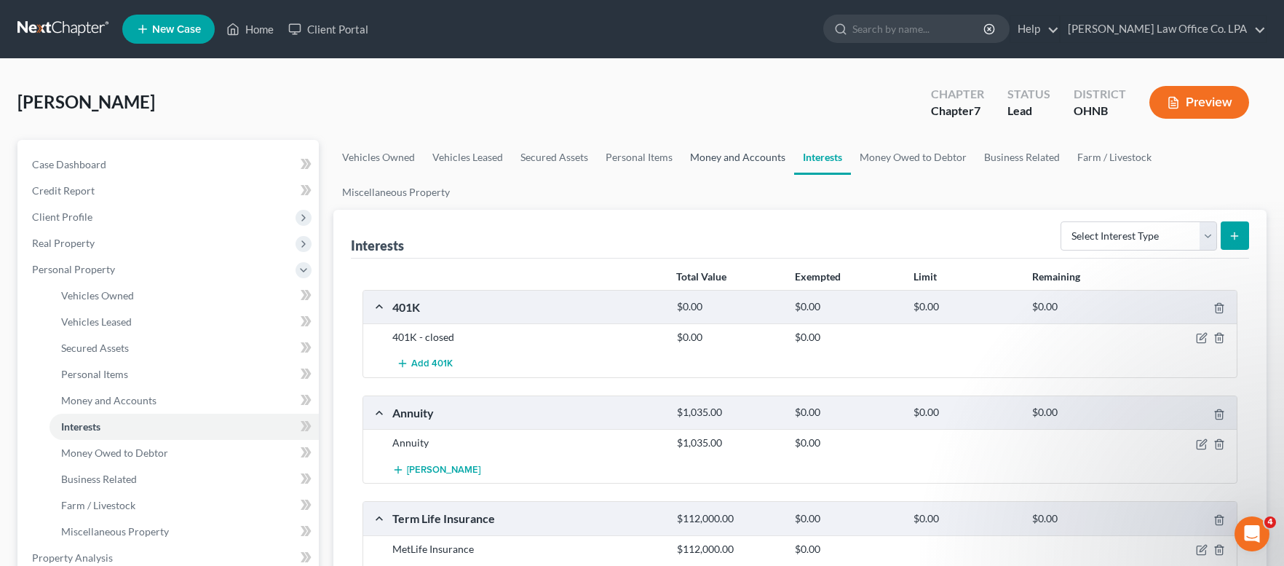
click at [745, 158] on link "Money and Accounts" at bounding box center [737, 157] width 113 height 35
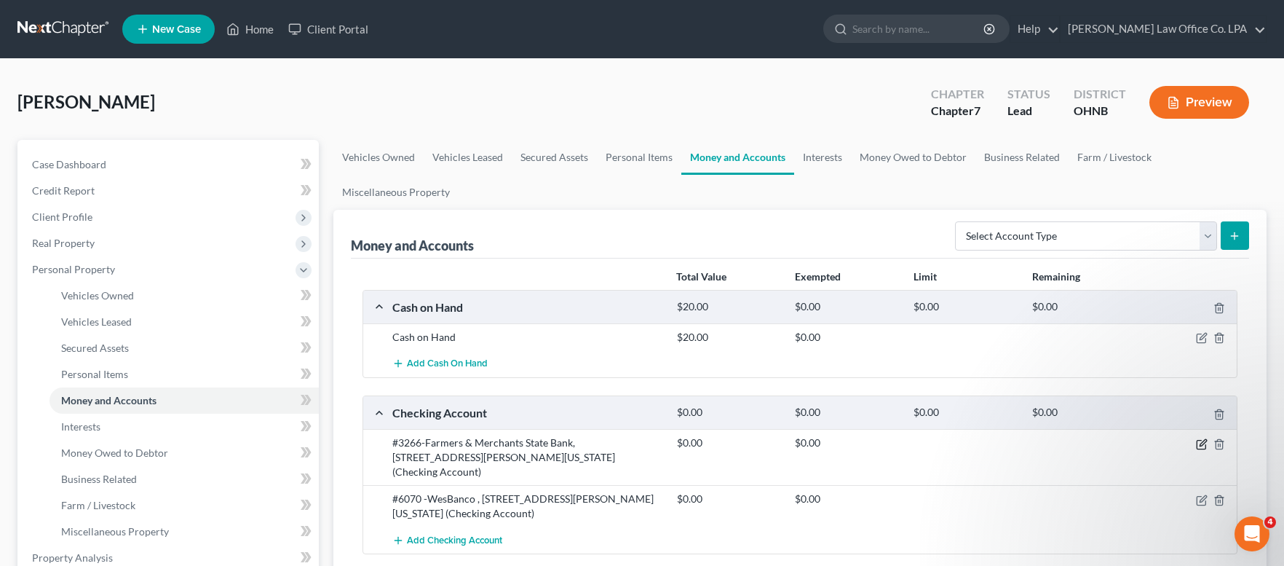
click at [1202, 448] on icon "button" at bounding box center [1201, 444] width 9 height 9
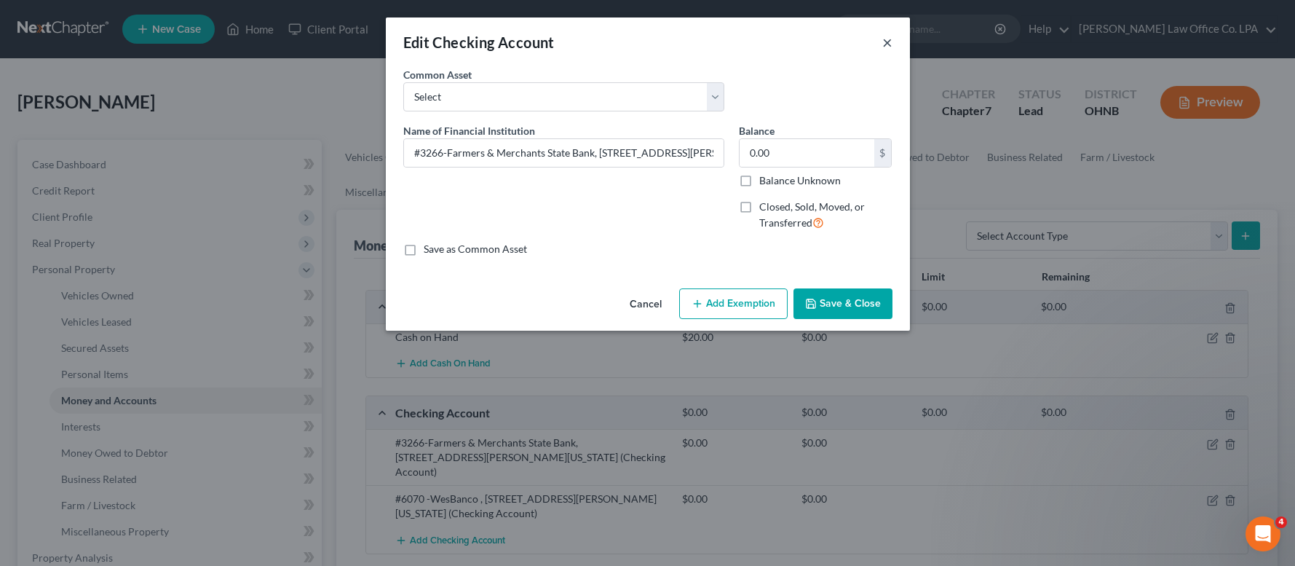
click at [888, 41] on button "×" at bounding box center [887, 41] width 10 height 17
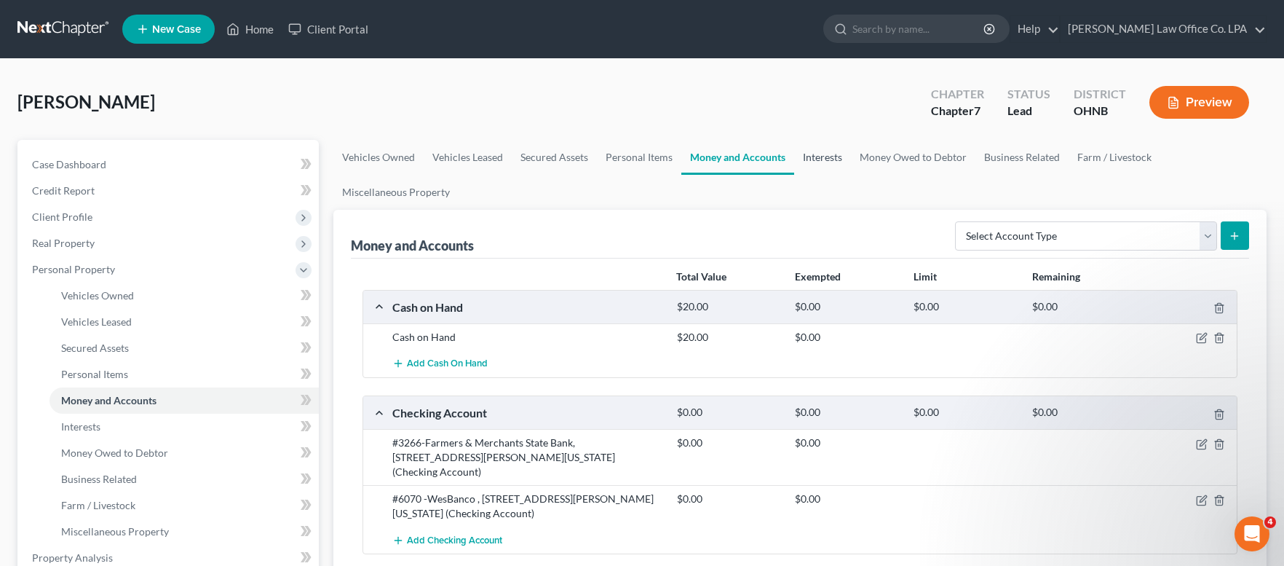
click at [834, 160] on link "Interests" at bounding box center [822, 157] width 57 height 35
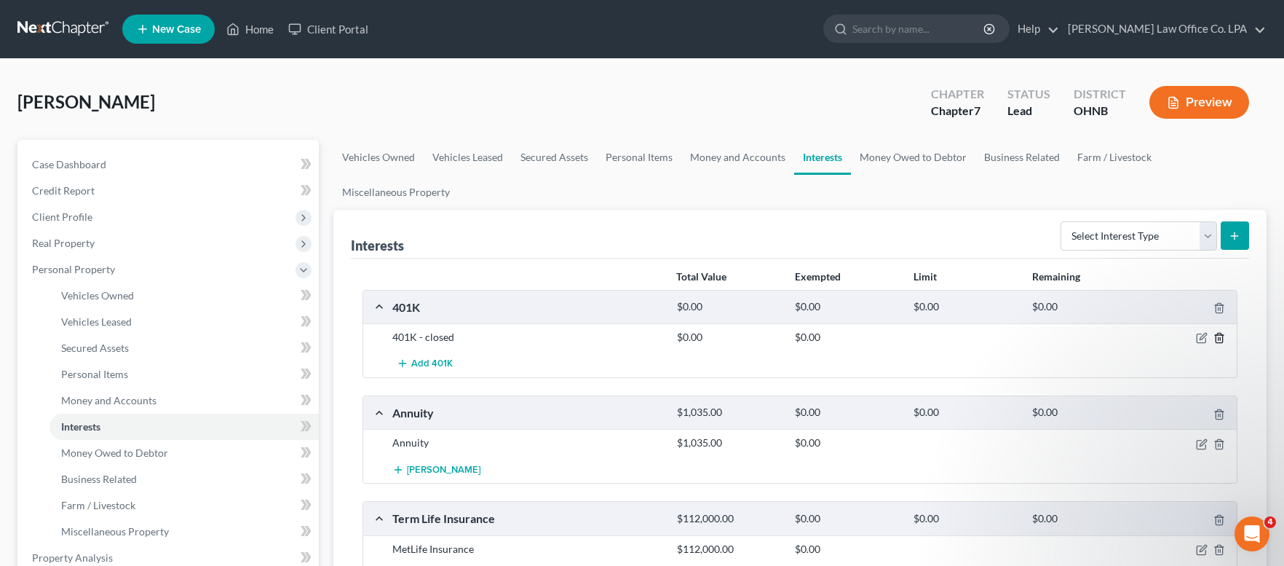
click at [1219, 338] on line "button" at bounding box center [1219, 339] width 0 height 3
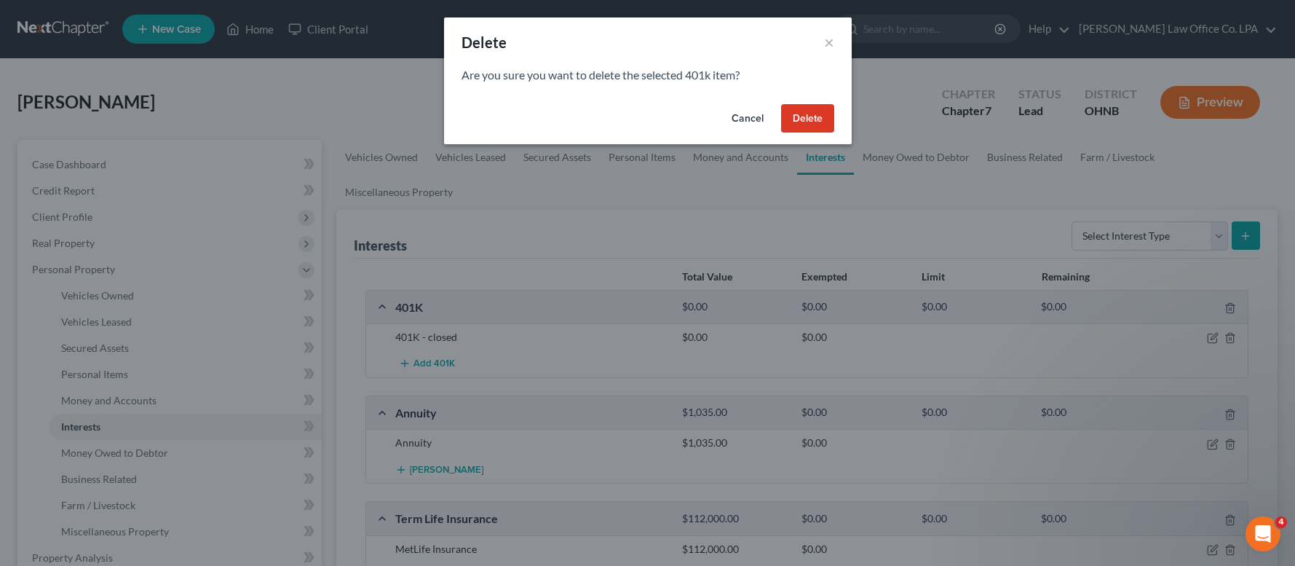
click at [817, 118] on button "Delete" at bounding box center [807, 118] width 53 height 29
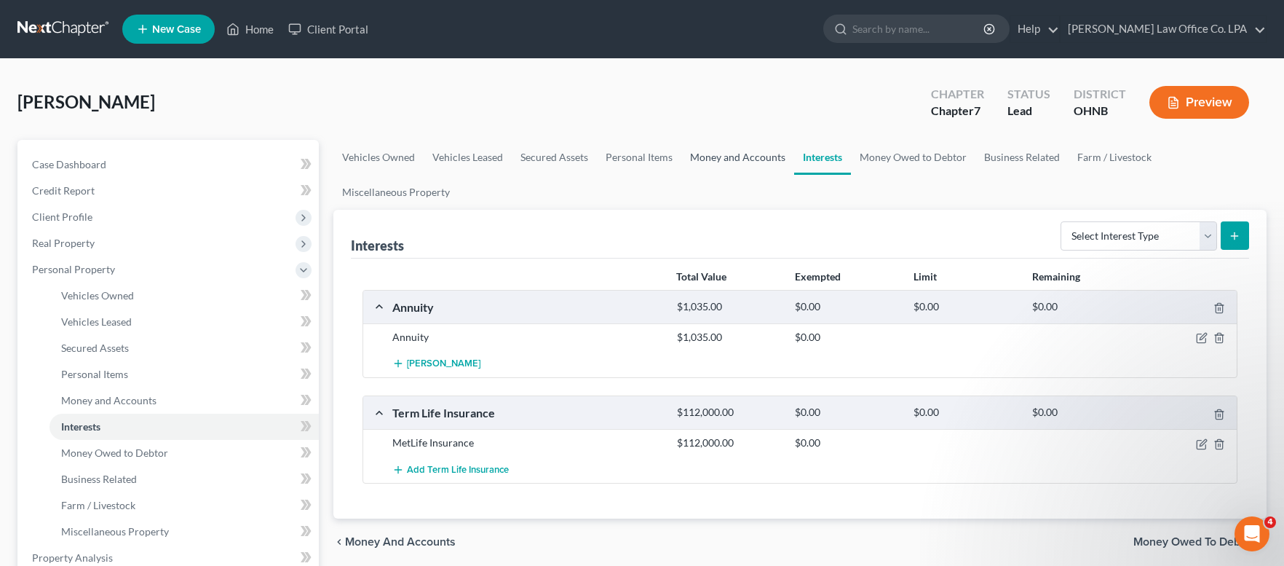
click at [742, 159] on link "Money and Accounts" at bounding box center [737, 157] width 113 height 35
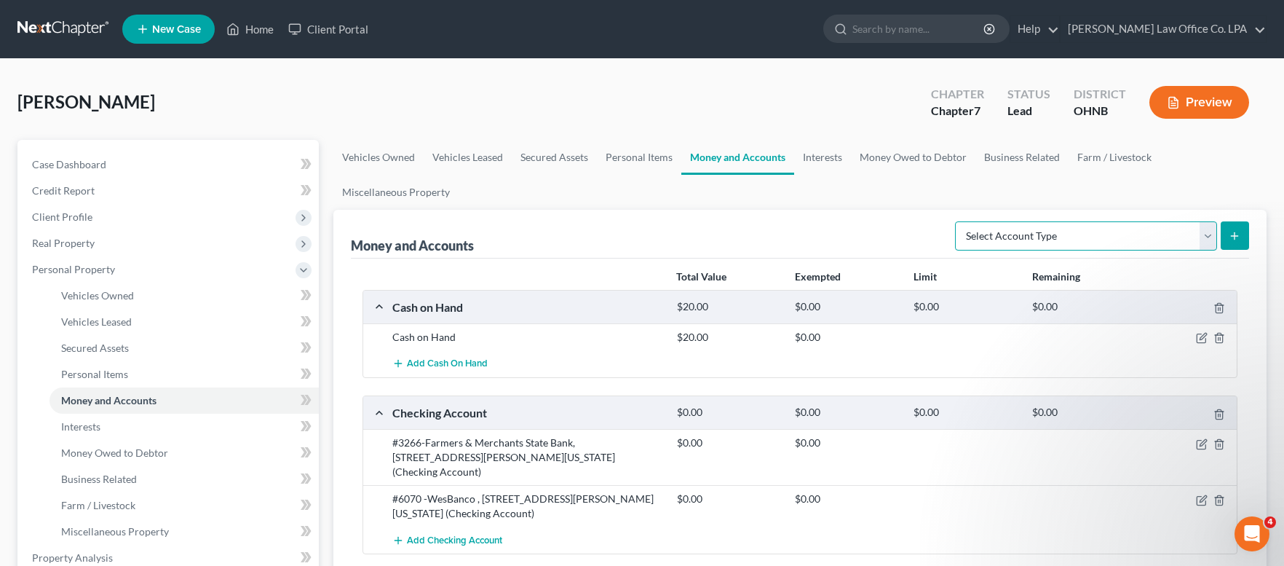
click at [955, 221] on select "Select Account Type Brokerage Cash on Hand Certificates of Deposit Checking Acc…" at bounding box center [1086, 235] width 262 height 29
click option "Money Market" at bounding box center [0, 0] width 0 height 0
click at [1232, 241] on button "submit" at bounding box center [1235, 235] width 28 height 28
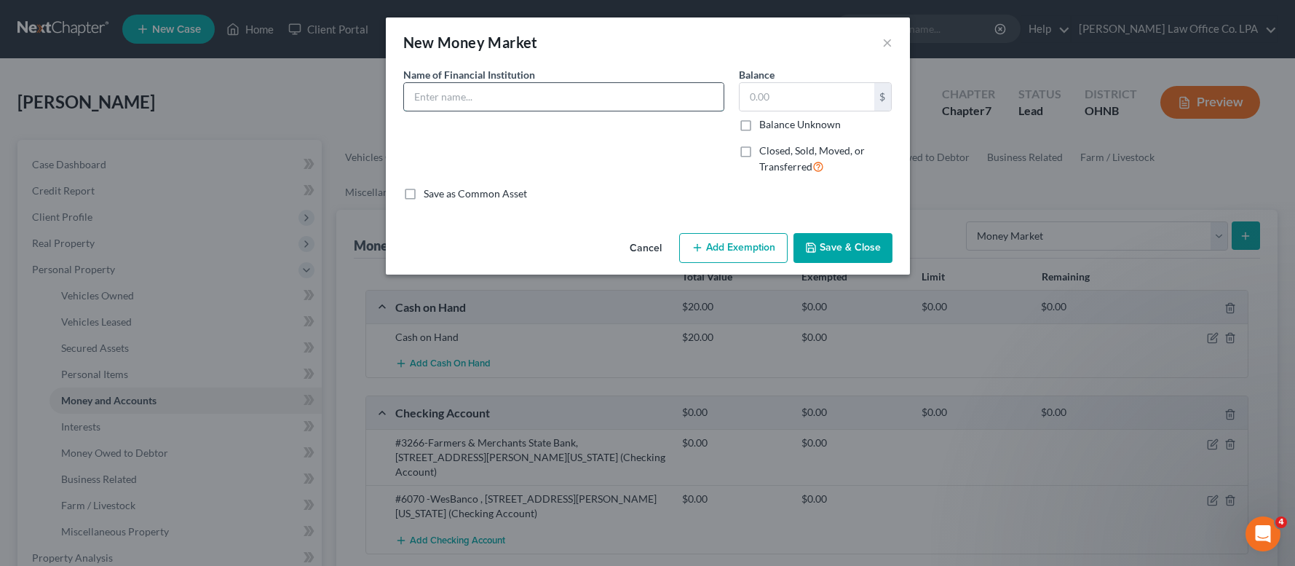
click at [454, 92] on input "text" at bounding box center [564, 97] width 320 height 28
click at [759, 154] on label "Closed, Sold, Moved, or Transferred" at bounding box center [825, 158] width 133 height 31
click at [765, 153] on input "Closed, Sold, Moved, or Transferred" at bounding box center [769, 147] width 9 height 9
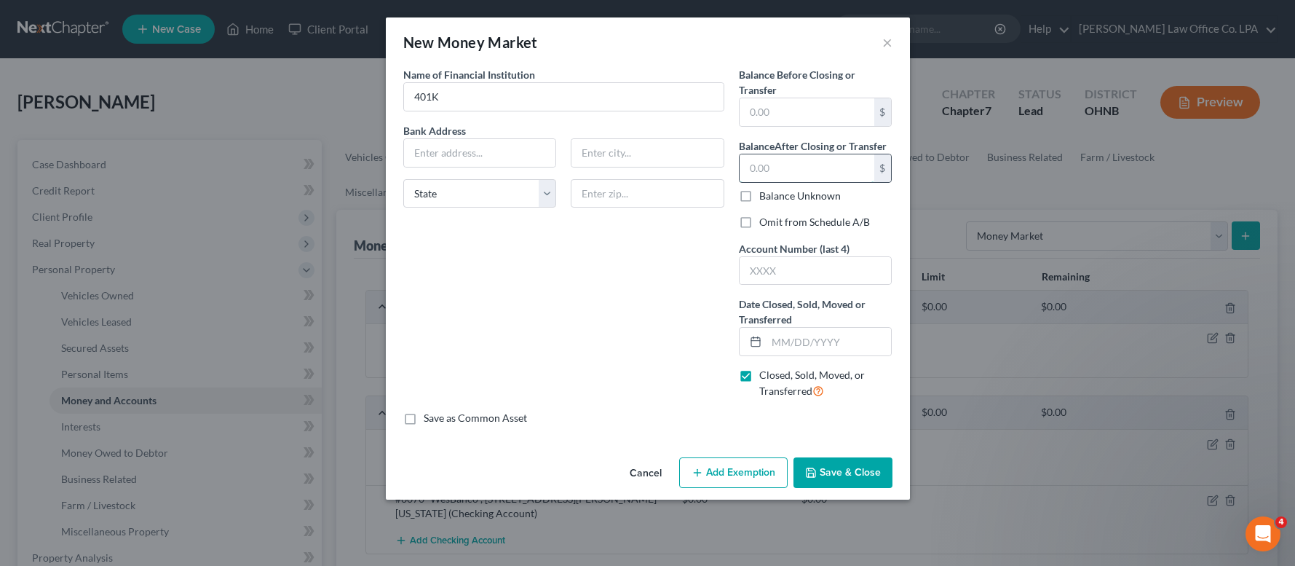
click at [767, 163] on input "text" at bounding box center [807, 168] width 135 height 28
click at [778, 338] on input "text" at bounding box center [829, 342] width 125 height 28
click at [890, 47] on button "×" at bounding box center [887, 41] width 10 height 17
